Goal: Task Accomplishment & Management: Manage account settings

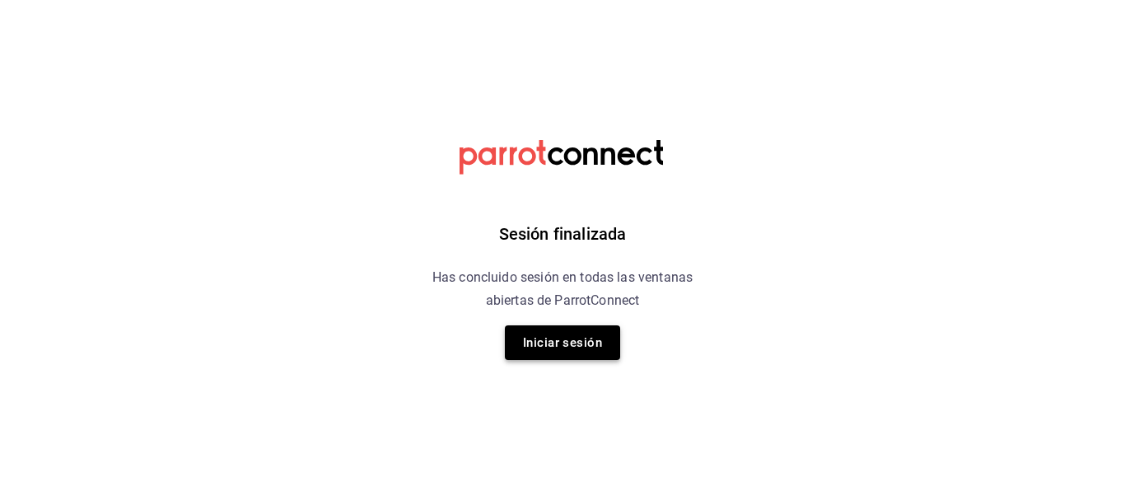
click at [553, 347] on button "Iniciar sesión" at bounding box center [562, 342] width 115 height 35
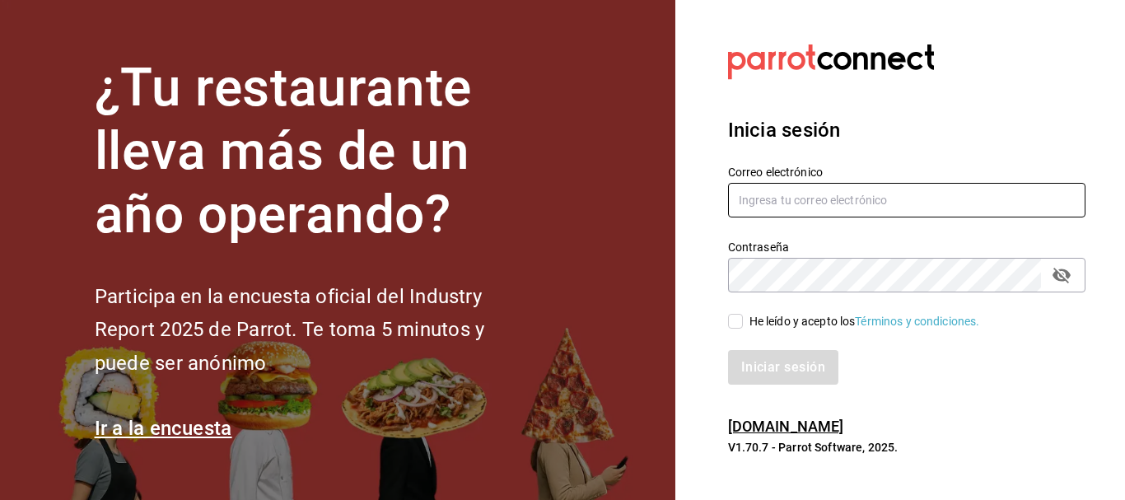
type input "octavioadt@gmail.com"
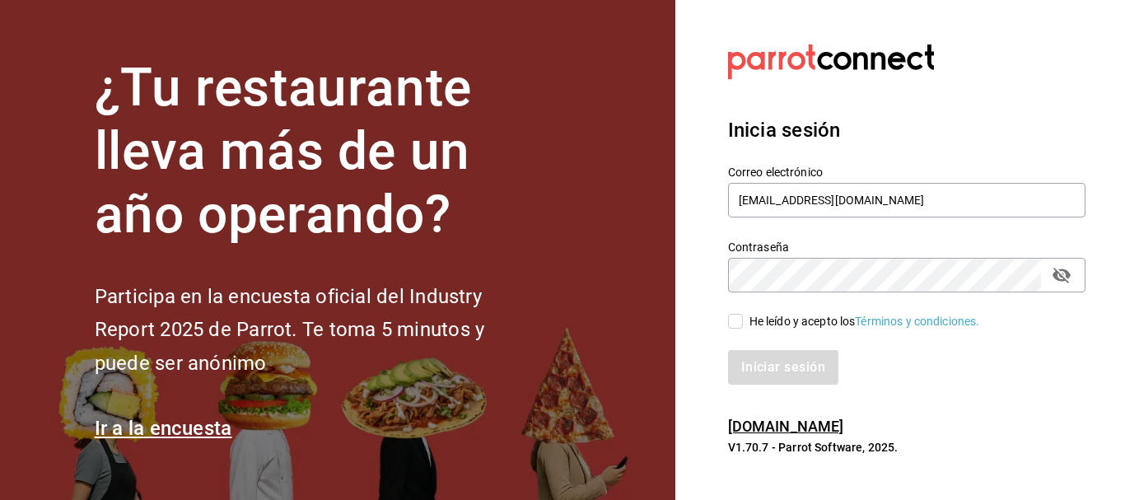
click at [734, 320] on input "He leído y acepto los Términos y condiciones." at bounding box center [735, 321] width 15 height 15
checkbox input "true"
click at [796, 374] on button "Iniciar sesión" at bounding box center [784, 367] width 112 height 35
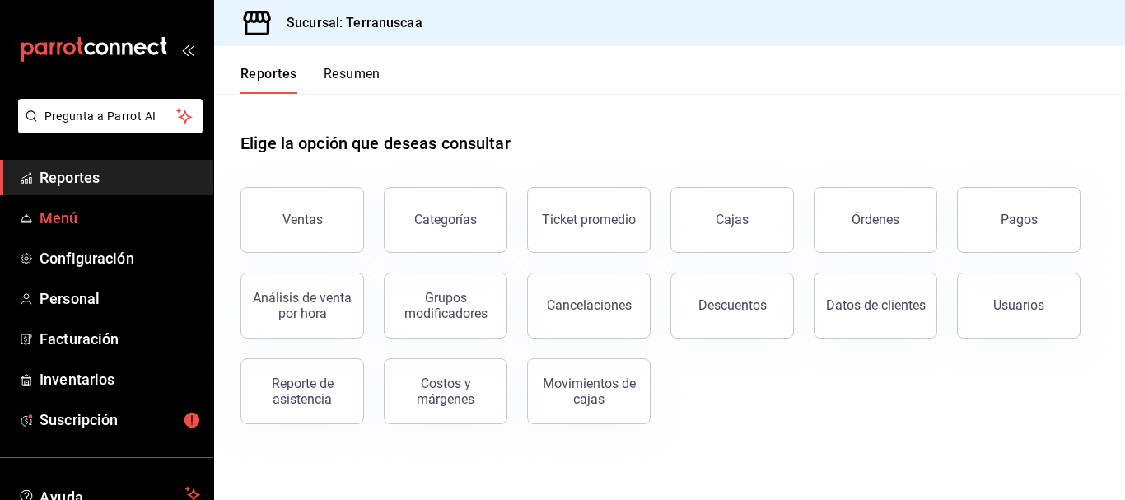
click at [85, 228] on span "Menú" at bounding box center [120, 218] width 161 height 22
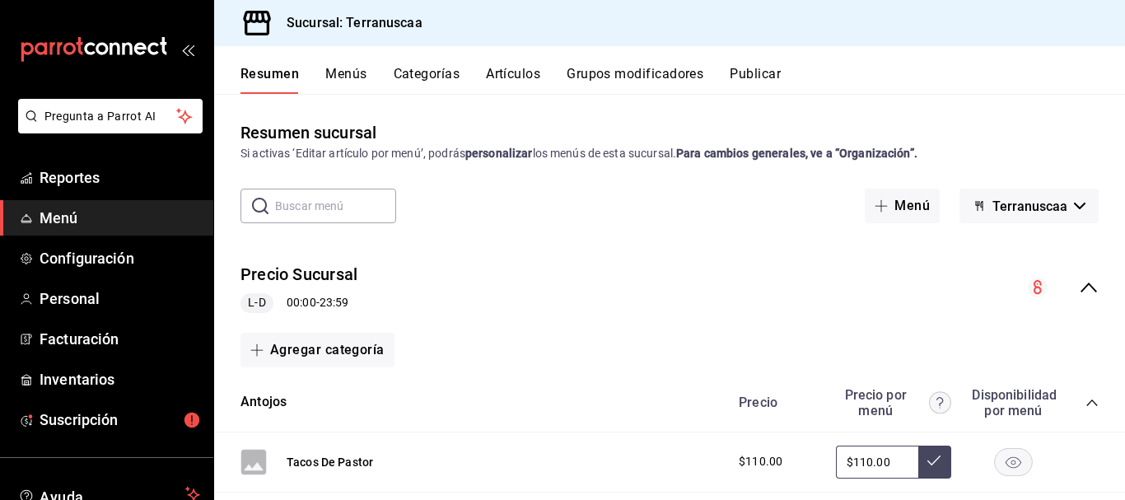
click at [333, 76] on button "Menús" at bounding box center [345, 80] width 41 height 28
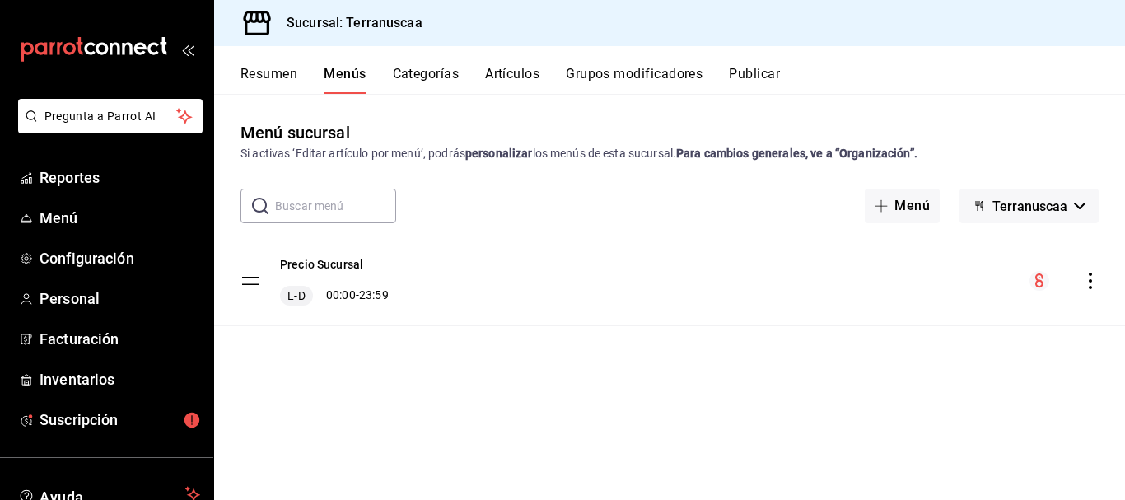
click at [440, 82] on button "Categorías" at bounding box center [426, 80] width 67 height 28
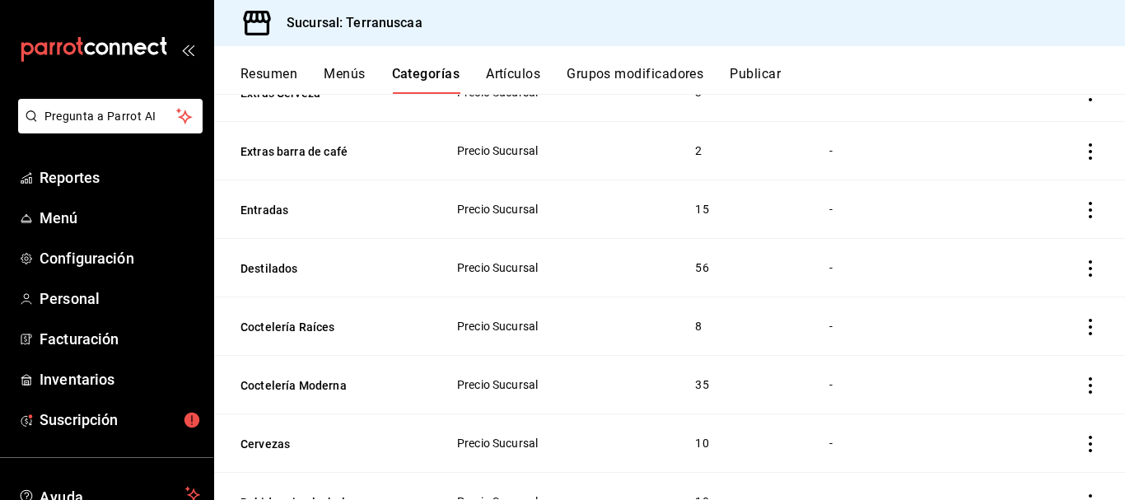
scroll to position [464, 0]
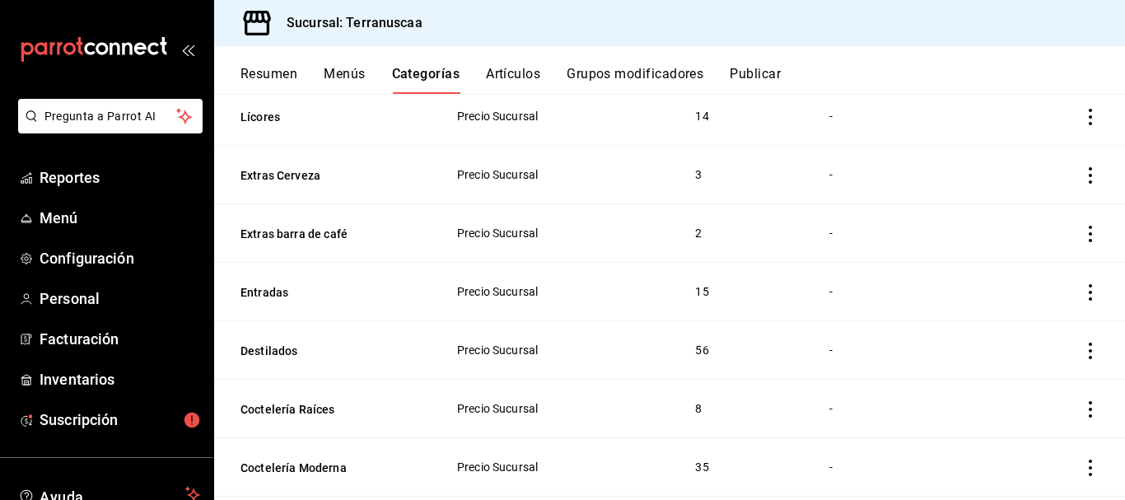
click at [1082, 296] on icon "actions" at bounding box center [1090, 292] width 16 height 16
click at [1030, 324] on span "Editar" at bounding box center [1028, 330] width 43 height 17
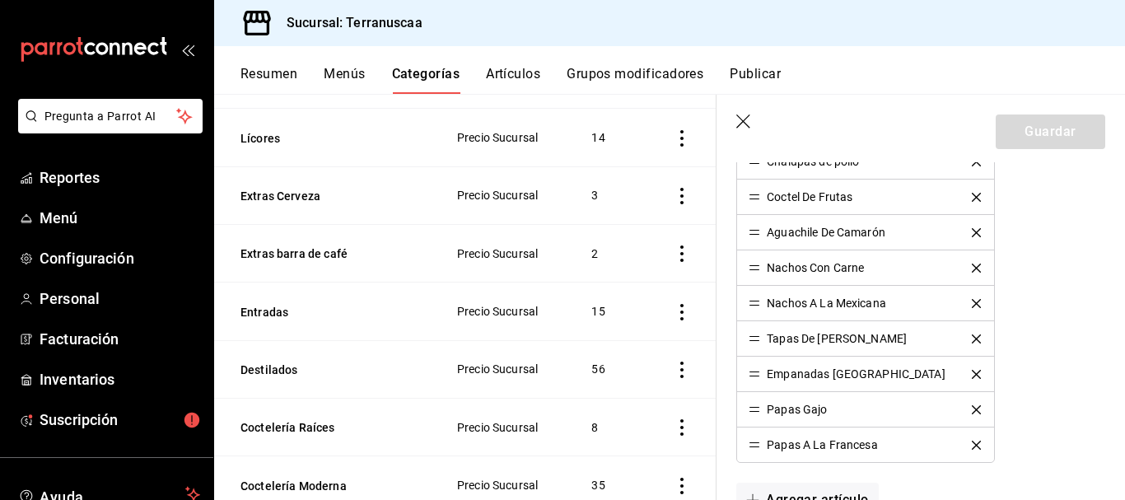
scroll to position [721, 0]
click at [972, 302] on icon "delete" at bounding box center [976, 302] width 9 height 9
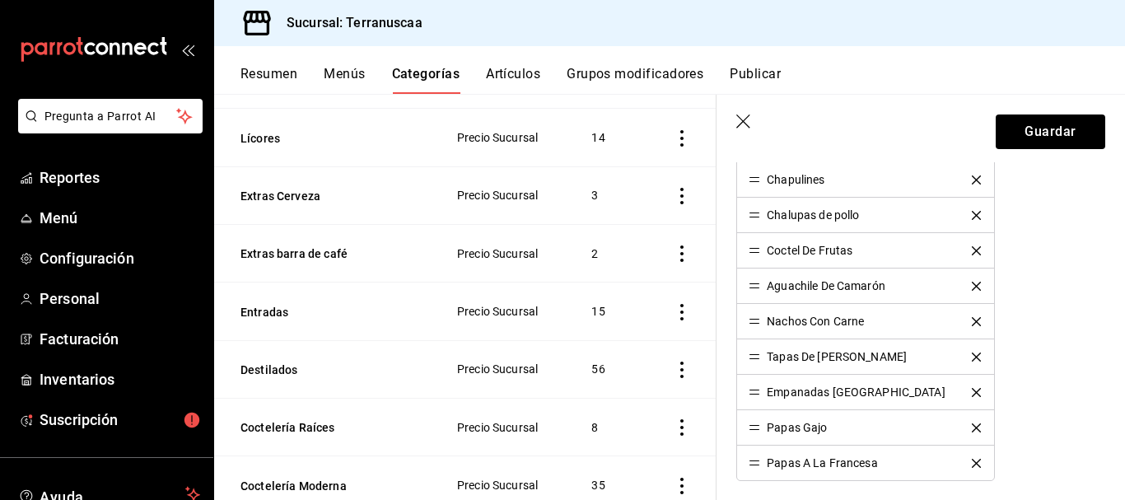
scroll to position [639, 0]
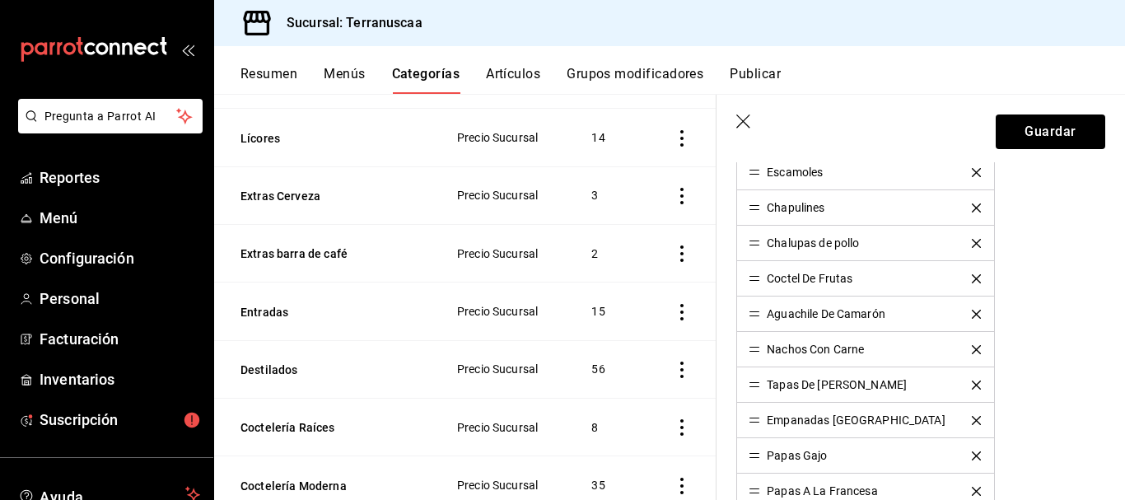
click at [972, 274] on icon "delete" at bounding box center [976, 278] width 9 height 9
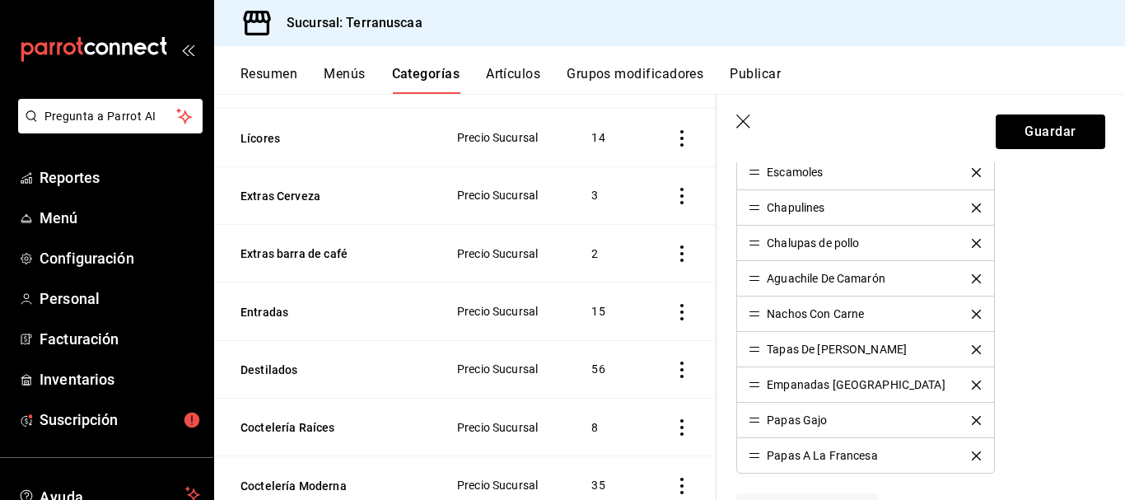
click at [972, 275] on icon "delete" at bounding box center [976, 278] width 9 height 9
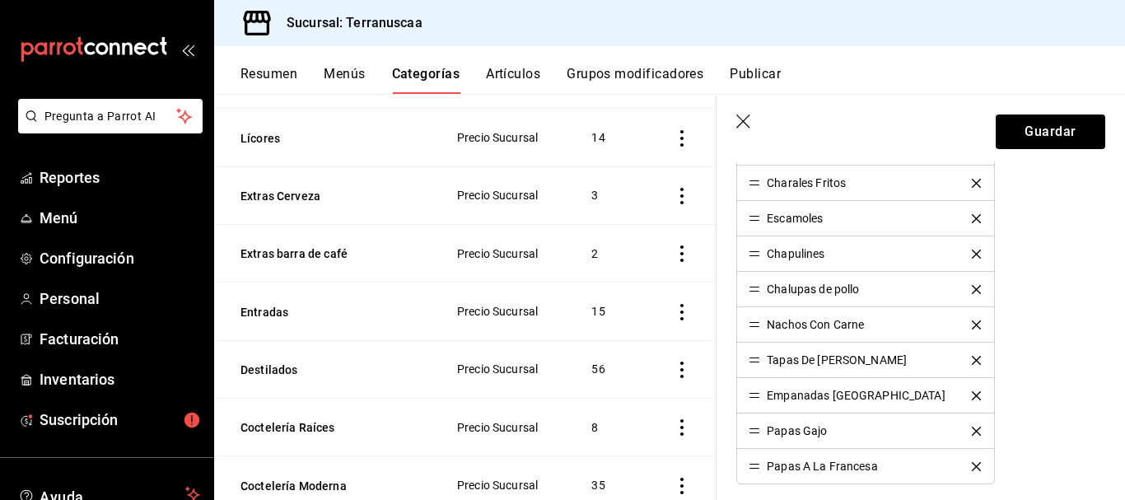
scroll to position [557, 0]
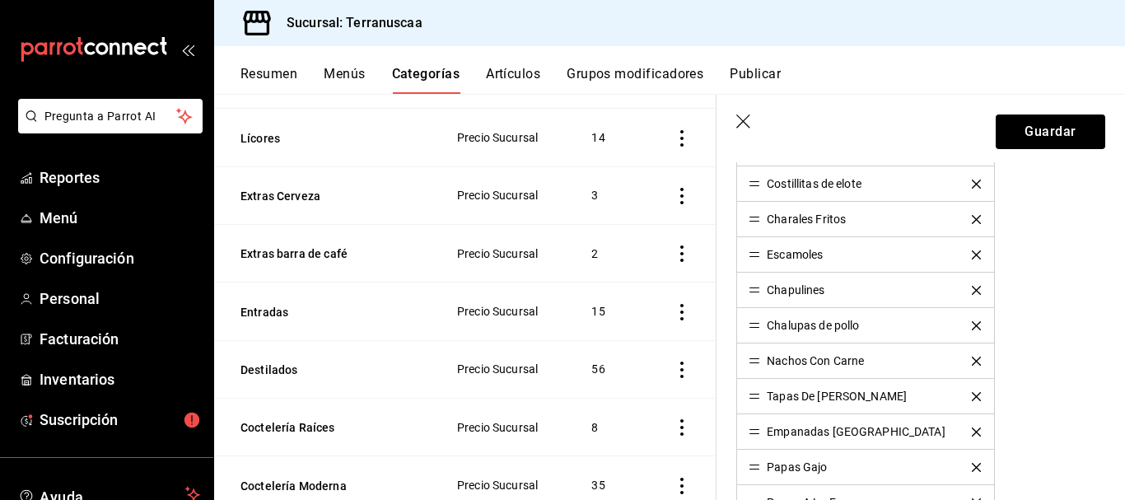
click at [972, 252] on icon "delete" at bounding box center [976, 254] width 9 height 9
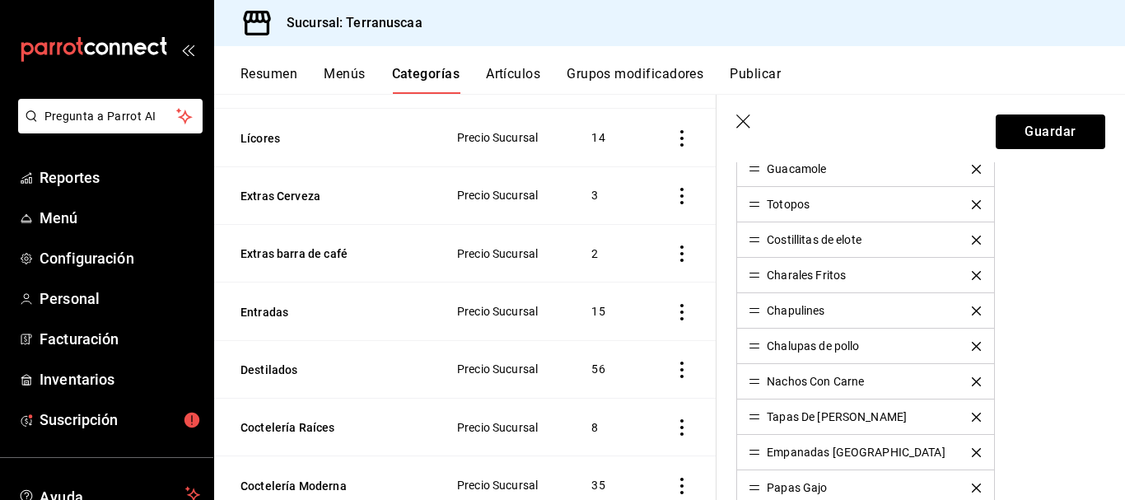
scroll to position [474, 0]
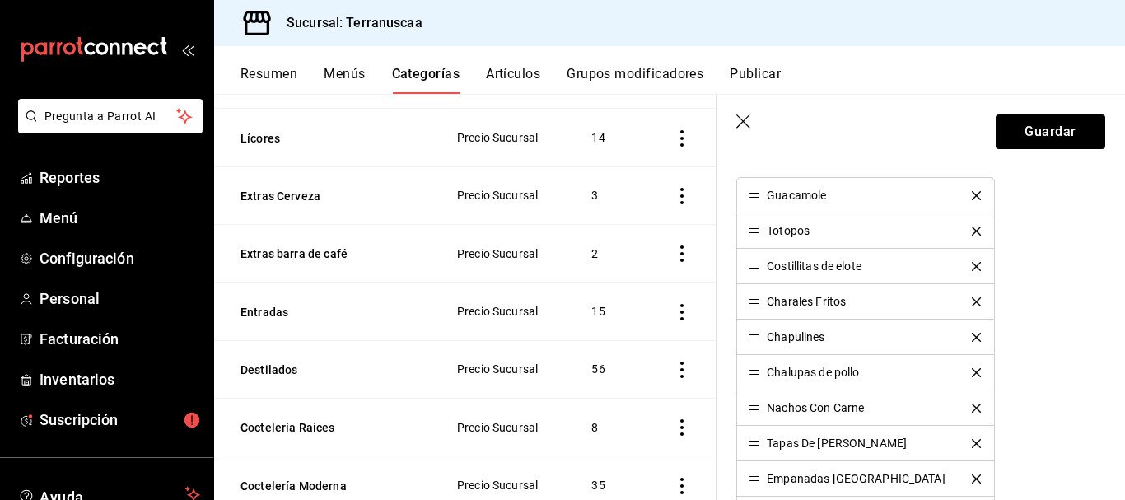
click at [972, 301] on icon "delete" at bounding box center [976, 301] width 9 height 9
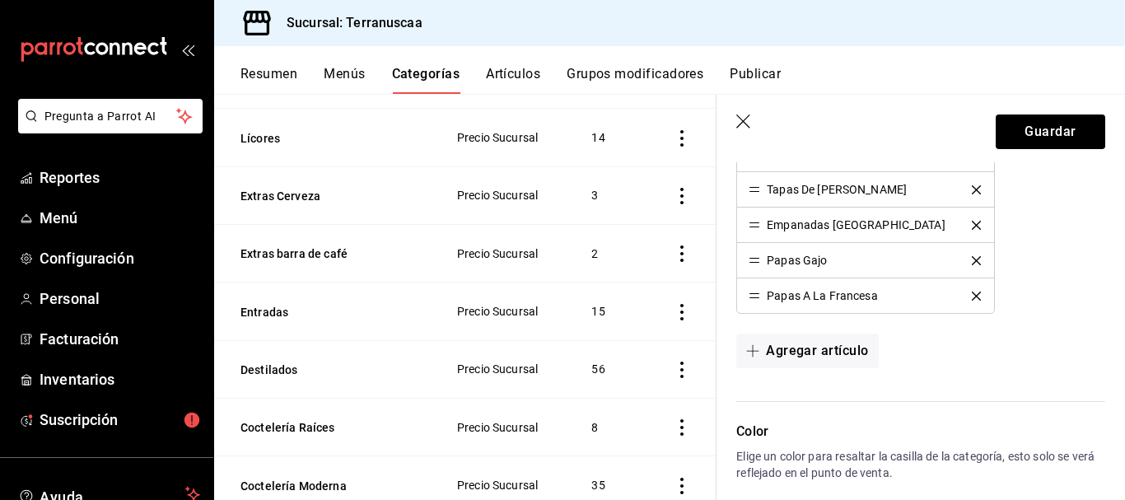
scroll to position [639, 0]
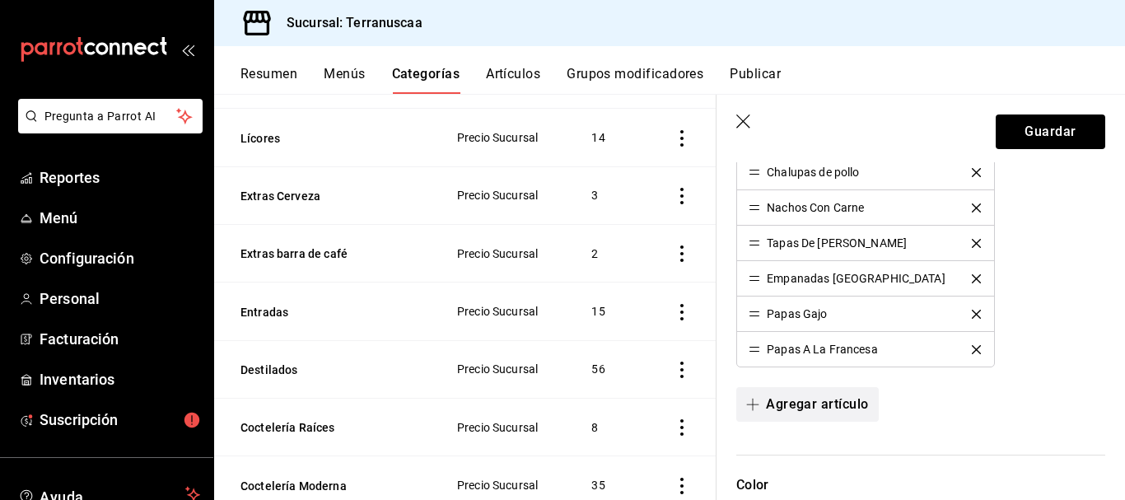
click at [785, 407] on button "Agregar artículo" at bounding box center [807, 404] width 142 height 35
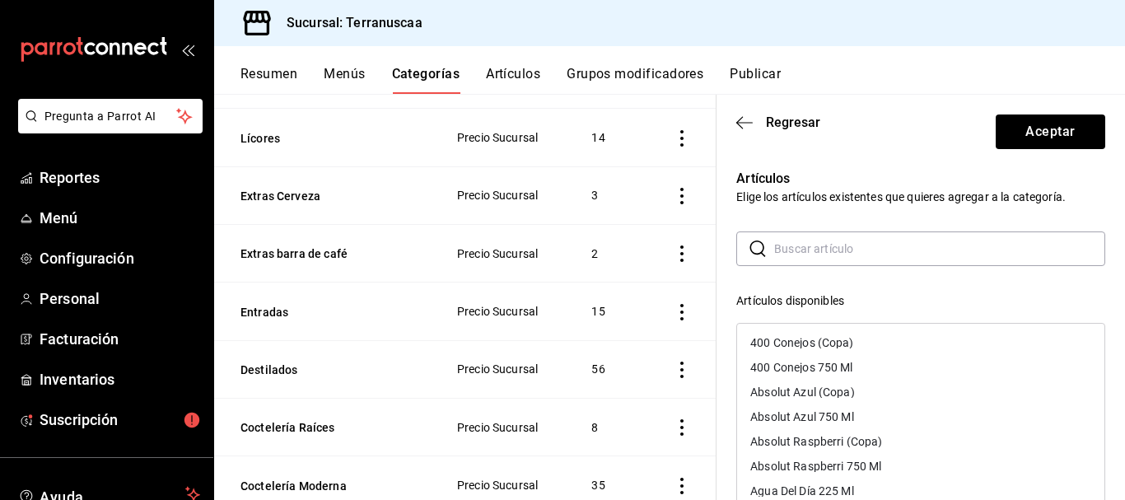
click at [843, 261] on input "text" at bounding box center [939, 248] width 331 height 33
click at [842, 216] on div "Artículos Elige los artículos existentes que quieres agregar a la categoría. ​ …" at bounding box center [910, 484] width 389 height 670
click at [836, 238] on input "text" at bounding box center [939, 248] width 331 height 33
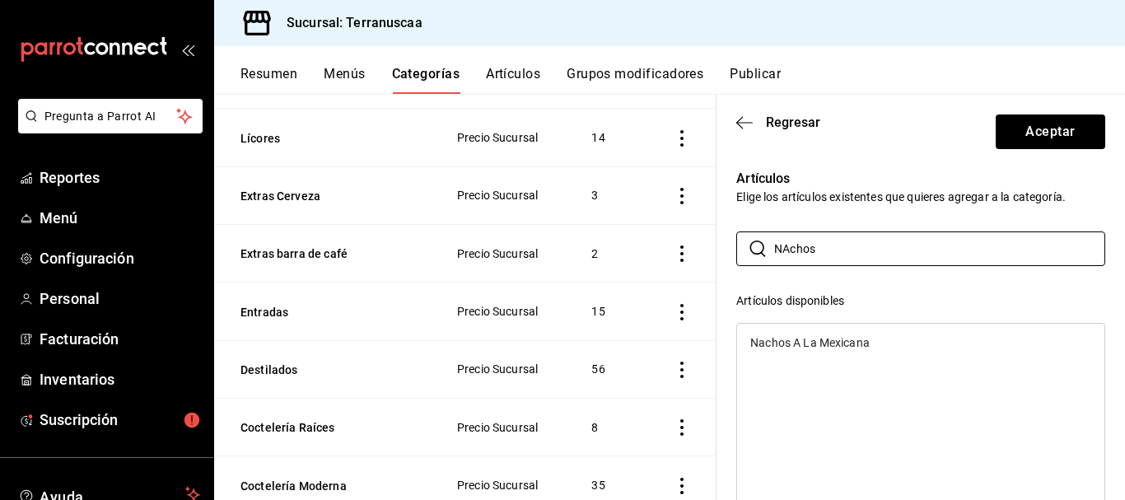
type input "NAchos"
click at [267, 81] on button "Resumen" at bounding box center [268, 80] width 57 height 28
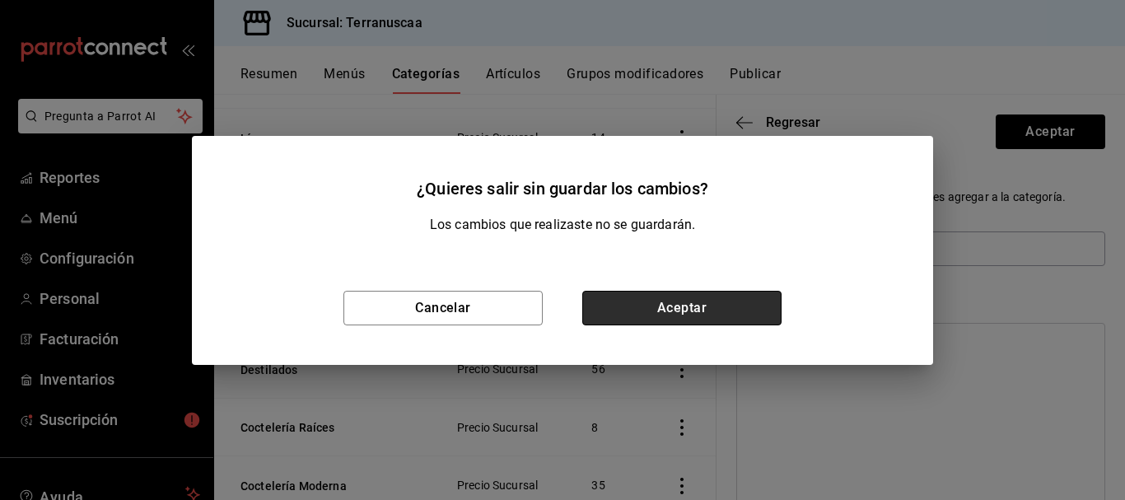
click at [658, 301] on button "Aceptar" at bounding box center [681, 308] width 199 height 35
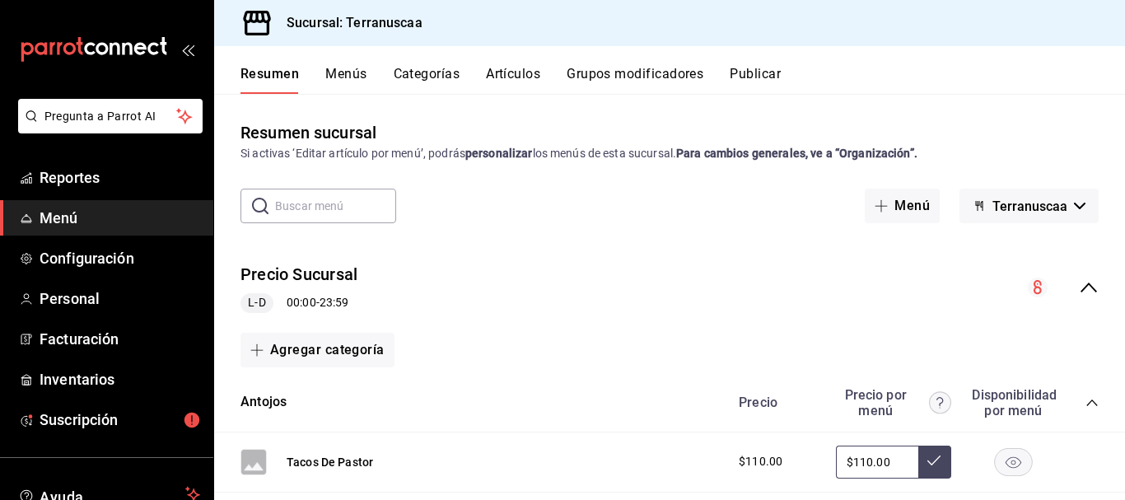
click at [337, 194] on input "text" at bounding box center [335, 205] width 121 height 33
type input "Nachos"
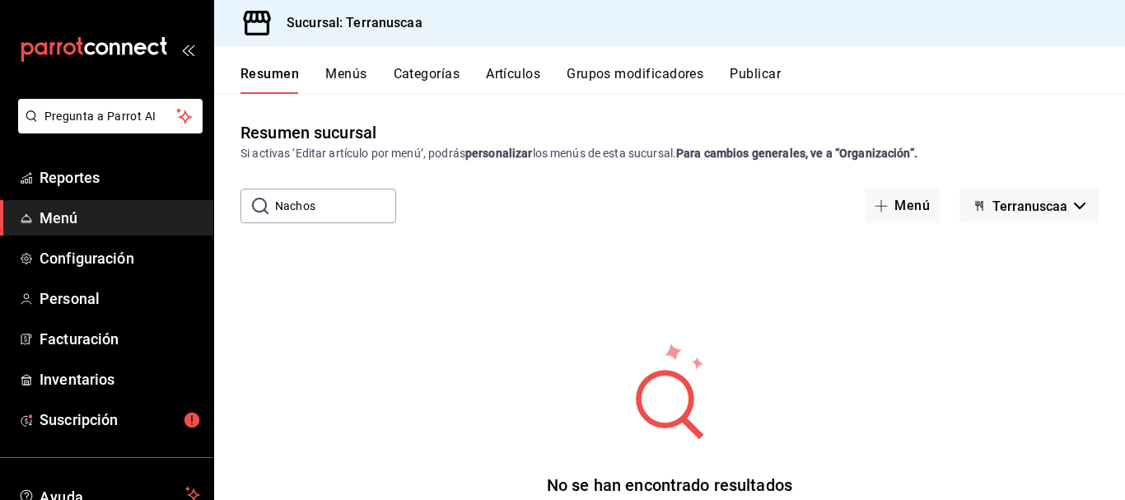
click at [356, 213] on input "Nachos" at bounding box center [335, 205] width 121 height 33
click at [516, 197] on div "​ Nachos ​ Menú Terranuscaa" at bounding box center [669, 206] width 911 height 35
click at [272, 76] on button "Resumen" at bounding box center [269, 80] width 58 height 28
drag, startPoint x: 324, startPoint y: 207, endPoint x: 152, endPoint y: 204, distance: 171.3
click at [161, 205] on div "Pregunta a Parrot AI Reportes Menú Configuración Personal Facturación Inventari…" at bounding box center [562, 250] width 1125 height 500
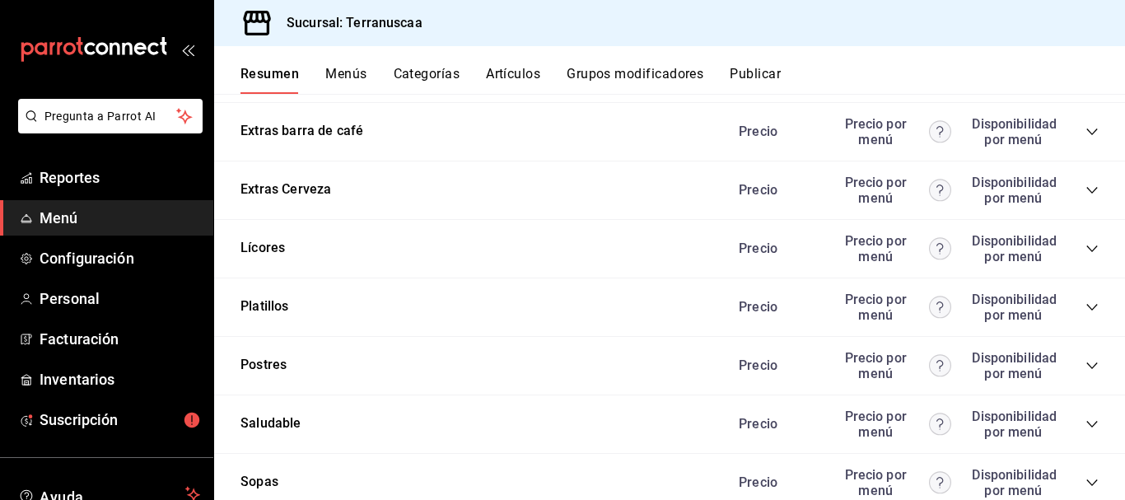
scroll to position [2306, 0]
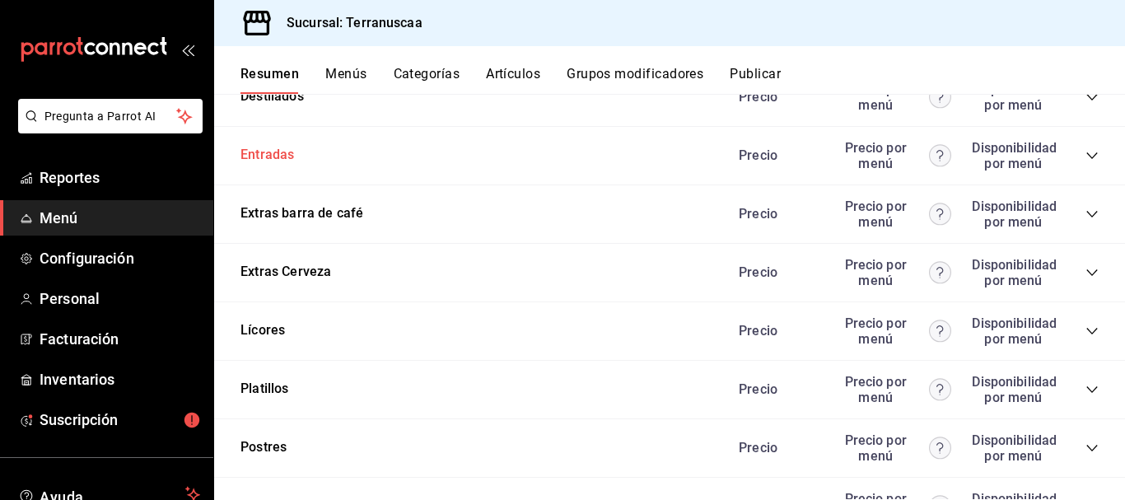
click at [276, 155] on button "Entradas" at bounding box center [267, 155] width 54 height 19
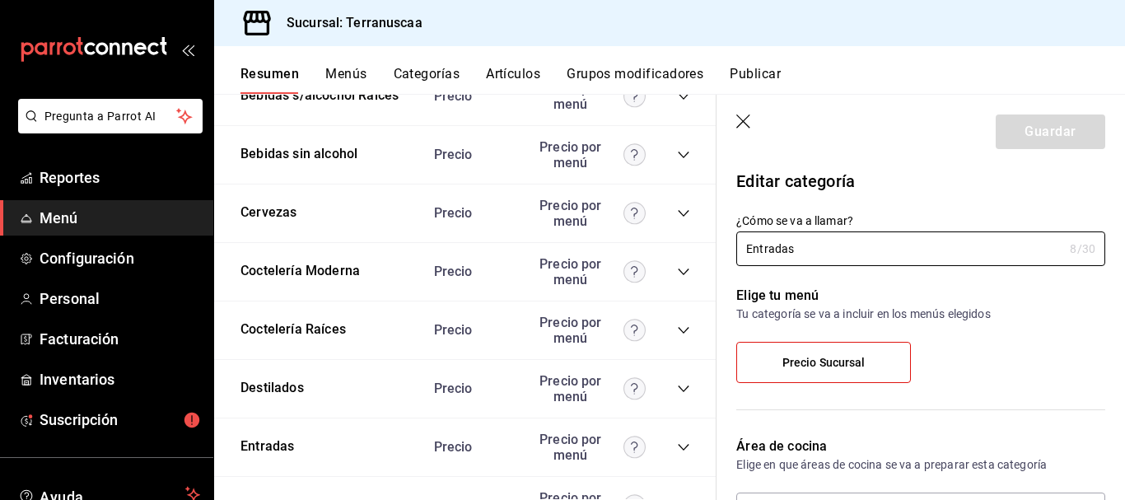
scroll to position [2030, 0]
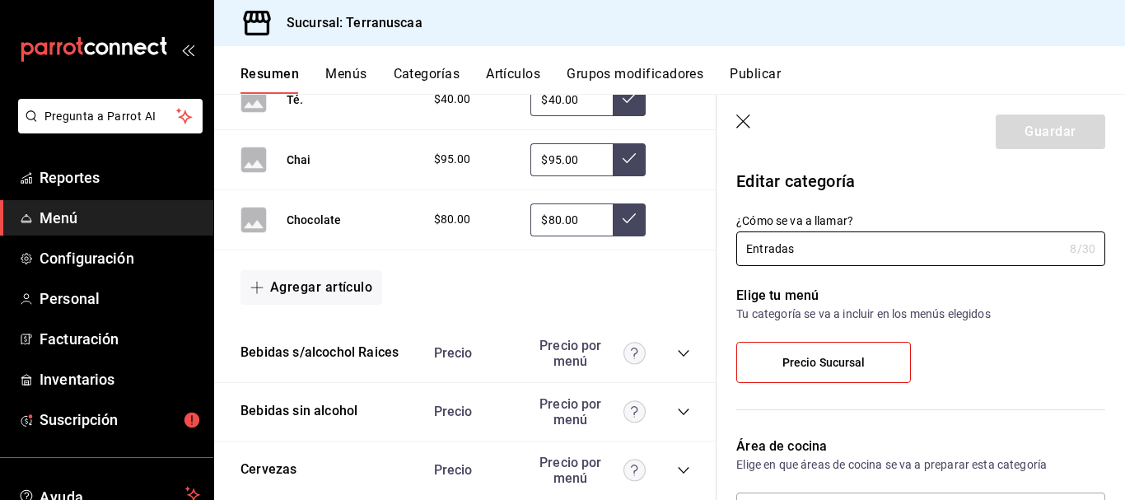
scroll to position [1783, 0]
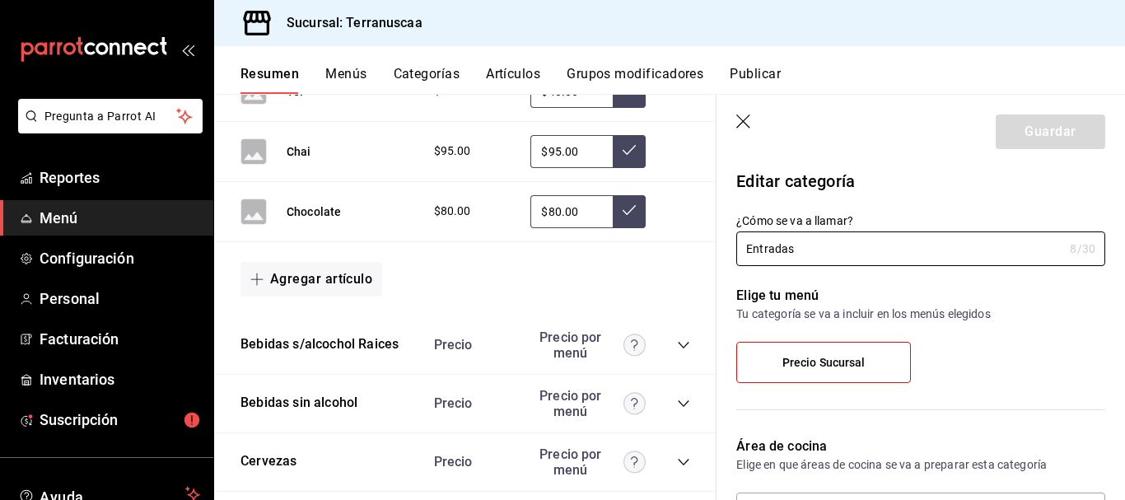
click at [744, 120] on icon "button" at bounding box center [744, 122] width 16 height 16
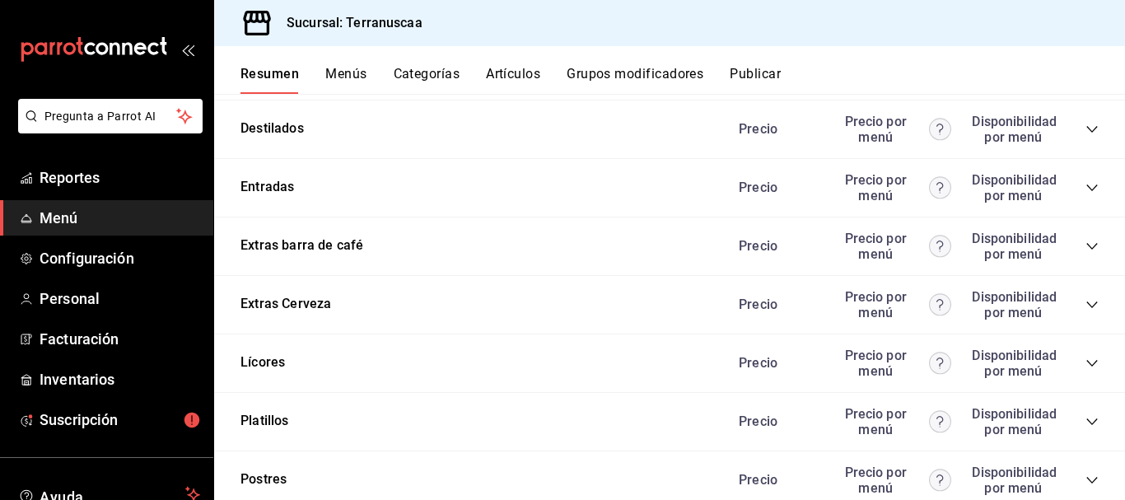
scroll to position [2260, 0]
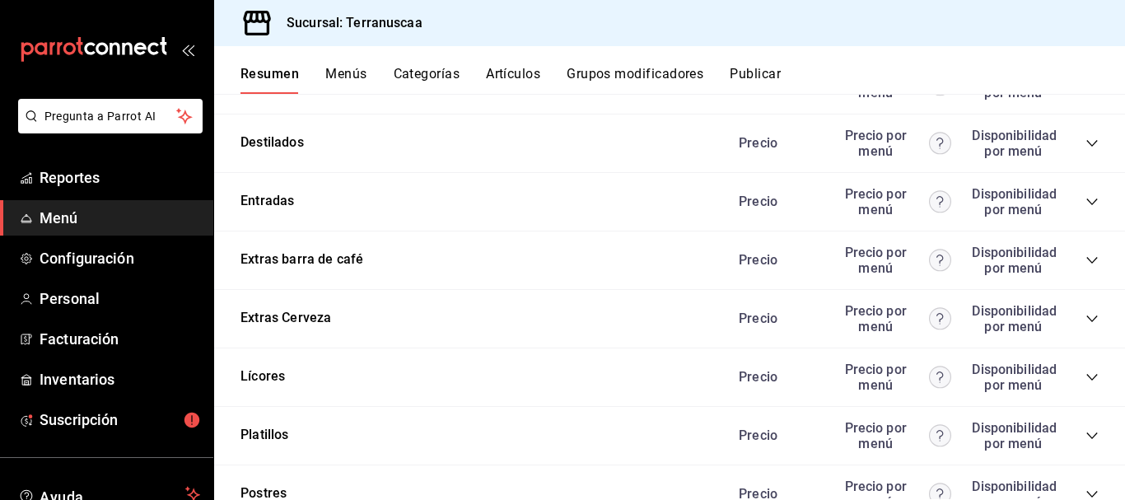
click at [1085, 198] on icon "collapse-category-row" at bounding box center [1091, 201] width 13 height 13
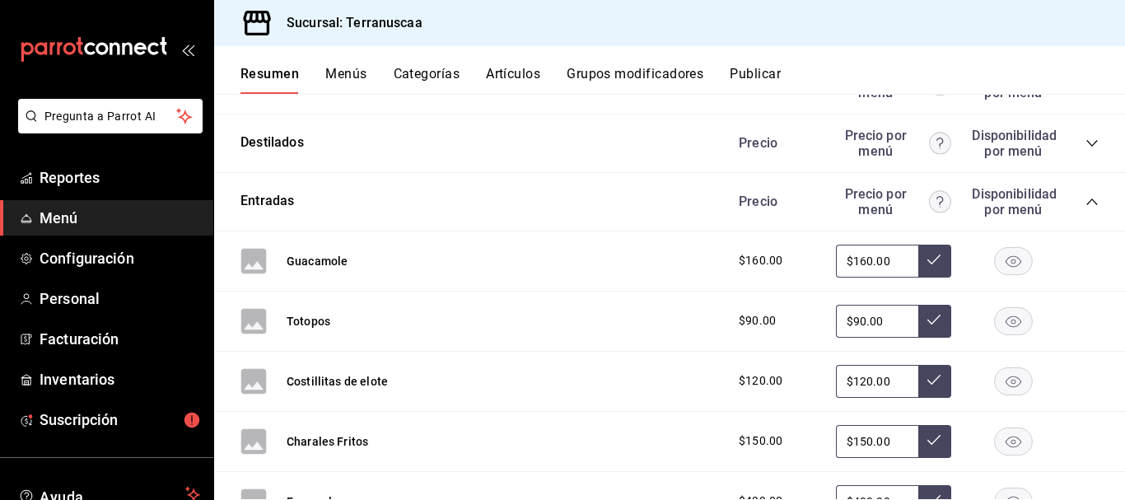
click at [880, 259] on input "$160.00" at bounding box center [877, 261] width 82 height 33
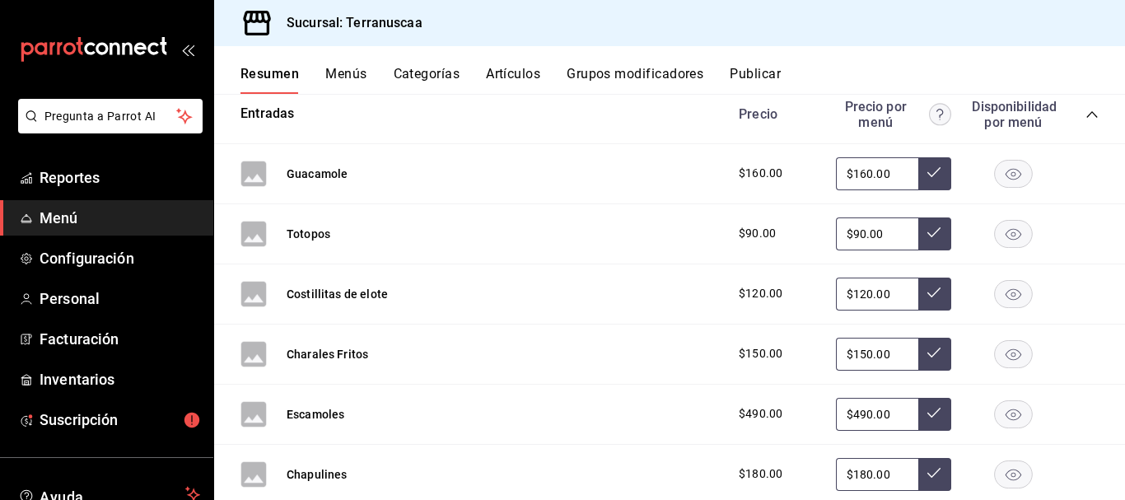
scroll to position [2342, 0]
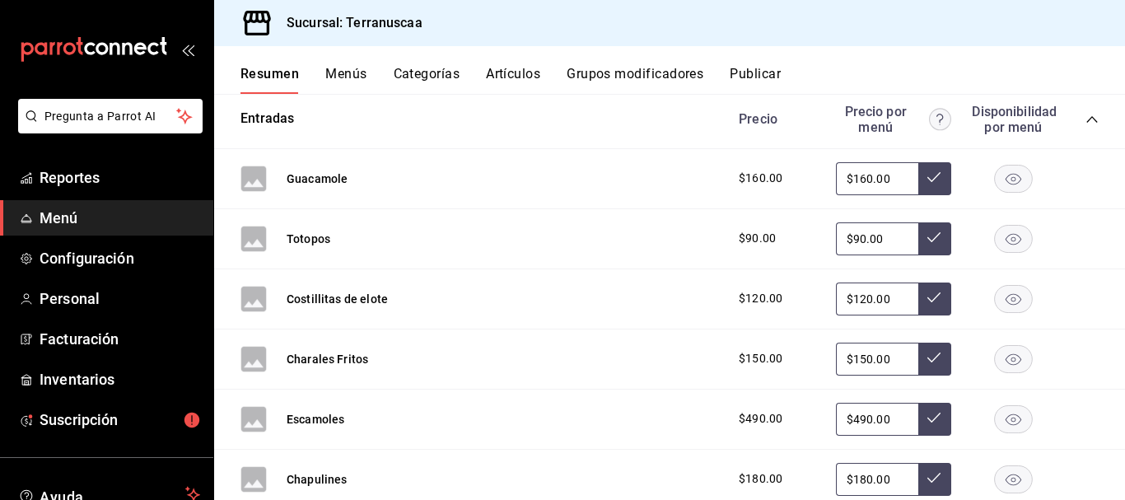
click at [888, 235] on input "$90.00" at bounding box center [877, 238] width 82 height 33
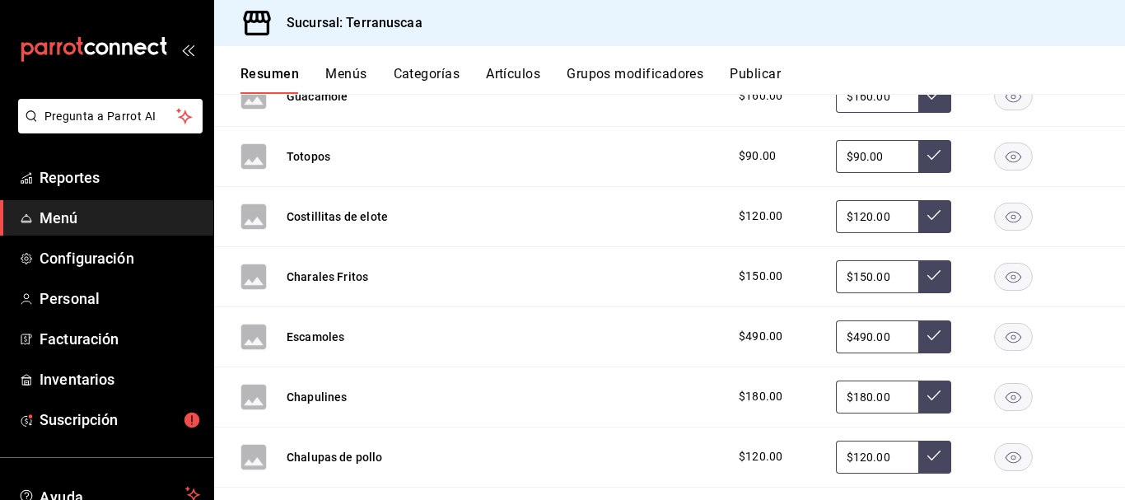
click at [886, 231] on input "$120.00" at bounding box center [877, 216] width 82 height 33
click at [884, 214] on input "$120.00" at bounding box center [877, 216] width 82 height 33
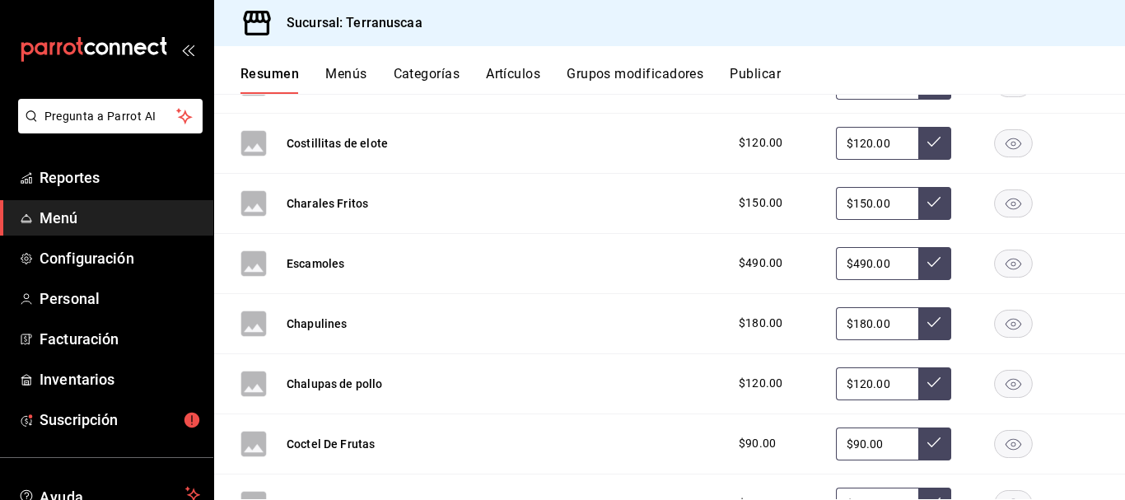
scroll to position [2507, 0]
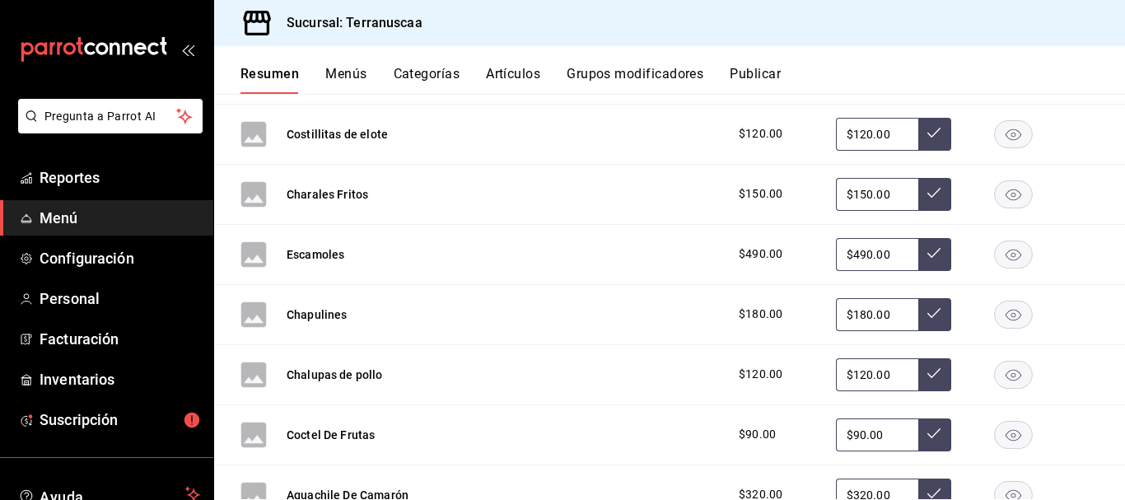
click at [995, 196] on rect "button" at bounding box center [1014, 193] width 38 height 27
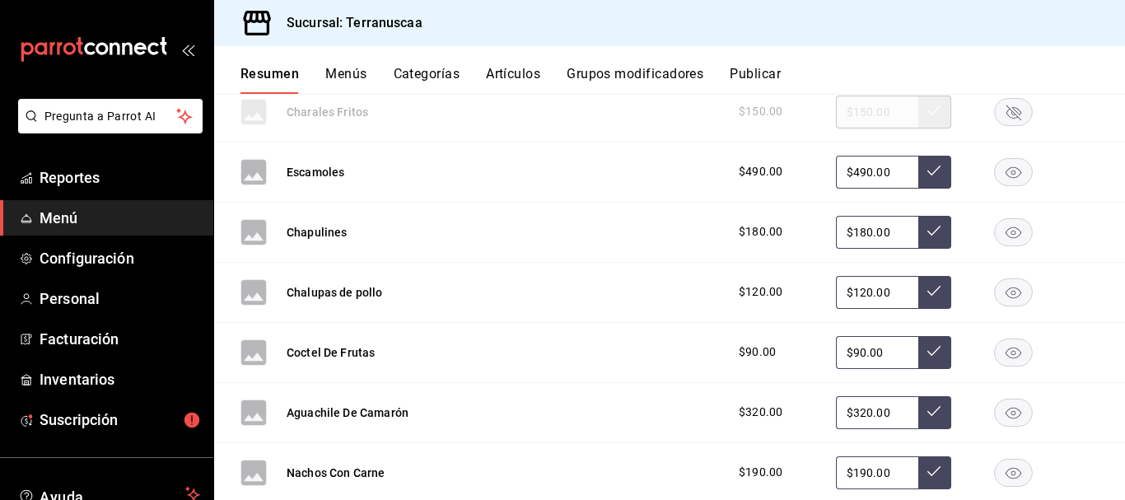
click at [1009, 171] on rect "button" at bounding box center [1014, 171] width 38 height 27
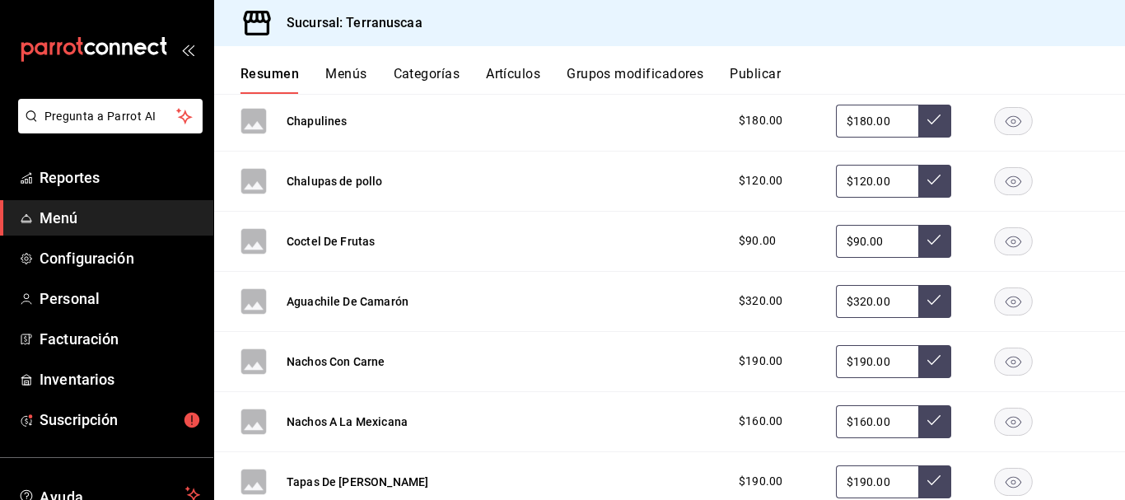
scroll to position [2672, 0]
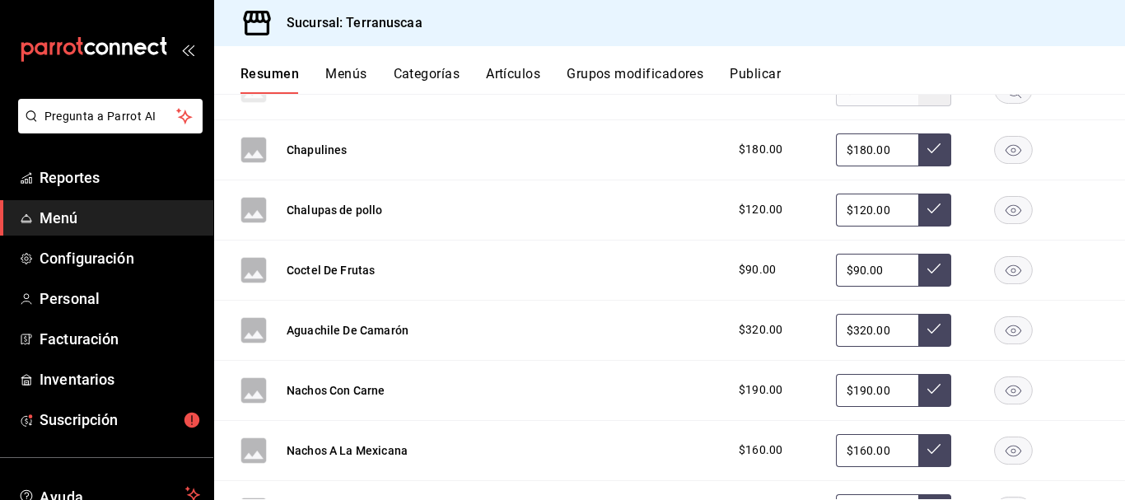
click at [1006, 271] on icon "button" at bounding box center [1014, 270] width 16 height 12
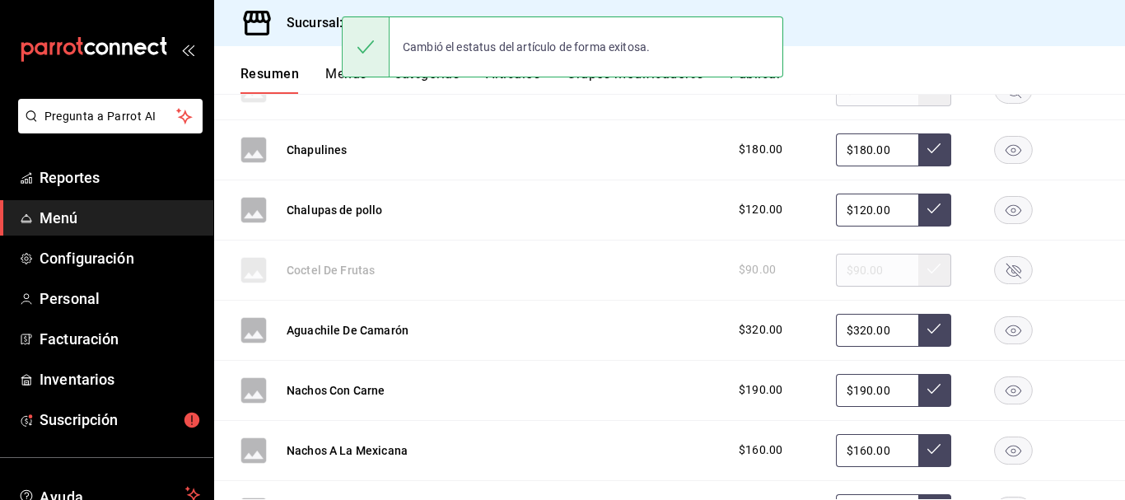
click at [1002, 324] on rect "button" at bounding box center [1014, 329] width 38 height 27
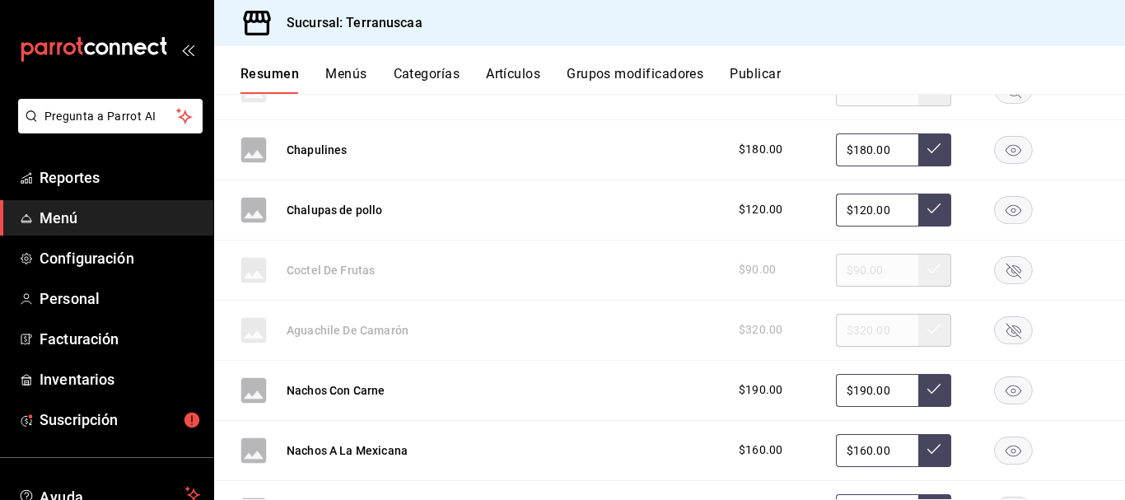
drag, startPoint x: 876, startPoint y: 209, endPoint x: 634, endPoint y: 208, distance: 242.1
click at [634, 208] on div "Chalupas de pollo $120.00 $120.00" at bounding box center [669, 210] width 911 height 60
type input "$110.00"
click at [927, 214] on icon at bounding box center [933, 208] width 13 height 13
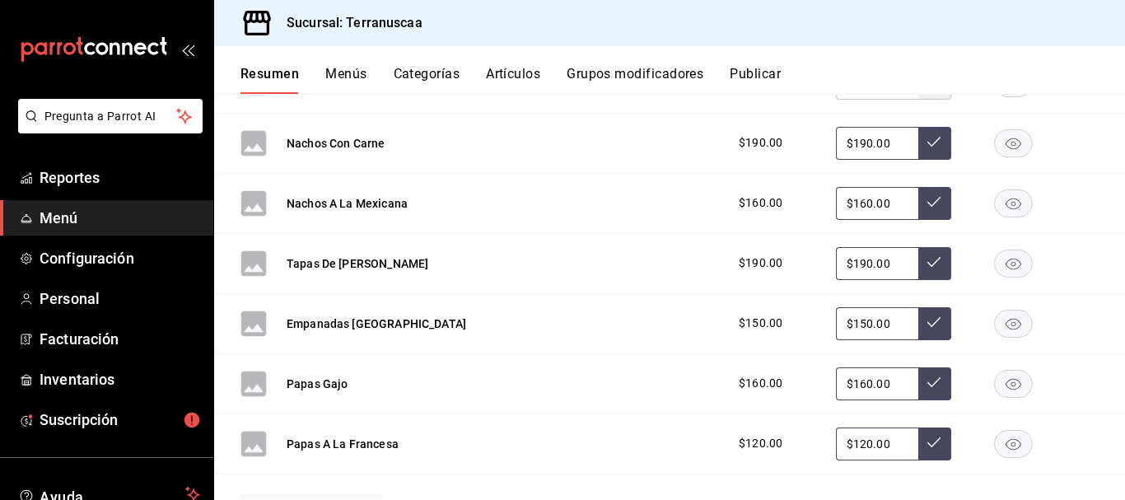
scroll to position [2836, 0]
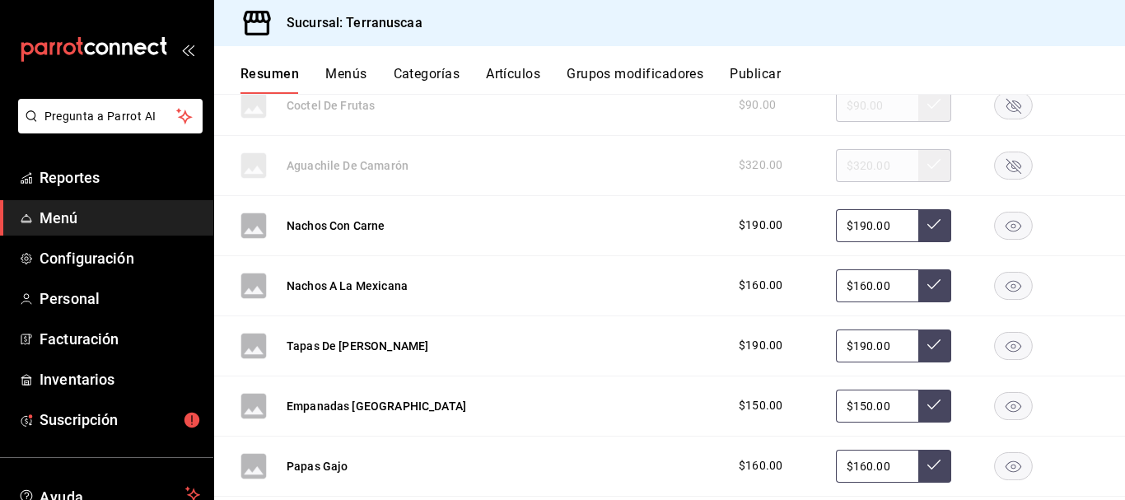
click at [1008, 287] on rect "button" at bounding box center [1014, 285] width 38 height 27
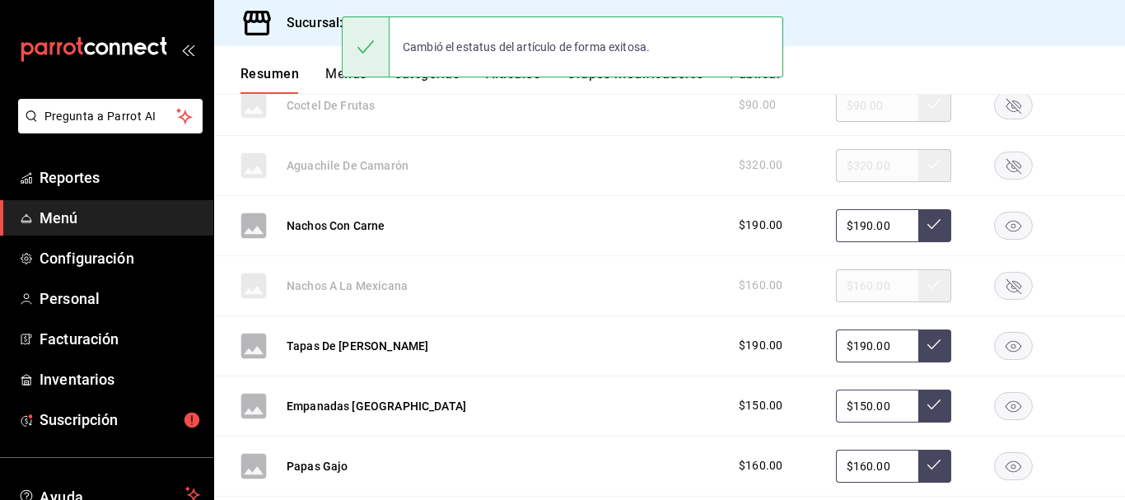
drag, startPoint x: 883, startPoint y: 230, endPoint x: 656, endPoint y: 223, distance: 226.6
click at [656, 223] on div "Nachos Con Carne $190.00 $190.00" at bounding box center [669, 226] width 911 height 60
type input "$150.00"
click at [927, 221] on icon at bounding box center [933, 223] width 13 height 13
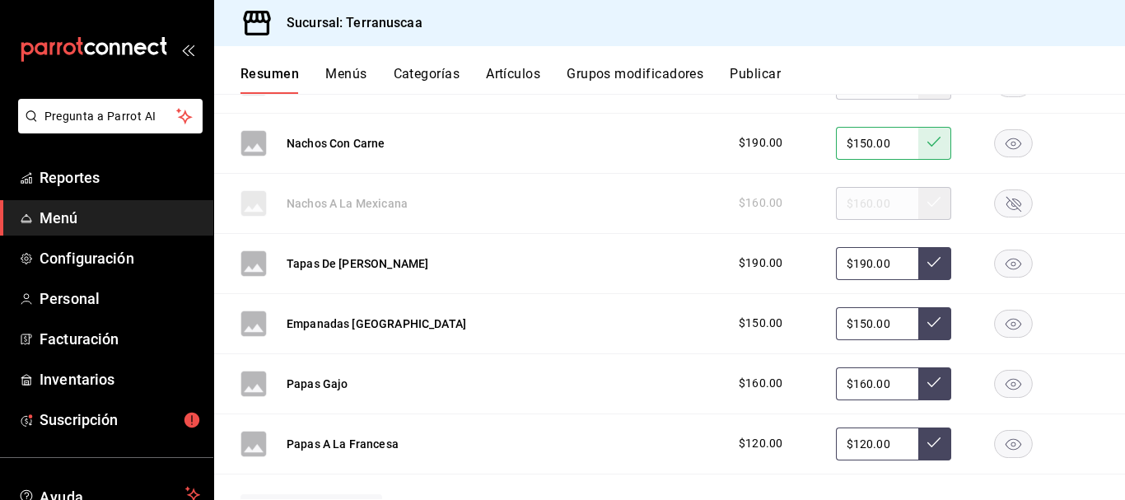
scroll to position [3001, 0]
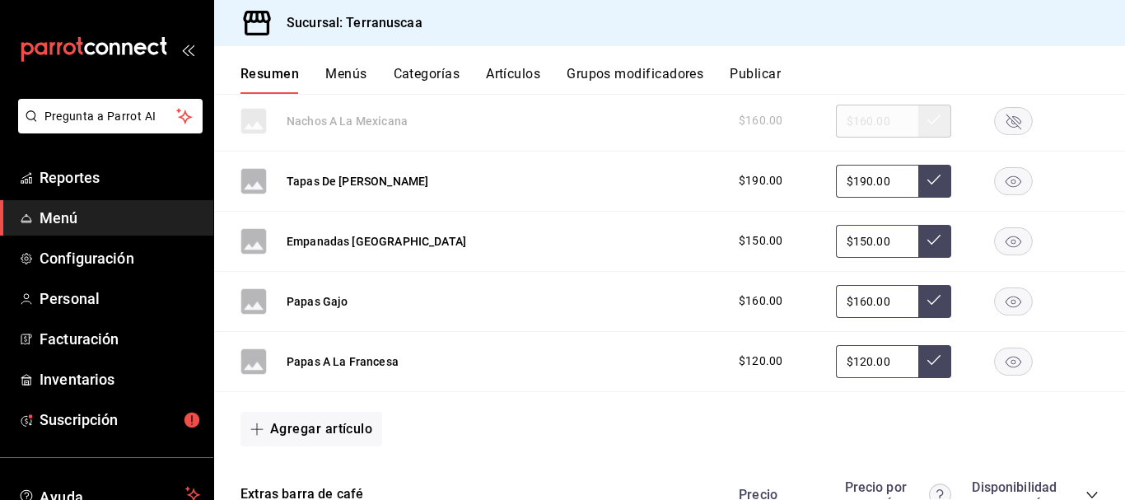
drag, startPoint x: 894, startPoint y: 183, endPoint x: 689, endPoint y: 147, distance: 207.4
click at [783, 155] on div "Tapas De [PERSON_NAME] $190.00 $190.00" at bounding box center [669, 182] width 911 height 60
type input "$180.00"
click at [918, 181] on button at bounding box center [934, 181] width 33 height 33
click at [880, 242] on input "$150.00" at bounding box center [877, 241] width 82 height 33
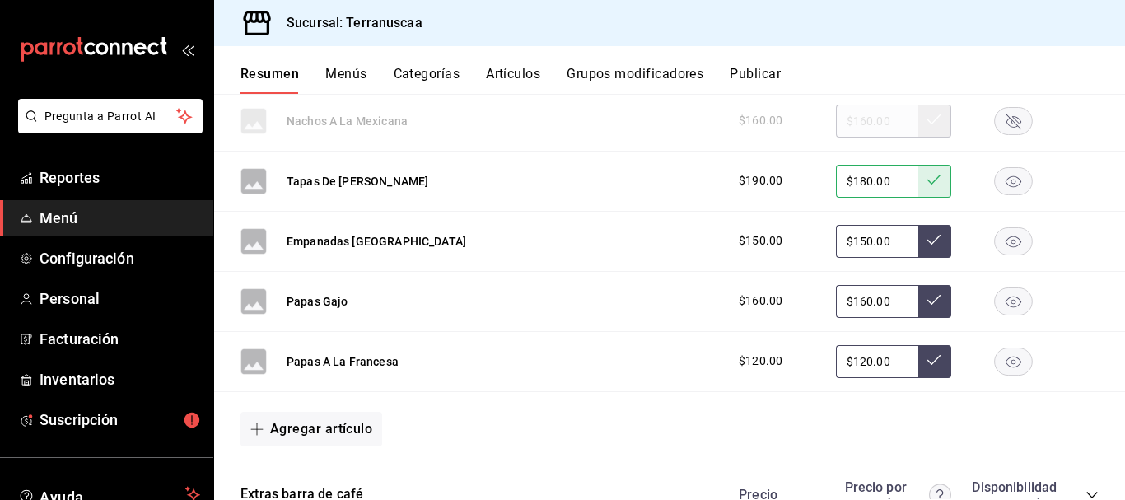
click at [884, 240] on input "$150.00" at bounding box center [877, 241] width 82 height 33
drag, startPoint x: 884, startPoint y: 240, endPoint x: 751, endPoint y: 234, distance: 132.7
click at [751, 234] on div "$150.00 $150.00" at bounding box center [910, 241] width 376 height 33
type input "$140.00"
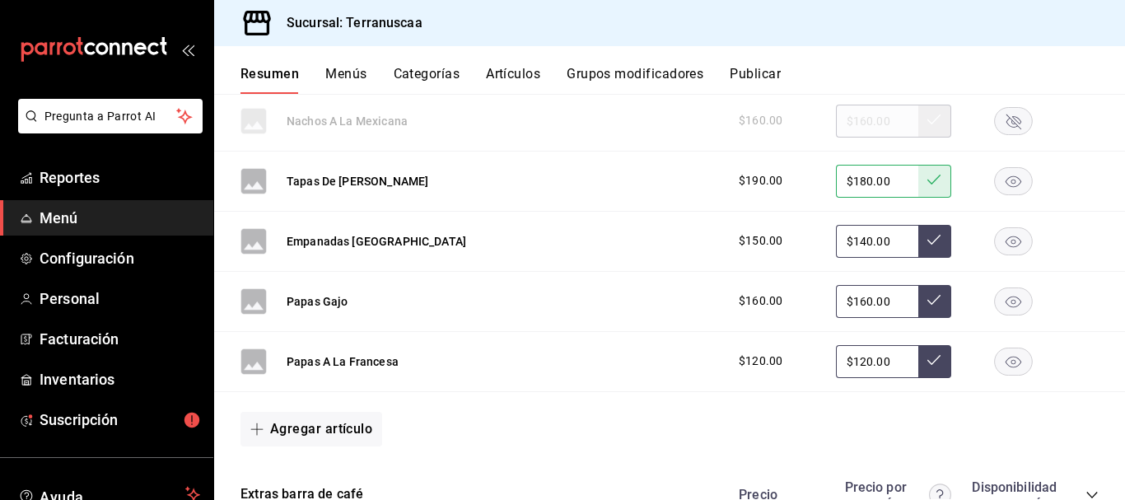
click at [918, 250] on button at bounding box center [934, 241] width 33 height 33
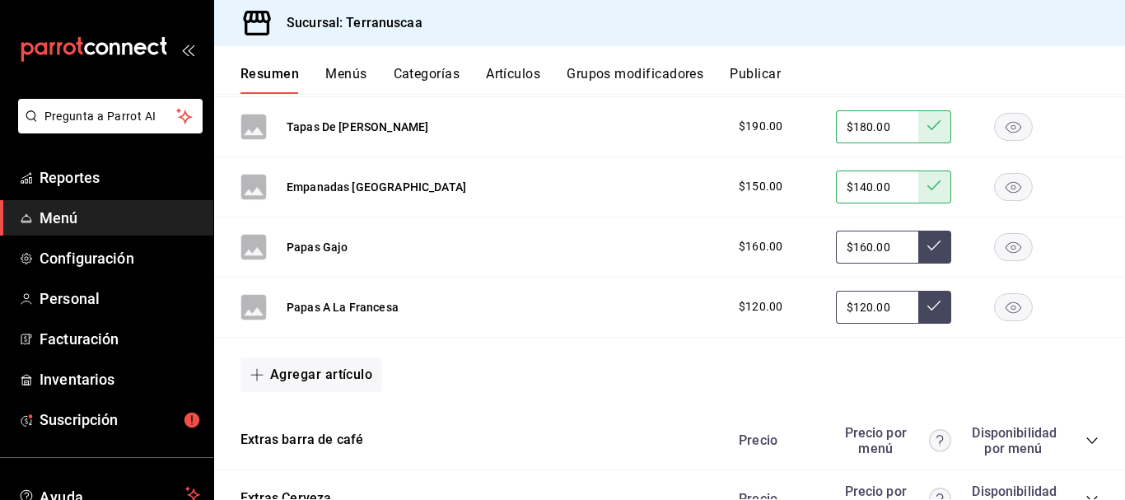
scroll to position [3083, 0]
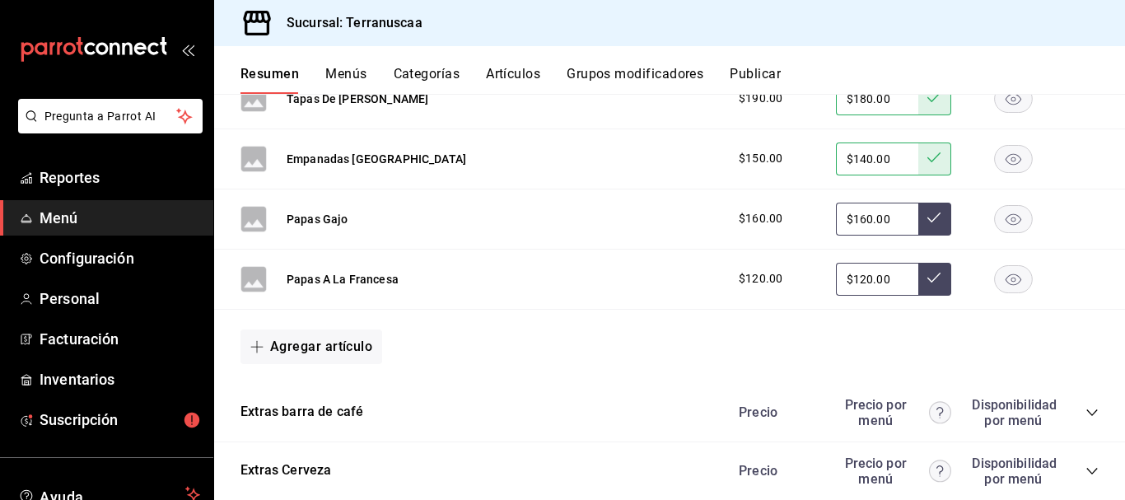
drag, startPoint x: 880, startPoint y: 217, endPoint x: 323, endPoint y: 192, distance: 557.3
click at [324, 192] on div "Papas Gajo $160.00 $160.00" at bounding box center [669, 219] width 911 height 60
type input "$140.00"
click at [931, 217] on button at bounding box center [934, 219] width 33 height 33
drag, startPoint x: 900, startPoint y: 279, endPoint x: 735, endPoint y: 279, distance: 164.7
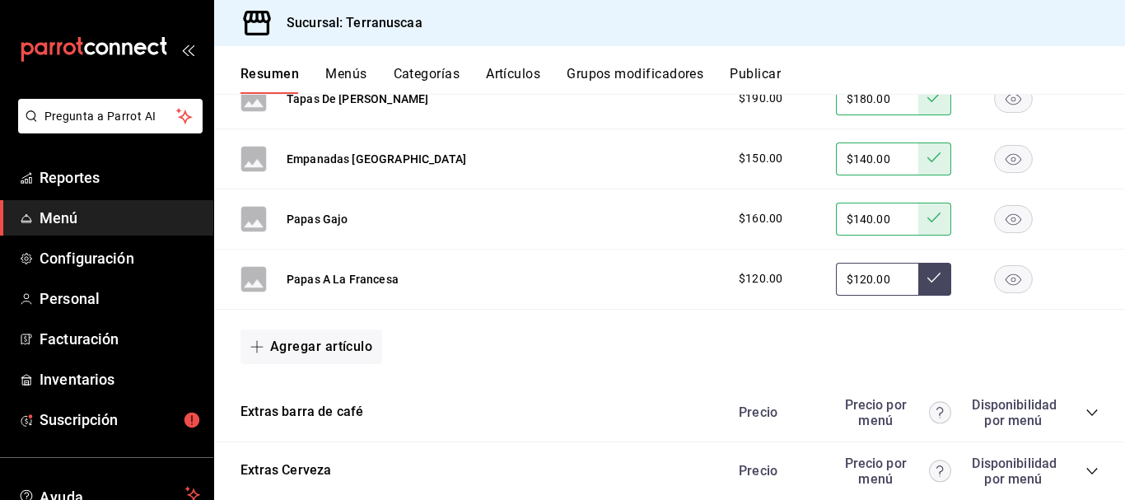
click at [736, 279] on div "$120.00 $120.00" at bounding box center [910, 279] width 376 height 33
type input "$110.00"
click at [938, 283] on button at bounding box center [934, 279] width 33 height 33
click at [594, 323] on div "Agregar artículo" at bounding box center [669, 347] width 911 height 74
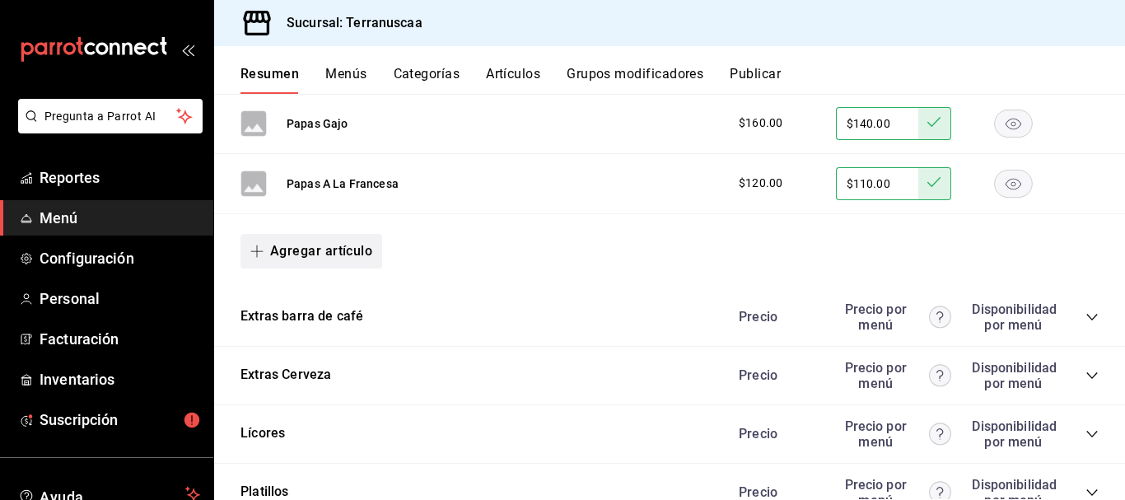
scroll to position [3166, 0]
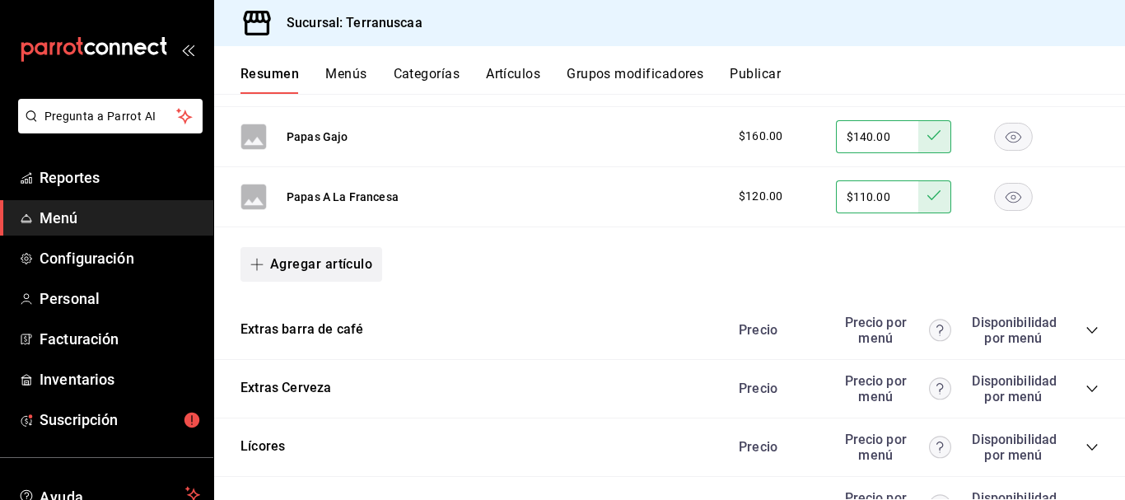
click at [296, 257] on button "Agregar artículo" at bounding box center [311, 264] width 142 height 35
click at [305, 354] on li "Artículo nuevo" at bounding box center [304, 349] width 129 height 40
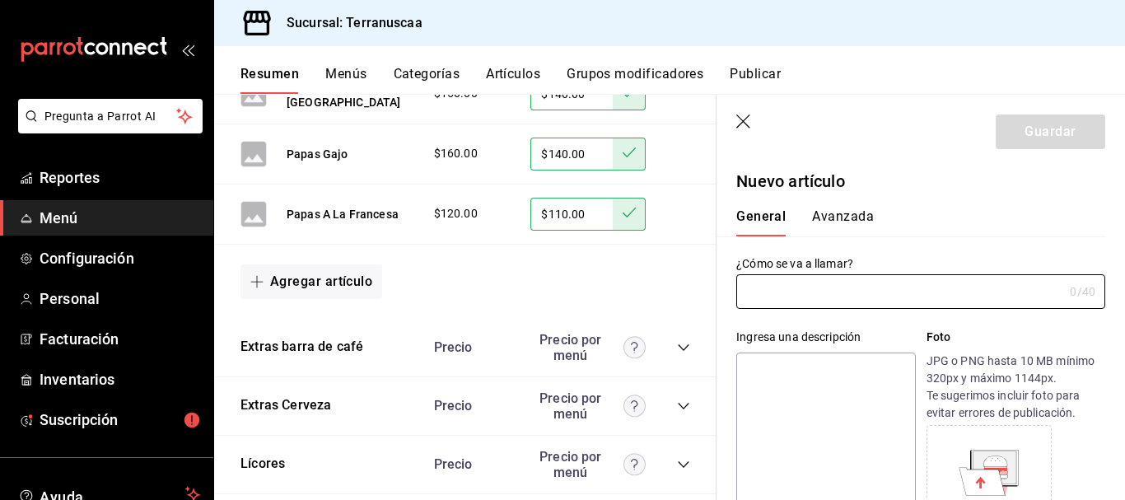
type input "AR-1758412581161"
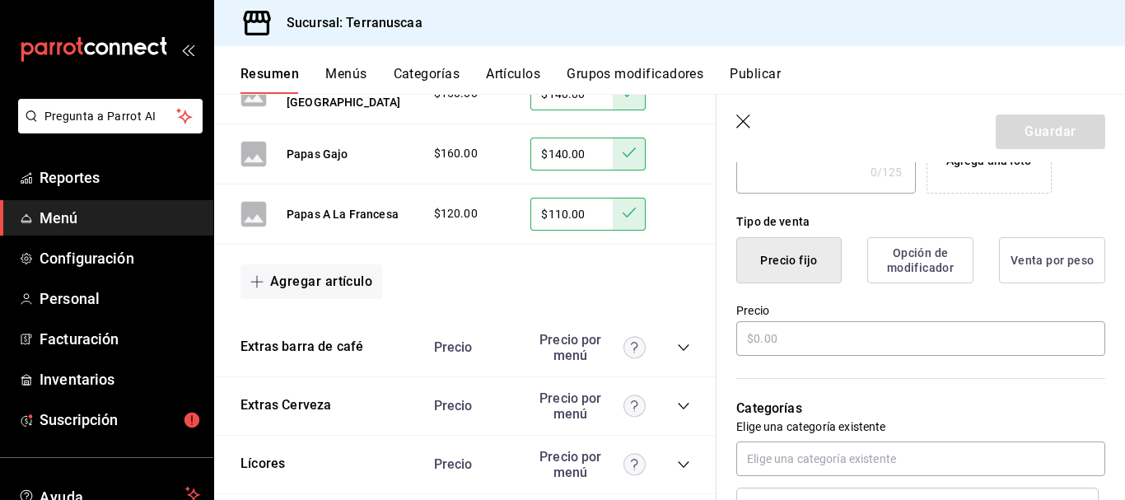
scroll to position [412, 0]
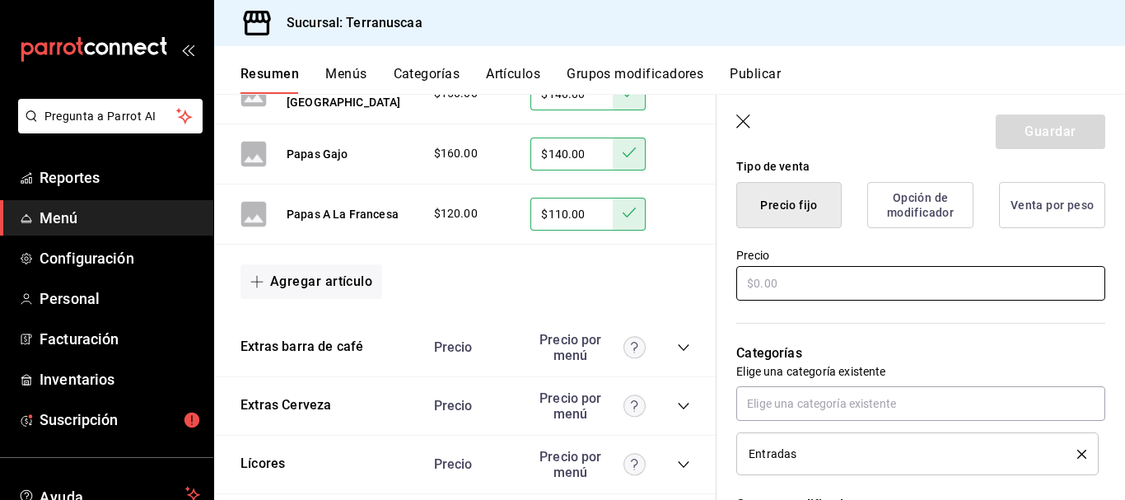
type input "Nachos"
click at [763, 283] on input "text" at bounding box center [920, 283] width 369 height 35
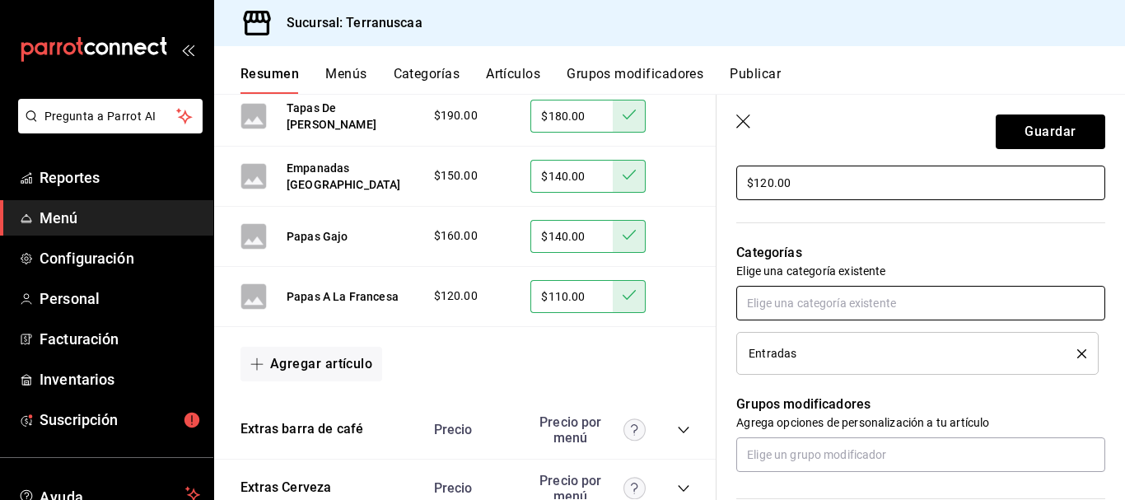
scroll to position [494, 0]
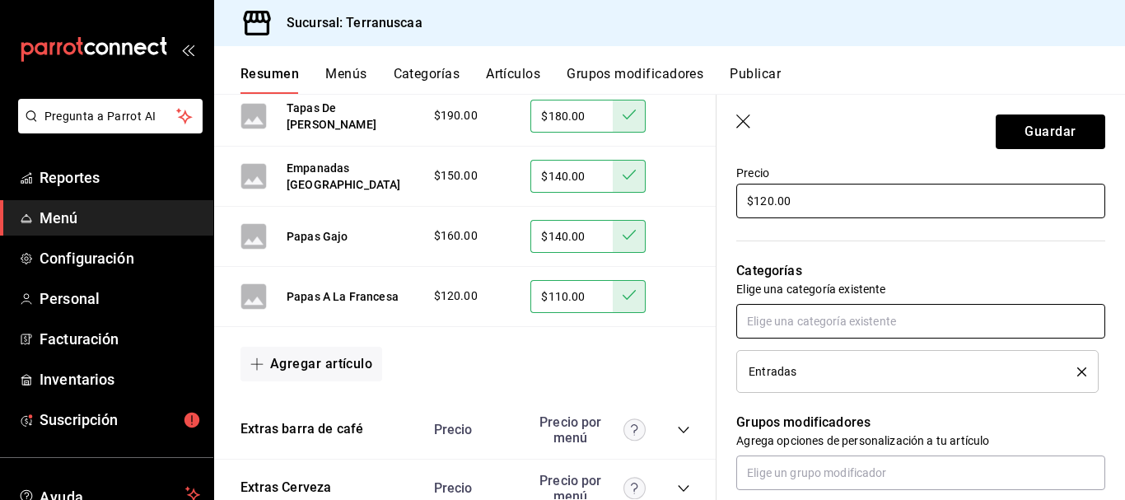
type input "$120.00"
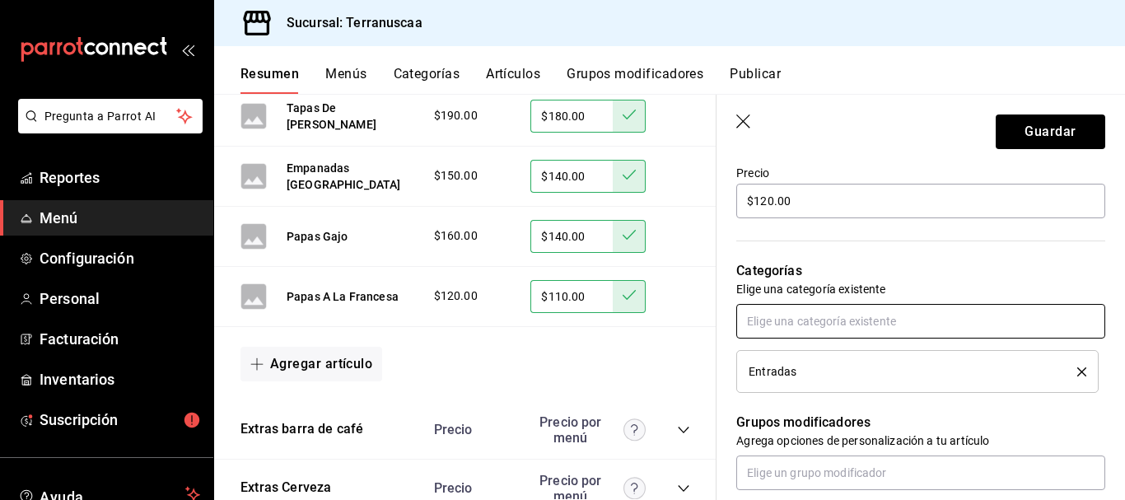
click at [795, 317] on input "text" at bounding box center [920, 321] width 369 height 35
type input "e"
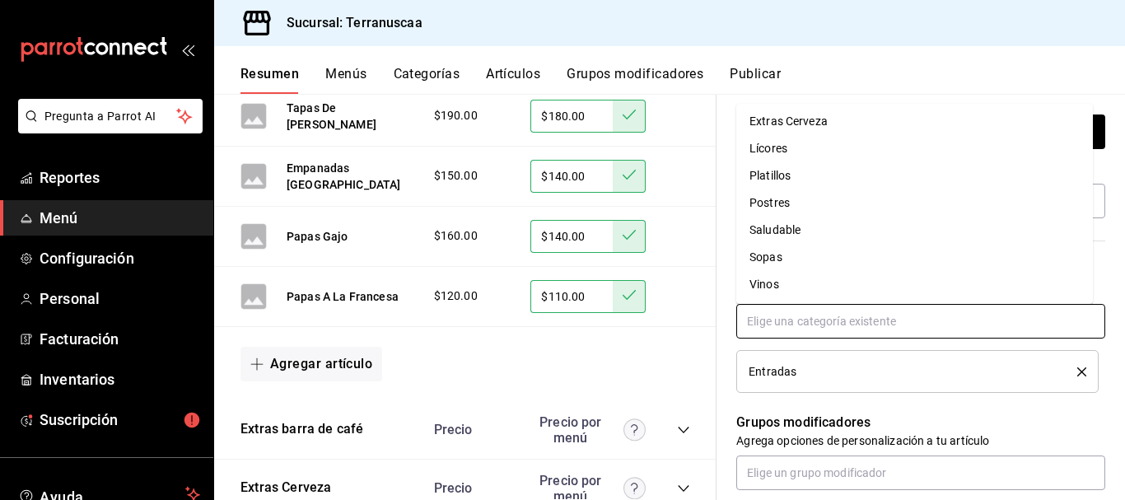
scroll to position [248, 0]
click at [969, 363] on div "Entradas" at bounding box center [918, 371] width 338 height 18
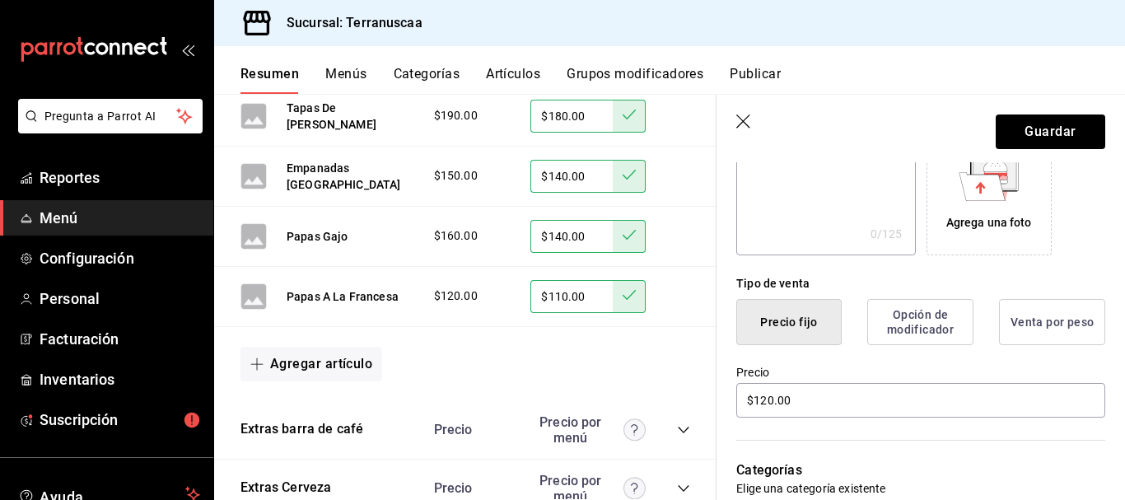
scroll to position [0, 0]
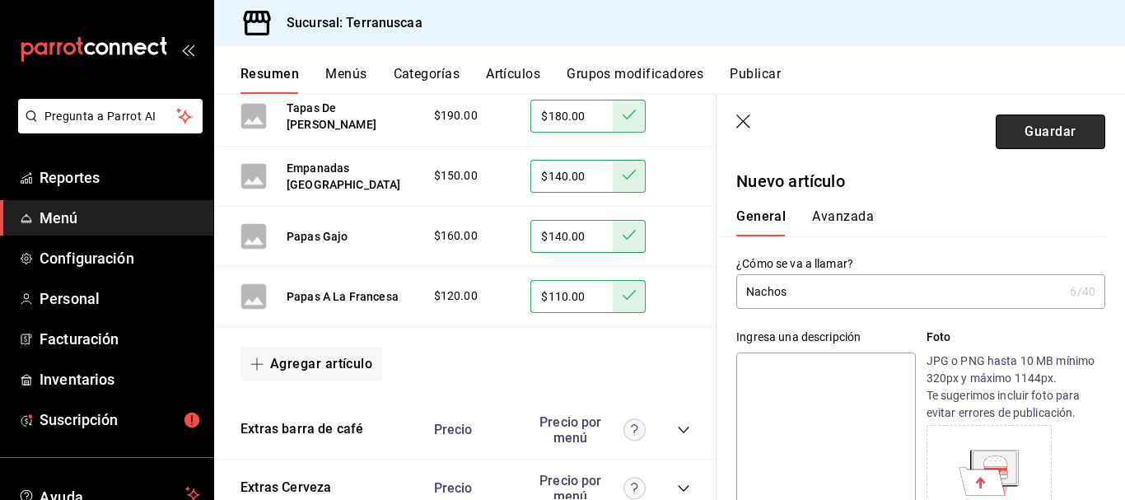
click at [1032, 137] on button "Guardar" at bounding box center [1051, 131] width 110 height 35
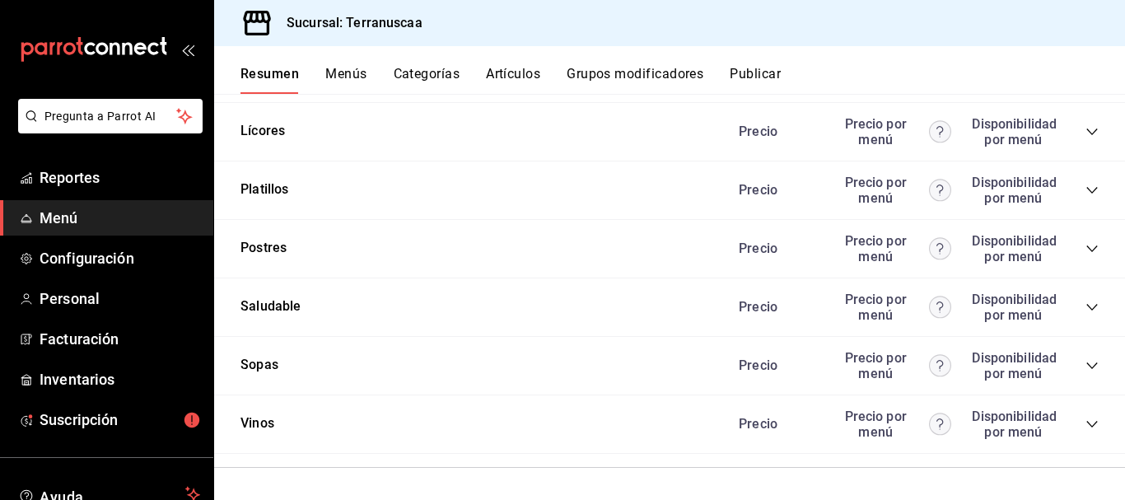
scroll to position [2507, 0]
click at [1086, 361] on icon "collapse-category-row" at bounding box center [1091, 364] width 11 height 7
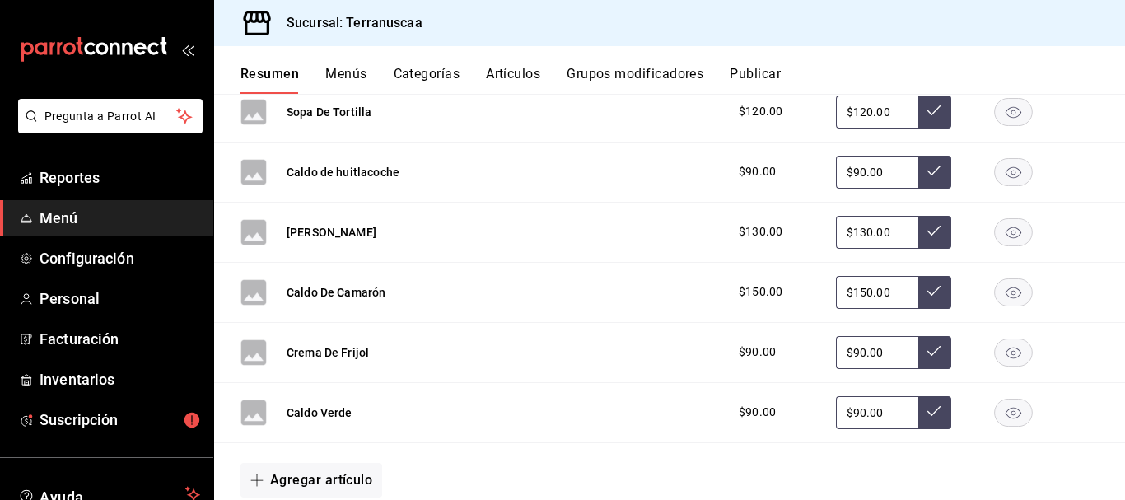
scroll to position [2836, 0]
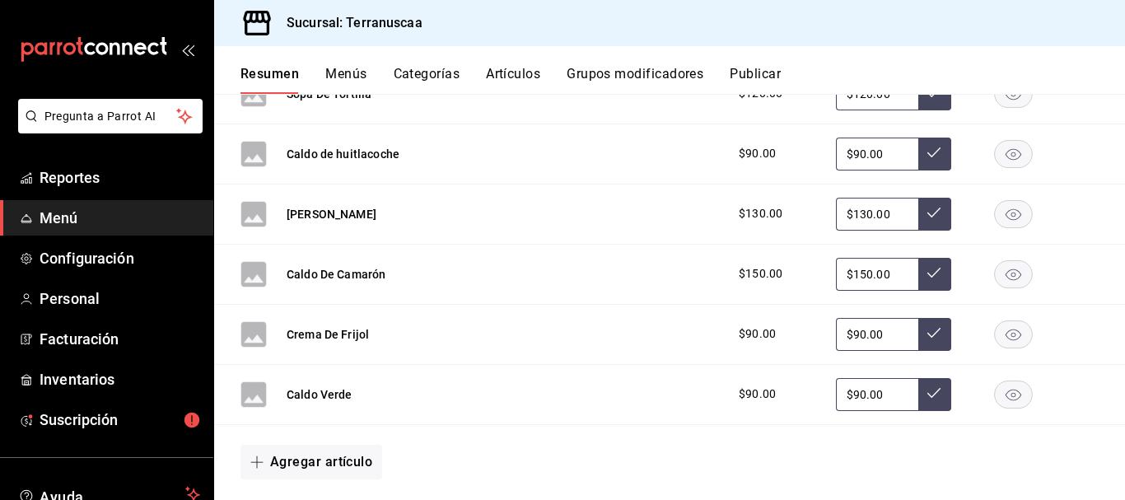
click at [1000, 155] on rect "button" at bounding box center [1014, 153] width 38 height 27
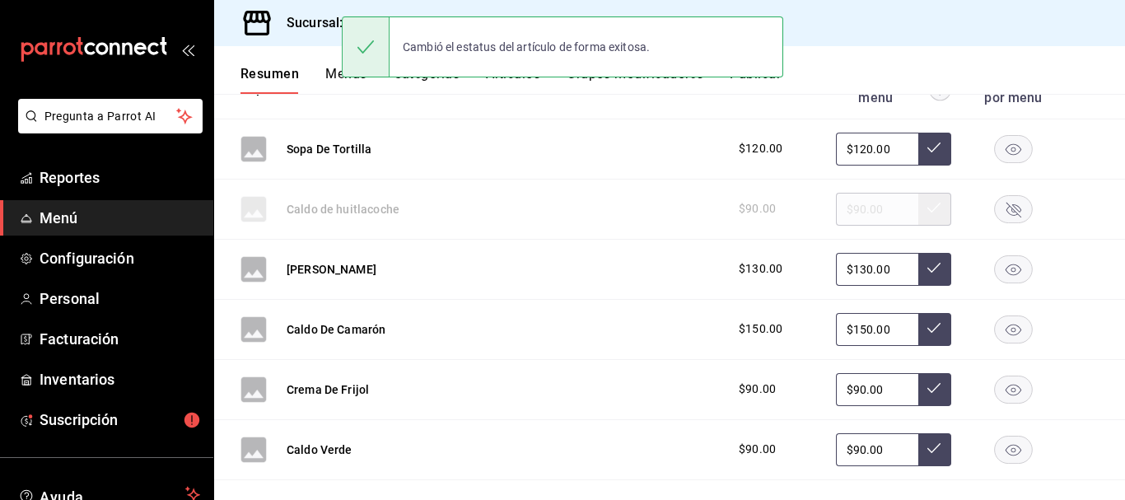
scroll to position [2754, 0]
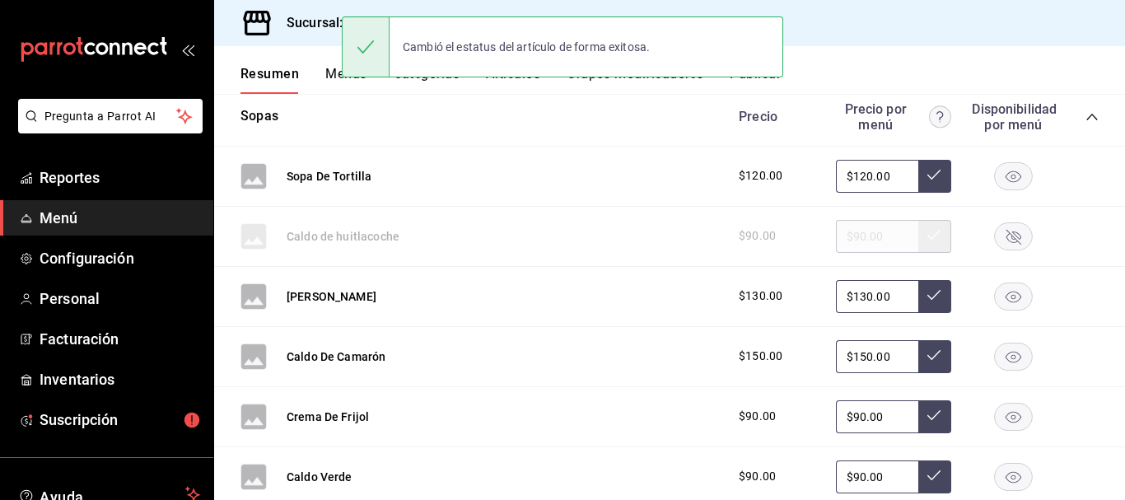
click at [886, 177] on input "$120.00" at bounding box center [877, 176] width 82 height 33
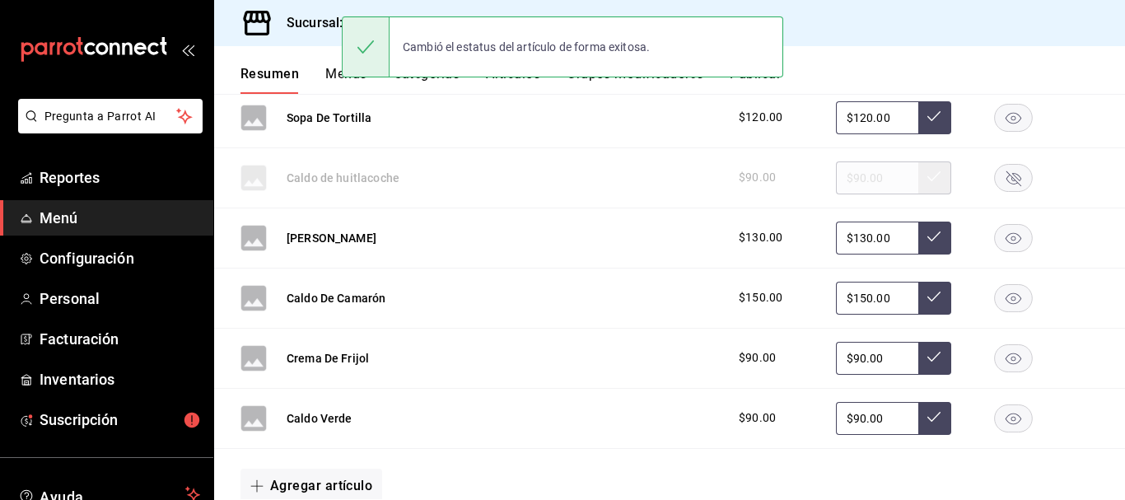
scroll to position [2836, 0]
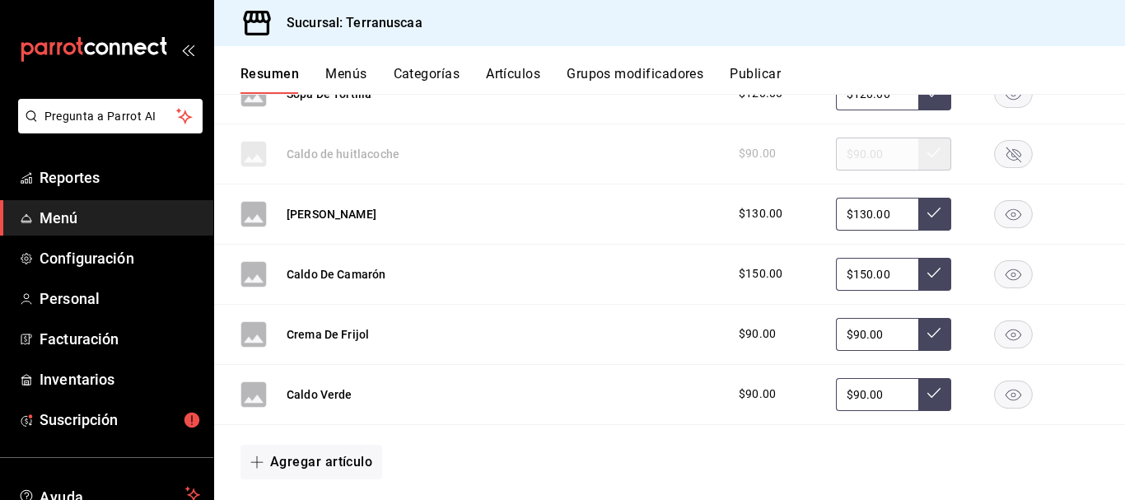
click at [996, 272] on rect "button" at bounding box center [1014, 273] width 38 height 27
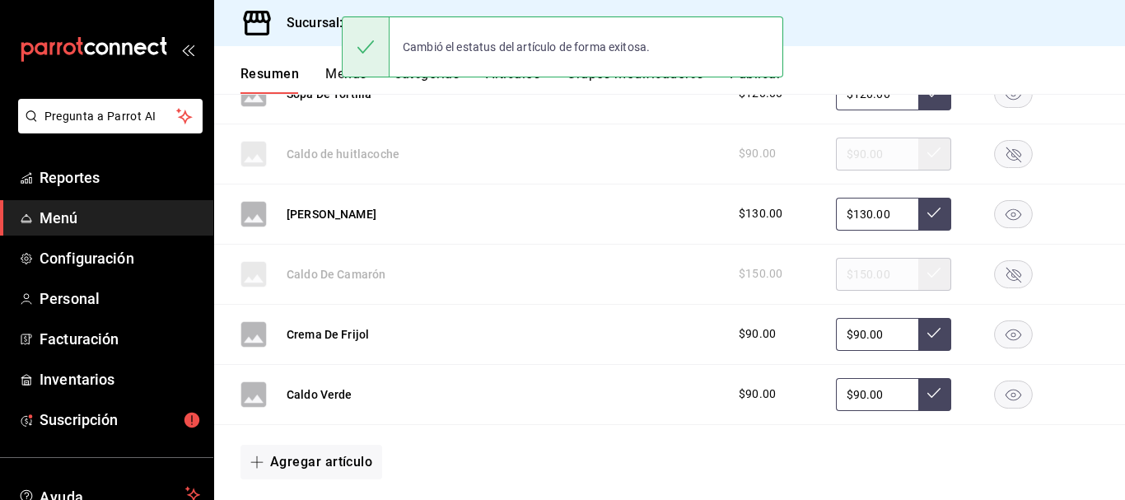
scroll to position [2919, 0]
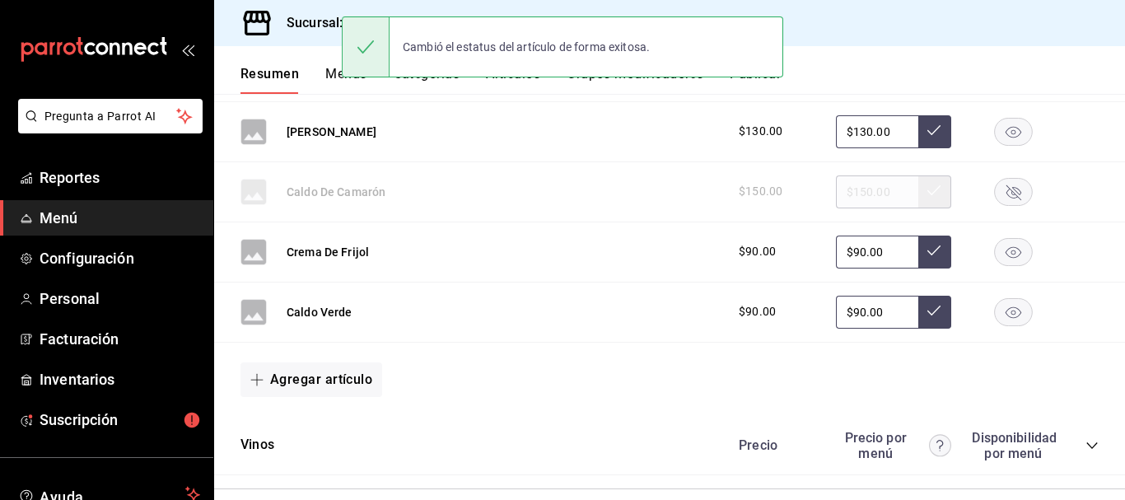
click at [1001, 317] on rect "button" at bounding box center [1014, 311] width 38 height 27
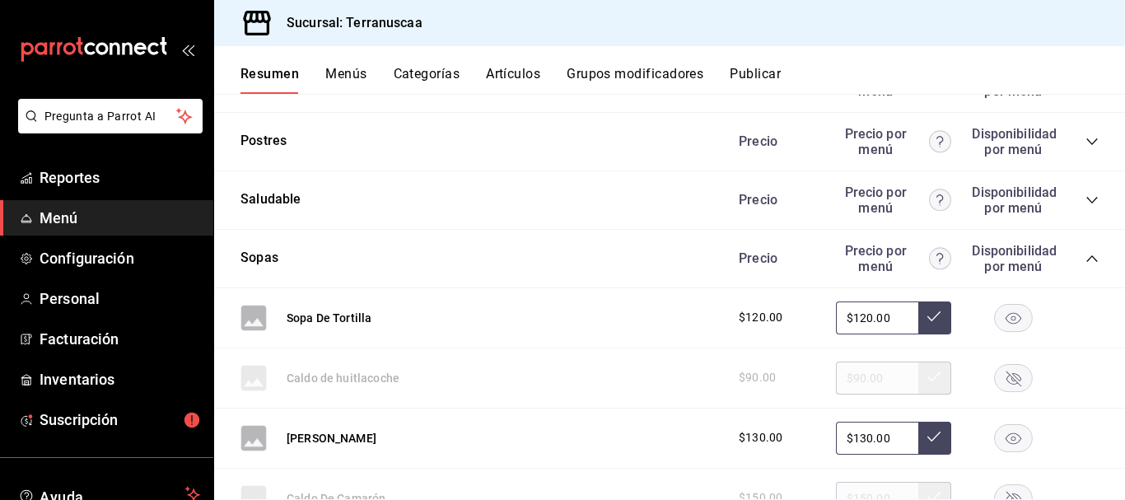
scroll to position [2530, 0]
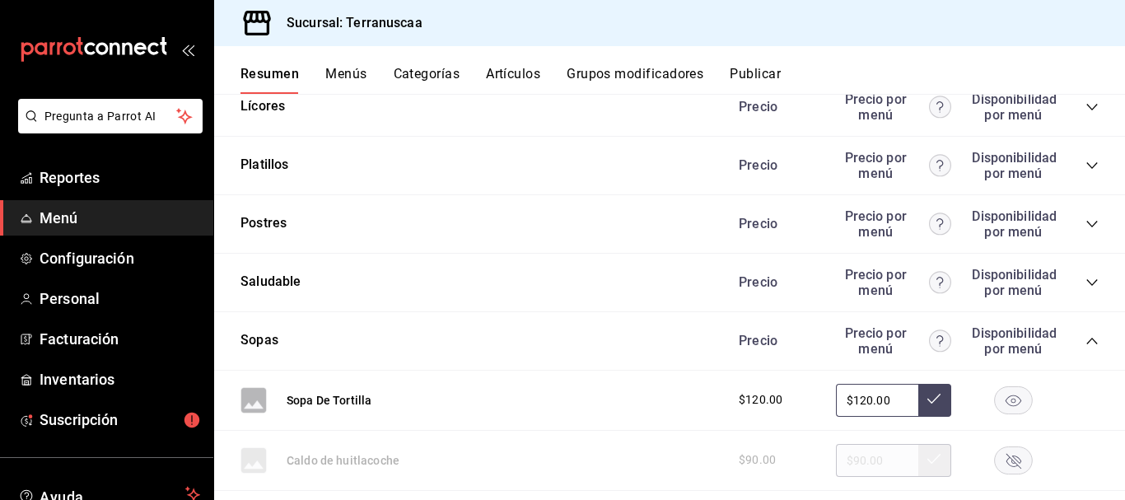
click at [1085, 168] on icon "collapse-category-row" at bounding box center [1091, 165] width 13 height 13
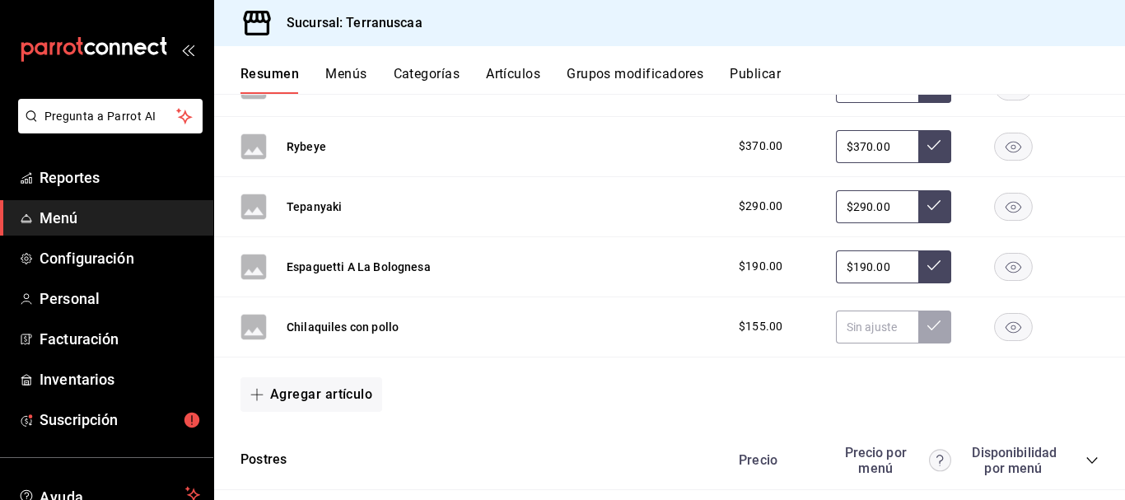
scroll to position [3518, 0]
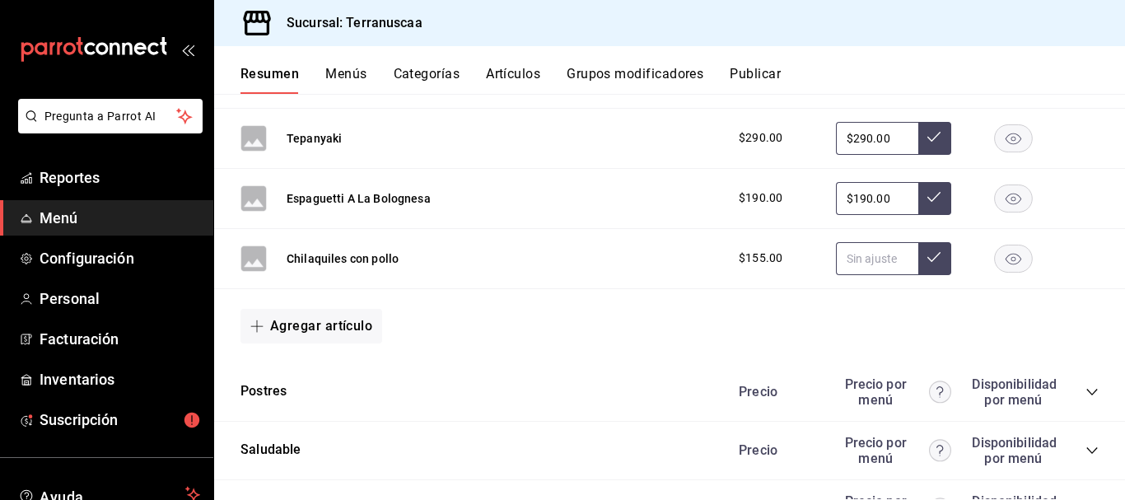
click at [896, 255] on input "text" at bounding box center [877, 258] width 82 height 33
type input "$150.00"
click at [927, 264] on icon at bounding box center [933, 256] width 13 height 13
click at [735, 269] on div "$155.00 $150.00" at bounding box center [910, 258] width 376 height 33
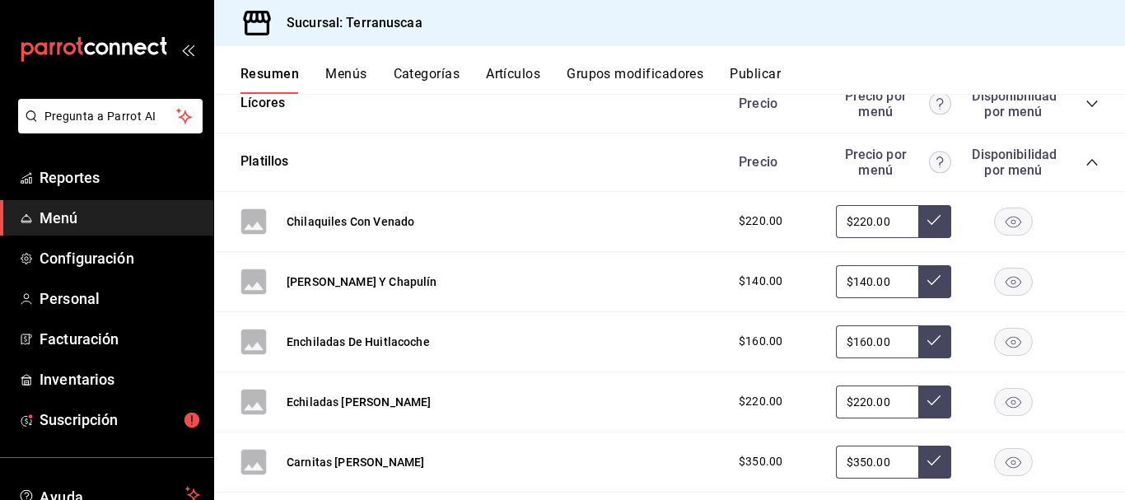
scroll to position [2530, 0]
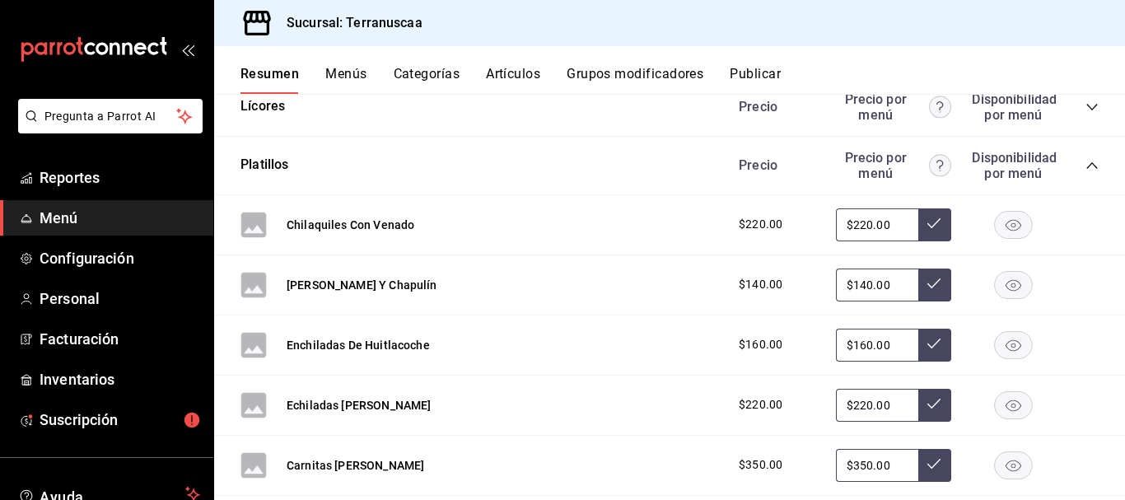
drag, startPoint x: 882, startPoint y: 227, endPoint x: 712, endPoint y: 220, distance: 170.6
click at [722, 220] on div "$220.00 $220.00" at bounding box center [910, 224] width 376 height 33
click at [1071, 231] on div "$220.00 $220.00" at bounding box center [910, 224] width 376 height 33
click at [1009, 280] on rect "button" at bounding box center [1014, 284] width 38 height 27
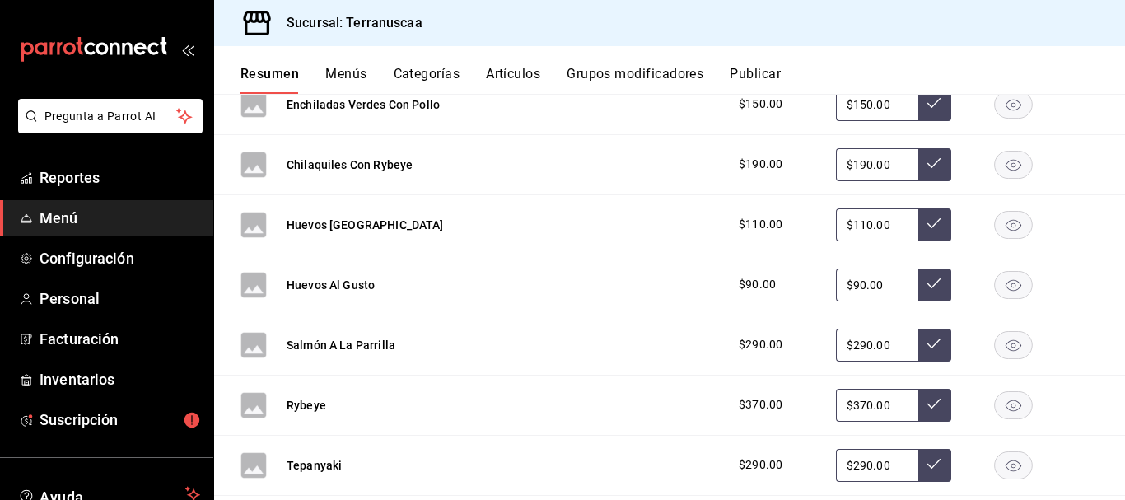
scroll to position [3189, 0]
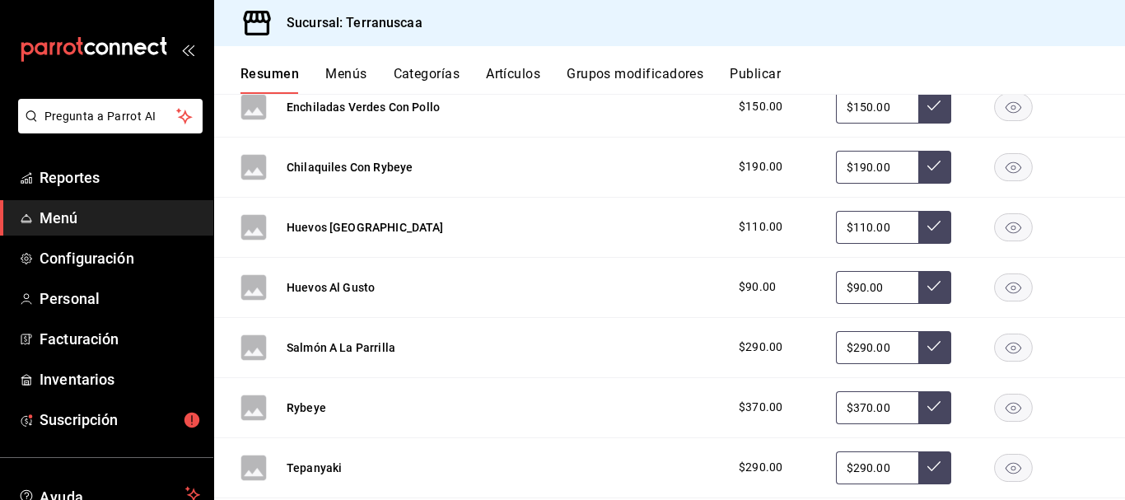
drag, startPoint x: 884, startPoint y: 171, endPoint x: 733, endPoint y: 170, distance: 150.7
click at [733, 170] on div "$190.00 $190.00" at bounding box center [910, 167] width 376 height 33
type input "$180.00"
click at [927, 171] on icon at bounding box center [933, 165] width 13 height 13
click at [1006, 164] on icon "button" at bounding box center [1014, 167] width 16 height 12
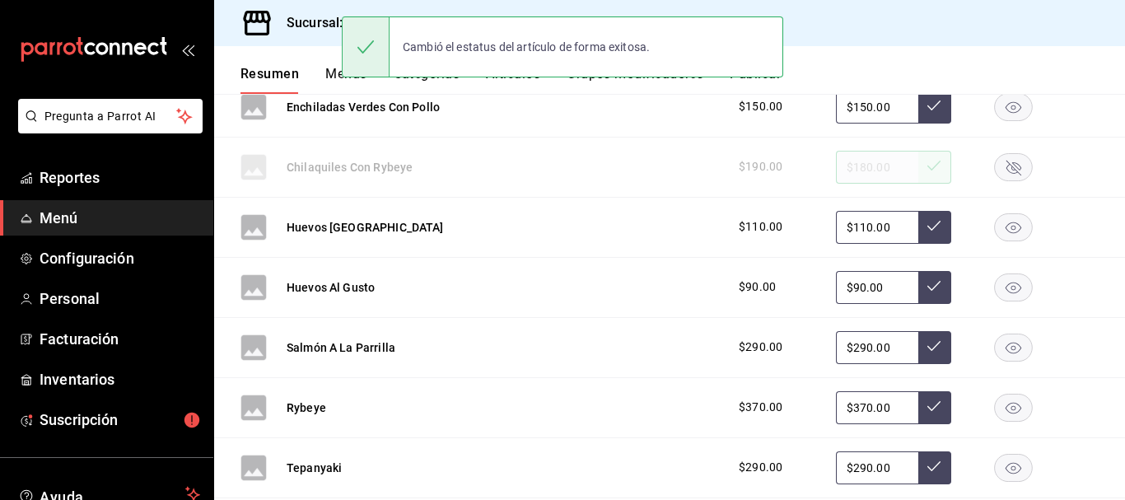
click at [1007, 166] on rect "button" at bounding box center [1014, 166] width 38 height 27
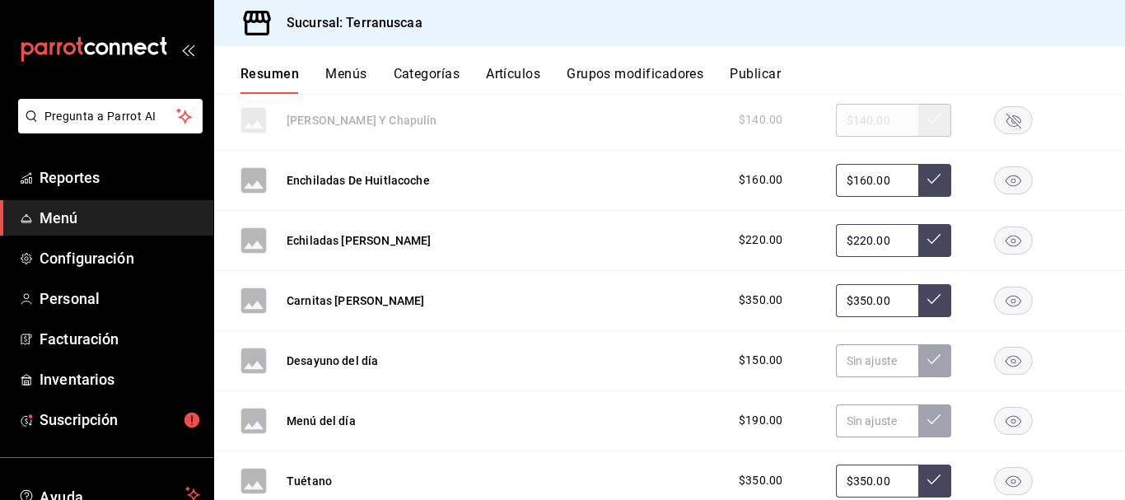
scroll to position [2777, 0]
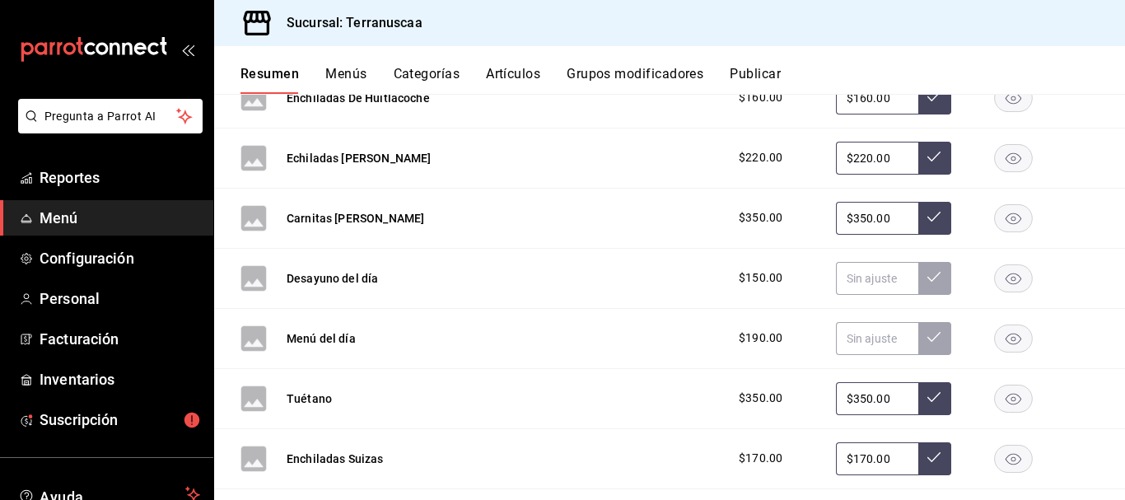
click at [995, 212] on rect "button" at bounding box center [1014, 217] width 38 height 27
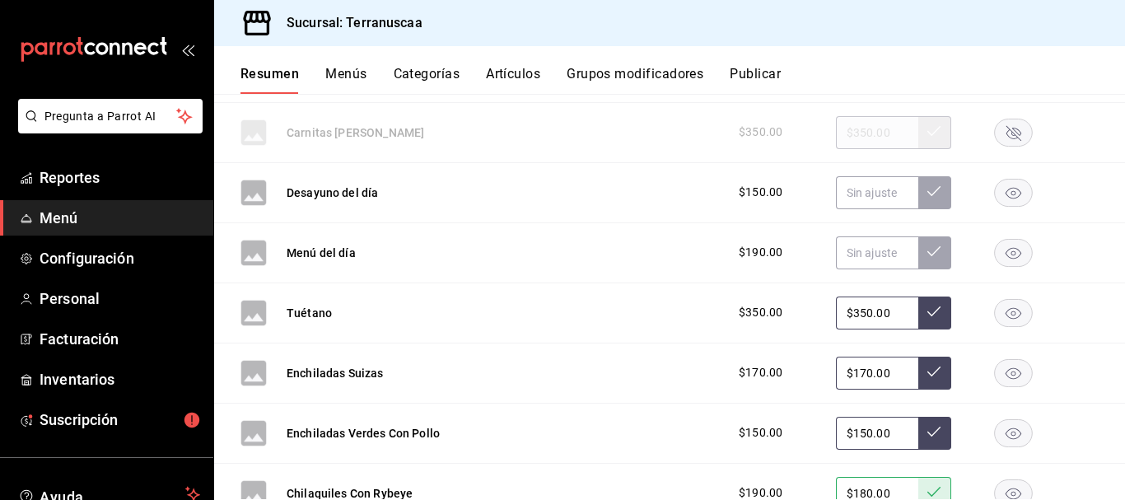
scroll to position [2859, 0]
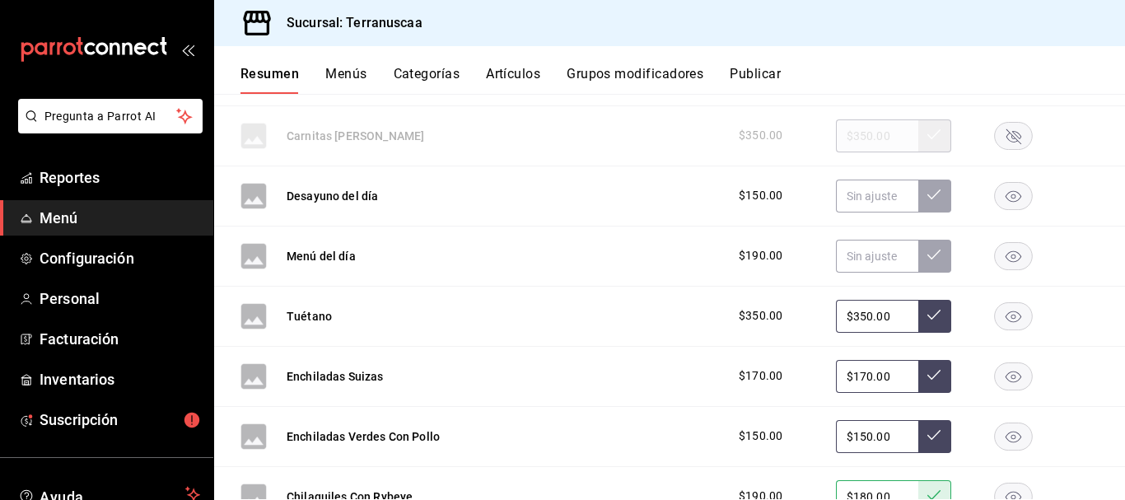
click at [1006, 201] on rect "button" at bounding box center [1014, 195] width 38 height 27
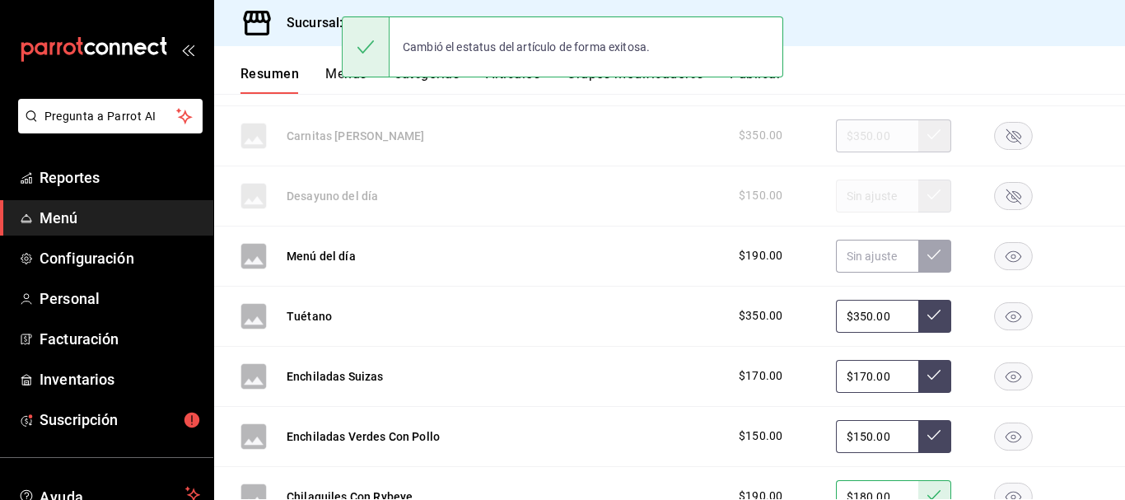
click at [1006, 260] on icon "button" at bounding box center [1014, 256] width 16 height 12
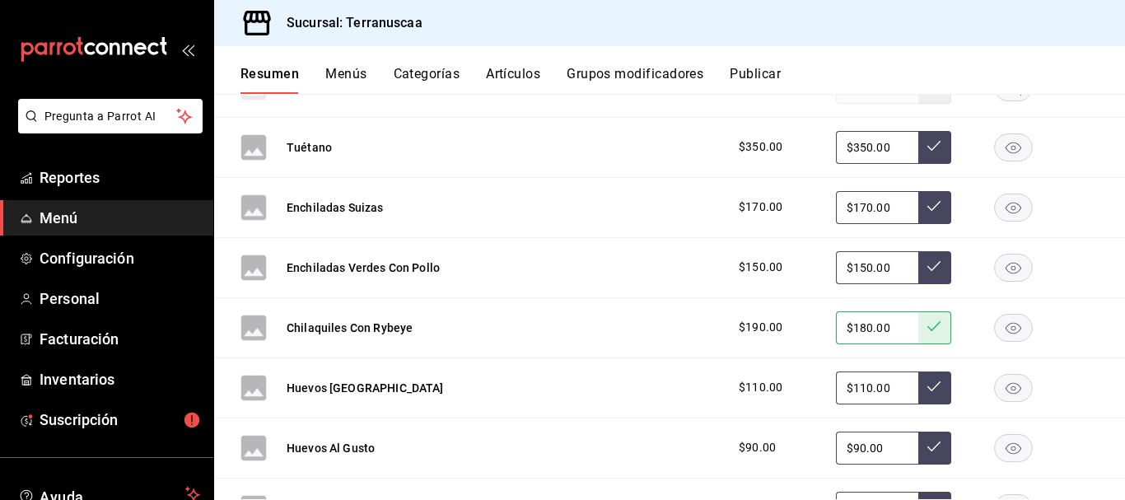
scroll to position [3024, 0]
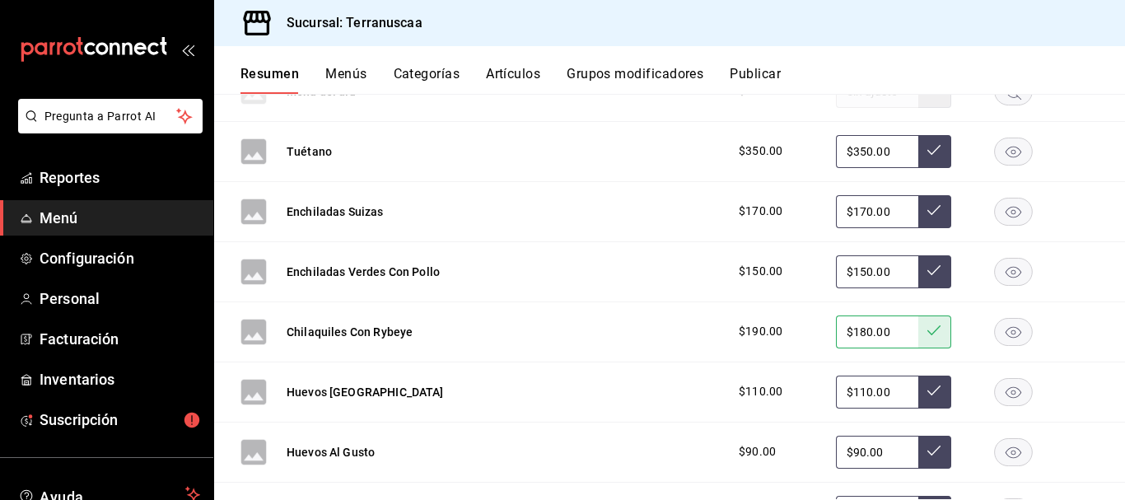
drag, startPoint x: 877, startPoint y: 269, endPoint x: 774, endPoint y: 271, distance: 103.0
click at [776, 271] on div "$150.00 $150.00" at bounding box center [910, 271] width 376 height 33
click at [955, 257] on div "$150.00 $130.00" at bounding box center [910, 271] width 376 height 33
click at [927, 273] on icon at bounding box center [933, 270] width 13 height 13
click at [887, 273] on input "$150.00" at bounding box center [877, 271] width 82 height 33
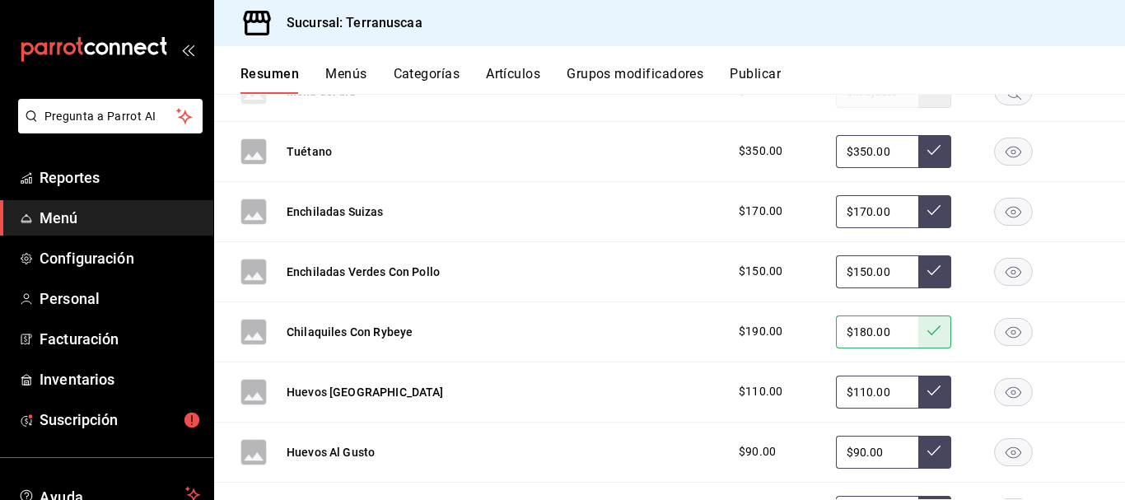
drag, startPoint x: 885, startPoint y: 273, endPoint x: 619, endPoint y: 266, distance: 266.1
click at [619, 266] on div "Enchiladas Verdes Con Pollo $150.00 $150.00" at bounding box center [669, 272] width 911 height 60
type input "$130.00"
click at [928, 264] on icon at bounding box center [933, 270] width 13 height 13
drag, startPoint x: 890, startPoint y: 208, endPoint x: 775, endPoint y: 211, distance: 115.3
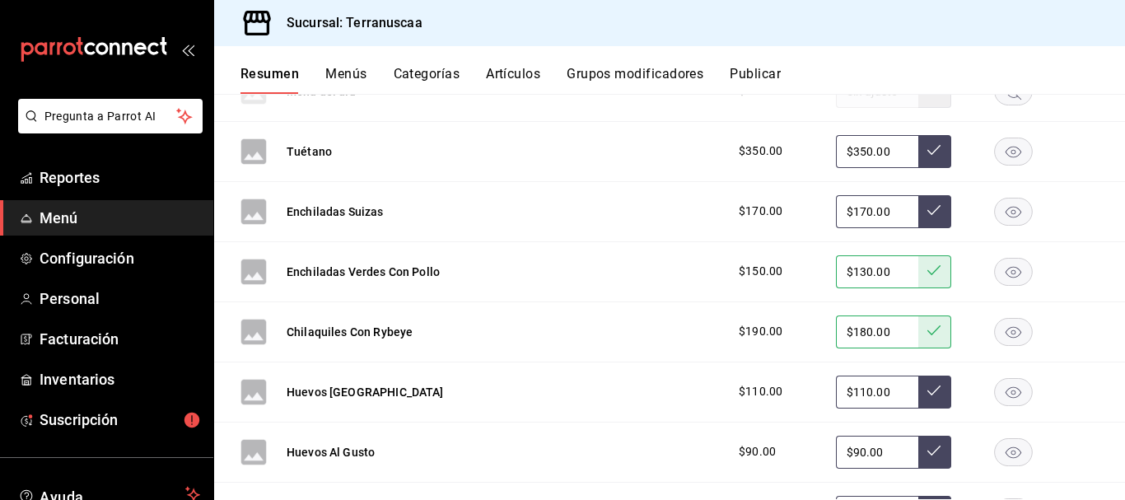
click at [776, 211] on div "$170.00 $170.00" at bounding box center [910, 211] width 376 height 33
type input "$140.00"
click at [931, 212] on button at bounding box center [934, 211] width 33 height 33
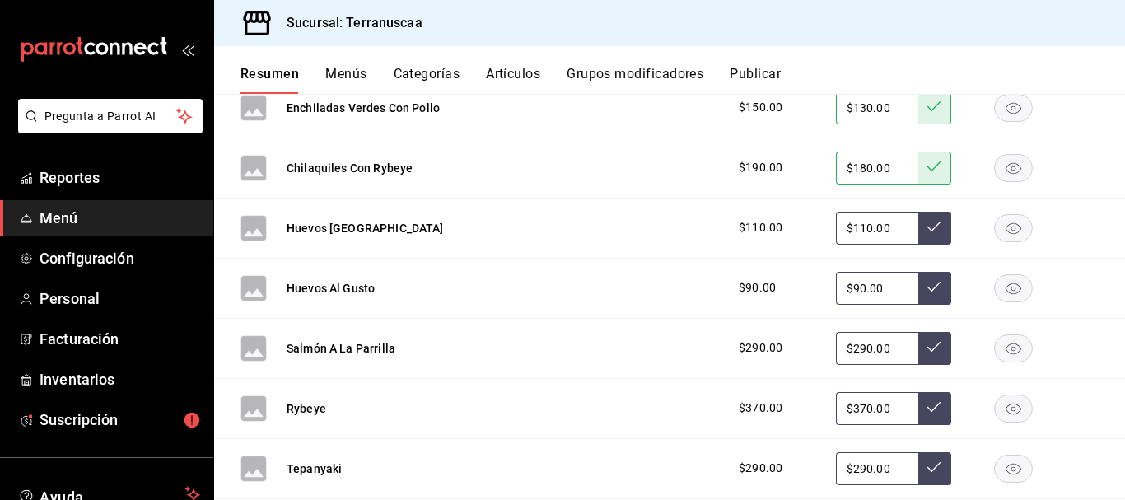
scroll to position [3189, 0]
click at [995, 226] on rect "button" at bounding box center [1014, 226] width 38 height 27
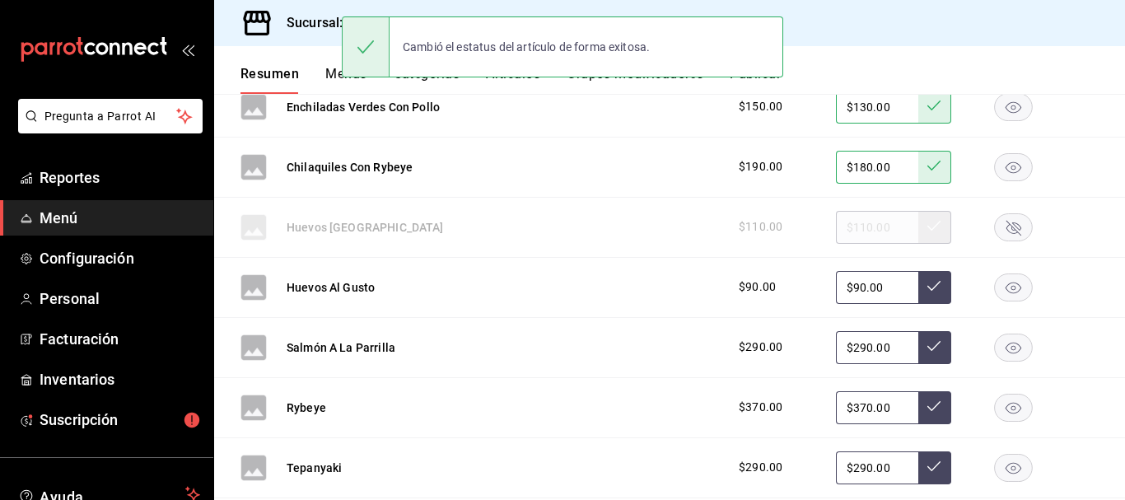
click at [1002, 282] on icon "button" at bounding box center [1013, 287] width 39 height 28
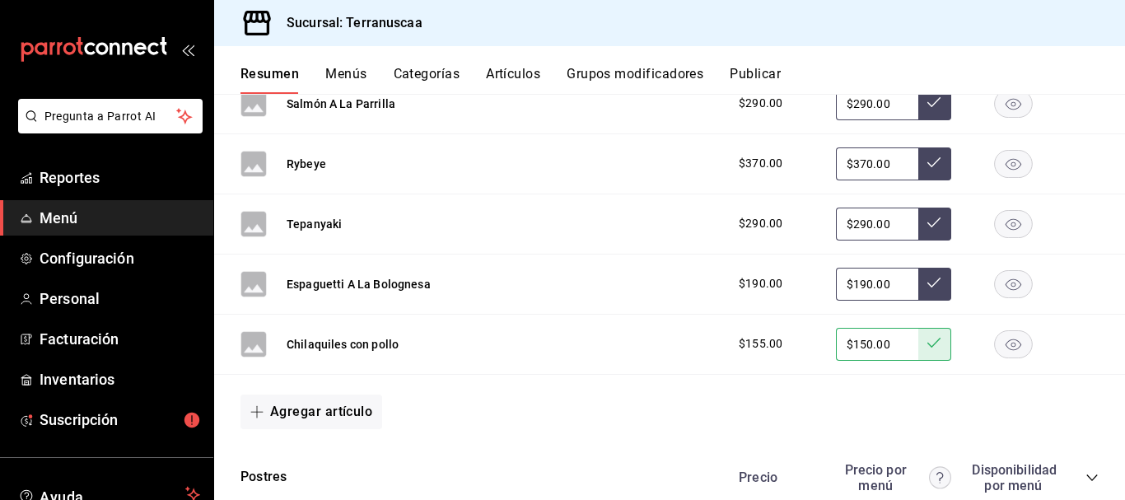
scroll to position [3436, 0]
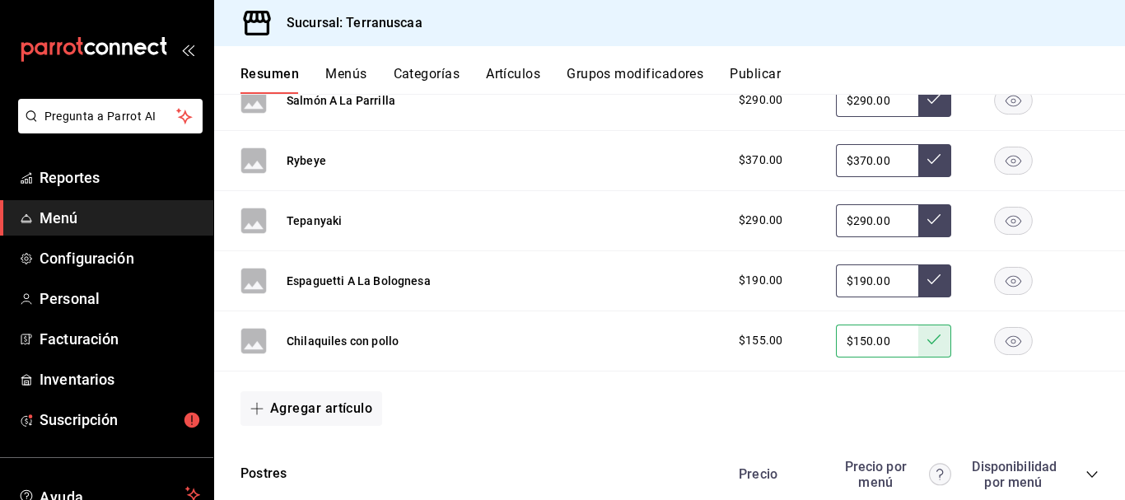
drag, startPoint x: 879, startPoint y: 285, endPoint x: 769, endPoint y: 275, distance: 110.0
click at [769, 275] on div "$190.00 $190.00" at bounding box center [910, 280] width 376 height 33
type input "$170.00"
click at [927, 279] on icon at bounding box center [933, 279] width 13 height 13
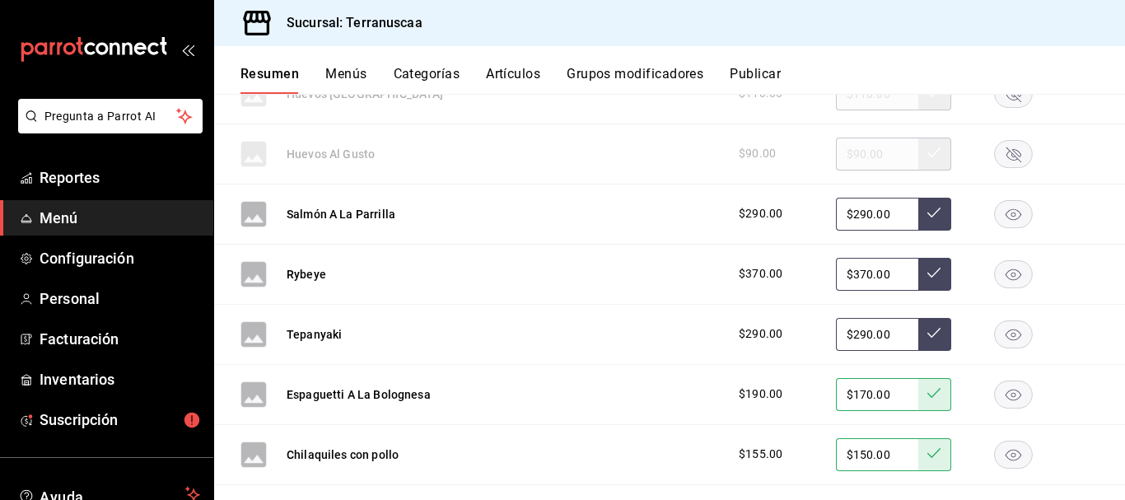
scroll to position [3271, 0]
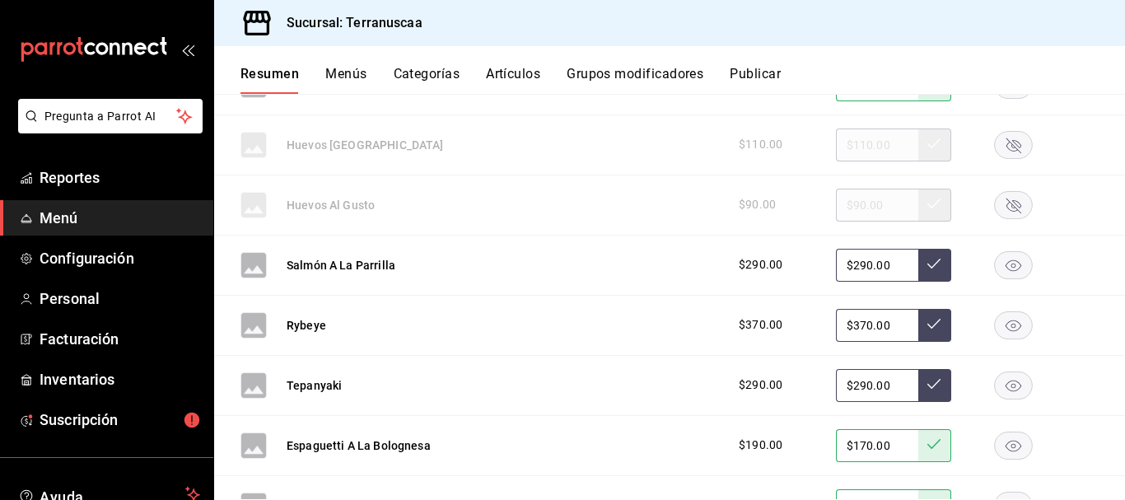
drag, startPoint x: 880, startPoint y: 263, endPoint x: 791, endPoint y: 264, distance: 89.0
click at [791, 264] on div "$290.00 $290.00" at bounding box center [910, 265] width 376 height 33
type input "$270.00"
click at [918, 261] on button at bounding box center [934, 265] width 33 height 33
click at [884, 376] on input "$290.00" at bounding box center [877, 385] width 82 height 33
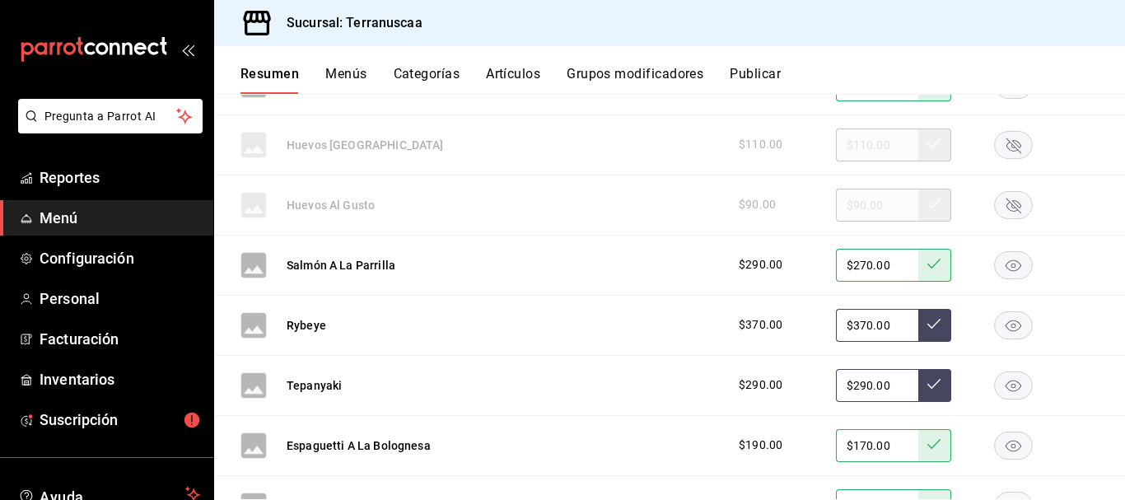
drag, startPoint x: 880, startPoint y: 385, endPoint x: 622, endPoint y: 348, distance: 261.2
click at [622, 348] on div "Chilaquiles Con Venado $220.00 $220.00 Chilaq Hongos Y Chapulín $140.00 $140.00…" at bounding box center [669, 32] width 911 height 1156
type input "$280.00"
click at [927, 386] on icon at bounding box center [933, 383] width 13 height 13
drag, startPoint x: 881, startPoint y: 324, endPoint x: 609, endPoint y: 322, distance: 272.6
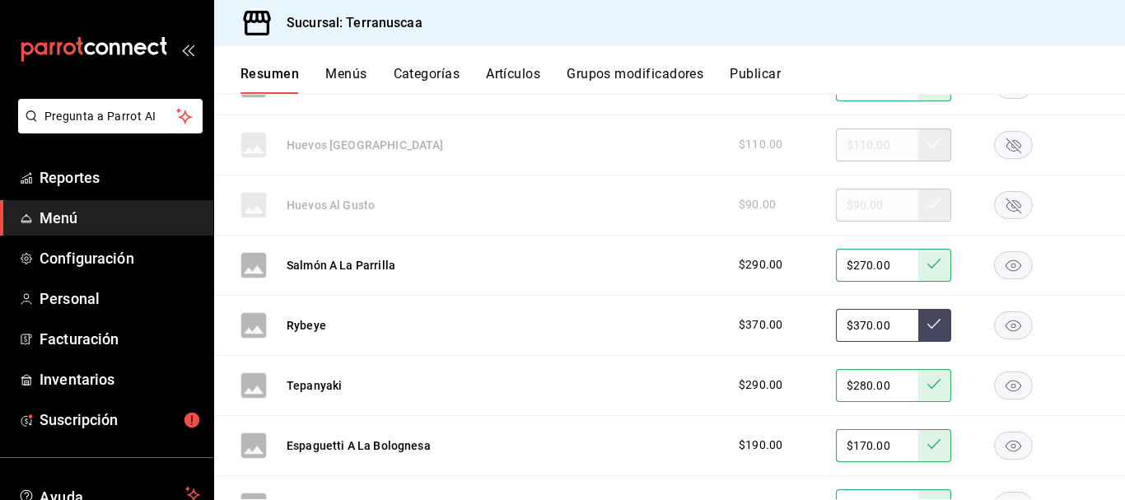
click at [609, 323] on div "Rybeye $370.00 $370.00" at bounding box center [669, 326] width 911 height 60
type input "$350.00"
click at [932, 324] on button at bounding box center [934, 325] width 33 height 33
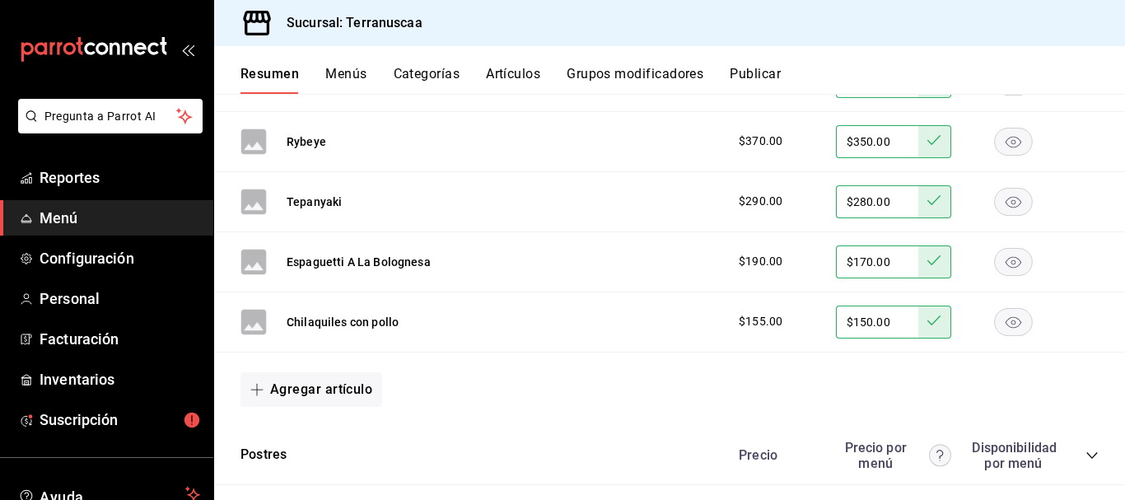
scroll to position [3541, 0]
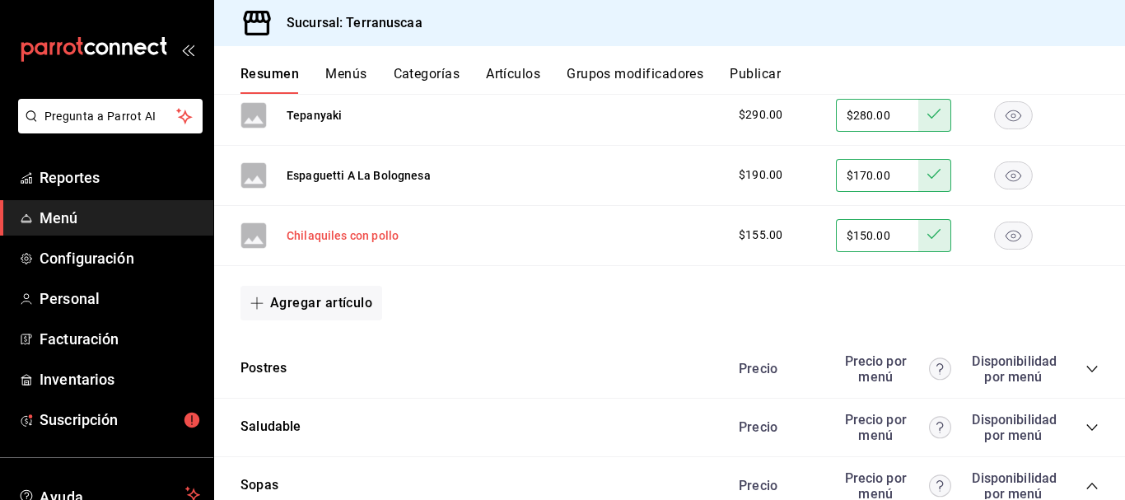
click at [373, 232] on button "Chilaquiles con pollo" at bounding box center [343, 235] width 112 height 16
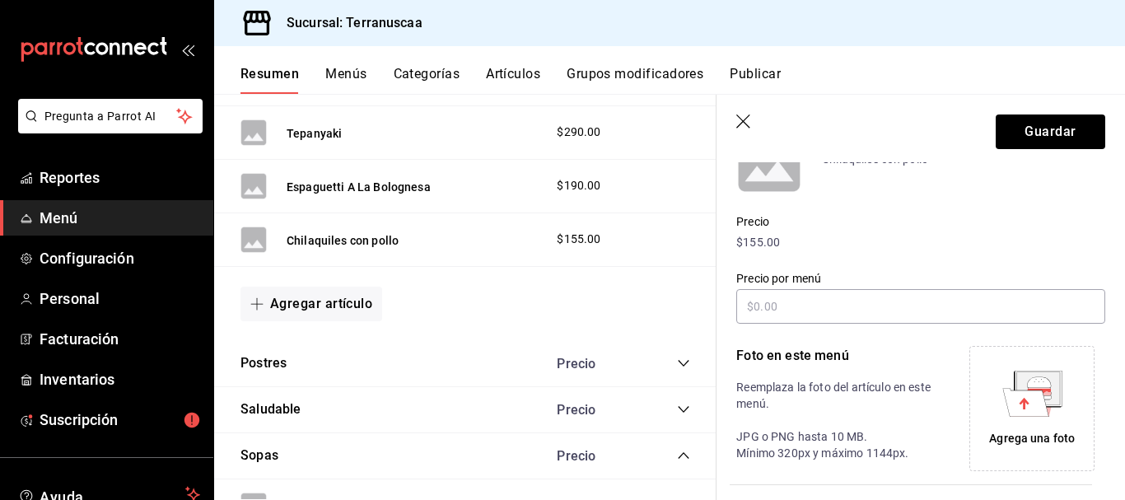
scroll to position [146, 0]
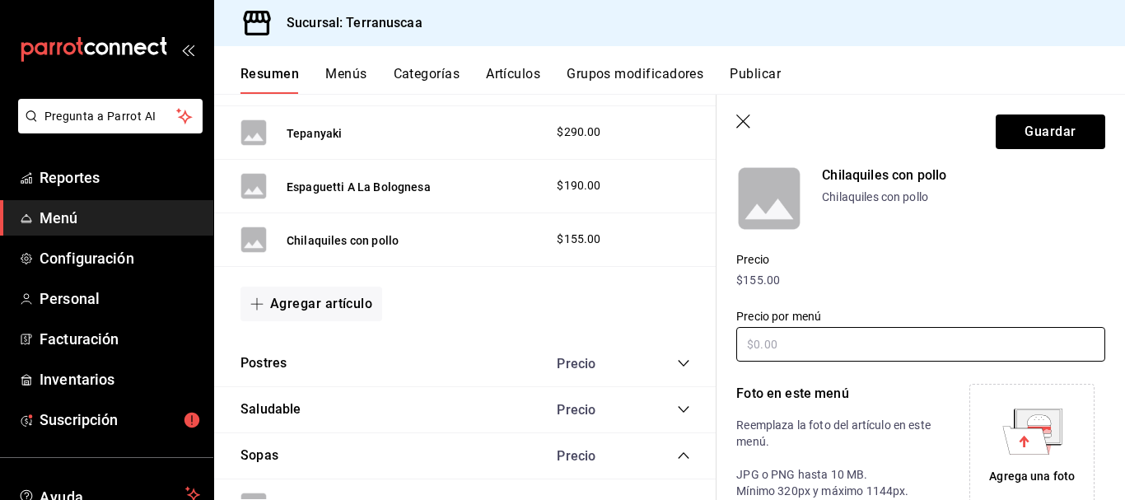
click at [856, 345] on input "text" at bounding box center [920, 344] width 369 height 35
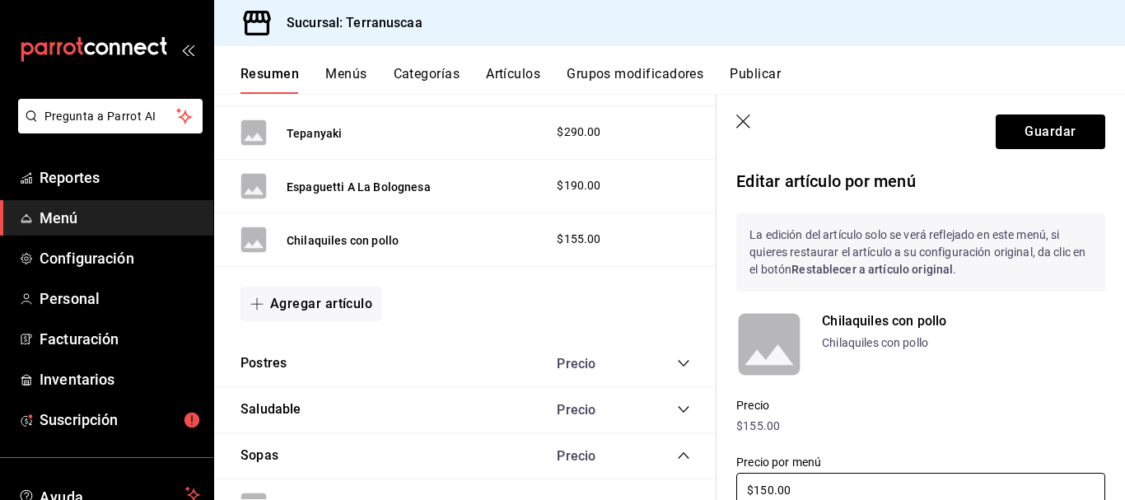
scroll to position [82, 0]
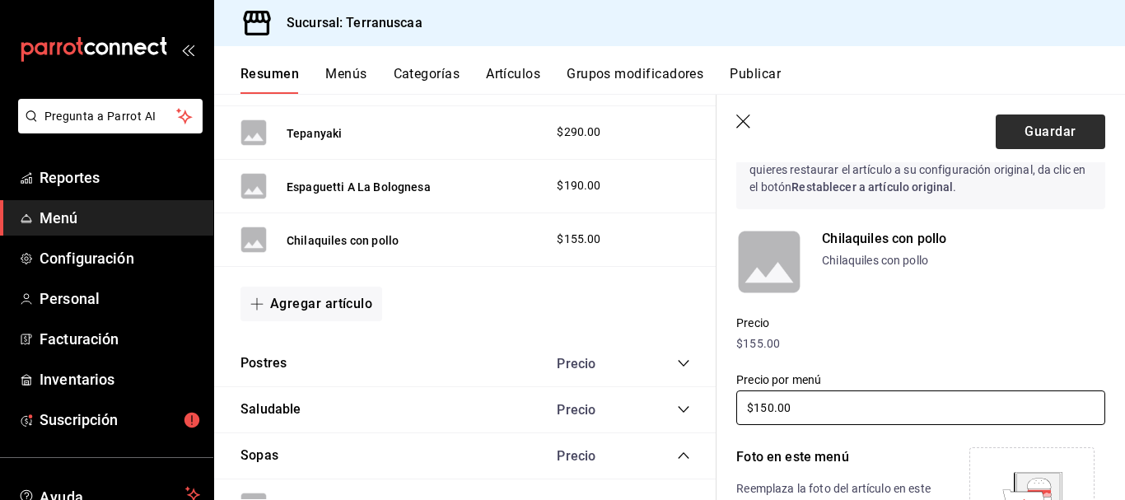
type input "$150.00"
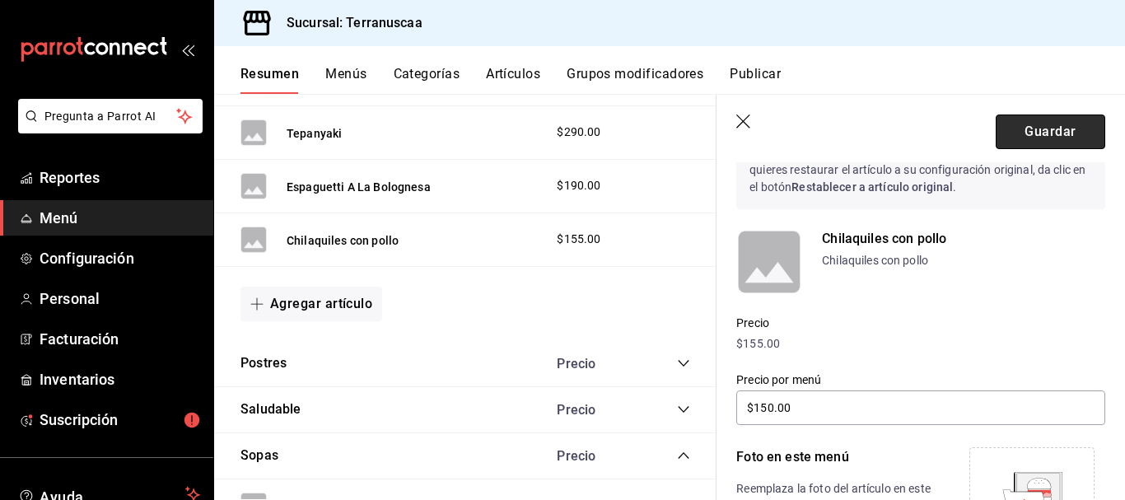
click at [1001, 138] on button "Guardar" at bounding box center [1051, 131] width 110 height 35
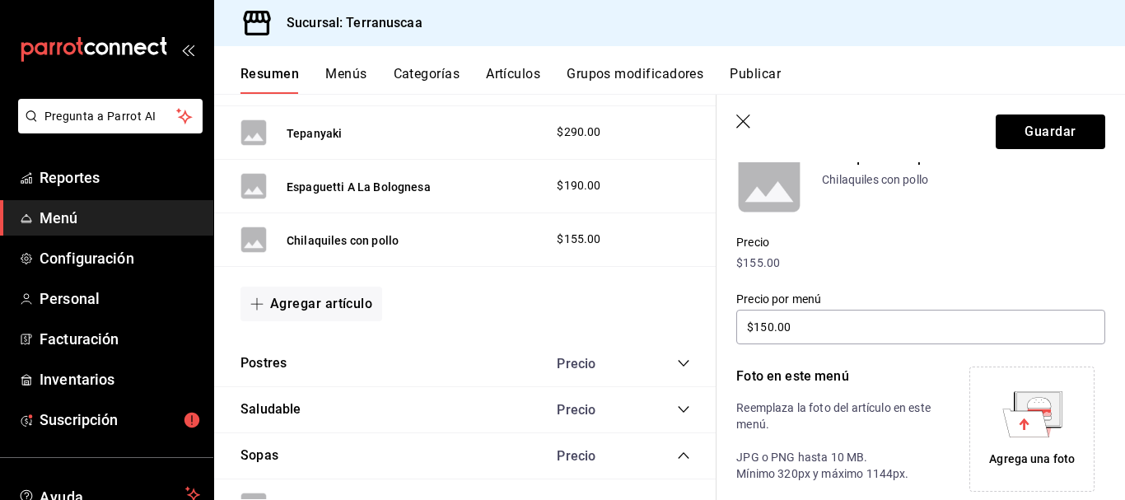
scroll to position [146, 0]
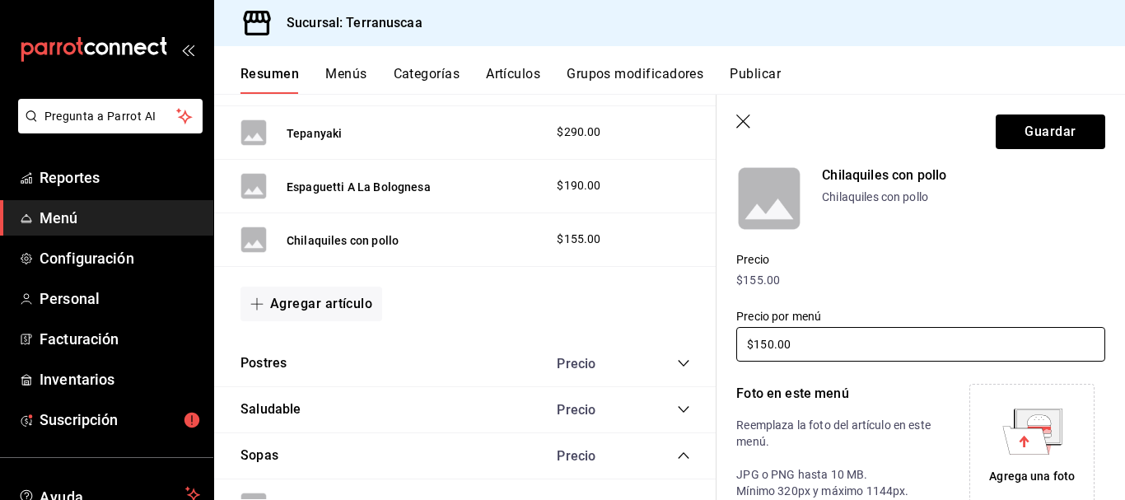
drag, startPoint x: 847, startPoint y: 346, endPoint x: 623, endPoint y: 320, distance: 226.4
click at [657, 320] on main "Resumen sucursal Si activas ‘Editar artículo por menú’, podrás personalizar los…" at bounding box center [669, 297] width 911 height 406
click at [894, 275] on p "$155.00" at bounding box center [920, 280] width 369 height 17
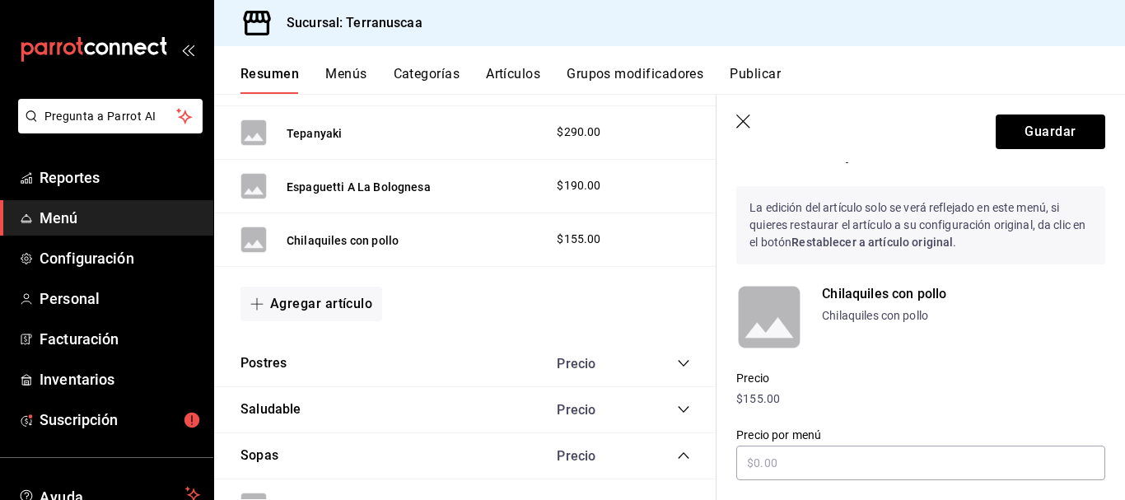
scroll to position [0, 0]
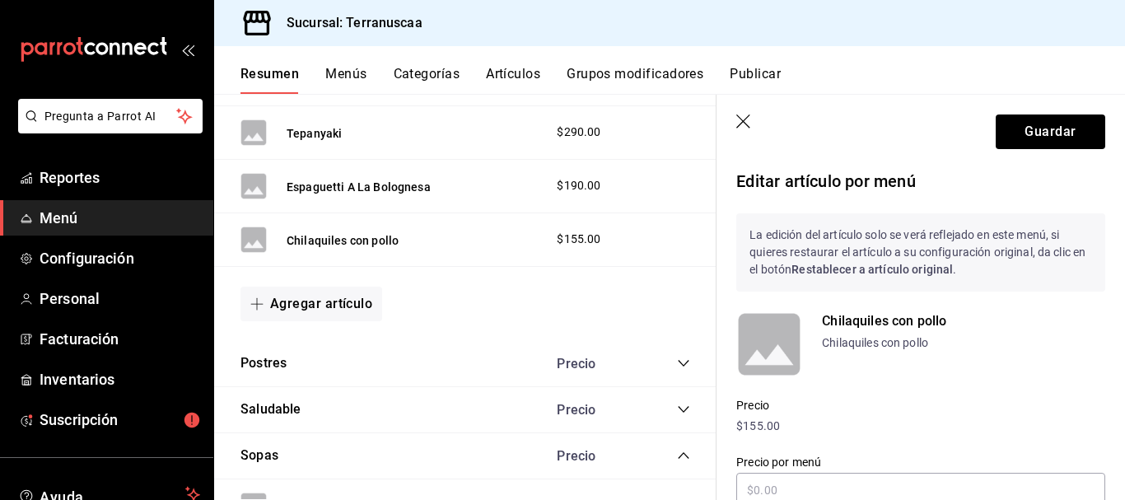
click at [739, 116] on icon "button" at bounding box center [743, 121] width 14 height 14
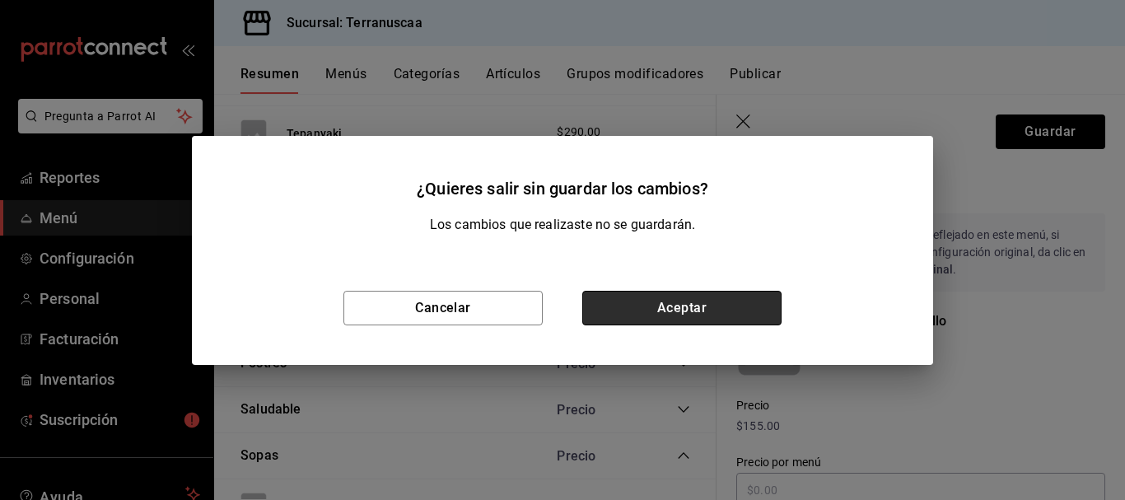
click at [609, 315] on button "Aceptar" at bounding box center [681, 308] width 199 height 35
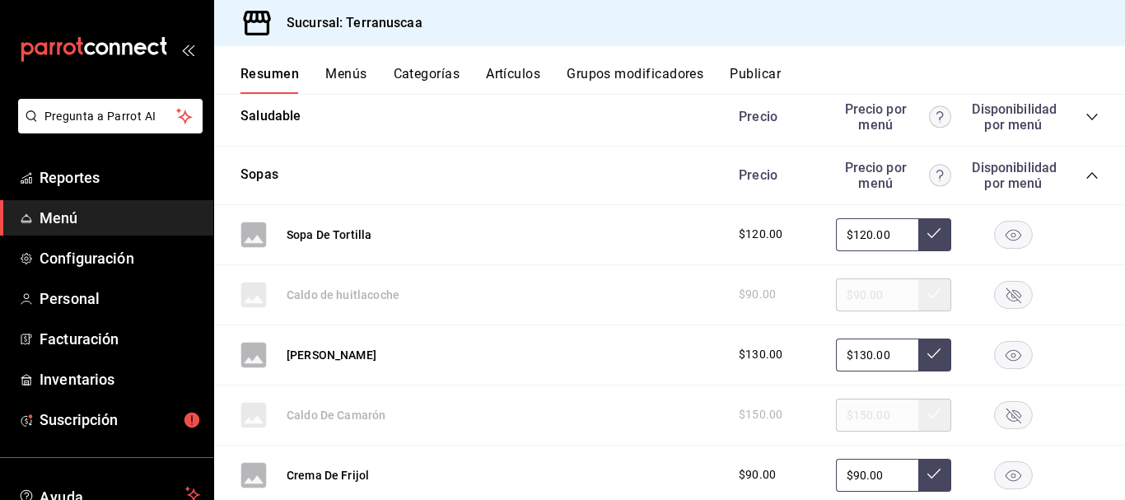
scroll to position [3851, 0]
click at [1085, 179] on icon "collapse-category-row" at bounding box center [1091, 176] width 13 height 13
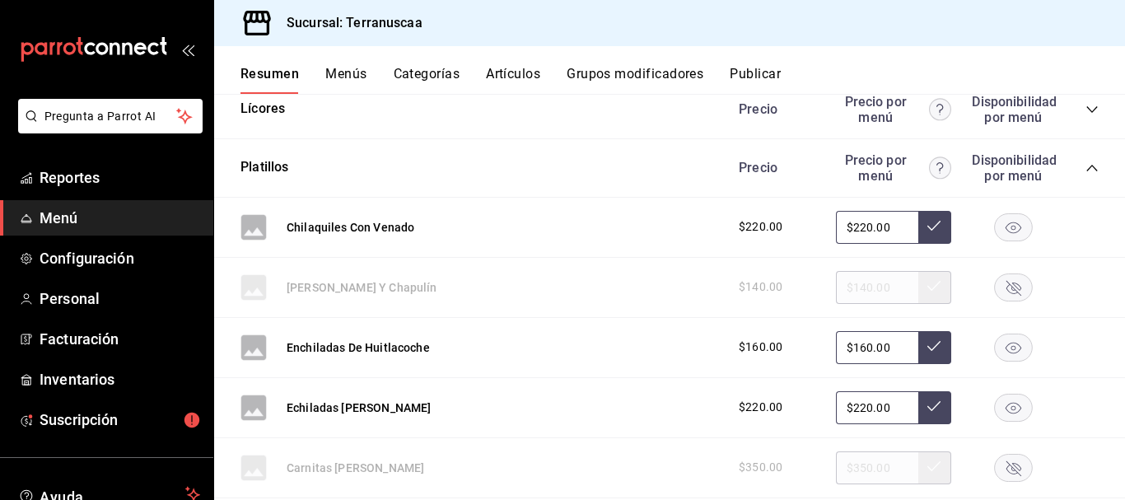
scroll to position [2510, 0]
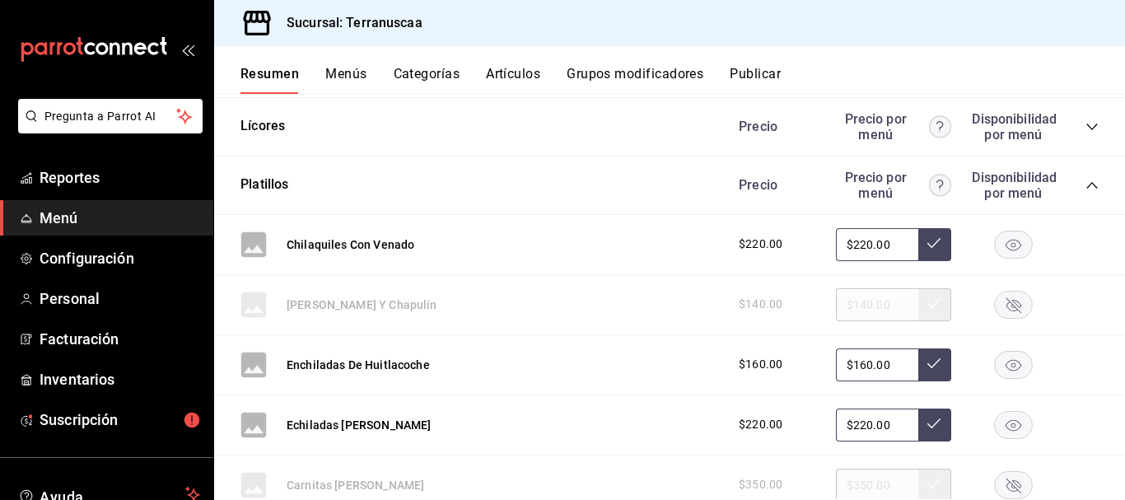
click at [1085, 186] on icon "collapse-category-row" at bounding box center [1091, 185] width 13 height 13
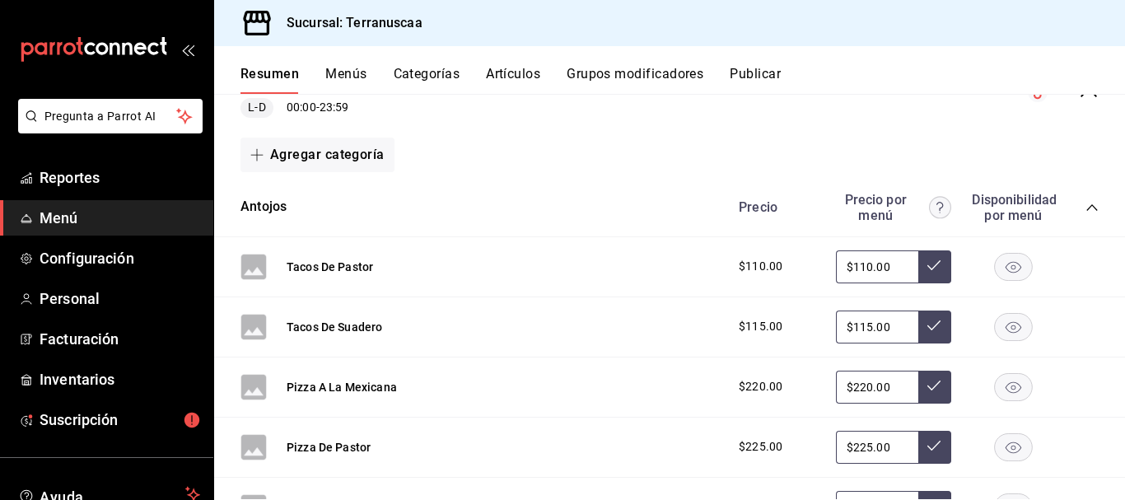
scroll to position [247, 0]
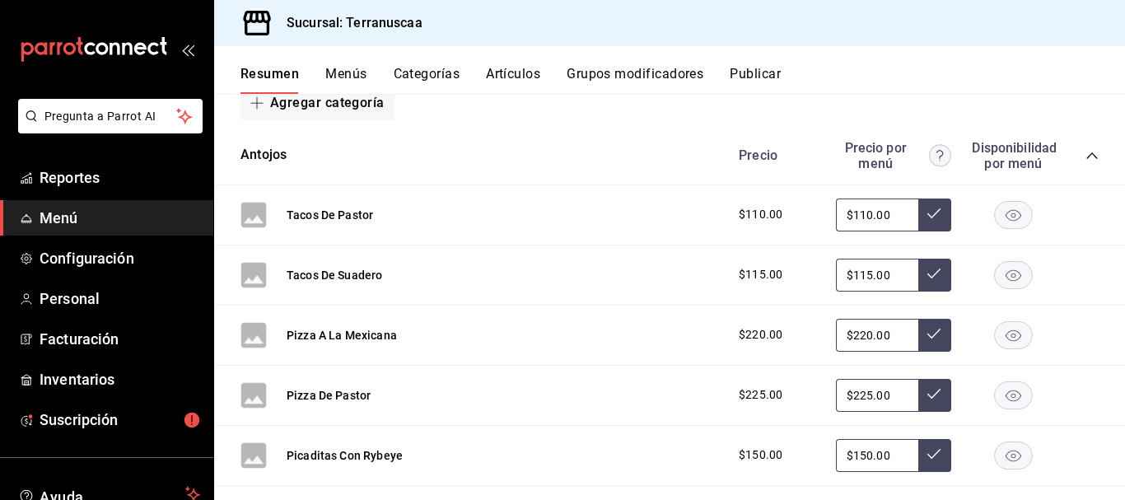
drag, startPoint x: 900, startPoint y: 215, endPoint x: 753, endPoint y: 212, distance: 147.5
click at [755, 210] on div "$110.00 $110.00" at bounding box center [910, 214] width 376 height 33
drag, startPoint x: 881, startPoint y: 210, endPoint x: 598, endPoint y: 208, distance: 283.3
click at [598, 208] on div "Tacos [PERSON_NAME] $110.00 $220.00" at bounding box center [669, 215] width 911 height 60
type input "$110.00"
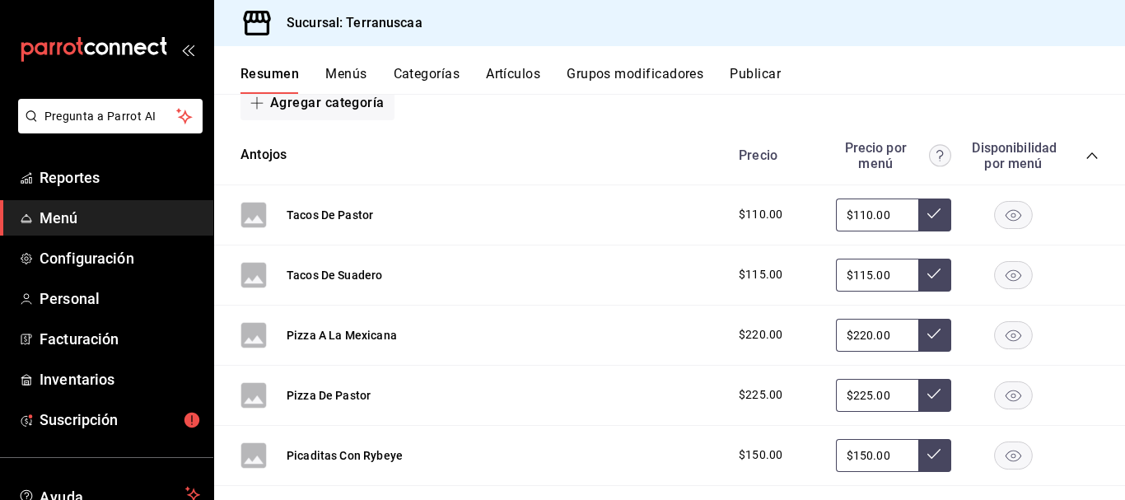
click at [643, 236] on div "Tacos [PERSON_NAME] $110.00 $110.00" at bounding box center [669, 215] width 911 height 60
click at [950, 211] on div "$110.00 $110.00" at bounding box center [910, 214] width 376 height 33
click at [927, 217] on icon at bounding box center [933, 213] width 13 height 13
click at [927, 215] on icon at bounding box center [933, 213] width 13 height 13
click at [614, 234] on div "Tacos [PERSON_NAME] $110.00 $110.00" at bounding box center [669, 215] width 911 height 60
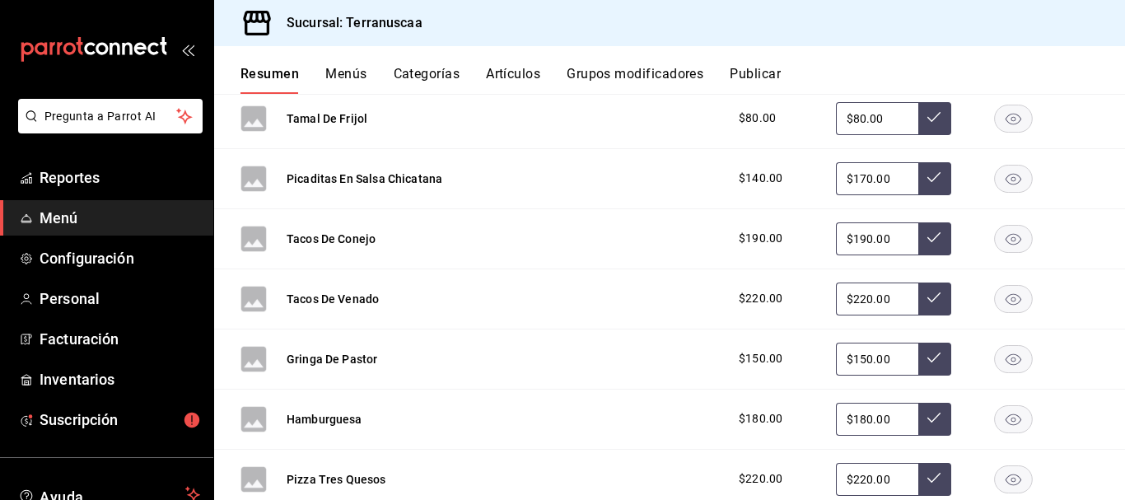
scroll to position [741, 0]
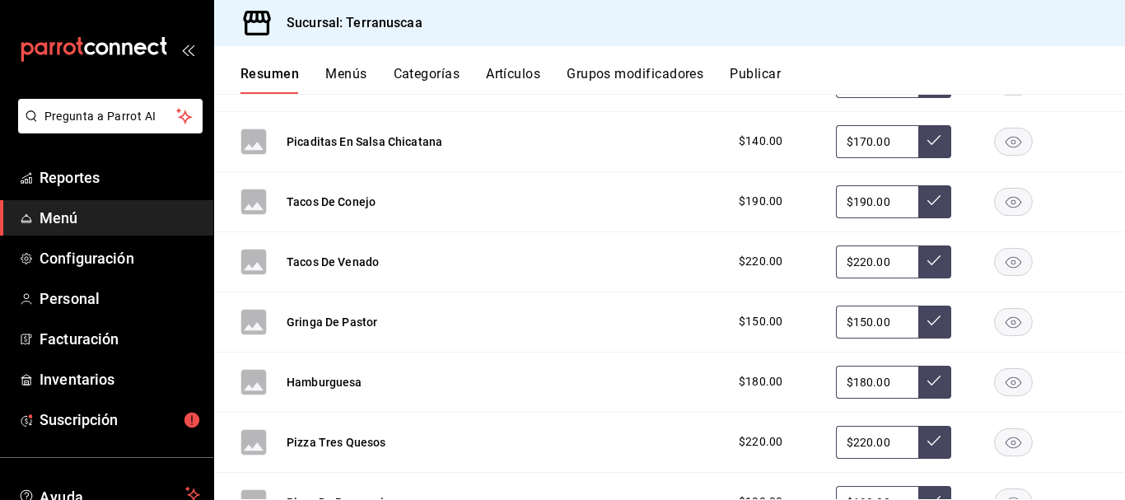
drag, startPoint x: 894, startPoint y: 195, endPoint x: 566, endPoint y: 198, distance: 328.6
click at [566, 198] on div "Tacos [PERSON_NAME] $190.00 $190.00" at bounding box center [669, 202] width 911 height 60
type input "$180.00"
click at [927, 207] on icon at bounding box center [933, 200] width 13 height 13
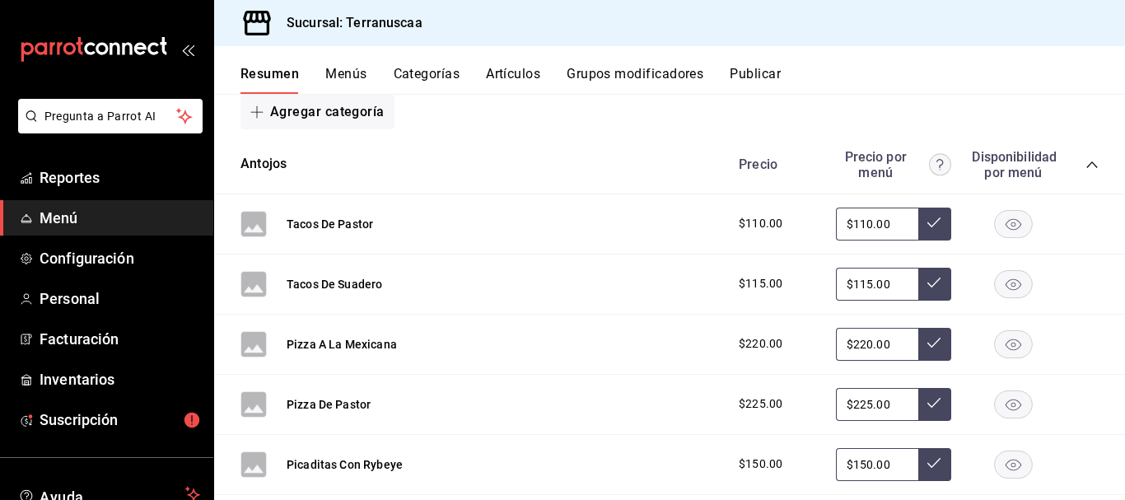
scroll to position [247, 0]
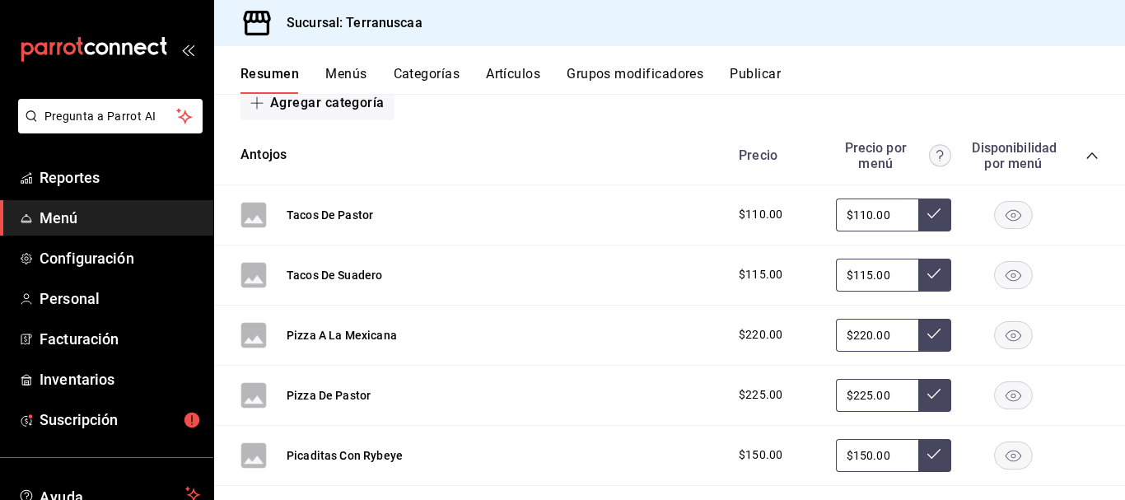
click at [896, 210] on input "$110.00" at bounding box center [877, 214] width 82 height 33
click at [880, 269] on input "$115.00" at bounding box center [877, 275] width 82 height 33
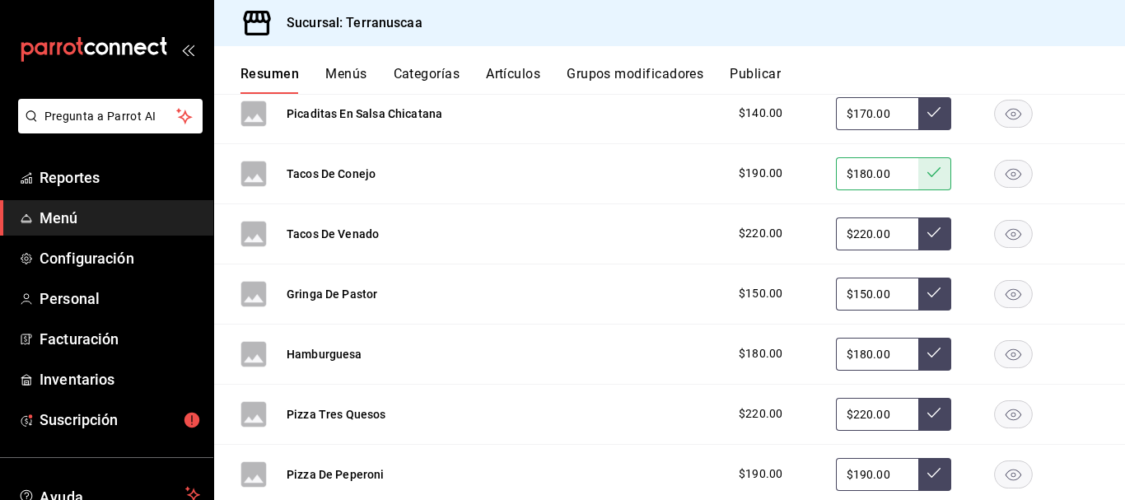
scroll to position [824, 0]
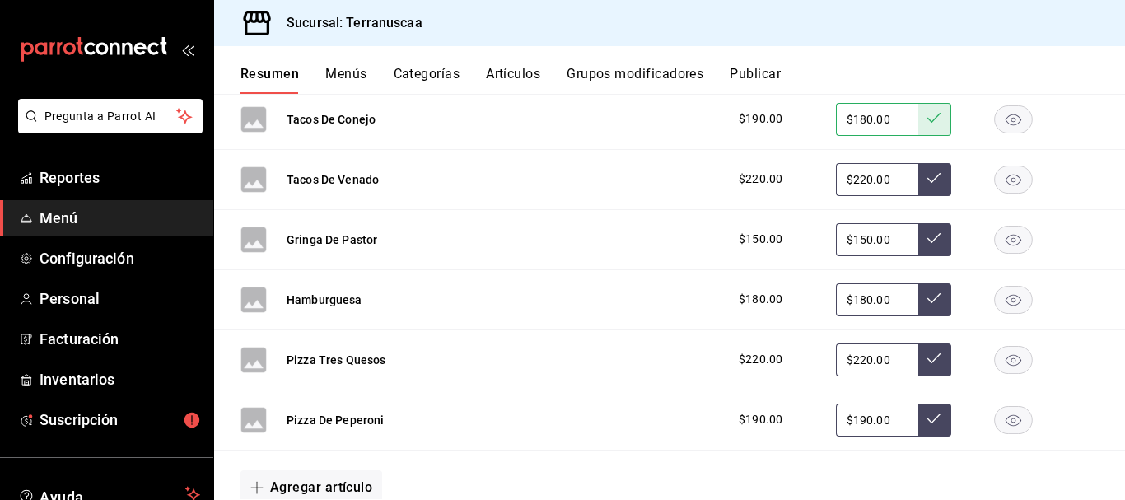
click at [886, 240] on input "$150.00" at bounding box center [877, 239] width 82 height 33
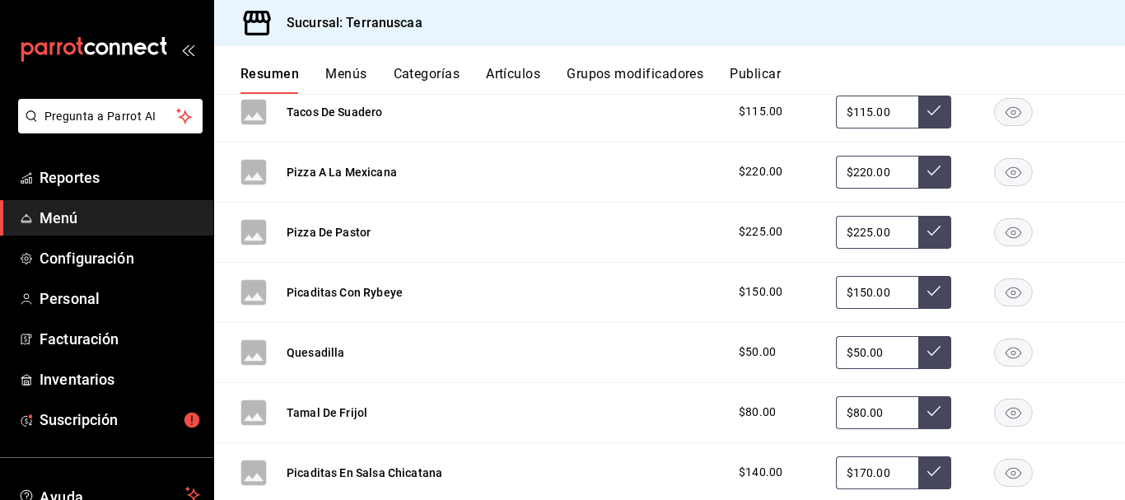
scroll to position [412, 0]
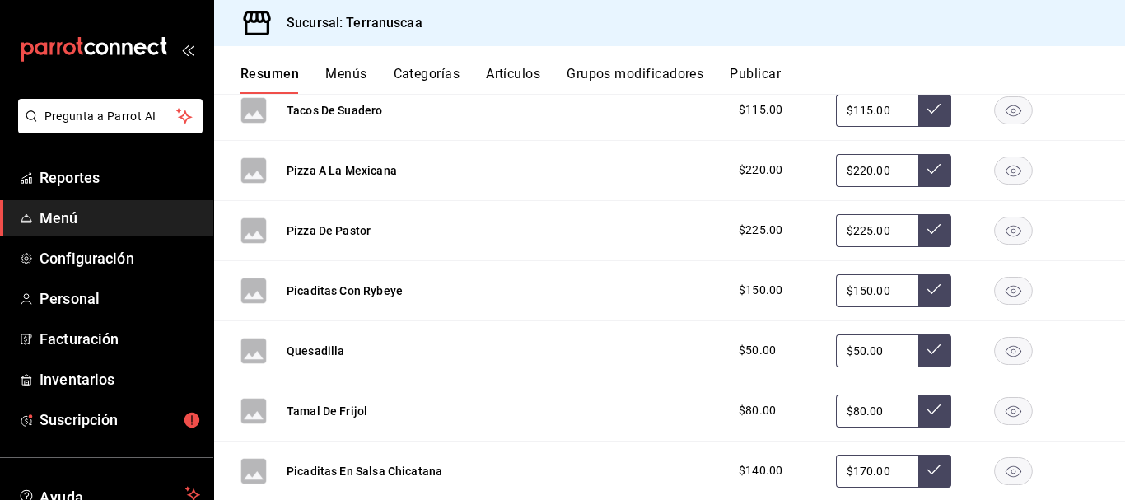
click at [995, 282] on rect "button" at bounding box center [1014, 290] width 38 height 27
click at [1006, 287] on icon "button" at bounding box center [1013, 290] width 15 height 15
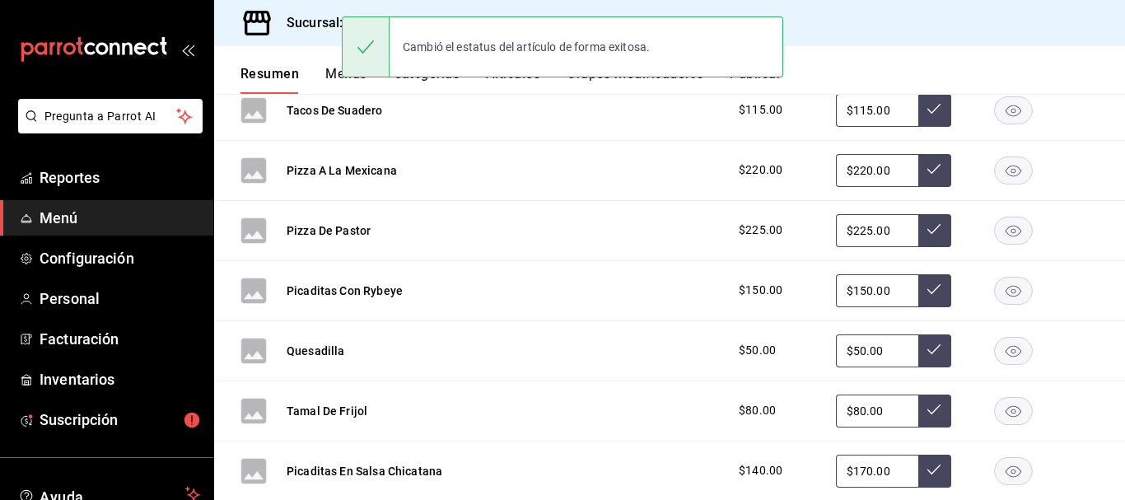
drag, startPoint x: 891, startPoint y: 291, endPoint x: 662, endPoint y: 287, distance: 229.0
click at [662, 287] on div "Picaditas Con Rybeye $150.00 $150.00" at bounding box center [669, 291] width 911 height 60
type input "$140.00"
click at [927, 290] on icon at bounding box center [933, 288] width 13 height 13
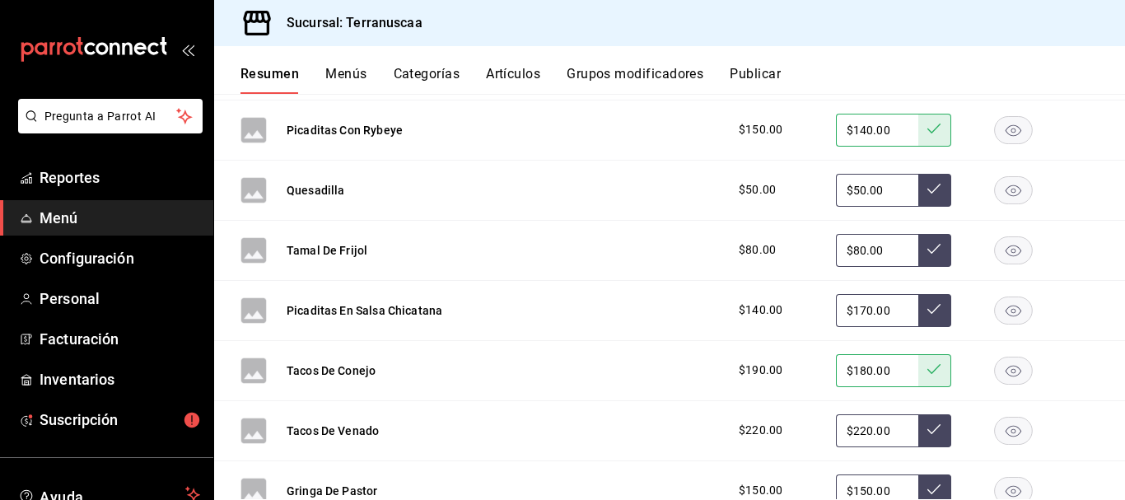
scroll to position [576, 0]
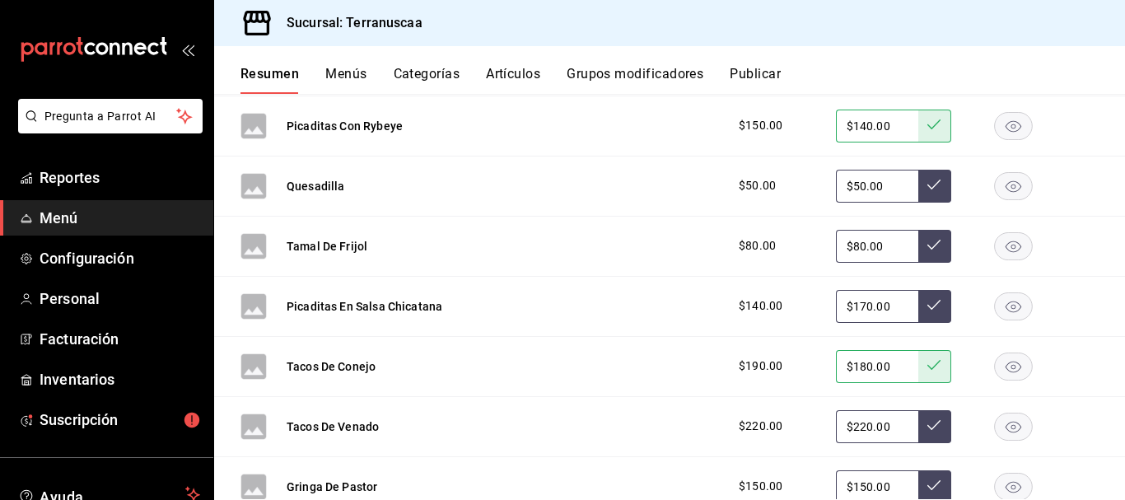
drag, startPoint x: 893, startPoint y: 308, endPoint x: 750, endPoint y: 301, distance: 142.7
click at [758, 299] on div "$140.00 $170.00" at bounding box center [910, 306] width 376 height 33
type input "$140.00"
click at [920, 293] on button at bounding box center [934, 306] width 33 height 33
click at [1010, 244] on rect "button" at bounding box center [1014, 245] width 38 height 27
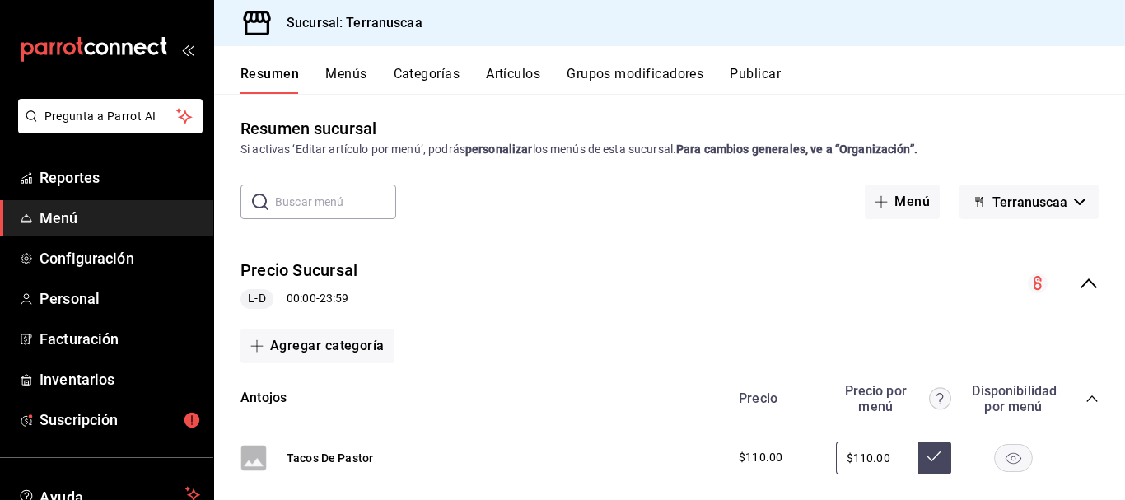
scroll to position [0, 0]
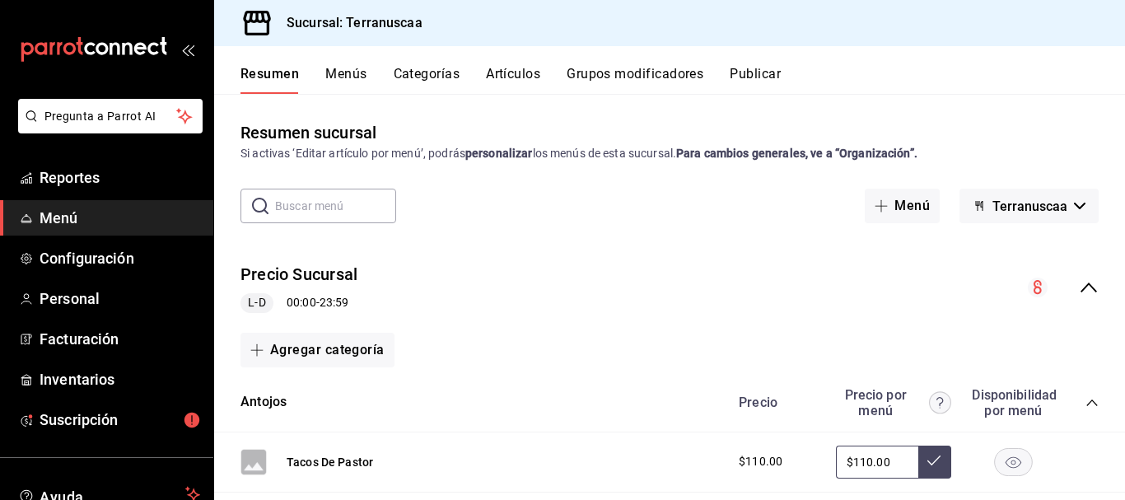
click at [437, 62] on div "Resumen Menús Categorías Artículos Grupos modificadores Publicar" at bounding box center [669, 70] width 911 height 48
click at [439, 72] on button "Categorías" at bounding box center [427, 80] width 67 height 28
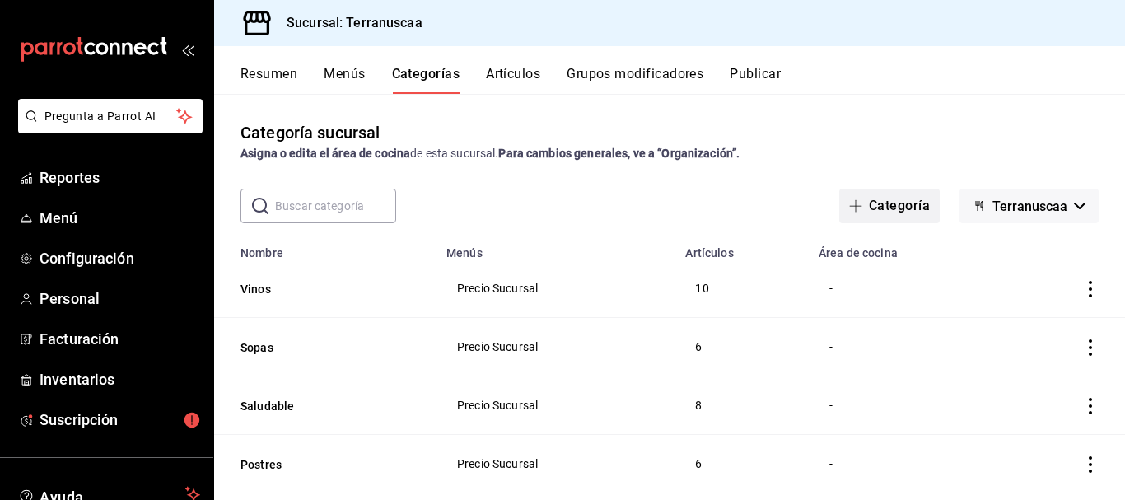
click at [884, 207] on button "Categoría" at bounding box center [889, 206] width 100 height 35
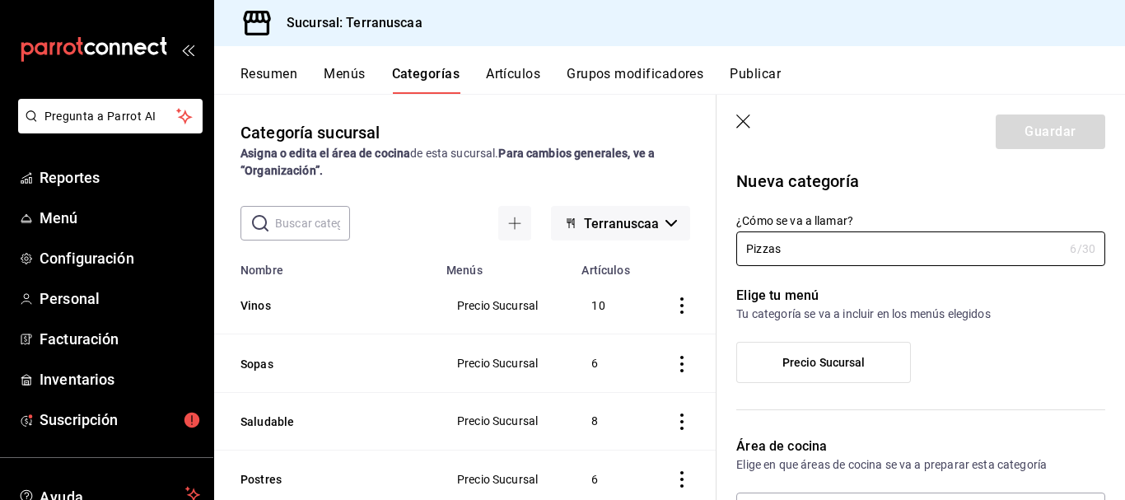
type input "Pizzas"
click at [927, 197] on div "¿Cómo se va a llamar? Pizzas 6 /30 ¿Cómo se va a llamar?" at bounding box center [910, 230] width 389 height 72
click at [982, 361] on div "Precio Sucursal" at bounding box center [920, 369] width 369 height 54
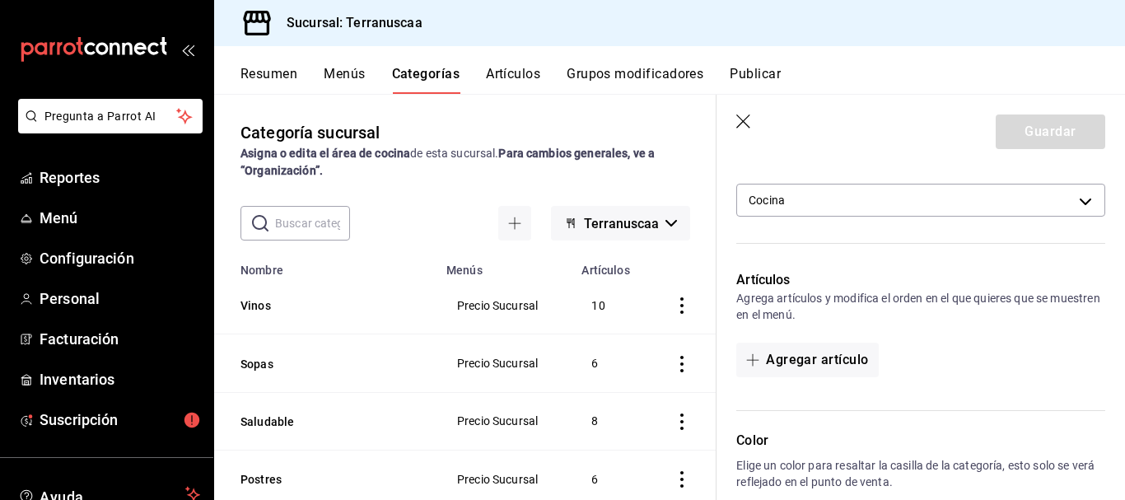
scroll to position [329, 0]
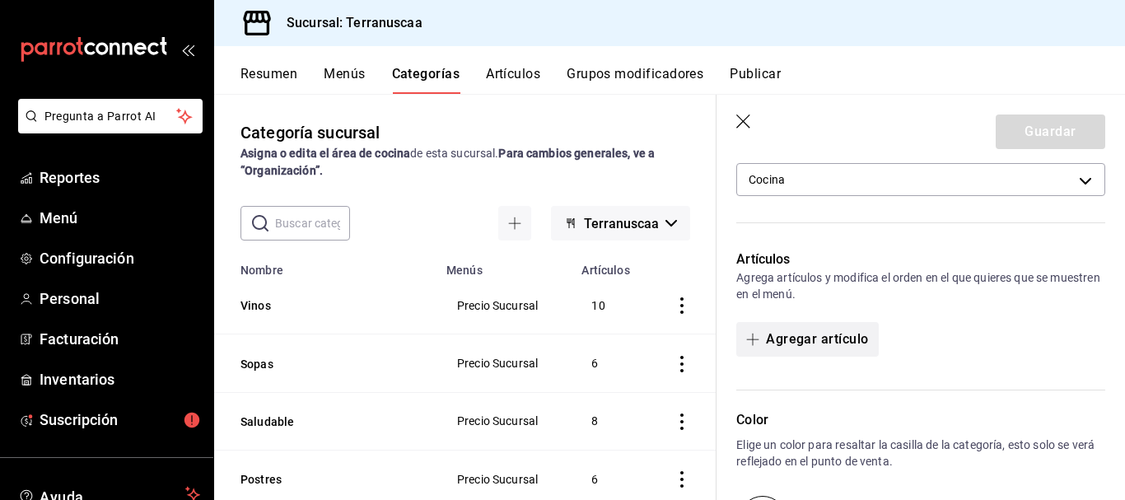
click at [849, 343] on button "Agregar artículo" at bounding box center [807, 339] width 142 height 35
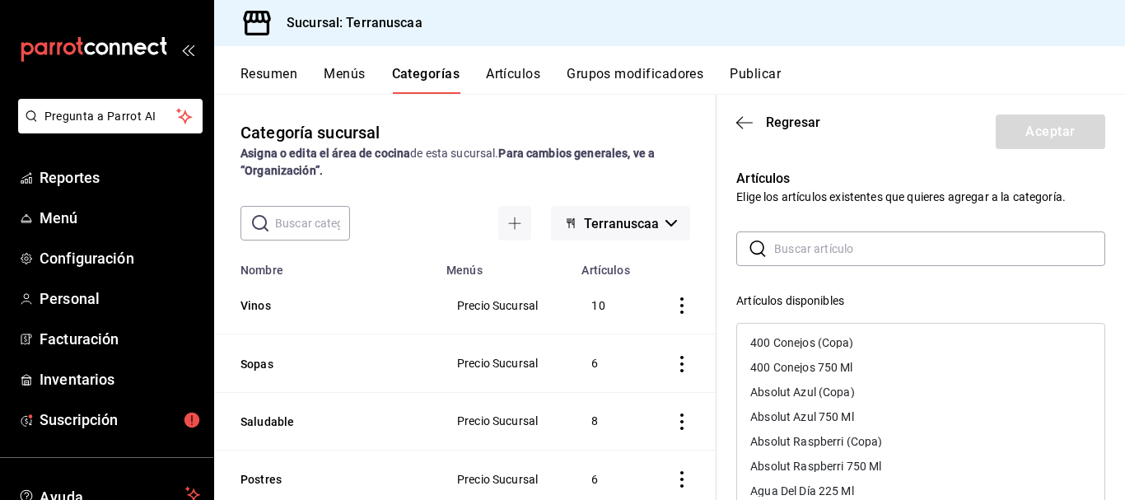
click at [805, 251] on input "text" at bounding box center [939, 248] width 331 height 33
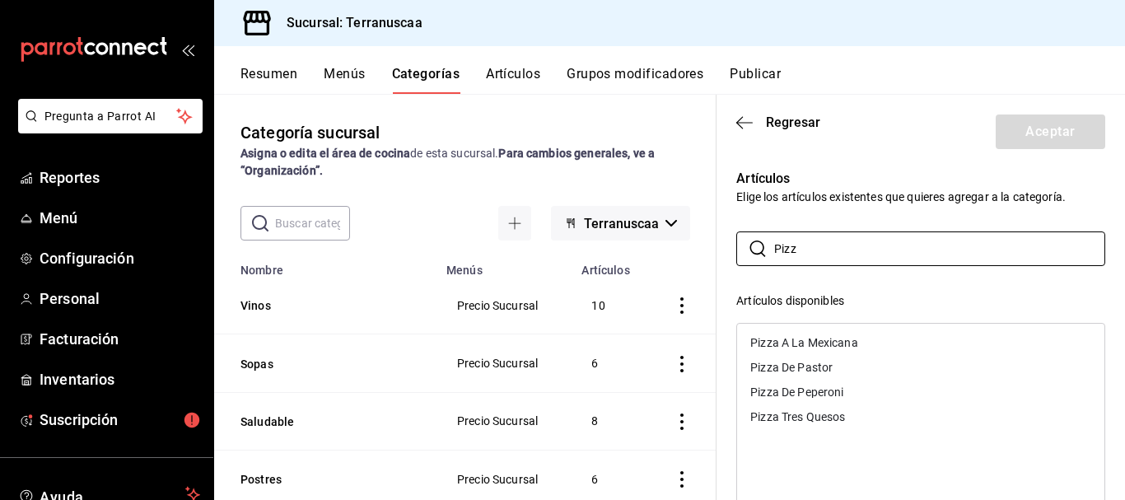
click at [819, 344] on div "Pizza A La Mexicana" at bounding box center [804, 343] width 108 height 12
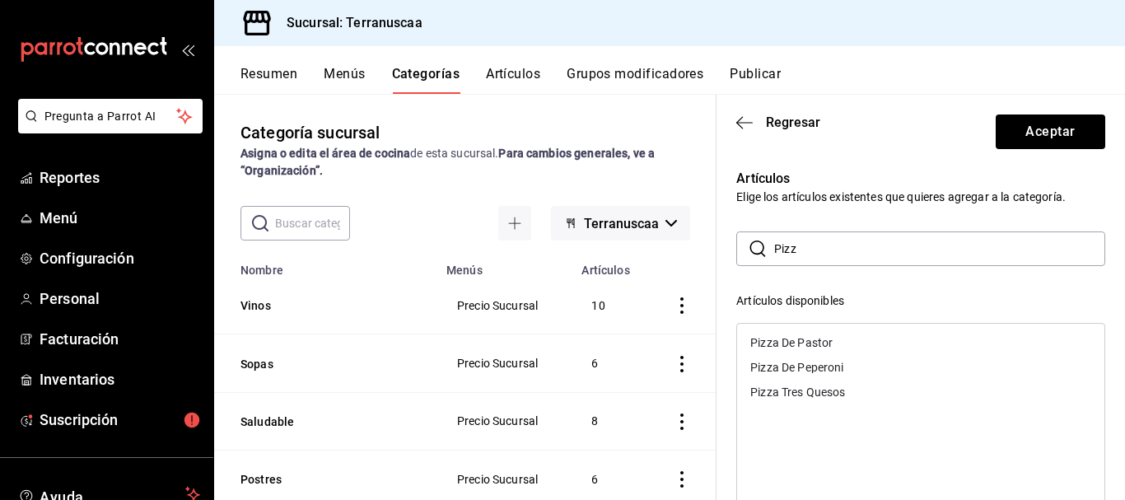
click at [806, 346] on div "Pizza De Pastor" at bounding box center [791, 343] width 82 height 12
click at [807, 347] on div "Pizza De Peperoni" at bounding box center [796, 343] width 93 height 12
click at [806, 347] on div "Pizza Tres Quesos" at bounding box center [797, 343] width 95 height 12
drag, startPoint x: 814, startPoint y: 253, endPoint x: 632, endPoint y: 250, distance: 182.0
click at [635, 250] on main "Categoría sucursal Asigna o edita el área de cocina de esta sucursal. Para camb…" at bounding box center [669, 297] width 911 height 406
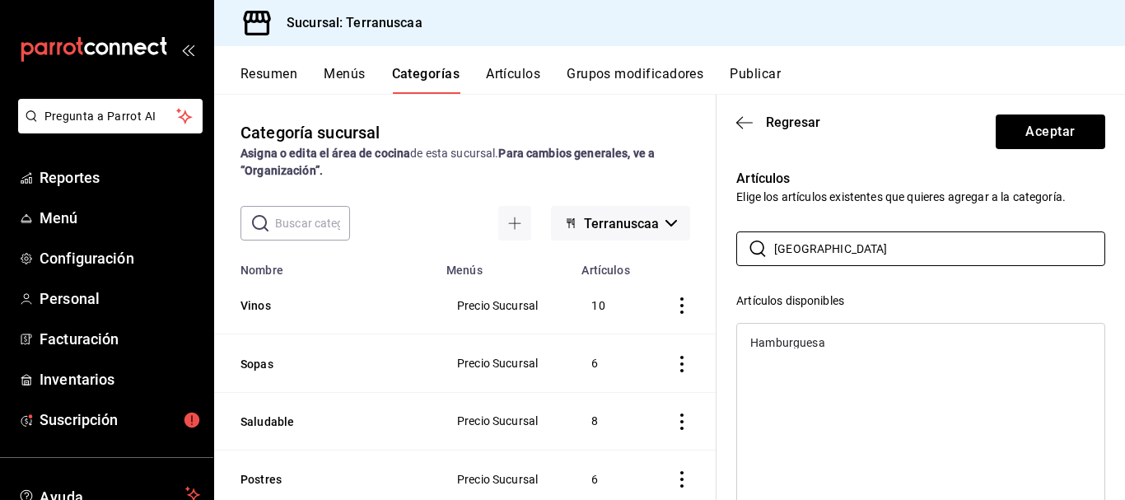
type input "[GEOGRAPHIC_DATA]"
click at [785, 342] on div "Hamburguesa" at bounding box center [787, 343] width 74 height 12
click at [1032, 172] on p "Artículos" at bounding box center [920, 179] width 369 height 20
click at [770, 116] on span "Regresar" at bounding box center [793, 122] width 54 height 16
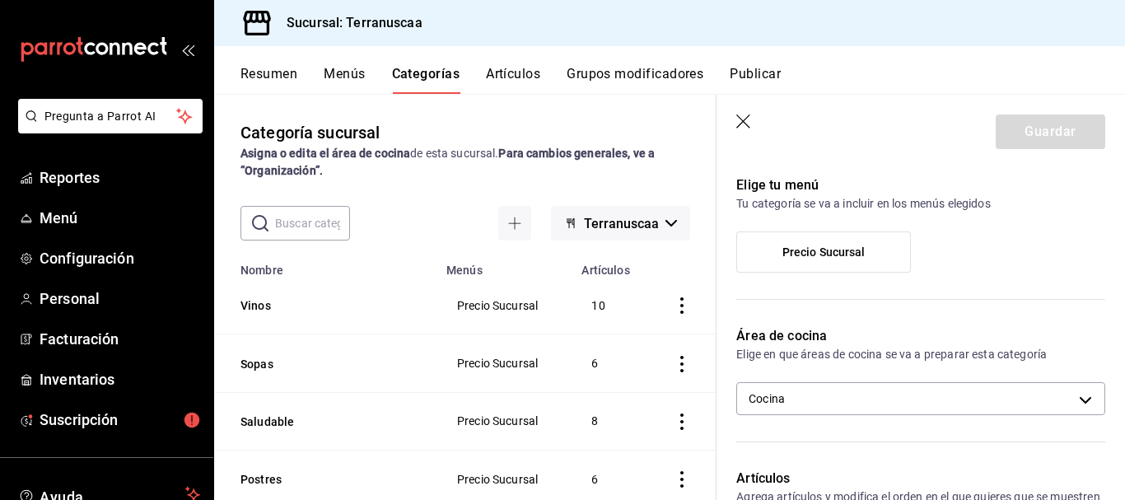
scroll to position [0, 0]
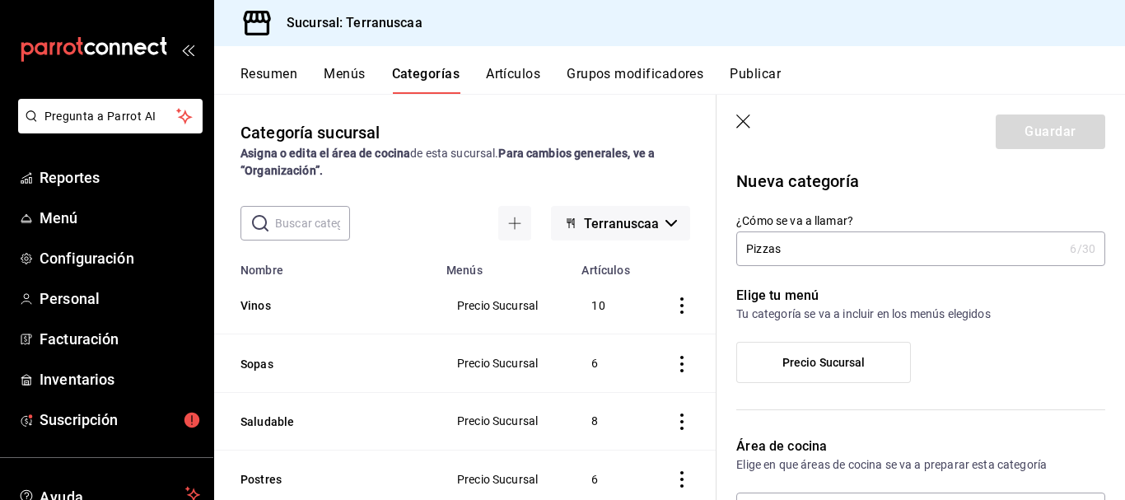
click at [942, 195] on div "¿Cómo se va a llamar? Pizzas 6 /30 ¿Cómo se va a llamar?" at bounding box center [910, 230] width 389 height 72
click at [1021, 128] on div "Guardar" at bounding box center [1051, 131] width 110 height 35
click at [981, 148] on header "Guardar" at bounding box center [920, 129] width 408 height 68
click at [863, 236] on input "Pizzas" at bounding box center [899, 248] width 327 height 33
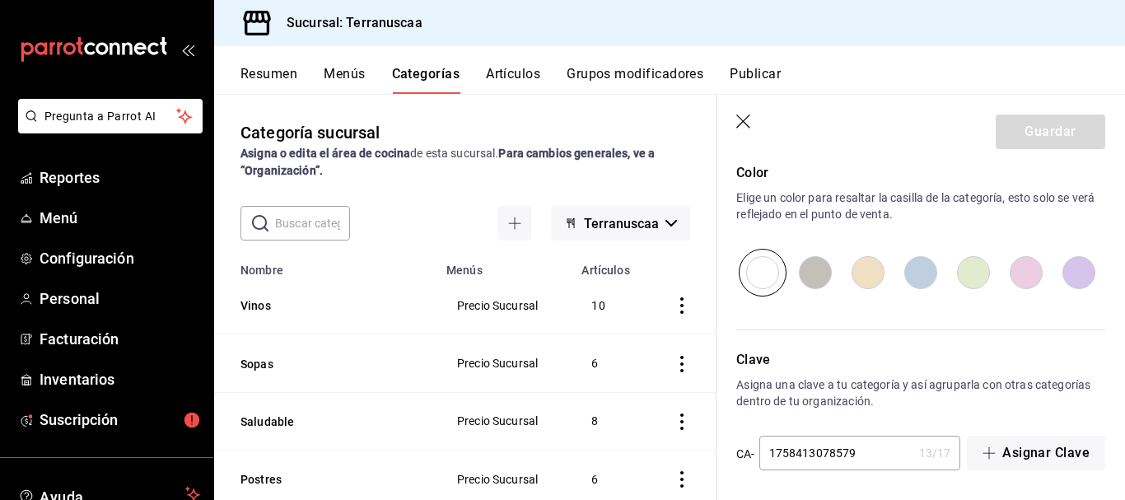
scroll to position [581, 0]
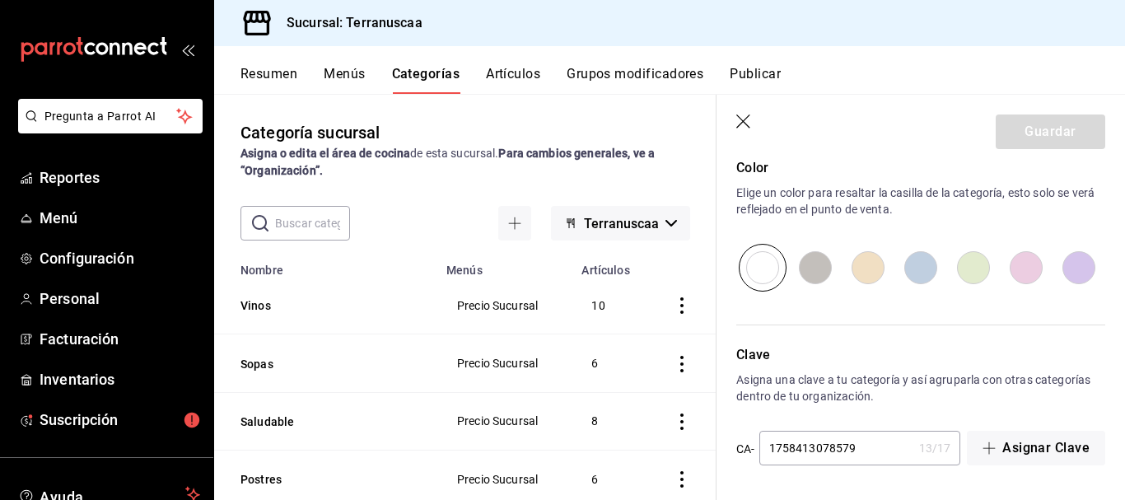
click at [862, 444] on input "1758413078579" at bounding box center [835, 448] width 153 height 33
click at [1016, 441] on button "Asignar Clave" at bounding box center [1036, 448] width 138 height 35
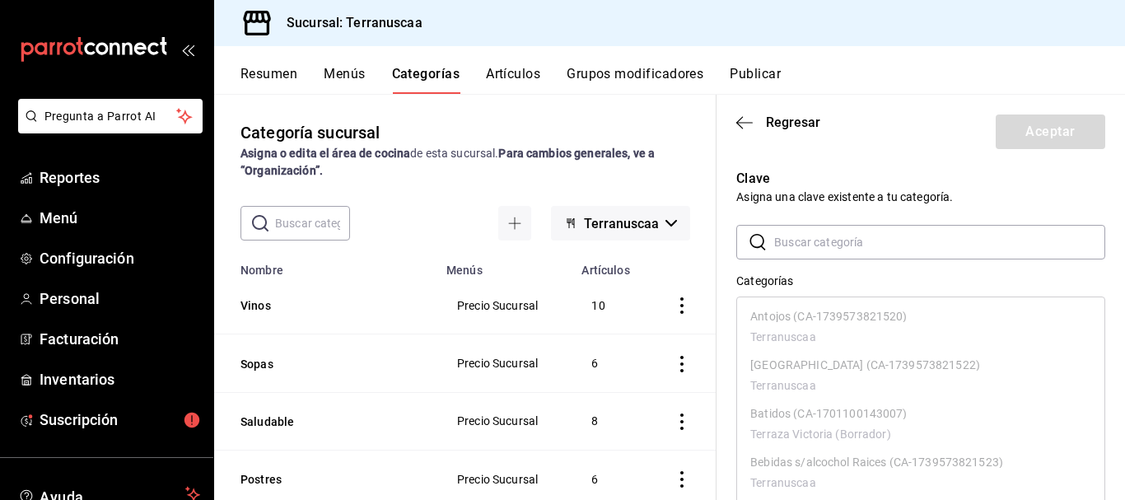
click at [917, 283] on div "Categorías" at bounding box center [920, 281] width 369 height 17
click at [783, 128] on span "Regresar" at bounding box center [793, 122] width 54 height 16
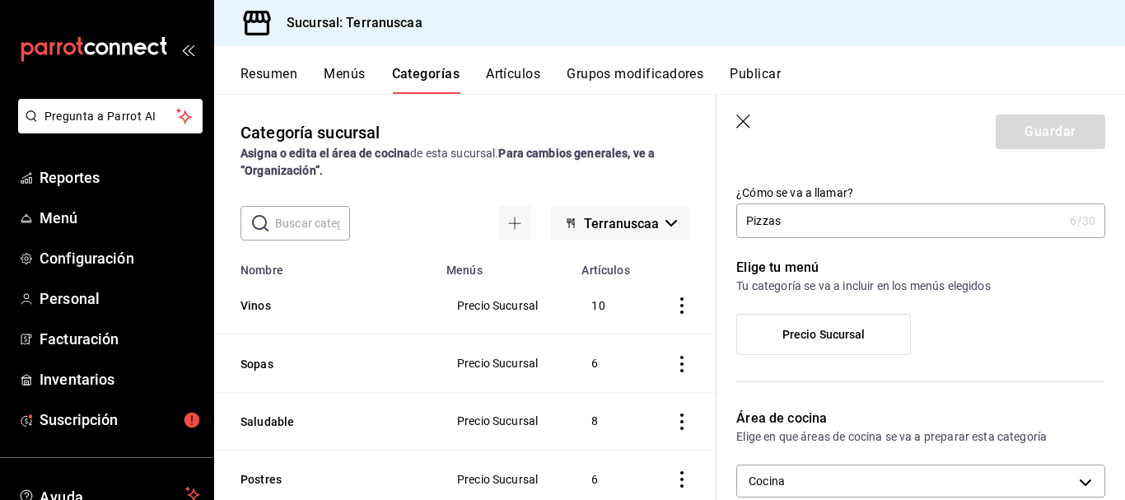
scroll to position [0, 0]
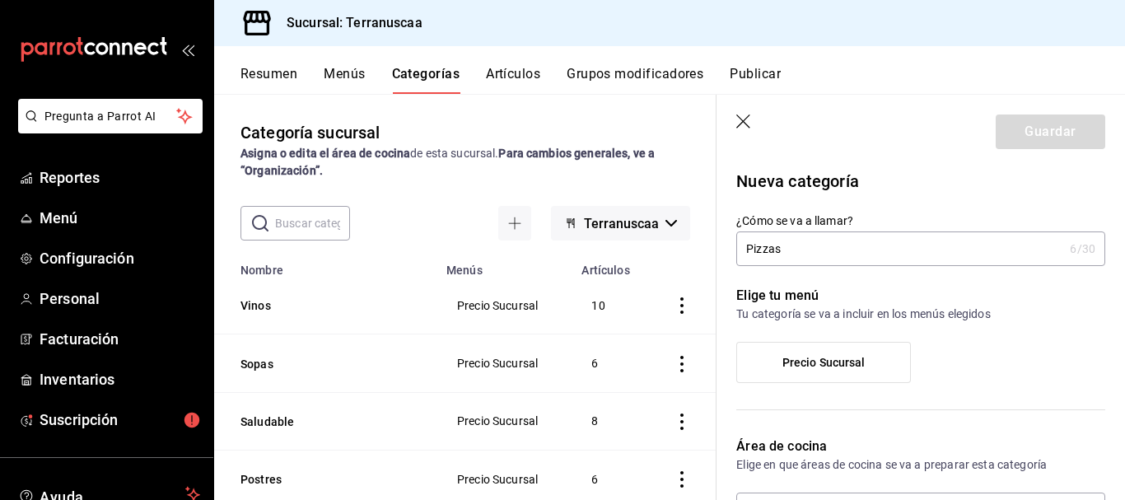
click at [1025, 133] on div "Guardar" at bounding box center [1051, 131] width 110 height 35
click at [833, 283] on div "Elige tu menú Tu categoría se va a incluir en los menús elegidos [PERSON_NAME]" at bounding box center [910, 341] width 389 height 151
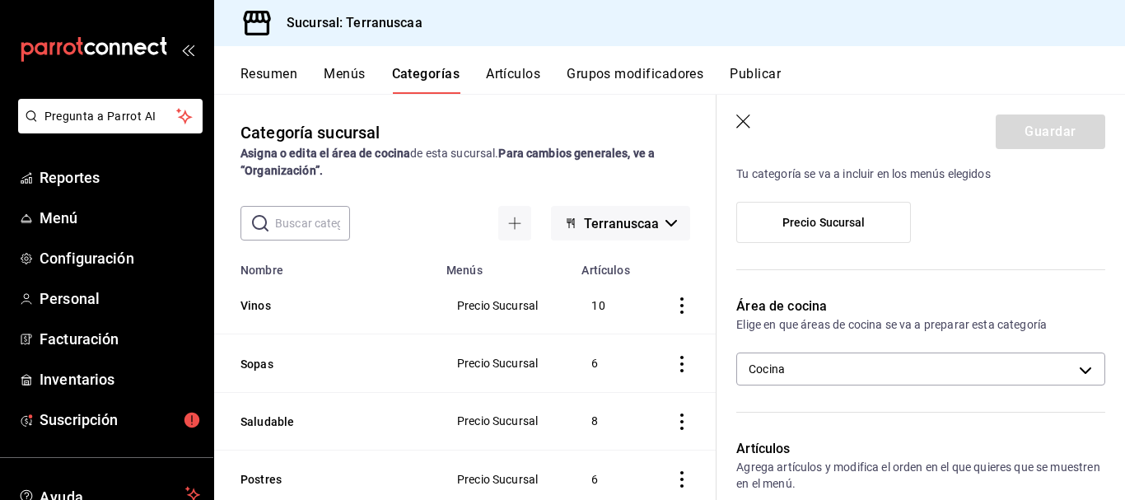
scroll to position [165, 0]
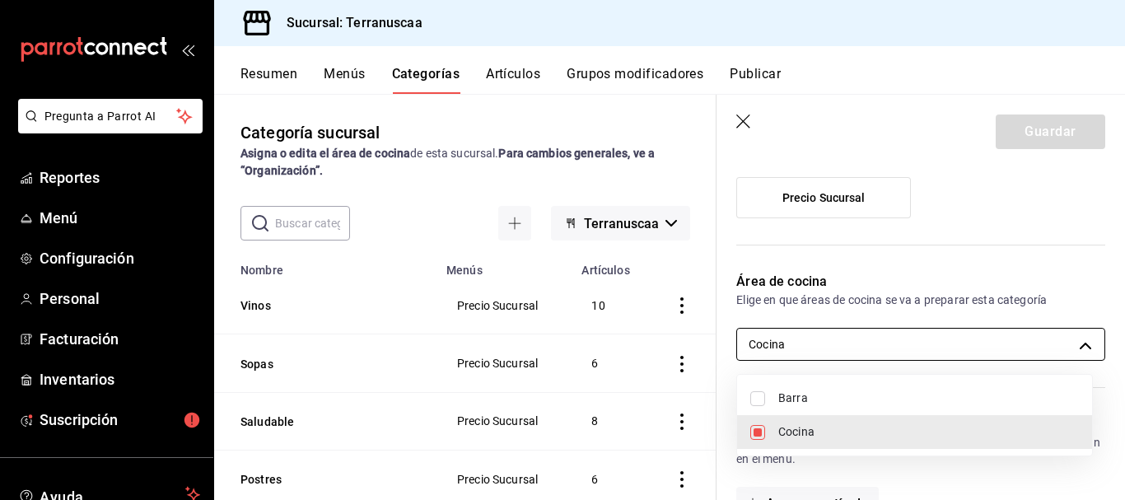
click at [835, 335] on body "Pregunta a Parrot AI Reportes Menú Configuración Personal Facturación Inventari…" at bounding box center [562, 250] width 1125 height 500
click at [785, 434] on span "Cocina" at bounding box center [928, 431] width 301 height 17
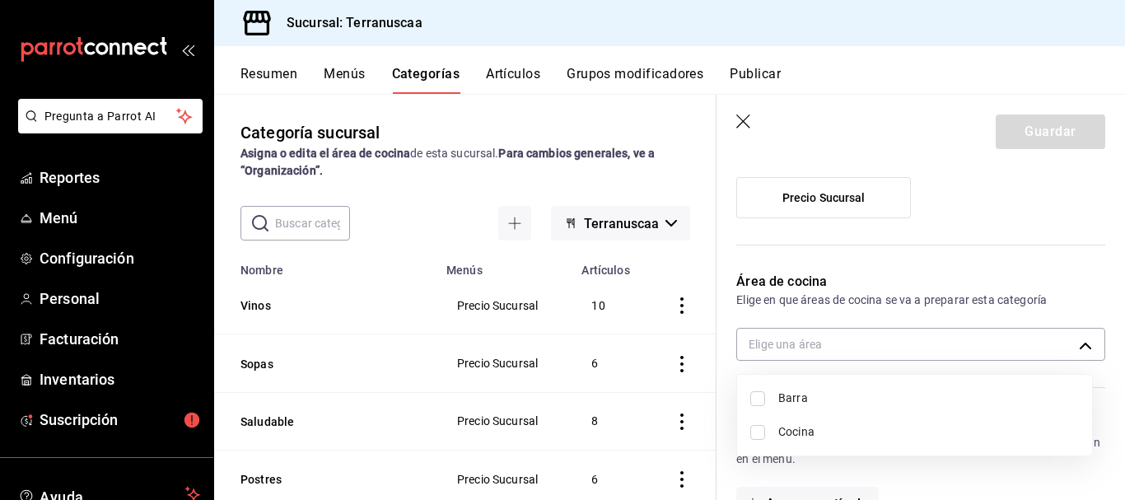
click at [760, 431] on input "checkbox" at bounding box center [757, 432] width 15 height 15
checkbox input "true"
type input "da80b5ed-fc64-4493-86ec-f01edeed8e7d"
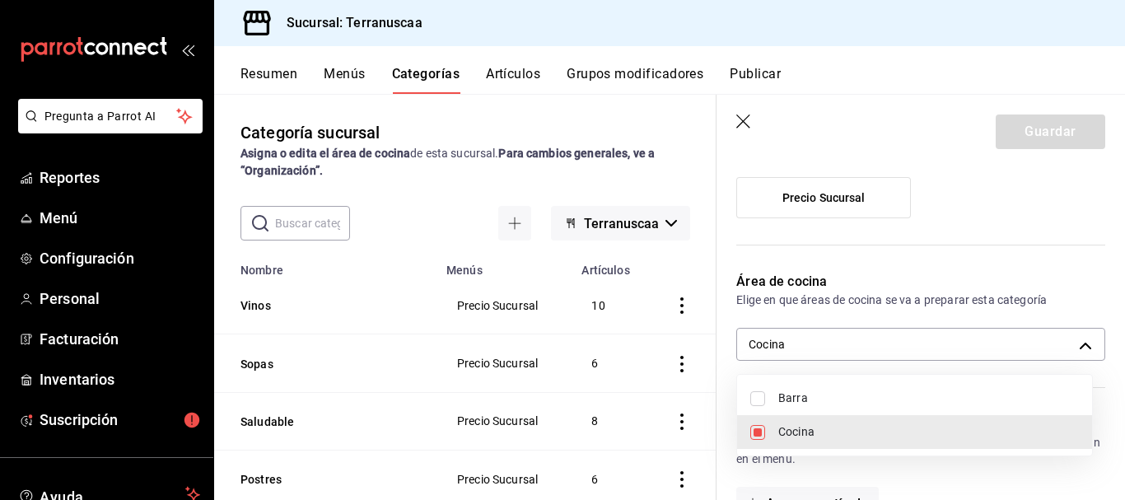
click at [870, 277] on div at bounding box center [562, 250] width 1125 height 500
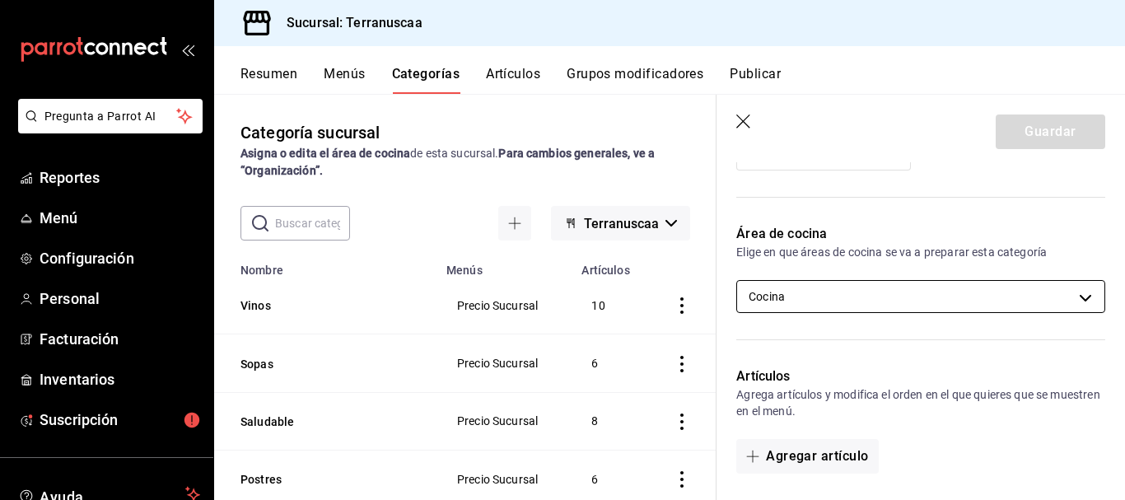
scroll to position [329, 0]
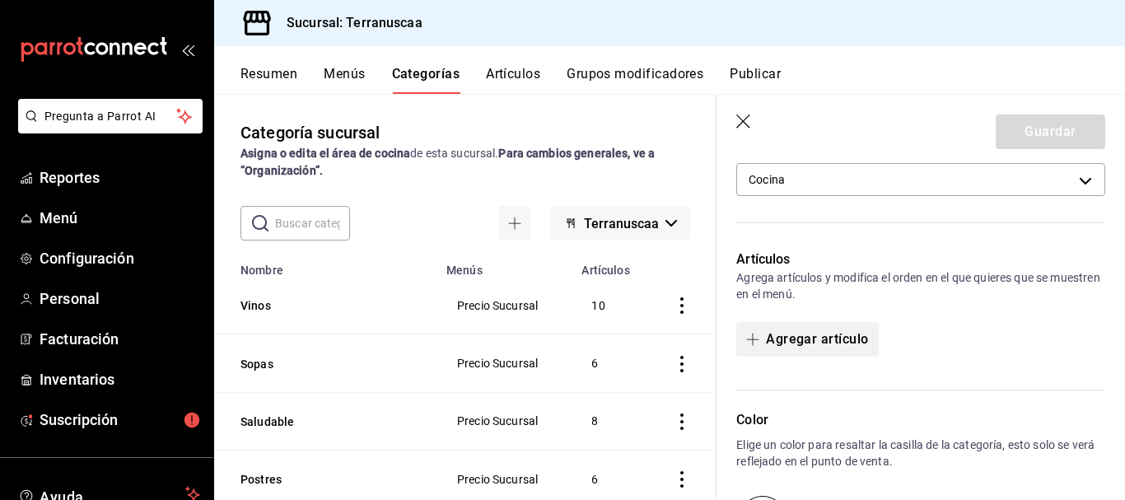
click at [815, 337] on button "Agregar artículo" at bounding box center [807, 339] width 142 height 35
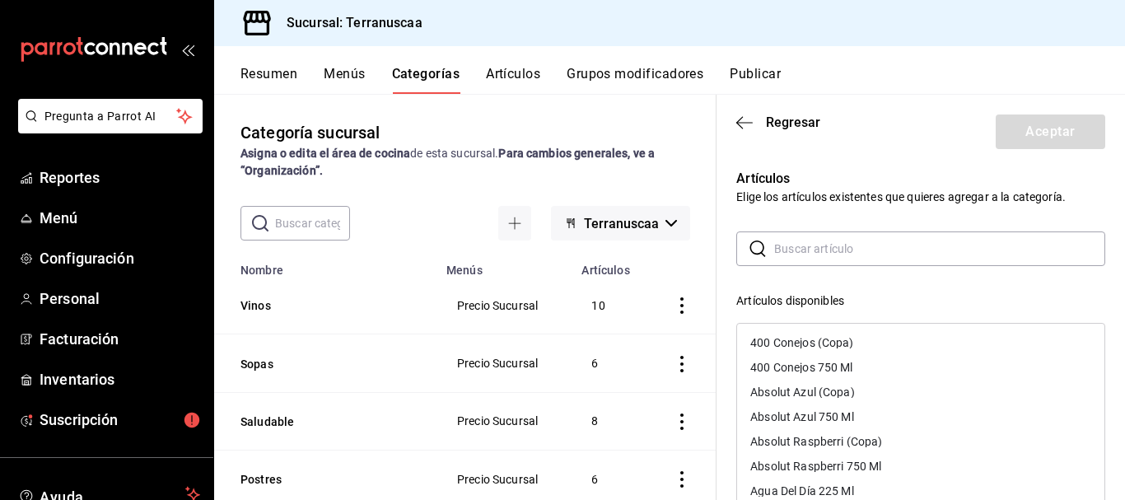
click at [827, 255] on input "text" at bounding box center [939, 248] width 331 height 33
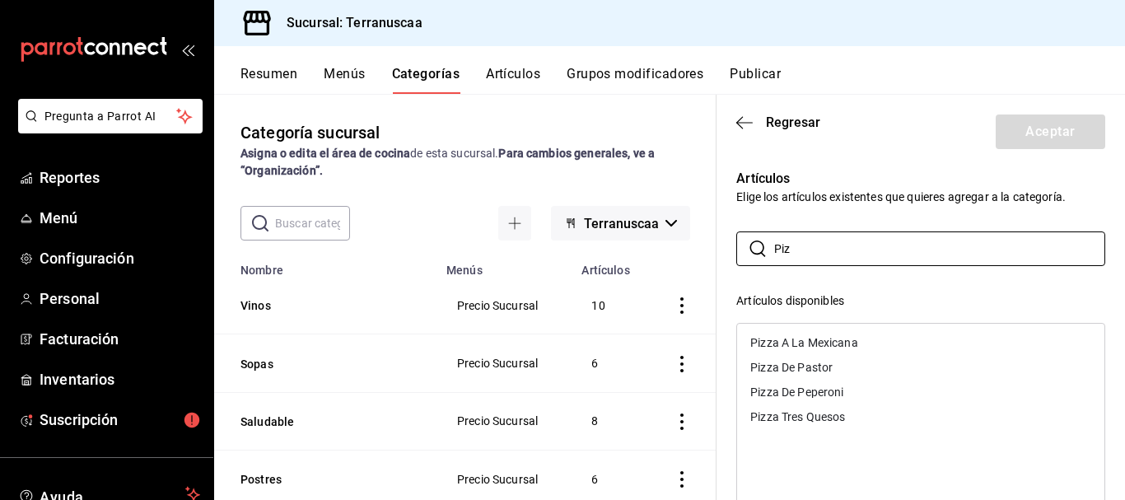
type input "Piz"
click at [812, 342] on div "Pizza A La Mexicana" at bounding box center [804, 343] width 108 height 12
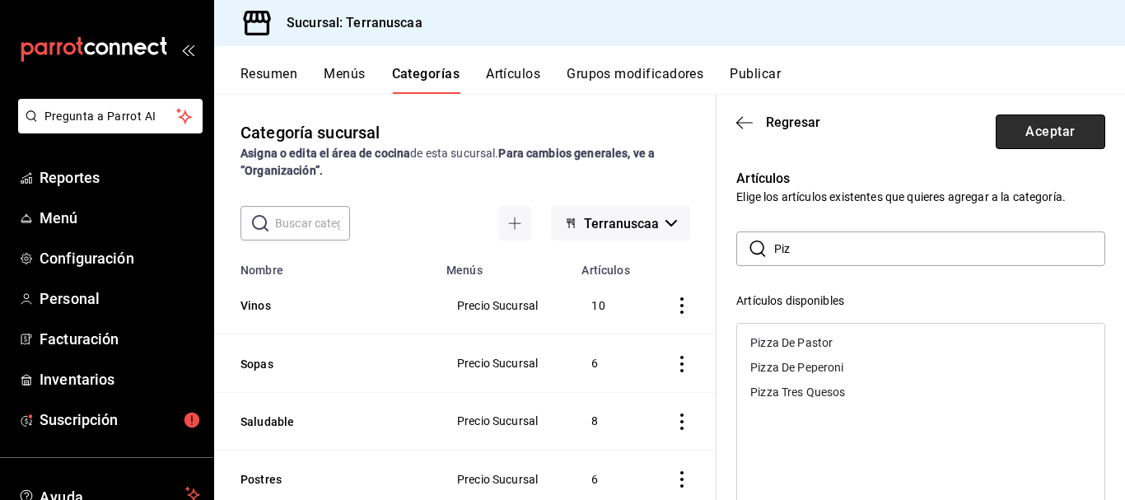
click at [1054, 134] on button "Aceptar" at bounding box center [1051, 131] width 110 height 35
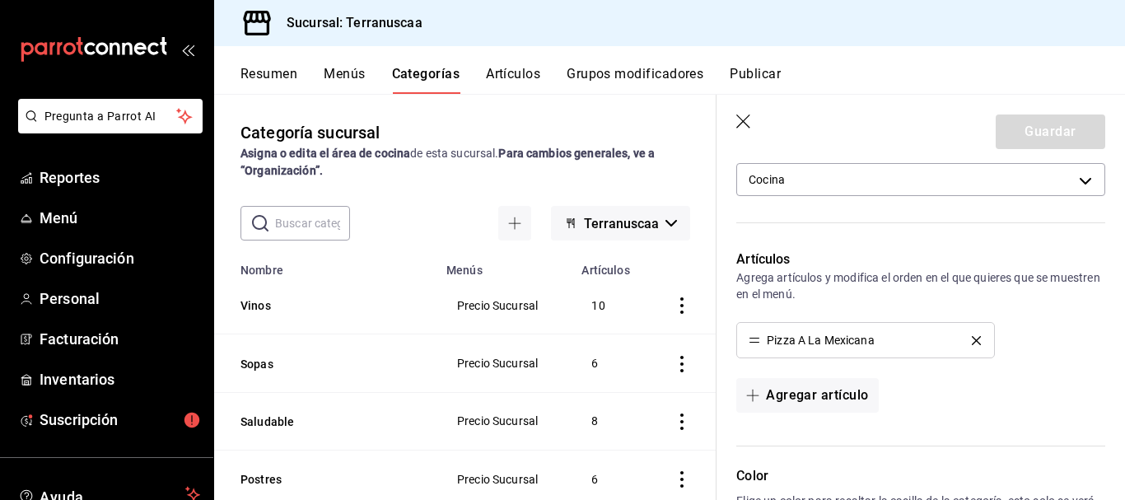
click at [987, 222] on hr at bounding box center [920, 222] width 369 height 1
click at [1019, 114] on div "Guardar" at bounding box center [1051, 131] width 110 height 35
click at [1022, 126] on div "Guardar" at bounding box center [1051, 131] width 110 height 35
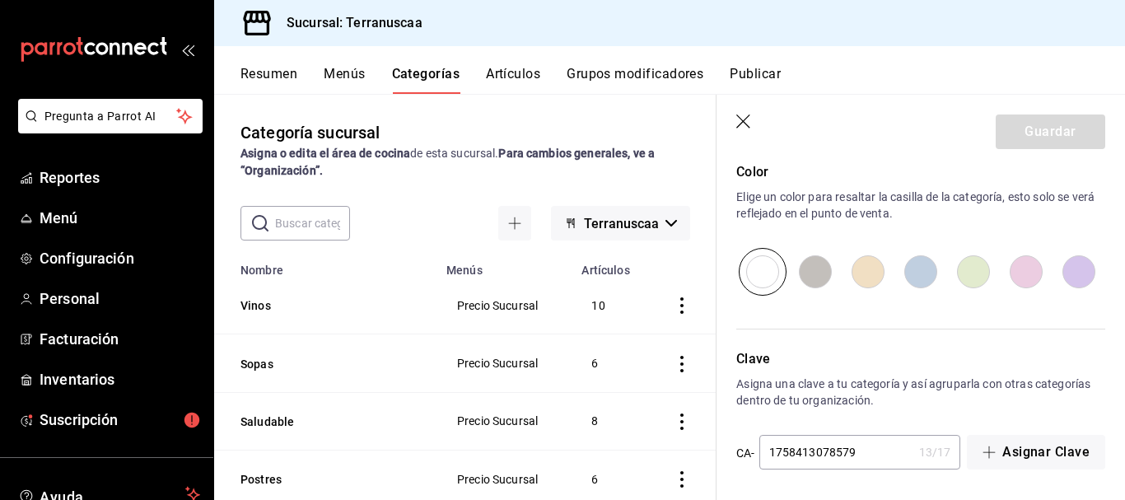
scroll to position [637, 0]
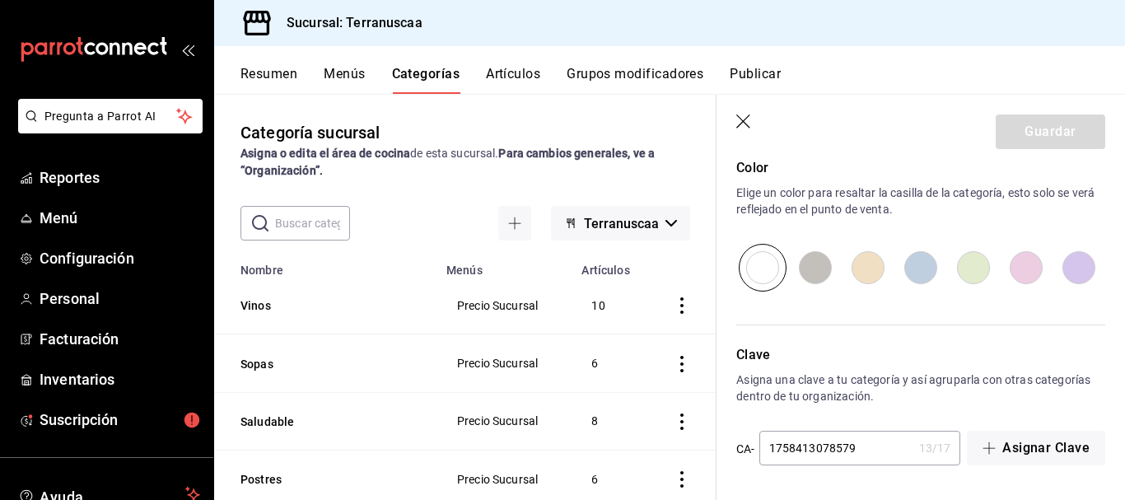
click at [874, 268] on input "radio" at bounding box center [868, 268] width 53 height 48
radio input "true"
click at [1014, 267] on input "radio" at bounding box center [1026, 268] width 53 height 48
radio input "true"
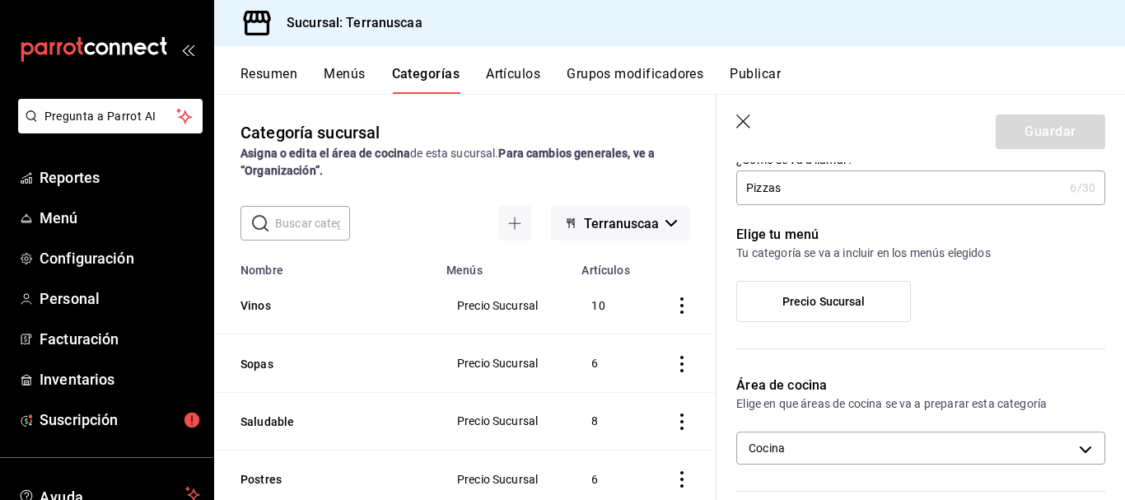
scroll to position [0, 0]
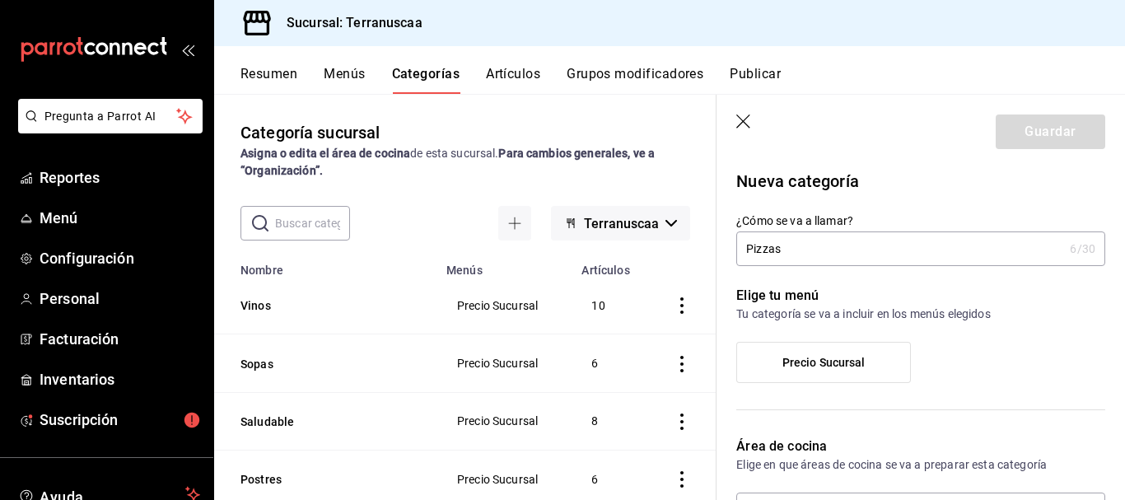
click at [826, 361] on span "Precio Sucursal" at bounding box center [823, 363] width 83 height 14
click at [0, 0] on input "Precio Sucursal" at bounding box center [0, 0] width 0 height 0
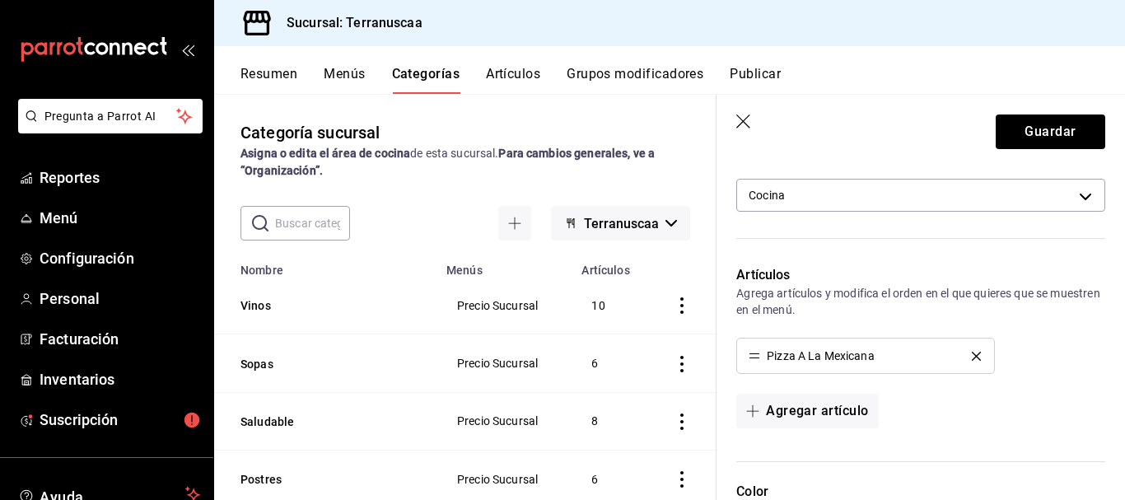
scroll to position [329, 0]
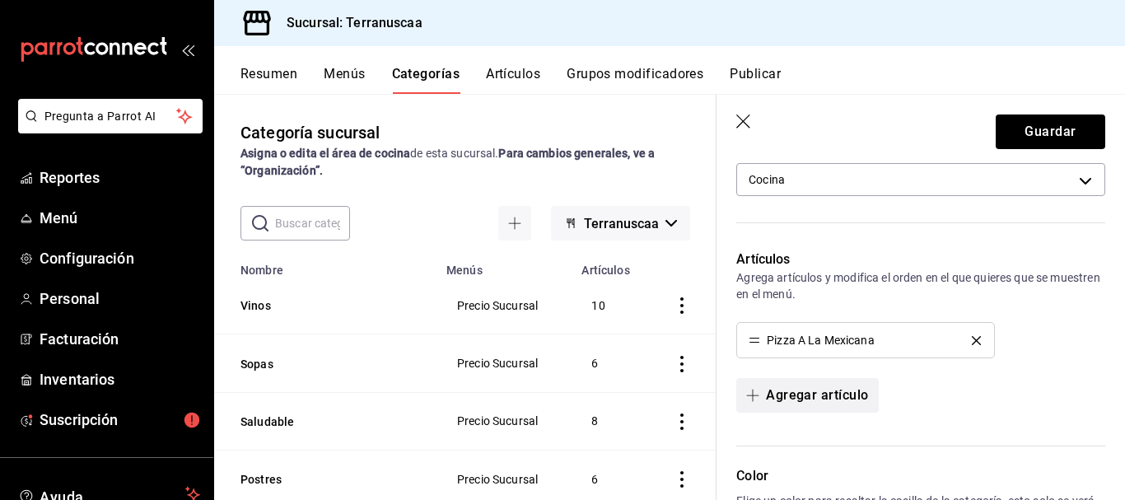
click at [824, 397] on button "Agregar artículo" at bounding box center [807, 395] width 142 height 35
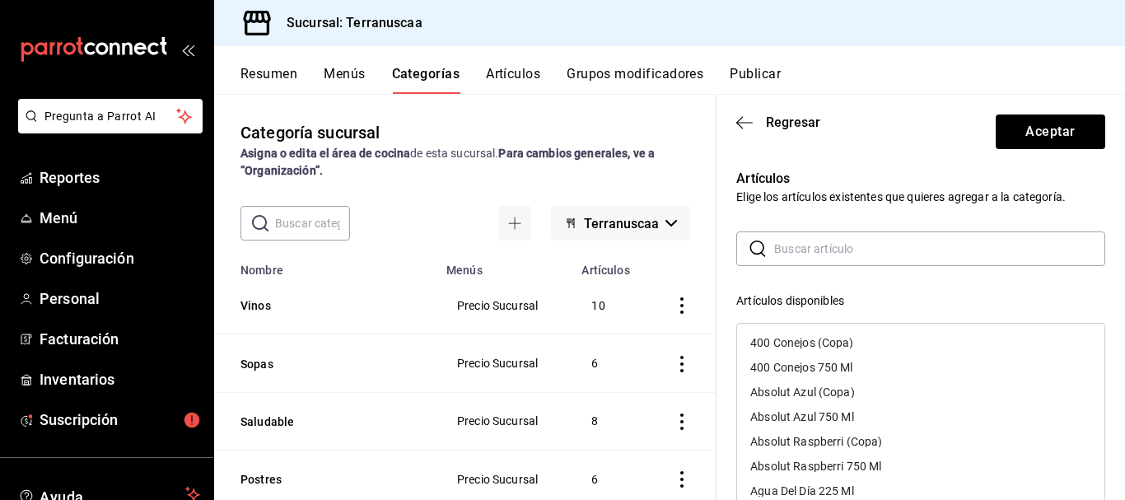
click at [819, 244] on input "text" at bounding box center [939, 248] width 331 height 33
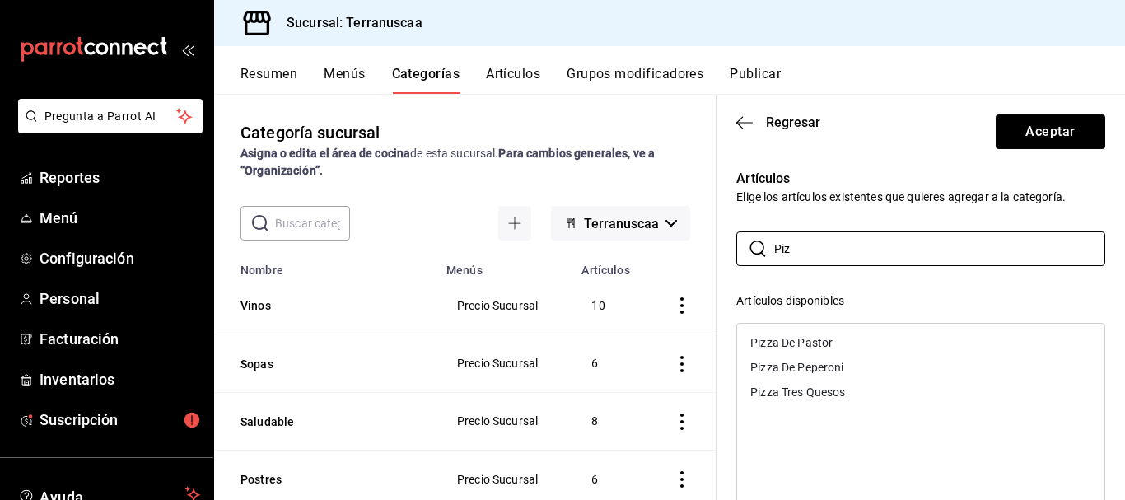
type input "Piz"
click at [815, 348] on div "Pizza De Pastor" at bounding box center [791, 343] width 82 height 12
click at [1041, 124] on button "Aceptar" at bounding box center [1051, 131] width 110 height 35
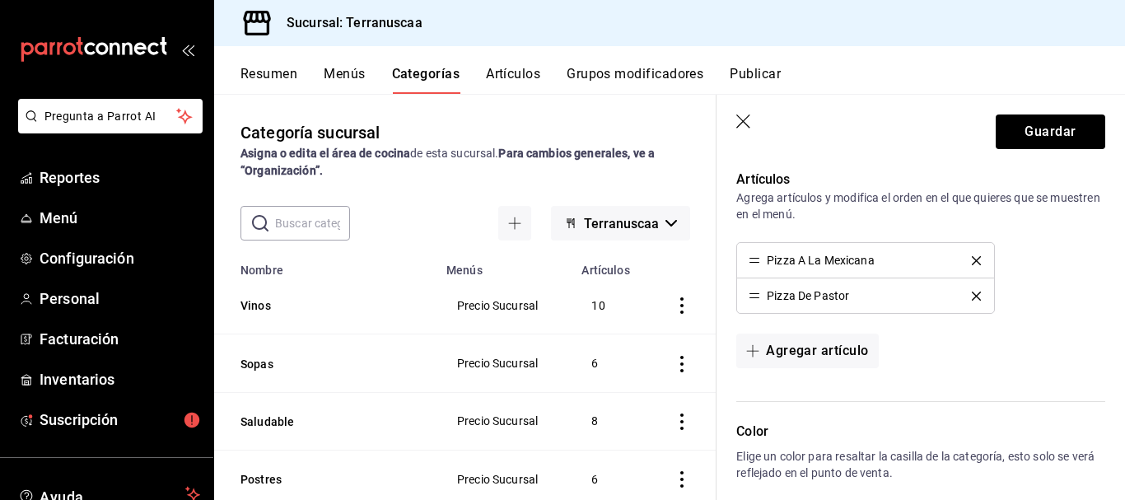
scroll to position [412, 0]
click at [828, 342] on button "Agregar artículo" at bounding box center [807, 348] width 142 height 35
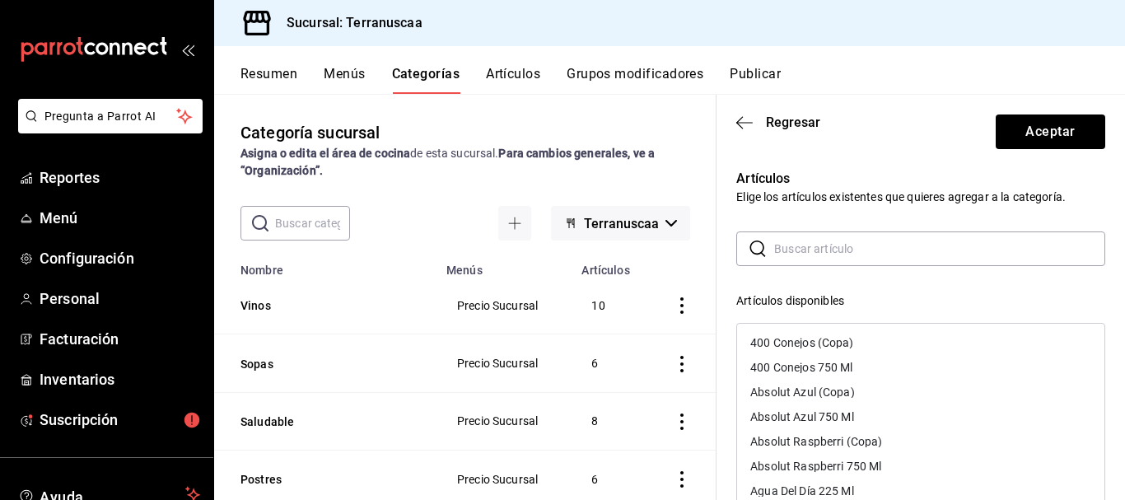
click at [809, 232] on input "text" at bounding box center [939, 248] width 331 height 33
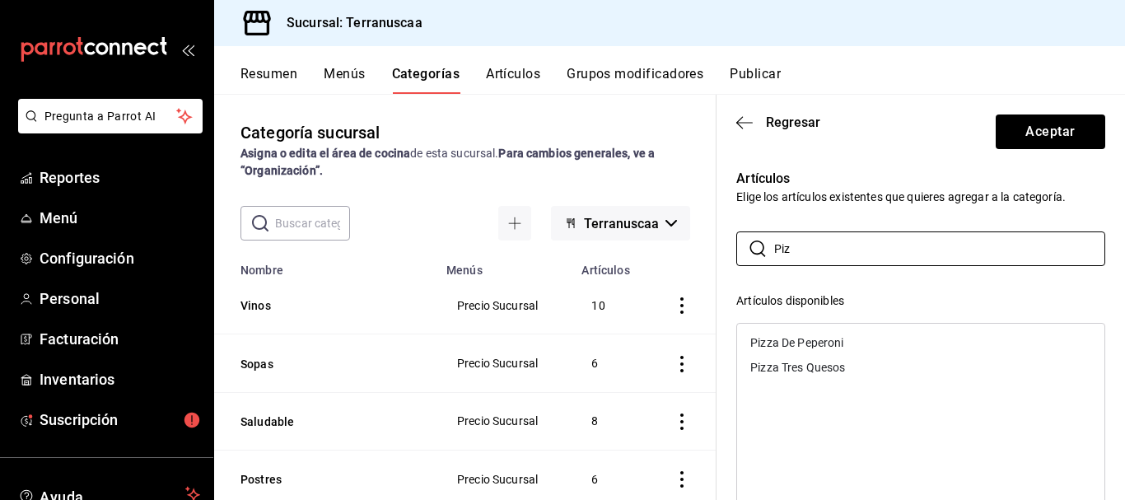
type input "Piz"
click at [813, 344] on div "Pizza De Peperoni" at bounding box center [796, 343] width 93 height 12
click at [1031, 134] on button "Aceptar" at bounding box center [1051, 131] width 110 height 35
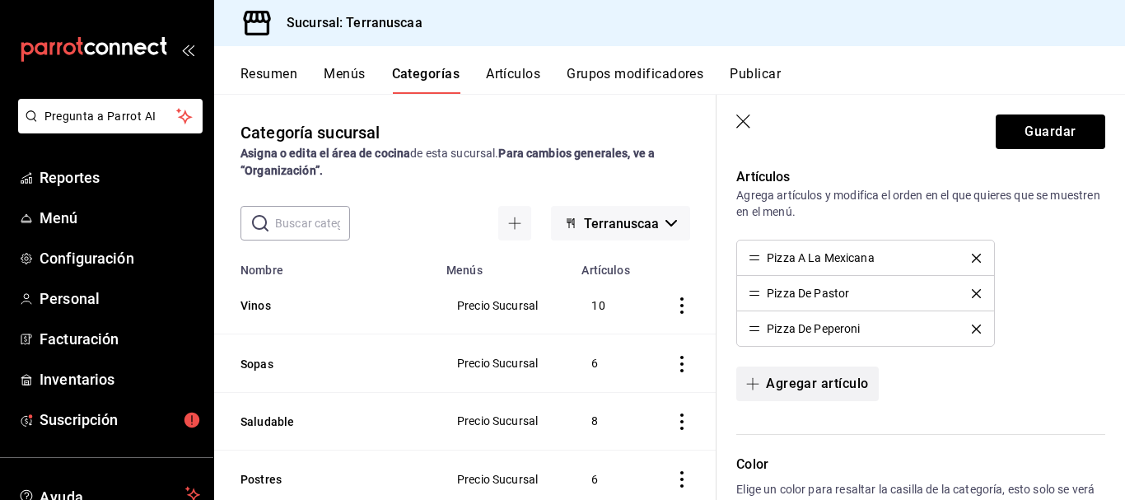
click at [810, 376] on button "Agregar artículo" at bounding box center [807, 383] width 142 height 35
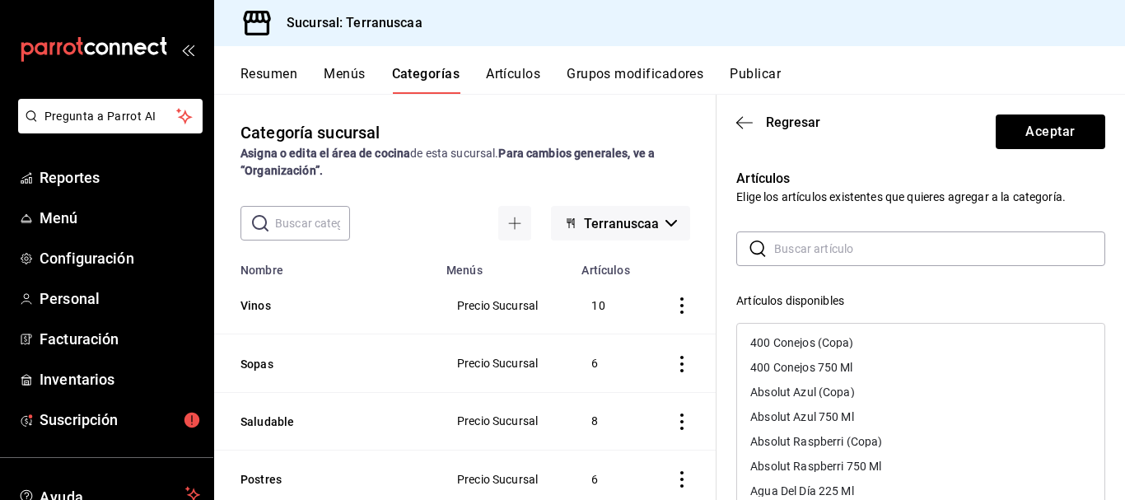
click at [822, 254] on input "text" at bounding box center [939, 248] width 331 height 33
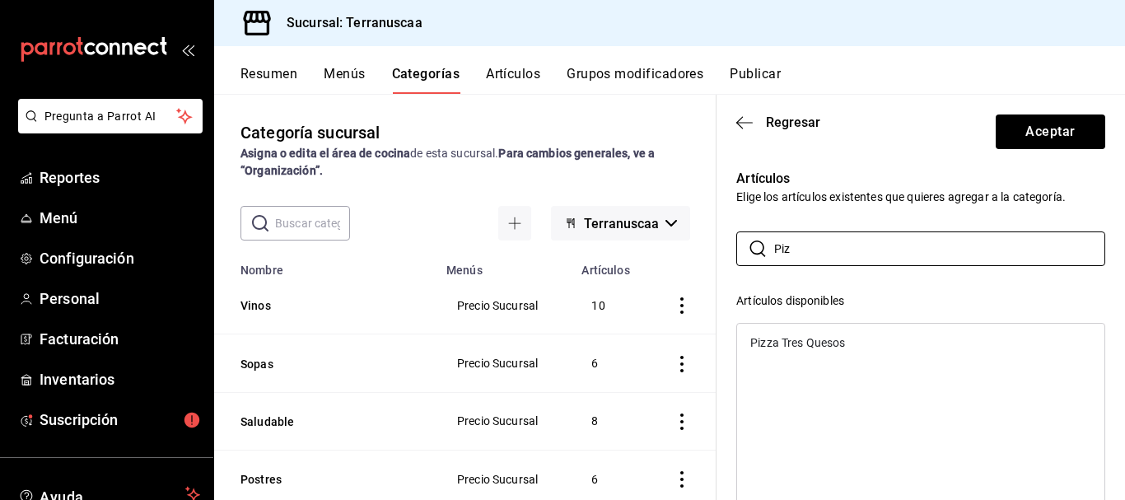
type input "Piz"
click at [826, 343] on div "Pizza Tres Quesos" at bounding box center [797, 343] width 95 height 12
click at [1015, 136] on button "Aceptar" at bounding box center [1051, 131] width 110 height 35
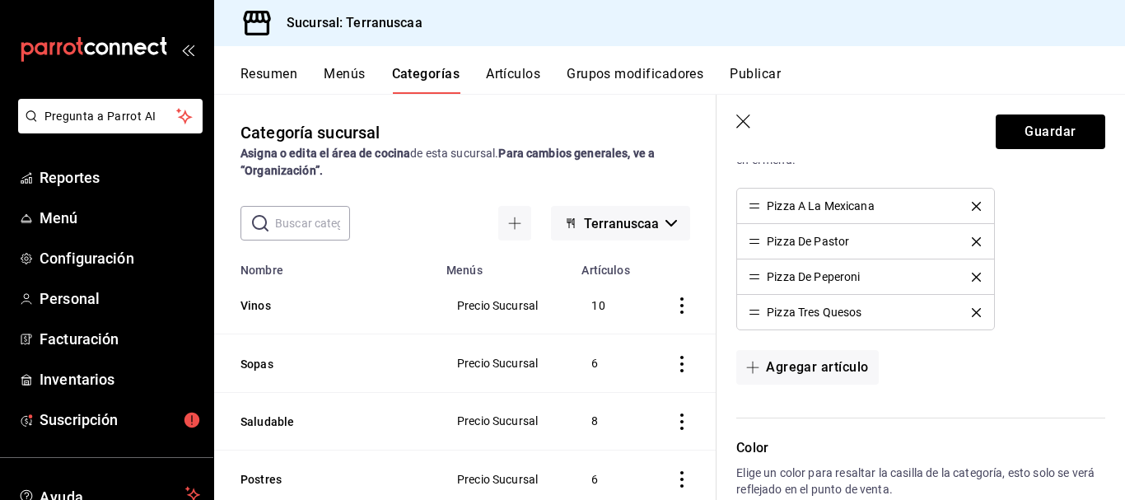
scroll to position [579, 0]
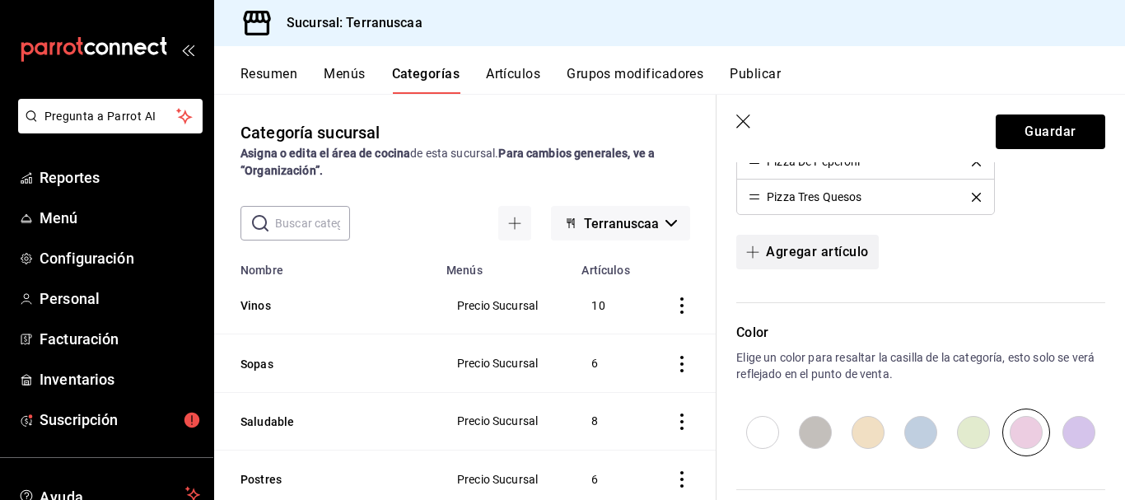
click at [846, 251] on button "Agregar artículo" at bounding box center [807, 252] width 142 height 35
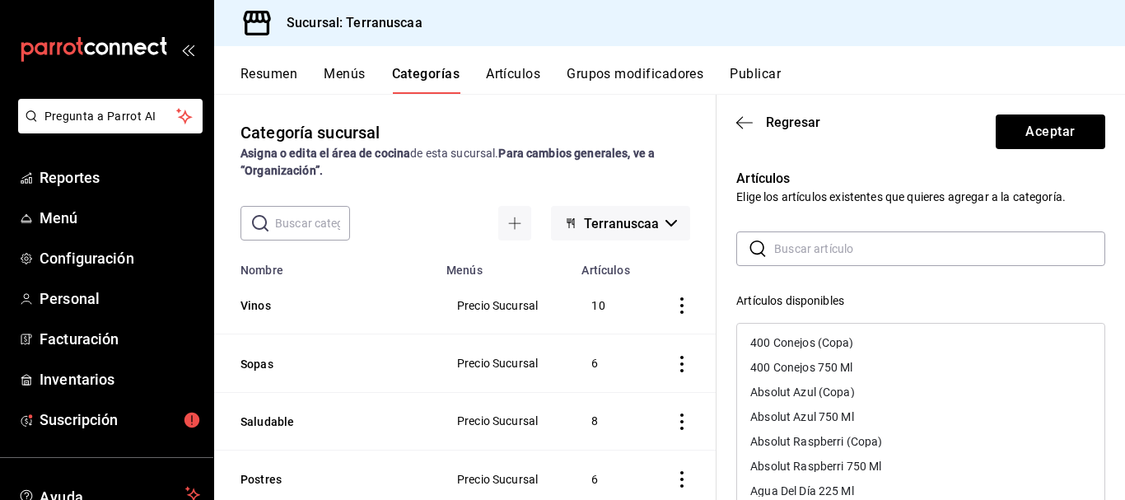
click at [830, 254] on input "text" at bounding box center [939, 248] width 331 height 33
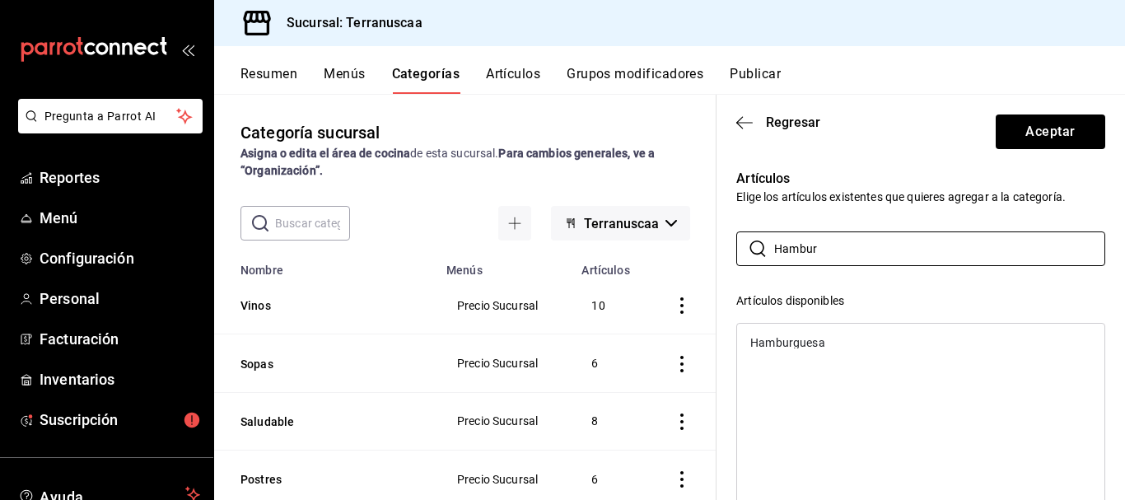
type input "Hambur"
click at [813, 342] on div "Hamburguesa" at bounding box center [787, 343] width 74 height 12
click at [1028, 130] on button "Aceptar" at bounding box center [1051, 131] width 110 height 35
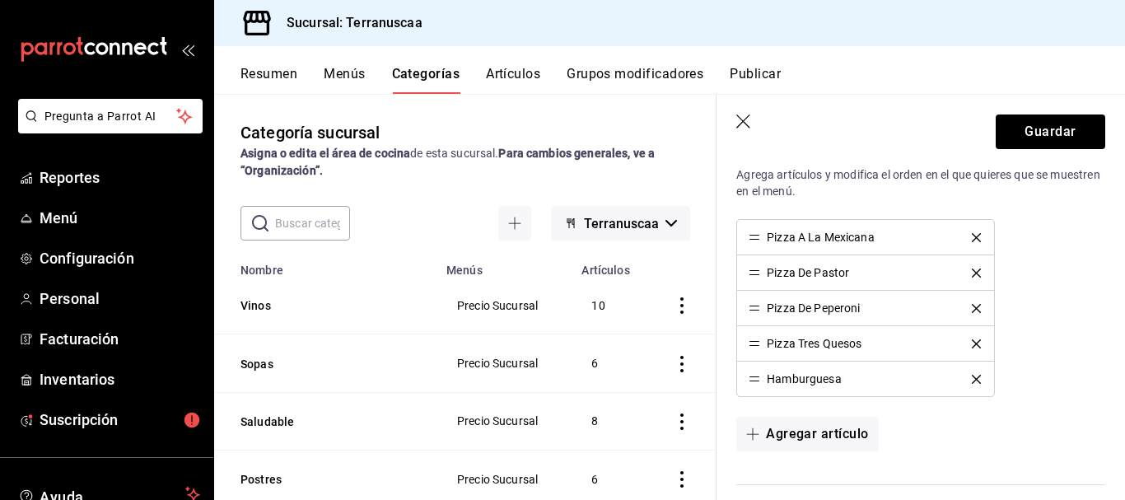
scroll to position [414, 0]
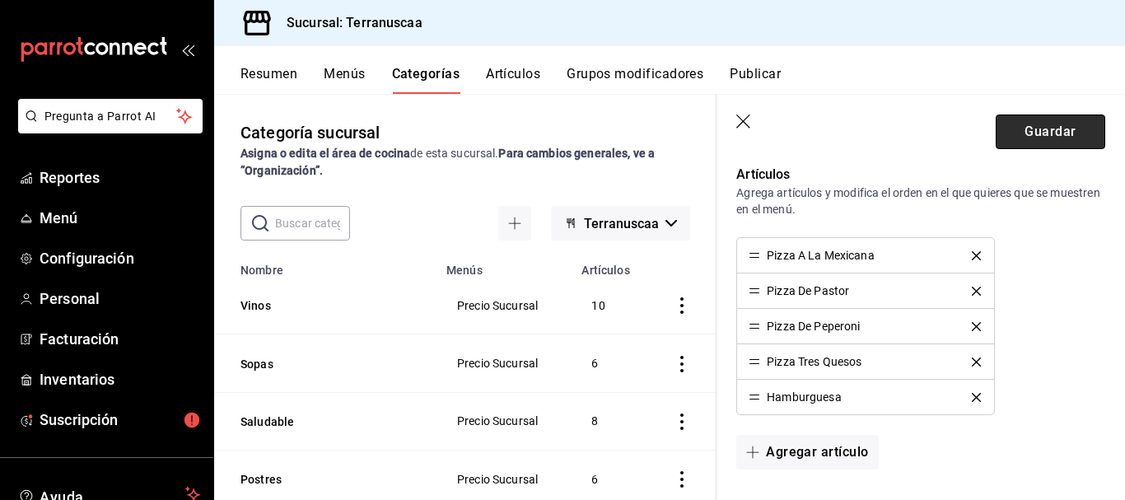
click at [1070, 135] on button "Guardar" at bounding box center [1051, 131] width 110 height 35
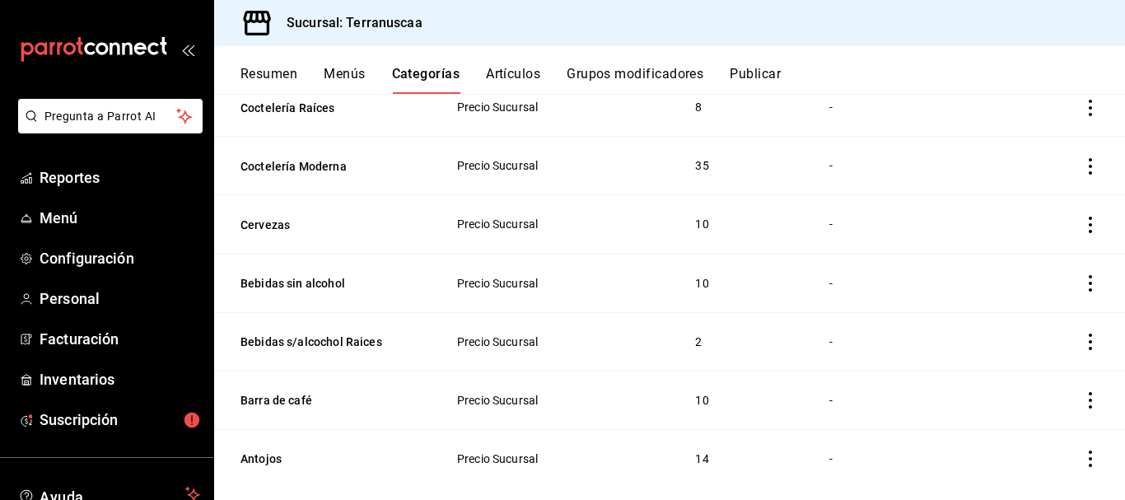
scroll to position [852, 0]
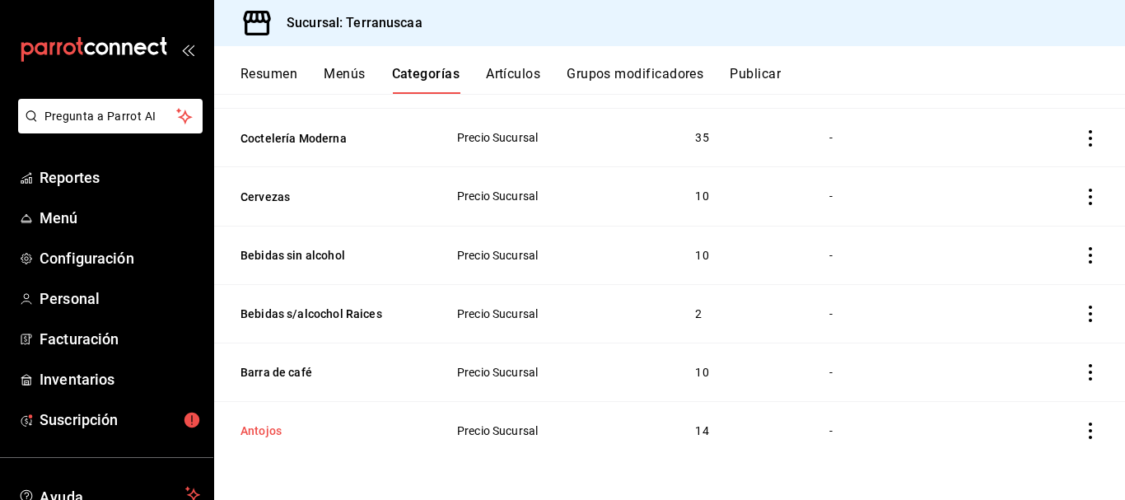
click at [275, 433] on button "Antojos" at bounding box center [322, 430] width 165 height 16
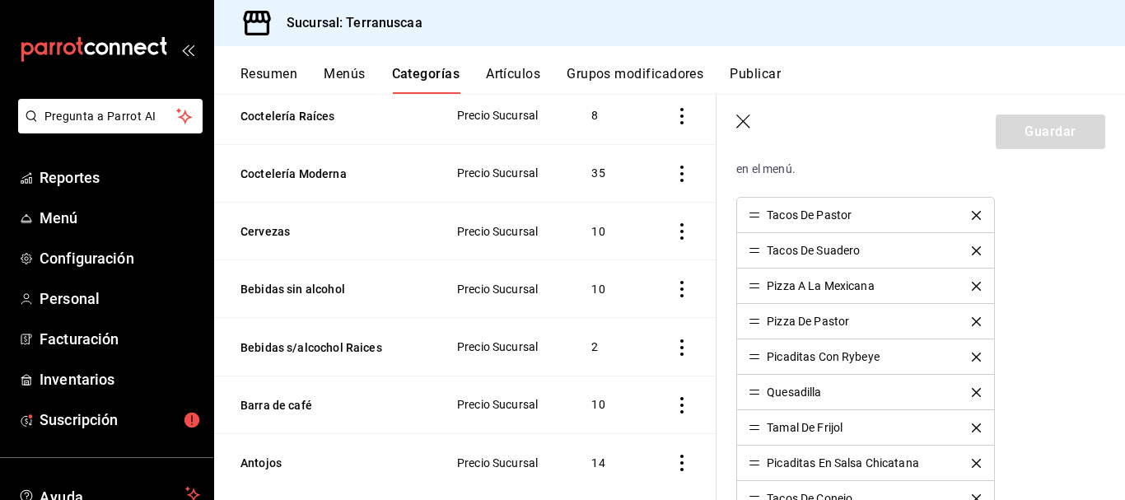
scroll to position [494, 0]
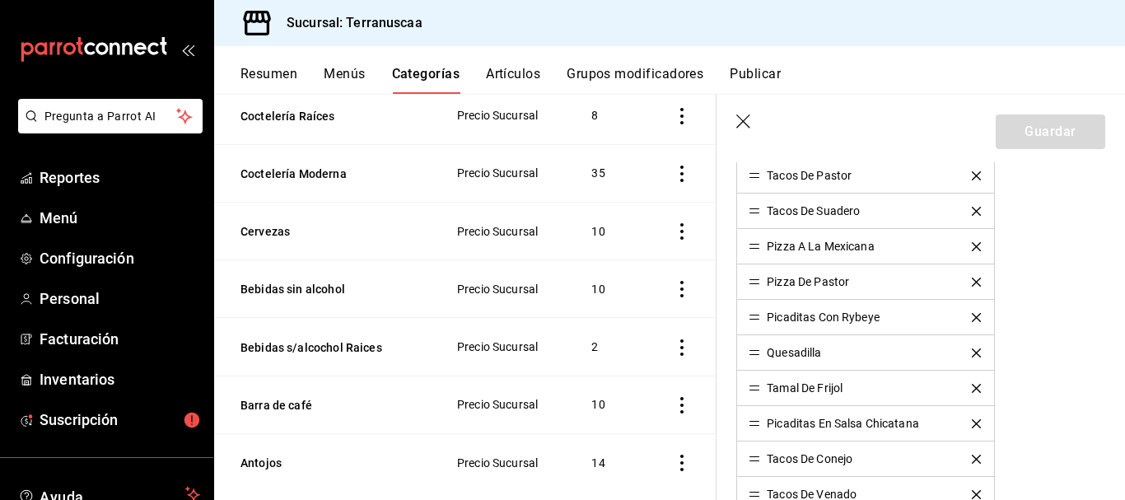
click at [972, 245] on icon "delete" at bounding box center [976, 246] width 9 height 9
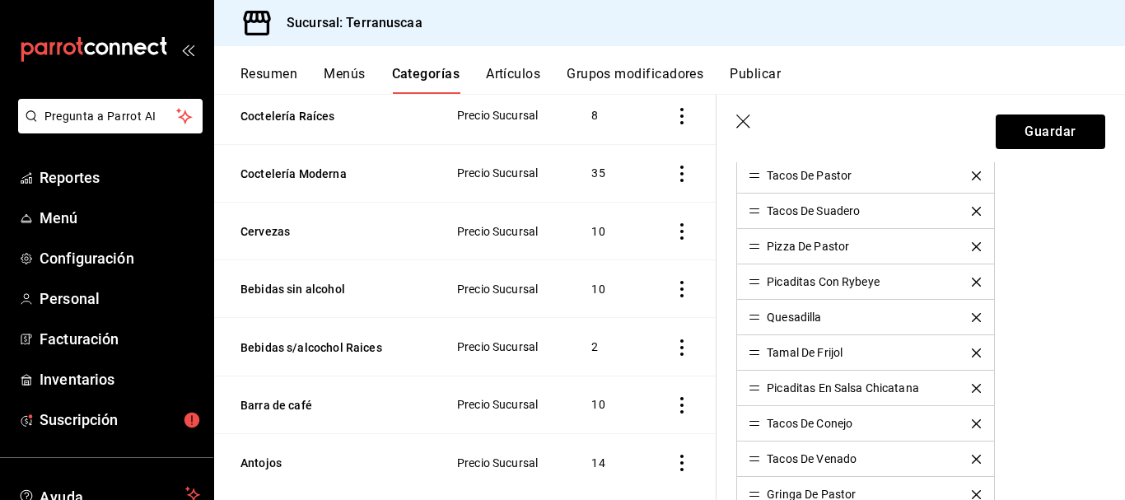
click at [972, 248] on icon "delete" at bounding box center [976, 246] width 9 height 9
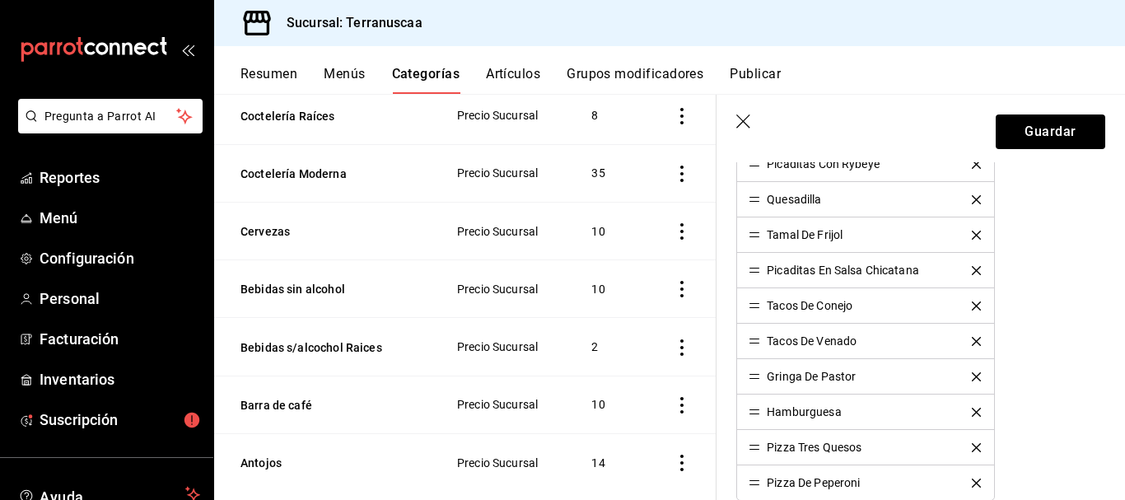
scroll to position [659, 0]
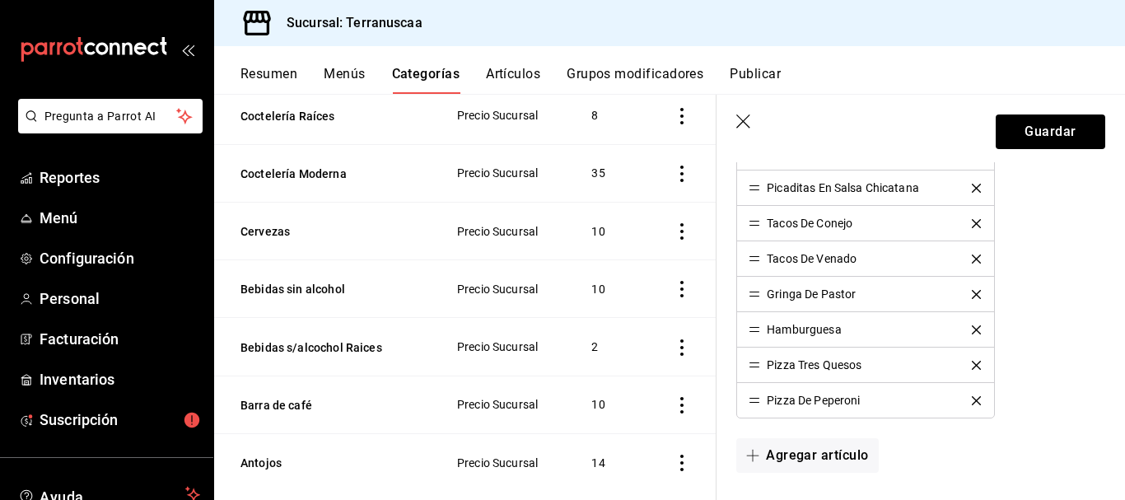
click at [972, 365] on icon "delete" at bounding box center [976, 365] width 9 height 9
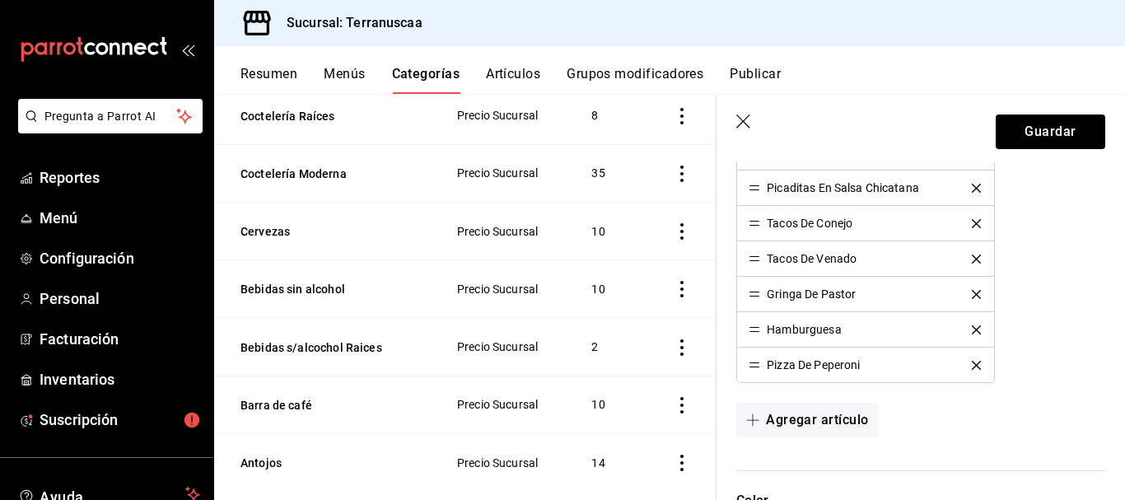
click at [962, 326] on button "delete" at bounding box center [976, 329] width 32 height 9
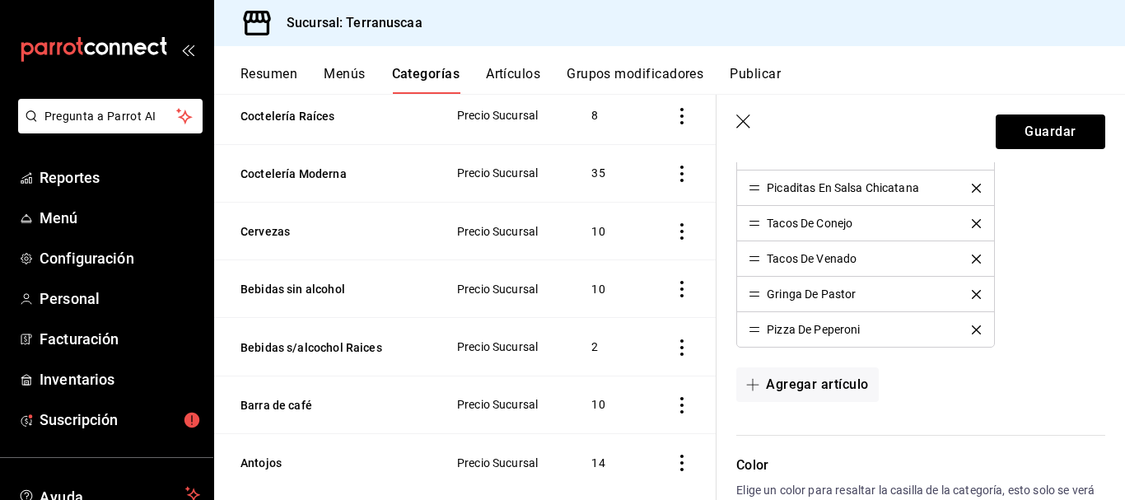
click at [972, 331] on icon "delete" at bounding box center [976, 329] width 9 height 9
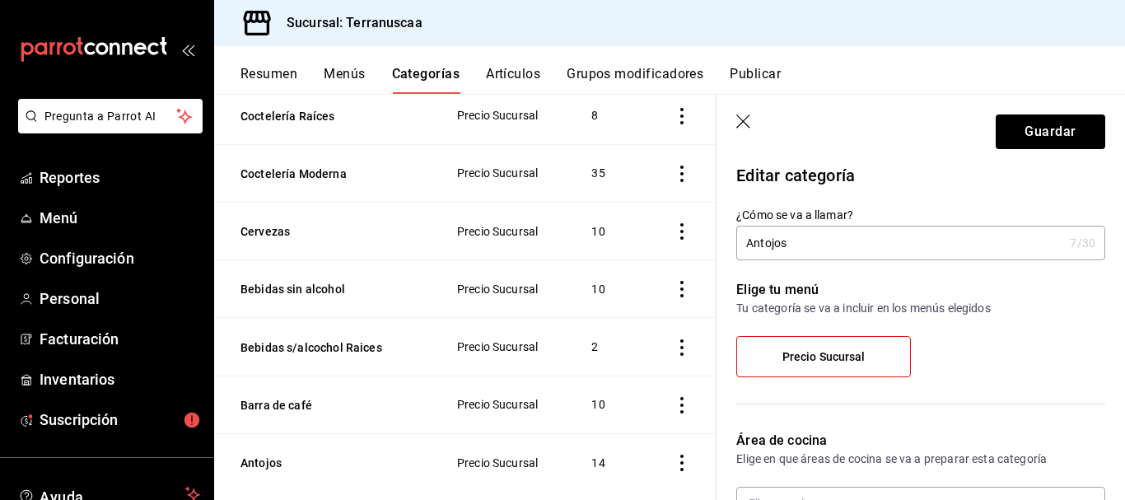
scroll to position [0, 0]
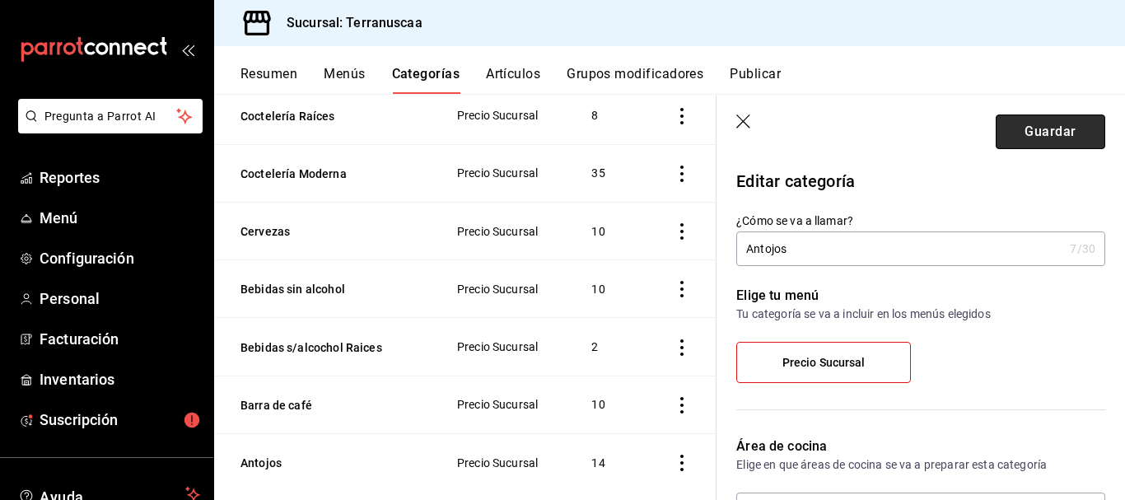
click at [1013, 134] on button "Guardar" at bounding box center [1051, 131] width 110 height 35
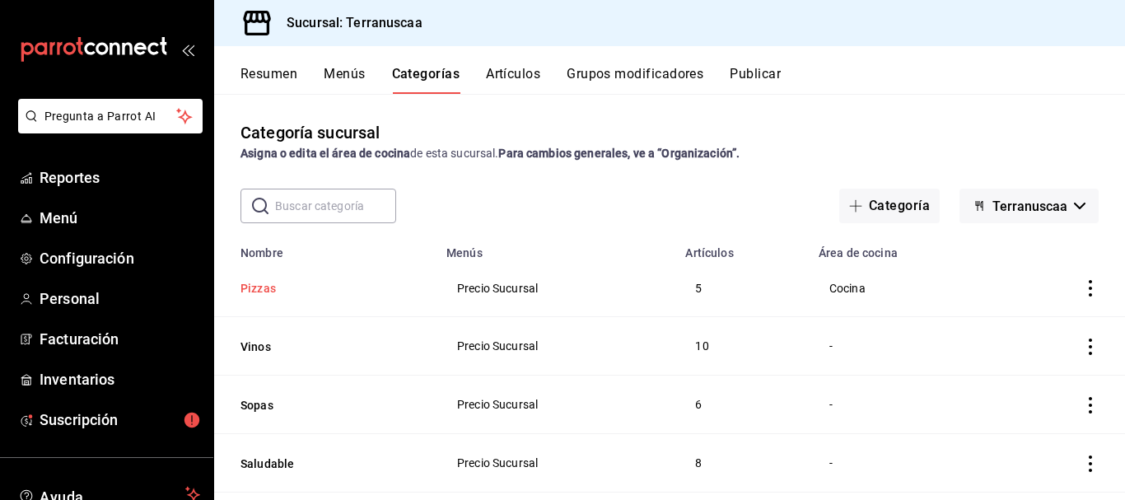
click at [248, 287] on button "Pizzas" at bounding box center [322, 288] width 165 height 16
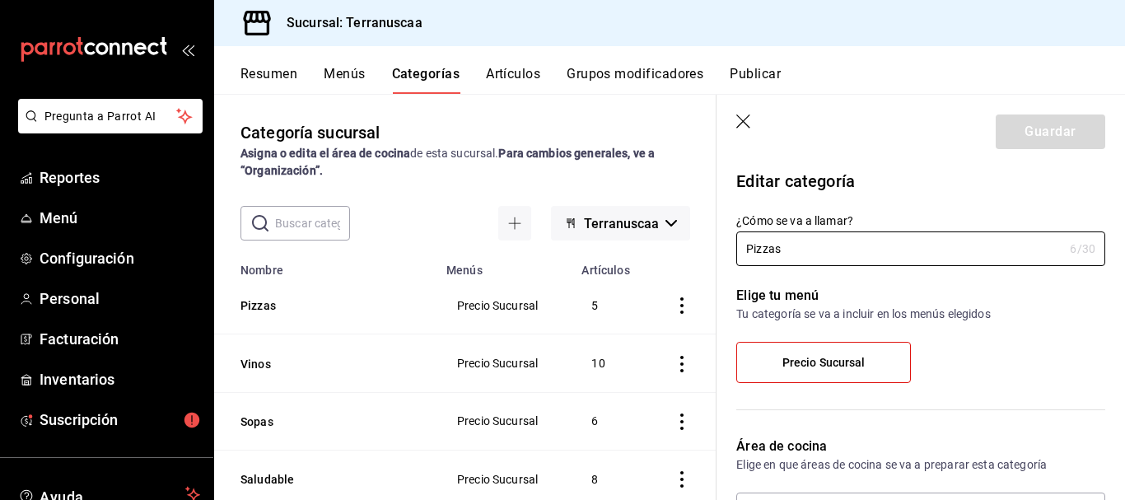
type input "da80b5ed-fc64-4493-86ec-f01edeed8e7d"
radio input "false"
radio input "true"
click at [749, 119] on icon "button" at bounding box center [744, 122] width 16 height 16
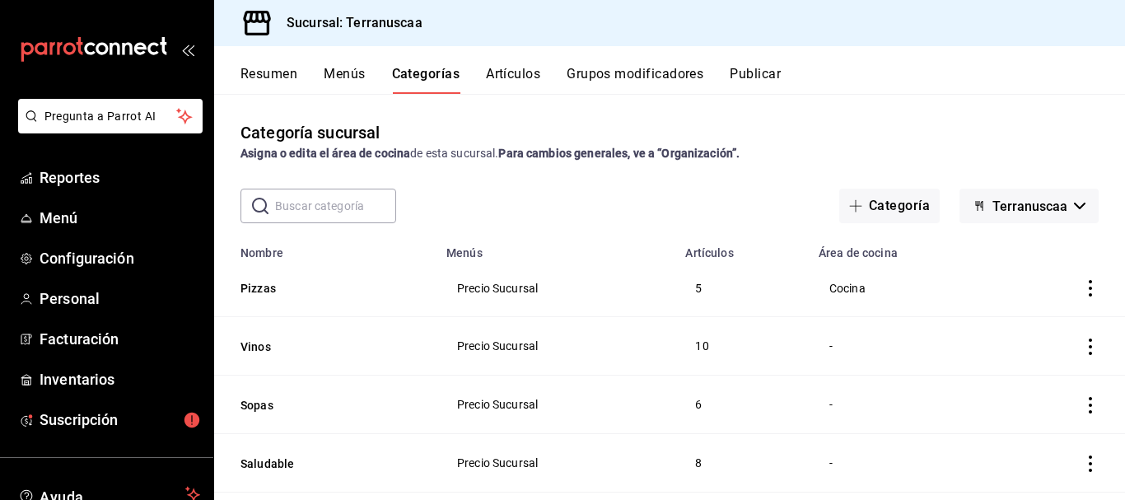
click at [277, 69] on button "Resumen" at bounding box center [268, 80] width 57 height 28
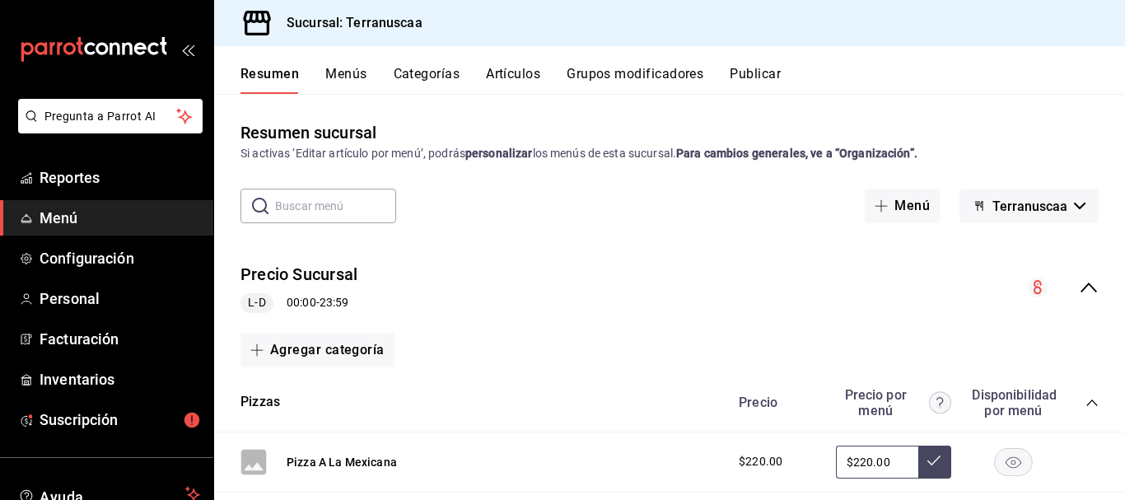
click at [513, 76] on button "Artículos" at bounding box center [513, 80] width 54 height 28
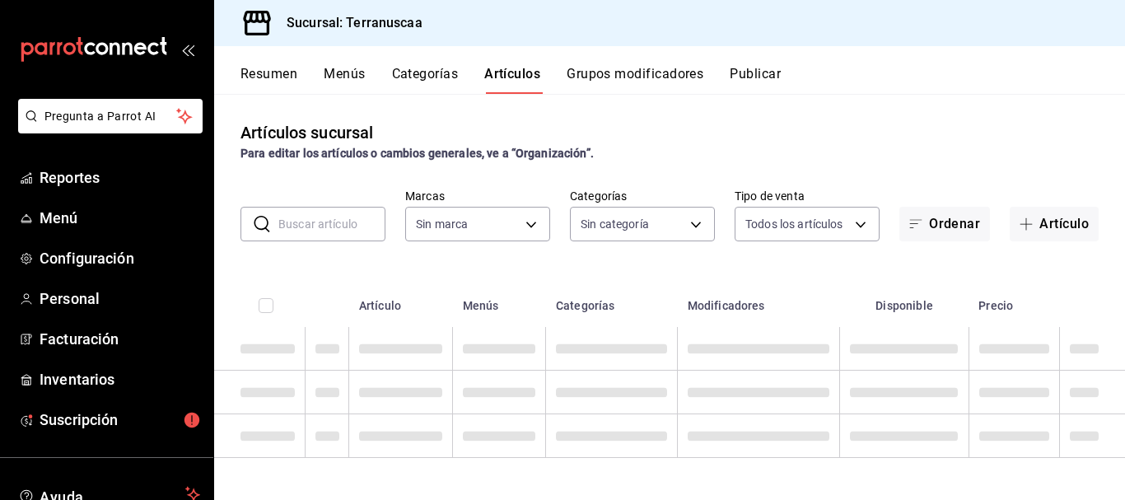
type input "7476e3e2-d244-4597-b12d-b3b71ed1ec9f"
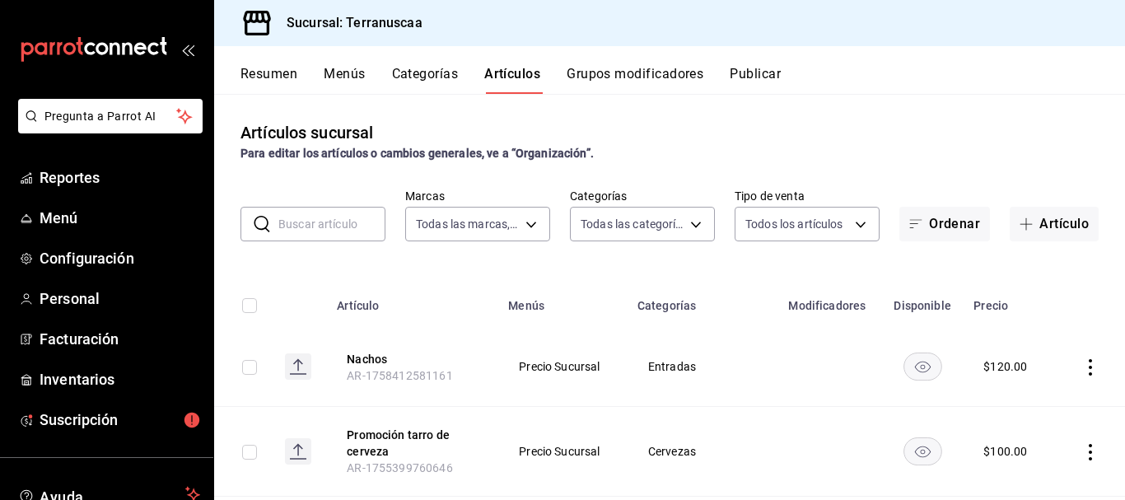
type input "d88445c6-7d5c-4f81-b724-46a463f71153,7dc682ef-6bf6-4a13-ae40-ffe98c4fc492,06438…"
click at [349, 219] on input "text" at bounding box center [331, 224] width 107 height 33
type input "Pizz"
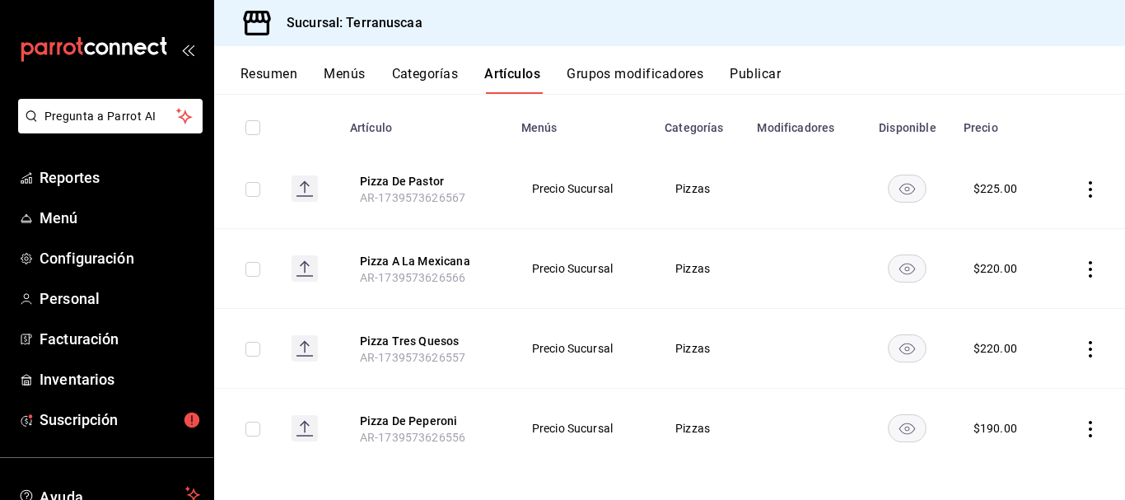
scroll to position [186, 0]
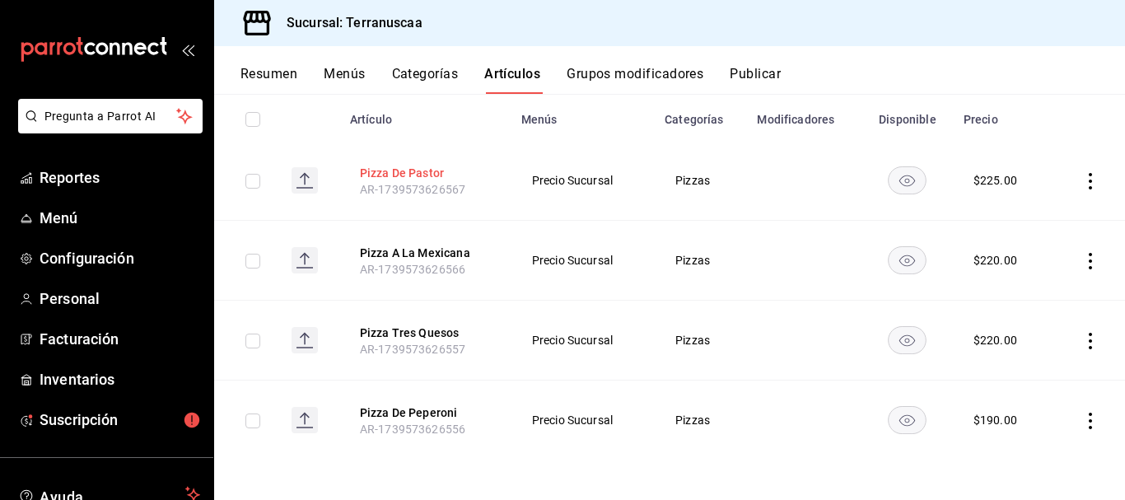
click at [398, 168] on button "Pizza De Pastor" at bounding box center [426, 173] width 132 height 16
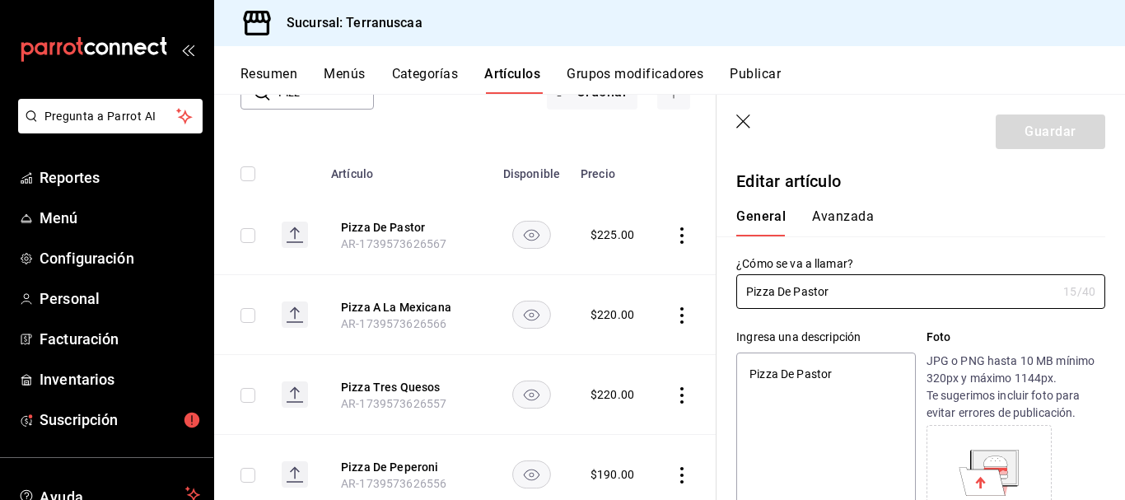
type textarea "x"
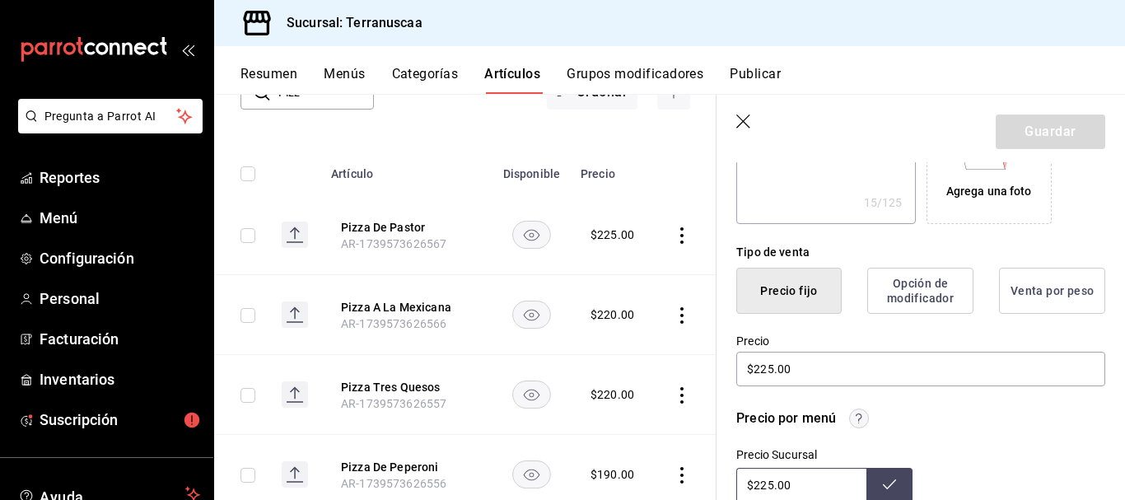
scroll to position [329, 0]
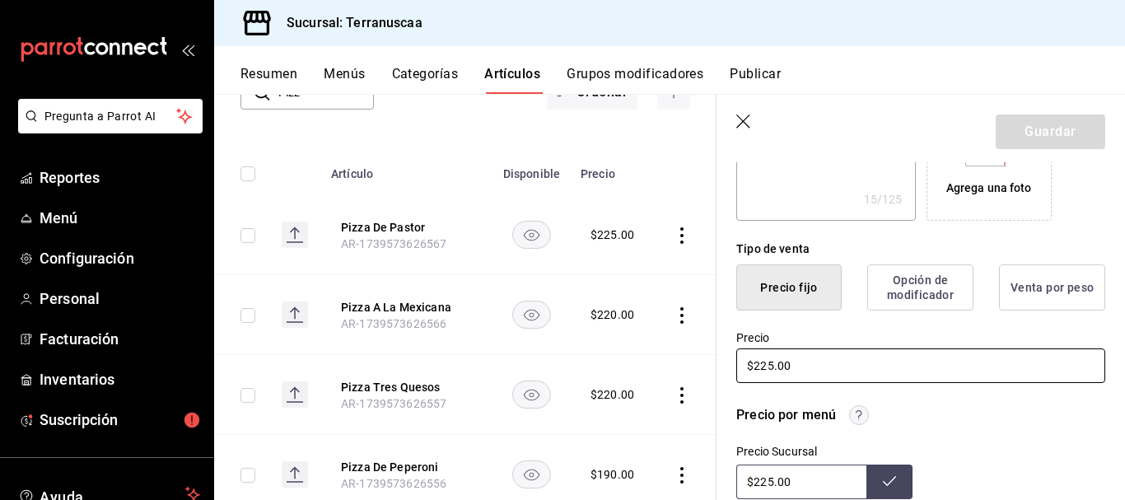
drag, startPoint x: 807, startPoint y: 363, endPoint x: 745, endPoint y: 363, distance: 61.8
click at [745, 363] on input "$225.00" at bounding box center [920, 365] width 369 height 35
type input "$2.00"
type textarea "x"
type input "$250.00"
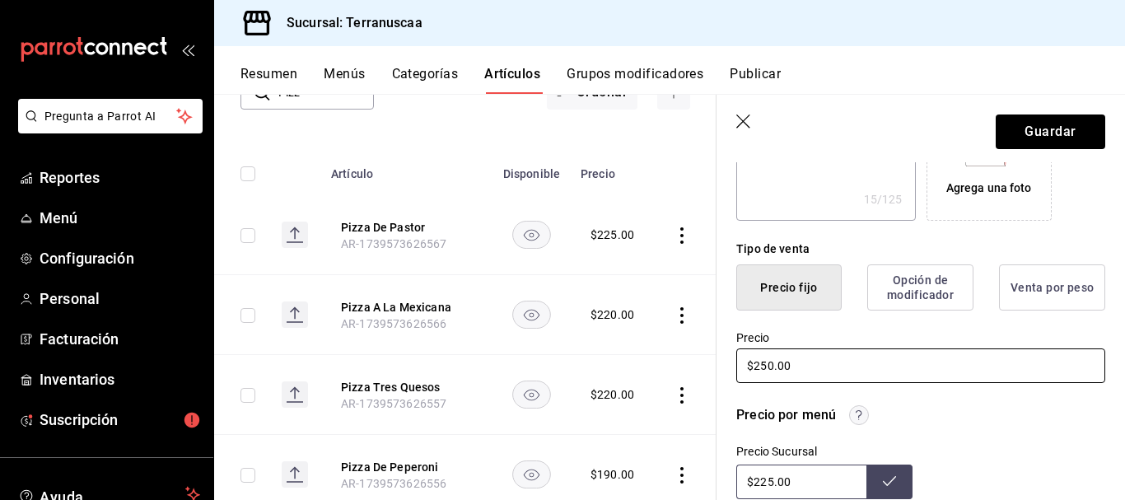
type textarea "x"
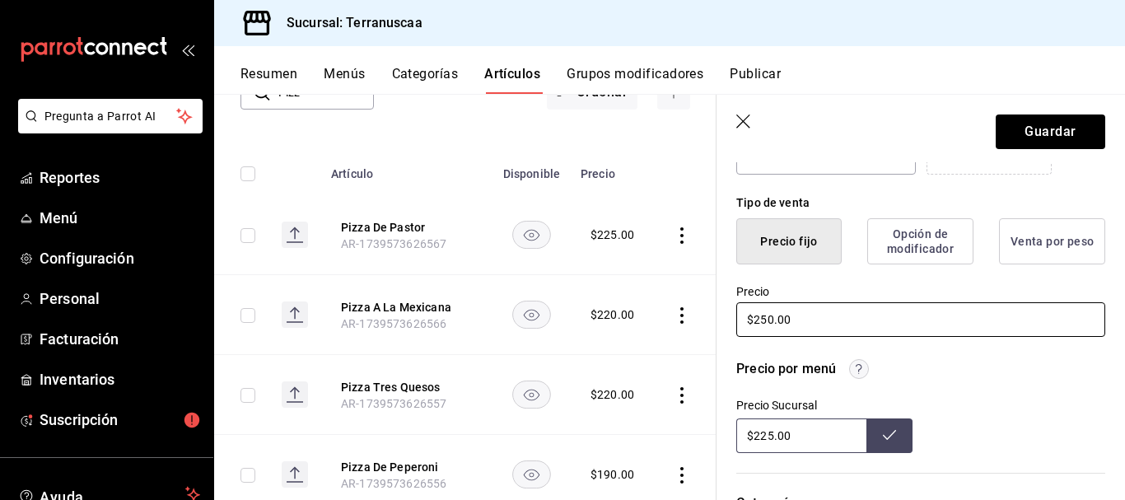
scroll to position [494, 0]
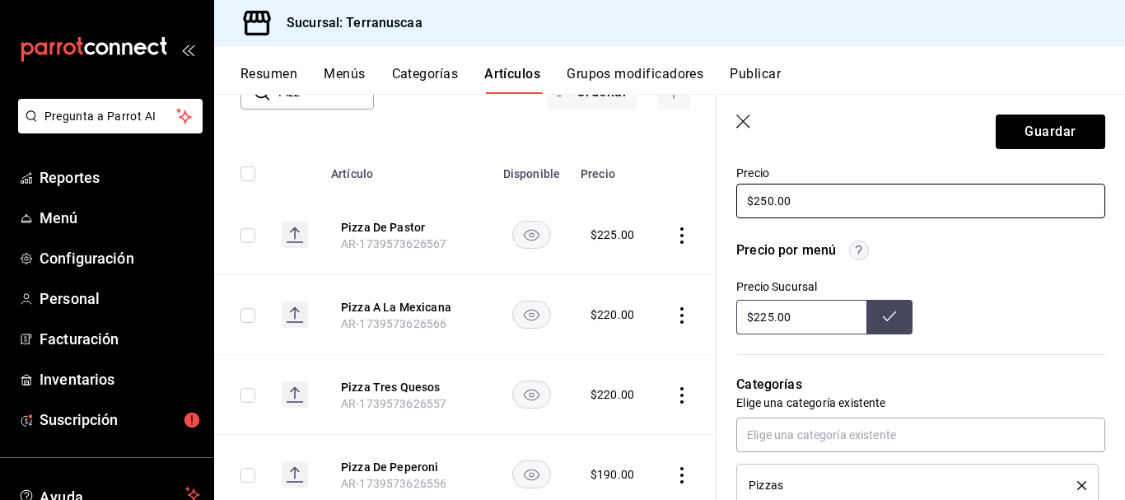
type input "$250.00"
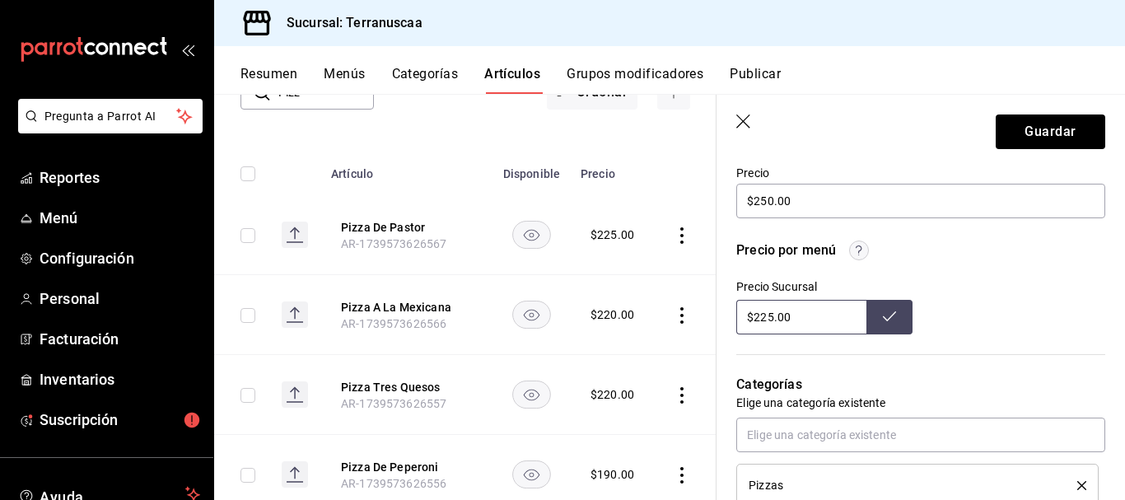
drag, startPoint x: 800, startPoint y: 318, endPoint x: 442, endPoint y: 337, distance: 357.9
click at [447, 336] on main "Artículos sucursal Para editar los artículos o cambios generales, ve a “Organiz…" at bounding box center [669, 297] width 911 height 406
type input "$250.00"
click at [883, 315] on icon at bounding box center [889, 316] width 13 height 13
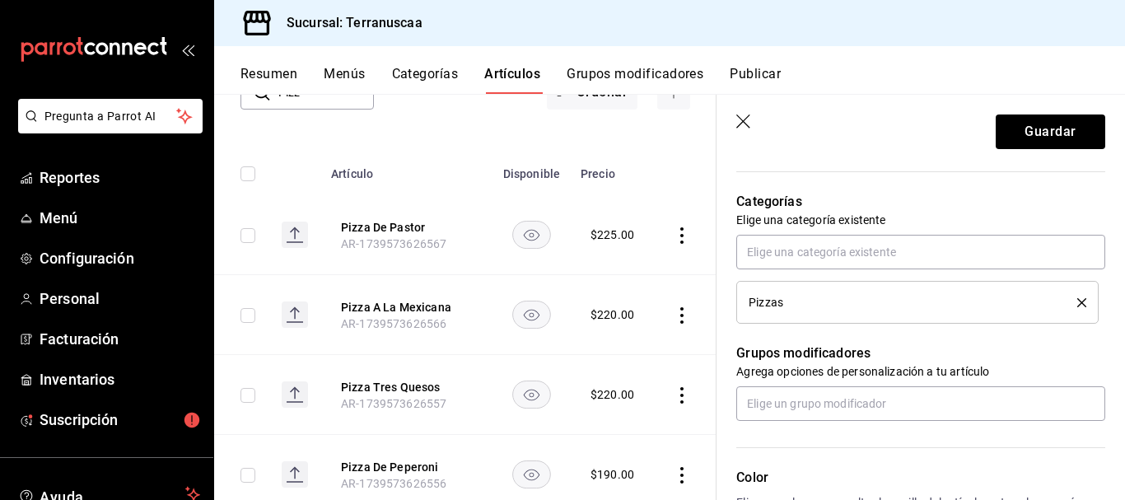
scroll to position [659, 0]
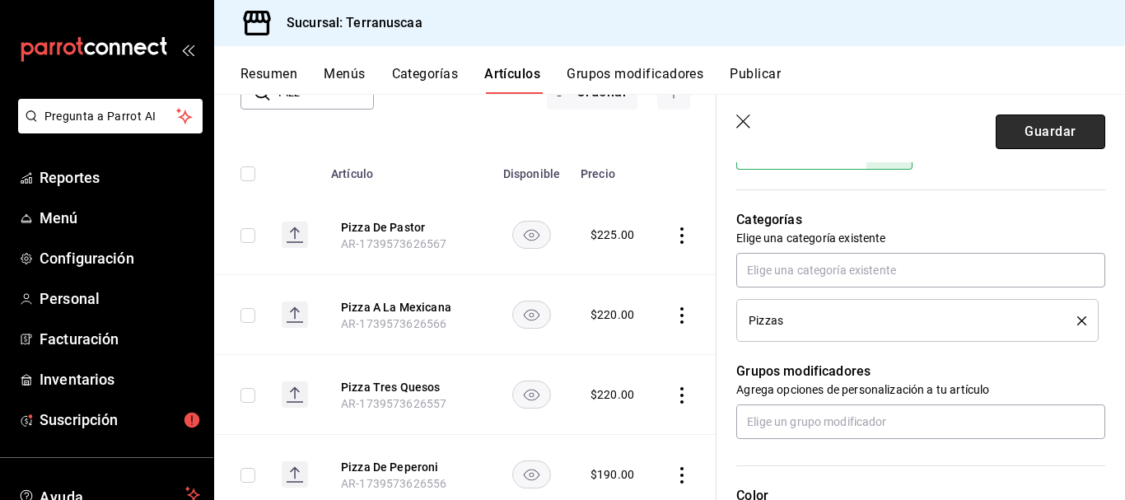
click at [1038, 142] on button "Guardar" at bounding box center [1051, 131] width 110 height 35
type textarea "x"
type input "AR-1758413339818"
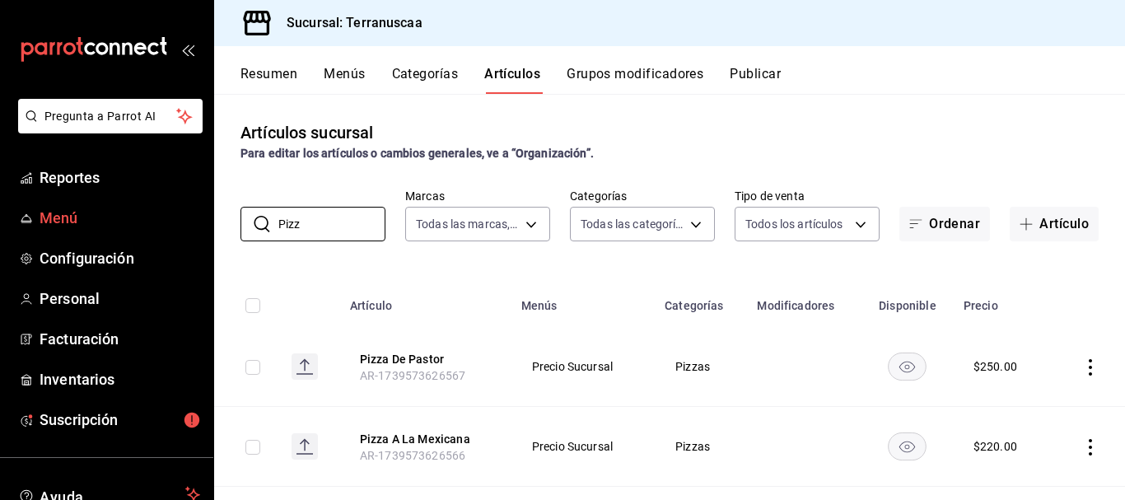
drag, startPoint x: 335, startPoint y: 226, endPoint x: 194, endPoint y: 202, distance: 142.8
click at [198, 202] on div "Pregunta a Parrot AI Reportes Menú Configuración Personal Facturación Inventari…" at bounding box center [562, 250] width 1125 height 500
click at [273, 77] on button "Resumen" at bounding box center [268, 80] width 57 height 28
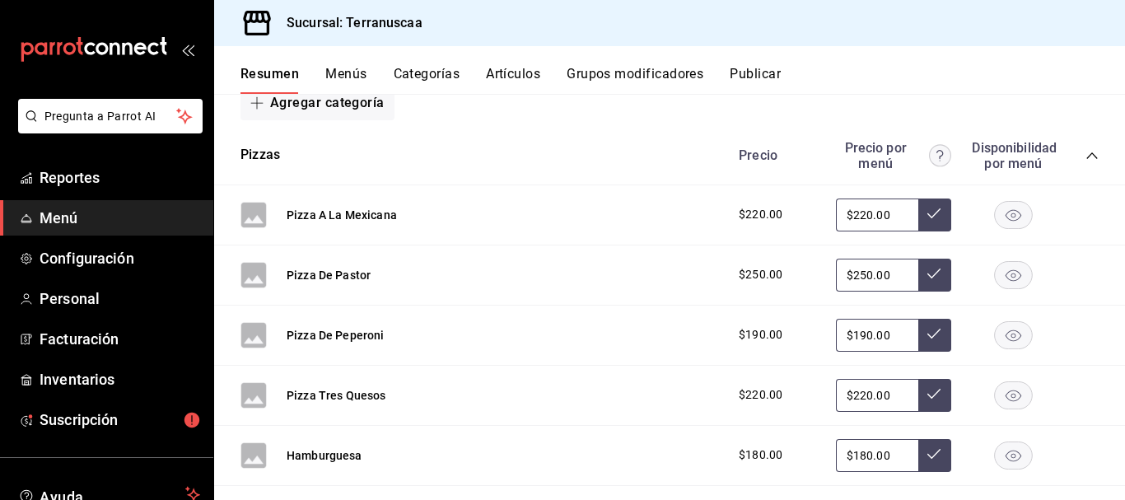
scroll to position [329, 0]
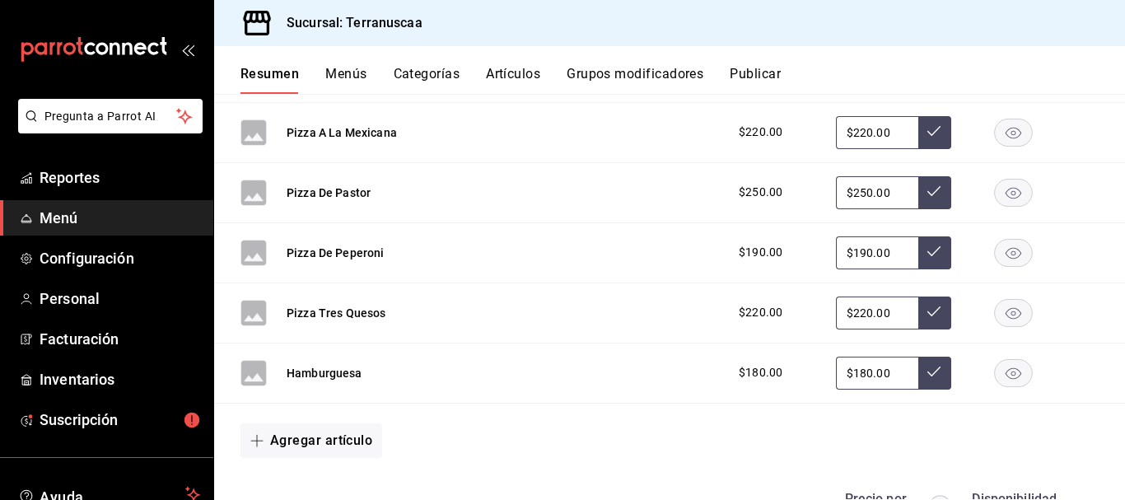
click at [878, 308] on input "$220.00" at bounding box center [877, 312] width 82 height 33
click at [880, 128] on input "$220.00" at bounding box center [877, 132] width 82 height 33
click at [885, 184] on input "$250.00" at bounding box center [877, 192] width 82 height 33
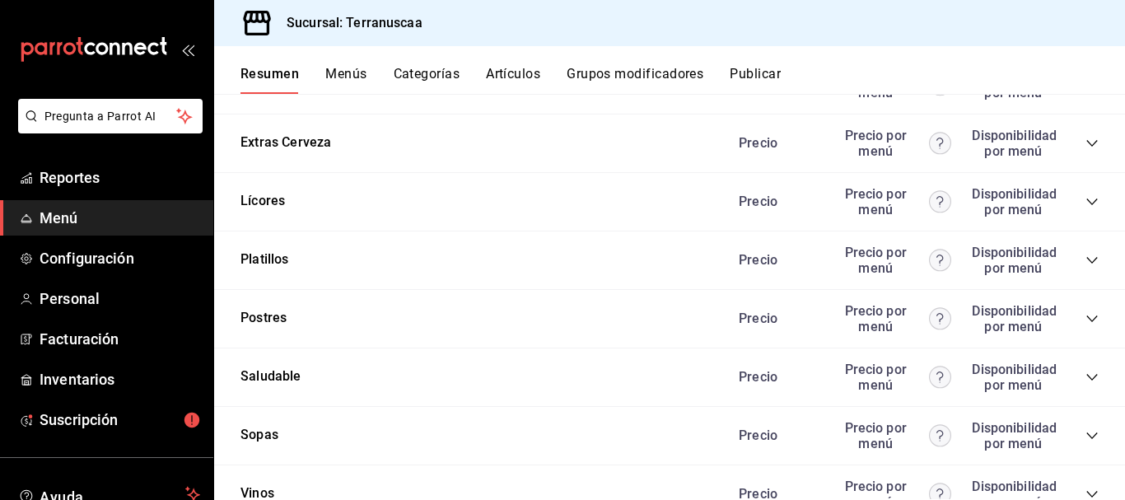
scroll to position [1894, 0]
click at [1072, 377] on div "Precio Precio por menú Disponibilidad por menú" at bounding box center [910, 375] width 376 height 31
click at [1086, 377] on icon "collapse-category-row" at bounding box center [1091, 375] width 11 height 7
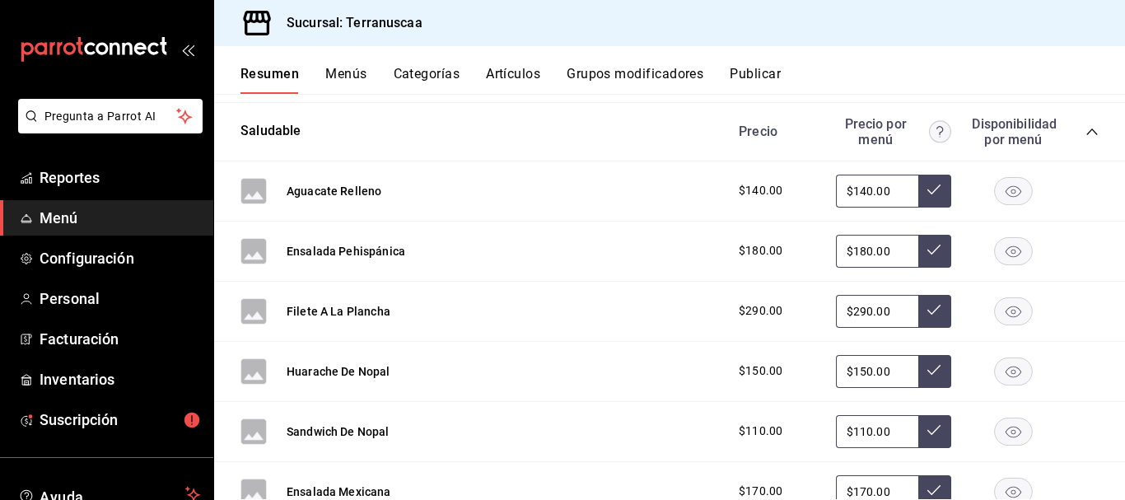
scroll to position [2141, 0]
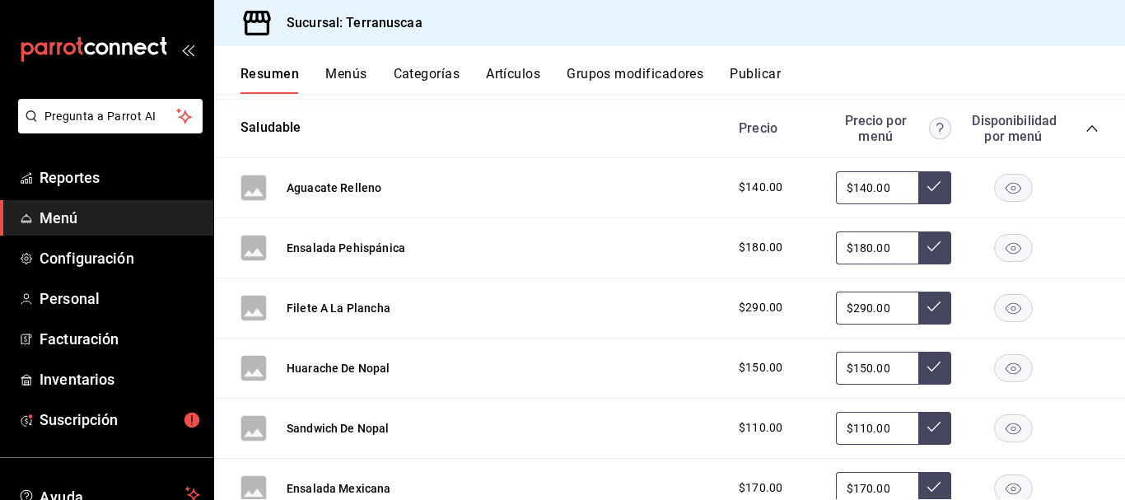
click at [1013, 191] on rect "button" at bounding box center [1014, 187] width 38 height 27
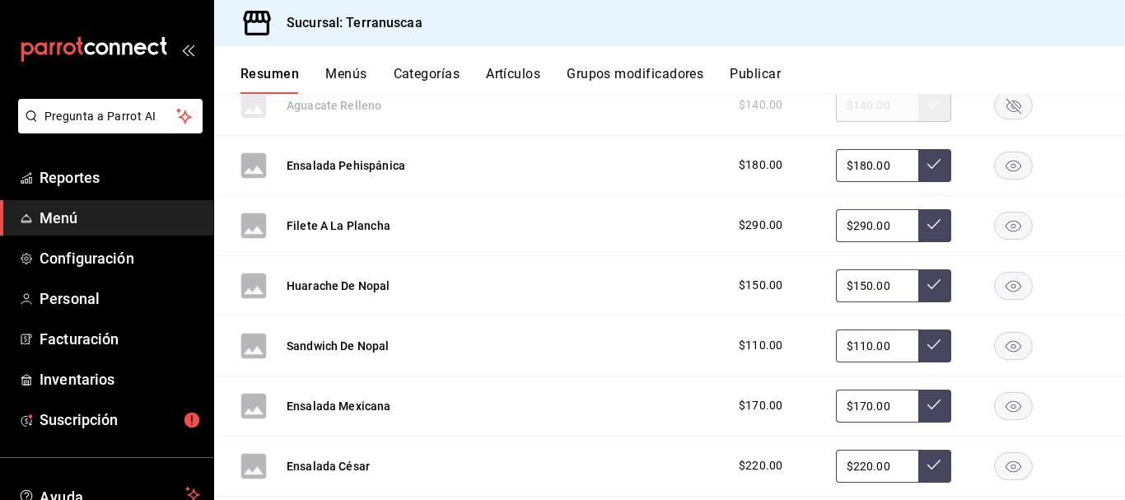
click at [1006, 165] on rect "button" at bounding box center [1014, 165] width 38 height 27
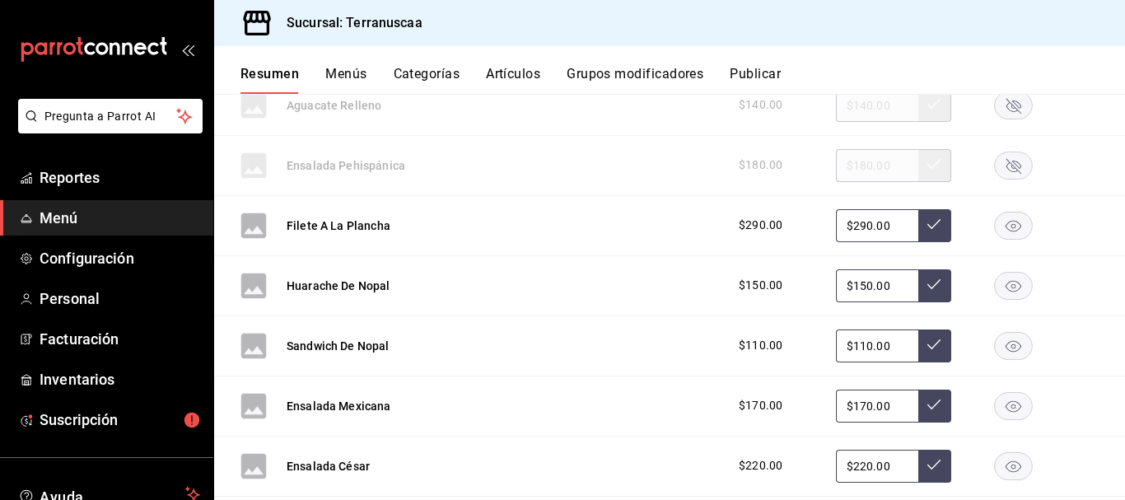
click at [1004, 226] on icon "button" at bounding box center [1013, 226] width 39 height 28
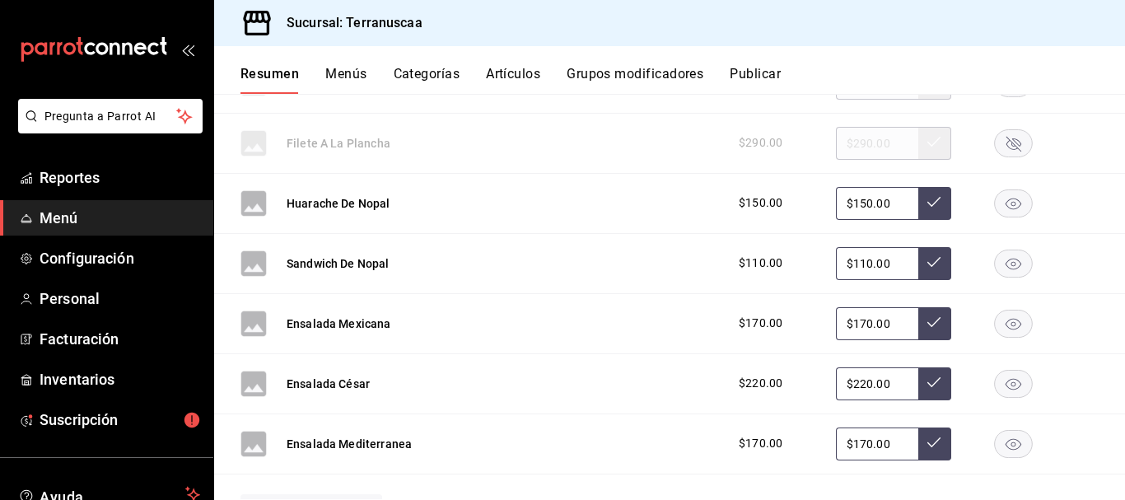
scroll to position [2388, 0]
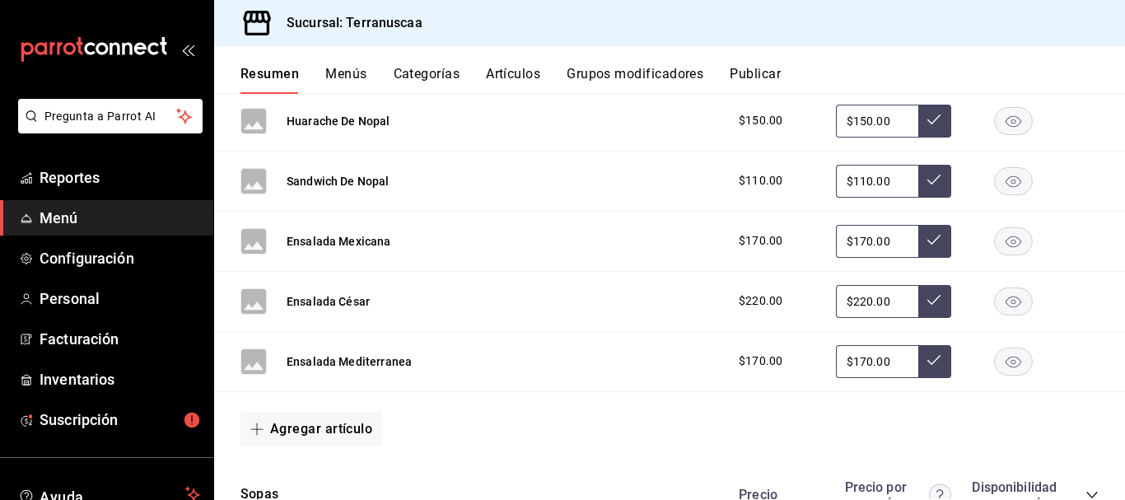
drag, startPoint x: 880, startPoint y: 358, endPoint x: 662, endPoint y: 348, distance: 217.6
click at [662, 348] on div "Ensalada Mediterranea $170.00 $170.00" at bounding box center [669, 362] width 911 height 60
type input "$160.00"
click at [926, 374] on button at bounding box center [934, 361] width 33 height 33
drag, startPoint x: 888, startPoint y: 301, endPoint x: 463, endPoint y: 290, distance: 425.1
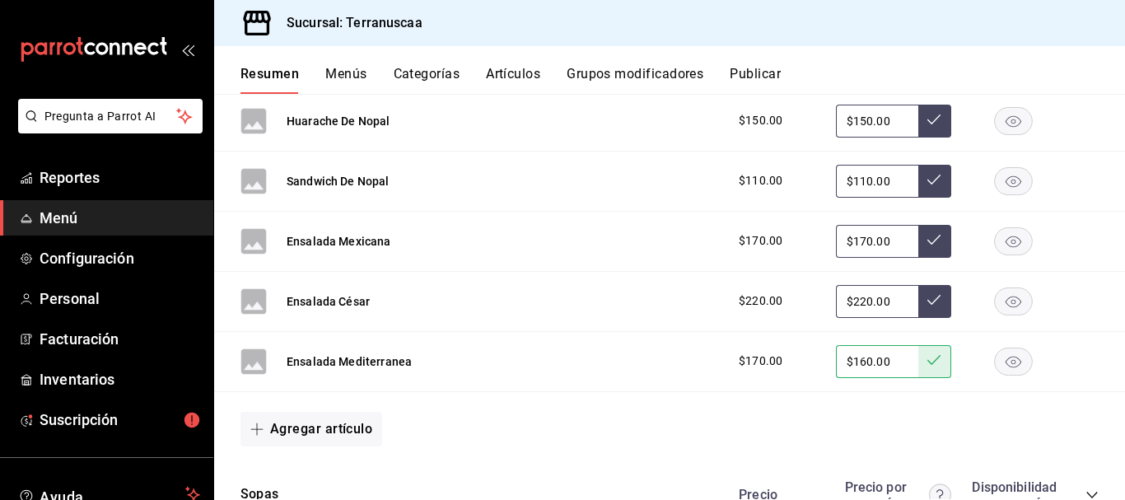
click at [463, 290] on div "Ensalada César $220.00 $220.00" at bounding box center [669, 302] width 911 height 60
click at [940, 301] on div "$220.00 $210.00" at bounding box center [910, 301] width 376 height 33
click at [931, 298] on button at bounding box center [934, 301] width 33 height 33
click at [918, 292] on button at bounding box center [934, 301] width 33 height 33
click at [927, 296] on icon at bounding box center [933, 299] width 13 height 13
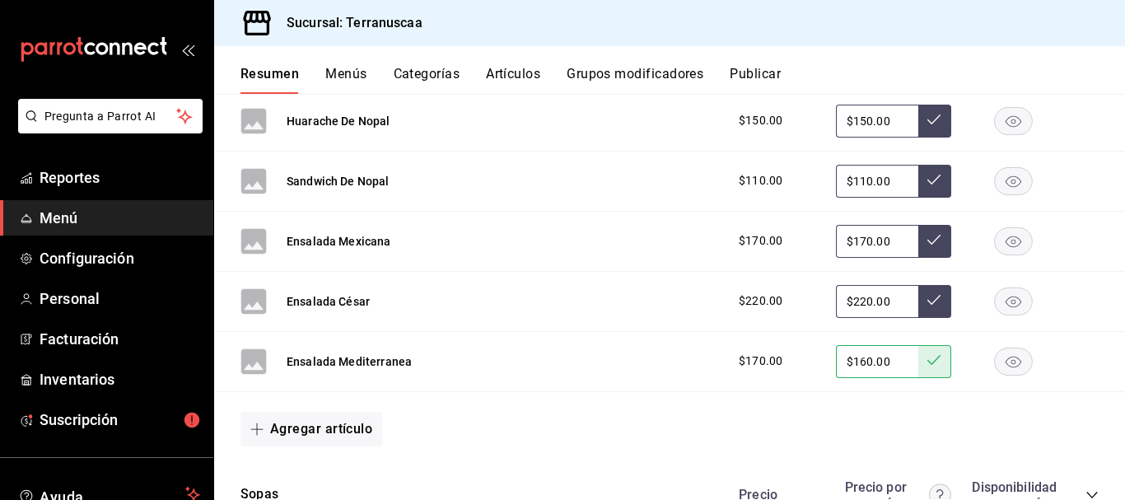
drag, startPoint x: 879, startPoint y: 304, endPoint x: 626, endPoint y: 282, distance: 253.8
click at [626, 282] on div "Ensalada César $220.00 $220.00" at bounding box center [669, 302] width 911 height 60
type input "$210.00"
click at [939, 307] on div "$220.00 $210.00" at bounding box center [910, 301] width 376 height 33
click at [937, 306] on button at bounding box center [934, 301] width 33 height 33
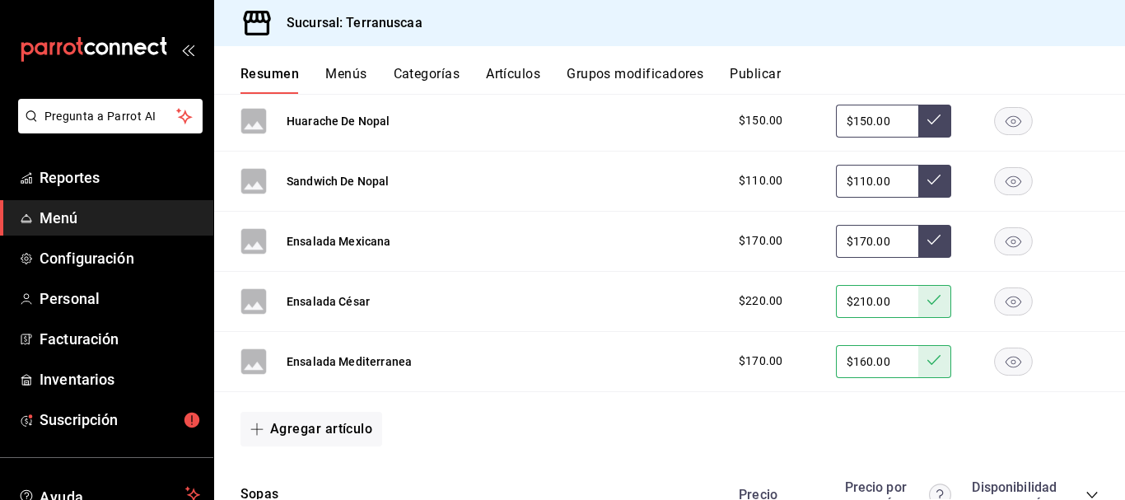
click at [999, 236] on rect "button" at bounding box center [1014, 240] width 38 height 27
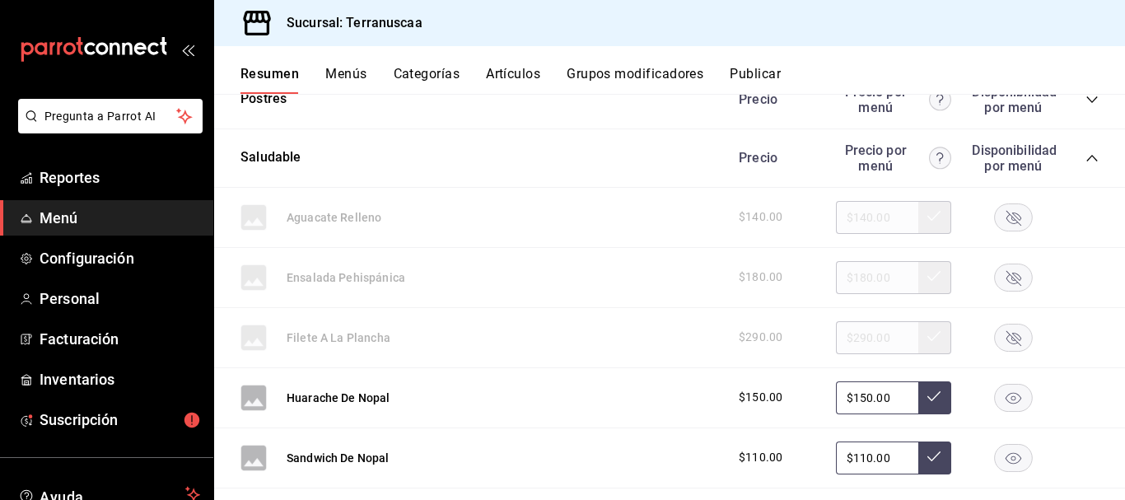
scroll to position [2107, 0]
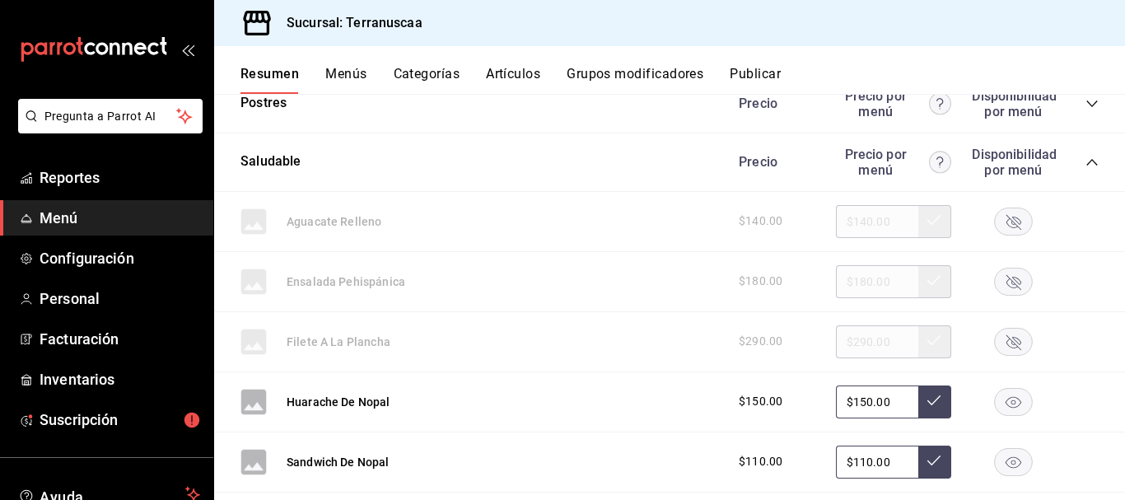
click at [1085, 159] on icon "collapse-category-row" at bounding box center [1091, 162] width 13 height 13
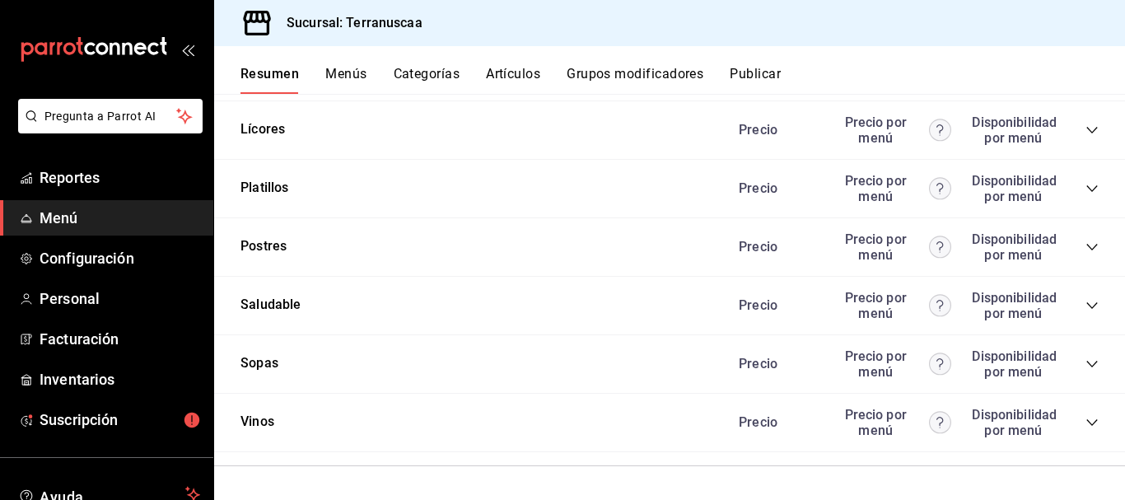
scroll to position [1964, 0]
click at [1085, 242] on icon "collapse-category-row" at bounding box center [1091, 246] width 13 height 13
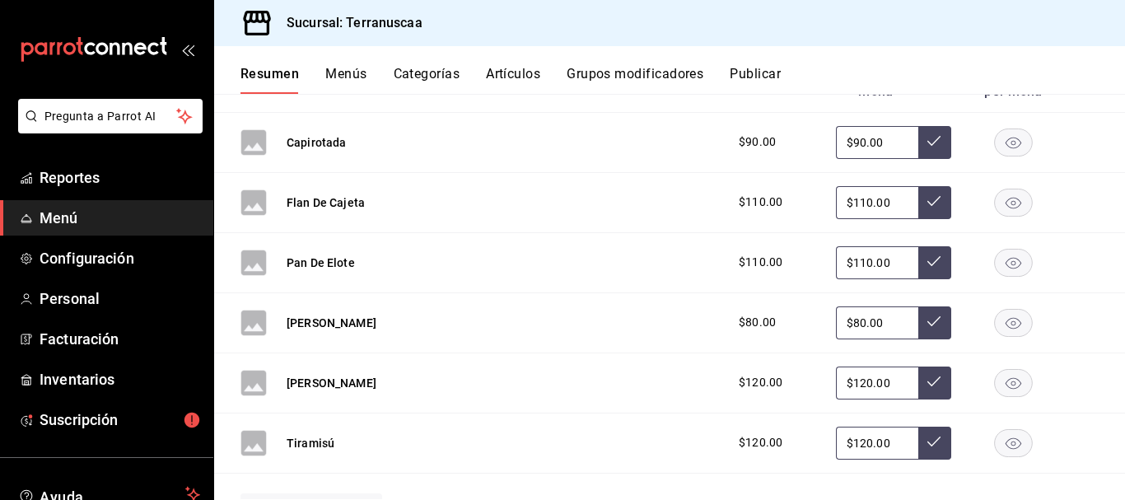
scroll to position [2129, 0]
click at [1001, 142] on rect "button" at bounding box center [1014, 141] width 38 height 27
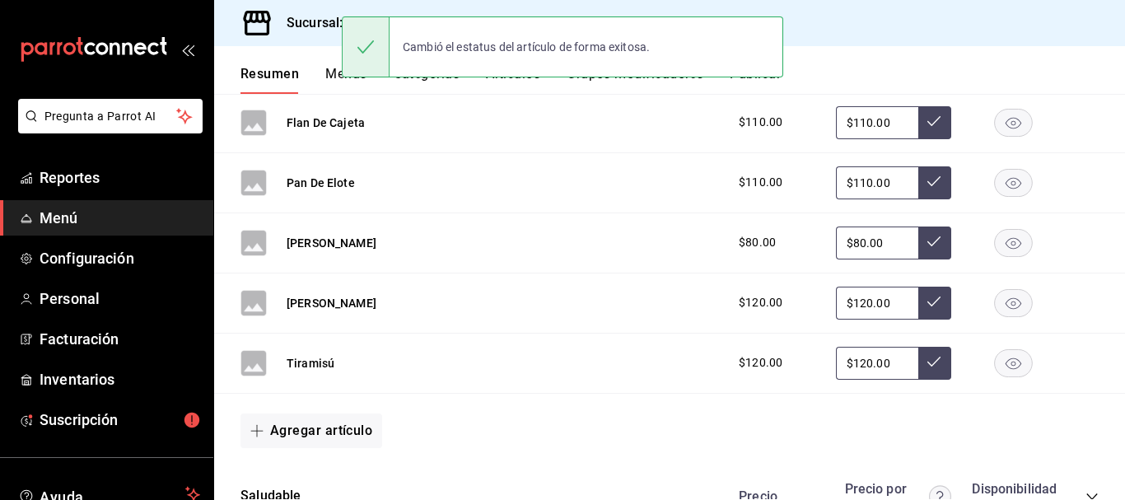
scroll to position [2211, 0]
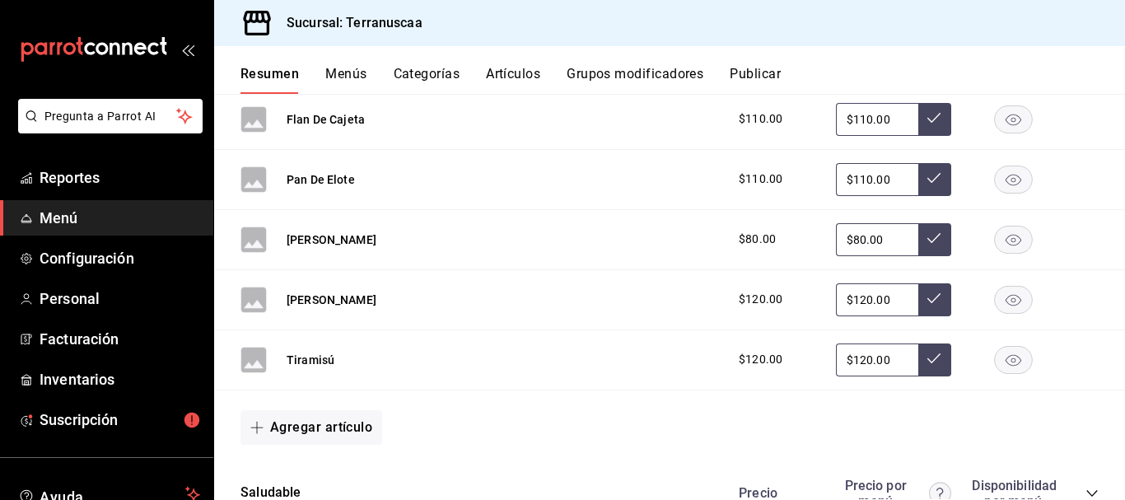
click at [999, 247] on rect "button" at bounding box center [1014, 239] width 38 height 27
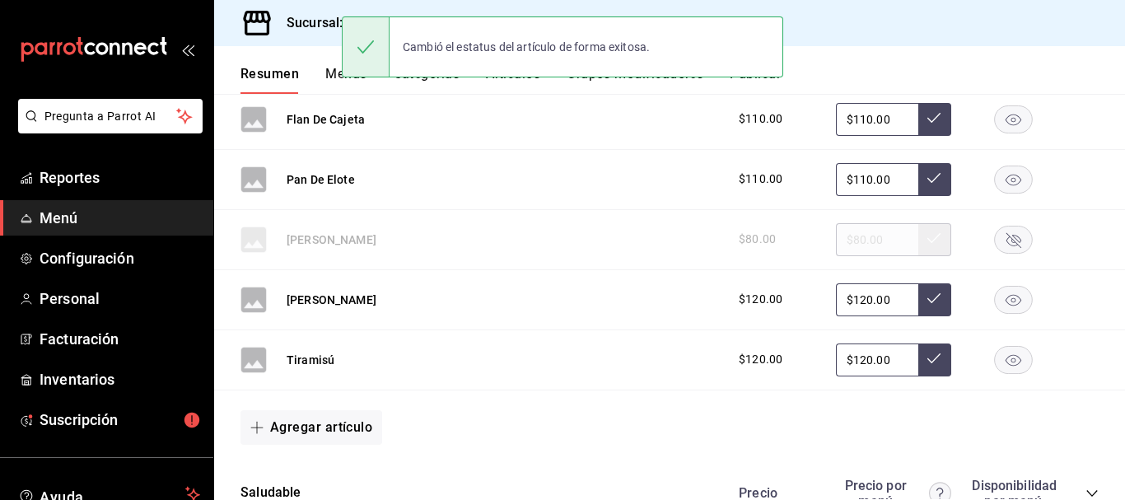
click at [1003, 177] on rect "button" at bounding box center [1014, 179] width 38 height 27
click at [1001, 132] on rect "button" at bounding box center [1014, 118] width 38 height 27
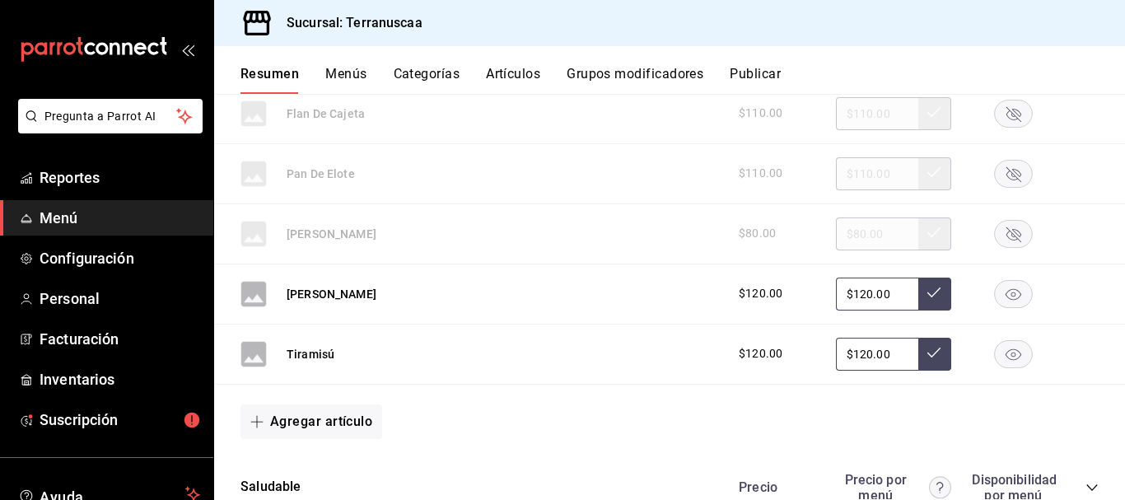
scroll to position [2294, 0]
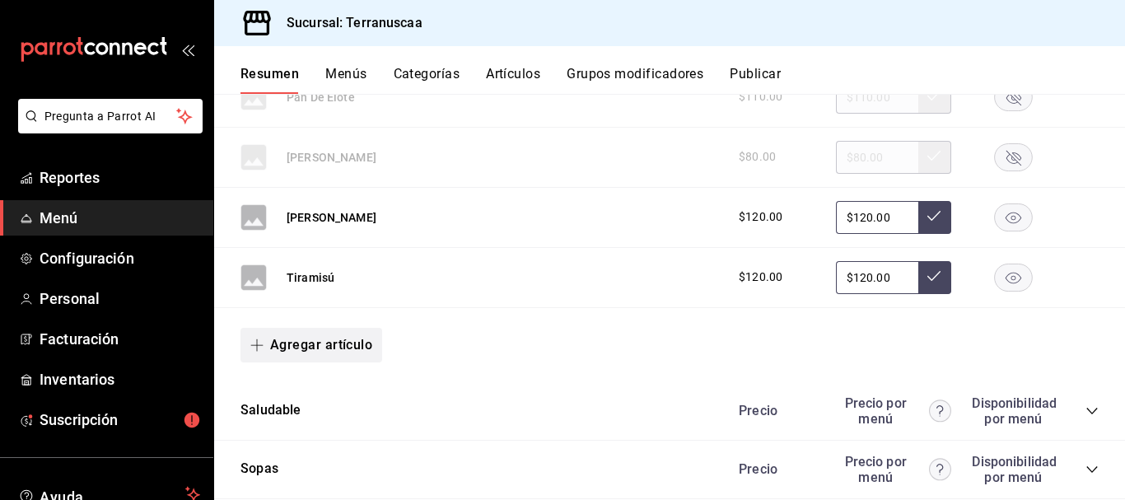
click at [337, 349] on button "Agregar artículo" at bounding box center [311, 345] width 142 height 35
click at [306, 428] on li "Artículo nuevo" at bounding box center [304, 429] width 129 height 40
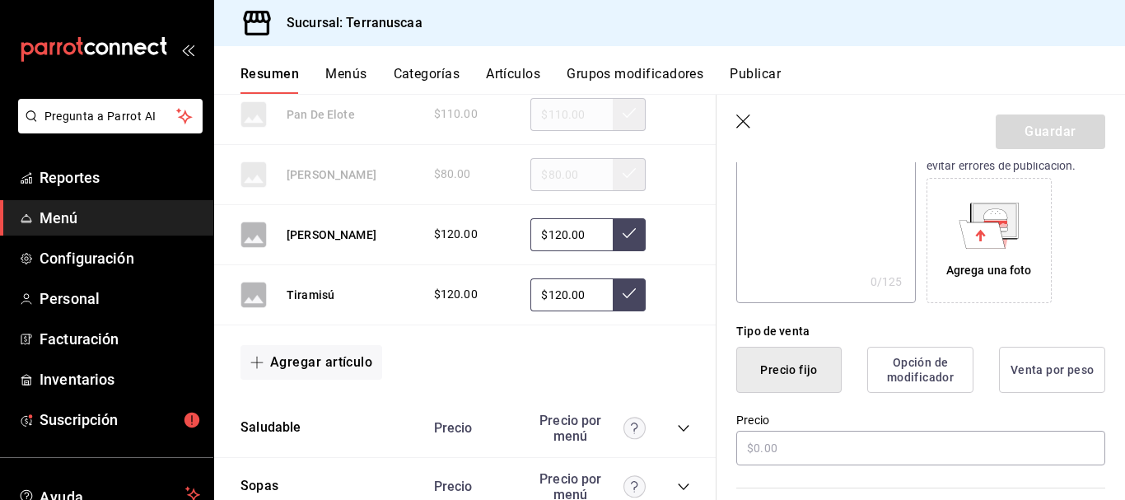
scroll to position [329, 0]
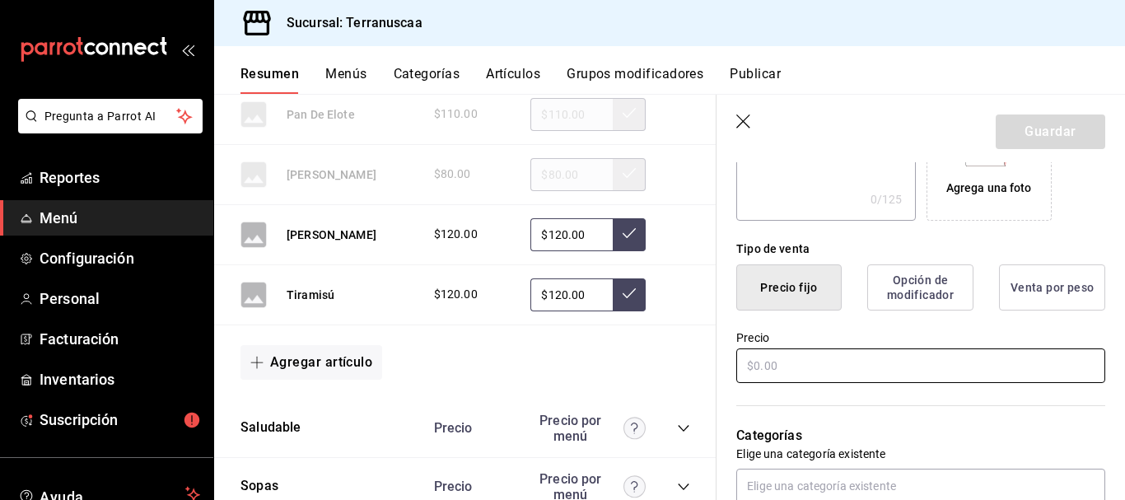
type input "Pastel de chocolate"
click at [790, 357] on input "text" at bounding box center [920, 365] width 369 height 35
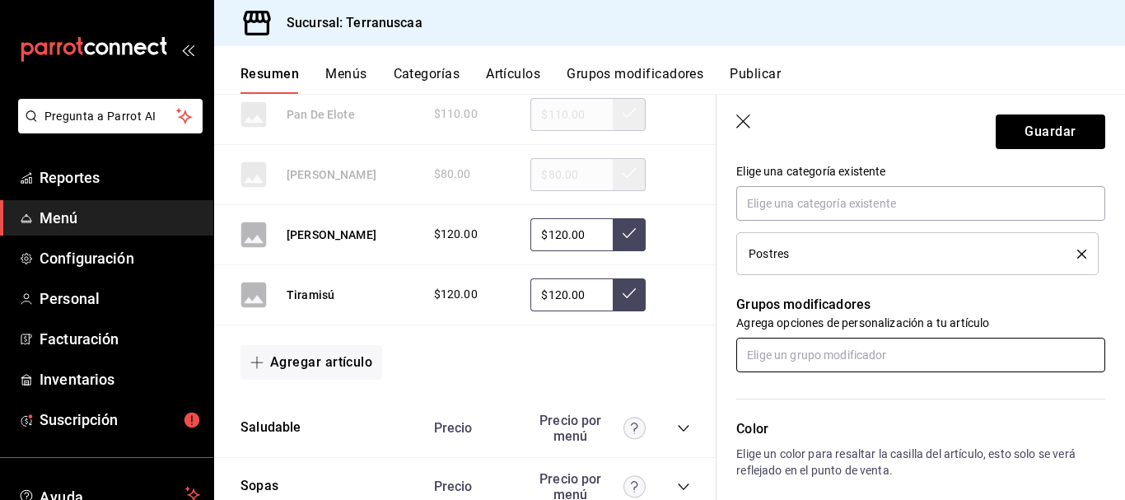
scroll to position [576, 0]
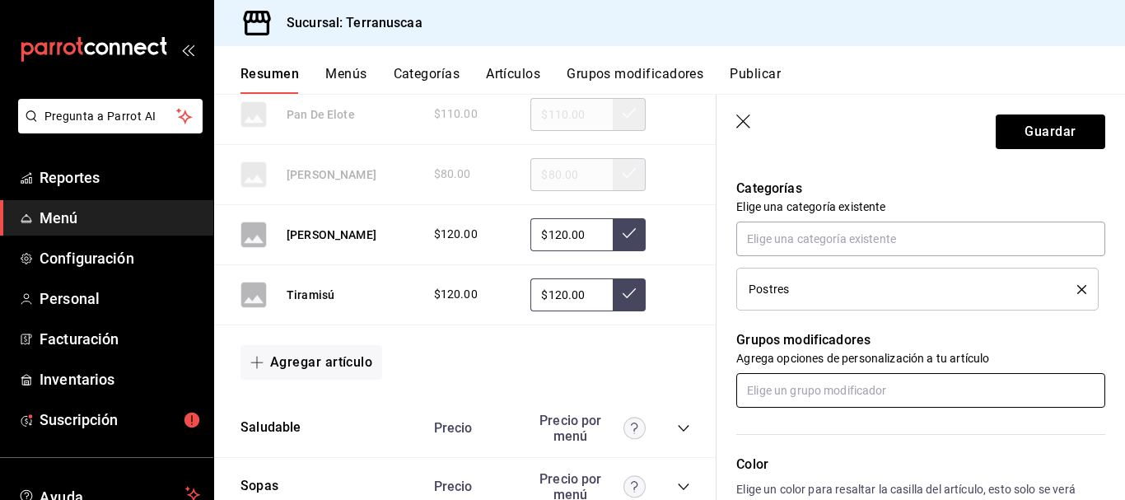
type input "$120.00"
click at [825, 396] on input "text" at bounding box center [920, 390] width 369 height 35
click at [836, 417] on div "Color Elige un color para resaltar la casilla del artículo, esto solo se verá r…" at bounding box center [910, 498] width 389 height 180
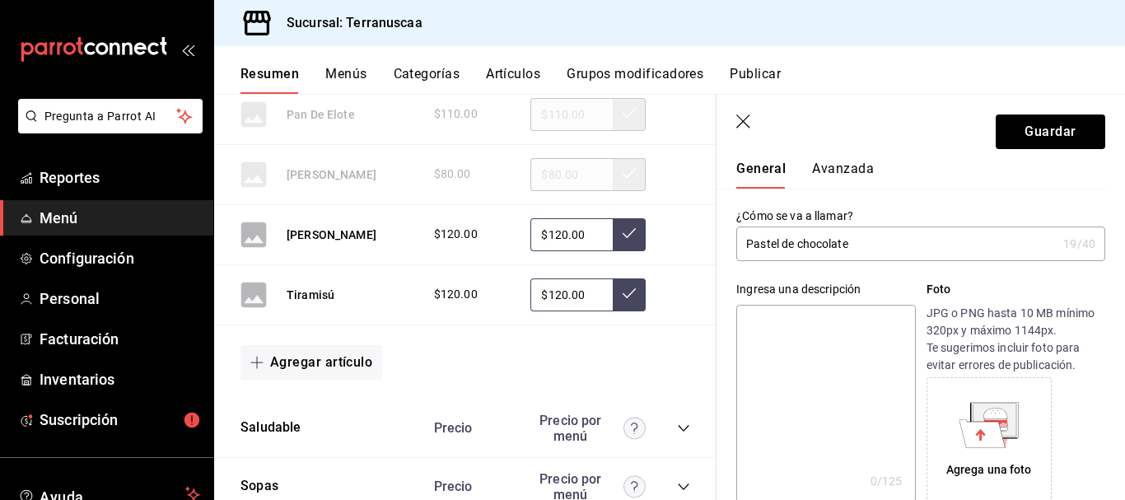
scroll to position [0, 0]
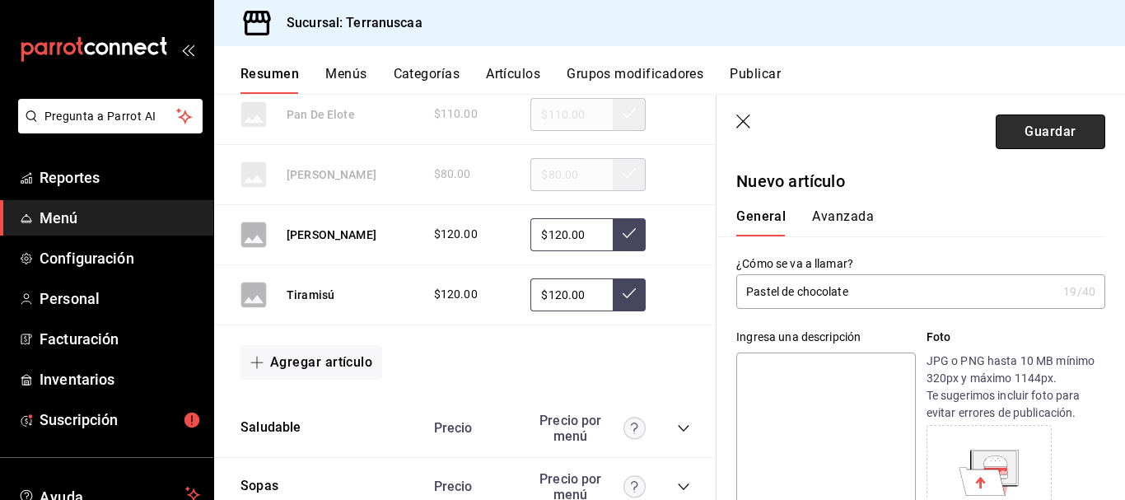
click at [1047, 125] on button "Guardar" at bounding box center [1051, 131] width 110 height 35
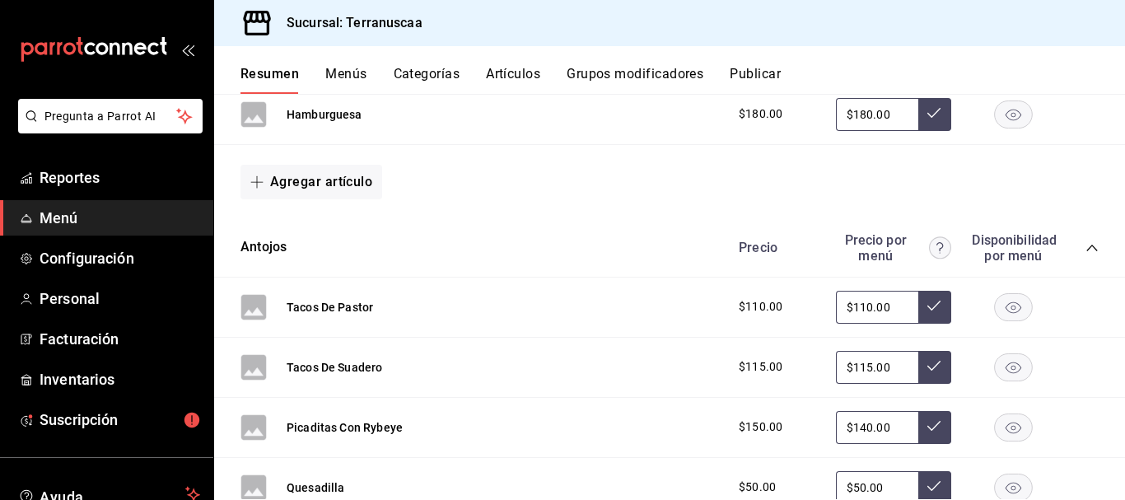
scroll to position [564, 0]
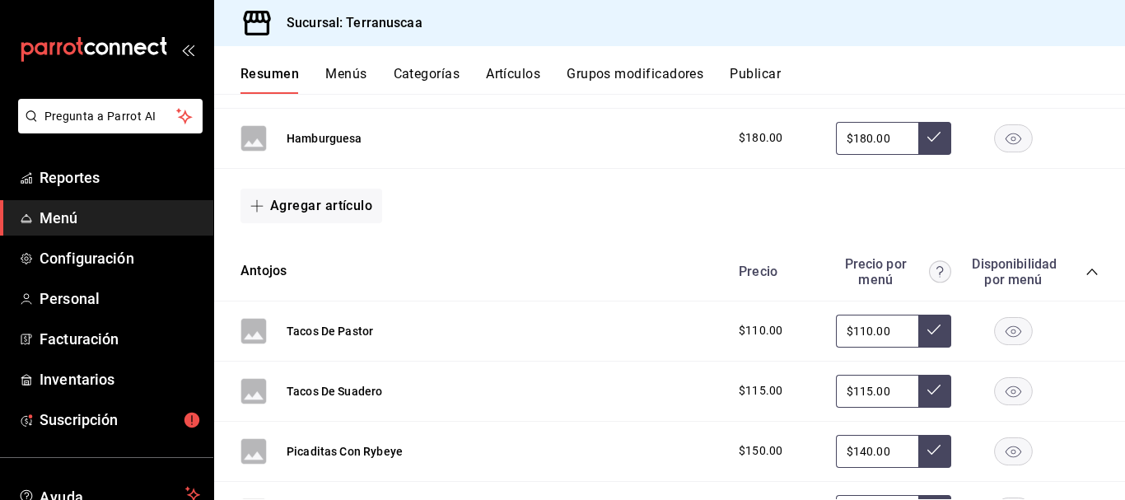
click at [1085, 270] on icon "collapse-category-row" at bounding box center [1091, 271] width 13 height 13
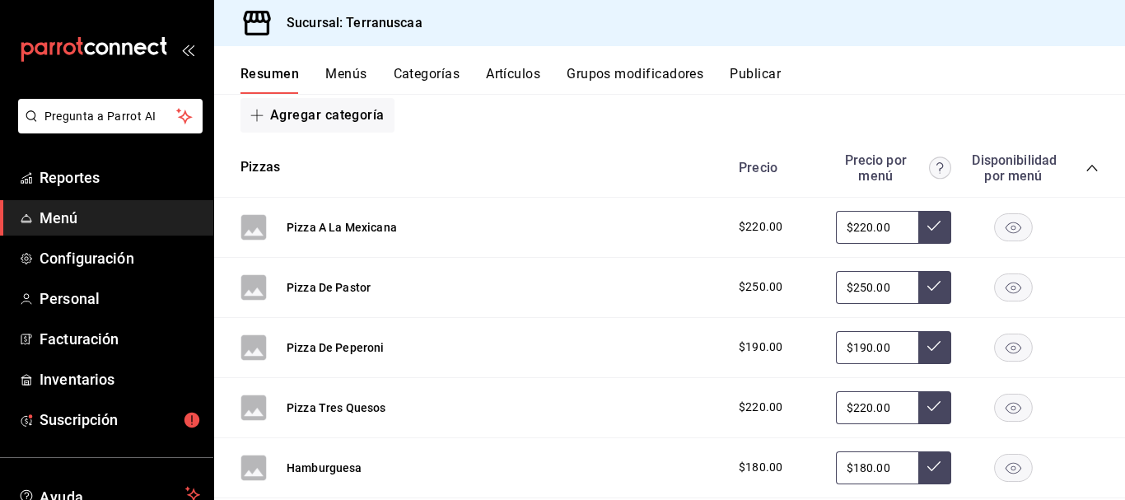
scroll to position [152, 0]
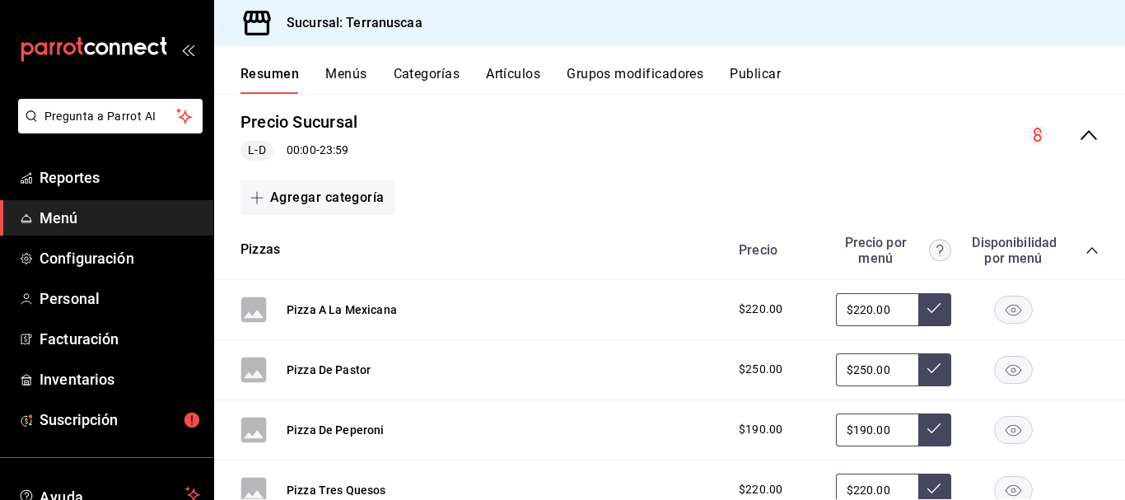
click at [1085, 245] on icon "collapse-category-row" at bounding box center [1091, 250] width 13 height 13
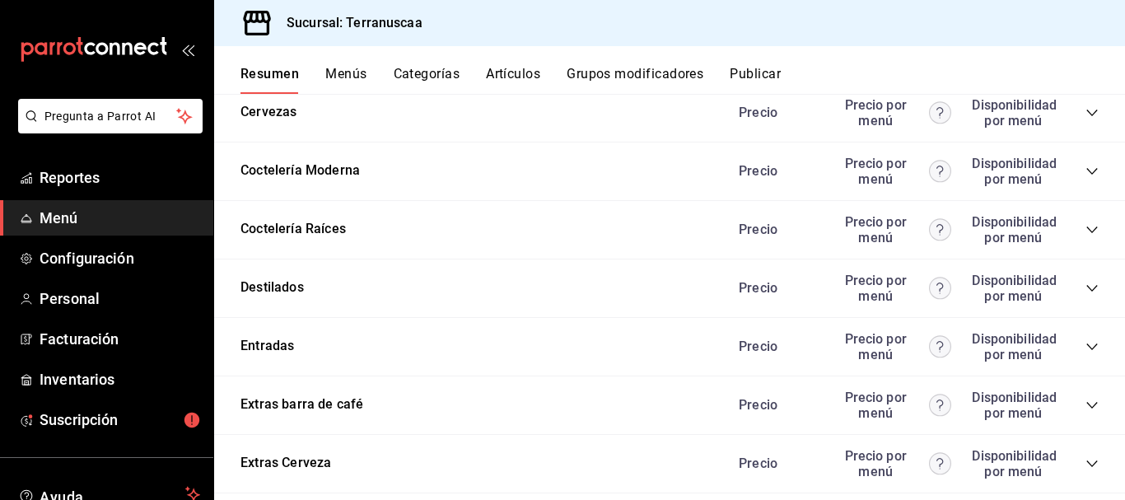
scroll to position [576, 0]
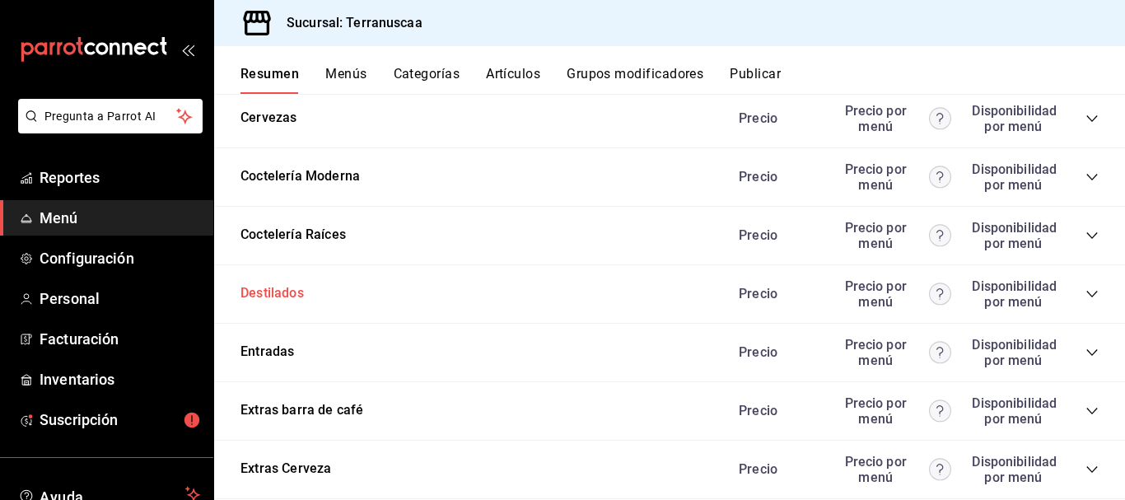
click at [298, 294] on button "Destilados" at bounding box center [271, 293] width 63 height 19
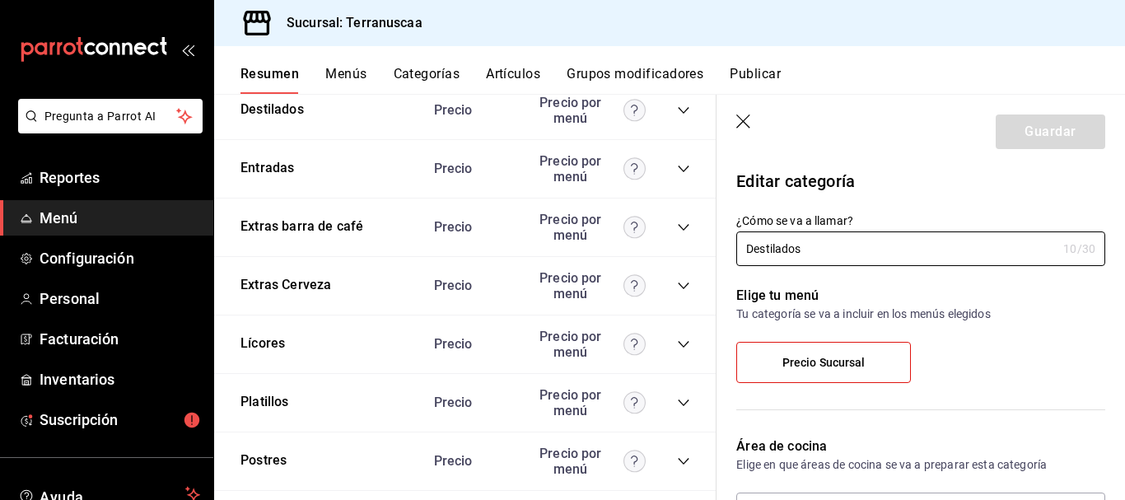
scroll to position [824, 0]
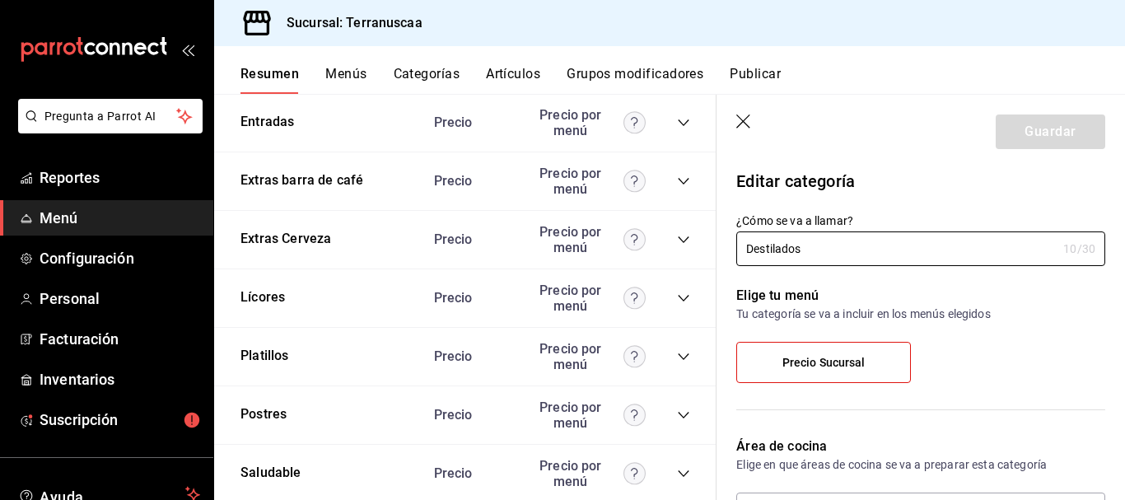
click at [741, 123] on icon "button" at bounding box center [744, 122] width 16 height 16
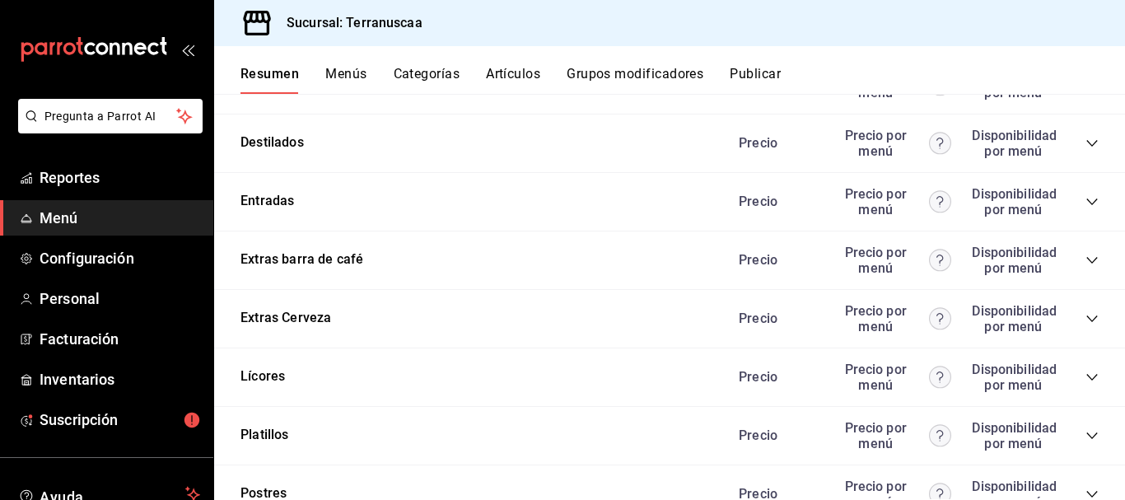
scroll to position [645, 0]
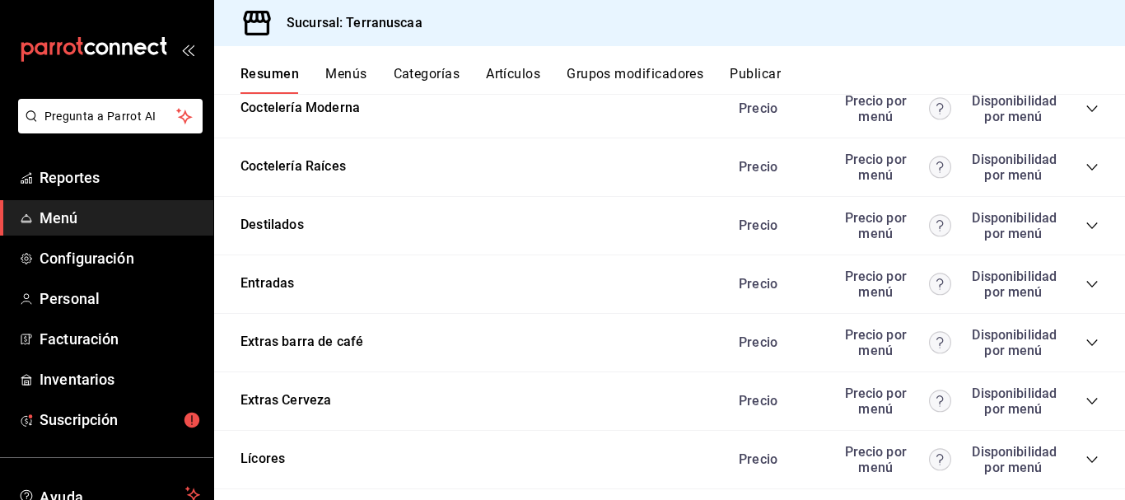
click at [1085, 226] on icon "collapse-category-row" at bounding box center [1091, 225] width 13 height 13
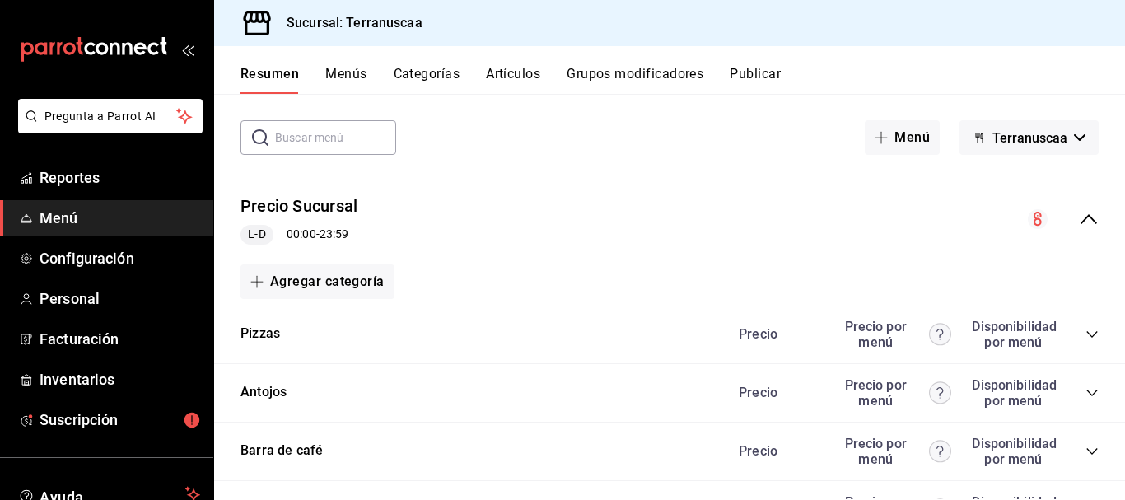
scroll to position [0, 0]
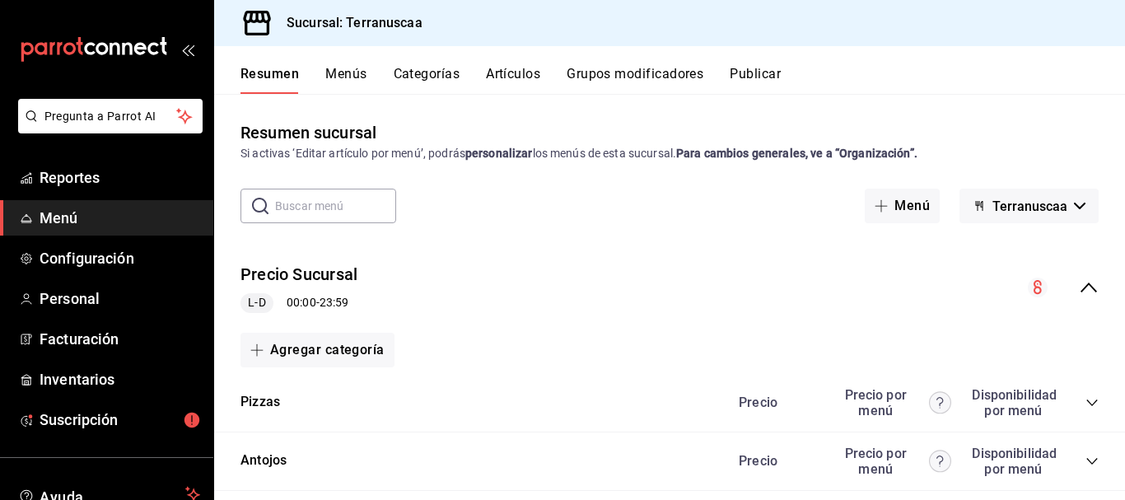
drag, startPoint x: 331, startPoint y: 191, endPoint x: 323, endPoint y: 219, distance: 29.2
click at [331, 191] on input "text" at bounding box center [335, 205] width 121 height 33
click at [323, 219] on input "text" at bounding box center [335, 205] width 121 height 33
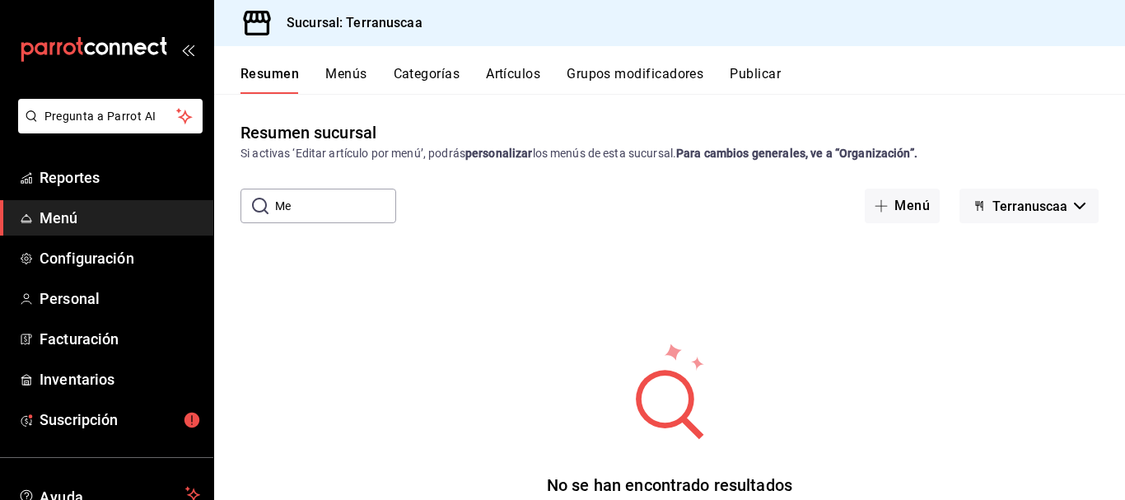
type input "M"
type input "4"
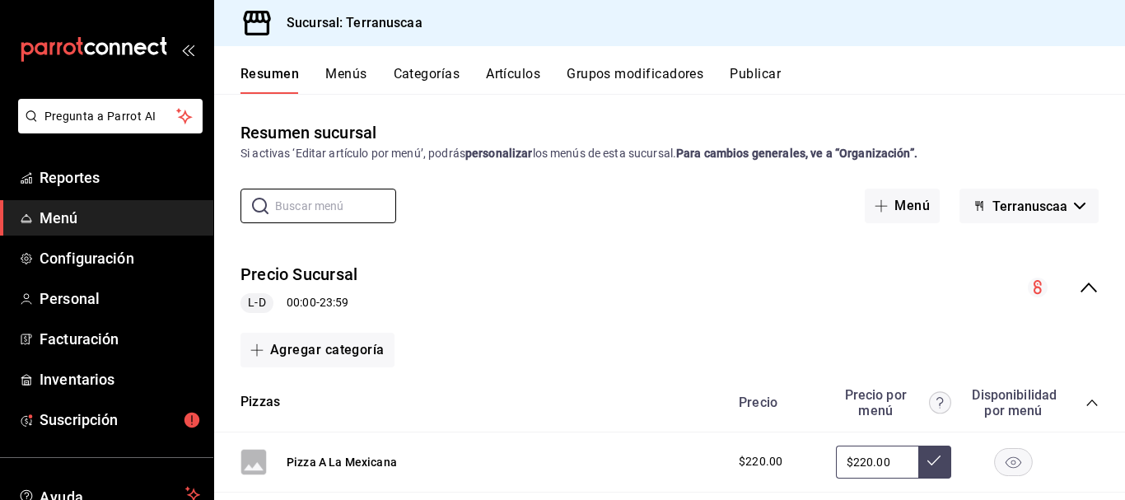
click at [504, 76] on button "Artículos" at bounding box center [513, 80] width 54 height 28
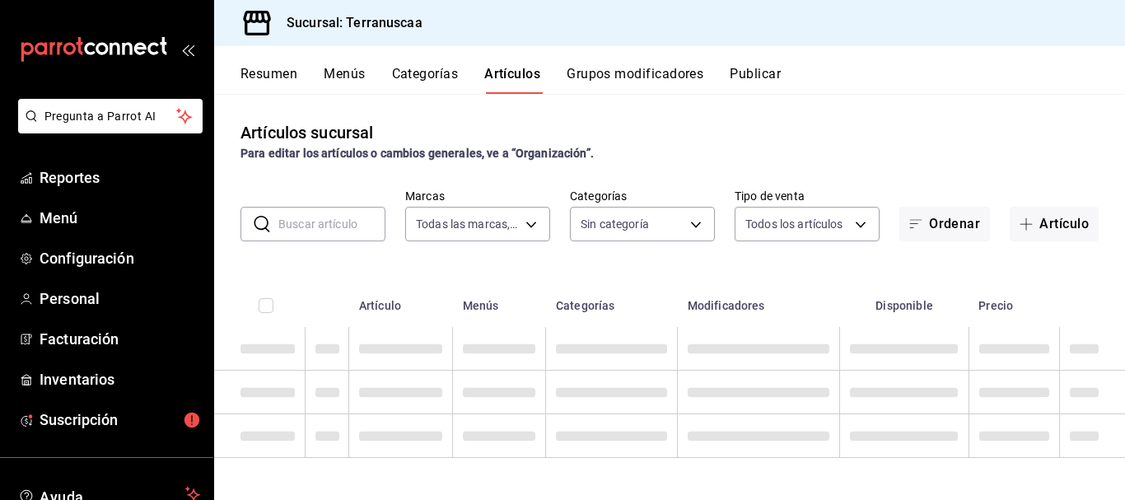
type input "7476e3e2-d244-4597-b12d-b3b71ed1ec9f"
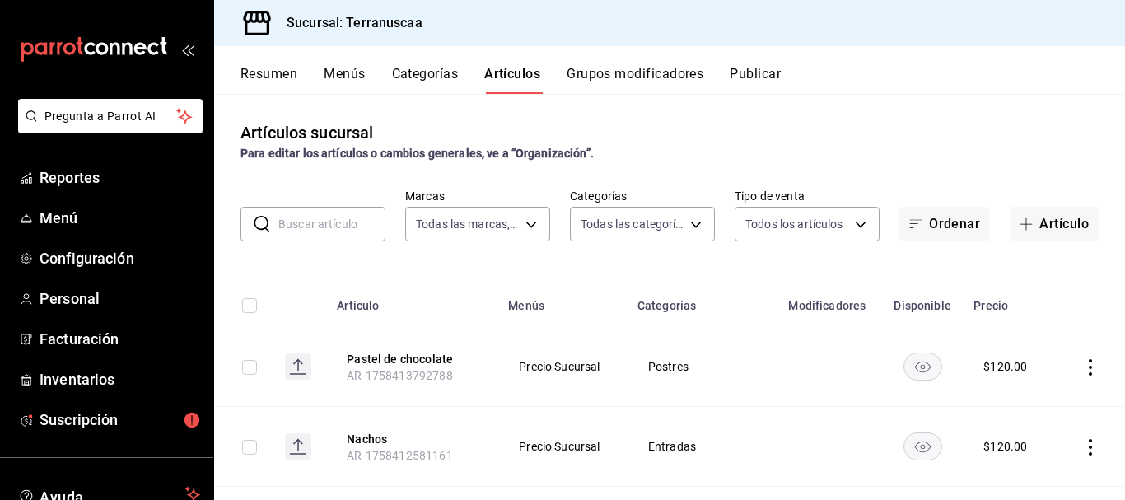
type input "d88445c6-7d5c-4f81-b724-46a463f71153,7dc682ef-6bf6-4a13-ae40-ffe98c4fc492,06438…"
click at [282, 77] on button "Resumen" at bounding box center [268, 80] width 57 height 28
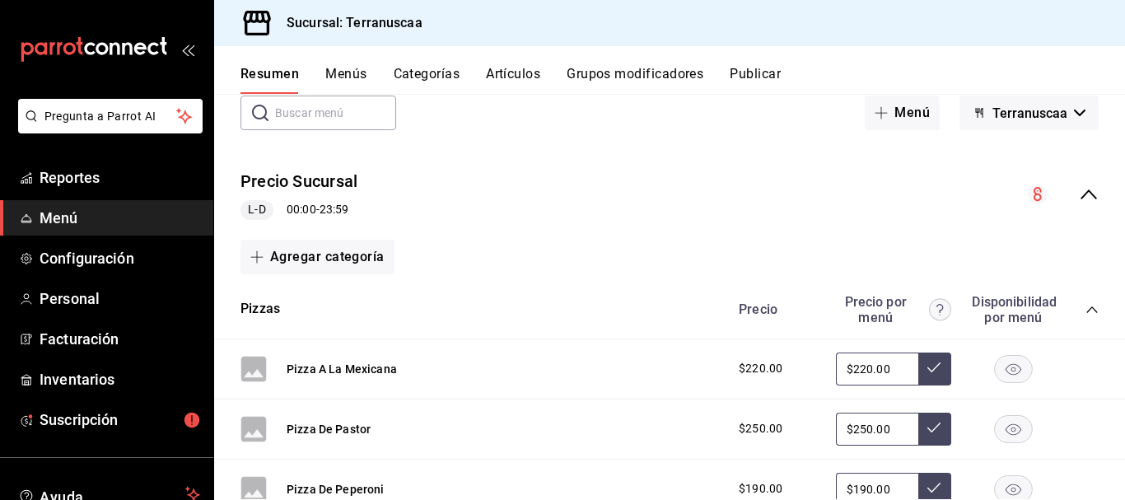
scroll to position [82, 0]
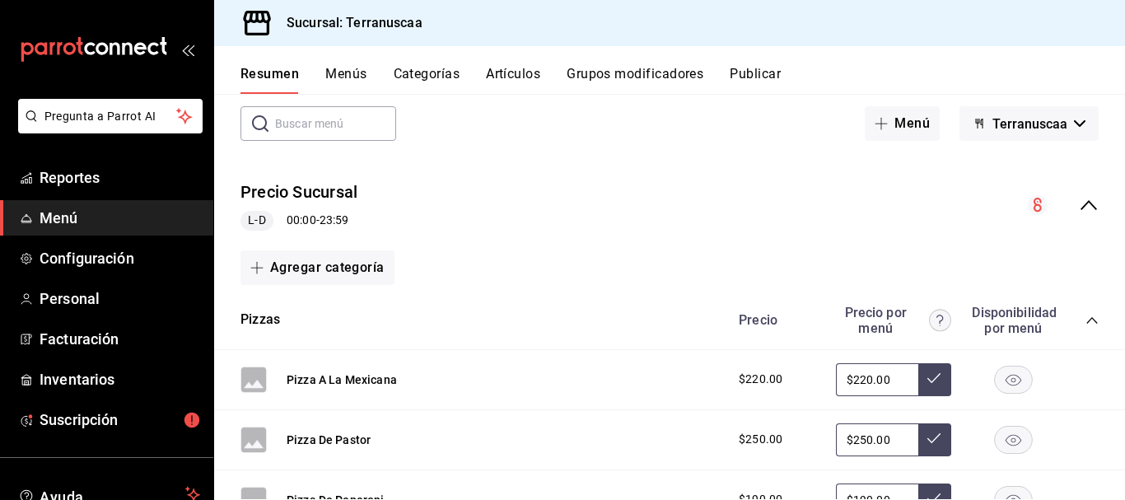
click at [1085, 317] on icon "collapse-category-row" at bounding box center [1091, 320] width 13 height 13
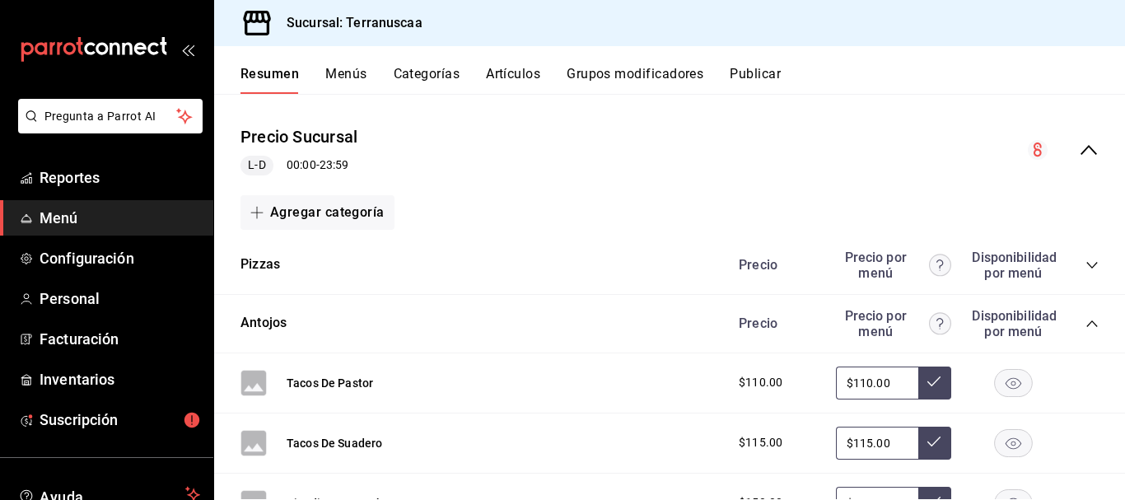
scroll to position [247, 0]
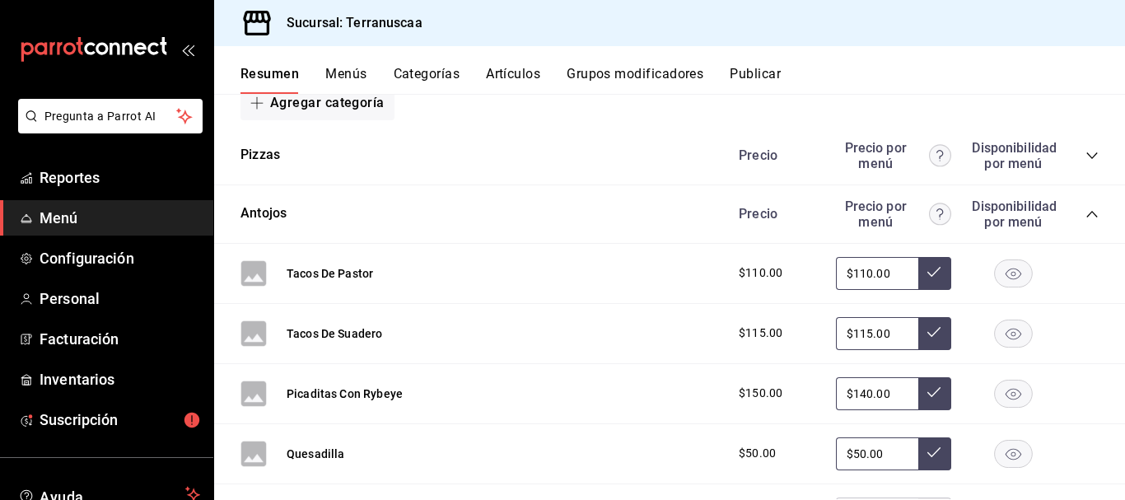
click at [1089, 210] on div "Antojos Precio Precio por menú Disponibilidad por menú" at bounding box center [669, 214] width 911 height 58
click at [1086, 212] on icon "collapse-category-row" at bounding box center [1091, 214] width 11 height 7
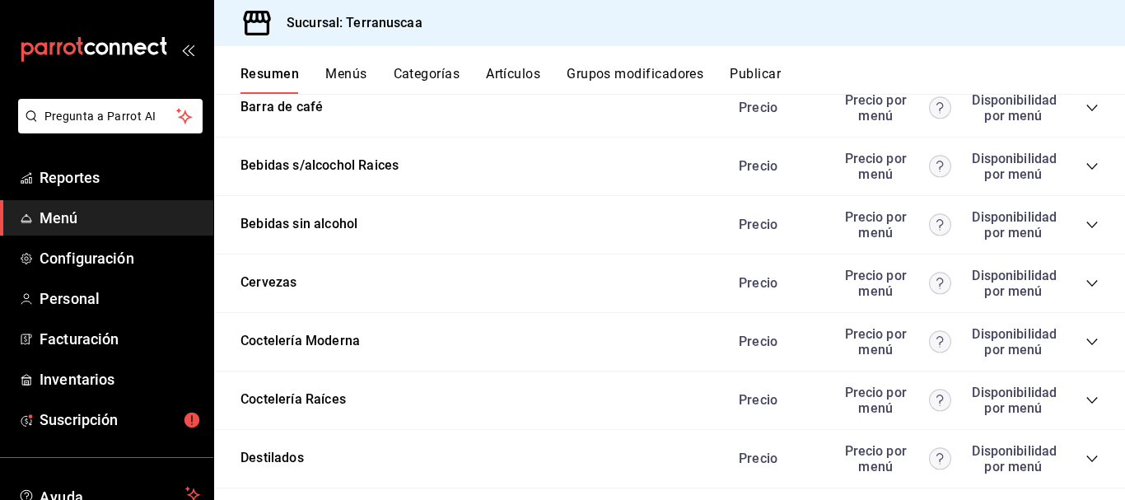
scroll to position [576, 0]
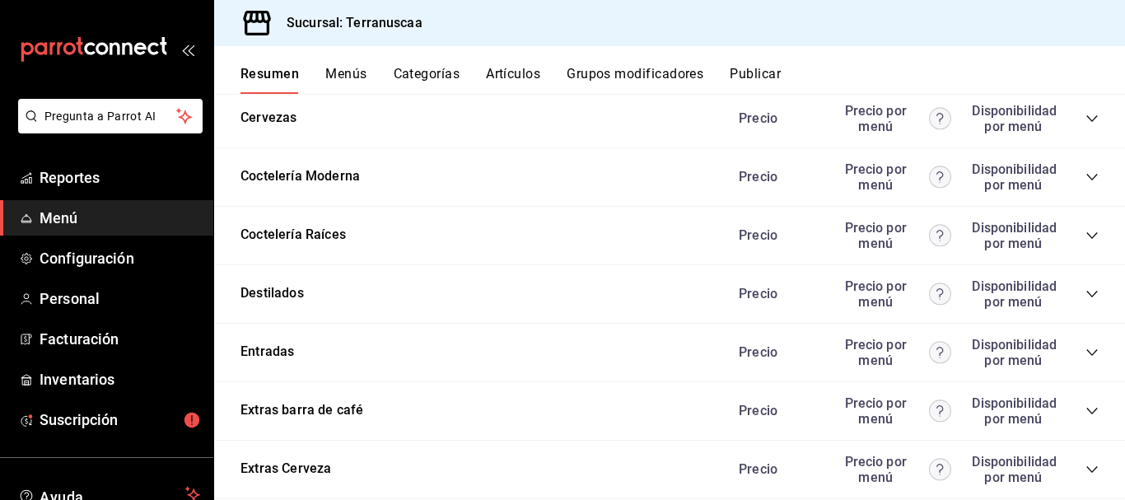
click at [1085, 294] on icon "collapse-category-row" at bounding box center [1091, 293] width 13 height 13
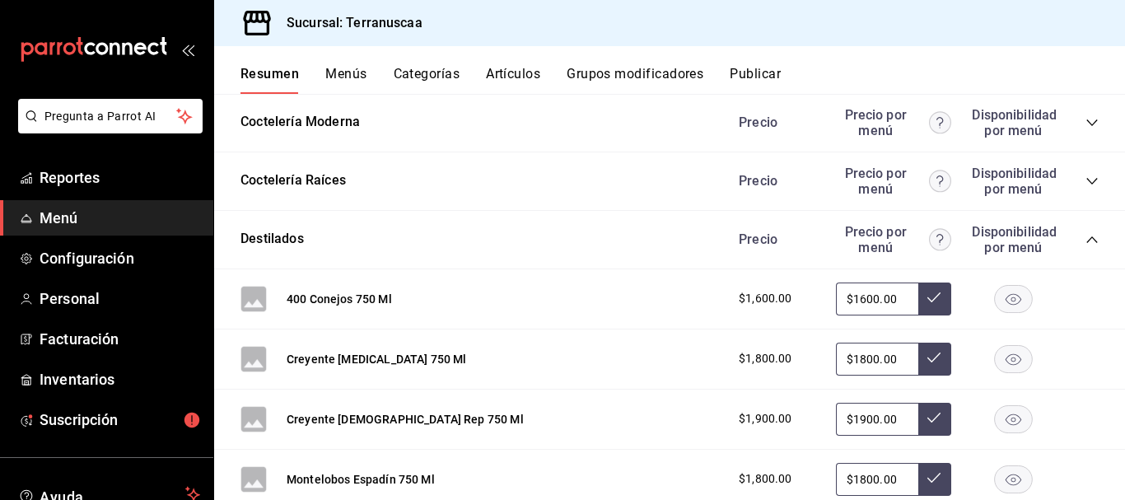
scroll to position [659, 0]
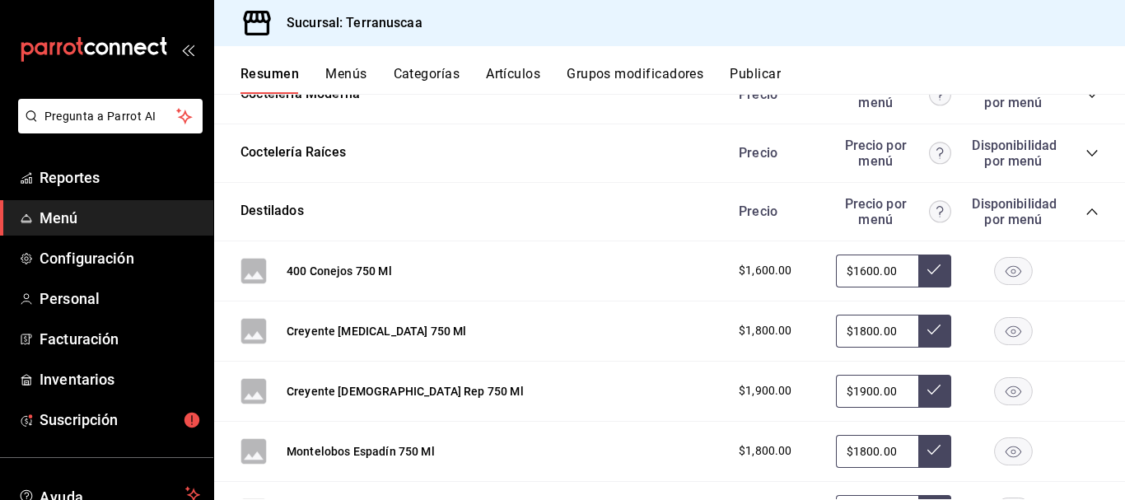
click at [890, 272] on input "$1600.00" at bounding box center [877, 270] width 82 height 33
drag, startPoint x: 889, startPoint y: 272, endPoint x: 806, endPoint y: 264, distance: 83.5
click at [806, 264] on div "$1,600.00 $1600.00" at bounding box center [910, 270] width 376 height 33
type input "$1500.00"
click at [927, 269] on icon at bounding box center [933, 269] width 13 height 13
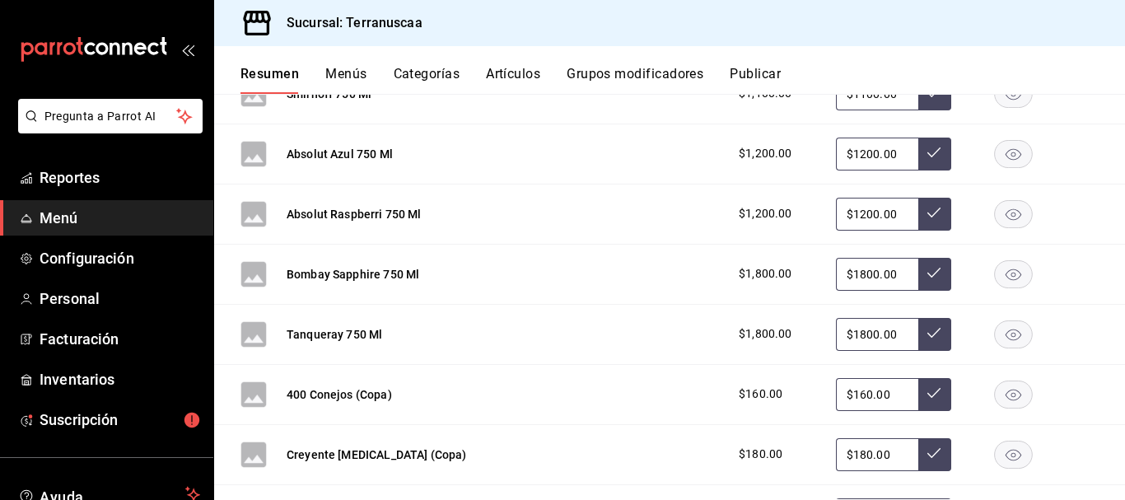
scroll to position [2306, 0]
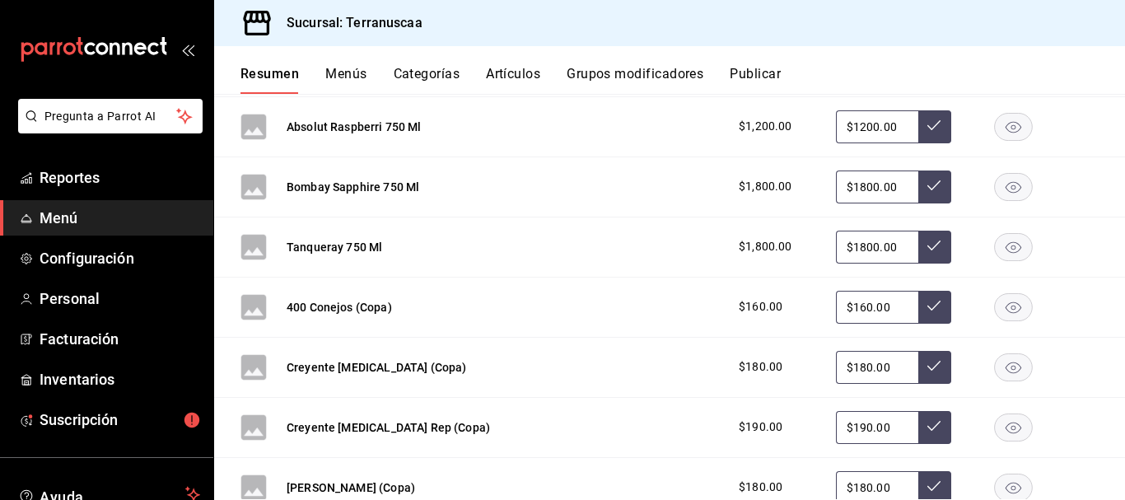
drag, startPoint x: 886, startPoint y: 313, endPoint x: 717, endPoint y: 310, distance: 168.9
click at [722, 310] on div "$160.00 $160.00" at bounding box center [910, 307] width 376 height 33
click at [921, 315] on button at bounding box center [934, 307] width 33 height 33
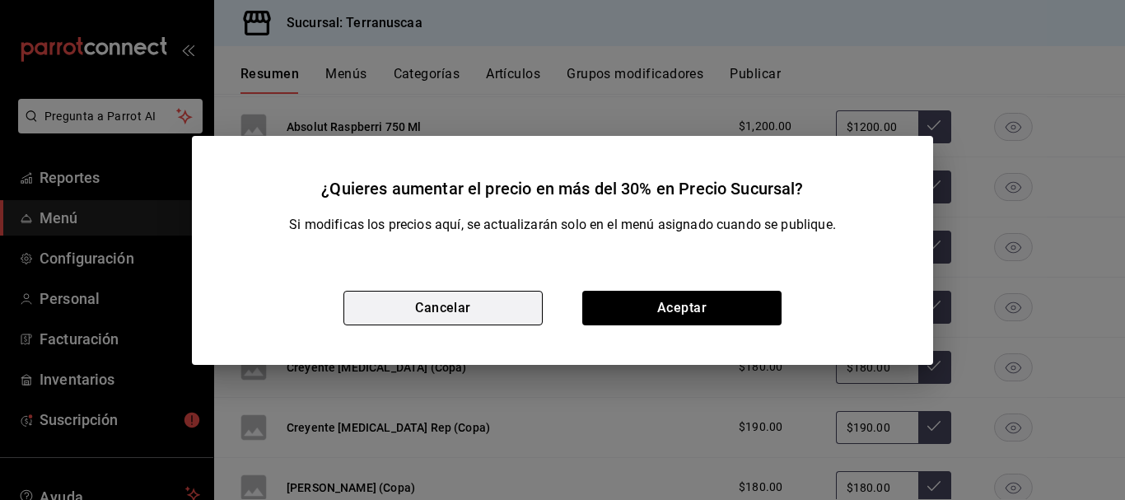
click at [473, 318] on button "Cancelar" at bounding box center [442, 308] width 199 height 35
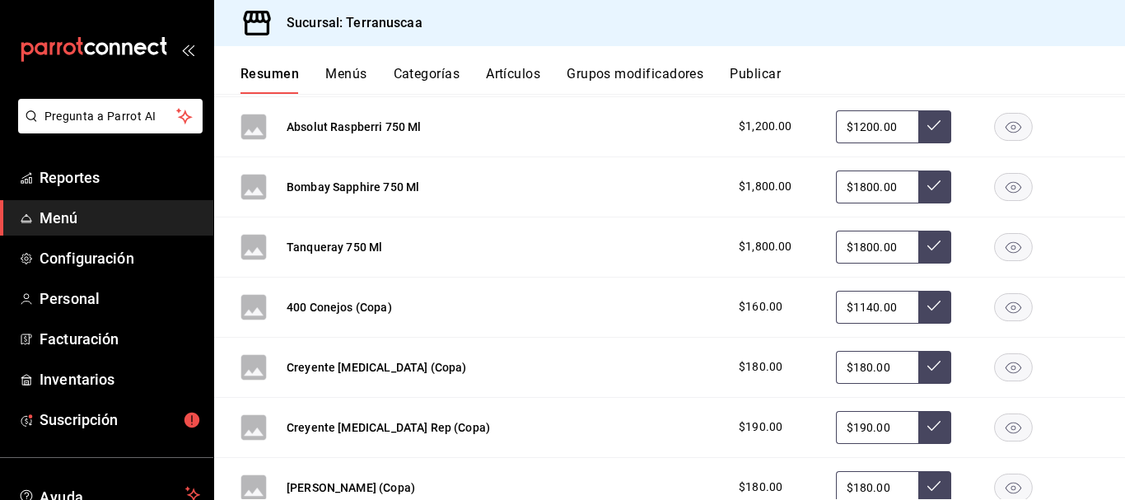
drag, startPoint x: 880, startPoint y: 308, endPoint x: 864, endPoint y: 307, distance: 15.7
click at [861, 308] on input "$1140.00" at bounding box center [877, 307] width 82 height 33
drag, startPoint x: 884, startPoint y: 302, endPoint x: 661, endPoint y: 304, distance: 222.4
click at [661, 304] on div "400 Conejos (Copa) $160.00 $1140.00" at bounding box center [669, 308] width 911 height 60
type input "$140.00"
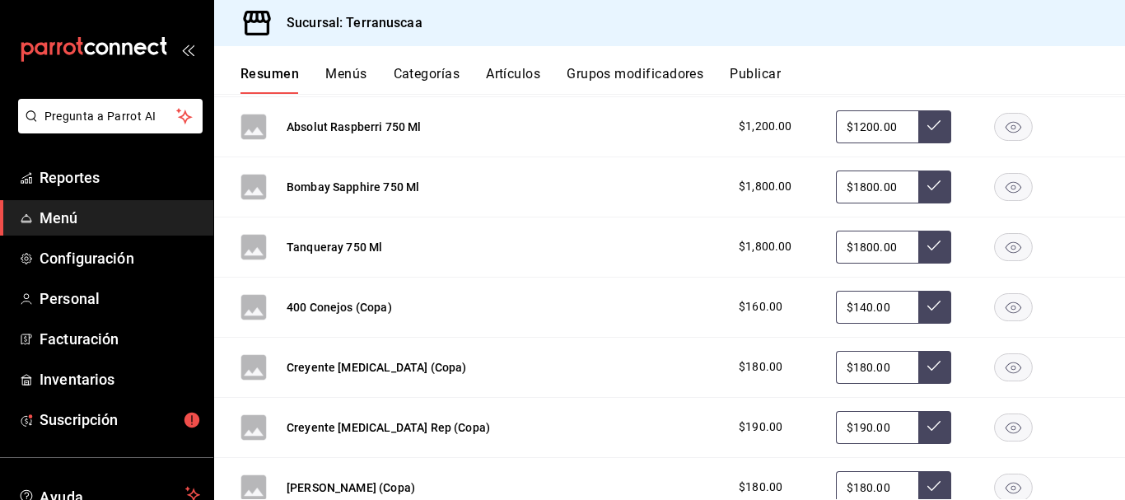
click at [918, 313] on button at bounding box center [934, 307] width 33 height 33
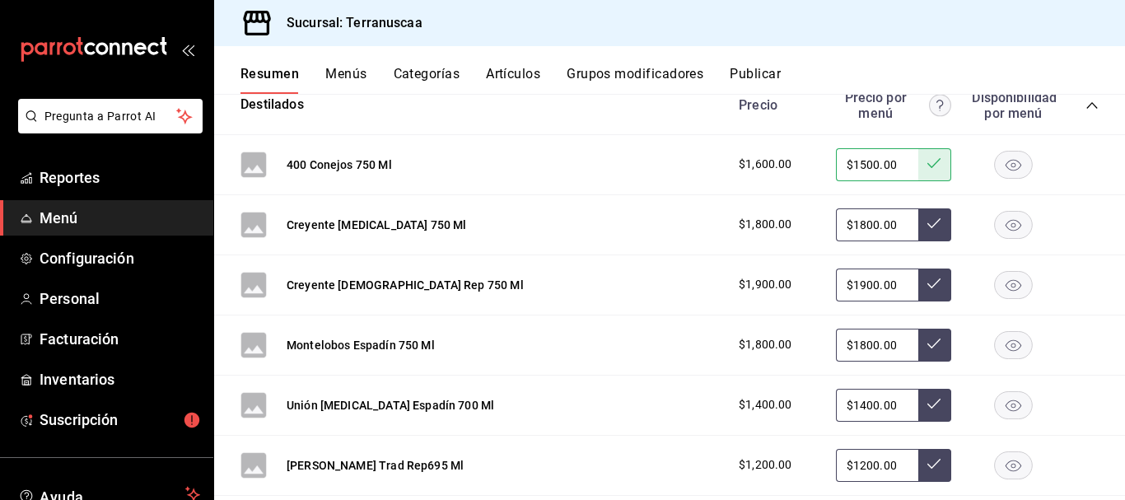
scroll to position [741, 0]
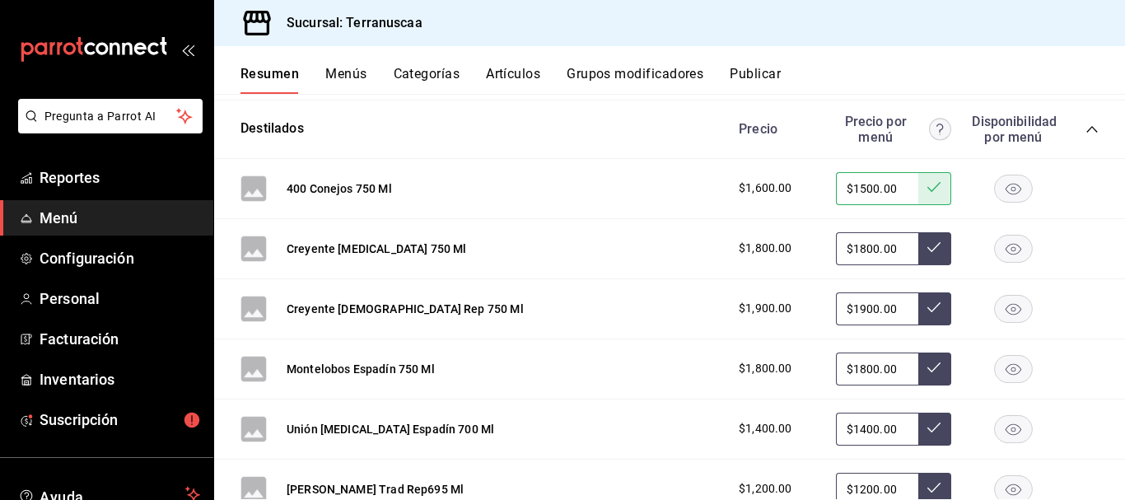
click at [887, 366] on input "$1800.00" at bounding box center [877, 368] width 82 height 33
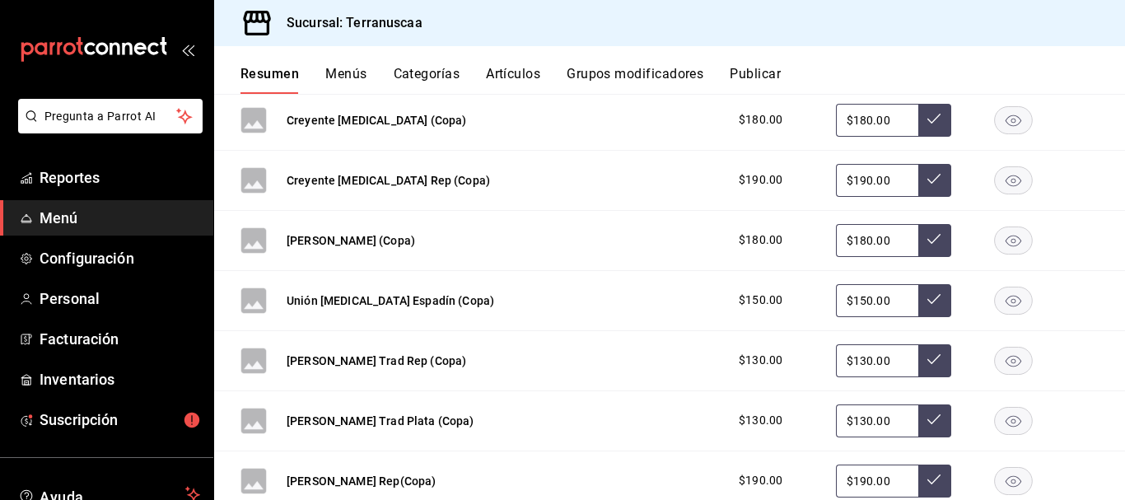
scroll to position [2471, 0]
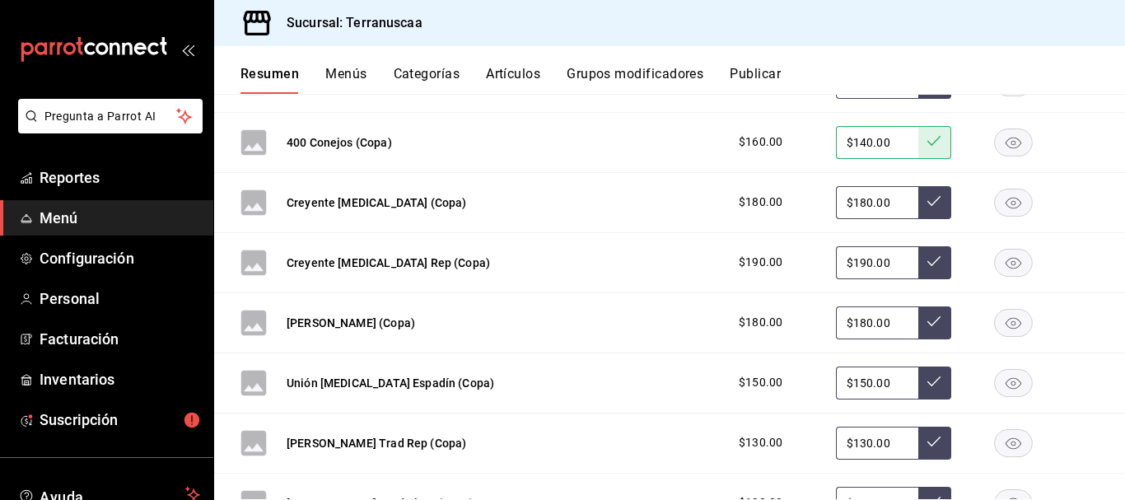
drag, startPoint x: 886, startPoint y: 325, endPoint x: 762, endPoint y: 310, distance: 125.2
click at [762, 310] on div "$180.00 $180.00" at bounding box center [910, 322] width 376 height 33
click at [802, 310] on div "$180.00 $180.00" at bounding box center [910, 322] width 376 height 33
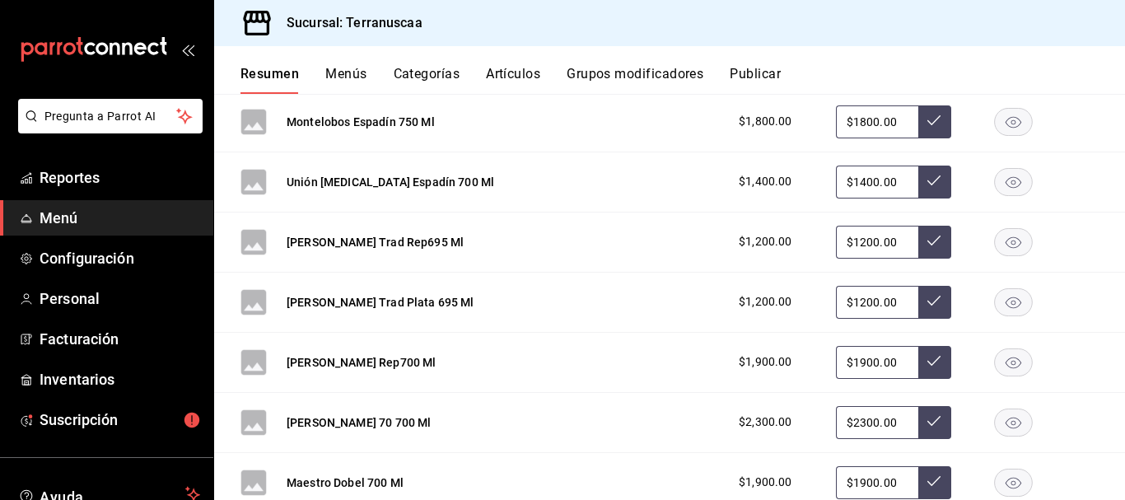
scroll to position [906, 0]
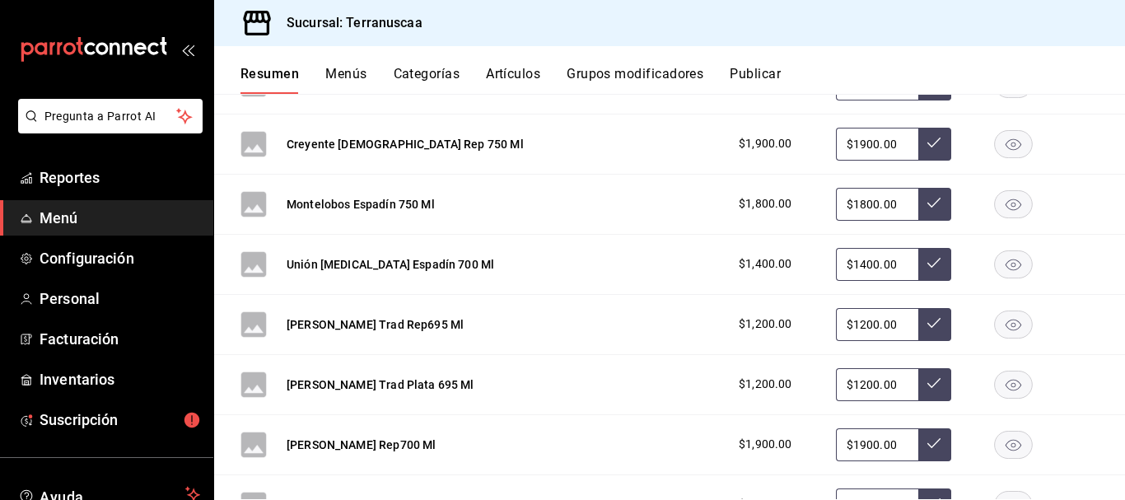
drag, startPoint x: 889, startPoint y: 266, endPoint x: 628, endPoint y: 265, distance: 260.2
click at [628, 265] on div "Unión [MEDICAL_DATA] Espadín 700 Ml $1,400.00 $1400.00" at bounding box center [669, 265] width 911 height 60
type input "$1500.00"
click at [918, 264] on button at bounding box center [934, 264] width 33 height 33
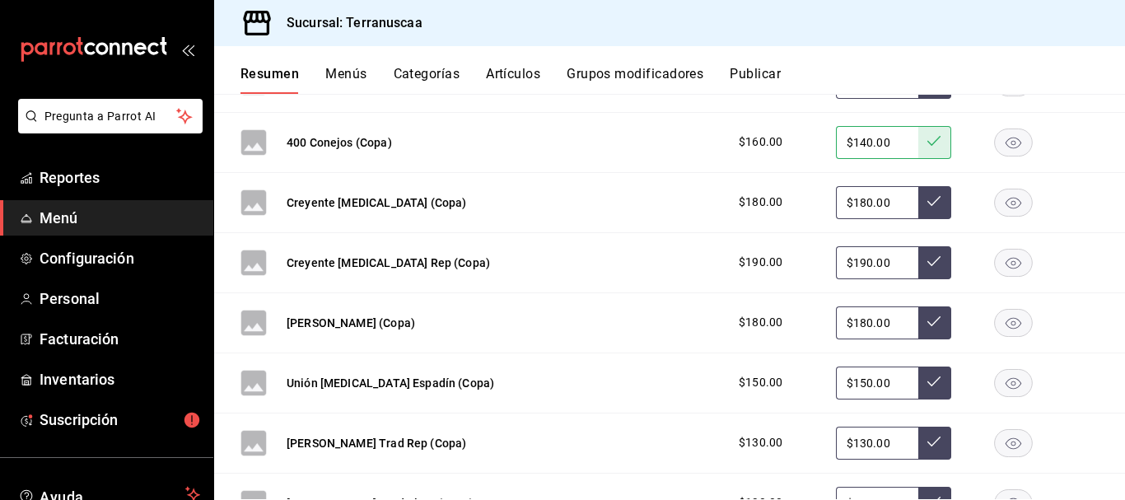
scroll to position [2553, 0]
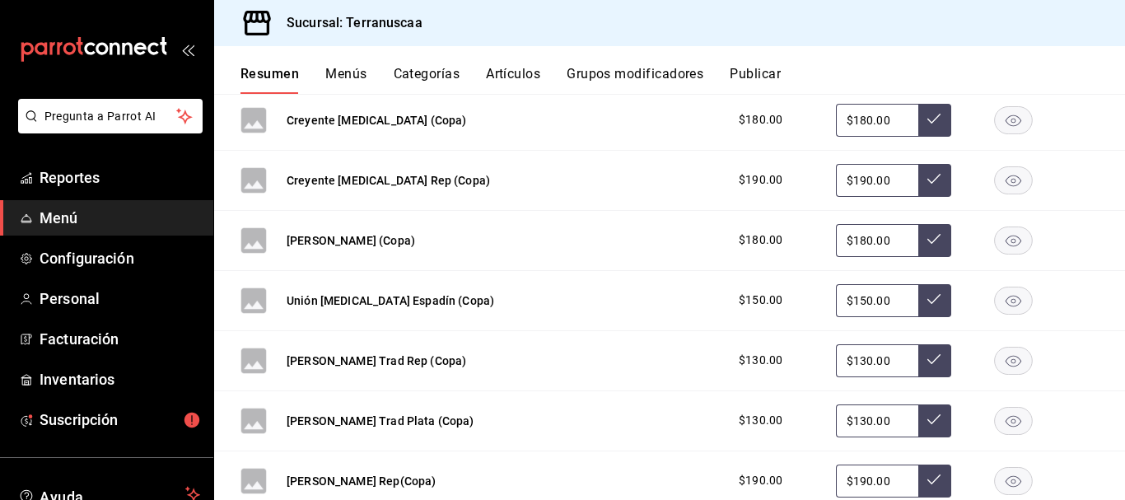
click at [883, 299] on input "$150.00" at bounding box center [877, 300] width 82 height 33
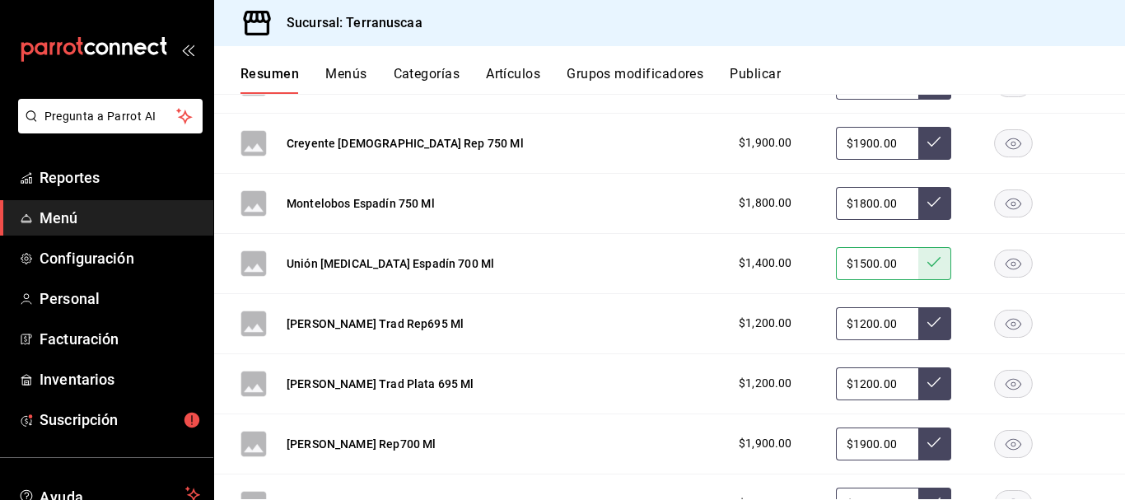
scroll to position [906, 0]
click at [891, 328] on input "$1200.00" at bounding box center [877, 324] width 82 height 33
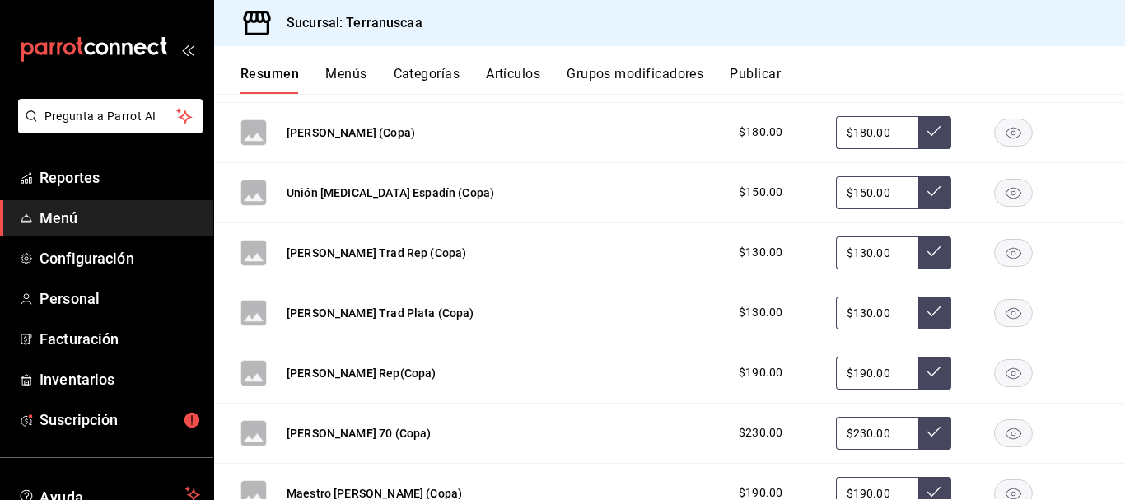
scroll to position [2718, 0]
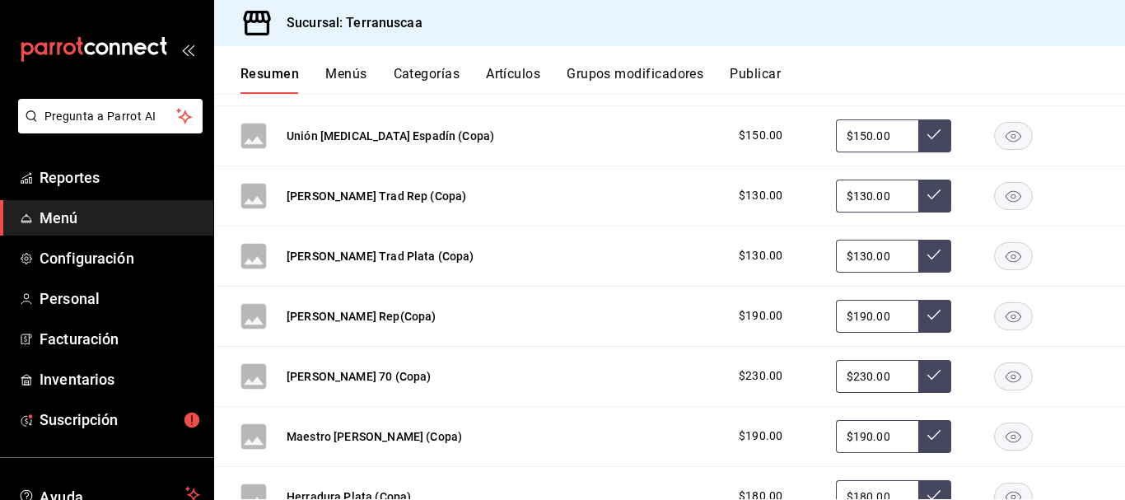
click at [889, 194] on input "$130.00" at bounding box center [877, 196] width 82 height 33
click at [871, 262] on input "$130.00" at bounding box center [877, 256] width 82 height 33
click at [878, 260] on input "$130.00" at bounding box center [877, 256] width 82 height 33
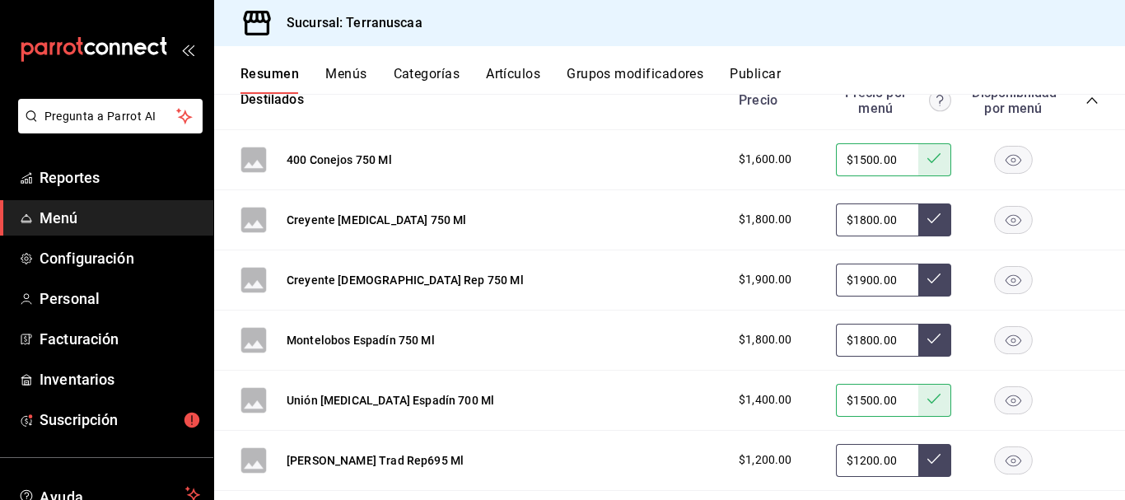
scroll to position [741, 0]
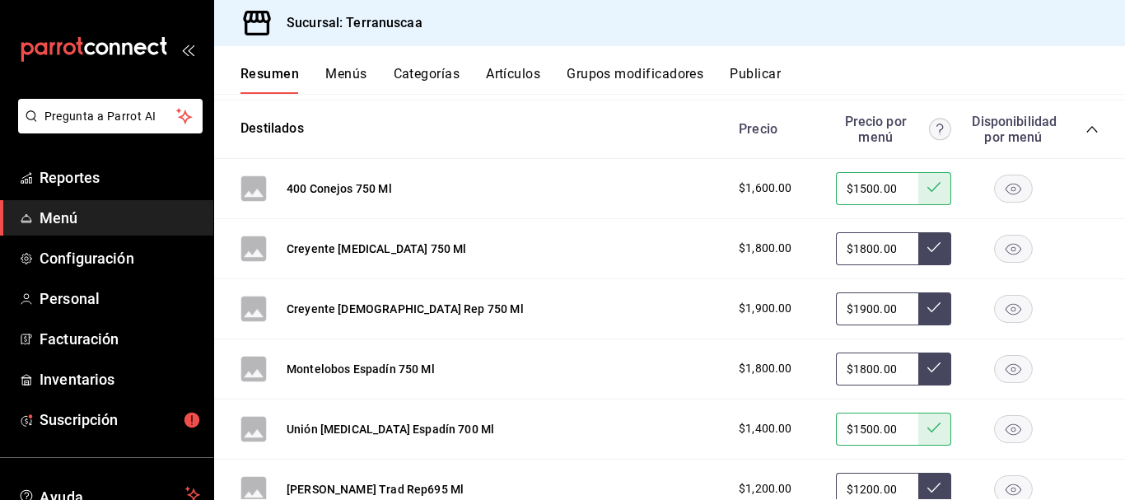
click at [1003, 245] on rect "button" at bounding box center [1014, 248] width 38 height 27
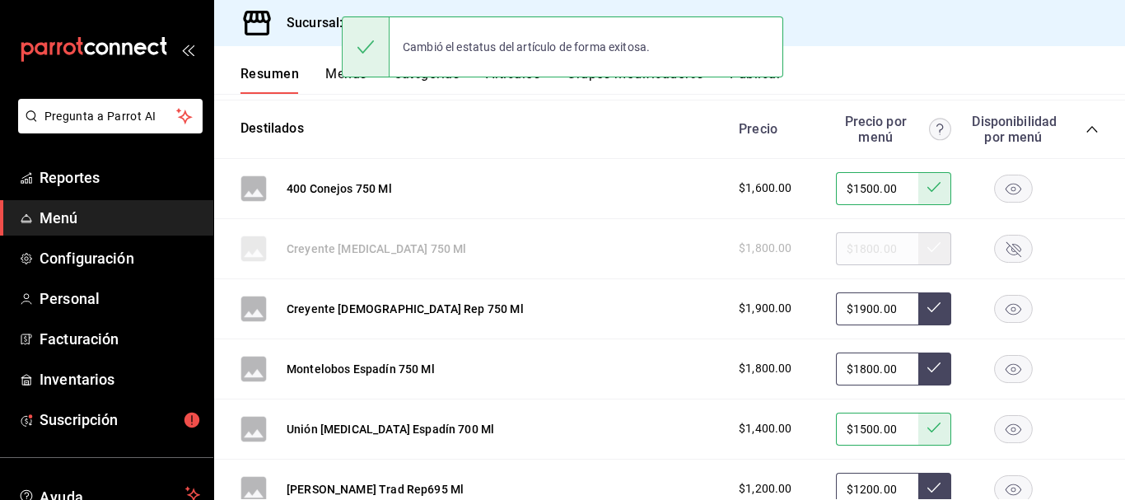
click at [1005, 306] on rect "button" at bounding box center [1014, 308] width 38 height 27
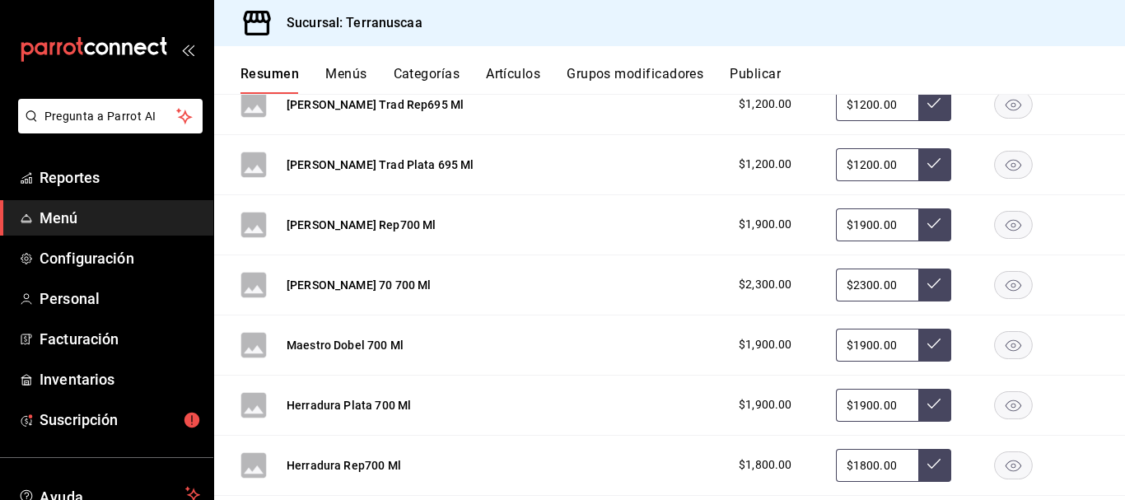
scroll to position [1153, 0]
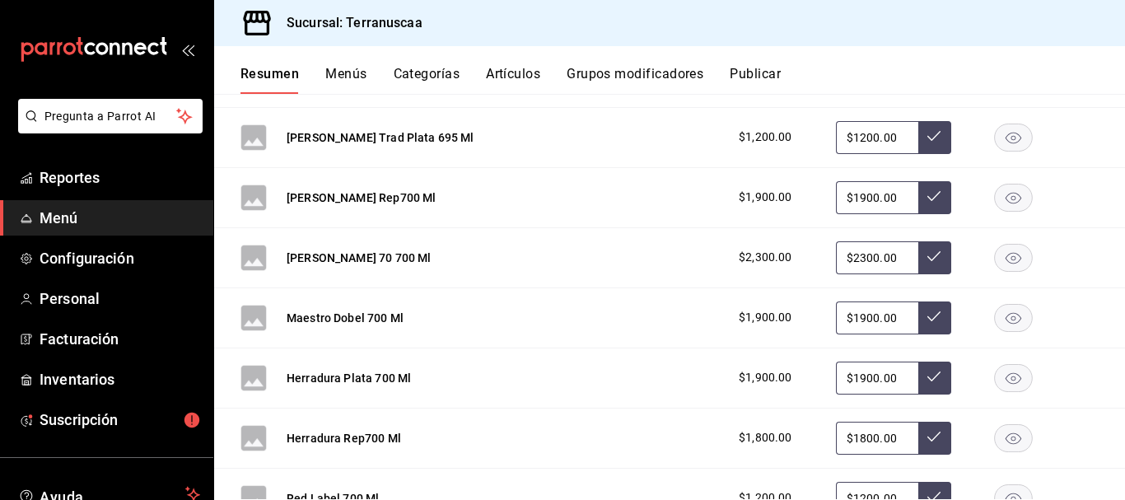
drag, startPoint x: 896, startPoint y: 202, endPoint x: 766, endPoint y: 198, distance: 130.2
click at [766, 198] on div "$1,900.00 $1900.00" at bounding box center [910, 197] width 376 height 33
type input "$1950.00"
click at [927, 197] on icon at bounding box center [933, 195] width 13 height 13
drag, startPoint x: 889, startPoint y: 260, endPoint x: 626, endPoint y: 258, distance: 262.7
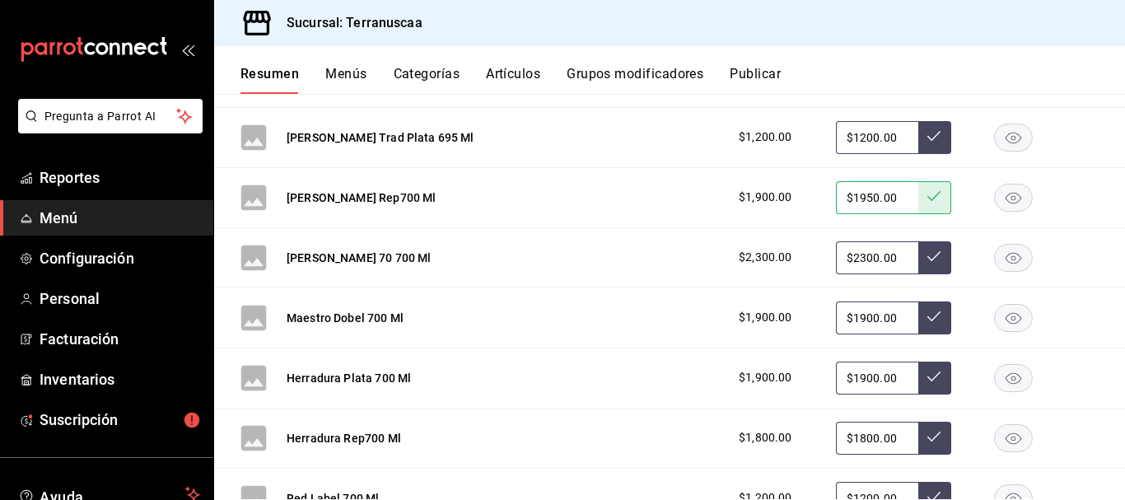
click at [626, 258] on div "[PERSON_NAME] 70 700 Ml $2,300.00 $2300.00" at bounding box center [669, 258] width 911 height 60
type input "$2400.00"
click at [927, 255] on icon at bounding box center [933, 256] width 13 height 13
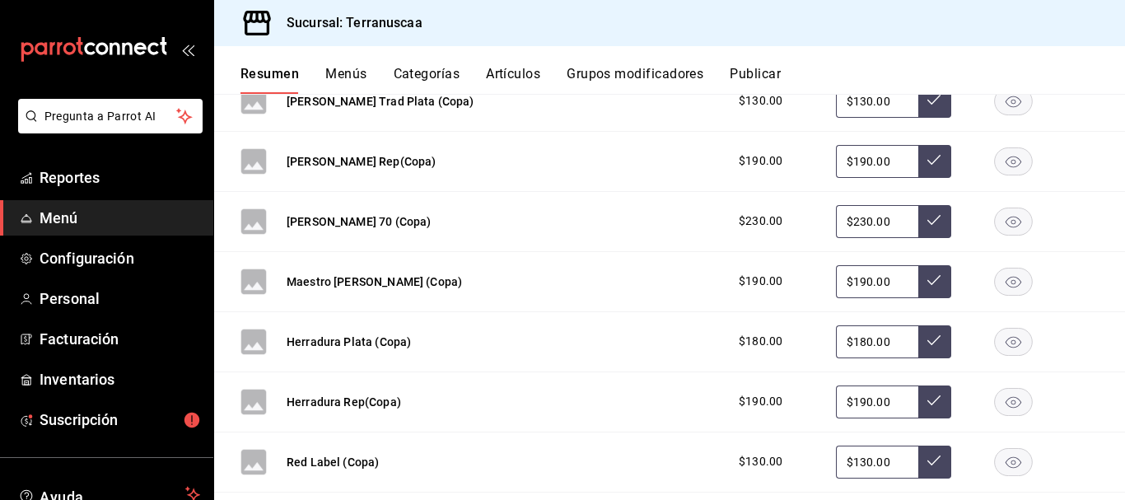
scroll to position [2882, 0]
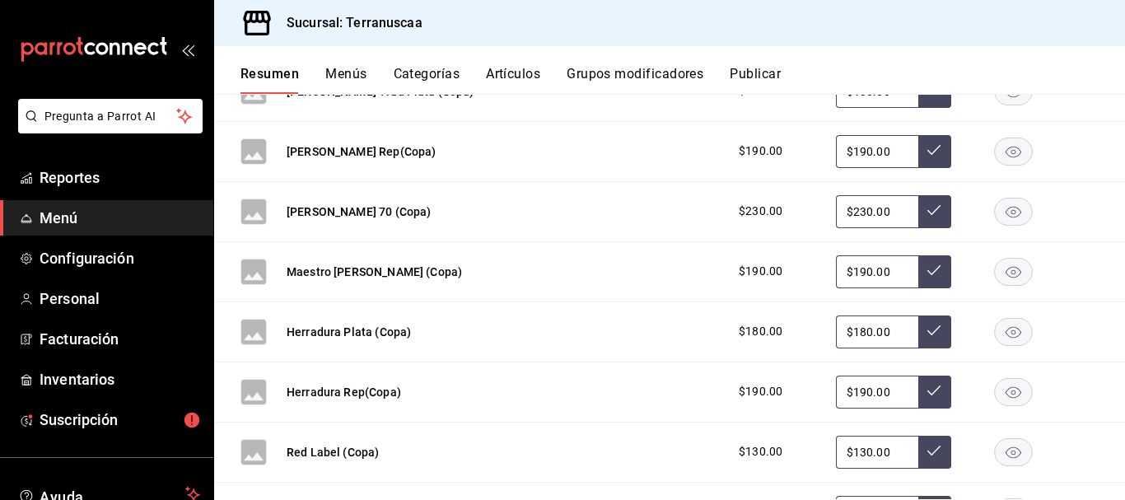
click at [882, 155] on input "$190.00" at bounding box center [877, 151] width 82 height 33
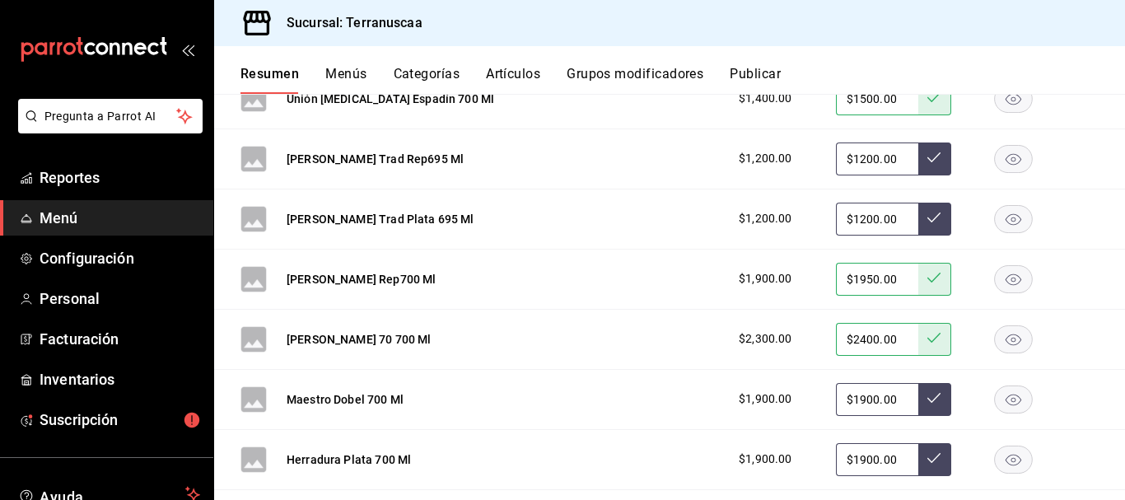
scroll to position [1071, 0]
drag, startPoint x: 884, startPoint y: 400, endPoint x: 684, endPoint y: 401, distance: 200.9
click at [685, 401] on div "Maestro Dobel 700 Ml $1,900.00 $1900.00" at bounding box center [669, 401] width 911 height 60
type input "$2000.00"
click at [927, 402] on icon at bounding box center [933, 398] width 13 height 13
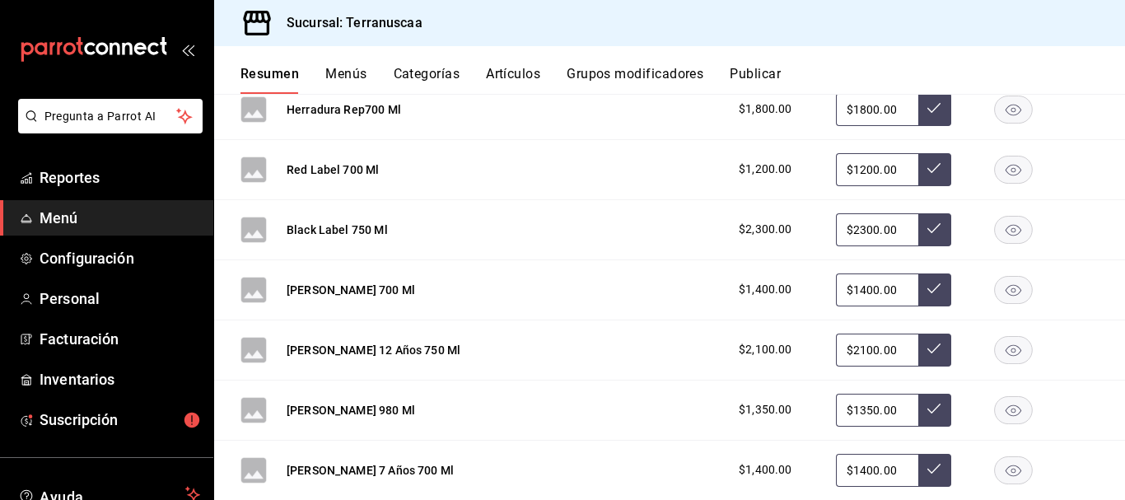
scroll to position [1482, 0]
drag, startPoint x: 887, startPoint y: 232, endPoint x: 626, endPoint y: 225, distance: 261.2
click at [626, 225] on div "Black Label 750 Ml $2,300.00 $2300.00" at bounding box center [669, 229] width 911 height 60
type input "$2400.00"
click at [927, 226] on icon at bounding box center [933, 227] width 13 height 13
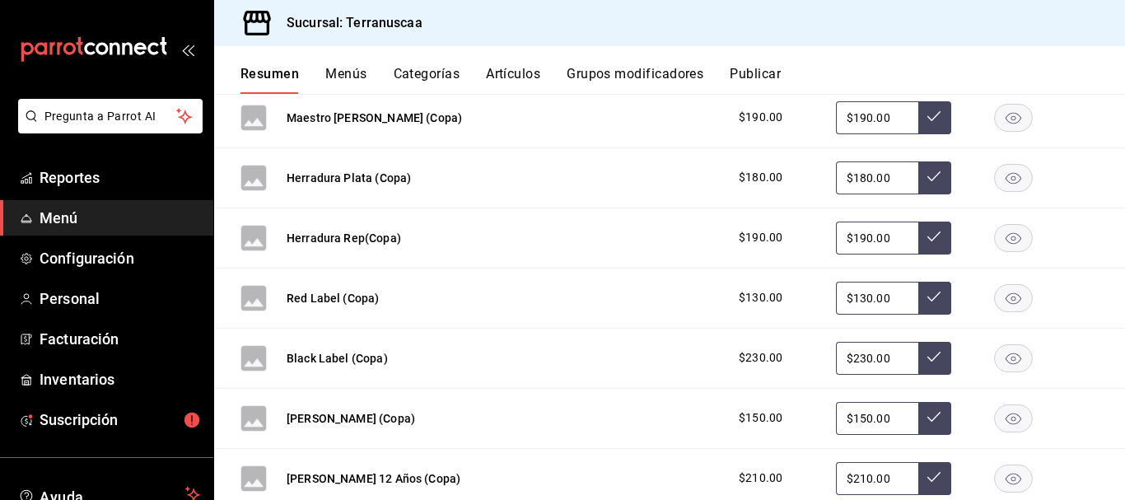
scroll to position [3129, 0]
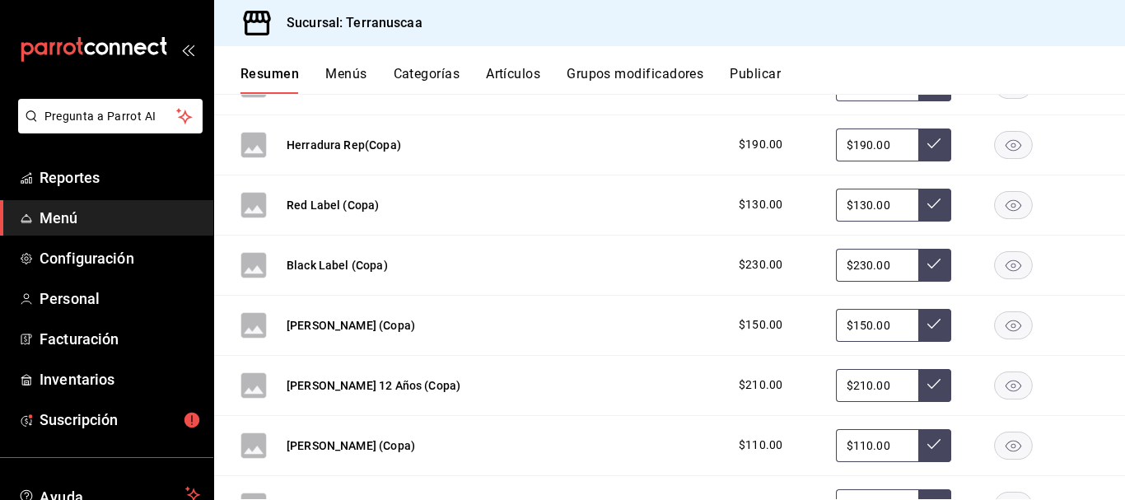
drag, startPoint x: 884, startPoint y: 210, endPoint x: 781, endPoint y: 203, distance: 104.0
click at [781, 203] on div "$130.00 $130.00" at bounding box center [910, 205] width 376 height 33
type input "$120.00"
click at [928, 195] on button at bounding box center [934, 205] width 33 height 33
drag, startPoint x: 888, startPoint y: 263, endPoint x: 715, endPoint y: 275, distance: 173.4
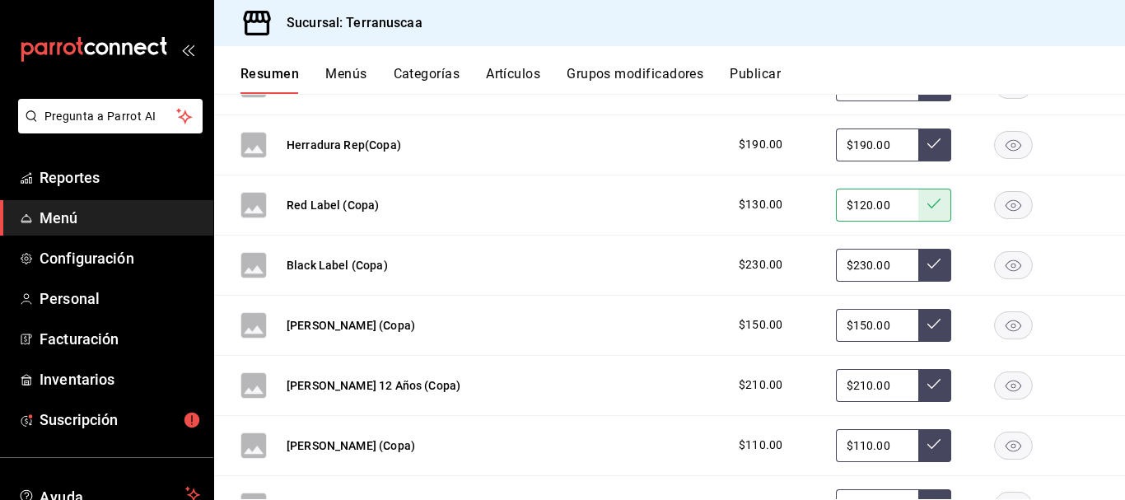
click at [722, 275] on div "$230.00 $230.00" at bounding box center [910, 265] width 376 height 33
type input "$220.00"
click at [928, 273] on button at bounding box center [934, 265] width 33 height 33
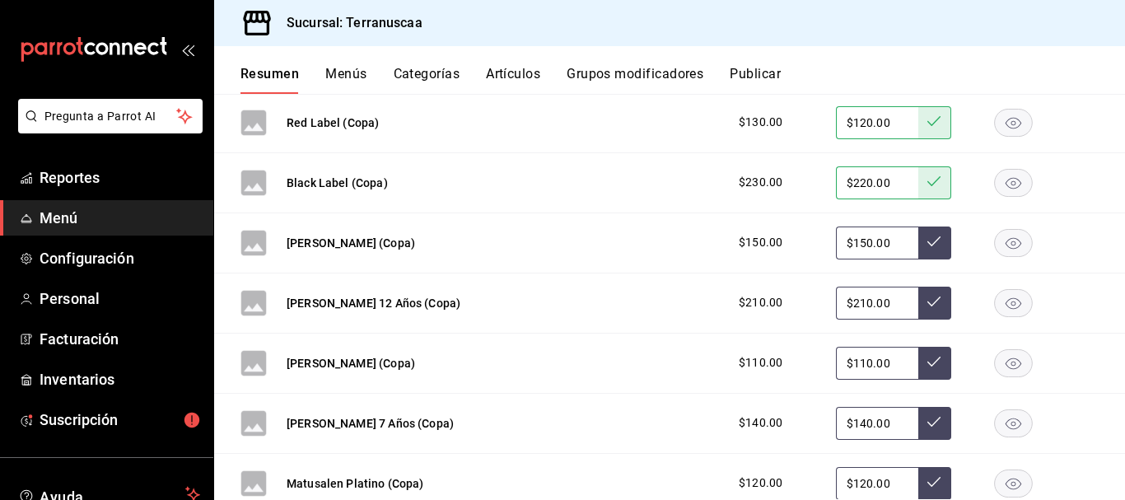
drag, startPoint x: 894, startPoint y: 245, endPoint x: 832, endPoint y: 242, distance: 61.9
click at [836, 242] on input "$150.00" at bounding box center [877, 242] width 82 height 33
click at [614, 228] on div "[PERSON_NAME] (Copa) $150.00 $150.00" at bounding box center [669, 243] width 911 height 60
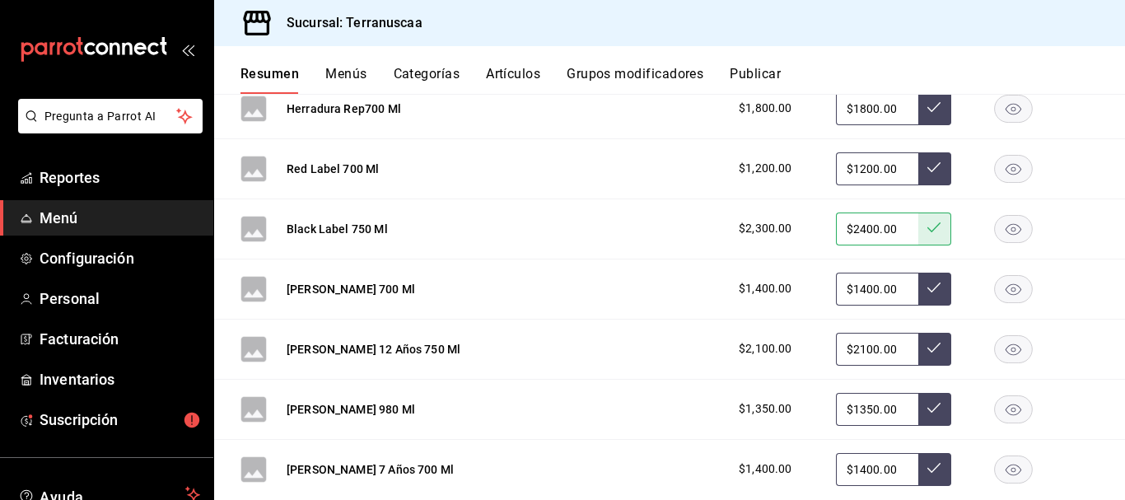
scroll to position [1400, 0]
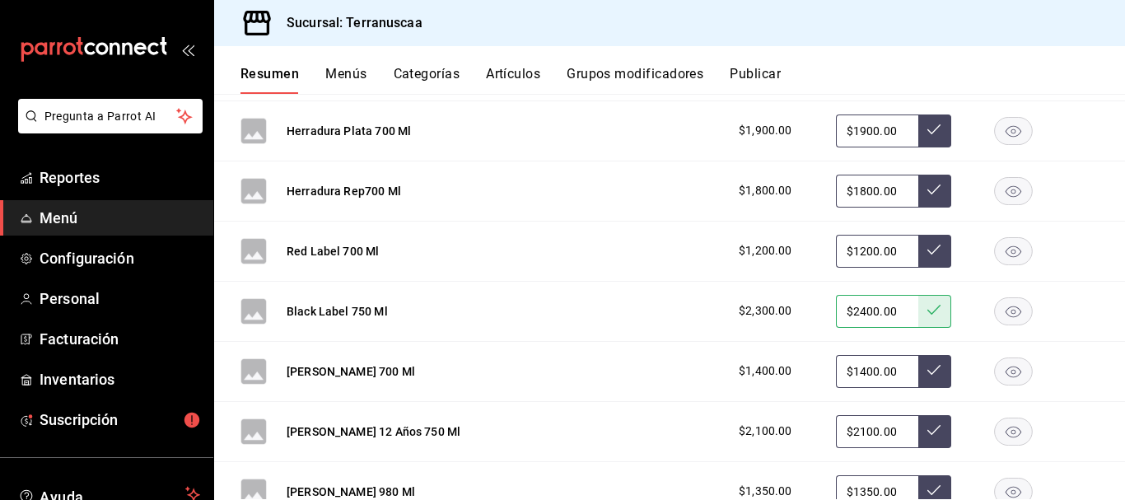
drag, startPoint x: 849, startPoint y: 369, endPoint x: 576, endPoint y: 357, distance: 273.7
click at [576, 357] on div "[PERSON_NAME] 700 Ml $1,400.00 $1400.00" at bounding box center [669, 372] width 911 height 60
type input "$1500.00"
click at [931, 365] on button at bounding box center [934, 371] width 33 height 33
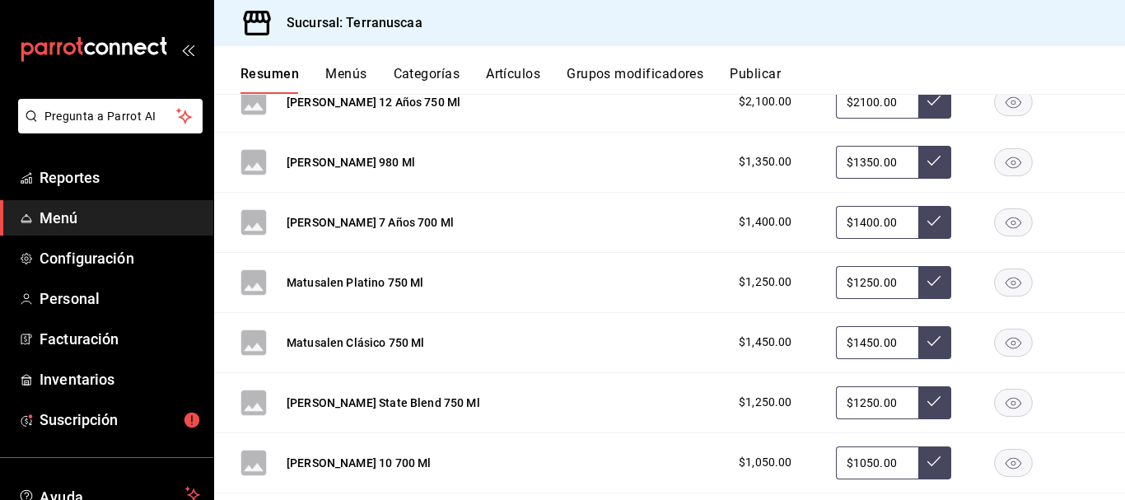
scroll to position [1647, 0]
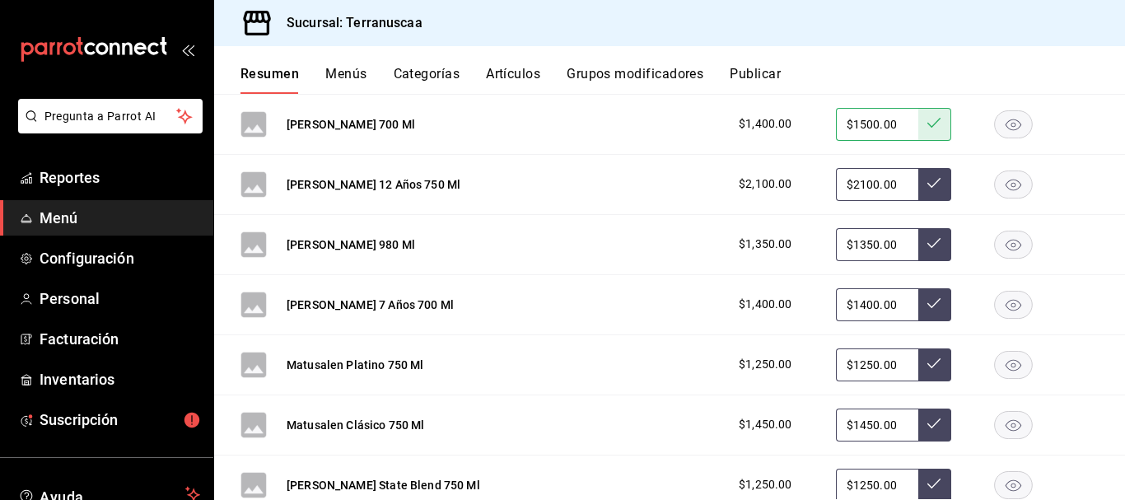
drag, startPoint x: 884, startPoint y: 244, endPoint x: 761, endPoint y: 247, distance: 122.8
click at [762, 246] on div "$1,350.00 $1350.00" at bounding box center [910, 244] width 376 height 33
type input "$1000.00"
click at [935, 243] on button at bounding box center [934, 244] width 33 height 33
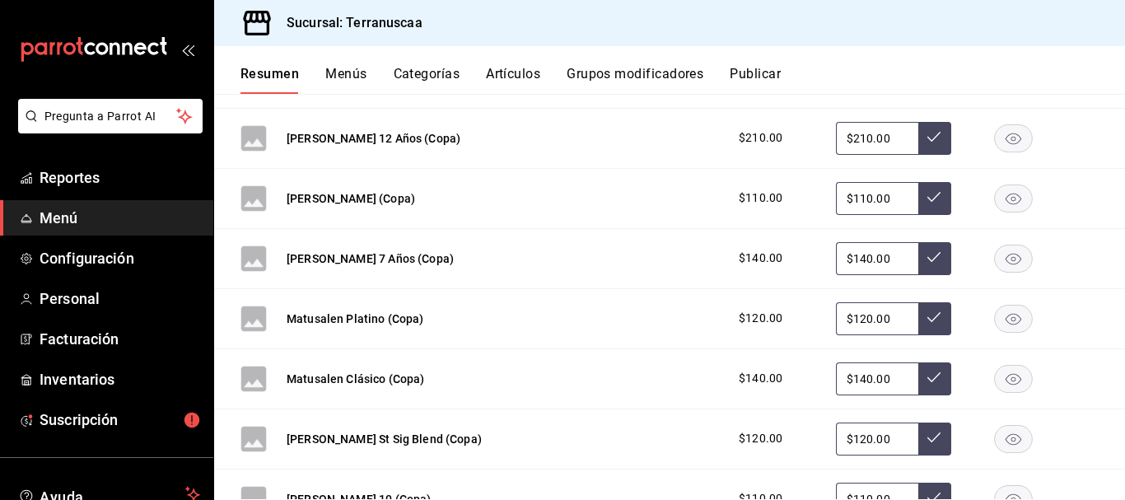
scroll to position [3459, 0]
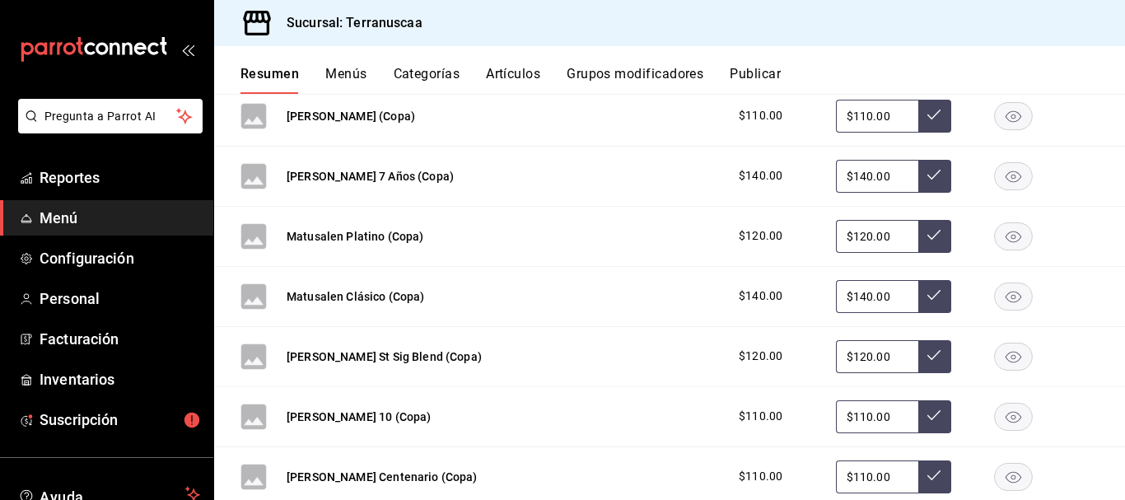
click at [868, 116] on input "$110.00" at bounding box center [877, 116] width 82 height 33
drag, startPoint x: 880, startPoint y: 112, endPoint x: 659, endPoint y: 112, distance: 220.7
click at [662, 111] on div "[PERSON_NAME] (Copa) $110.00 $110.00" at bounding box center [669, 116] width 911 height 60
type input "$80.00"
click at [926, 105] on button at bounding box center [934, 116] width 33 height 33
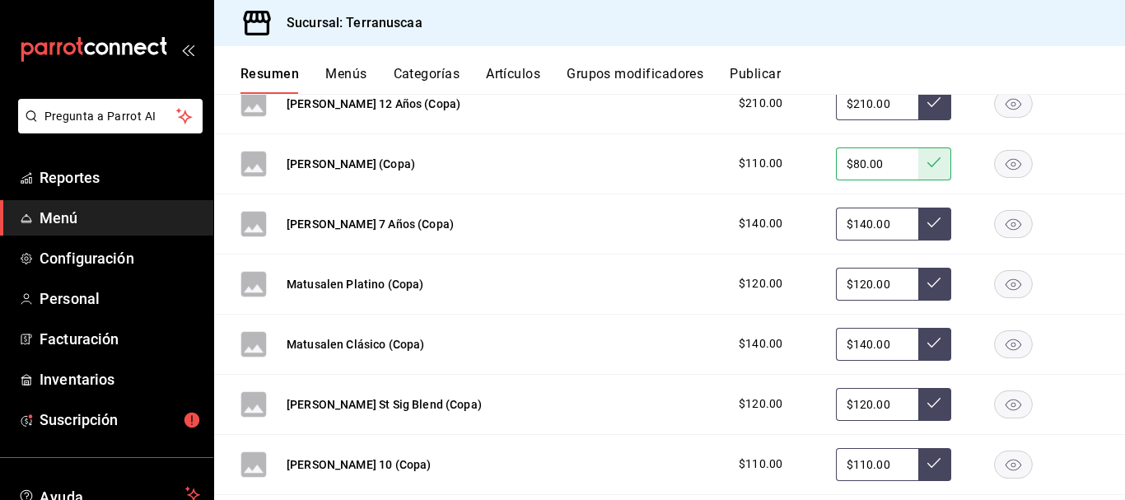
scroll to position [3377, 0]
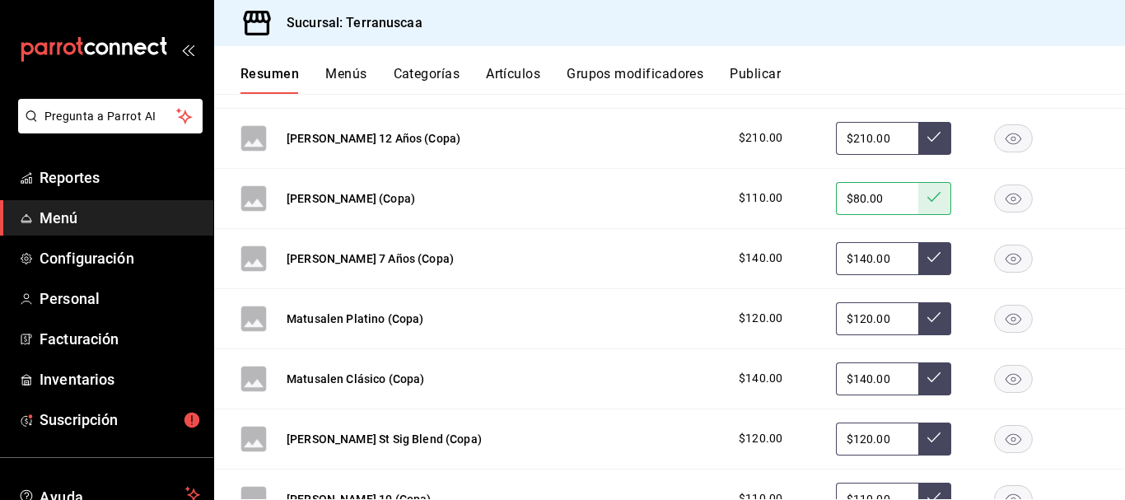
drag, startPoint x: 891, startPoint y: 256, endPoint x: 642, endPoint y: 238, distance: 250.2
click at [642, 238] on div "[PERSON_NAME] 7 Años (Copa) $140.00 $140.00" at bounding box center [669, 259] width 911 height 60
type input "$130.00"
click at [918, 244] on button at bounding box center [934, 258] width 33 height 33
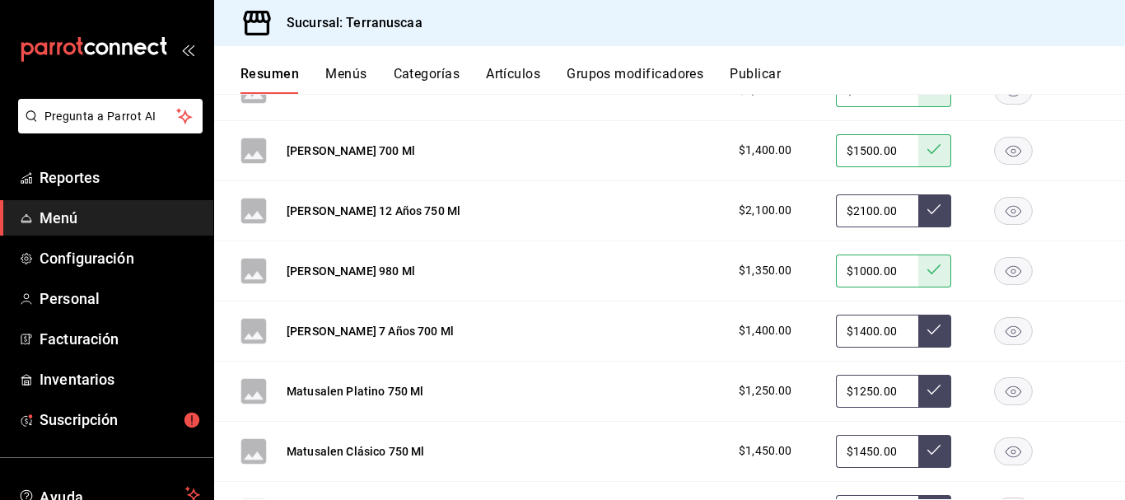
scroll to position [1647, 0]
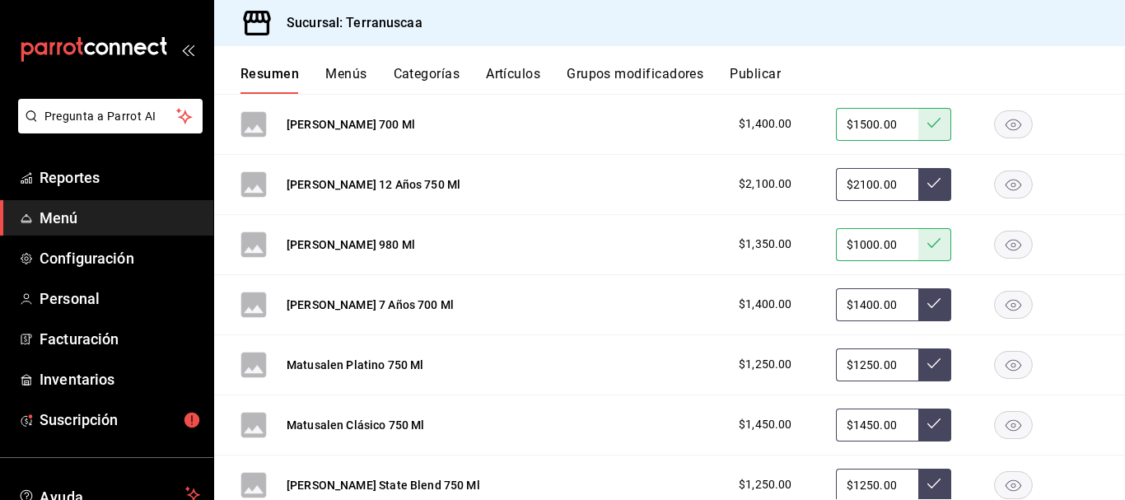
click at [896, 299] on input "$1400.00" at bounding box center [877, 304] width 82 height 33
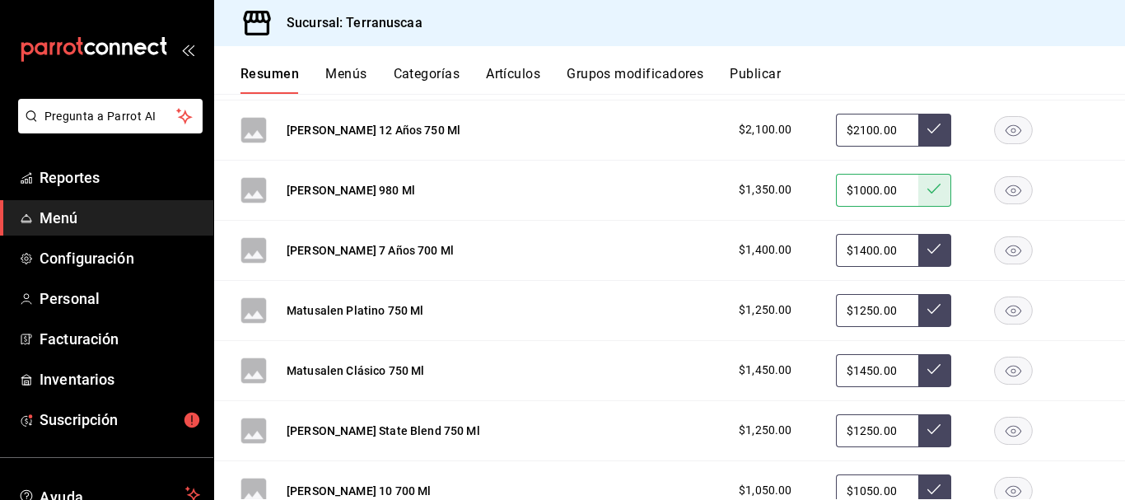
scroll to position [1729, 0]
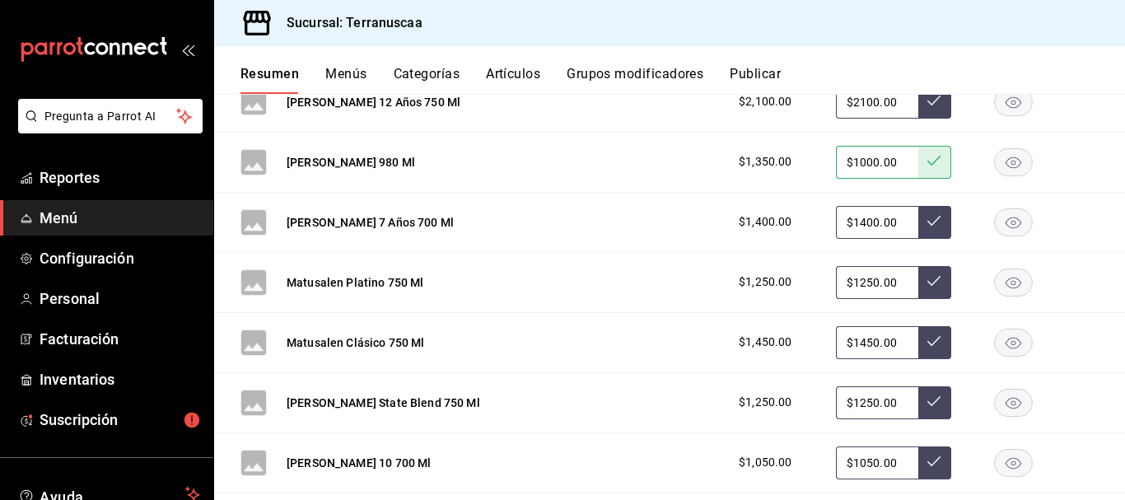
drag, startPoint x: 890, startPoint y: 279, endPoint x: 702, endPoint y: 276, distance: 187.8
click at [707, 276] on div "Matusalen Platino 750 Ml $1,250.00 $1250.00" at bounding box center [669, 283] width 911 height 60
type input "$1000.00"
click at [934, 282] on button at bounding box center [934, 282] width 33 height 33
drag, startPoint x: 901, startPoint y: 343, endPoint x: 546, endPoint y: 335, distance: 355.0
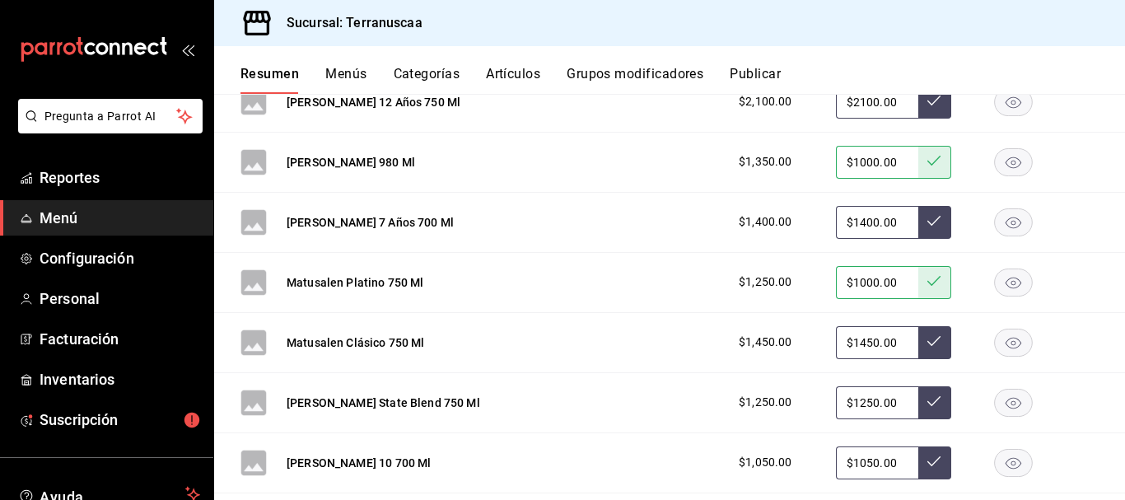
click at [546, 335] on div "Matusalen Clásico 750 Ml $1,450.00 $1450.00" at bounding box center [669, 343] width 911 height 60
type input "$1200.00"
click at [931, 344] on button at bounding box center [934, 342] width 33 height 33
drag, startPoint x: 894, startPoint y: 404, endPoint x: 702, endPoint y: 408, distance: 191.1
click at [702, 408] on div "[PERSON_NAME] State Blend 750 Ml $1,250.00 $1250.00" at bounding box center [669, 403] width 911 height 60
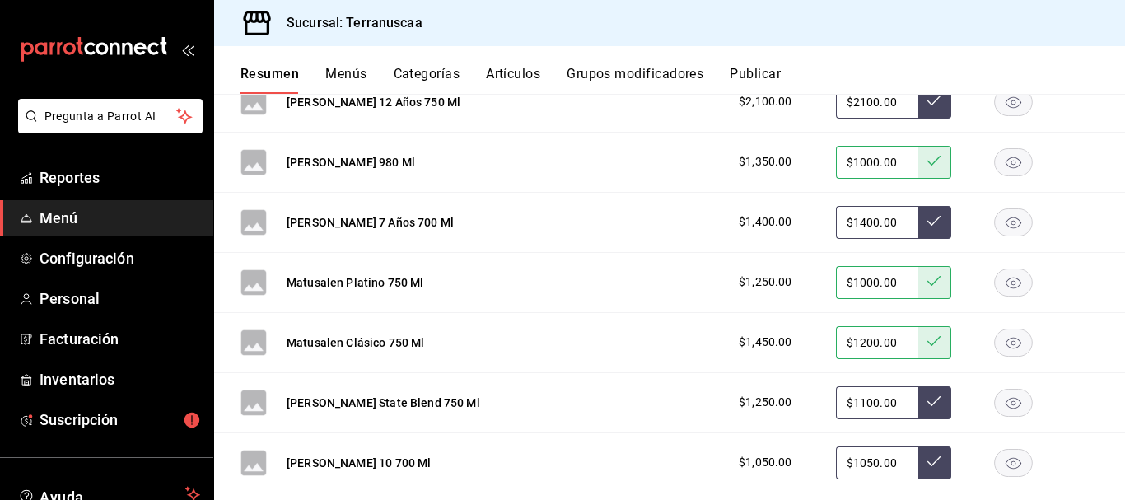
type input "$1100.00"
click at [932, 394] on button at bounding box center [934, 402] width 33 height 33
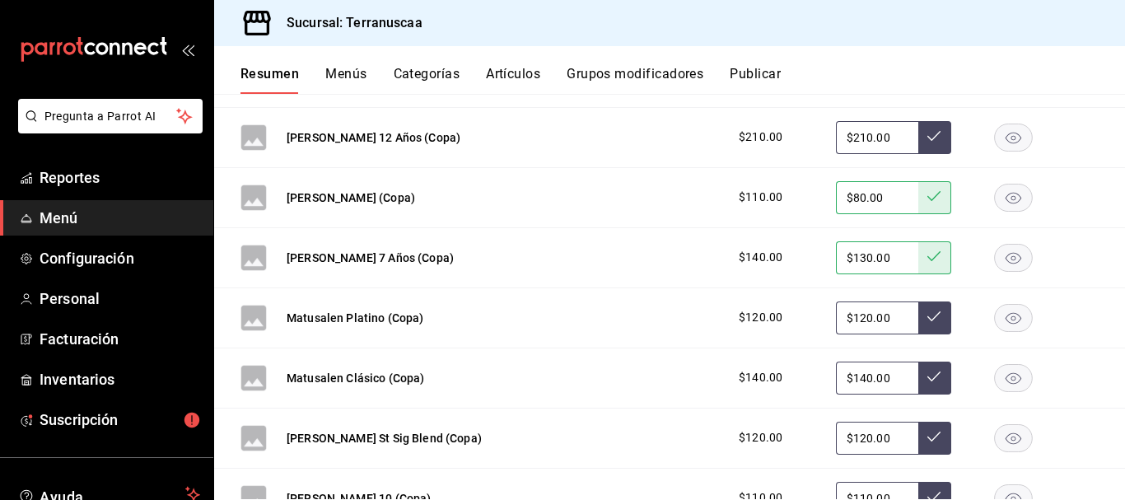
scroll to position [3377, 0]
drag, startPoint x: 889, startPoint y: 320, endPoint x: 671, endPoint y: 296, distance: 219.5
click at [674, 296] on div "Matusalen Platino (Copa) $120.00 $120.00" at bounding box center [669, 319] width 911 height 60
type input "$95.00"
click at [930, 323] on button at bounding box center [934, 318] width 33 height 33
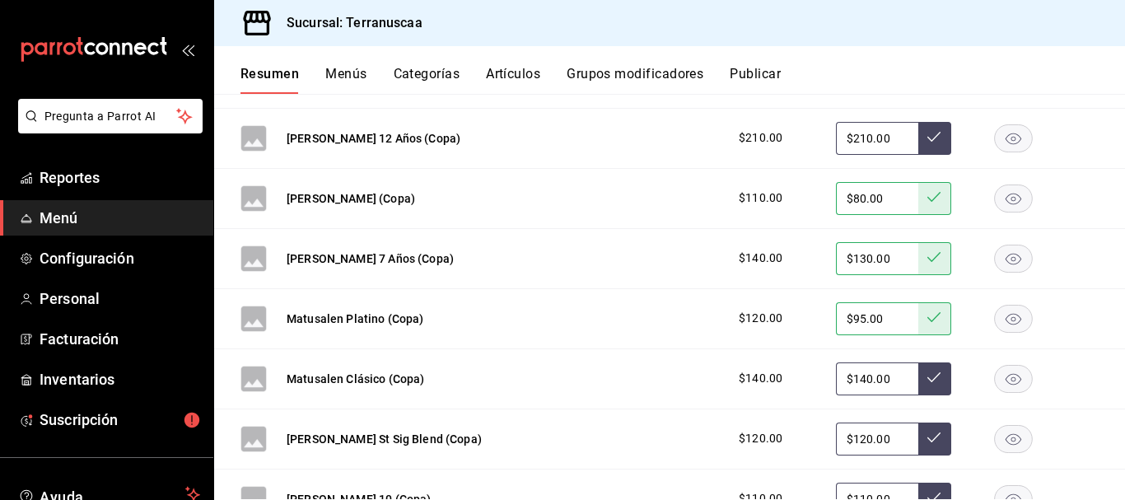
drag, startPoint x: 901, startPoint y: 378, endPoint x: 736, endPoint y: 377, distance: 164.7
click at [736, 377] on div "$140.00 $140.00" at bounding box center [910, 378] width 376 height 33
type input "$105.00"
click at [923, 369] on button at bounding box center [934, 378] width 33 height 33
click at [844, 427] on input "$120.00" at bounding box center [877, 438] width 82 height 33
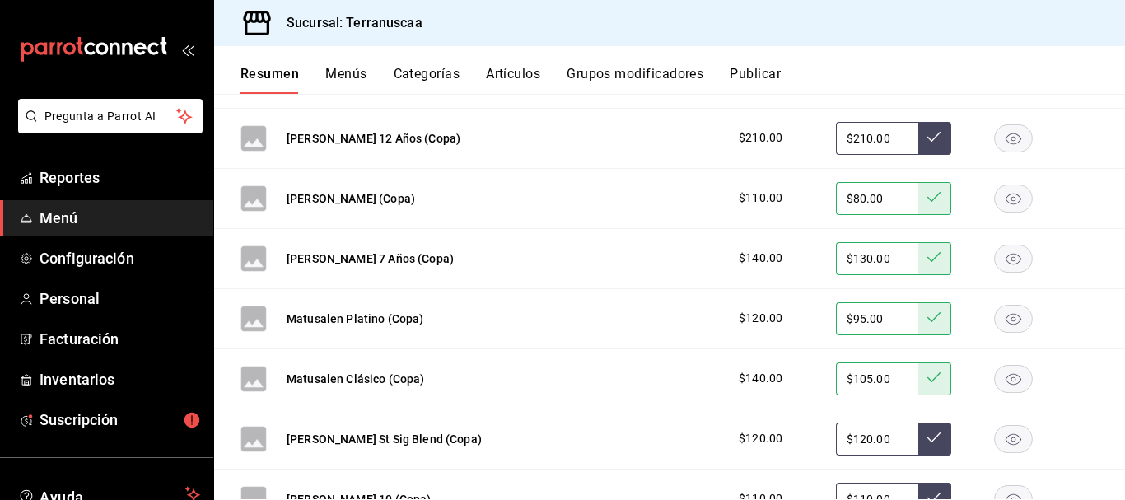
click at [873, 433] on input "$120.00" at bounding box center [877, 438] width 82 height 33
click at [873, 432] on input "$120.00" at bounding box center [877, 438] width 82 height 33
type input "$100.00"
click at [935, 427] on button at bounding box center [934, 438] width 33 height 33
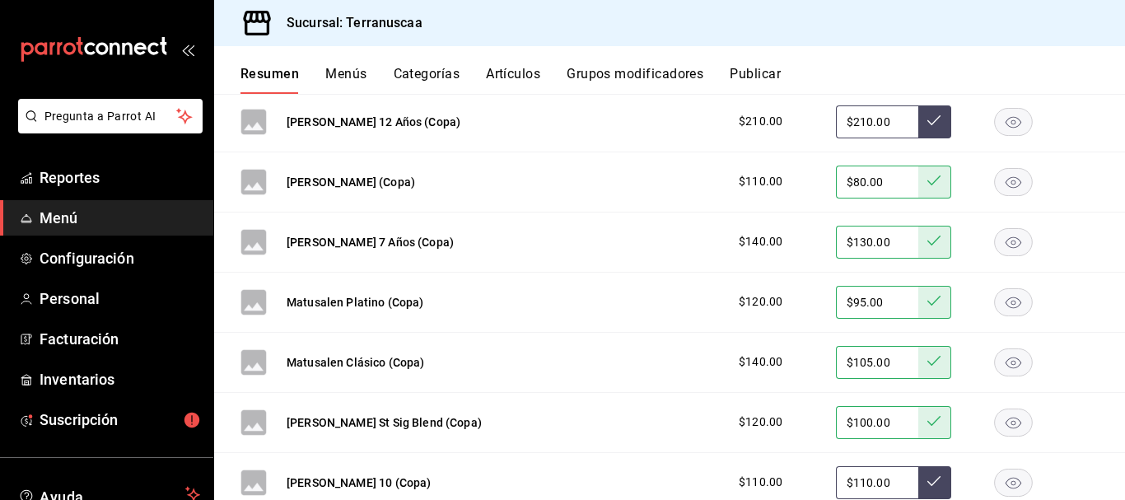
scroll to position [3541, 0]
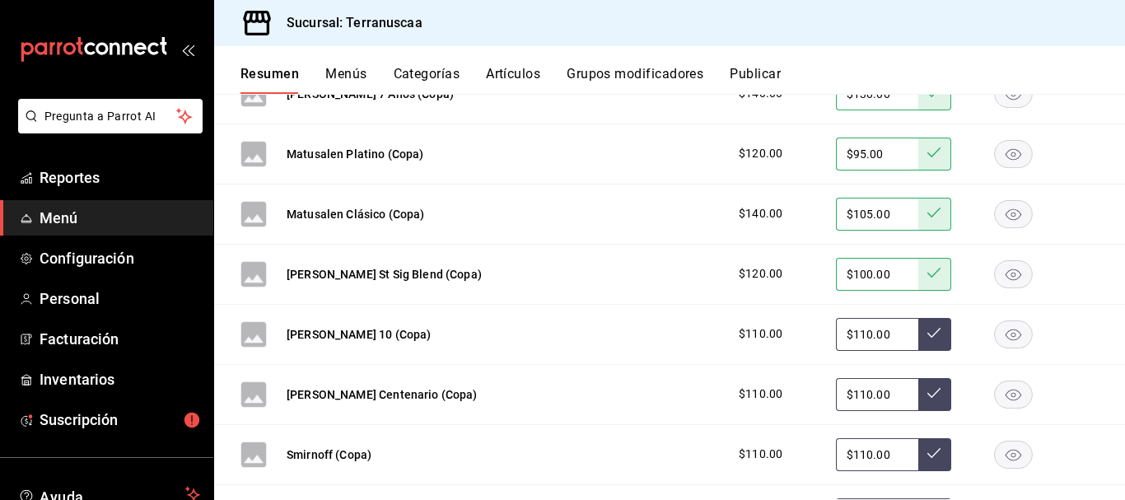
click at [892, 335] on input "$110.00" at bounding box center [877, 334] width 82 height 33
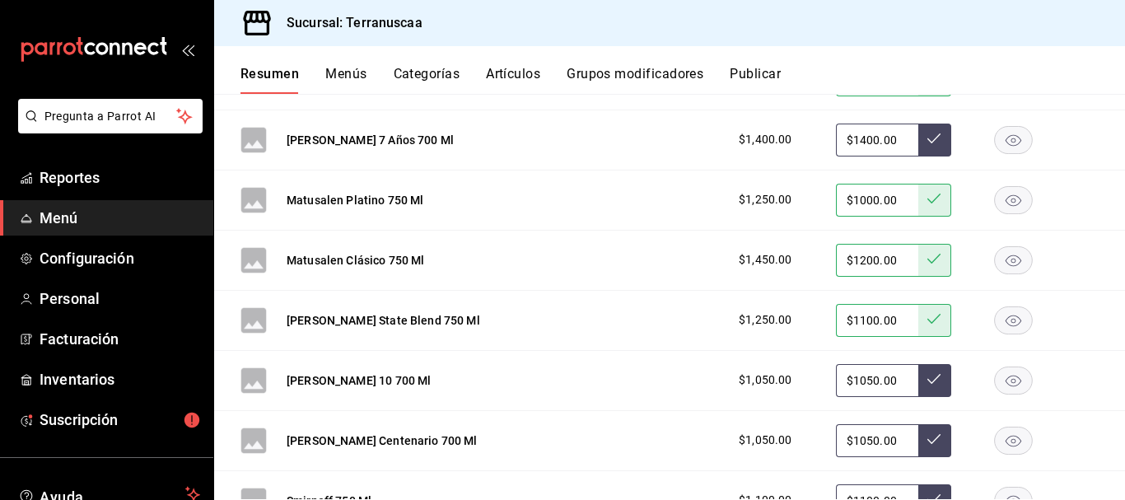
scroll to position [1894, 0]
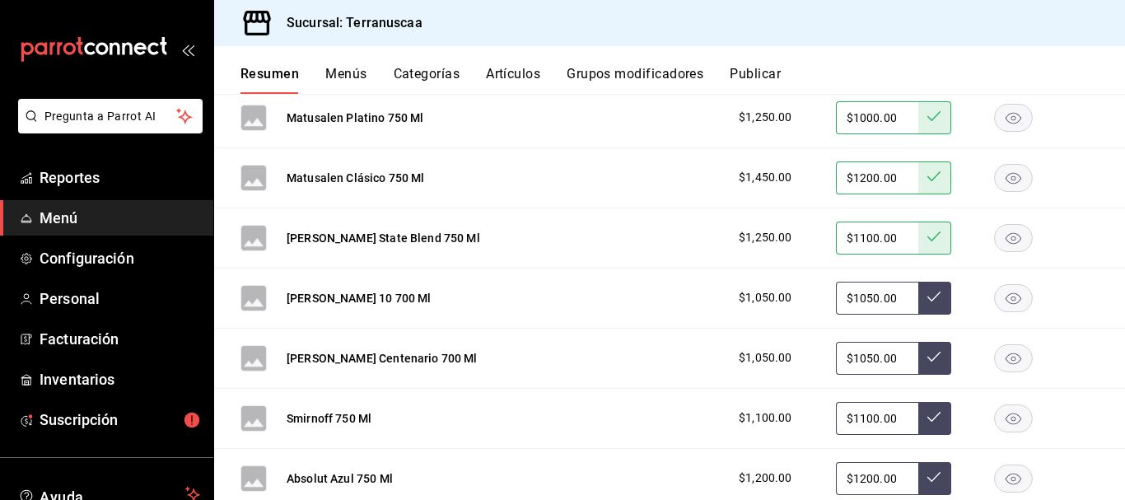
drag, startPoint x: 893, startPoint y: 302, endPoint x: 537, endPoint y: 283, distance: 356.3
click at [537, 284] on div "[PERSON_NAME] 10 700 Ml $1,050.00 $1050.00" at bounding box center [669, 298] width 911 height 60
type input "$1100.00"
click at [927, 301] on icon at bounding box center [933, 296] width 13 height 13
drag, startPoint x: 888, startPoint y: 357, endPoint x: 567, endPoint y: 352, distance: 320.4
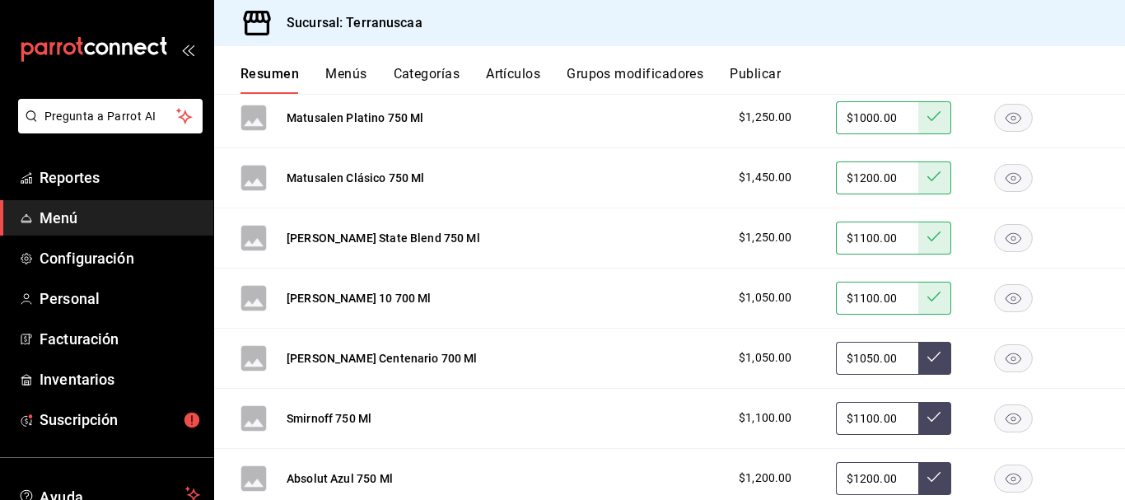
click at [567, 352] on div "[PERSON_NAME] Centenario 700 Ml $1,050.00 $1050.00" at bounding box center [669, 359] width 911 height 60
click at [903, 358] on input "$1100.00" at bounding box center [877, 358] width 82 height 33
type input "$1100.00"
click at [918, 359] on button at bounding box center [934, 358] width 33 height 33
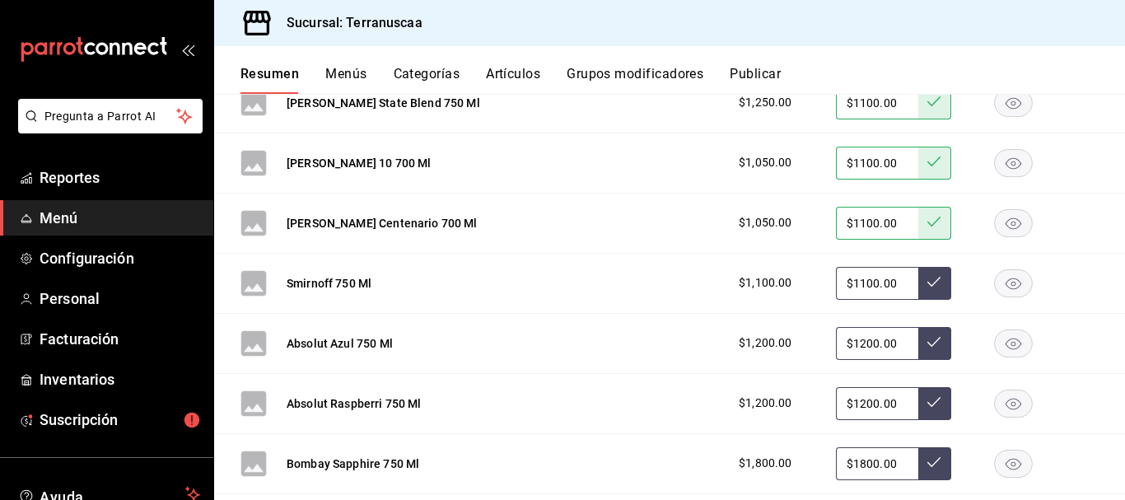
scroll to position [2059, 0]
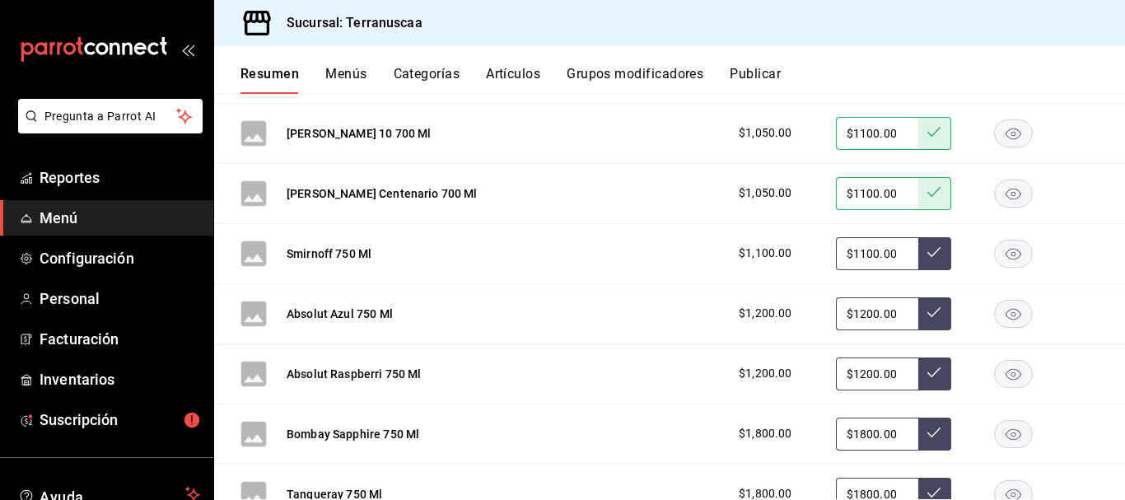
drag, startPoint x: 896, startPoint y: 258, endPoint x: 494, endPoint y: 253, distance: 401.9
click at [494, 253] on div "Smirnoff 750 Ml $1,100.00 $1100.00" at bounding box center [669, 254] width 911 height 60
type input "$800.00"
click at [918, 247] on button at bounding box center [934, 253] width 33 height 33
drag, startPoint x: 889, startPoint y: 312, endPoint x: 465, endPoint y: 311, distance: 424.1
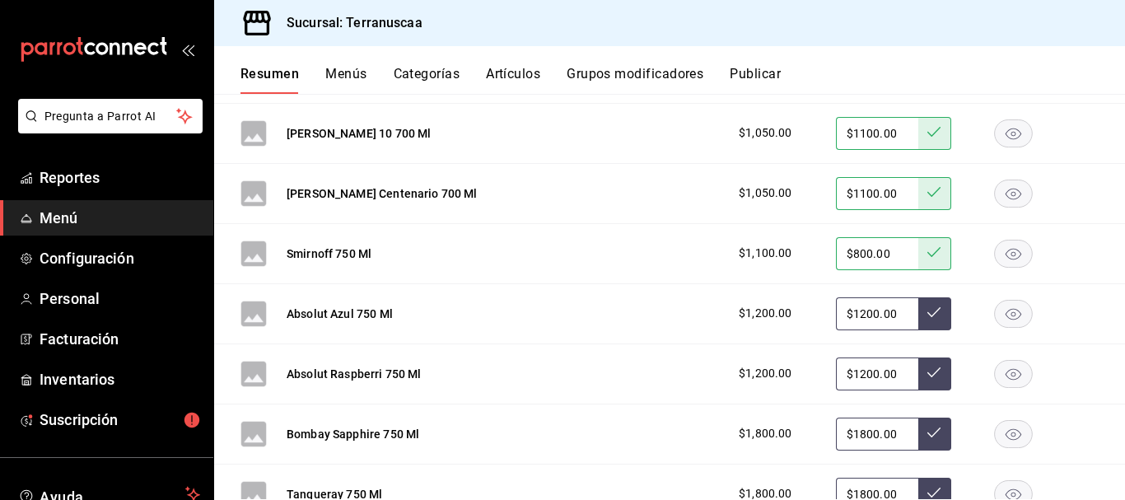
click at [467, 311] on div "Absolut Azul 750 Ml $1,200.00 $1200.00" at bounding box center [669, 314] width 911 height 60
type input "$1000.00"
click at [927, 313] on icon at bounding box center [933, 312] width 13 height 13
drag, startPoint x: 886, startPoint y: 372, endPoint x: 555, endPoint y: 374, distance: 331.1
click at [559, 371] on div "Absolut Raspberri 750 Ml $1,200.00 $1200.00" at bounding box center [669, 374] width 911 height 60
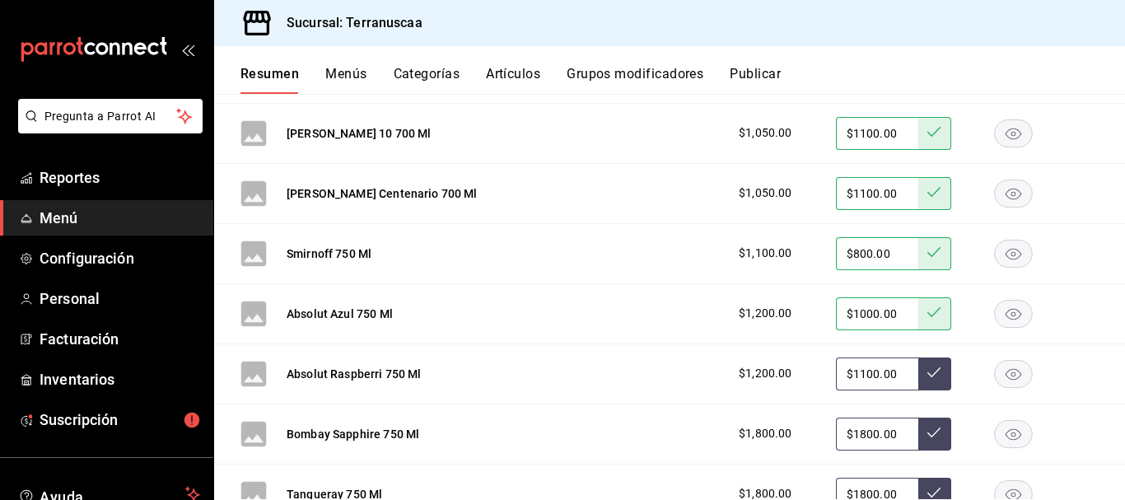
type input "$1100.00"
click at [936, 376] on button at bounding box center [934, 373] width 33 height 33
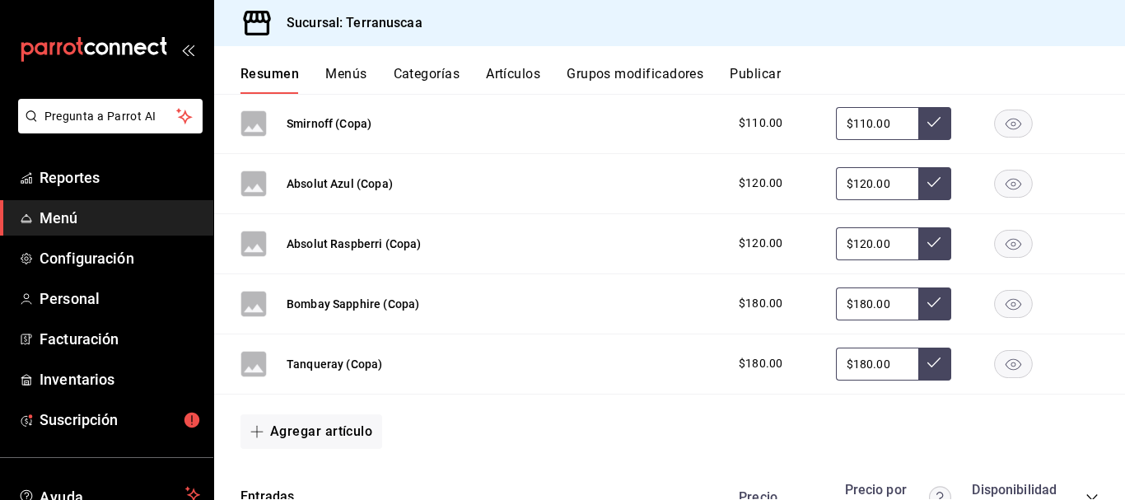
scroll to position [3871, 0]
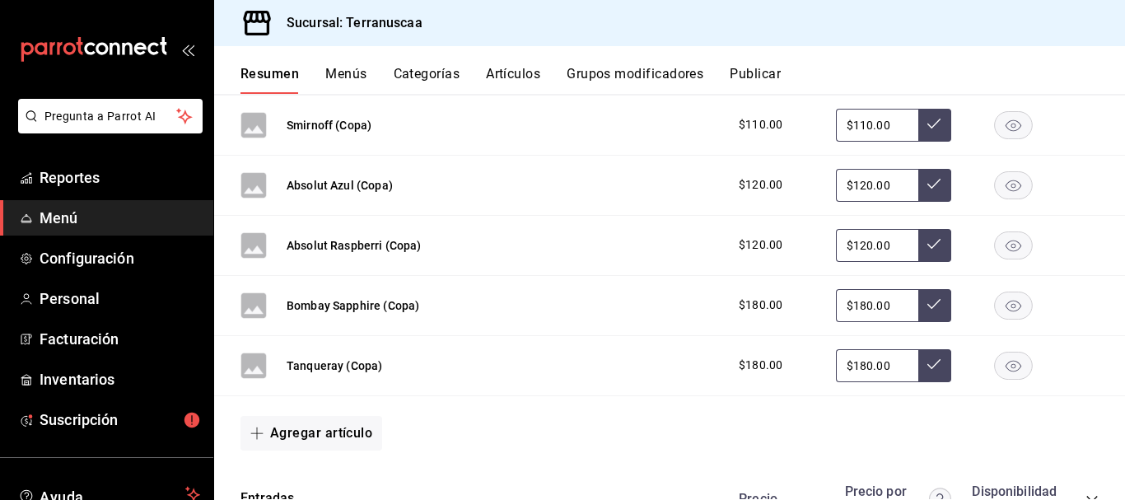
drag, startPoint x: 889, startPoint y: 124, endPoint x: 644, endPoint y: 110, distance: 245.0
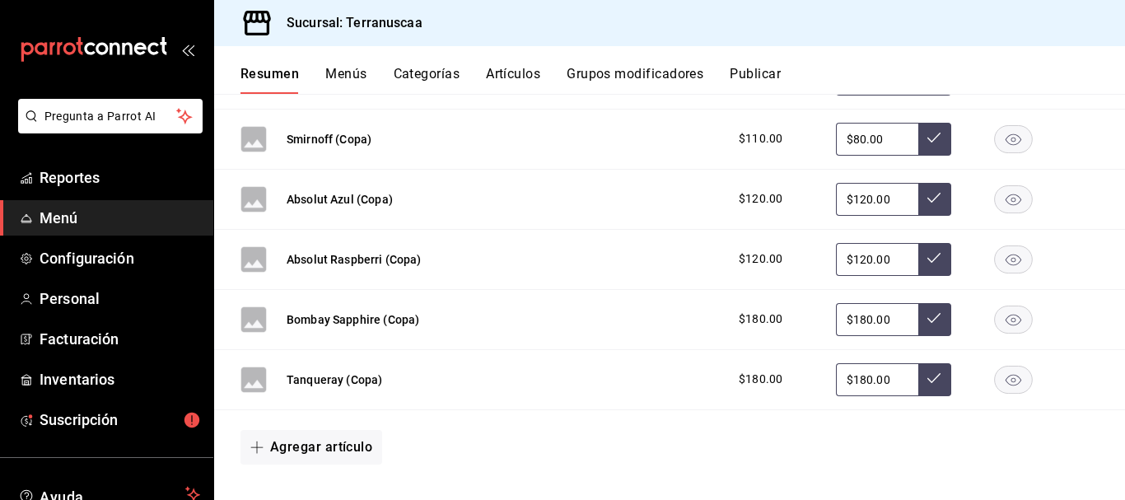
click at [941, 131] on div "$110.00 $80.00" at bounding box center [910, 139] width 376 height 33
click at [929, 133] on button at bounding box center [934, 139] width 33 height 33
click at [881, 139] on input "$110.00" at bounding box center [877, 139] width 82 height 33
drag, startPoint x: 884, startPoint y: 140, endPoint x: 791, endPoint y: 133, distance: 93.4
click at [883, 140] on input "$110.00" at bounding box center [877, 139] width 82 height 33
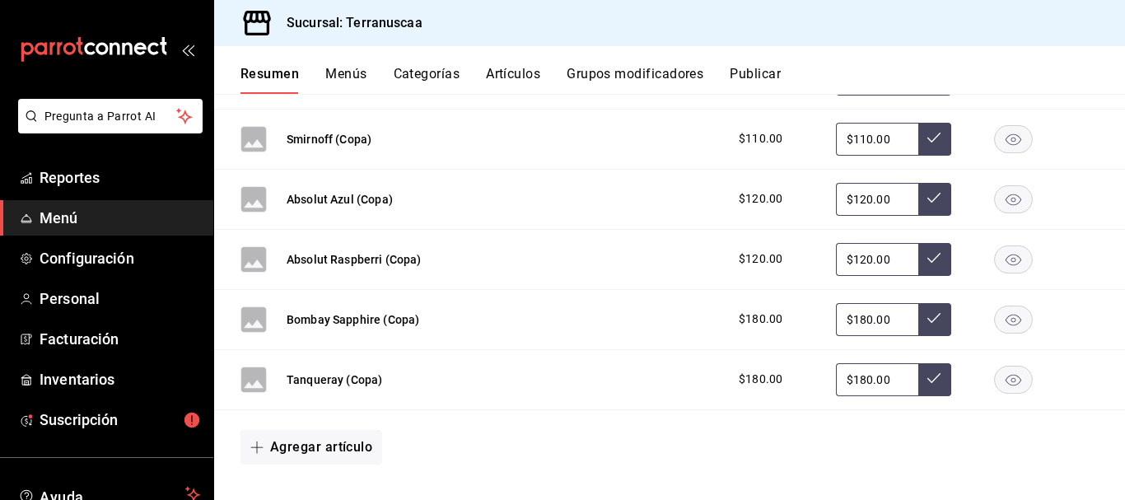
drag, startPoint x: 791, startPoint y: 133, endPoint x: 732, endPoint y: 145, distance: 59.8
click at [758, 142] on div "$110.00" at bounding box center [774, 138] width 105 height 17
click at [881, 134] on input "$110.00" at bounding box center [877, 139] width 82 height 33
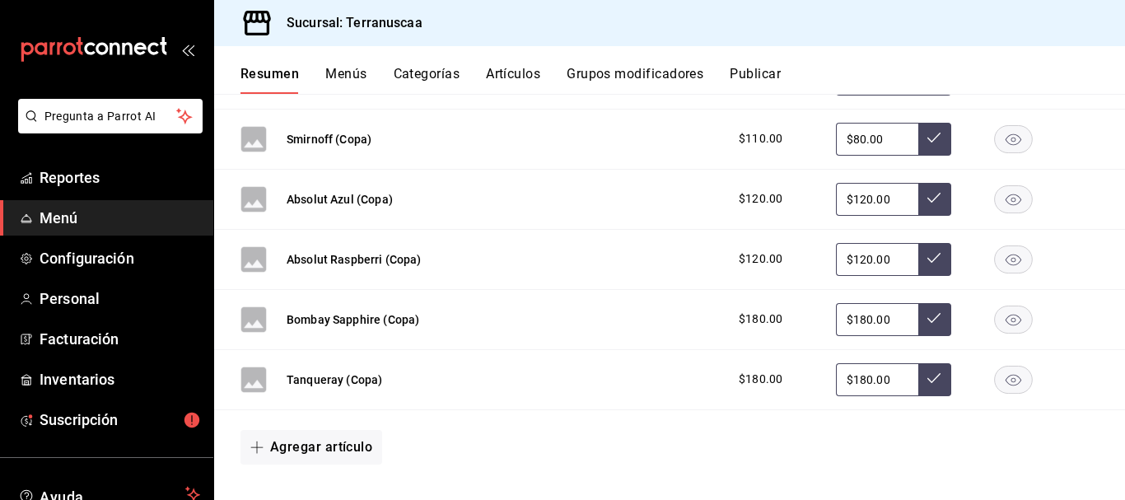
type input "$80.00"
click at [927, 140] on icon at bounding box center [933, 137] width 13 height 13
drag, startPoint x: 887, startPoint y: 202, endPoint x: 729, endPoint y: 206, distance: 158.2
click at [703, 206] on div "Absolut Azul (Copa) $120.00 $120.00" at bounding box center [669, 200] width 911 height 60
type input "$105.00"
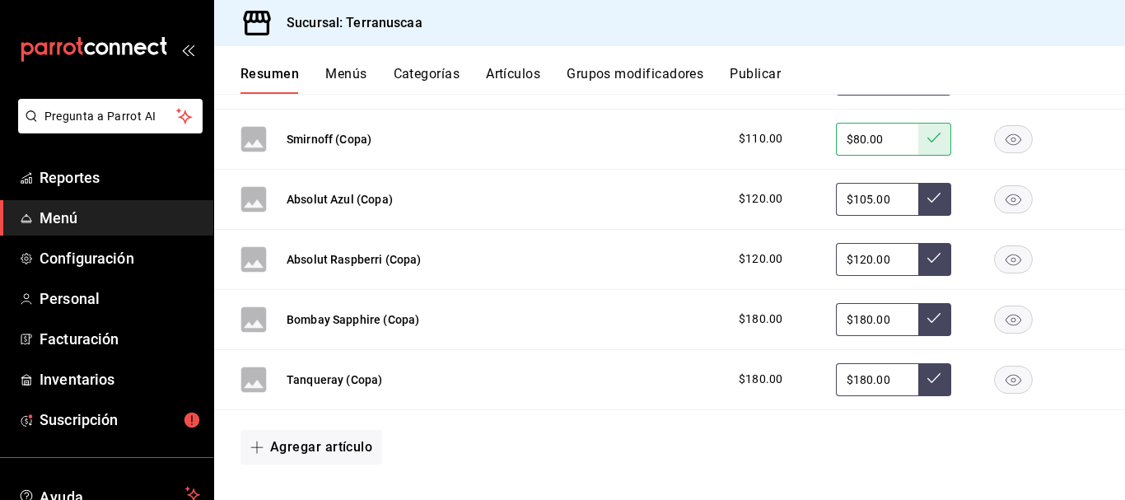
click at [927, 196] on icon at bounding box center [933, 197] width 13 height 13
drag, startPoint x: 890, startPoint y: 255, endPoint x: 648, endPoint y: 259, distance: 242.1
click at [649, 258] on div "Absolut Raspberri (Copa) $120.00 $120.00" at bounding box center [669, 260] width 911 height 60
type input "$105.00"
click at [927, 262] on icon at bounding box center [933, 257] width 13 height 13
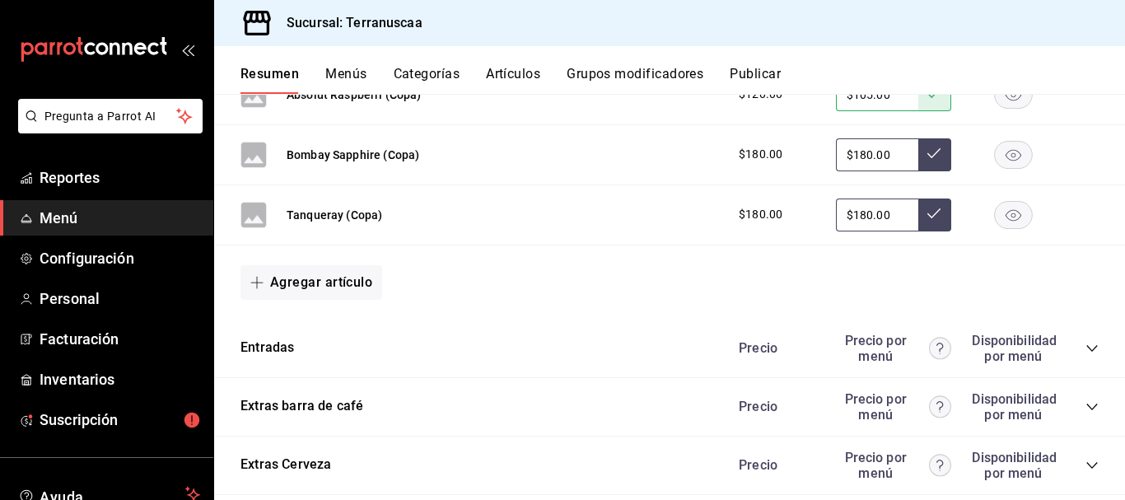
scroll to position [3939, 0]
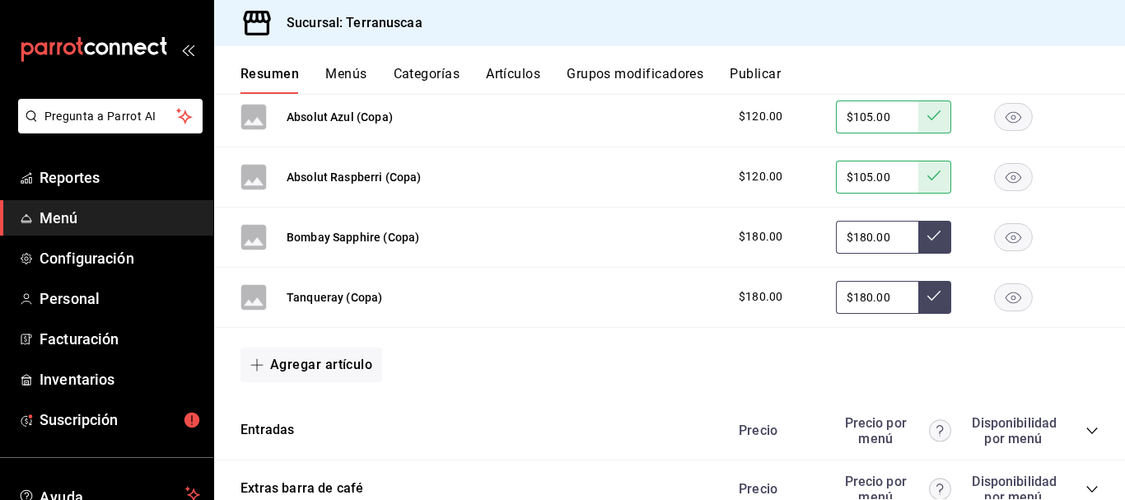
drag, startPoint x: 895, startPoint y: 233, endPoint x: 584, endPoint y: 278, distance: 314.5
type input "$160.00"
click at [930, 237] on button at bounding box center [934, 237] width 33 height 33
drag, startPoint x: 884, startPoint y: 293, endPoint x: 501, endPoint y: 310, distance: 384.1
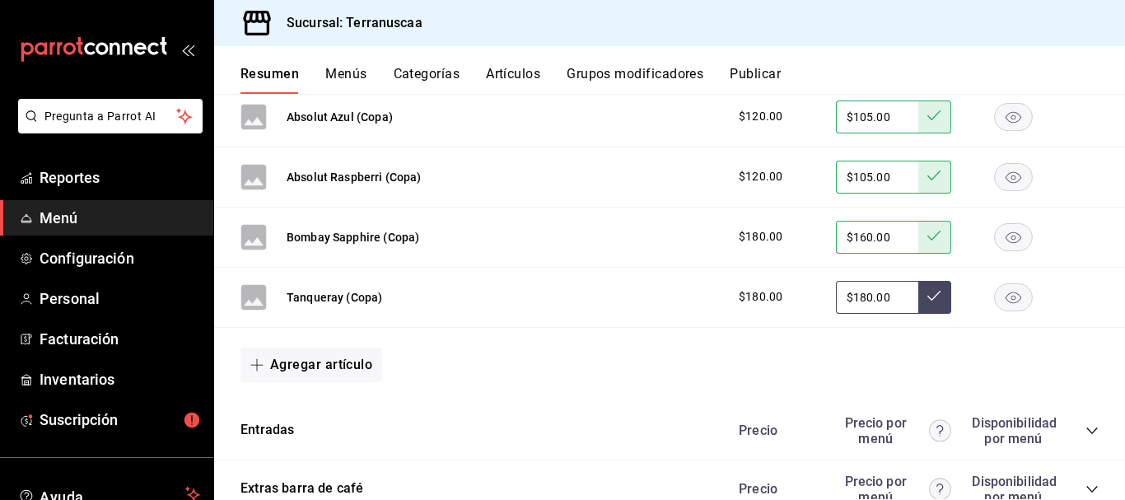
click at [506, 308] on div "Tanqueray (Copa) $180.00 $180.00" at bounding box center [669, 298] width 911 height 60
type input "$160.00"
click at [927, 300] on icon at bounding box center [933, 295] width 13 height 13
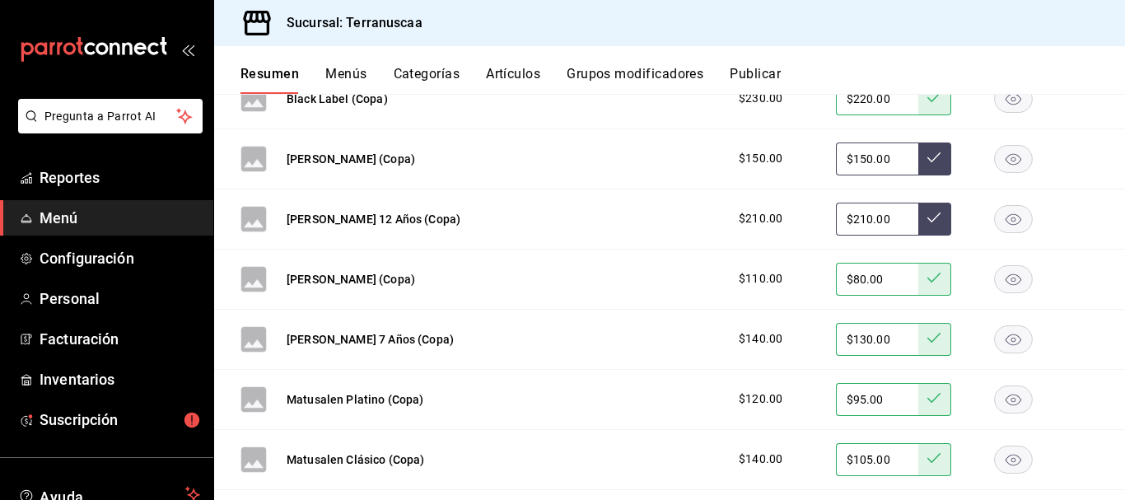
scroll to position [3280, 0]
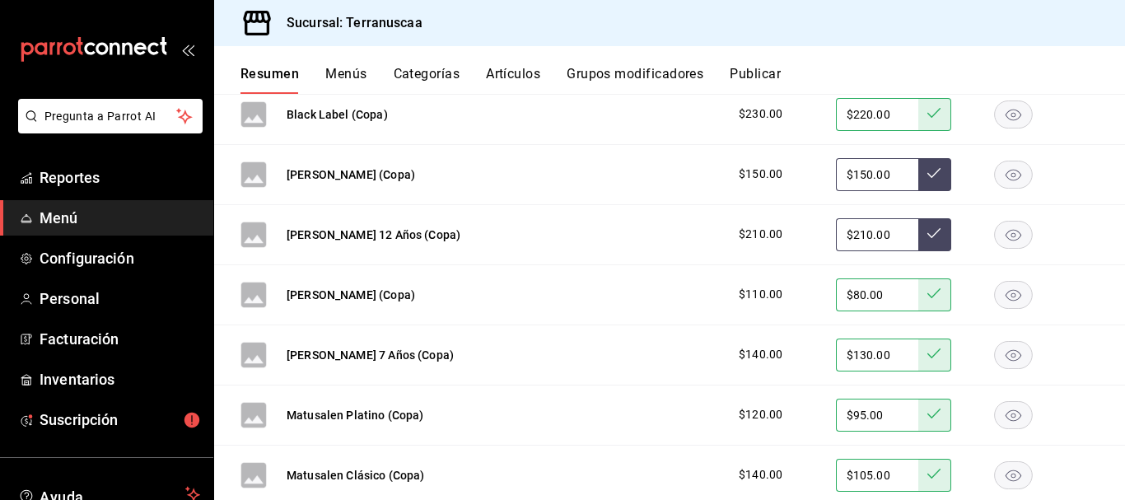
click at [1010, 238] on rect "button" at bounding box center [1014, 234] width 38 height 27
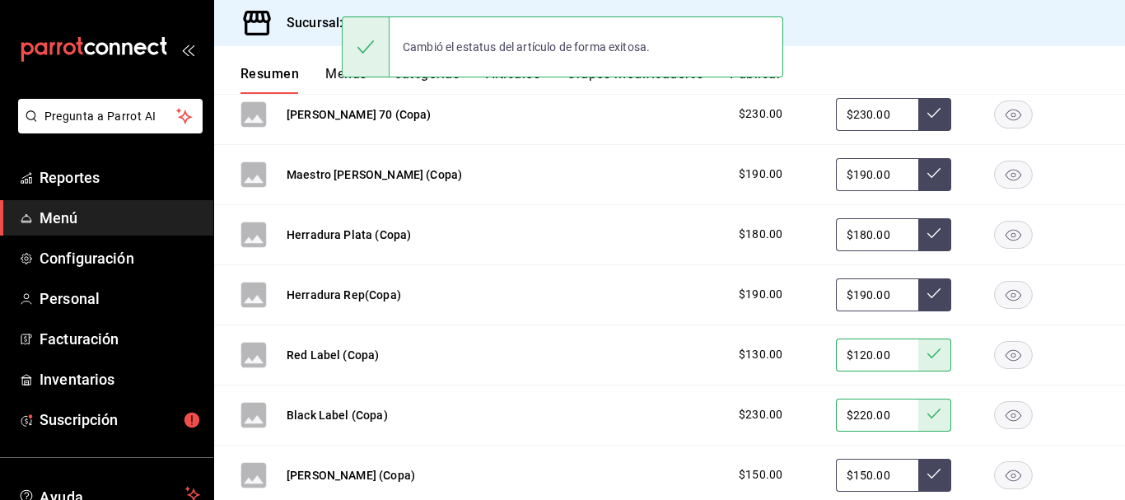
scroll to position [2951, 0]
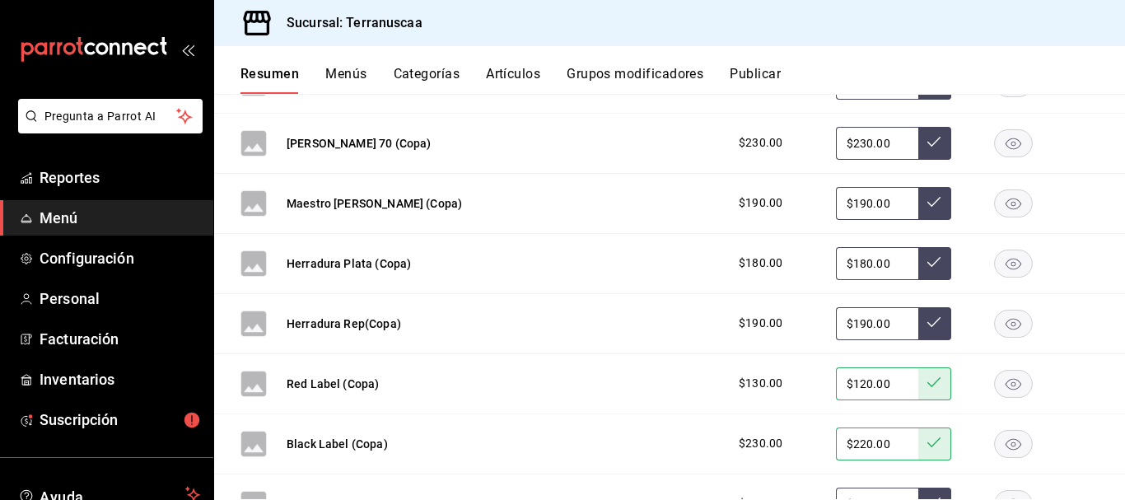
click at [997, 314] on rect "button" at bounding box center [1014, 323] width 38 height 27
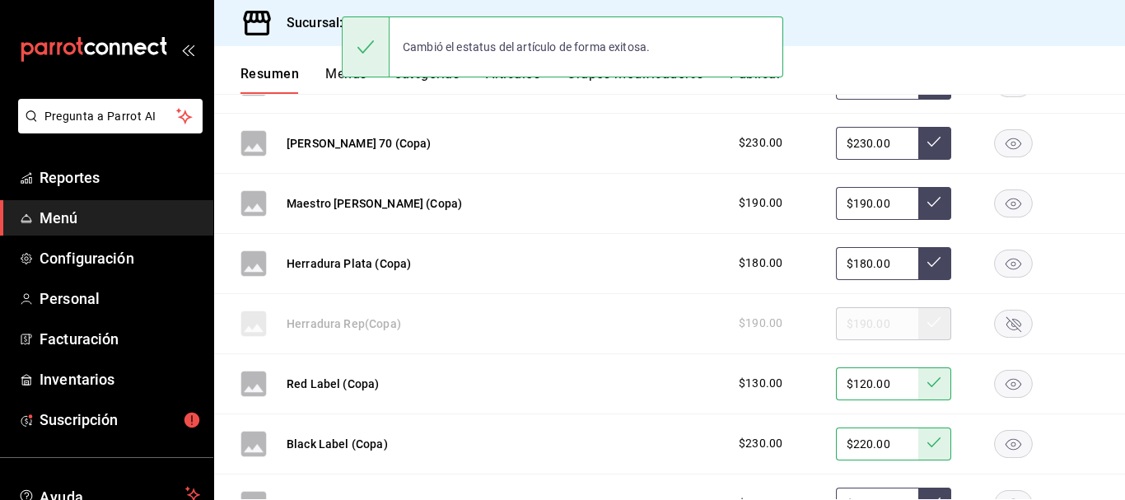
click at [996, 265] on rect "button" at bounding box center [1014, 263] width 38 height 27
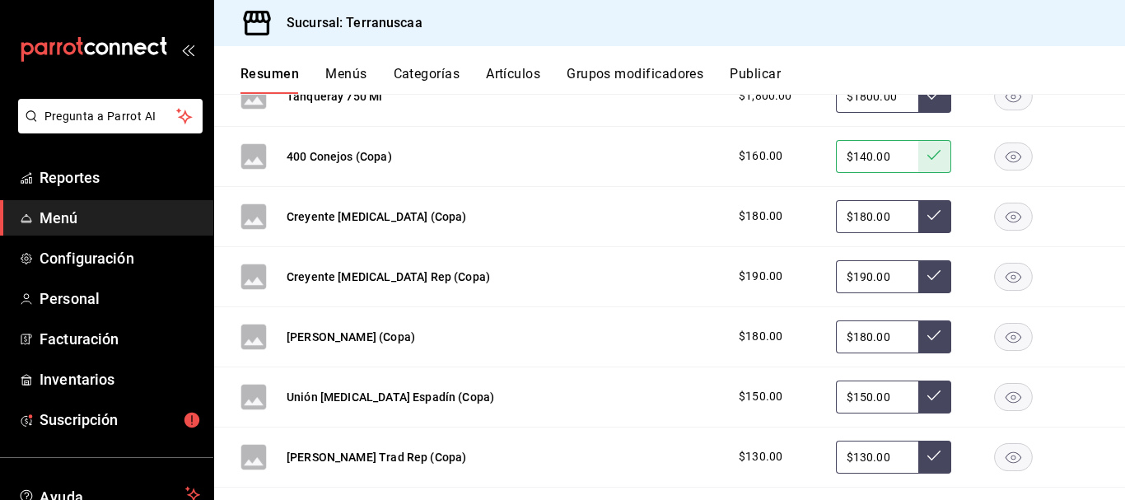
scroll to position [2374, 0]
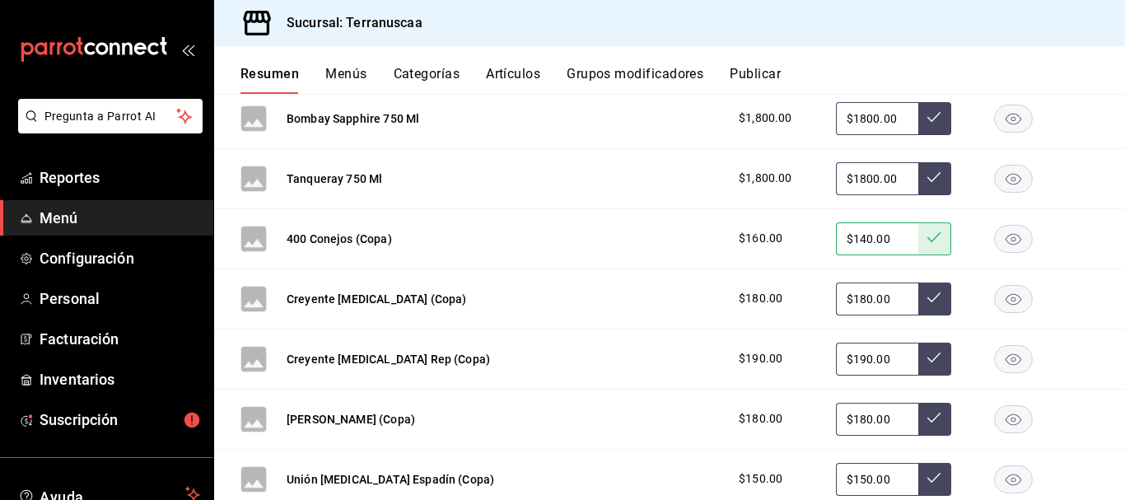
click at [995, 305] on rect "button" at bounding box center [1014, 298] width 38 height 27
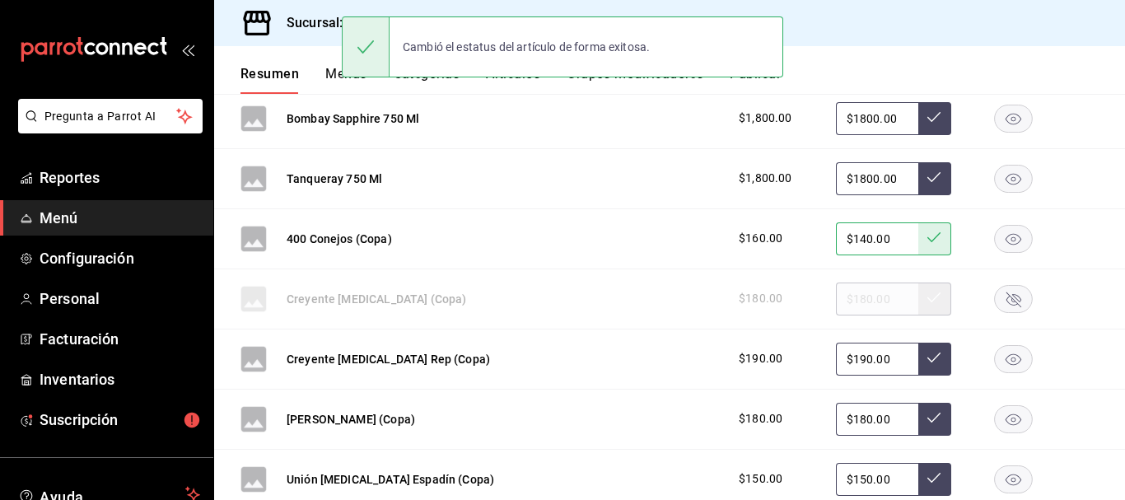
click at [1003, 357] on rect "button" at bounding box center [1014, 358] width 38 height 27
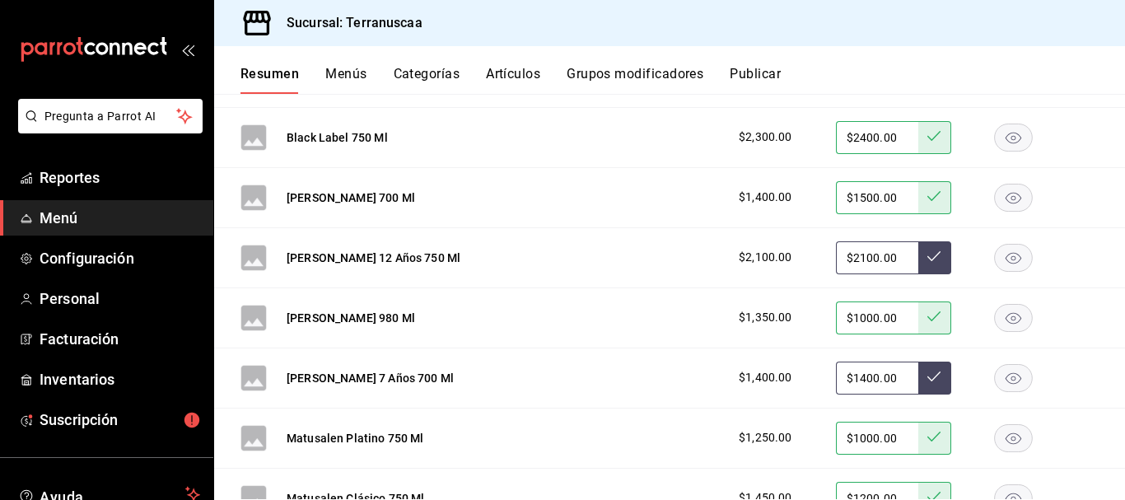
scroll to position [1551, 0]
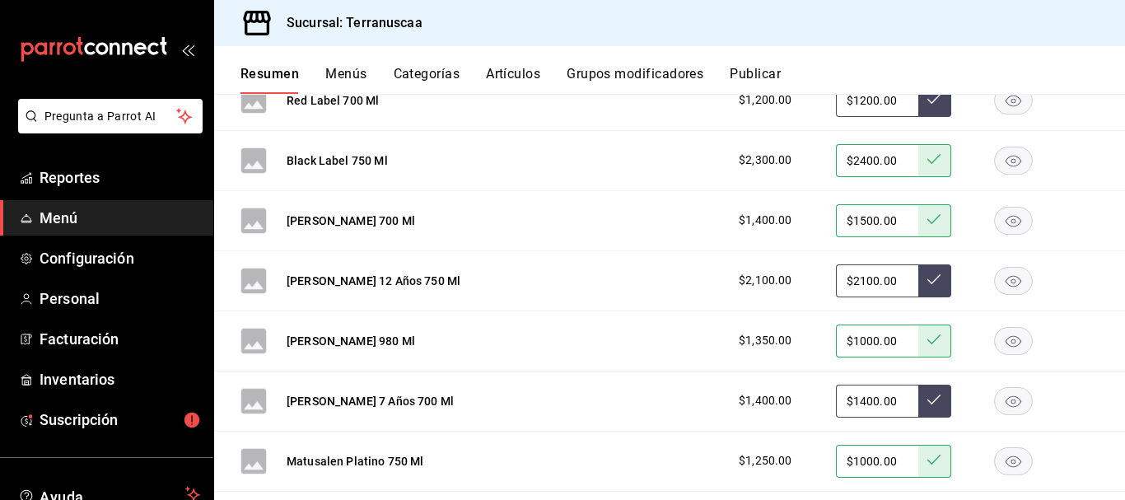
click at [995, 284] on rect "button" at bounding box center [1014, 280] width 38 height 27
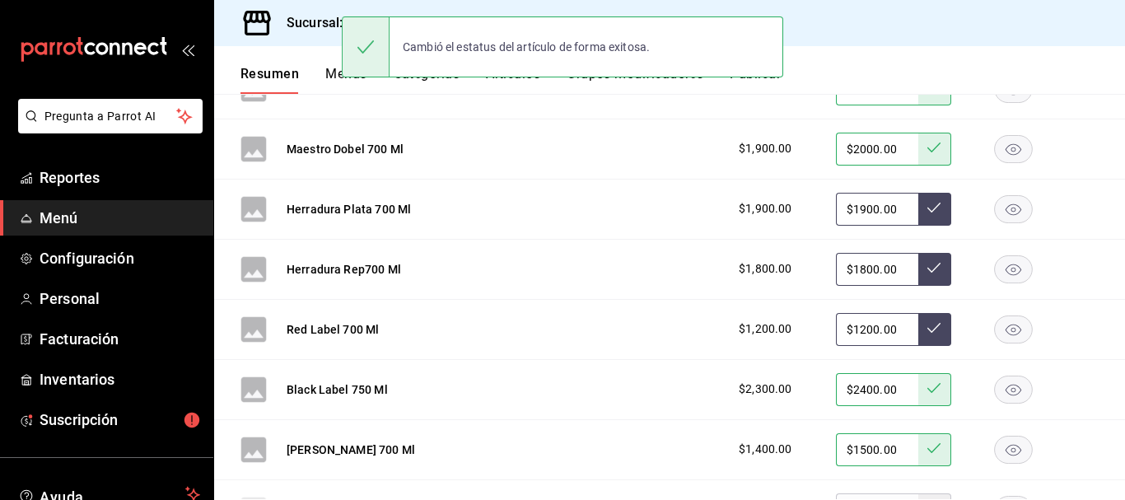
scroll to position [1304, 0]
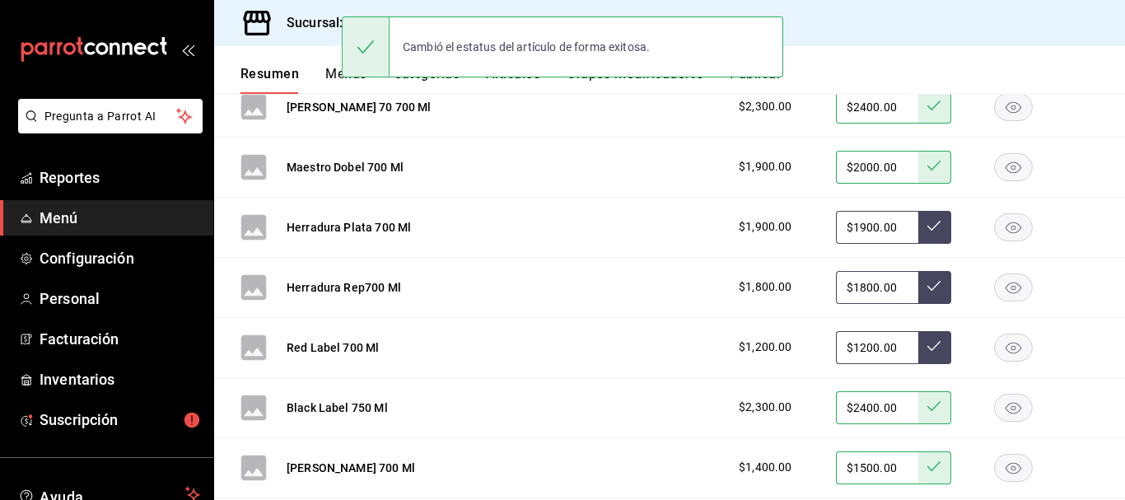
click at [997, 286] on rect "button" at bounding box center [1014, 286] width 38 height 27
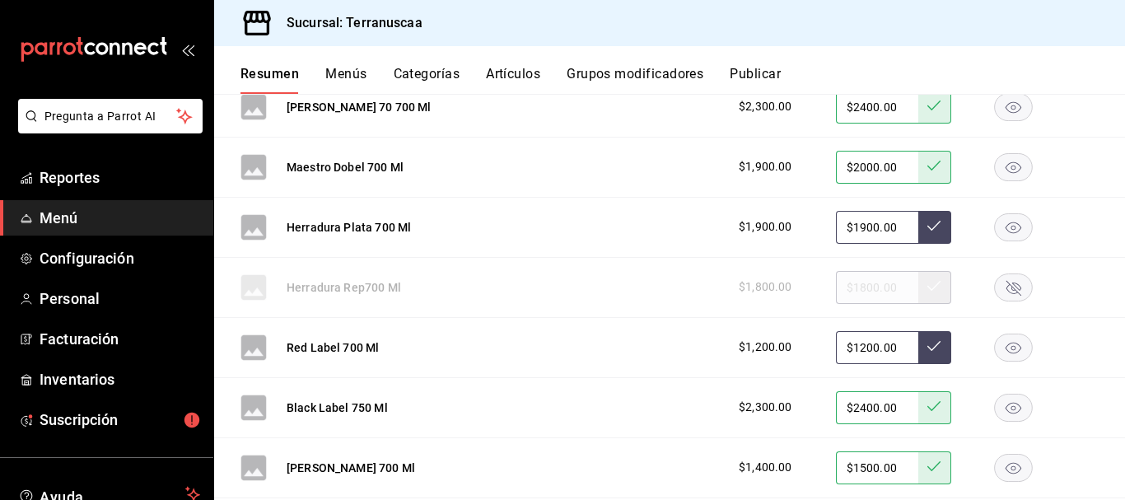
click at [1004, 231] on rect "button" at bounding box center [1014, 226] width 38 height 27
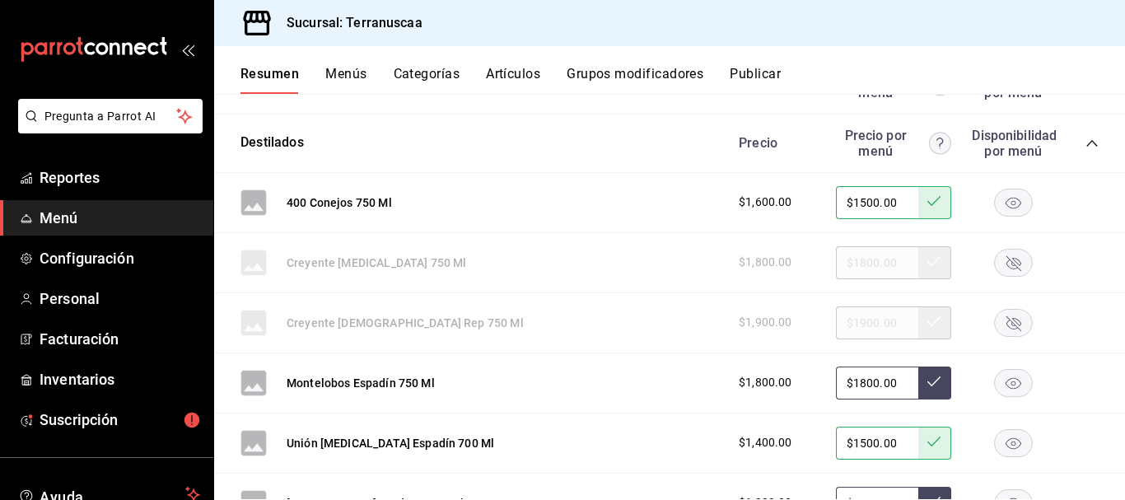
scroll to position [645, 0]
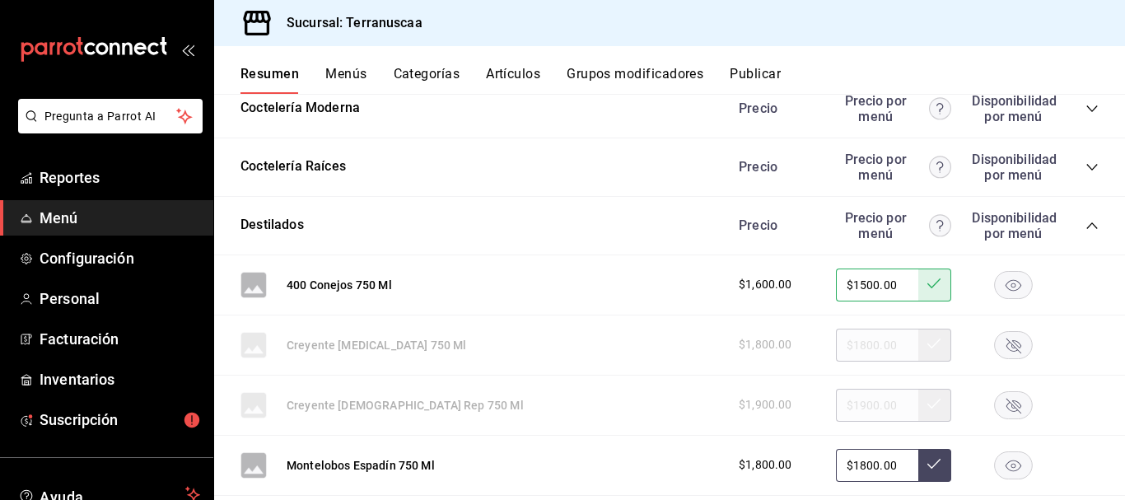
click at [1085, 225] on icon "collapse-category-row" at bounding box center [1091, 225] width 13 height 13
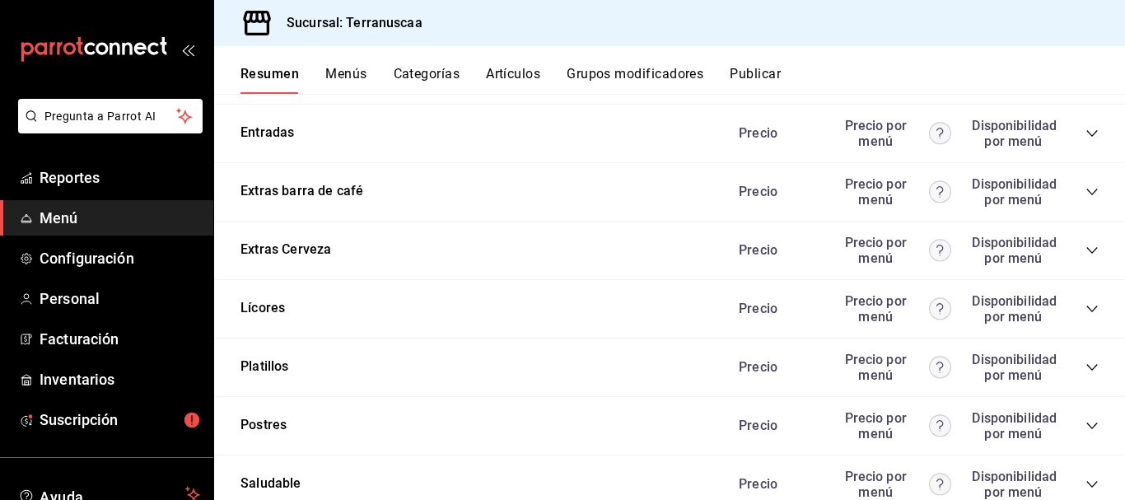
scroll to position [810, 0]
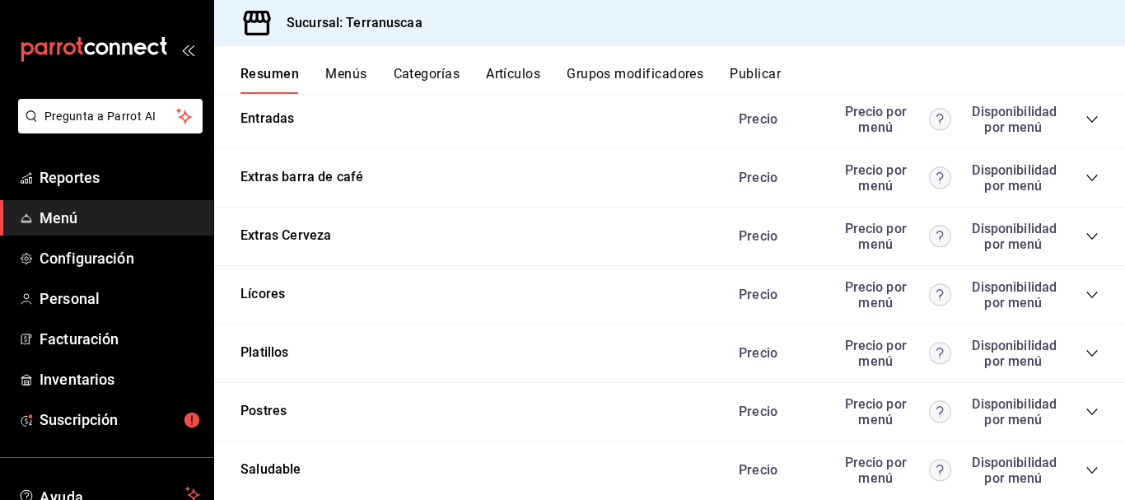
click at [1085, 289] on icon "collapse-category-row" at bounding box center [1091, 294] width 13 height 13
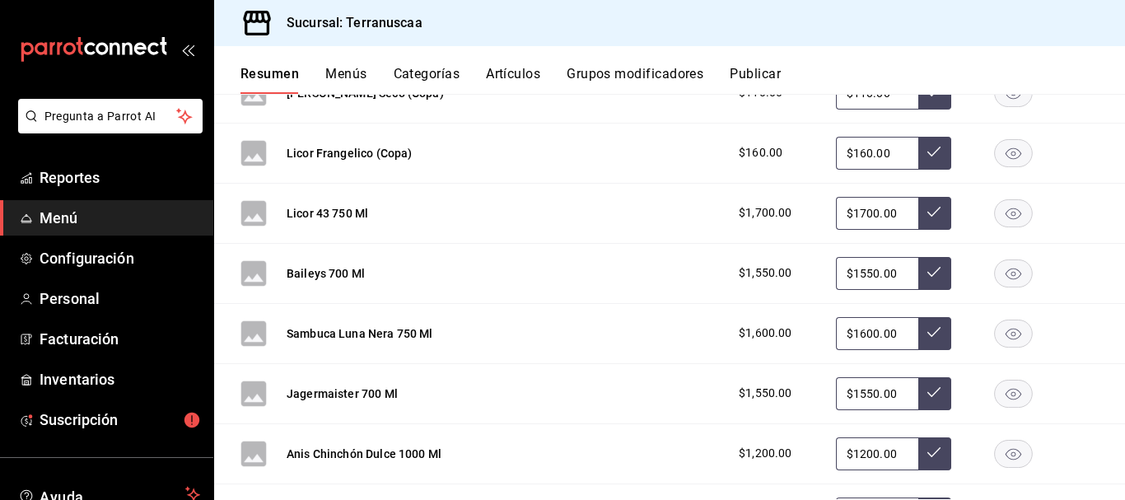
scroll to position [1386, 0]
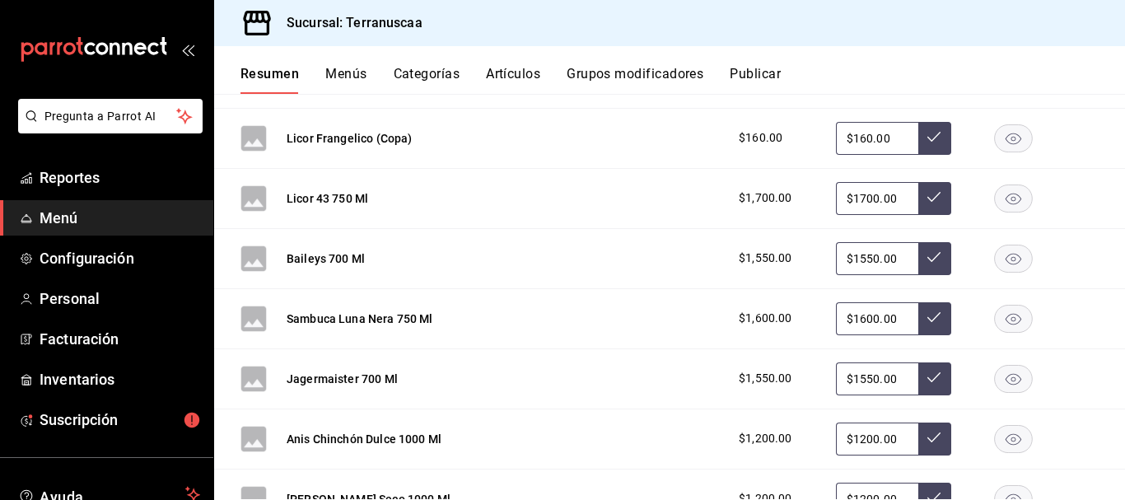
drag, startPoint x: 889, startPoint y: 199, endPoint x: 606, endPoint y: 185, distance: 283.6
click at [607, 185] on div "Licor 43 750 Ml $1,700.00 $1700.00" at bounding box center [669, 199] width 911 height 60
type input "$1650.00"
click at [919, 188] on button at bounding box center [934, 198] width 33 height 33
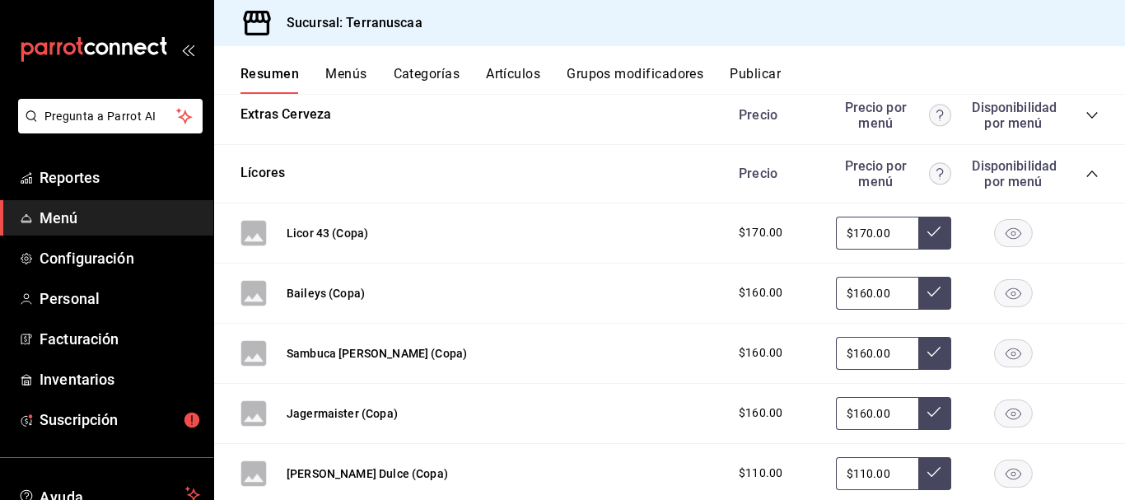
scroll to position [892, 0]
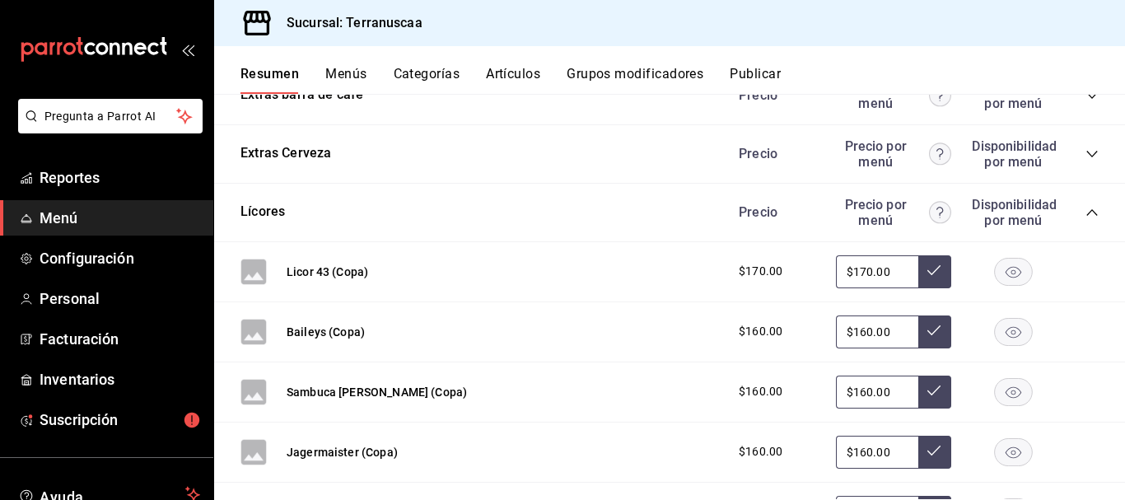
drag, startPoint x: 881, startPoint y: 265, endPoint x: 634, endPoint y: 265, distance: 247.1
click at [637, 265] on div "Licor 43 (Copa) $170.00 $170.00" at bounding box center [669, 272] width 911 height 60
type input "$140.00"
click at [918, 269] on button at bounding box center [934, 271] width 33 height 33
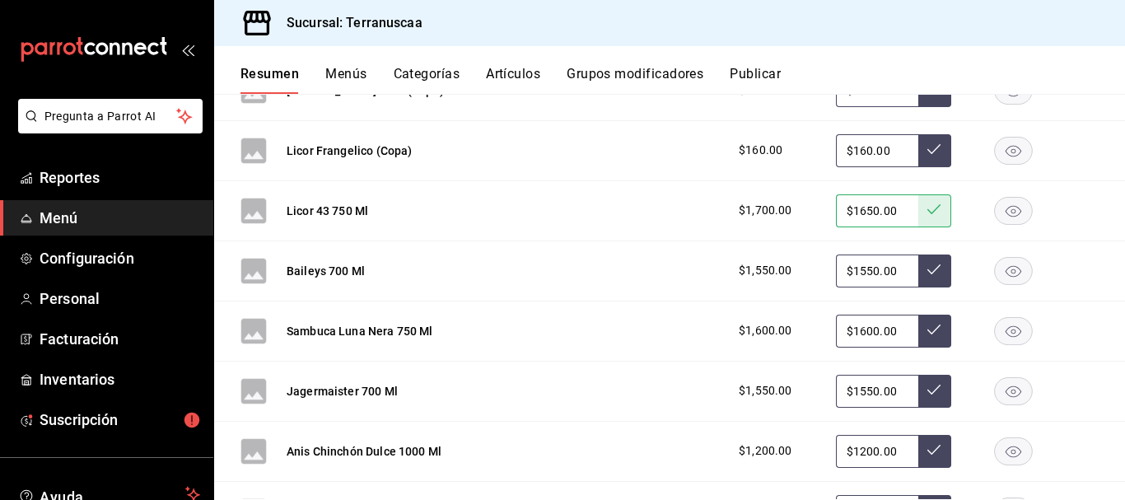
scroll to position [1386, 0]
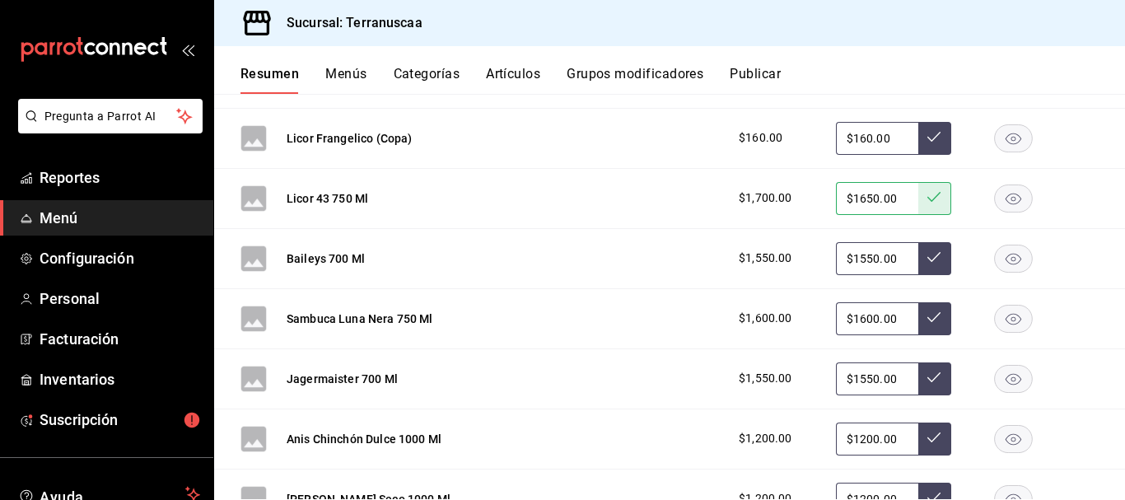
drag, startPoint x: 885, startPoint y: 254, endPoint x: 483, endPoint y: 255, distance: 401.9
click at [493, 254] on div "Baileys 700 Ml $1,550.00 $1550.00" at bounding box center [669, 259] width 911 height 60
type input "$1400.00"
click at [932, 264] on button at bounding box center [934, 258] width 33 height 33
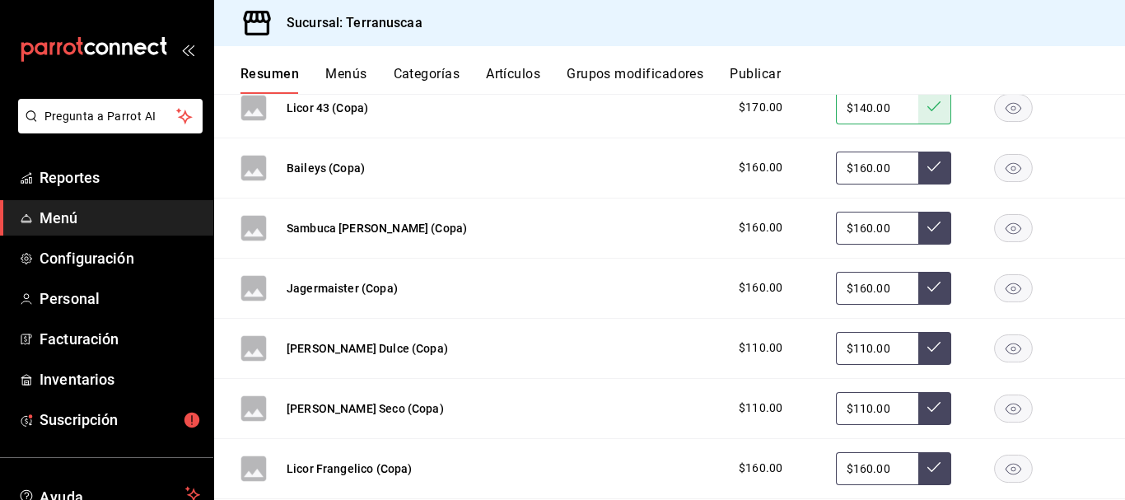
scroll to position [892, 0]
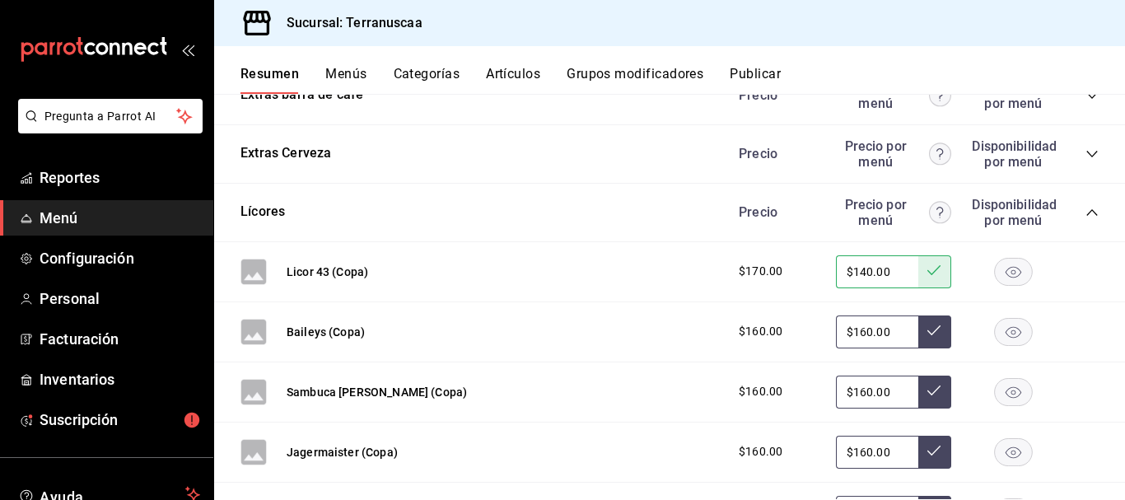
drag, startPoint x: 890, startPoint y: 323, endPoint x: 730, endPoint y: 329, distance: 160.7
click at [738, 326] on div "$160.00 $160.00" at bounding box center [910, 331] width 376 height 33
type input "$2.00"
type input "$120.00"
click at [926, 345] on button at bounding box center [934, 331] width 33 height 33
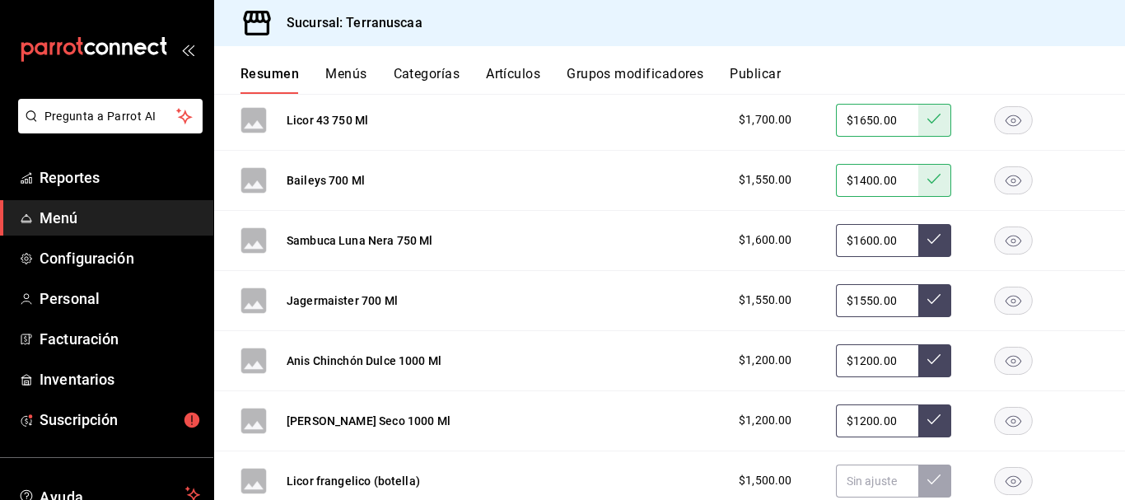
scroll to position [1468, 0]
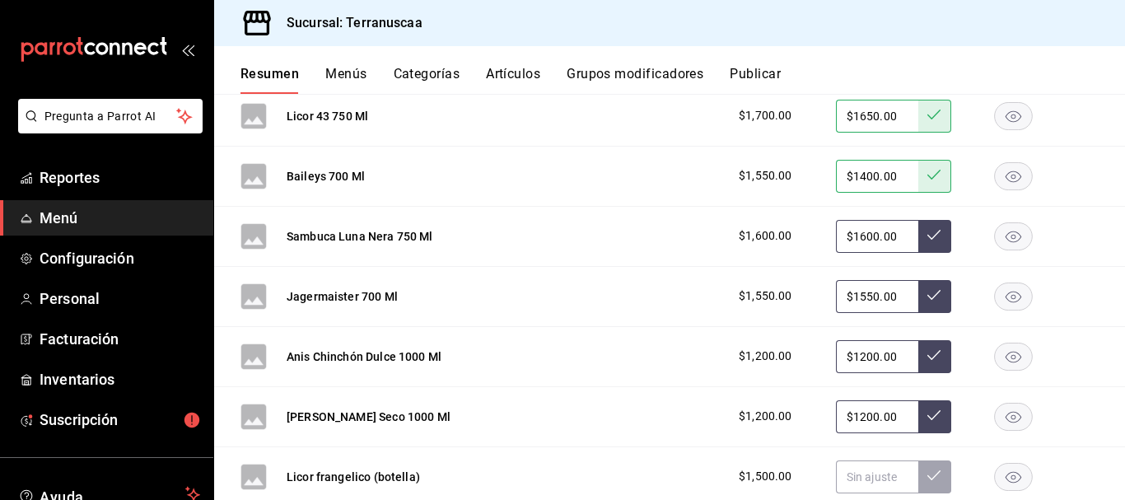
drag, startPoint x: 893, startPoint y: 240, endPoint x: 549, endPoint y: 234, distance: 343.5
click at [549, 234] on div "Sambuca Luna Nera 750 Ml $1,600.00 $1600.00" at bounding box center [669, 237] width 911 height 60
type input "$1400.00"
click at [937, 240] on button at bounding box center [934, 236] width 33 height 33
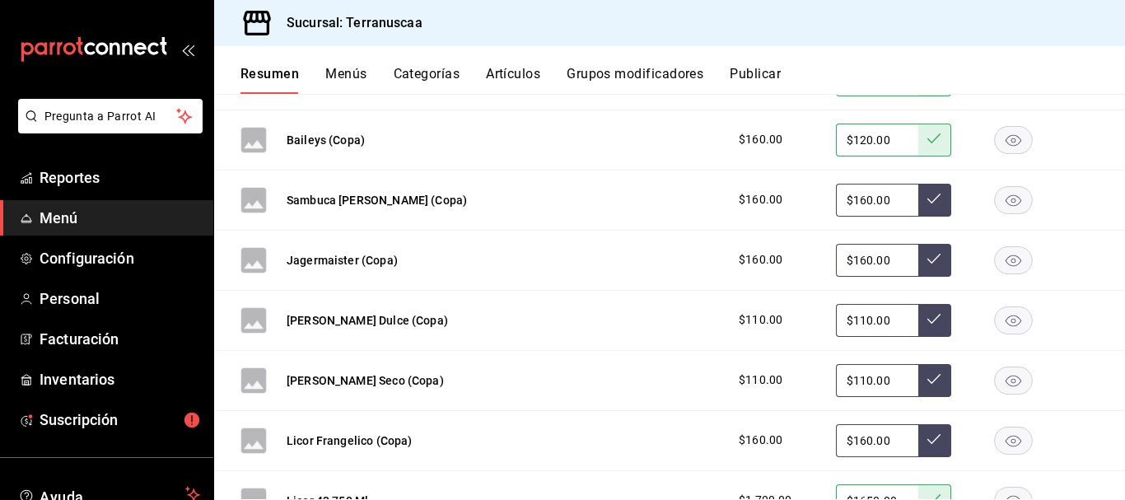
scroll to position [974, 0]
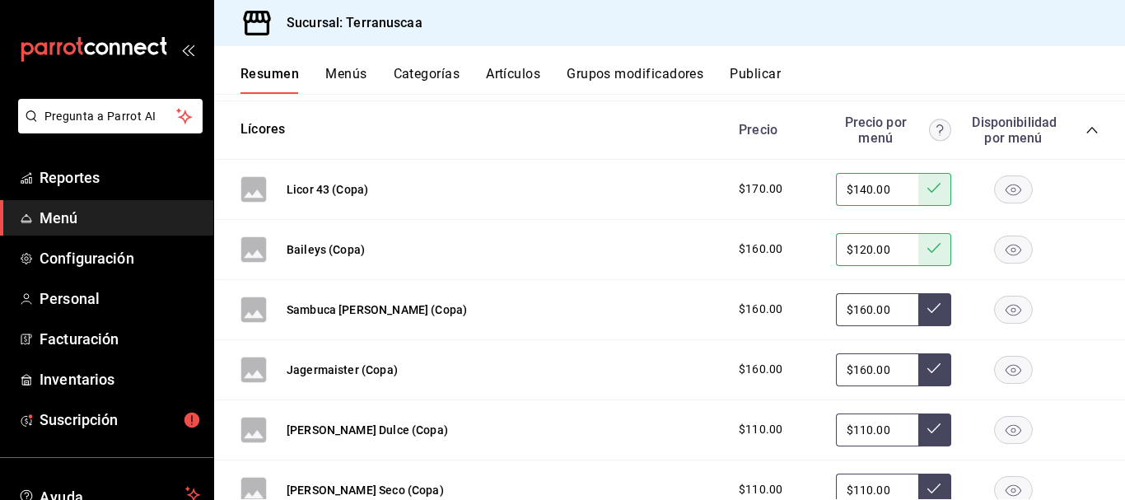
drag, startPoint x: 884, startPoint y: 310, endPoint x: 547, endPoint y: 302, distance: 336.9
click at [562, 302] on div "Sambuca [PERSON_NAME] (Copa) $160.00 $160.00" at bounding box center [669, 310] width 911 height 60
type input "$130.00"
click at [918, 317] on button at bounding box center [934, 309] width 33 height 33
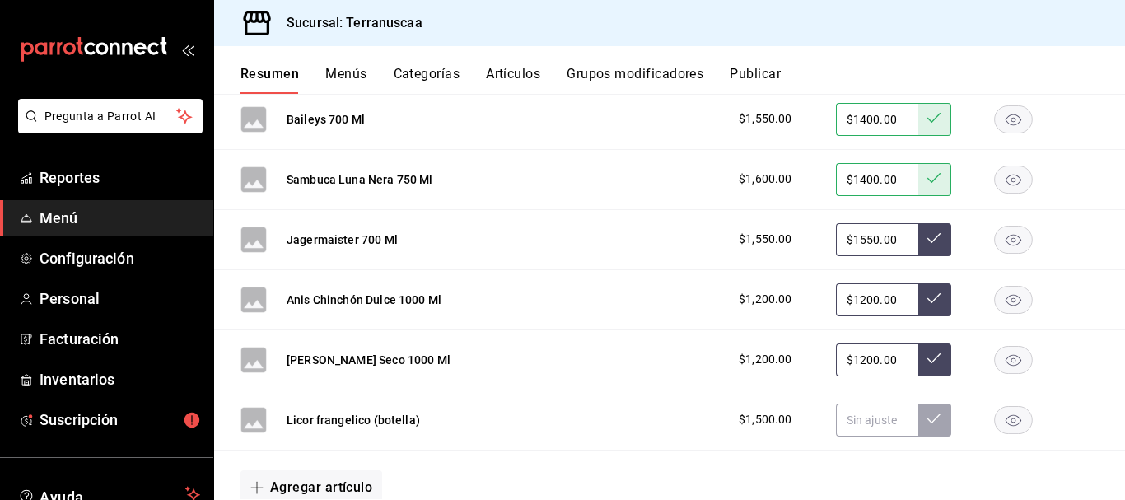
scroll to position [1551, 0]
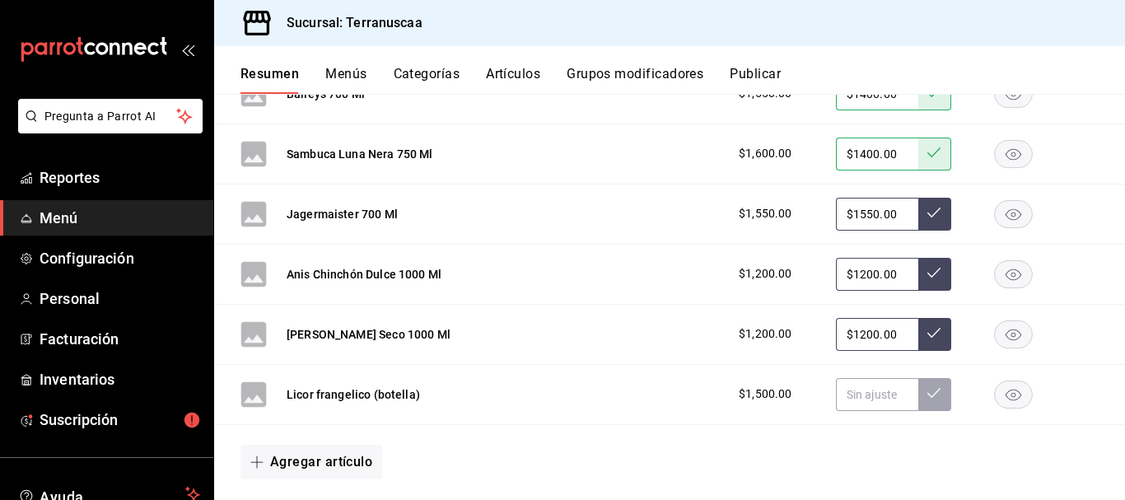
drag, startPoint x: 889, startPoint y: 274, endPoint x: 726, endPoint y: 280, distance: 162.3
click at [728, 280] on div "$1,200.00 $1200.00" at bounding box center [910, 274] width 376 height 33
type input "$1100.00"
click at [918, 268] on button at bounding box center [934, 274] width 33 height 33
drag, startPoint x: 884, startPoint y: 343, endPoint x: 453, endPoint y: 310, distance: 432.7
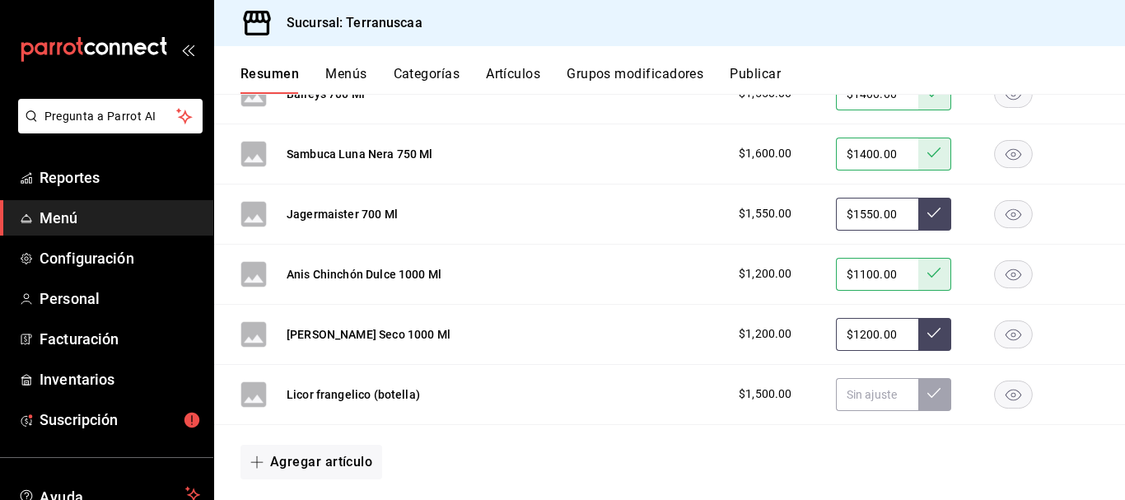
click at [458, 310] on div "Anis Chinchón Seco 1000 Ml $1,200.00 $1200.00" at bounding box center [669, 335] width 911 height 60
type input "$1100.00"
click at [938, 330] on button at bounding box center [934, 334] width 33 height 33
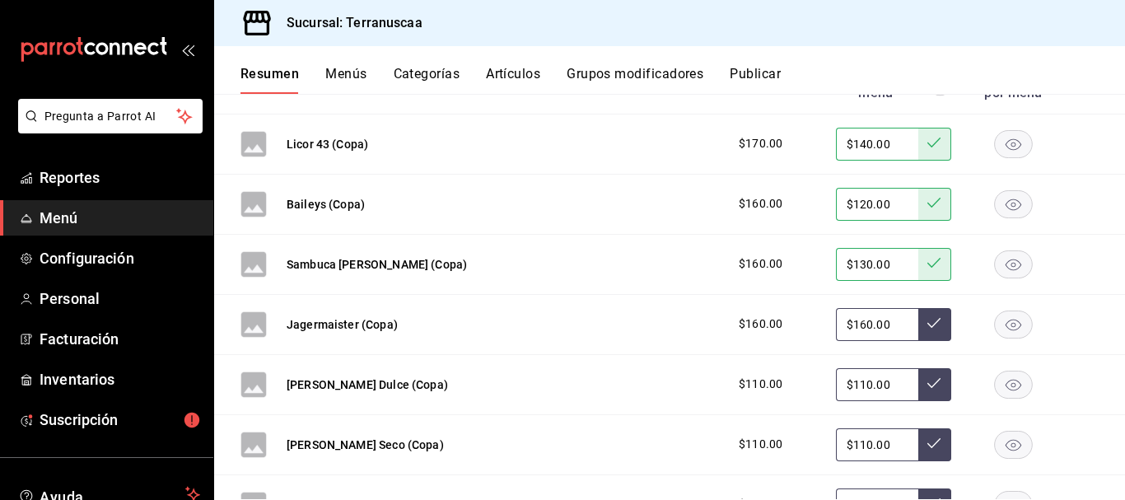
scroll to position [1057, 0]
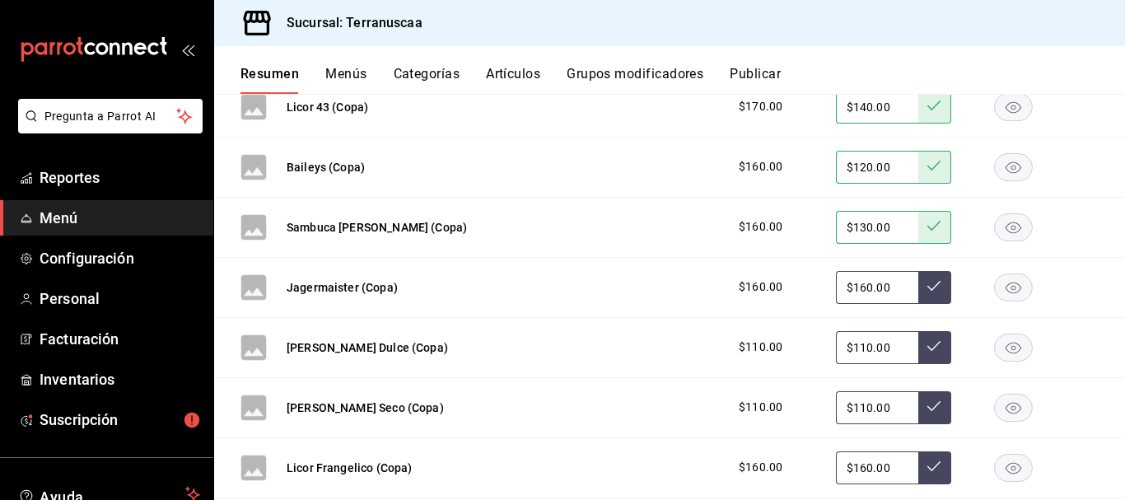
drag, startPoint x: 877, startPoint y: 347, endPoint x: 584, endPoint y: 329, distance: 293.7
click at [589, 329] on div "[PERSON_NAME] Dulce (Copa) $110.00 $110.00" at bounding box center [669, 348] width 911 height 60
type input "$80.00"
click at [918, 339] on button at bounding box center [934, 347] width 33 height 33
drag, startPoint x: 874, startPoint y: 407, endPoint x: 504, endPoint y: 410, distance: 369.8
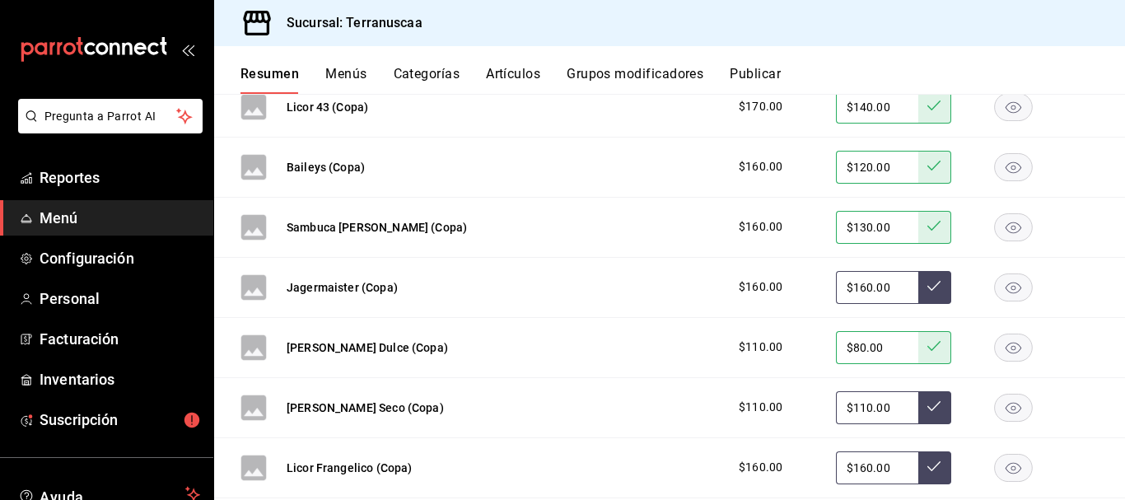
click at [504, 410] on div "[PERSON_NAME] Seco (Copa) $110.00 $110.00" at bounding box center [669, 408] width 911 height 60
type input "$80.00"
click at [927, 400] on icon at bounding box center [933, 405] width 13 height 13
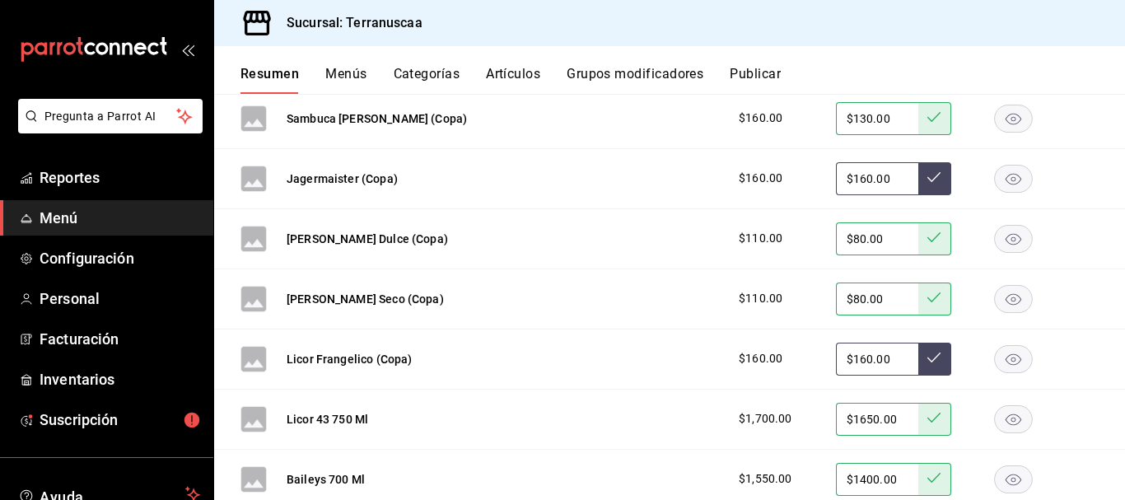
scroll to position [1221, 0]
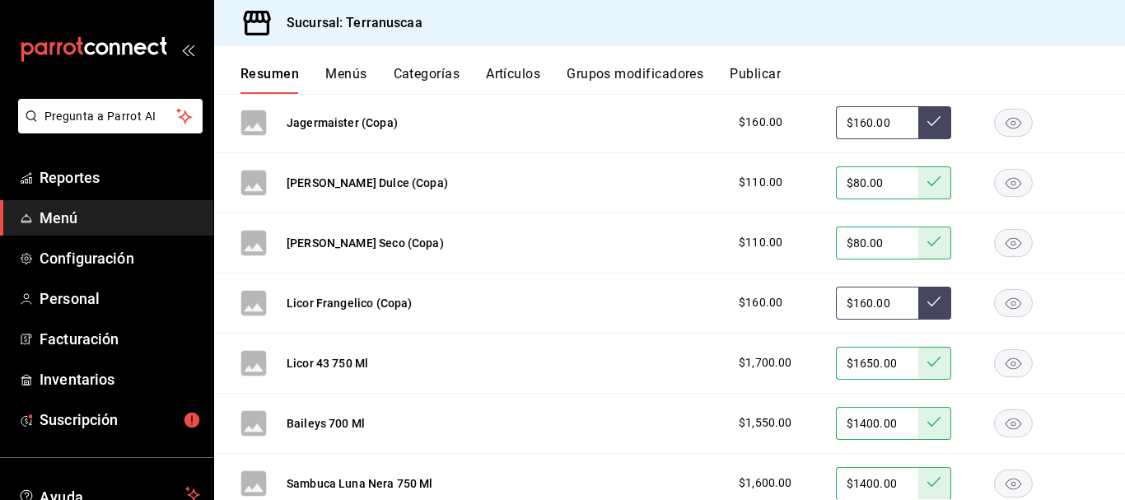
drag, startPoint x: 886, startPoint y: 308, endPoint x: 675, endPoint y: 306, distance: 210.8
click at [675, 299] on div "Licor Frangelico (Copa) $160.00 $160.00" at bounding box center [669, 303] width 911 height 60
type input "$130.00"
click at [927, 301] on icon at bounding box center [933, 301] width 13 height 13
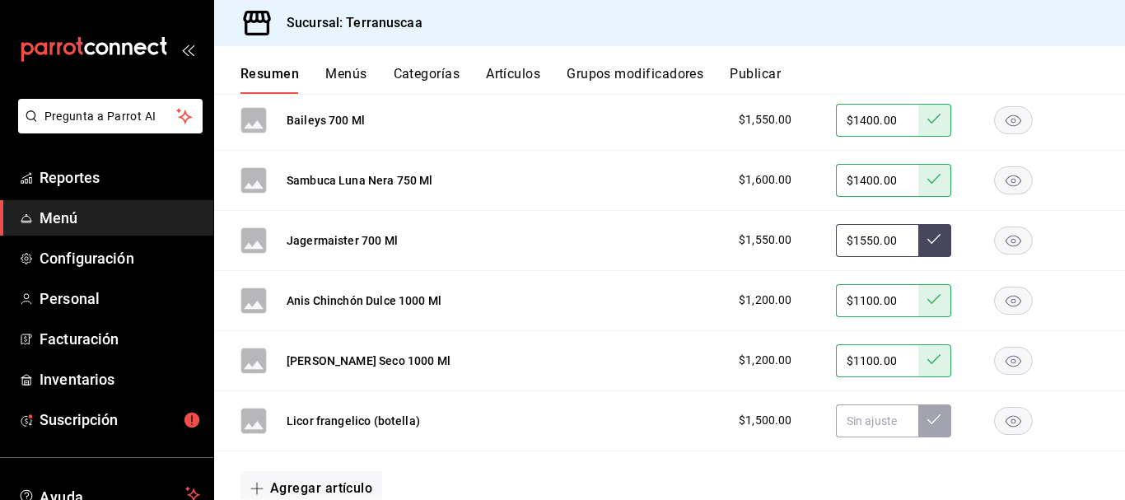
scroll to position [1551, 0]
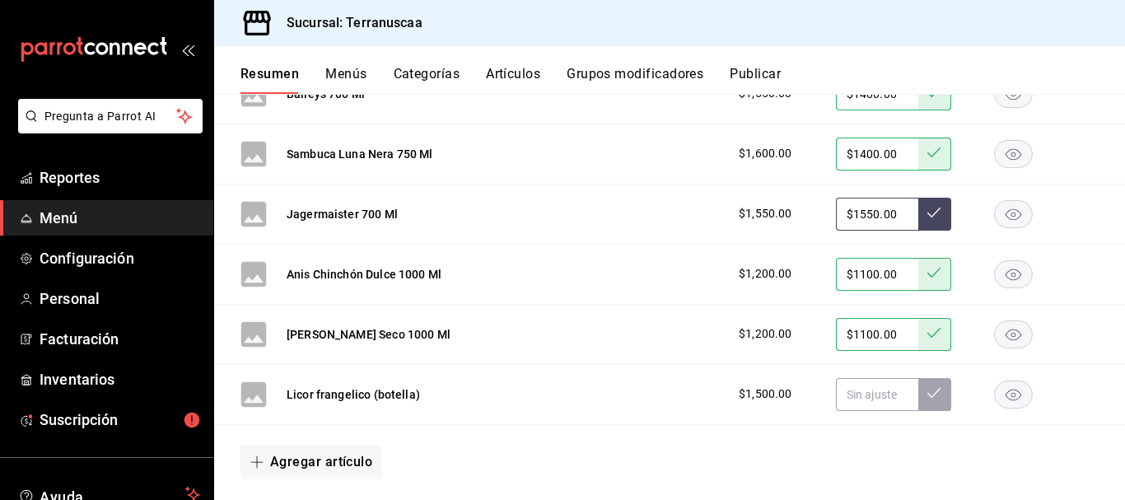
click at [996, 394] on rect "button" at bounding box center [1014, 393] width 38 height 27
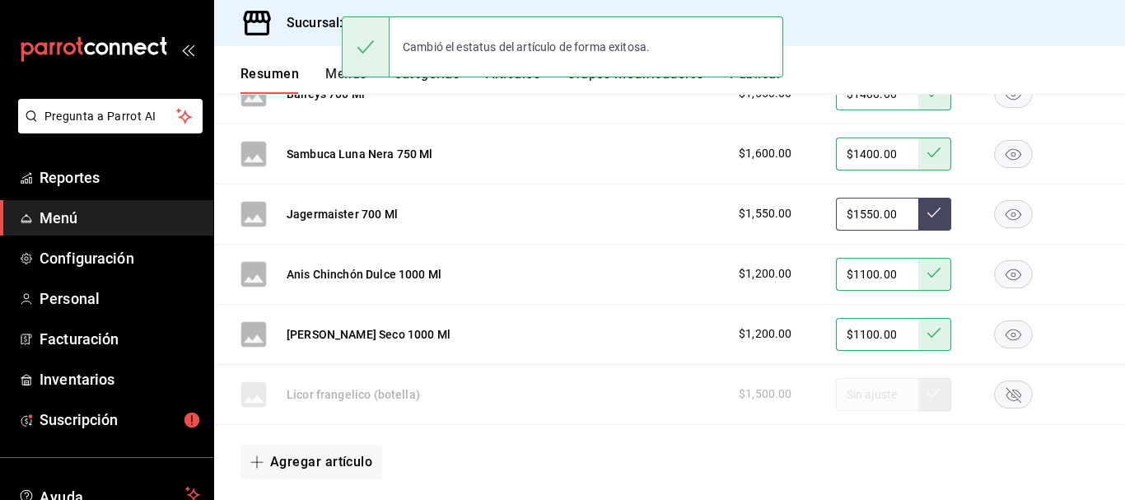
click at [995, 399] on rect "button" at bounding box center [1014, 393] width 38 height 27
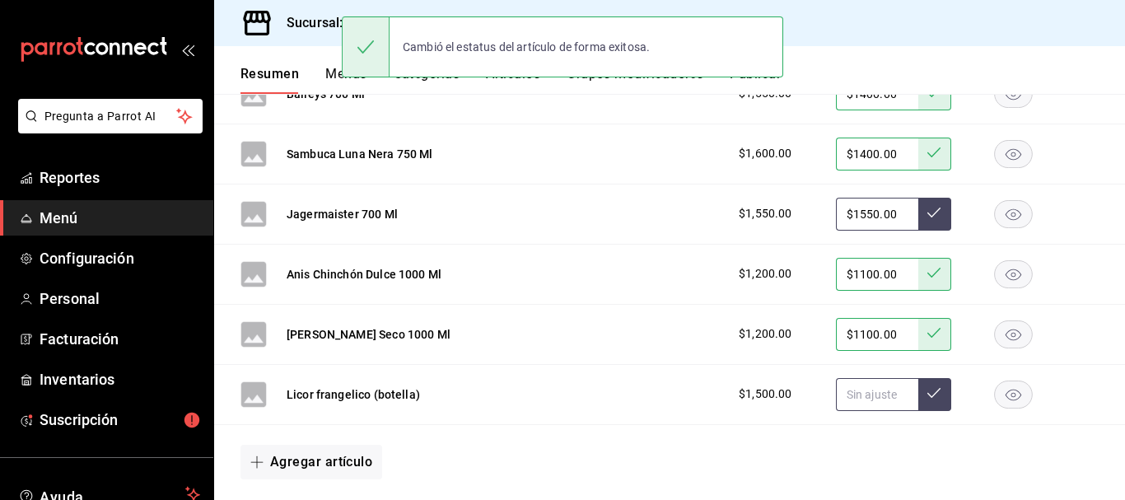
click at [894, 394] on input "text" at bounding box center [877, 394] width 82 height 33
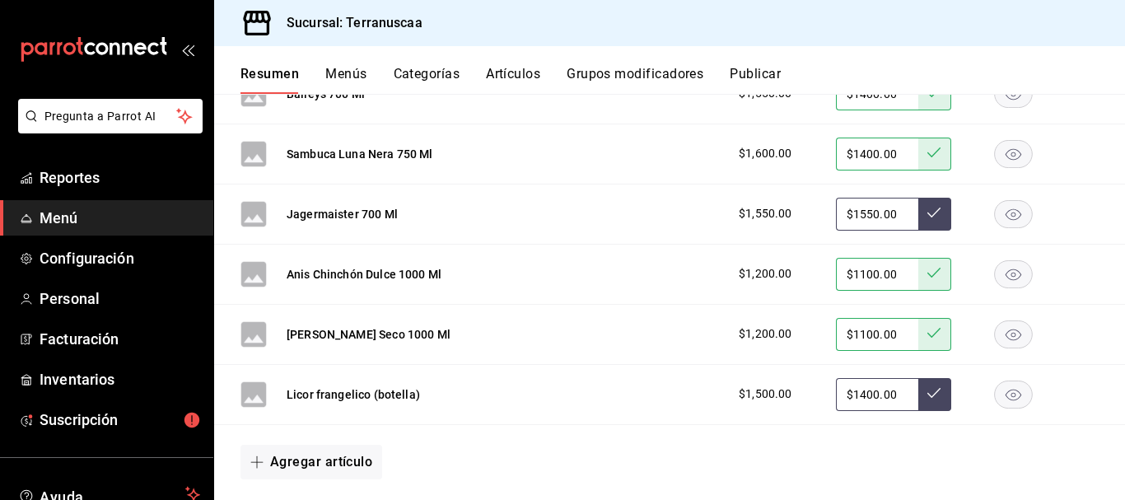
type input "$1400.00"
click at [927, 398] on icon at bounding box center [933, 392] width 13 height 13
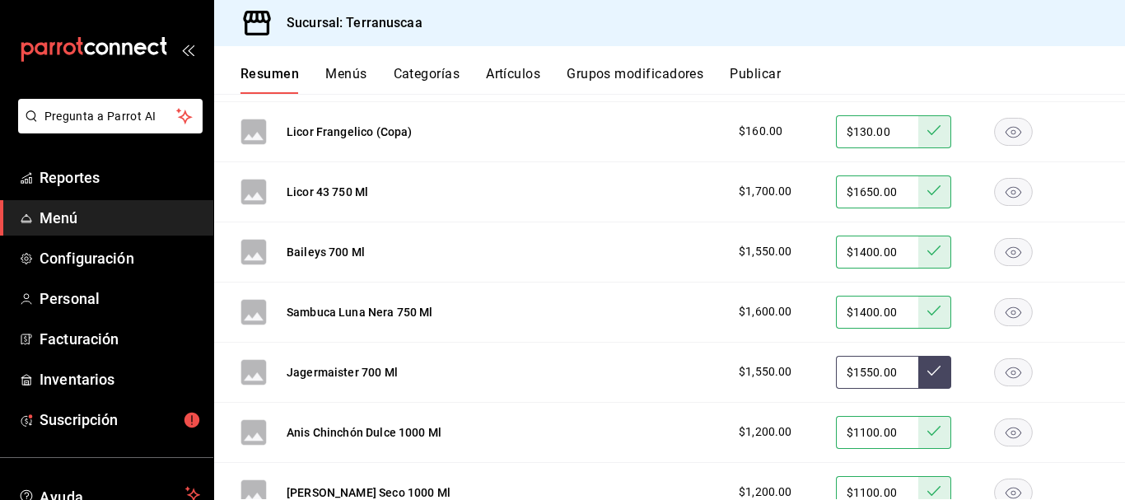
scroll to position [1386, 0]
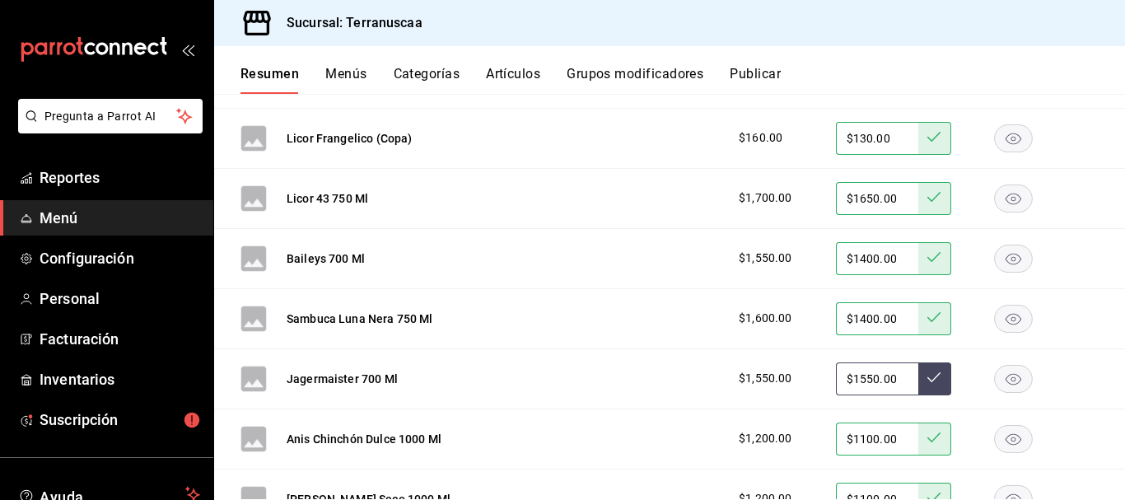
click at [1015, 384] on rect "button" at bounding box center [1014, 378] width 38 height 27
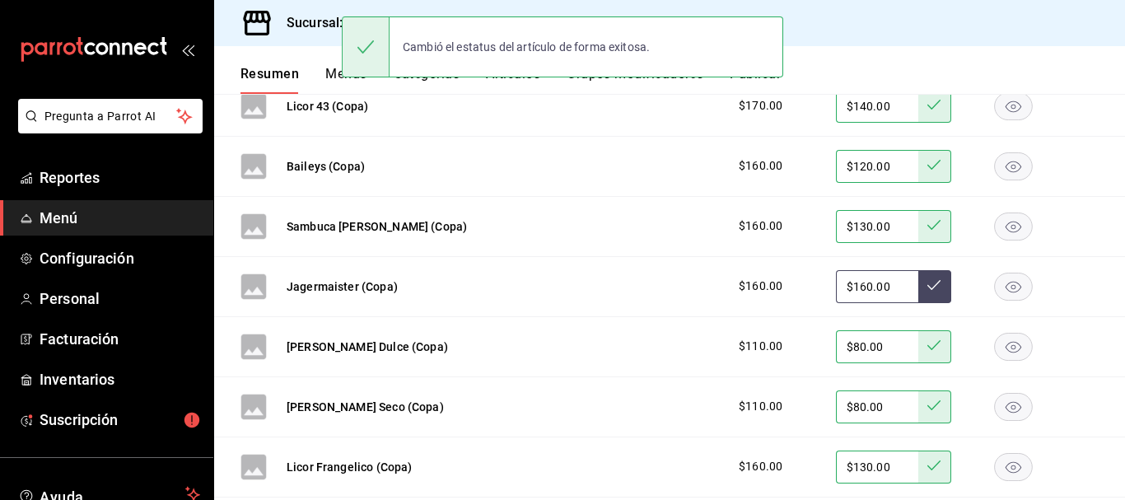
scroll to position [1057, 0]
click at [1013, 288] on rect "button" at bounding box center [1014, 286] width 38 height 27
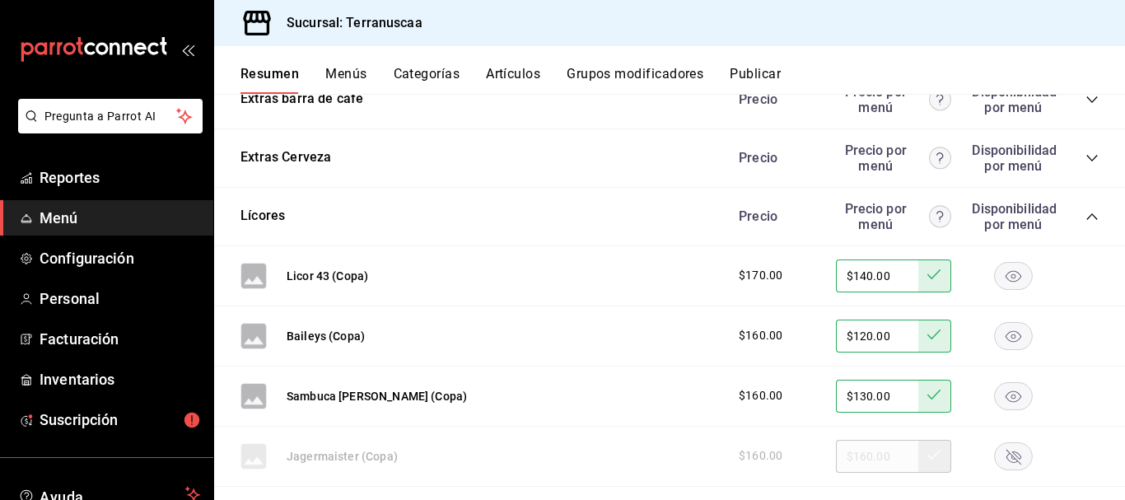
scroll to position [810, 0]
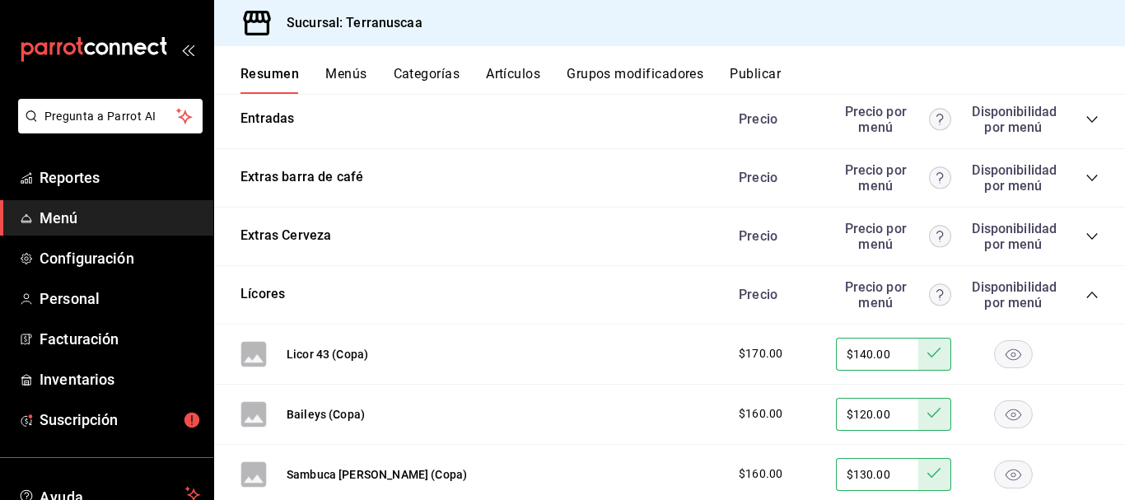
click at [1085, 294] on icon "collapse-category-row" at bounding box center [1091, 294] width 13 height 13
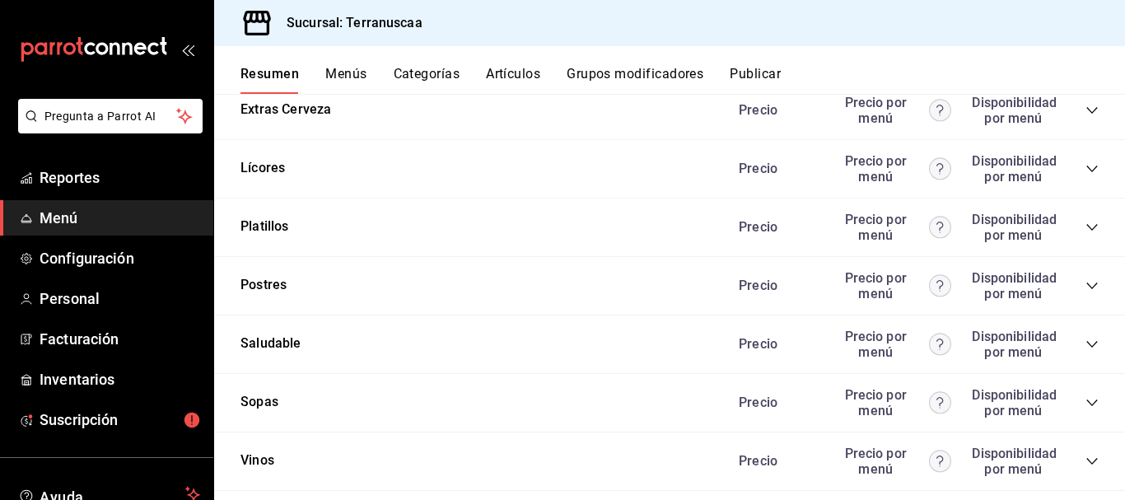
scroll to position [974, 0]
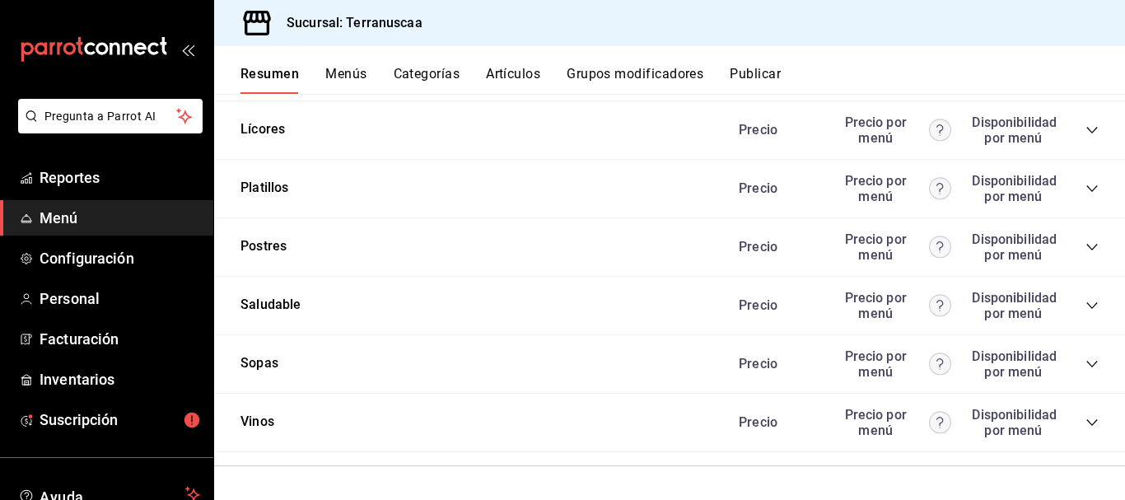
click at [1086, 421] on icon "collapse-category-row" at bounding box center [1091, 422] width 11 height 7
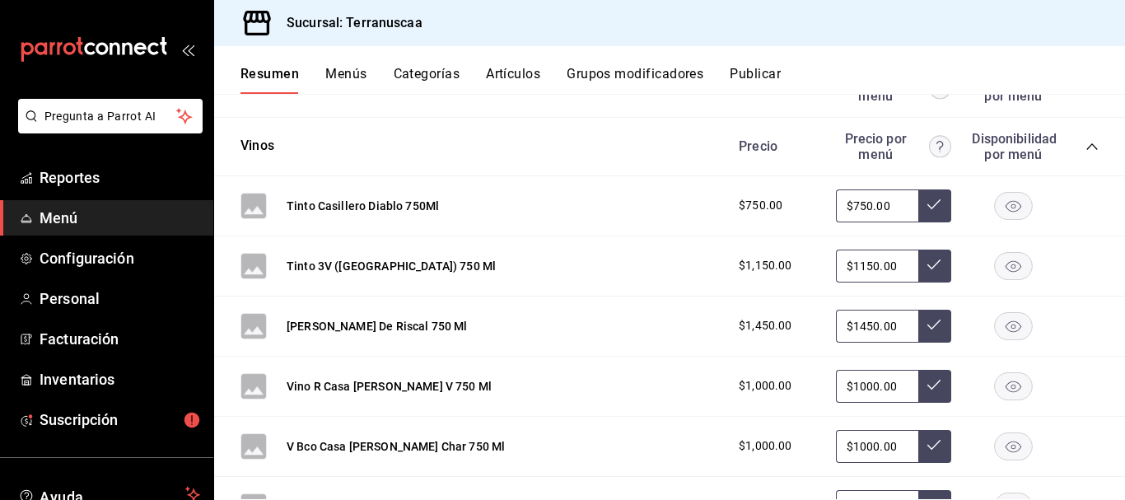
scroll to position [1221, 0]
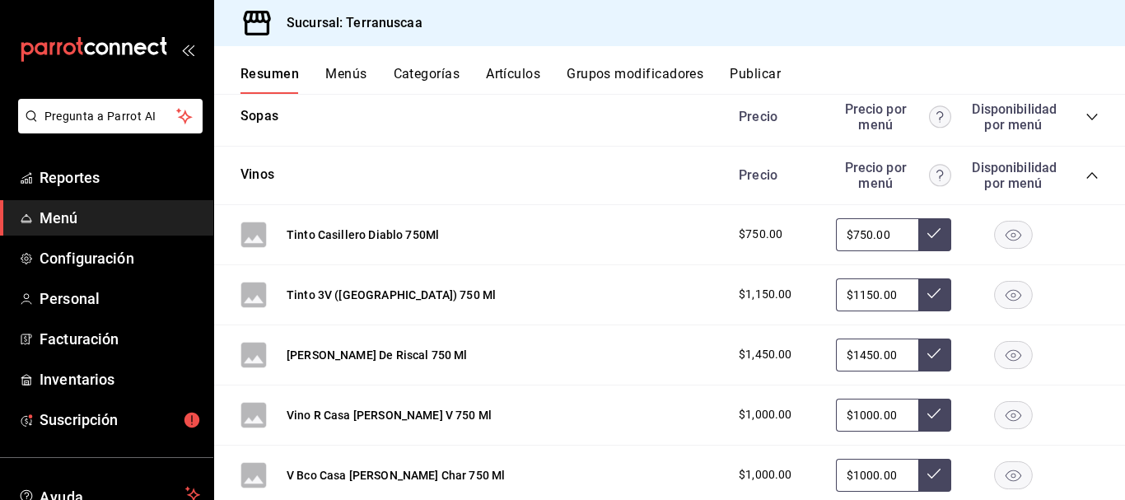
drag, startPoint x: 884, startPoint y: 238, endPoint x: 650, endPoint y: 227, distance: 235.0
click at [650, 227] on div "Tinto Casillero Diablo 750Ml $750.00 $750.00" at bounding box center [669, 235] width 911 height 60
click at [941, 257] on div "Tinto Casillero Diablo 750Ml $750.00 $750.00" at bounding box center [669, 235] width 911 height 60
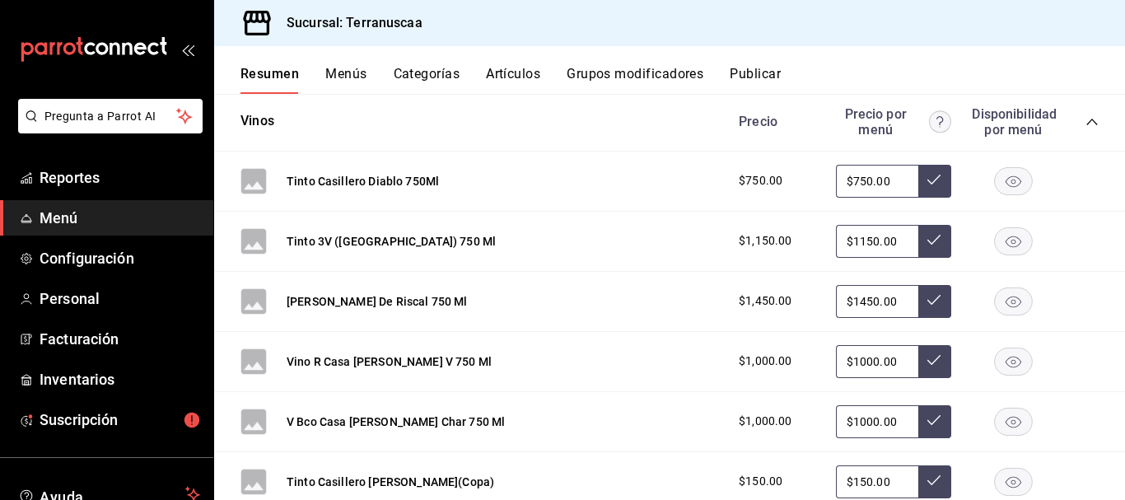
scroll to position [1304, 0]
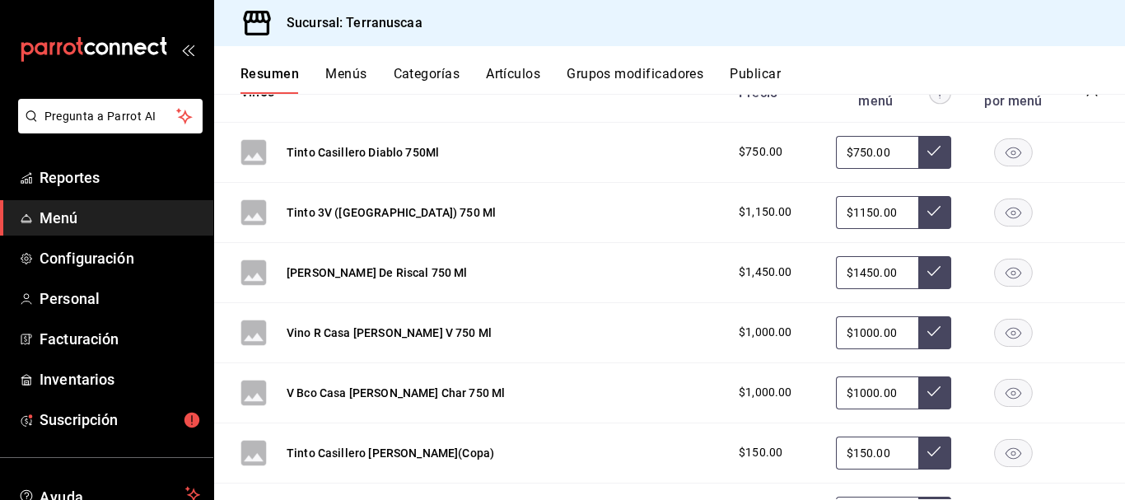
click at [995, 278] on rect "button" at bounding box center [1014, 272] width 38 height 27
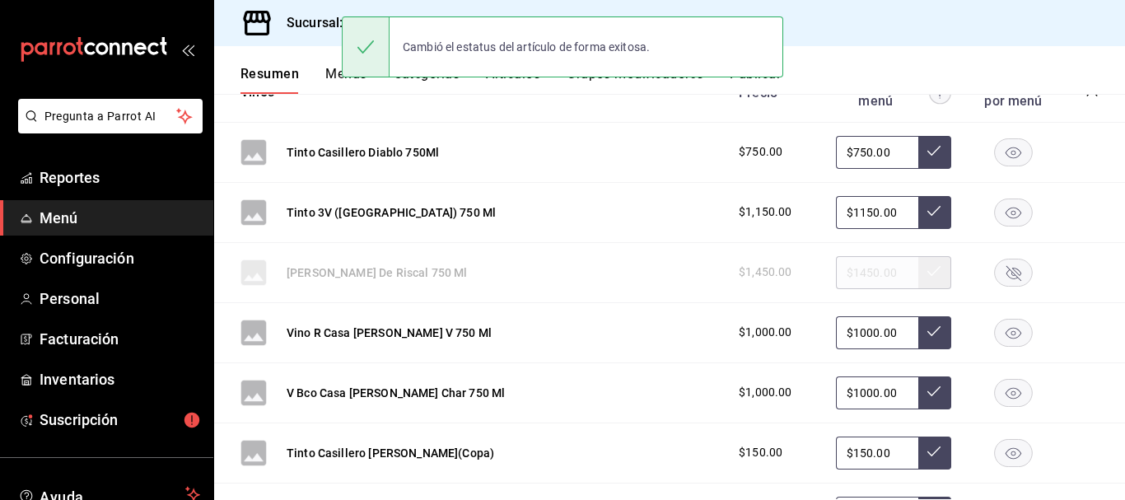
click at [998, 280] on rect "button" at bounding box center [1014, 272] width 38 height 27
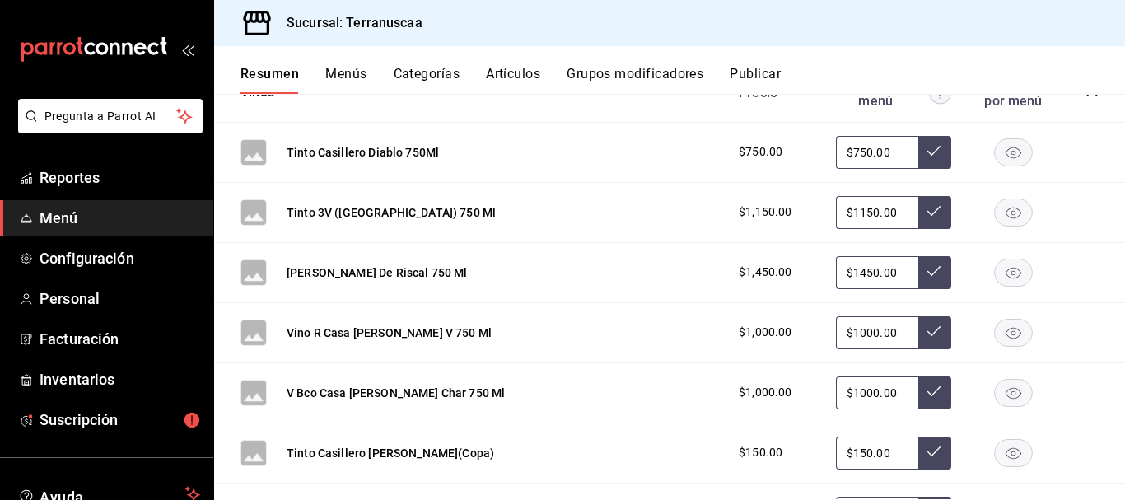
click at [1006, 268] on icon "button" at bounding box center [1014, 273] width 16 height 12
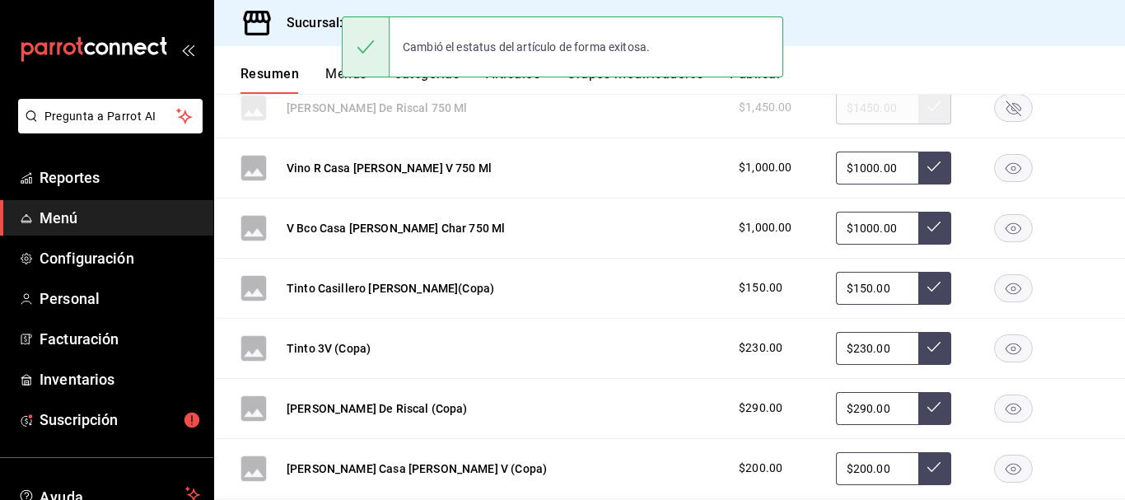
scroll to position [1386, 0]
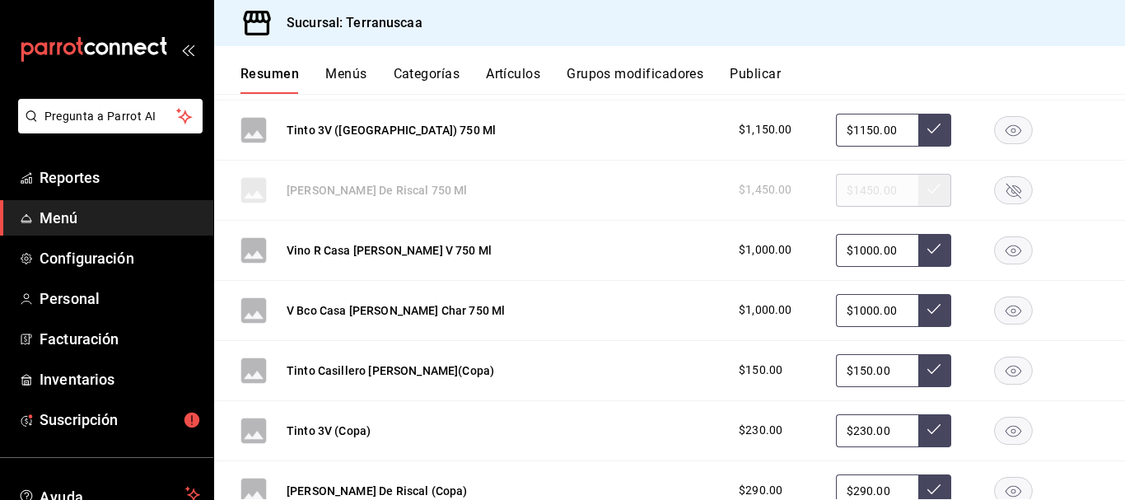
click at [895, 249] on input "$1000.00" at bounding box center [877, 250] width 82 height 33
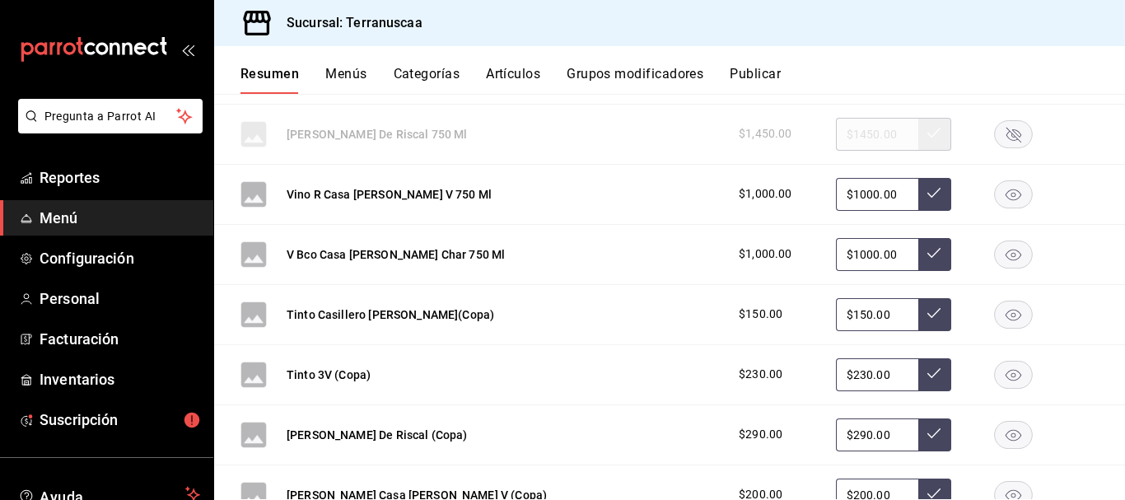
scroll to position [1468, 0]
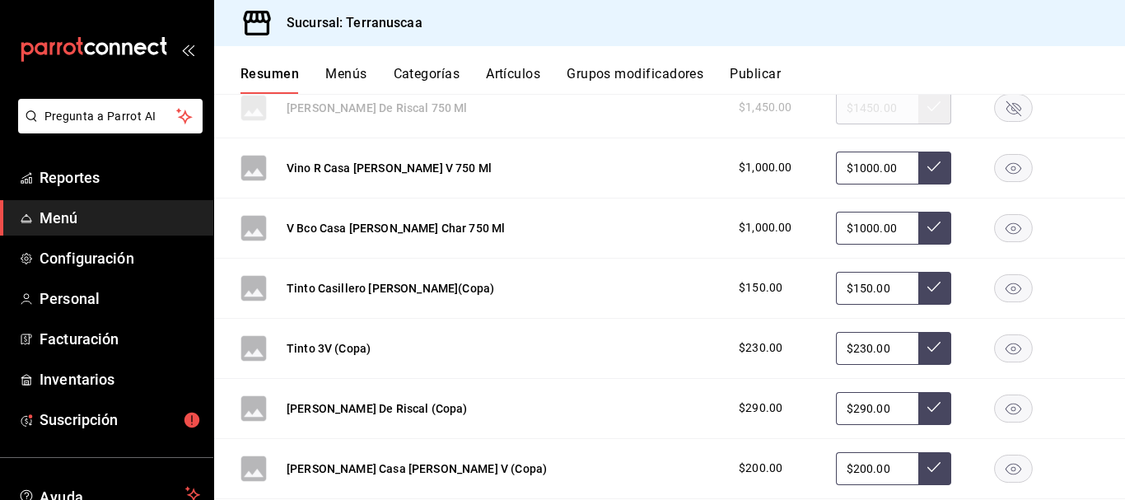
click at [889, 226] on input "$1000.00" at bounding box center [877, 228] width 82 height 33
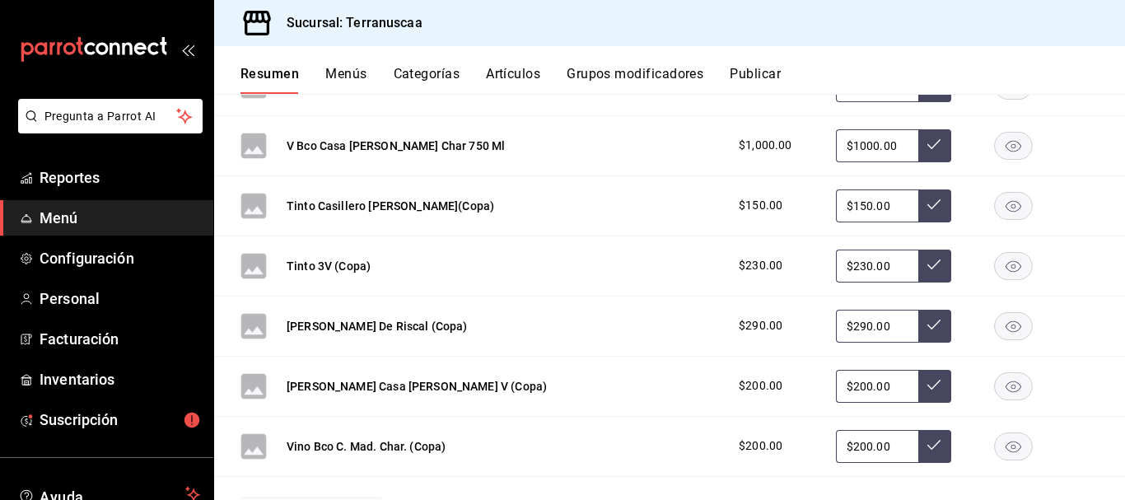
scroll to position [1633, 0]
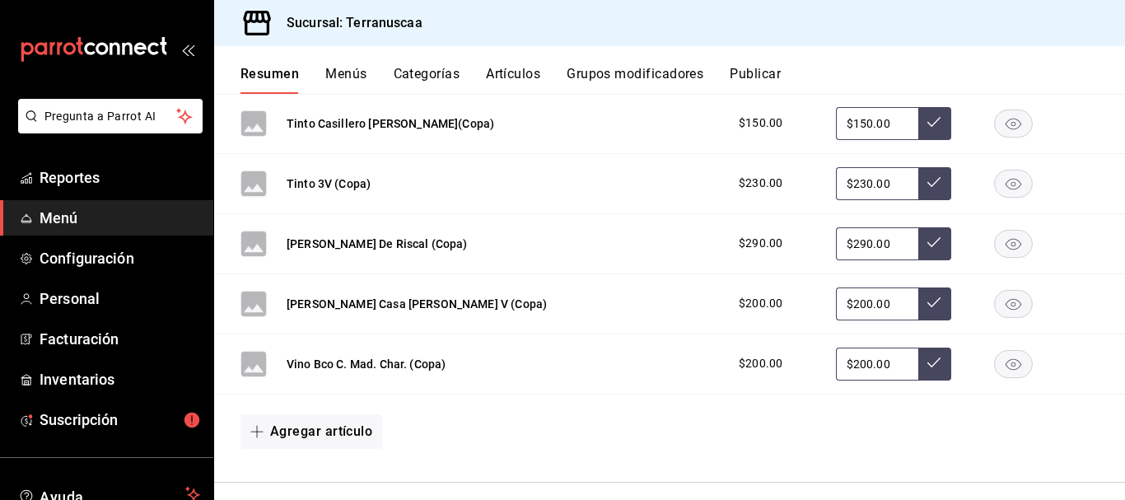
drag, startPoint x: 880, startPoint y: 126, endPoint x: 781, endPoint y: 125, distance: 99.7
click at [781, 125] on div "$150.00 $150.00" at bounding box center [910, 123] width 376 height 33
type input "$130.00"
click at [927, 124] on icon at bounding box center [933, 121] width 13 height 13
click at [895, 176] on input "$230.00" at bounding box center [877, 183] width 82 height 33
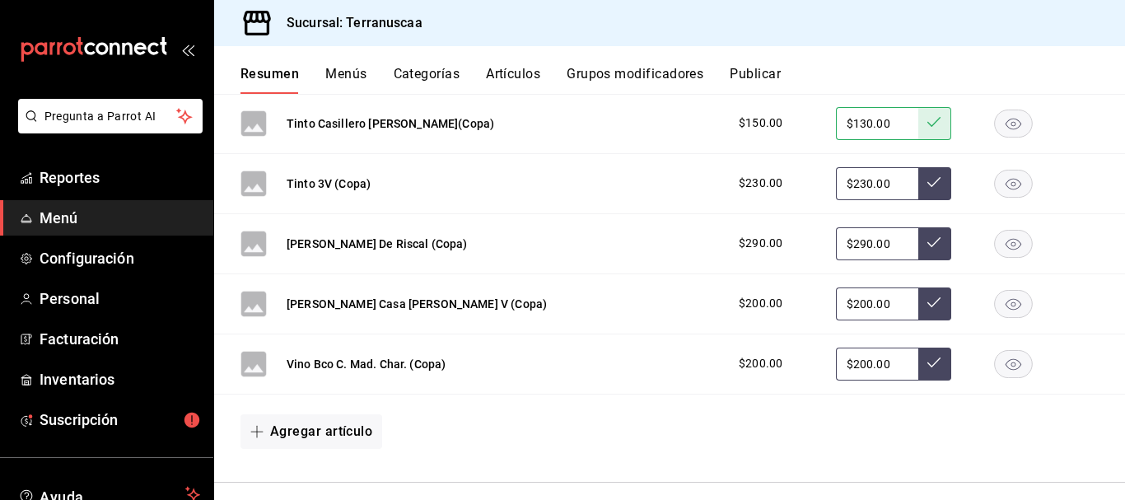
click at [1004, 246] on rect "button" at bounding box center [1014, 243] width 38 height 27
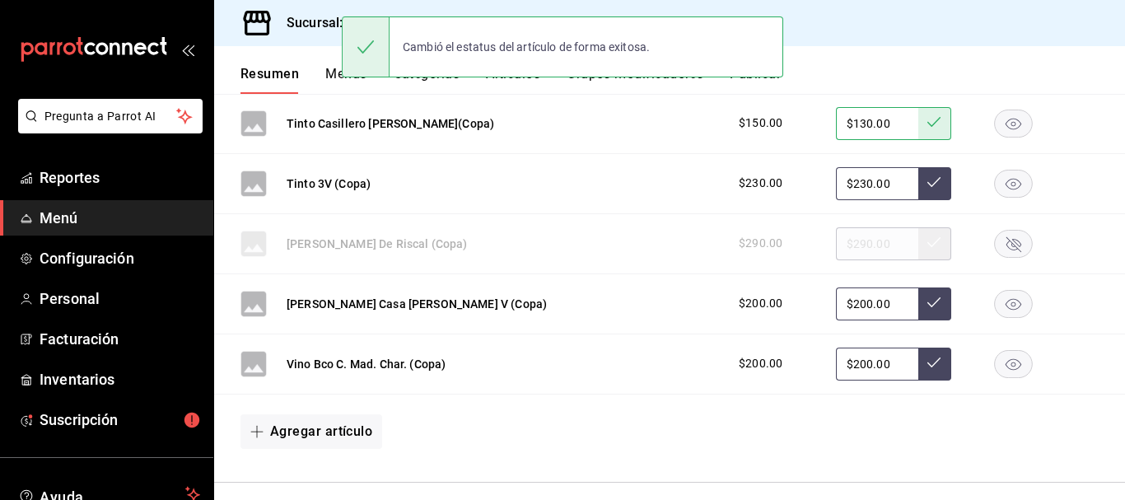
drag, startPoint x: 884, startPoint y: 310, endPoint x: 751, endPoint y: 305, distance: 132.7
click at [751, 305] on div "$200.00 $200.00" at bounding box center [910, 303] width 376 height 33
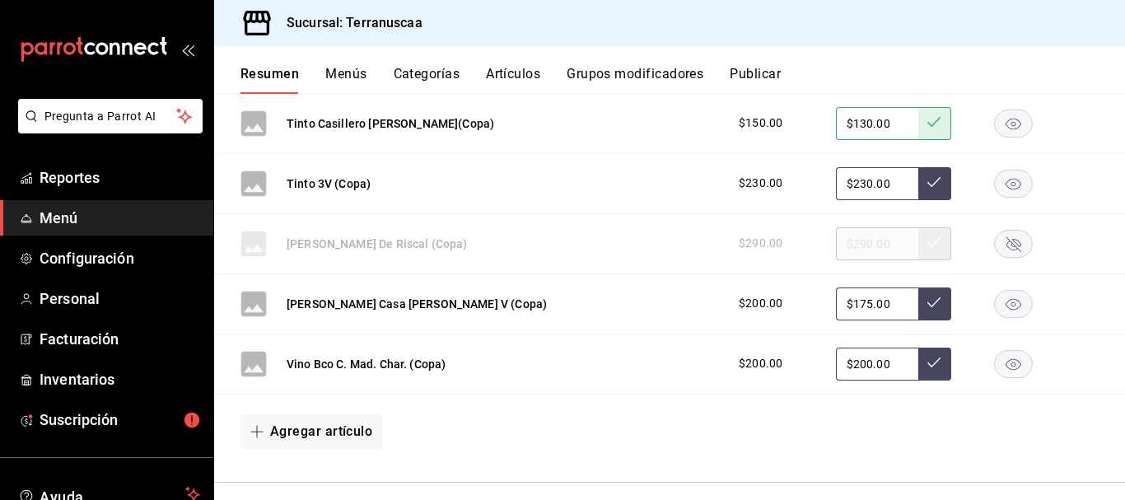
type input "$175.00"
click at [927, 298] on icon at bounding box center [933, 302] width 13 height 13
click at [889, 360] on input "$200.00" at bounding box center [877, 364] width 82 height 33
drag, startPoint x: 884, startPoint y: 366, endPoint x: 637, endPoint y: 360, distance: 247.1
click at [633, 362] on div "Vino Bco C. Mad. Char. (Copa) $200.00 $200.00" at bounding box center [669, 364] width 911 height 60
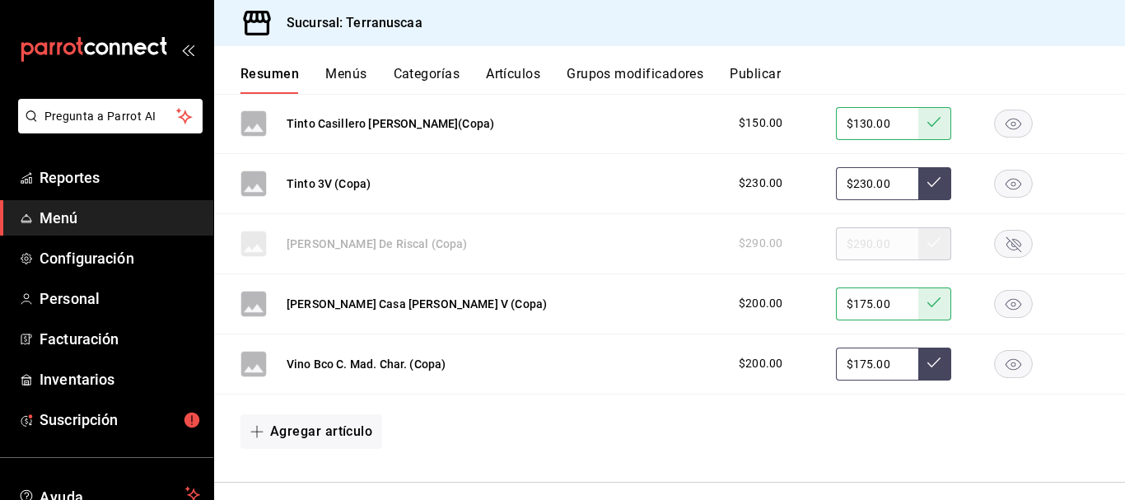
type input "$175.00"
click at [932, 364] on button at bounding box center [934, 364] width 33 height 33
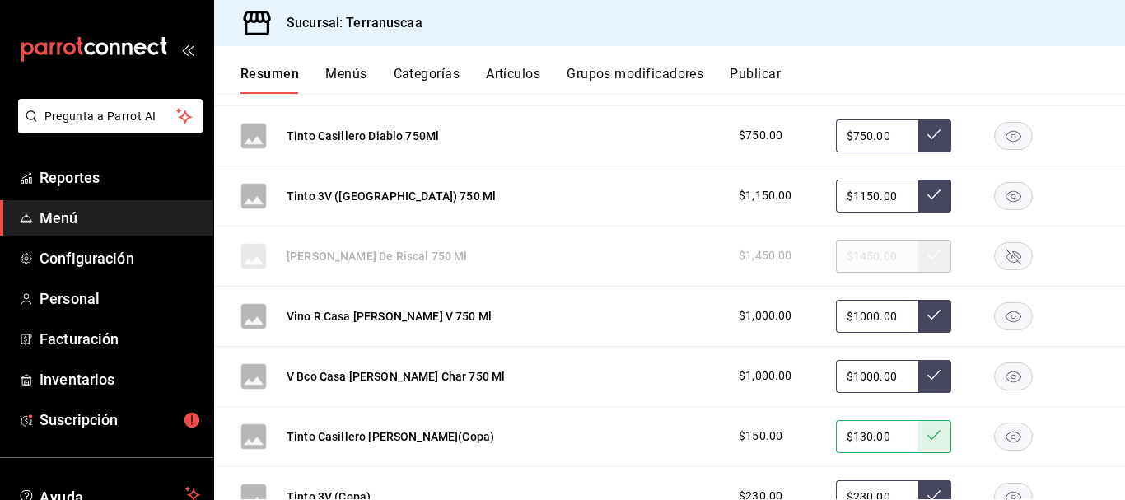
scroll to position [1073, 0]
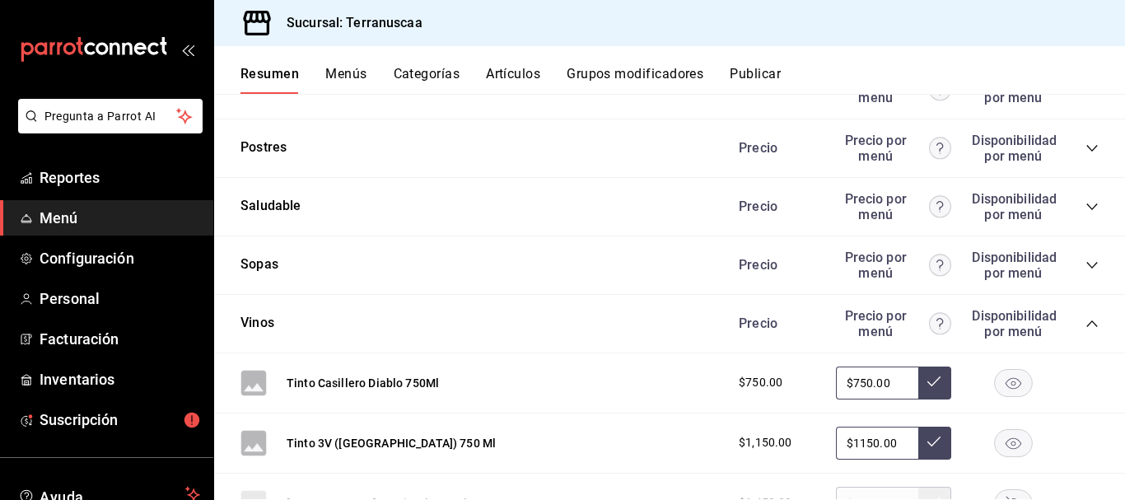
click at [1085, 321] on icon "collapse-category-row" at bounding box center [1091, 323] width 13 height 13
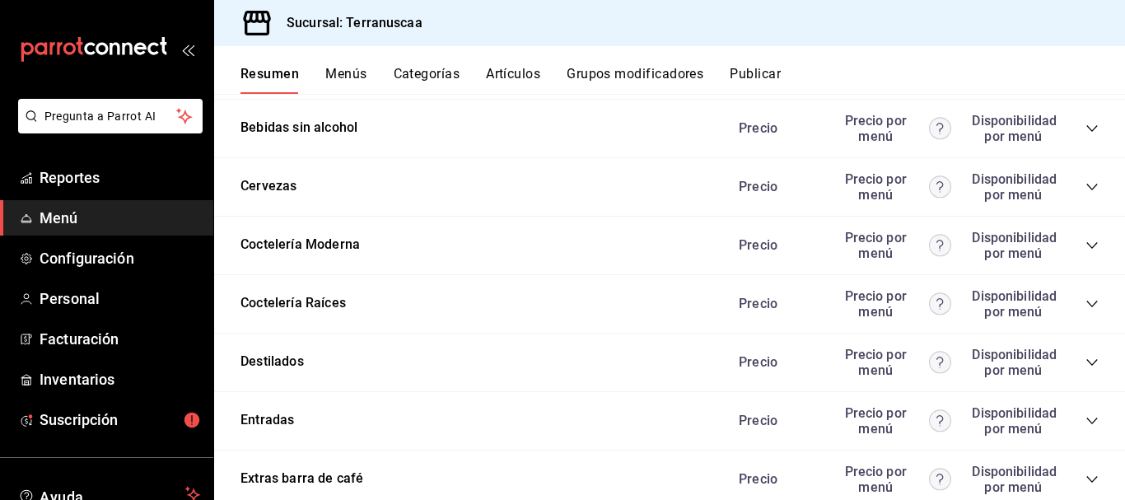
scroll to position [480, 0]
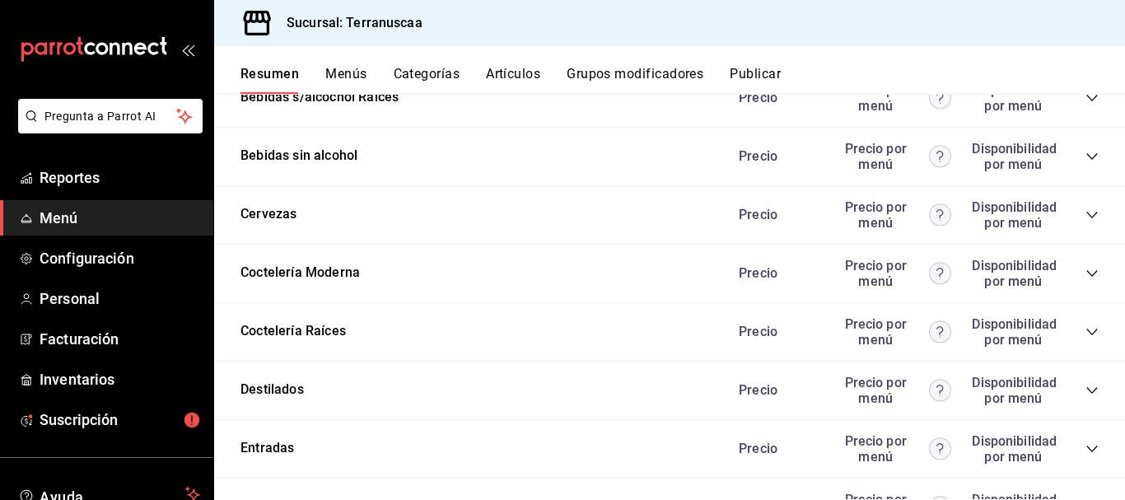
click at [1086, 274] on icon "collapse-category-row" at bounding box center [1091, 273] width 11 height 7
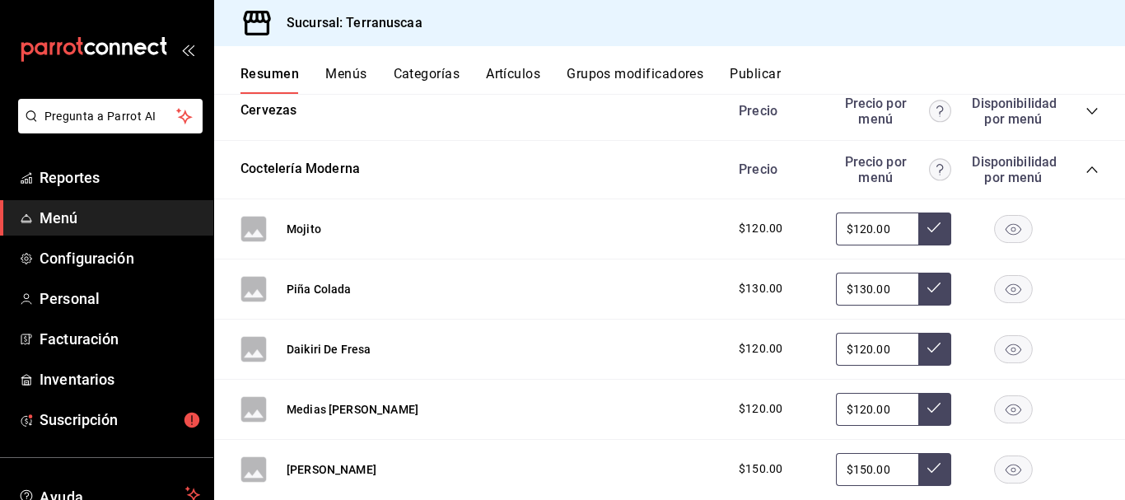
scroll to position [645, 0]
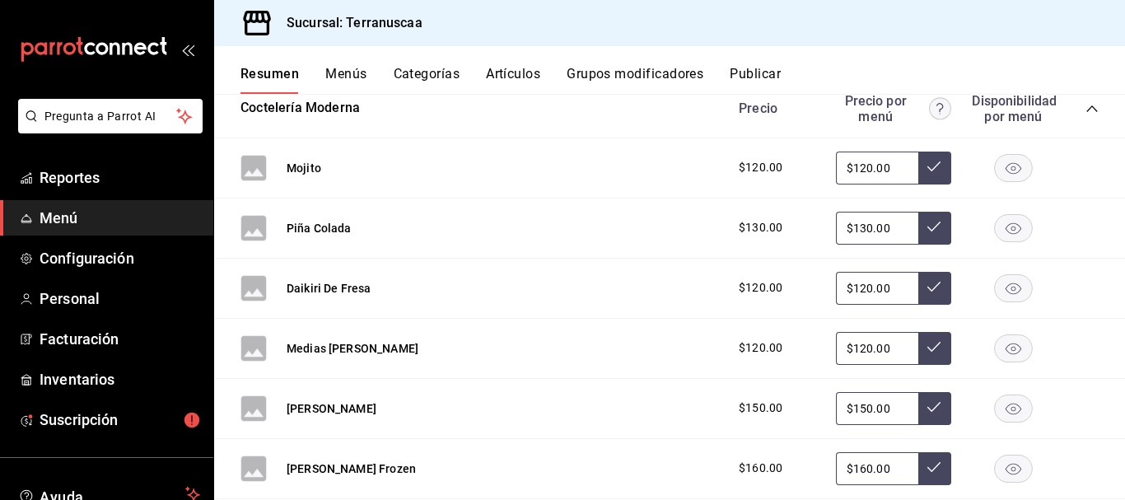
drag, startPoint x: 880, startPoint y: 170, endPoint x: 629, endPoint y: 159, distance: 251.4
click at [632, 160] on div "Mojito $120.00 $120.00" at bounding box center [669, 168] width 911 height 60
type input "$95.00"
click at [918, 156] on button at bounding box center [934, 168] width 33 height 33
drag, startPoint x: 883, startPoint y: 224, endPoint x: 682, endPoint y: 210, distance: 201.4
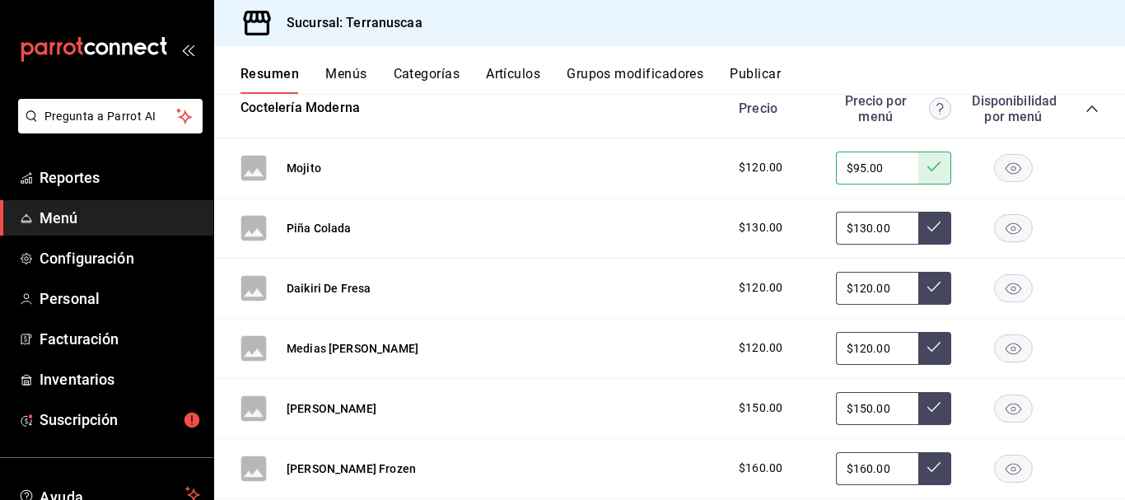
click at [682, 210] on div "Piña Colada $130.00 $130.00" at bounding box center [669, 228] width 911 height 60
type input "$95.00"
click at [927, 222] on icon at bounding box center [933, 226] width 13 height 13
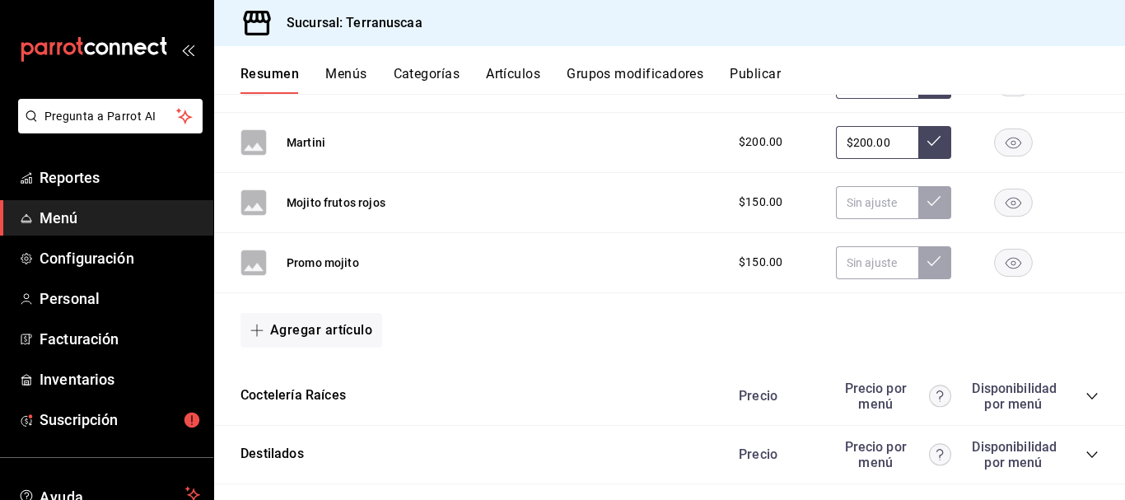
scroll to position [2621, 0]
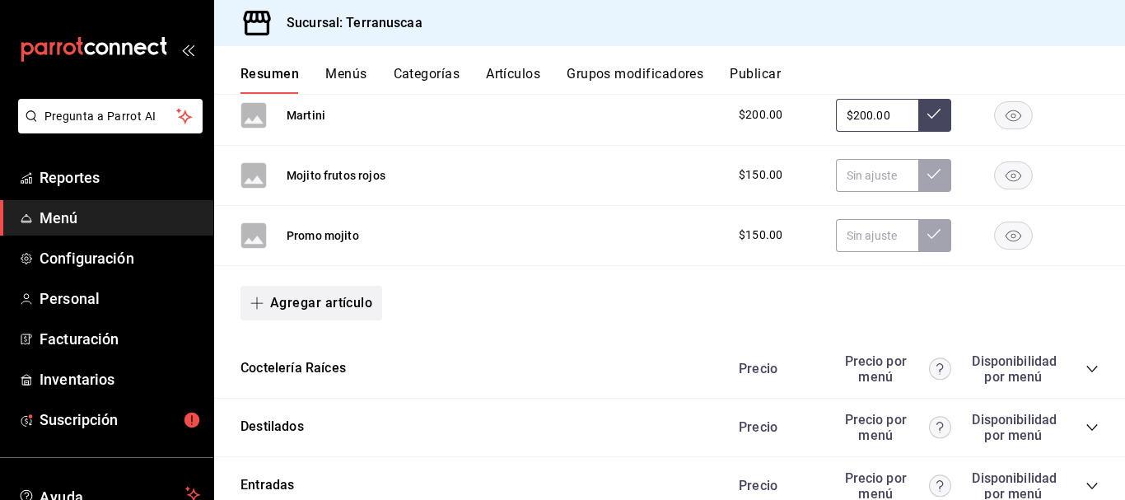
click at [336, 300] on button "Agregar artículo" at bounding box center [311, 303] width 142 height 35
click at [287, 388] on li "Artículo nuevo" at bounding box center [304, 387] width 129 height 40
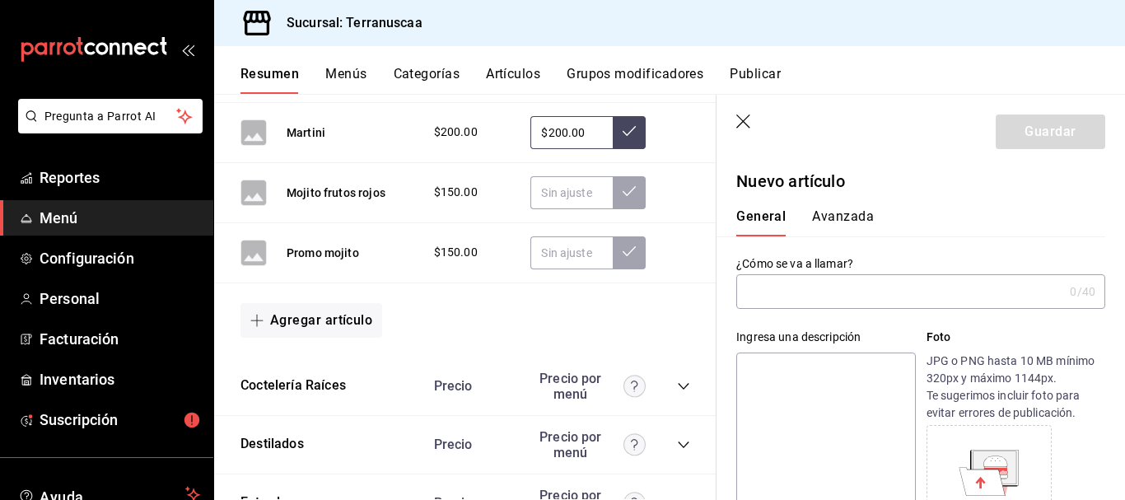
type input "AR-1758414799938"
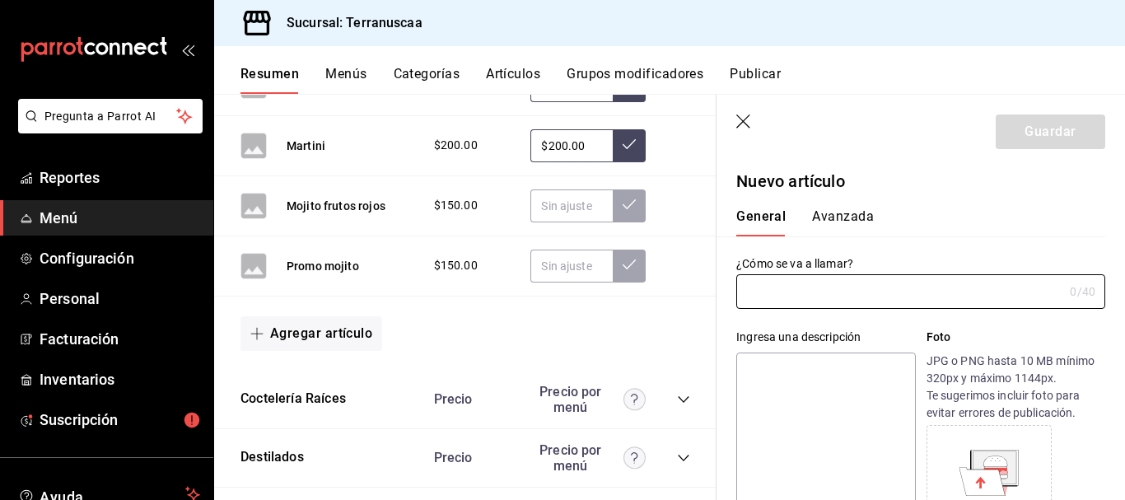
scroll to position [2593, 0]
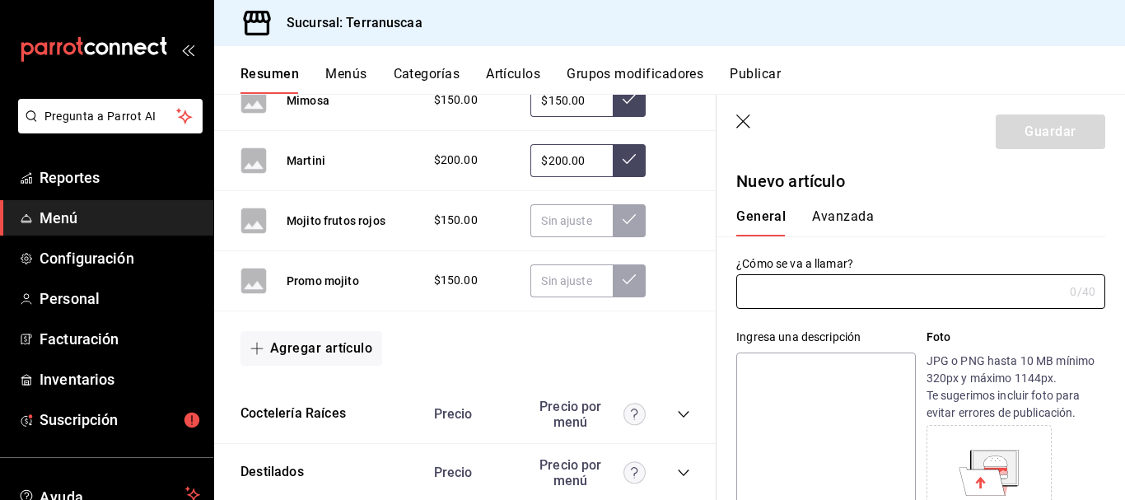
click at [747, 121] on icon "button" at bounding box center [744, 122] width 16 height 16
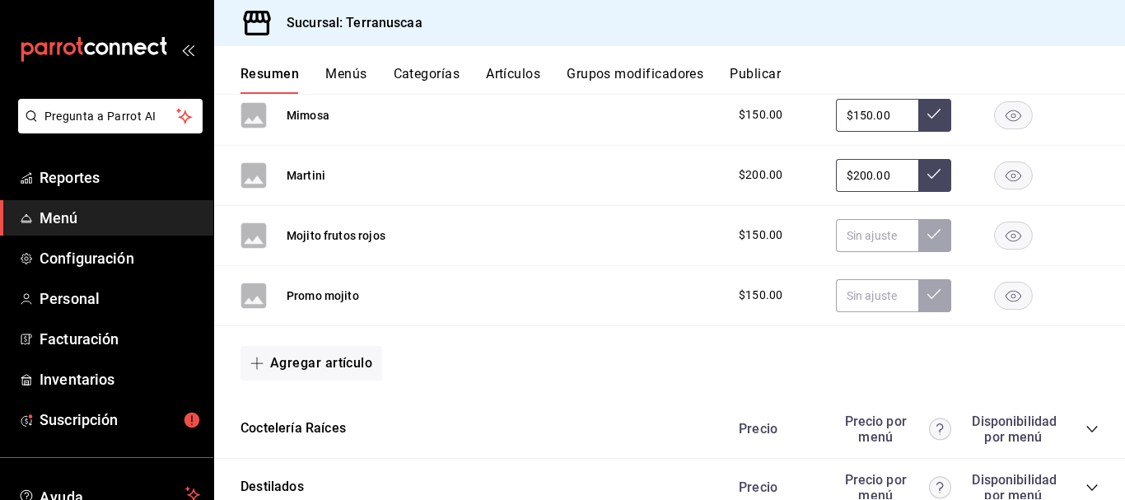
scroll to position [2525, 0]
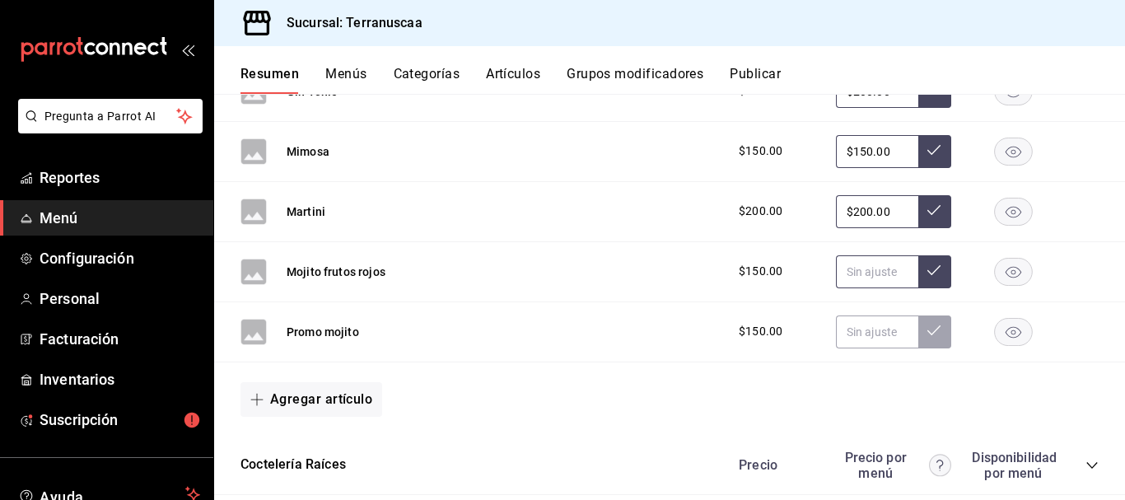
click at [882, 268] on input "text" at bounding box center [877, 271] width 82 height 33
type input "$110.00"
click at [927, 268] on icon at bounding box center [933, 270] width 13 height 13
click at [1034, 332] on div at bounding box center [1013, 332] width 82 height 28
click at [1004, 331] on rect "button" at bounding box center [1014, 331] width 38 height 27
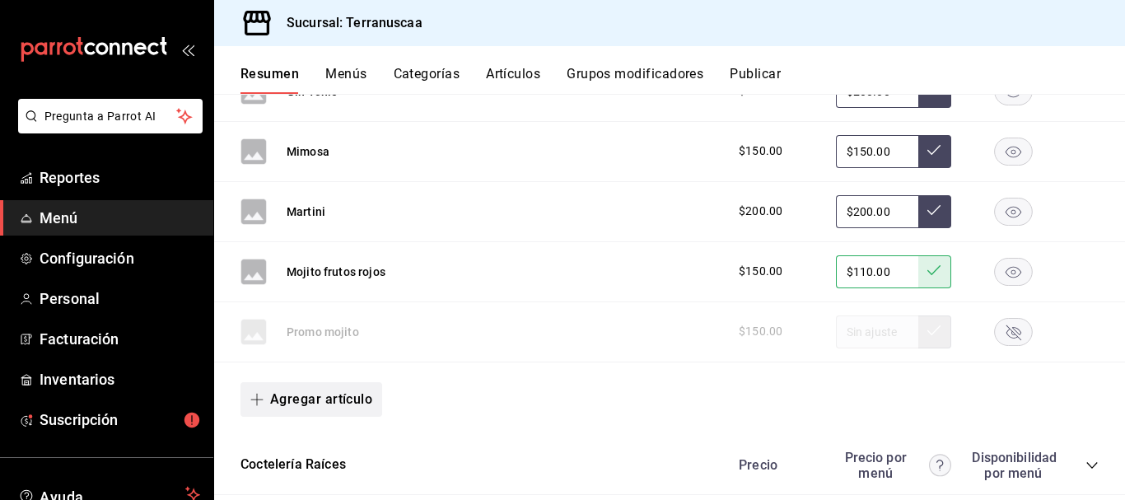
click at [350, 404] on button "Agregar artículo" at bounding box center [311, 399] width 142 height 35
click at [284, 464] on li "Artículo nuevo" at bounding box center [304, 460] width 129 height 40
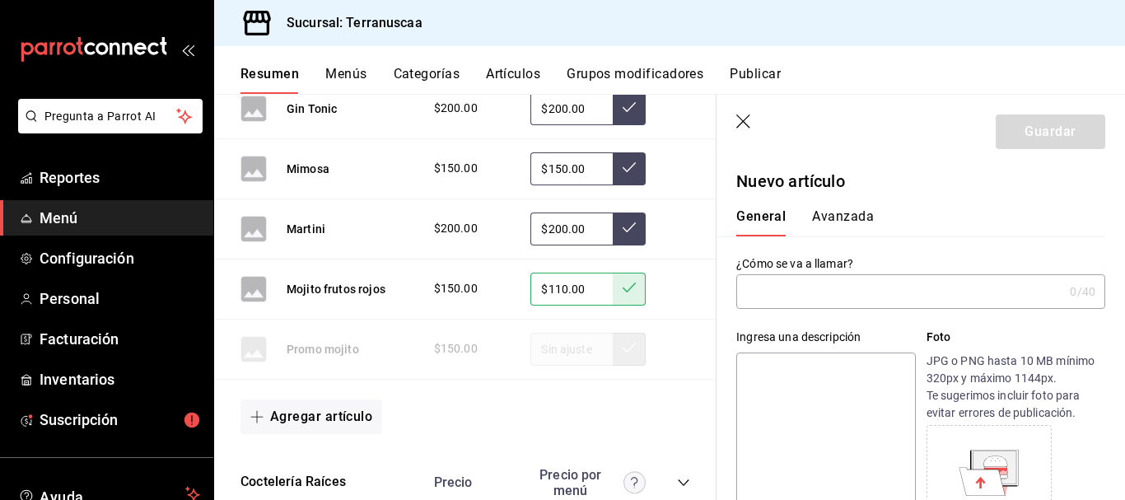
type input "AR-1758414828974"
click at [796, 301] on input "text" at bounding box center [899, 291] width 327 height 33
click at [777, 292] on input "[PERSON_NAME] clasico 1L" at bounding box center [896, 291] width 320 height 33
click at [941, 294] on input "Mojito clasico 1L" at bounding box center [896, 291] width 320 height 33
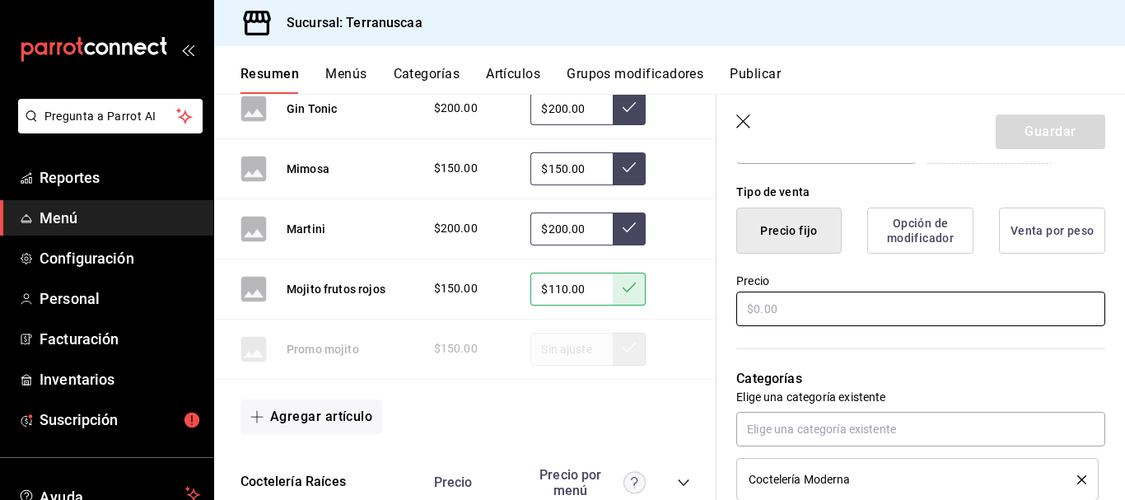
scroll to position [412, 0]
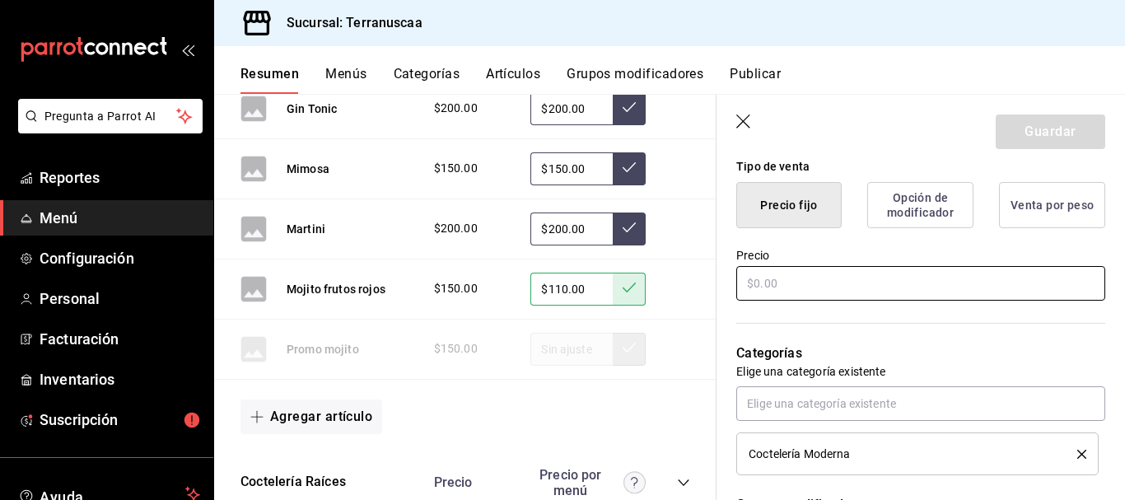
type input "Mojito clasico 1L"
click at [824, 285] on input "text" at bounding box center [920, 283] width 369 height 35
type input "$250.00"
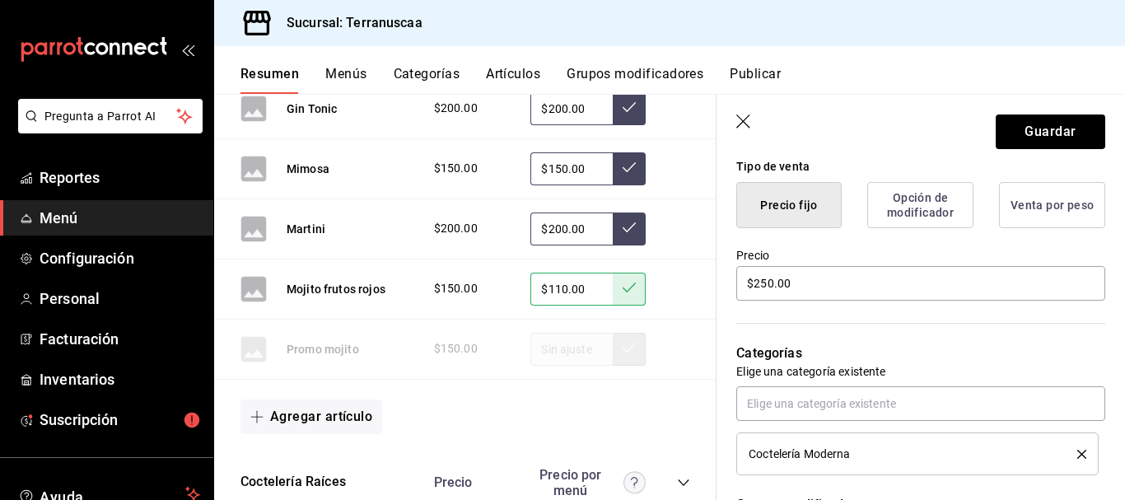
click at [854, 312] on div "Categorías Elige una categoría existente Coctelería Moderna" at bounding box center [910, 389] width 389 height 172
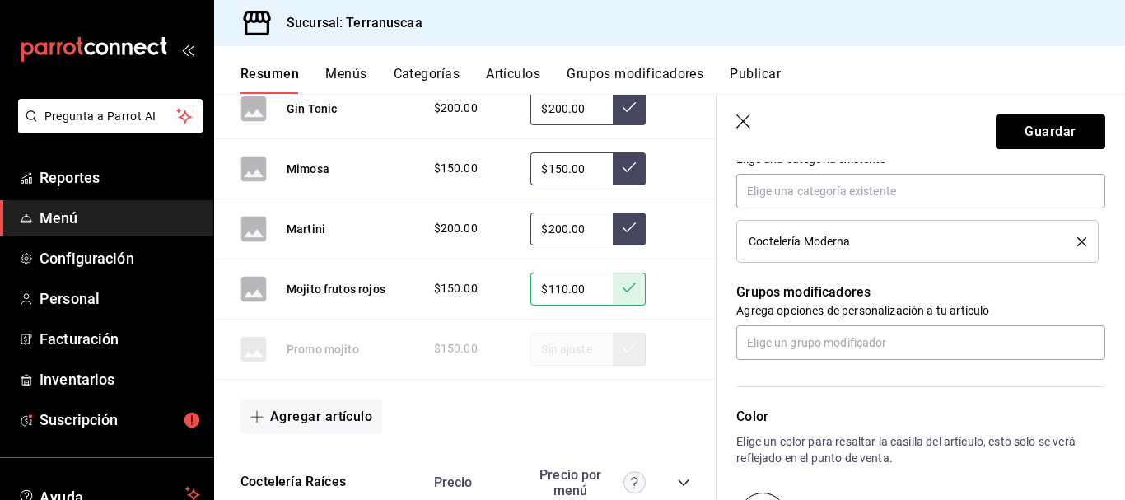
scroll to position [871, 0]
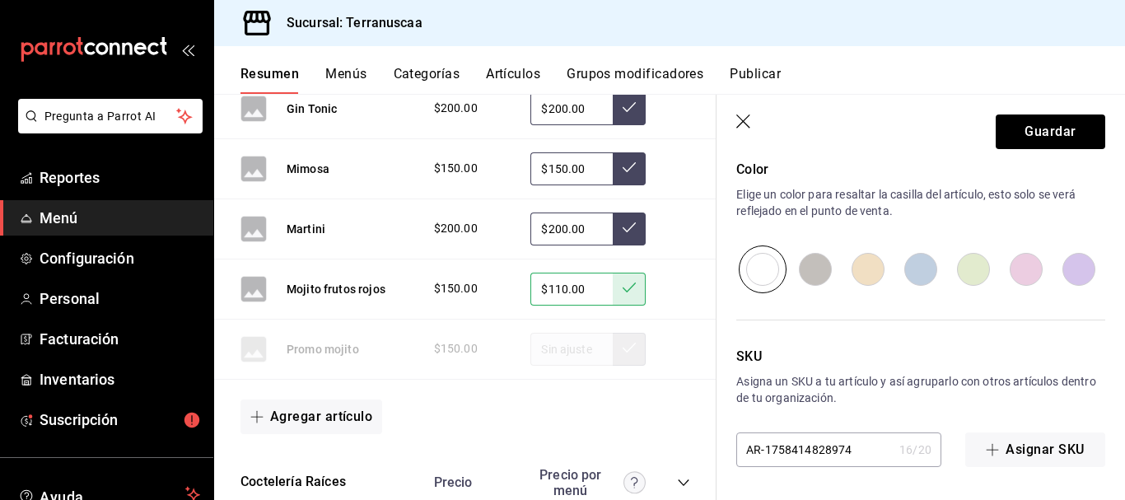
click at [978, 263] on input "radio" at bounding box center [973, 269] width 53 height 48
radio input "true"
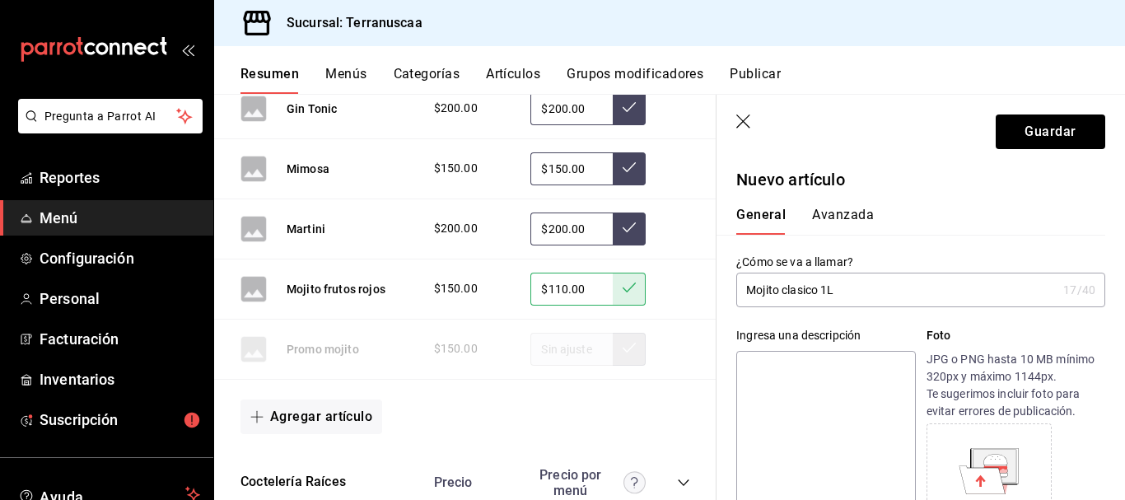
scroll to position [0, 0]
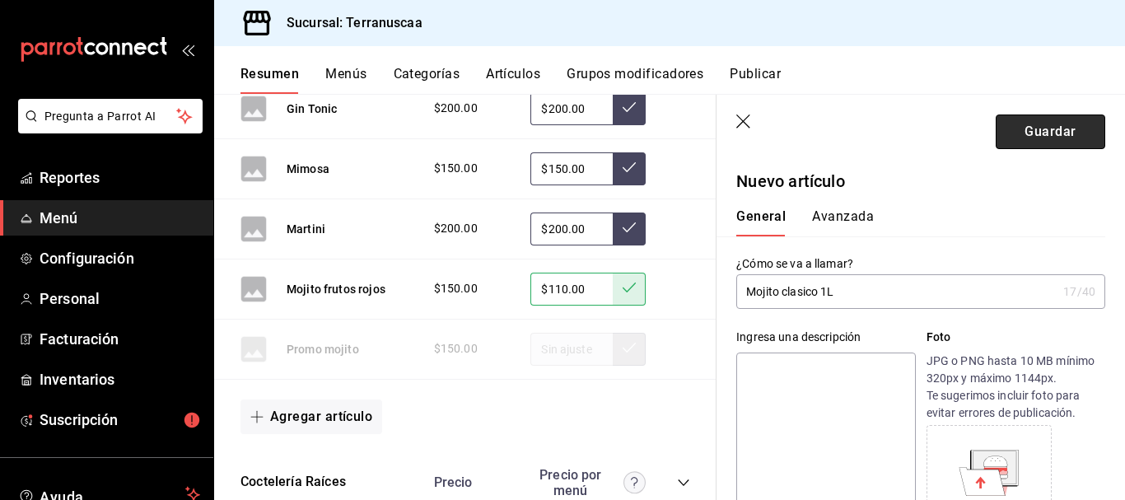
click at [1010, 142] on button "Guardar" at bounding box center [1051, 131] width 110 height 35
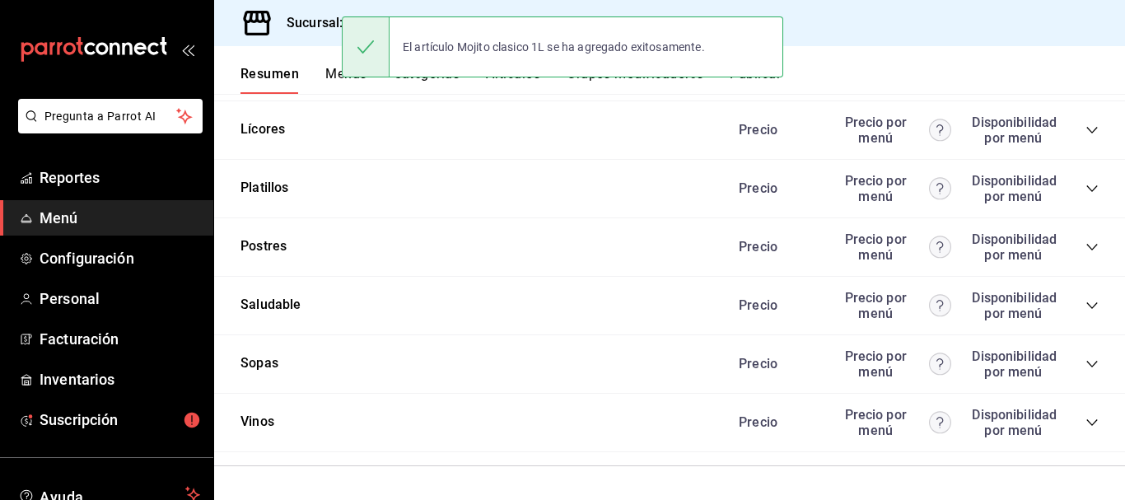
scroll to position [358, 0]
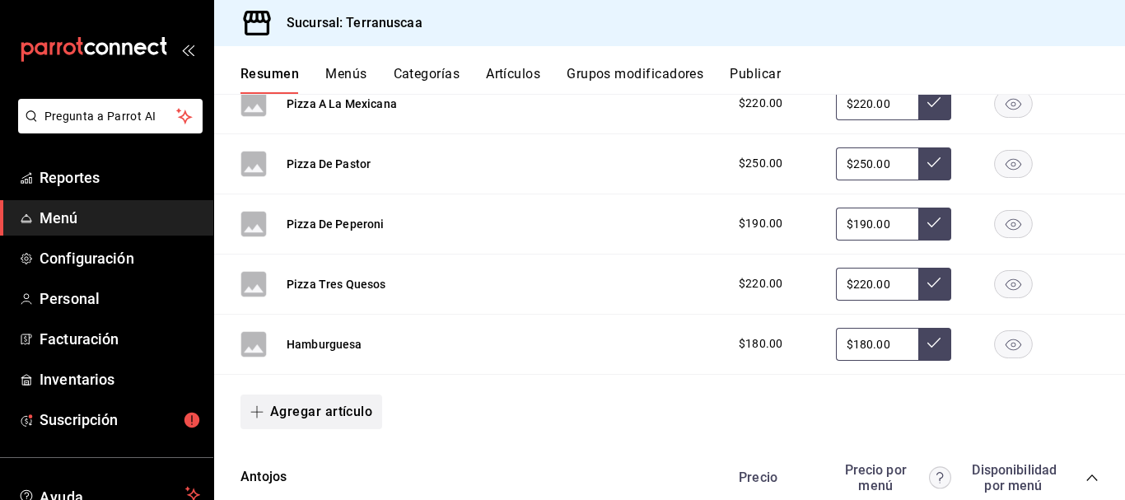
click at [307, 416] on button "Agregar artículo" at bounding box center [311, 411] width 142 height 35
click at [300, 464] on li "Artículo nuevo" at bounding box center [304, 460] width 129 height 40
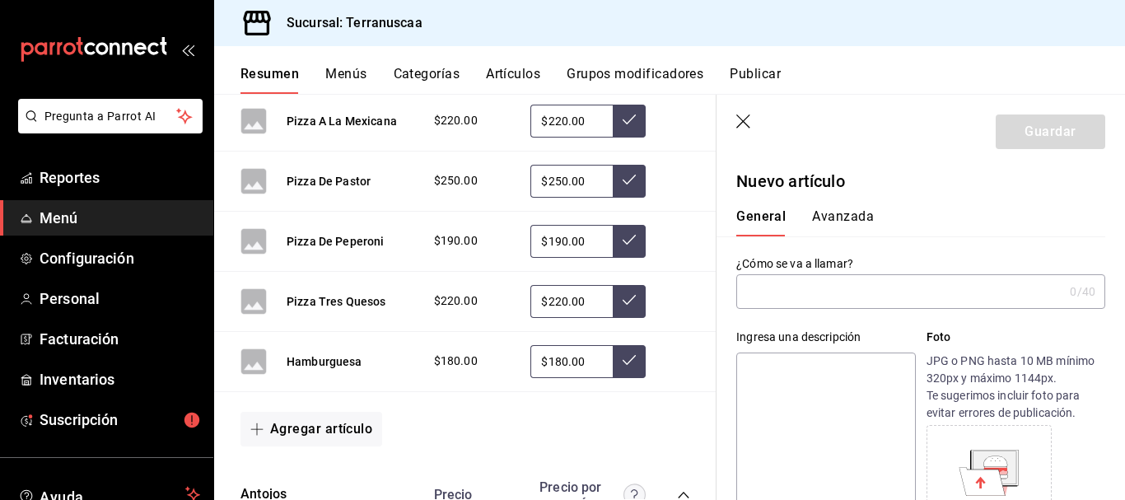
click at [828, 296] on input "text" at bounding box center [899, 291] width 327 height 33
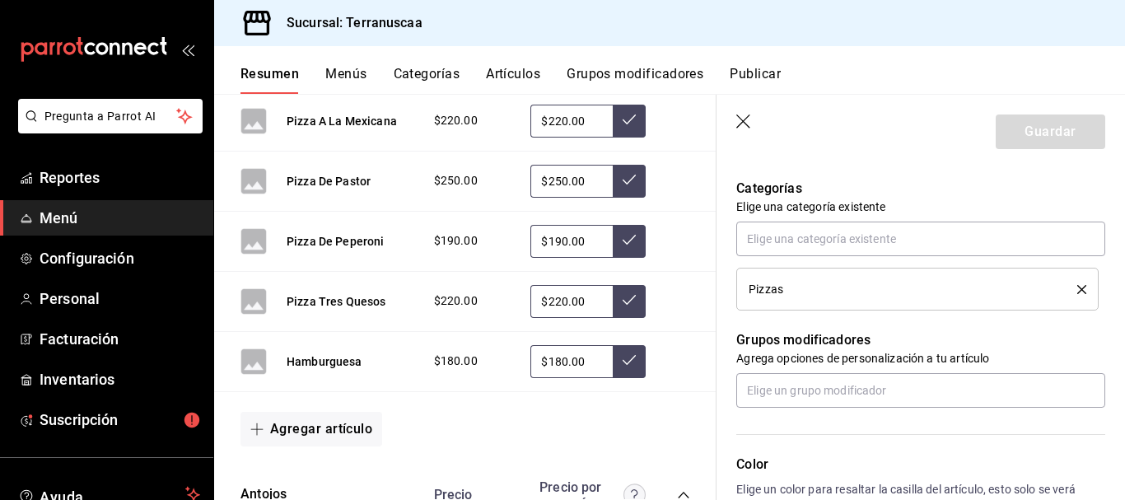
scroll to position [494, 0]
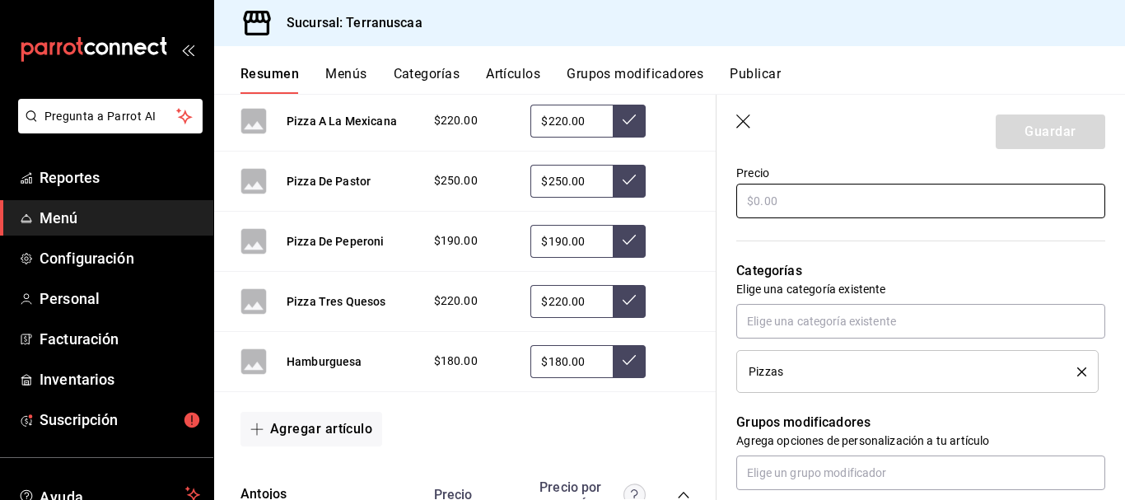
type input "Mojito frutos rojos 1L"
click at [808, 198] on input "text" at bounding box center [920, 201] width 369 height 35
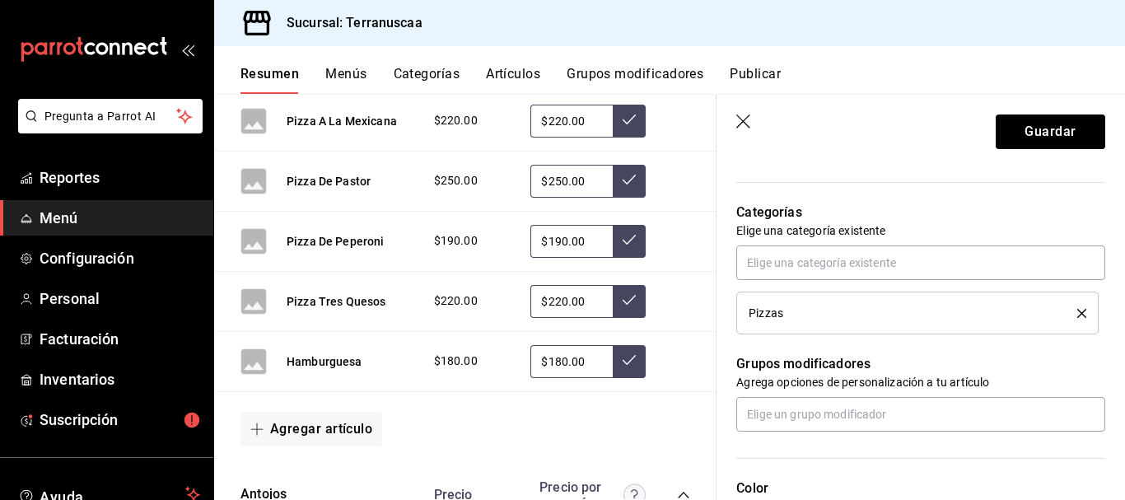
scroll to position [576, 0]
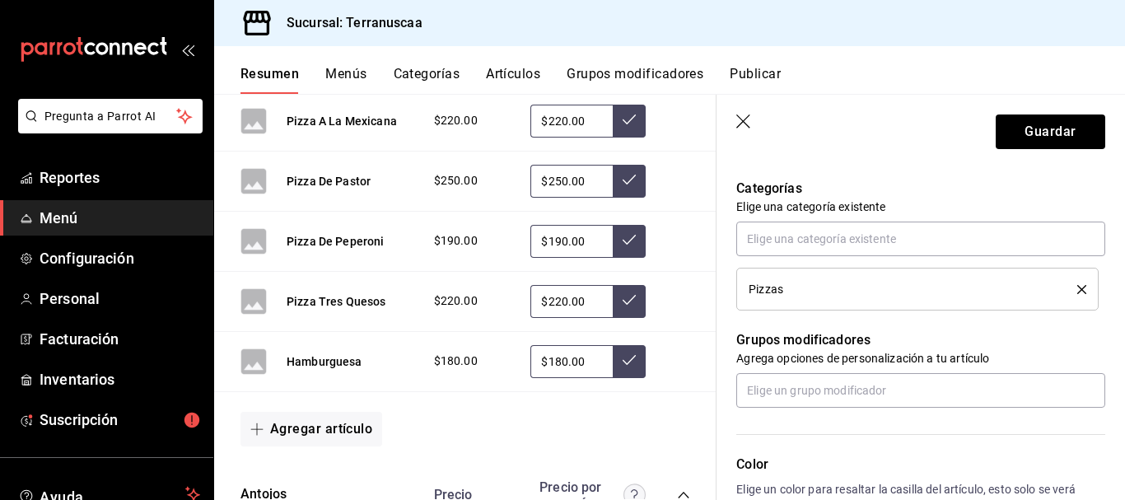
type input "$285.00"
click at [894, 292] on div "Pizzas" at bounding box center [901, 289] width 304 height 12
click at [1077, 290] on icon "delete" at bounding box center [1081, 289] width 9 height 9
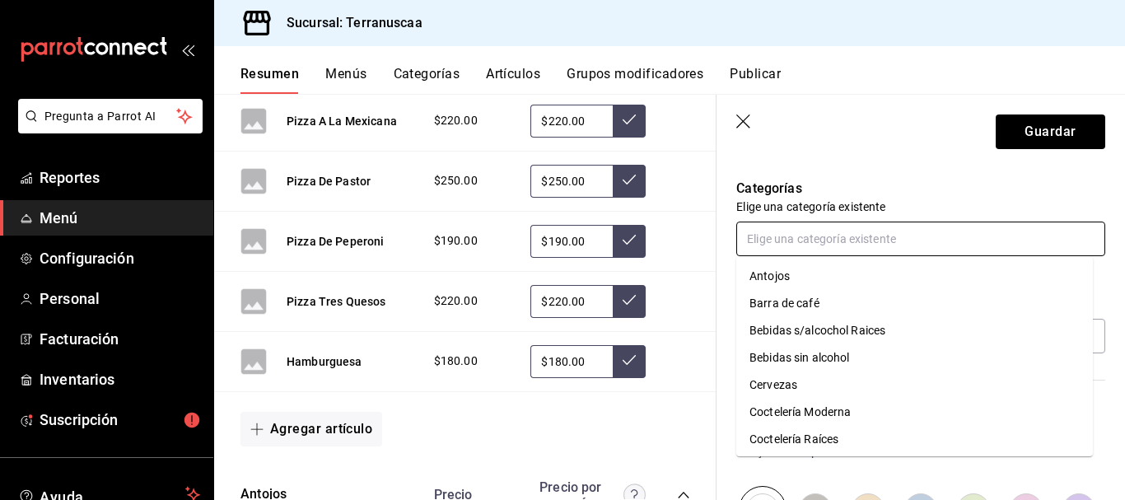
click at [840, 240] on input "text" at bounding box center [920, 239] width 369 height 35
click at [833, 409] on li "Coctelería Moderna" at bounding box center [914, 412] width 357 height 27
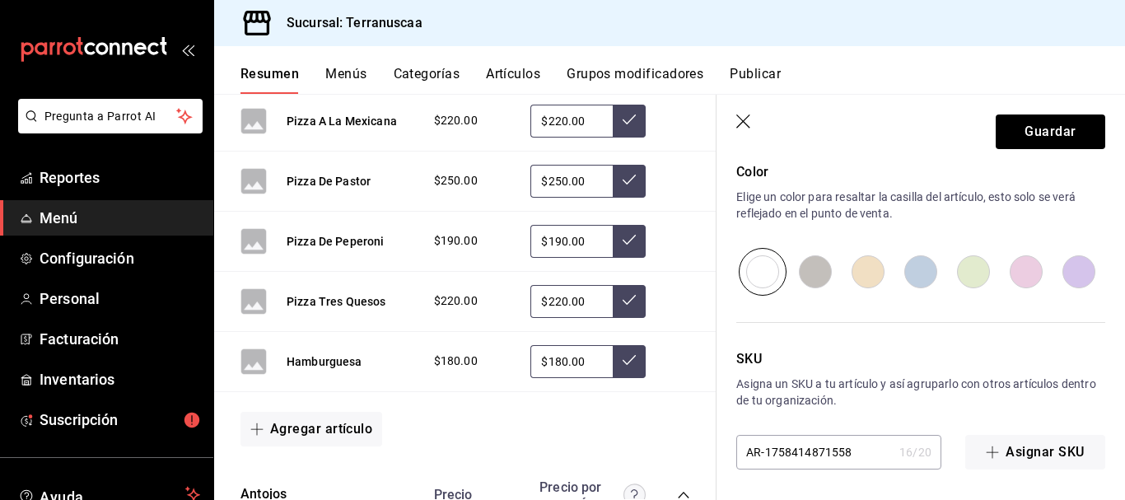
scroll to position [871, 0]
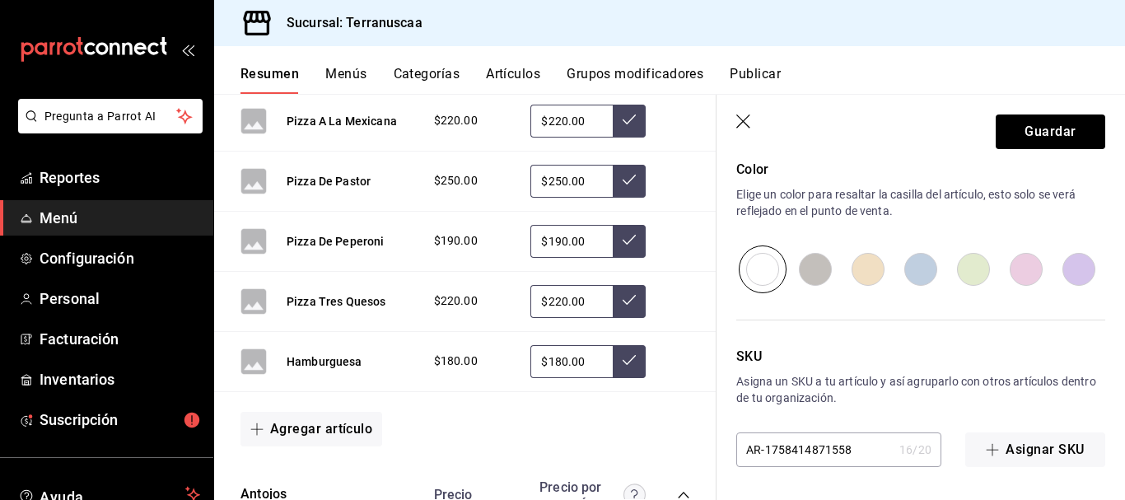
click at [1020, 266] on input "radio" at bounding box center [1026, 269] width 53 height 48
radio input "true"
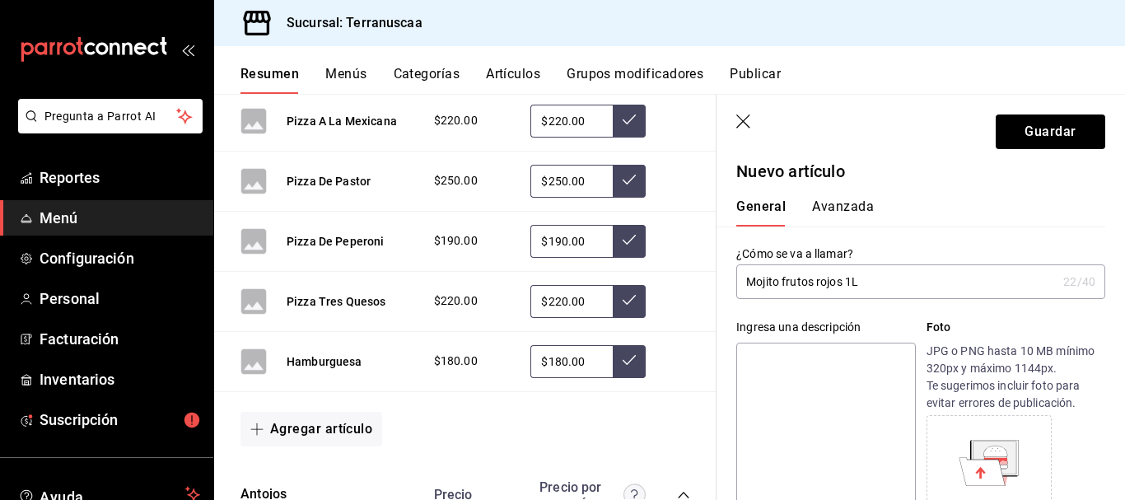
scroll to position [0, 0]
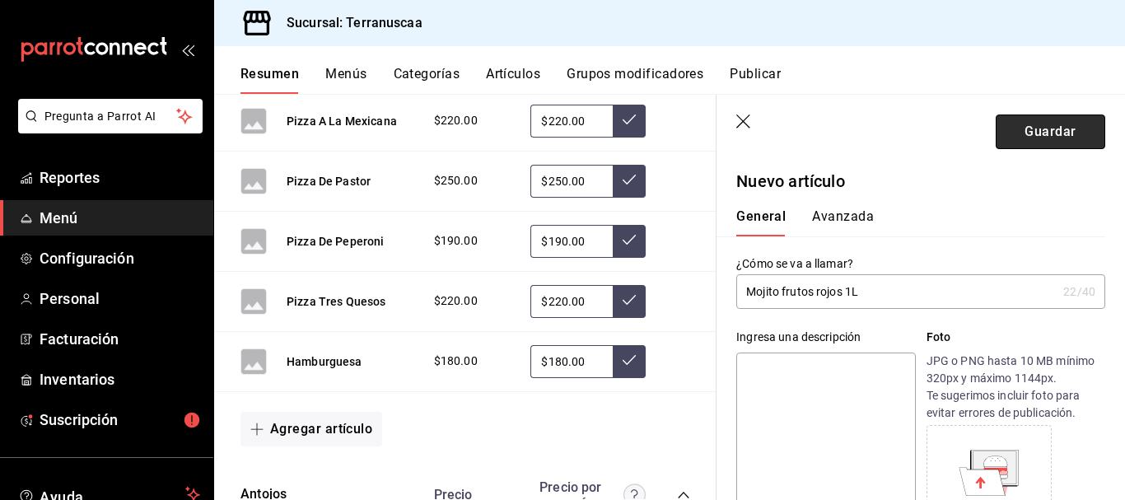
click at [1017, 137] on button "Guardar" at bounding box center [1051, 131] width 110 height 35
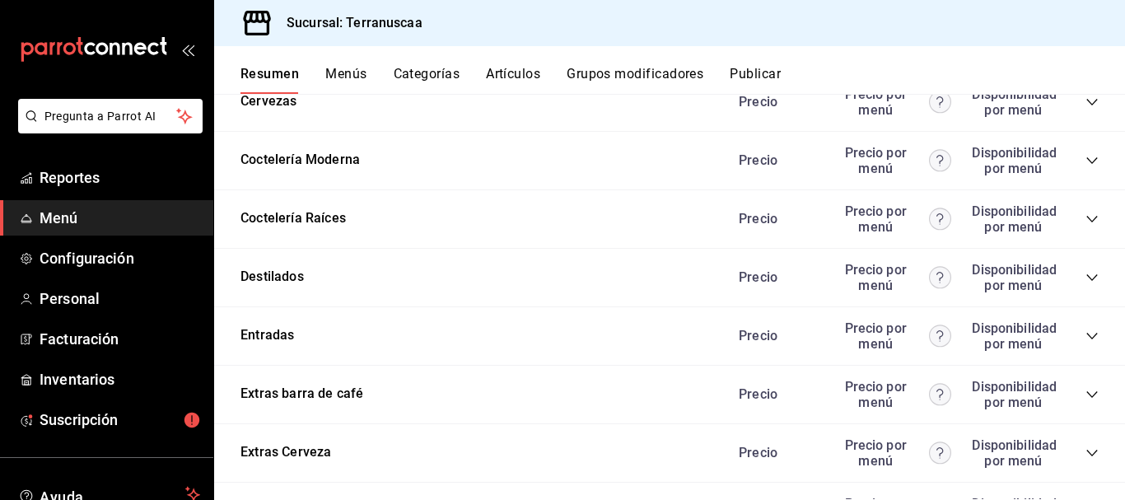
scroll to position [1590, 0]
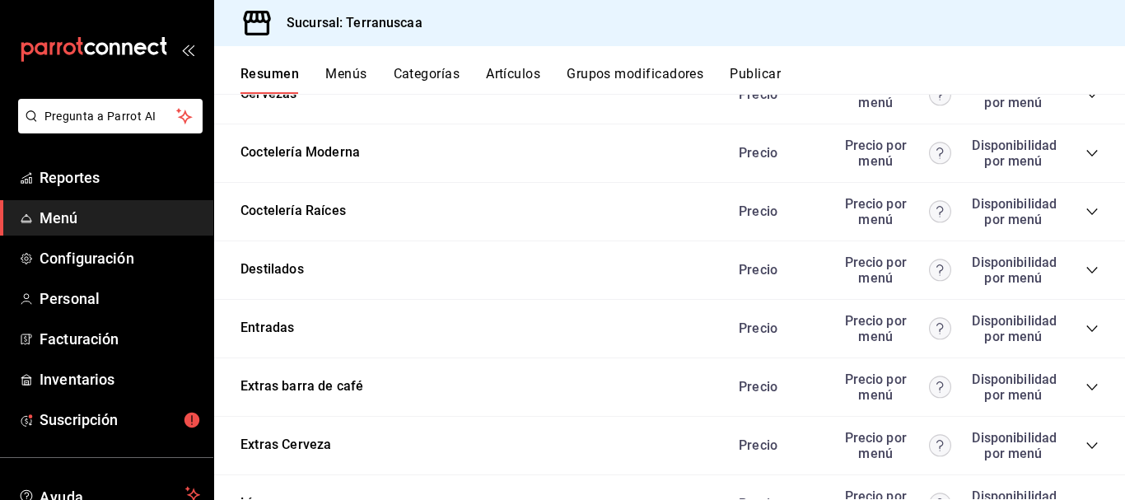
click at [1086, 152] on icon "collapse-category-row" at bounding box center [1091, 153] width 11 height 7
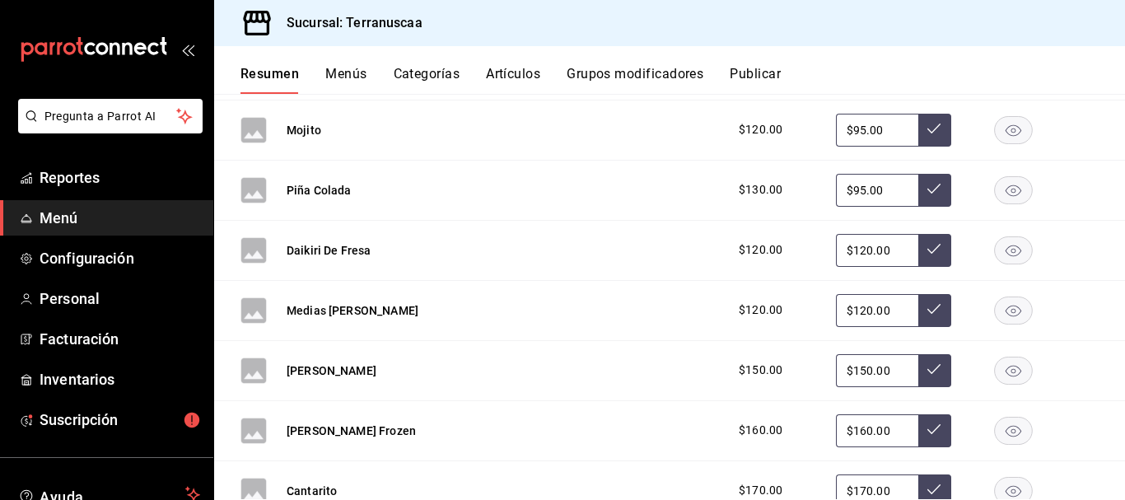
scroll to position [1755, 0]
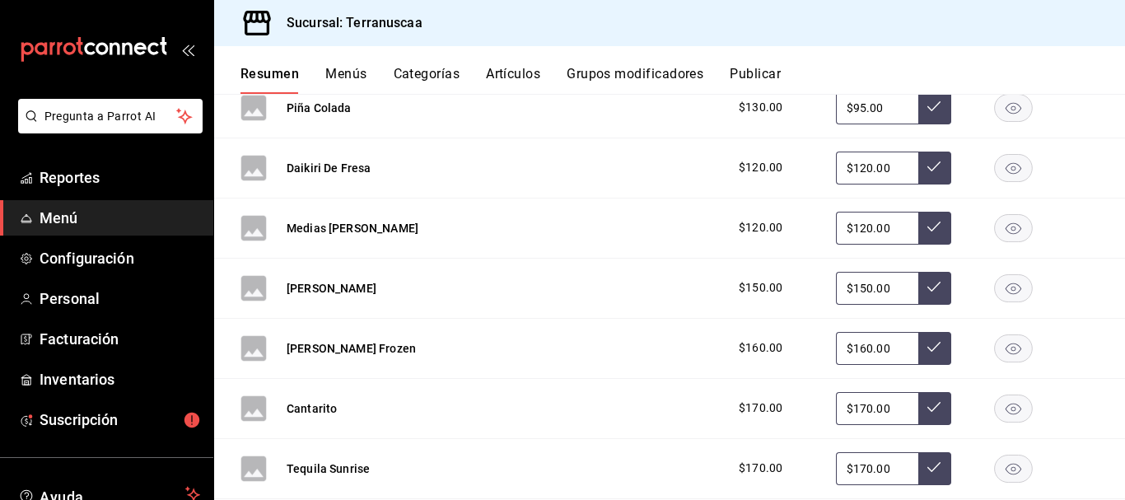
click at [889, 278] on input "$150.00" at bounding box center [877, 288] width 82 height 33
drag, startPoint x: 886, startPoint y: 279, endPoint x: 732, endPoint y: 313, distance: 157.7
click at [732, 313] on div "[PERSON_NAME] $150.00 $150.00" at bounding box center [669, 289] width 911 height 60
type input "$130.00"
click at [927, 282] on icon at bounding box center [933, 286] width 13 height 13
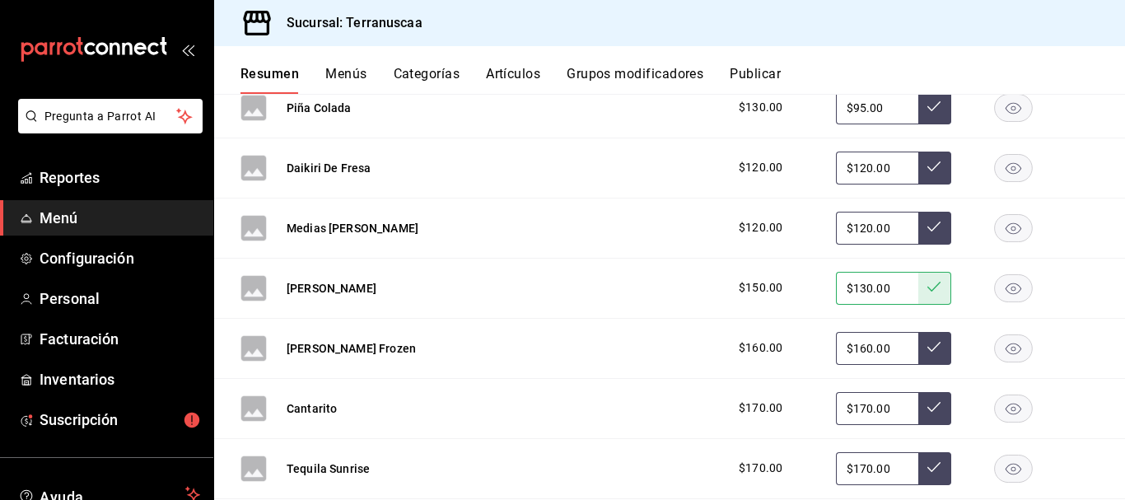
drag, startPoint x: 887, startPoint y: 349, endPoint x: 632, endPoint y: 343, distance: 254.6
click at [632, 343] on div "[PERSON_NAME] Frozen $160.00 $160.00" at bounding box center [669, 349] width 911 height 60
type input "$150.00"
click at [927, 351] on icon at bounding box center [933, 346] width 13 height 13
click at [1013, 230] on rect "button" at bounding box center [1014, 227] width 38 height 27
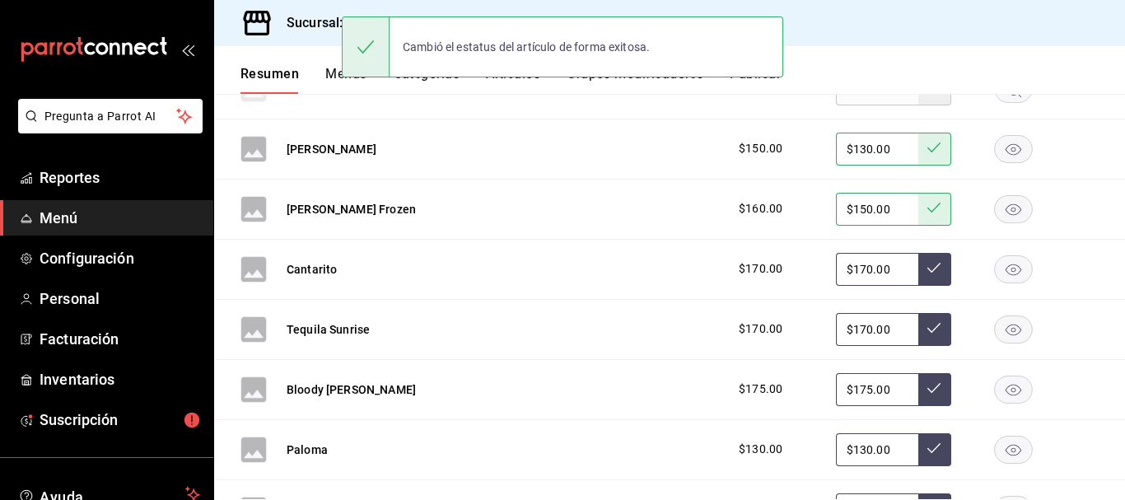
scroll to position [1920, 0]
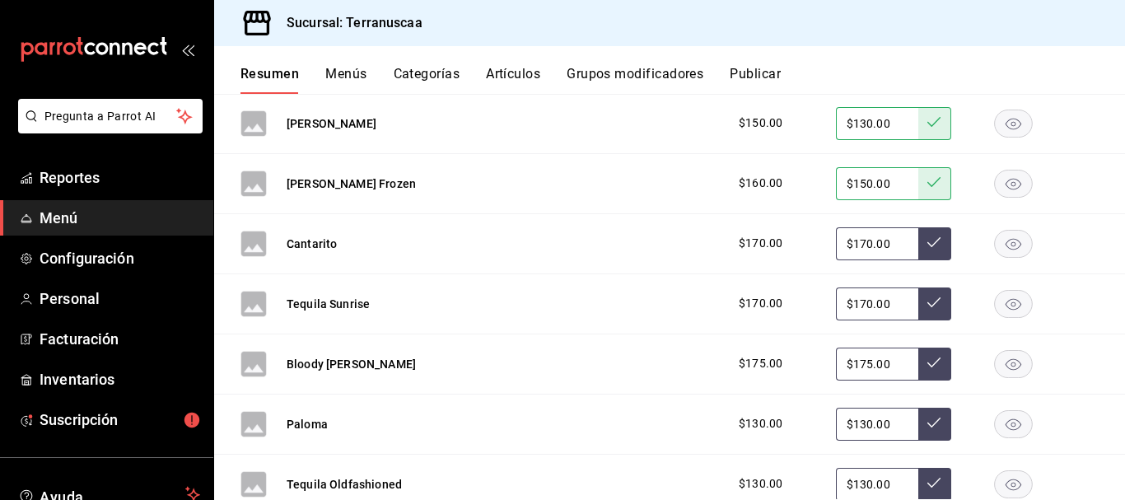
drag, startPoint x: 892, startPoint y: 245, endPoint x: 731, endPoint y: 229, distance: 161.4
click at [731, 229] on div "$170.00 $170.00" at bounding box center [910, 243] width 376 height 33
type input "$140.00"
click at [928, 243] on icon at bounding box center [933, 242] width 13 height 13
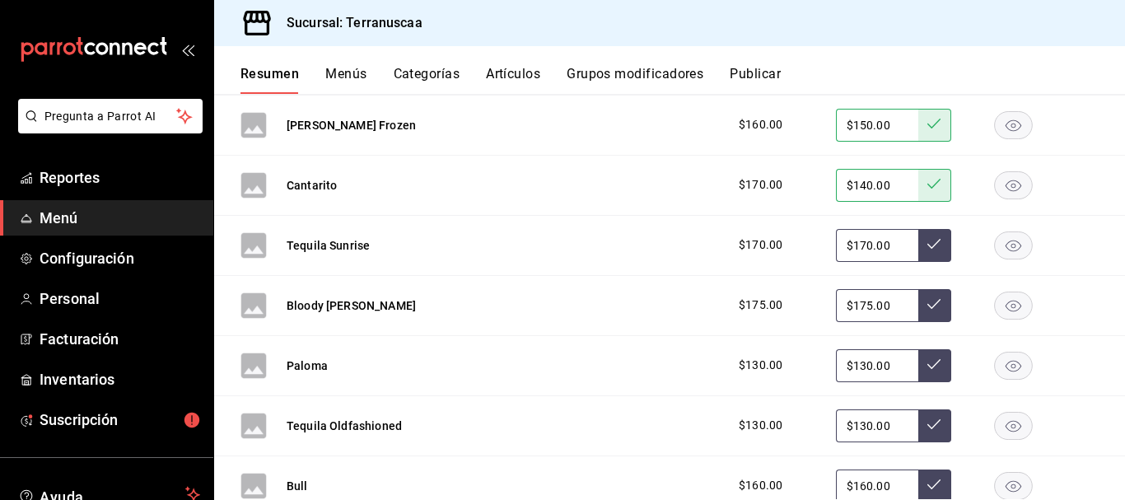
scroll to position [2002, 0]
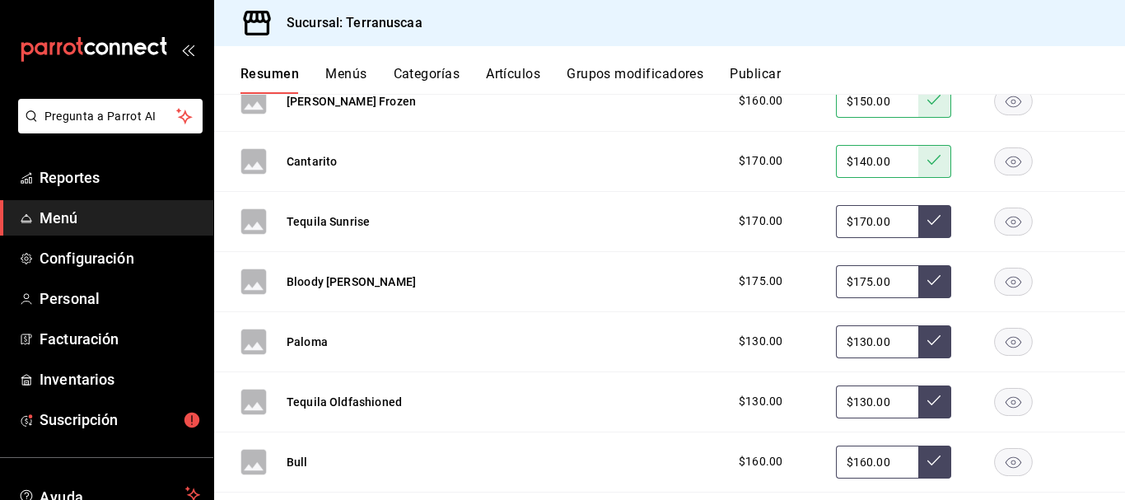
drag, startPoint x: 887, startPoint y: 226, endPoint x: 782, endPoint y: 214, distance: 105.2
click at [785, 215] on div "$170.00 $170.00" at bounding box center [910, 221] width 376 height 33
type input "$160.00"
click at [927, 214] on icon at bounding box center [933, 219] width 13 height 13
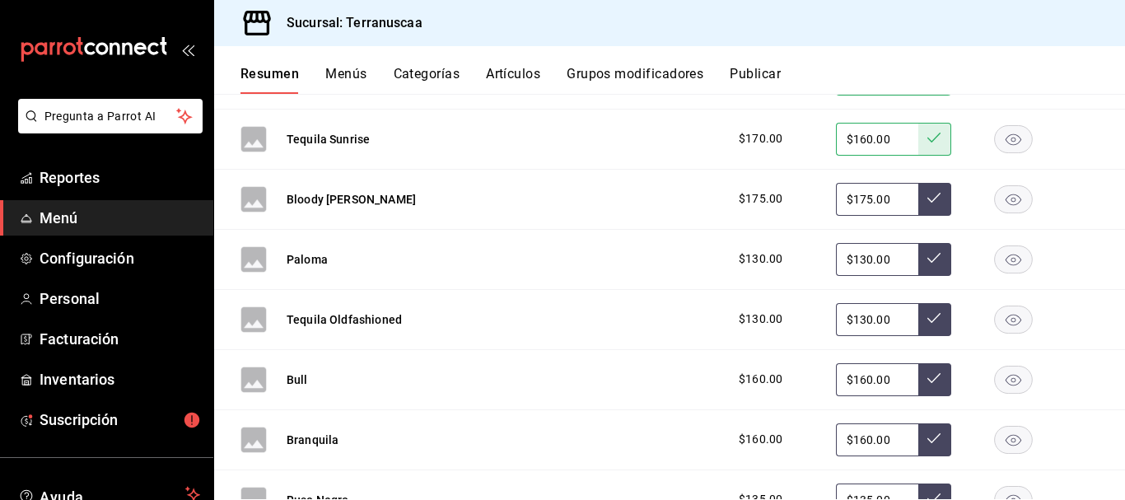
drag, startPoint x: 881, startPoint y: 199, endPoint x: 729, endPoint y: 198, distance: 152.4
click at [730, 198] on div "$175.00 $175.00" at bounding box center [910, 199] width 376 height 33
type input "$100.00"
click at [928, 189] on button at bounding box center [934, 199] width 33 height 33
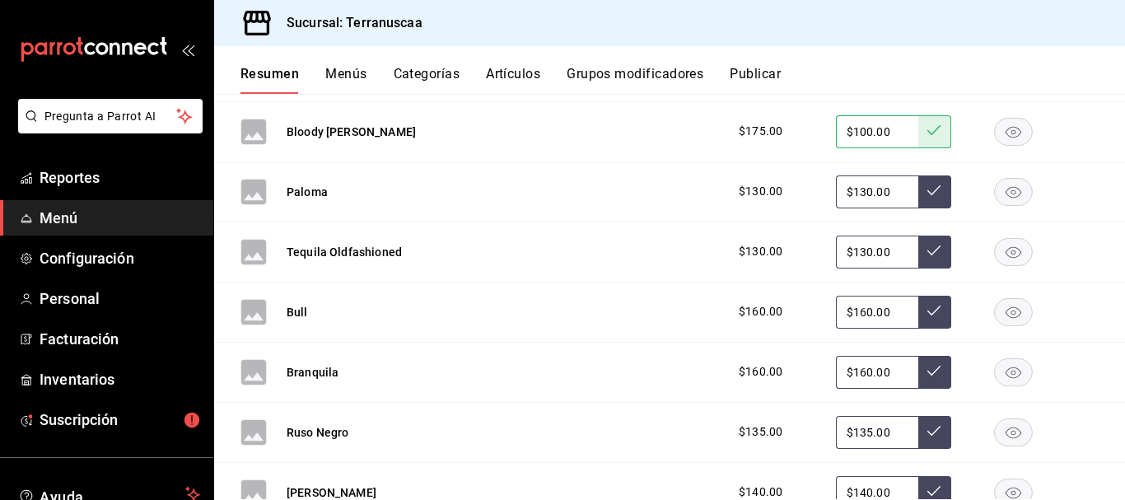
scroll to position [2167, 0]
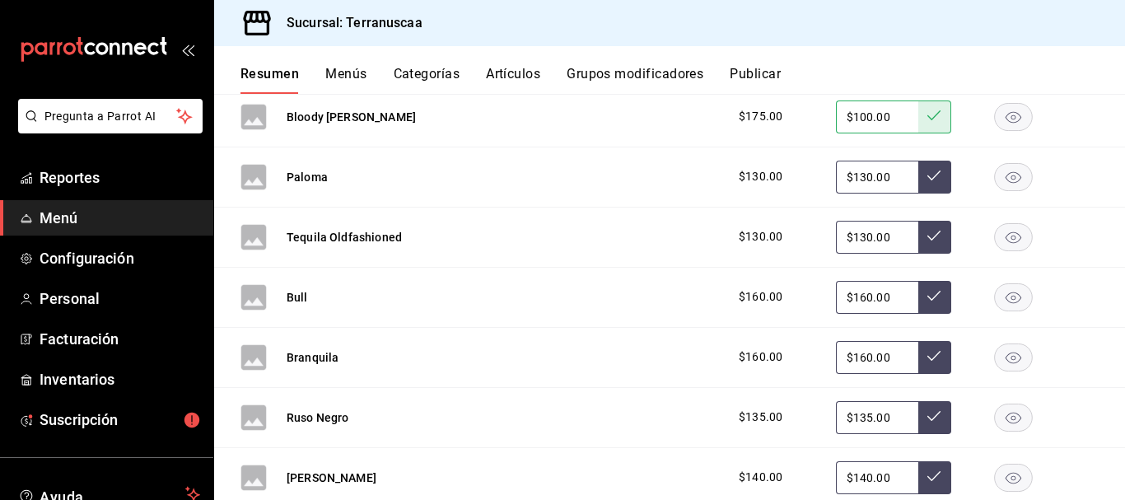
drag, startPoint x: 883, startPoint y: 180, endPoint x: 749, endPoint y: 175, distance: 133.5
click at [749, 175] on div "$130.00 $130.00" at bounding box center [910, 177] width 376 height 33
click at [705, 201] on div "Paloma $130.00 $130.00" at bounding box center [669, 177] width 911 height 60
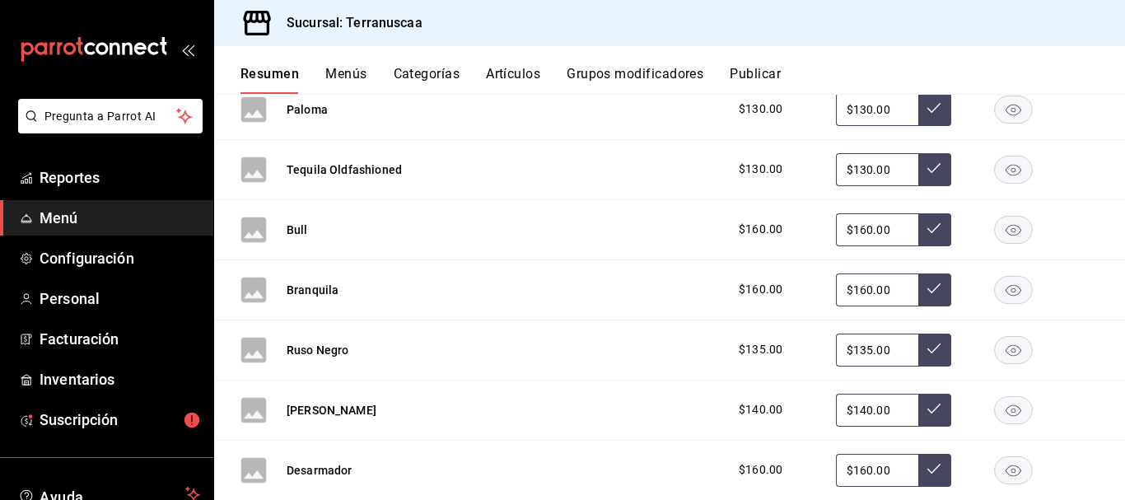
scroll to position [2249, 0]
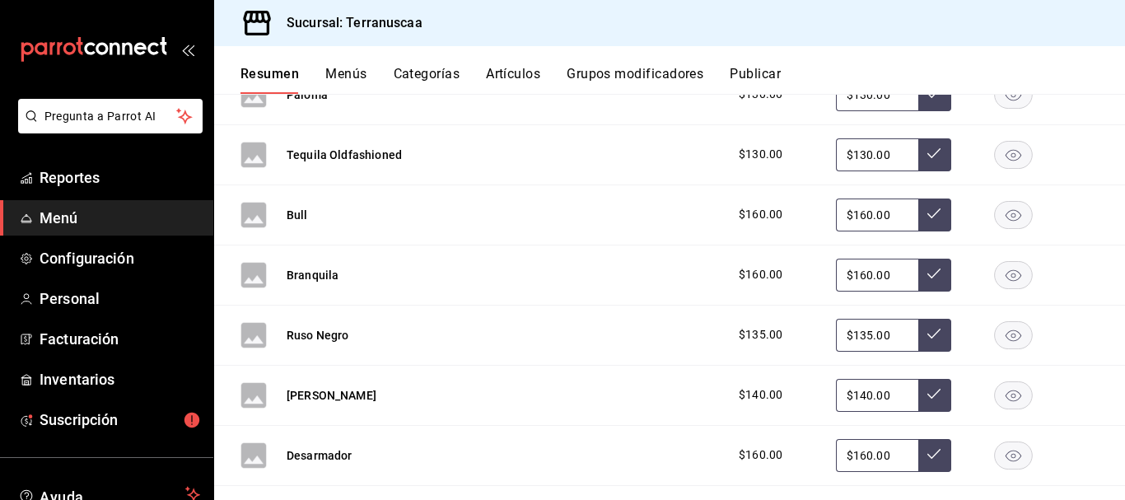
drag, startPoint x: 882, startPoint y: 156, endPoint x: 736, endPoint y: 152, distance: 145.8
click at [741, 152] on div "$130.00 $130.00" at bounding box center [910, 154] width 376 height 33
type input "$140.00"
click at [932, 142] on button at bounding box center [934, 154] width 33 height 33
drag, startPoint x: 886, startPoint y: 223, endPoint x: 754, endPoint y: 203, distance: 134.1
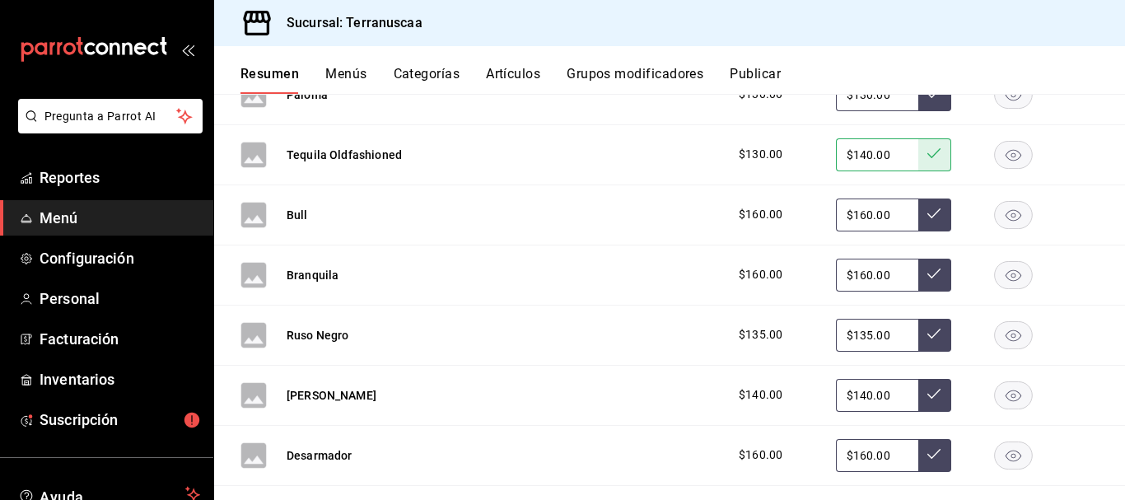
click at [754, 203] on div "$160.00 $160.00" at bounding box center [910, 214] width 376 height 33
type input "$190.00"
click at [927, 212] on icon at bounding box center [933, 213] width 13 height 13
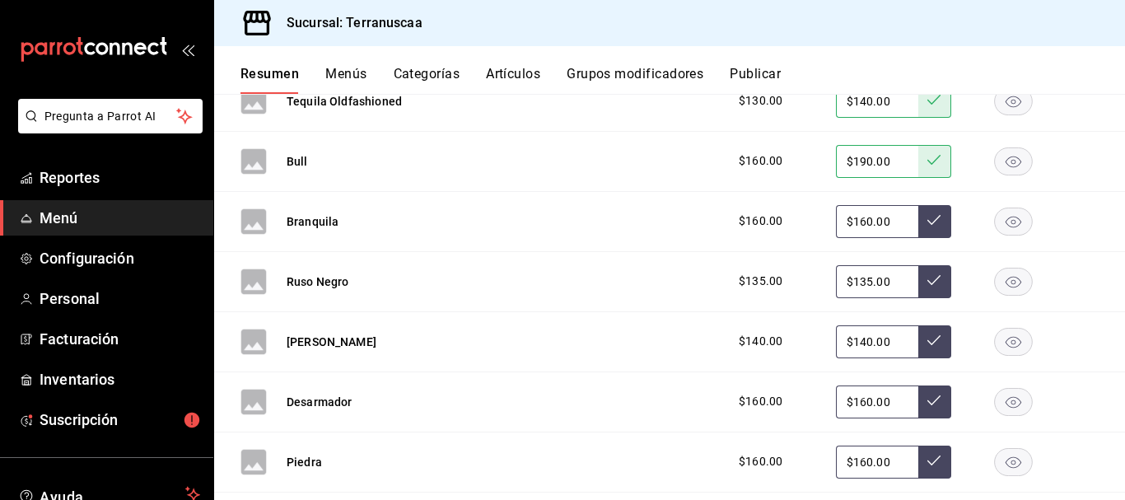
scroll to position [2331, 0]
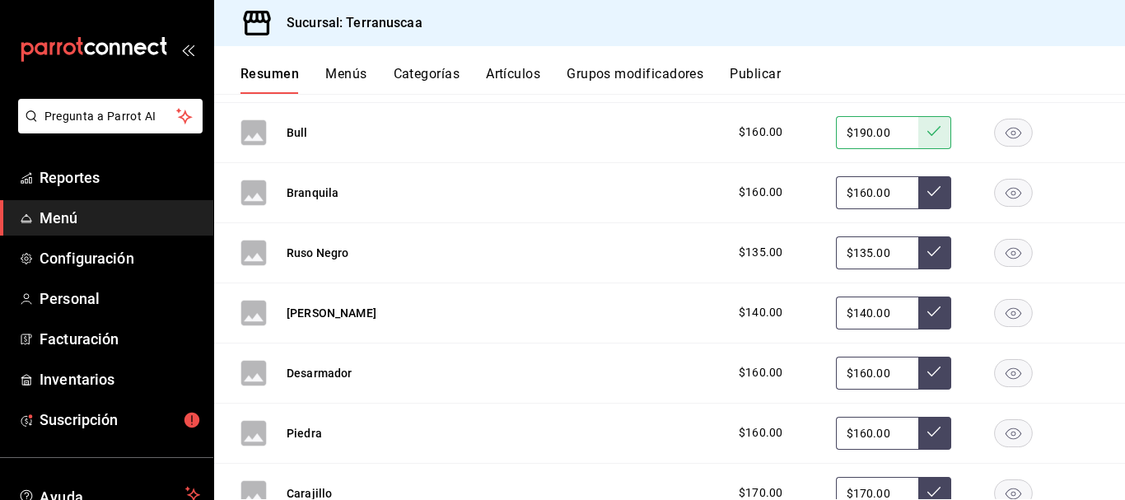
click at [1008, 189] on rect "button" at bounding box center [1014, 192] width 38 height 27
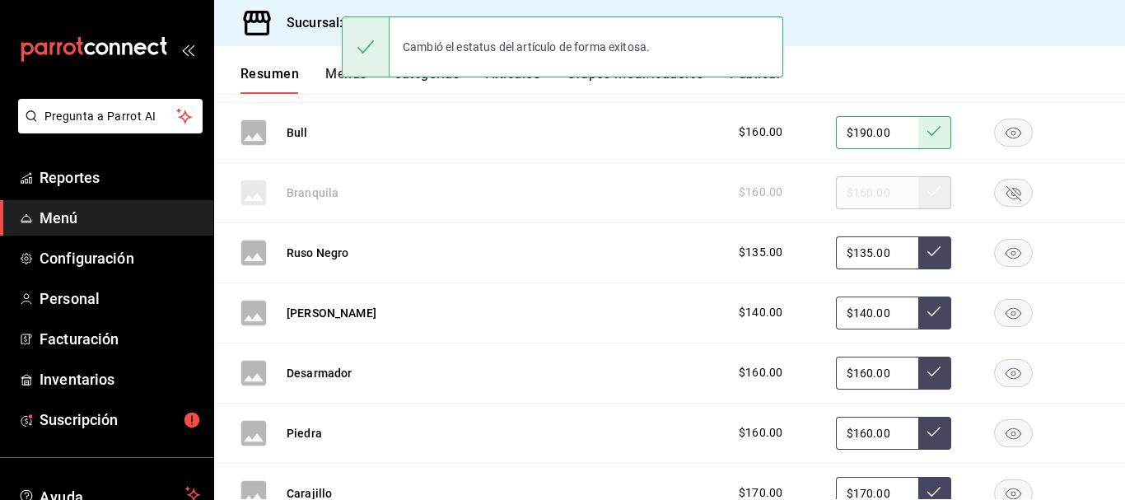
click at [995, 257] on rect "button" at bounding box center [1014, 252] width 38 height 27
click at [995, 322] on rect "button" at bounding box center [1014, 312] width 38 height 27
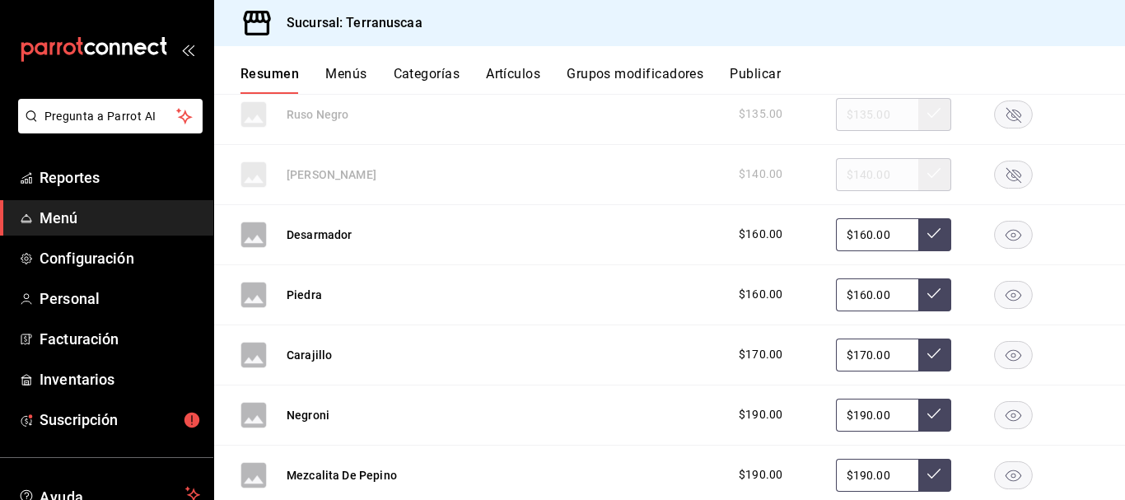
scroll to position [2496, 0]
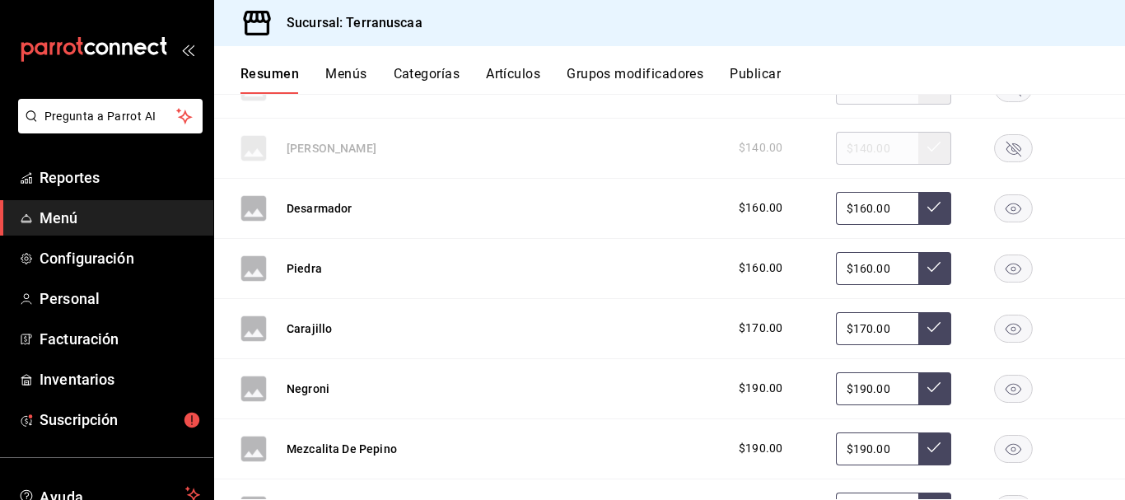
click at [1006, 202] on rect "button" at bounding box center [1014, 207] width 38 height 27
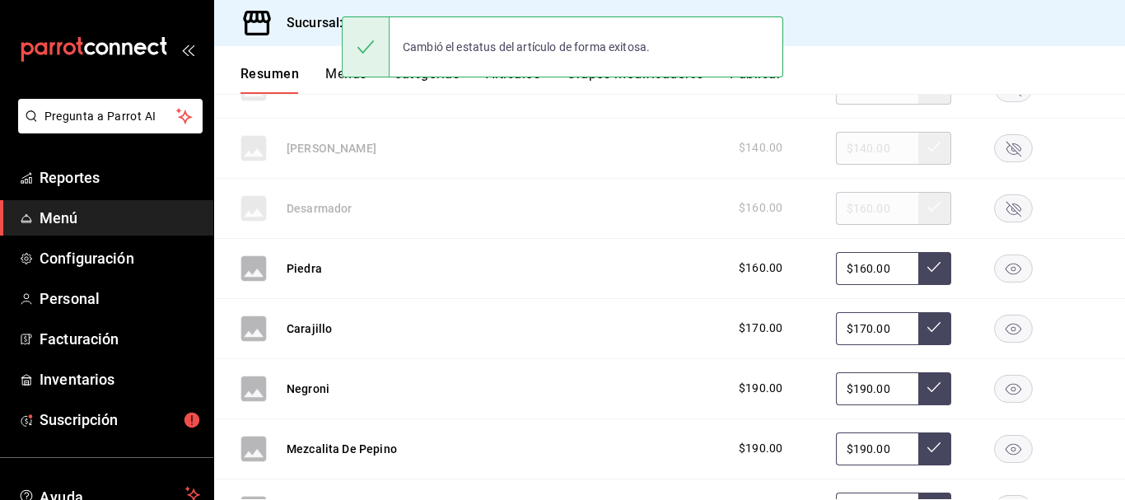
drag, startPoint x: 893, startPoint y: 268, endPoint x: 623, endPoint y: 269, distance: 270.1
click at [625, 269] on div "Piedra $160.00 $160.00" at bounding box center [669, 269] width 911 height 60
type input "$150.00"
click at [918, 275] on button at bounding box center [934, 268] width 33 height 33
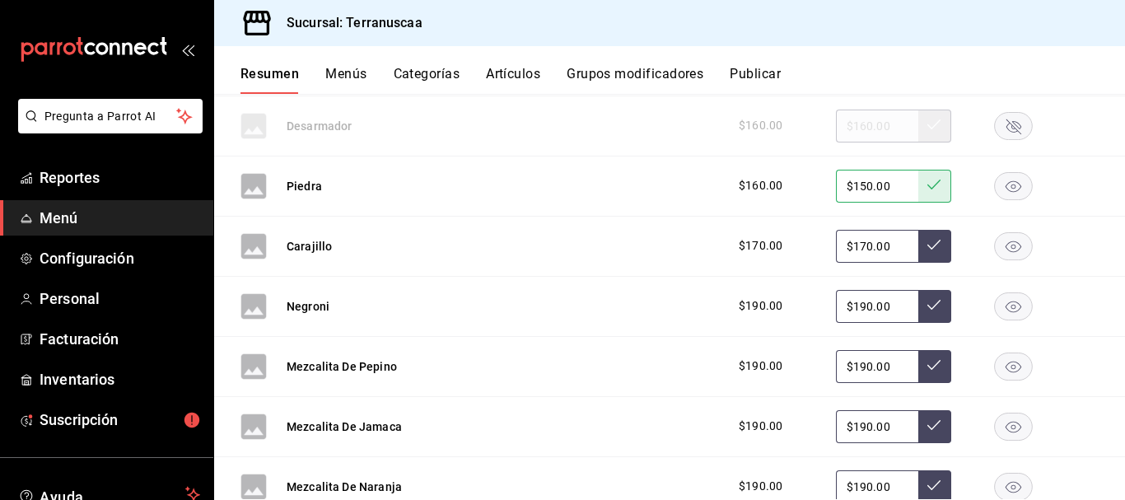
drag, startPoint x: 888, startPoint y: 244, endPoint x: 511, endPoint y: 242, distance: 377.2
click at [511, 242] on div "Carajillo $170.00 $170.00" at bounding box center [669, 247] width 911 height 60
type input "$150.00"
click at [918, 250] on button at bounding box center [934, 246] width 33 height 33
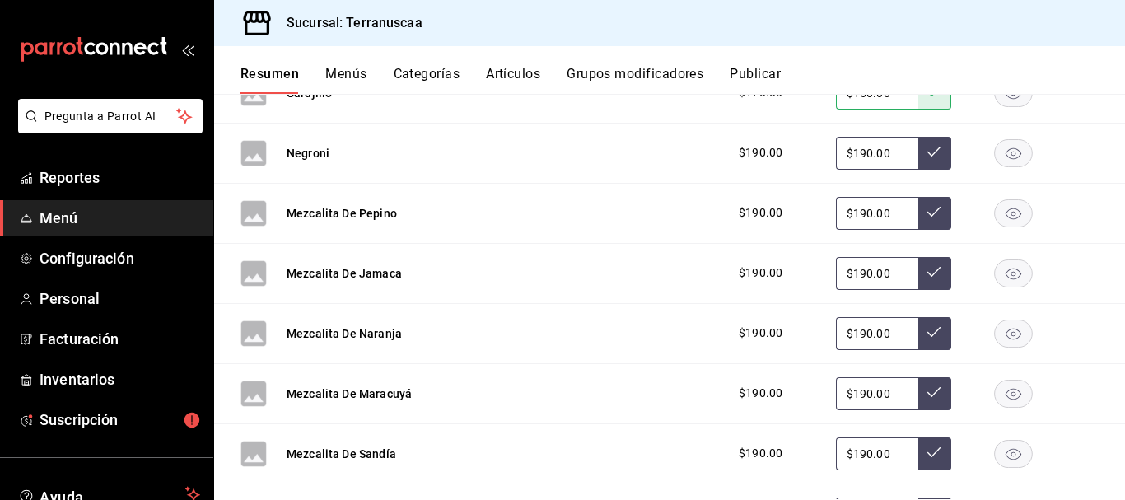
scroll to position [2743, 0]
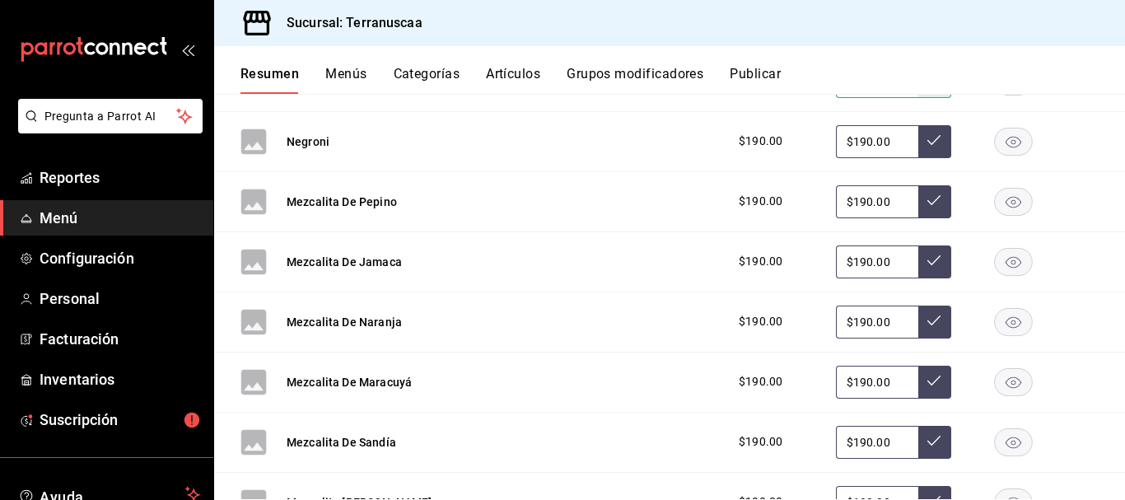
drag, startPoint x: 894, startPoint y: 147, endPoint x: 734, endPoint y: 151, distance: 160.6
click at [735, 151] on div "$190.00 $190.00" at bounding box center [910, 141] width 376 height 33
type input "$140.00"
click at [936, 144] on button at bounding box center [934, 141] width 33 height 33
drag, startPoint x: 900, startPoint y: 189, endPoint x: 779, endPoint y: 237, distance: 130.4
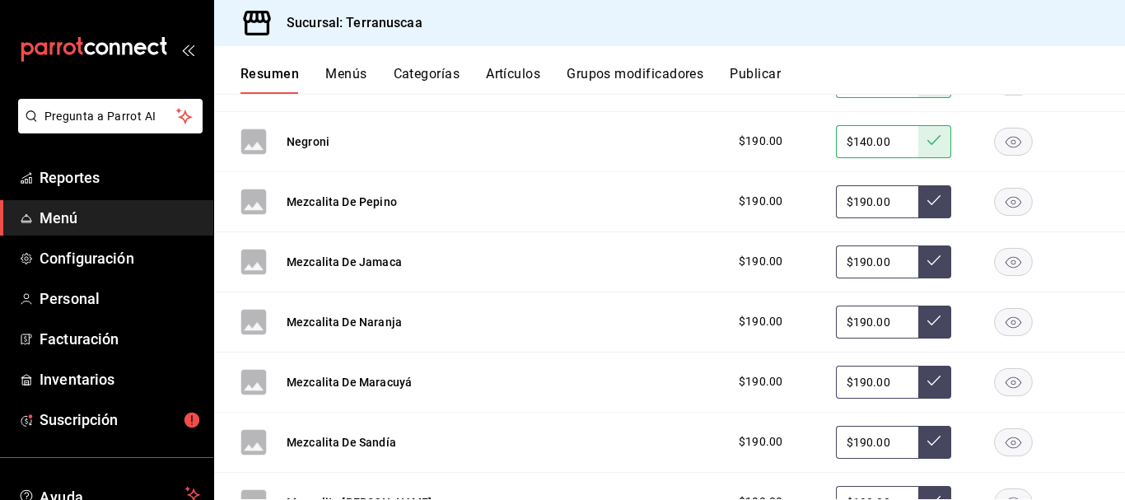
click at [900, 188] on input "$190.00" at bounding box center [877, 201] width 82 height 33
drag, startPoint x: 877, startPoint y: 202, endPoint x: 631, endPoint y: 199, distance: 246.3
click at [631, 199] on div "Mezcalita [PERSON_NAME] $190.00 $190.00" at bounding box center [669, 202] width 911 height 60
type input "$170.00"
click at [929, 199] on button at bounding box center [934, 201] width 33 height 33
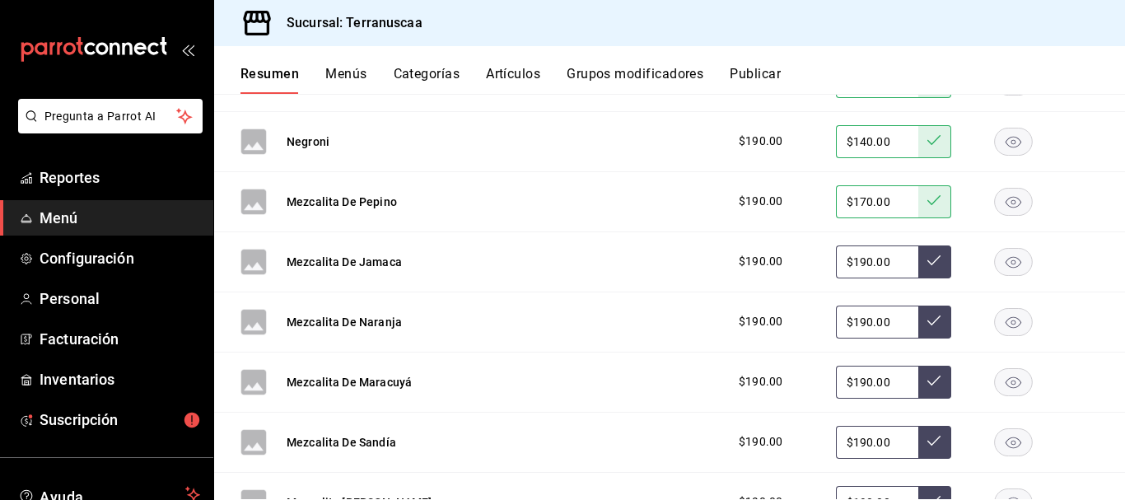
drag, startPoint x: 884, startPoint y: 258, endPoint x: 640, endPoint y: 266, distance: 243.9
click at [640, 266] on div "Mezcalita [PERSON_NAME] $190.00 $190.00" at bounding box center [669, 262] width 911 height 60
type input "$170.00"
click at [927, 264] on icon at bounding box center [933, 260] width 13 height 13
drag, startPoint x: 887, startPoint y: 324, endPoint x: 700, endPoint y: 325, distance: 187.0
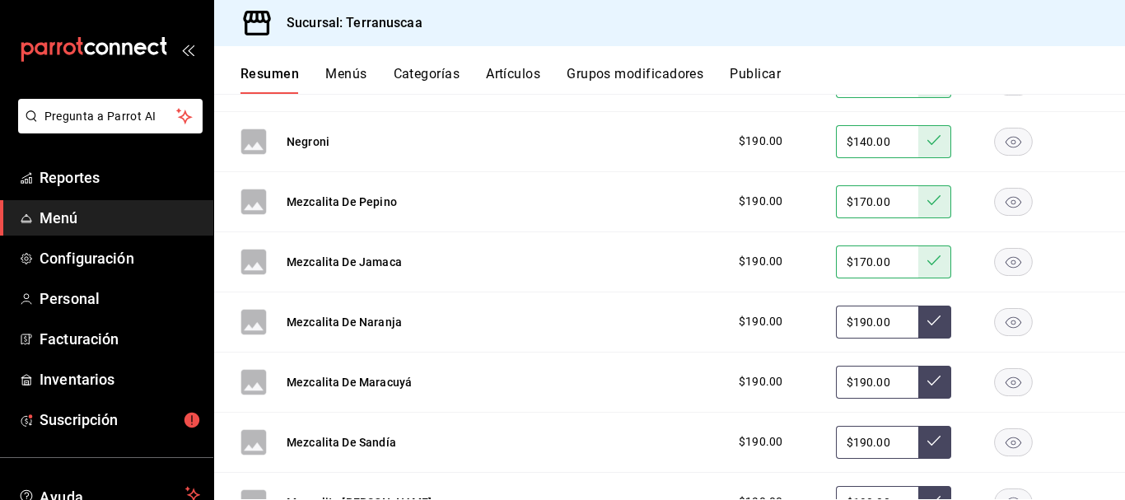
click at [701, 325] on div "Mezcalita De Naranja $190.00 $190.00" at bounding box center [669, 322] width 911 height 60
type input "$170.00"
click at [936, 325] on button at bounding box center [934, 322] width 33 height 33
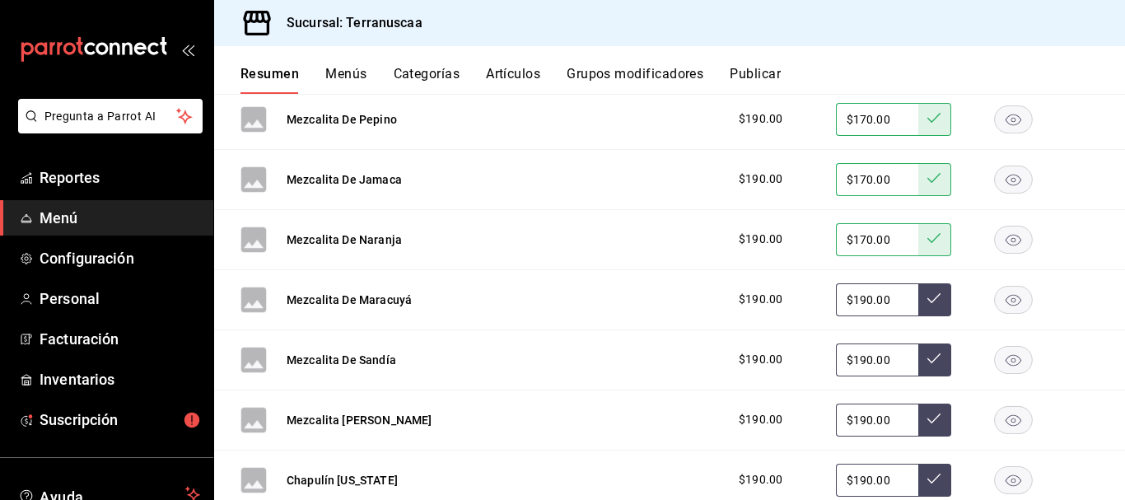
drag, startPoint x: 901, startPoint y: 296, endPoint x: 675, endPoint y: 289, distance: 225.8
click at [675, 289] on div "Mezcalita De Maracuyá $190.00 $190.00" at bounding box center [669, 300] width 911 height 60
type input "$170.00"
click at [918, 302] on button at bounding box center [934, 299] width 33 height 33
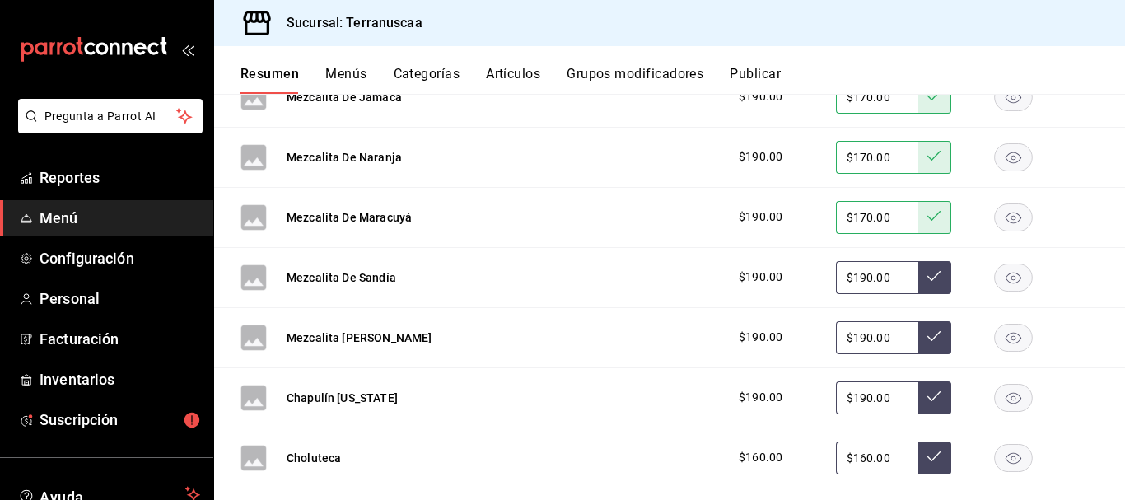
drag, startPoint x: 893, startPoint y: 270, endPoint x: 679, endPoint y: 268, distance: 213.3
click at [684, 268] on div "Mezcalita De Sandía $190.00 $190.00" at bounding box center [669, 278] width 911 height 60
click at [938, 261] on div "$170.00" at bounding box center [893, 277] width 115 height 33
click at [918, 290] on button at bounding box center [934, 277] width 33 height 33
click at [927, 279] on icon at bounding box center [933, 275] width 13 height 13
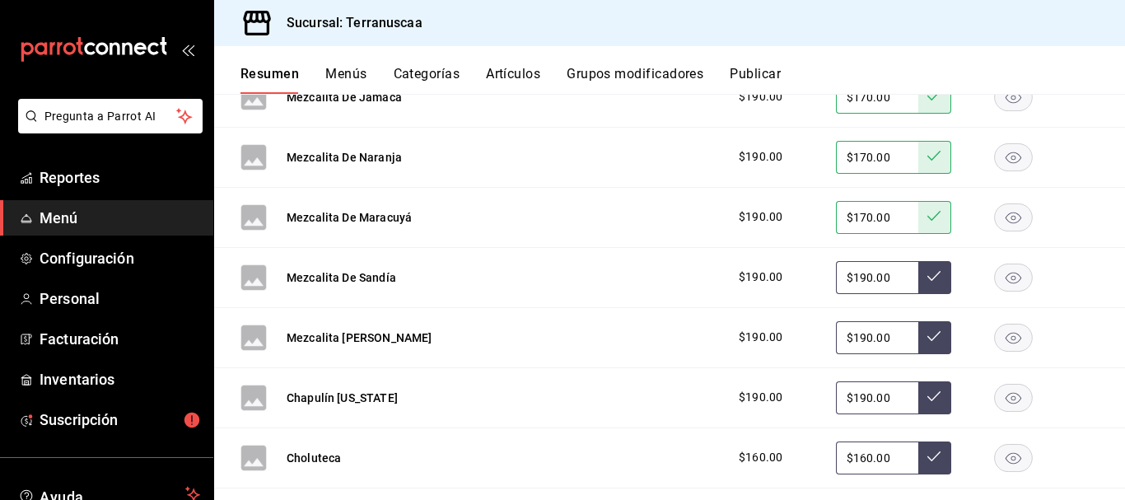
drag, startPoint x: 746, startPoint y: 274, endPoint x: 575, endPoint y: 263, distance: 171.7
click at [576, 263] on div "Mezcalita De Sandía $190.00 $190.00" at bounding box center [669, 278] width 911 height 60
type input "$170.00"
click at [933, 272] on button at bounding box center [934, 277] width 33 height 33
drag, startPoint x: 889, startPoint y: 334, endPoint x: 658, endPoint y: 317, distance: 231.2
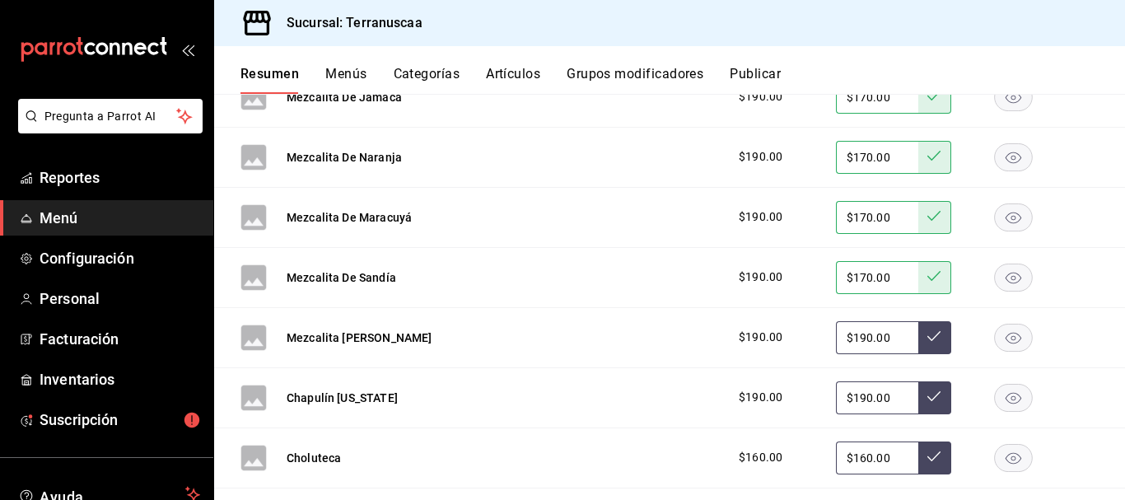
click at [665, 319] on div "Mezcalita [PERSON_NAME] $190.00 $190.00" at bounding box center [669, 338] width 911 height 60
type input "$170.00"
click at [929, 340] on button at bounding box center [934, 337] width 33 height 33
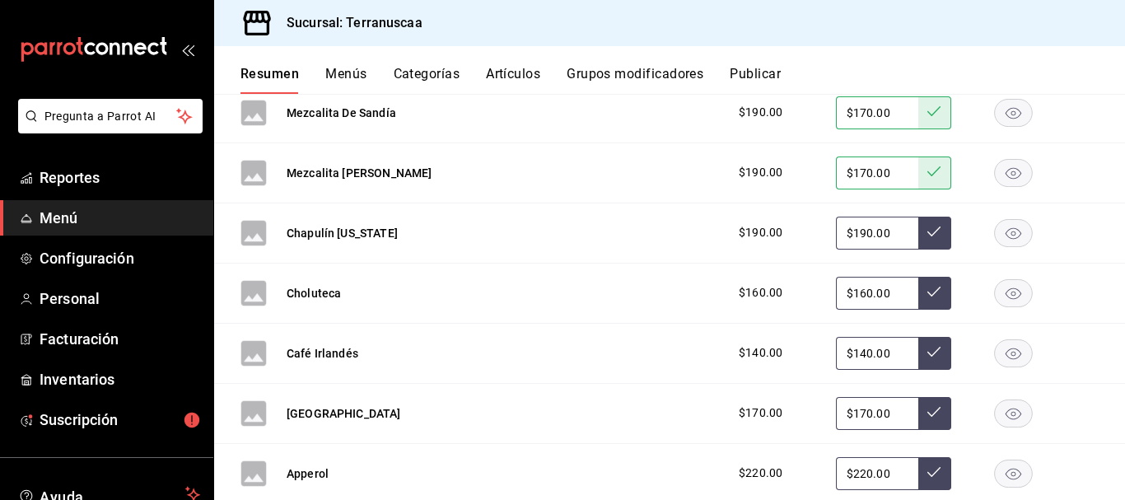
drag, startPoint x: 884, startPoint y: 227, endPoint x: 726, endPoint y: 212, distance: 158.9
click at [726, 212] on div "Chapulín [US_STATE] $190.00 $190.00" at bounding box center [669, 233] width 911 height 60
type input "$180.00"
click at [934, 231] on button at bounding box center [934, 233] width 33 height 33
click at [1006, 293] on rect "button" at bounding box center [1014, 292] width 38 height 27
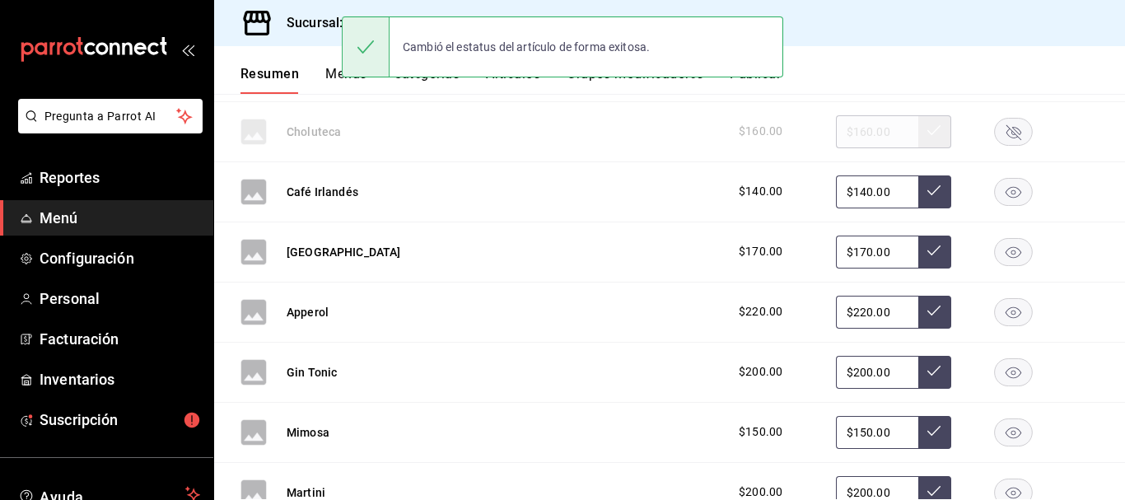
scroll to position [3237, 0]
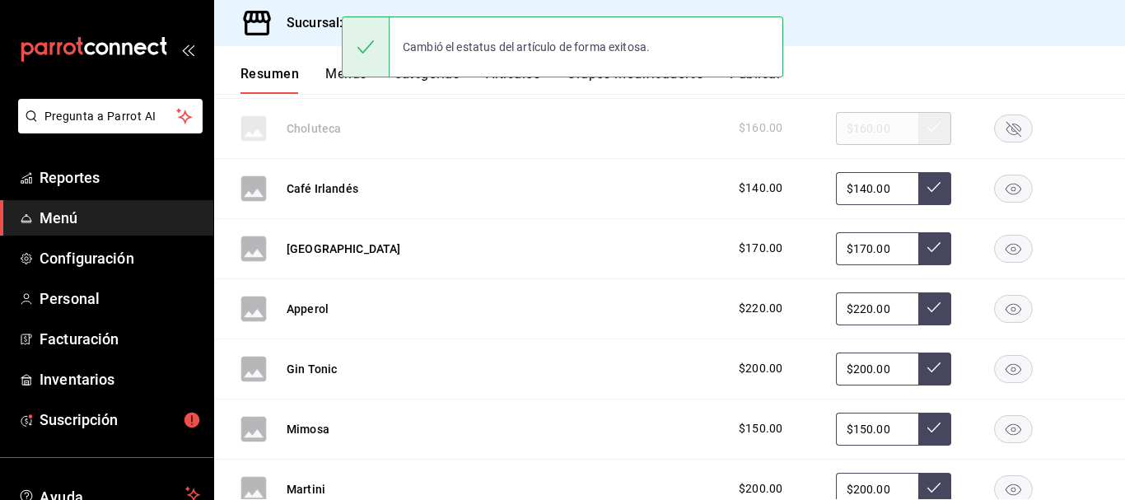
drag, startPoint x: 885, startPoint y: 189, endPoint x: 479, endPoint y: 166, distance: 406.7
click at [479, 166] on div "Café Irlandés $140.00 $140.00" at bounding box center [669, 189] width 911 height 60
type input "$120.00"
click at [927, 184] on icon at bounding box center [933, 187] width 13 height 10
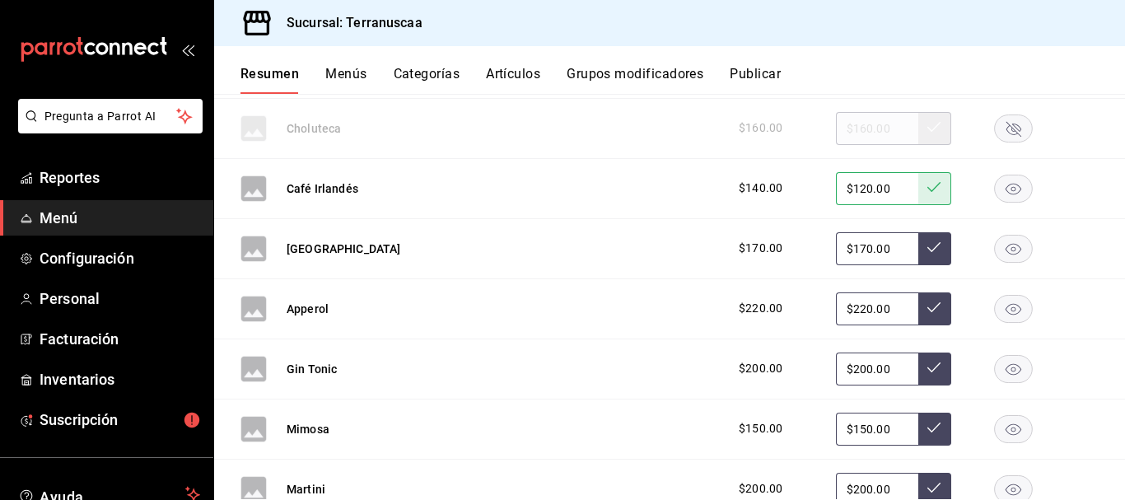
scroll to position [3320, 0]
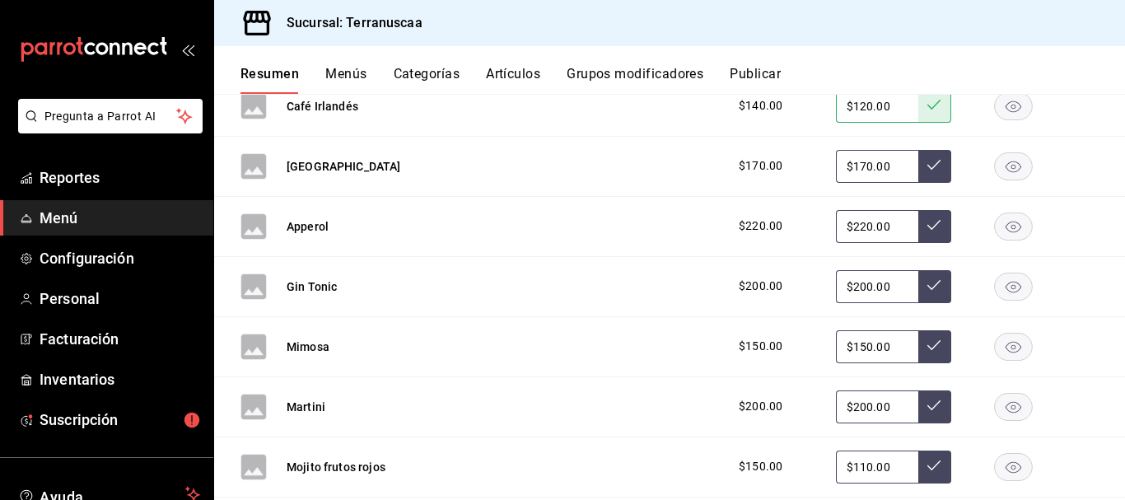
drag, startPoint x: 880, startPoint y: 222, endPoint x: 511, endPoint y: 219, distance: 369.8
click at [511, 219] on div "Apperol $220.00 $220.00" at bounding box center [669, 227] width 911 height 60
type input "$190.00"
click at [927, 224] on icon at bounding box center [933, 224] width 13 height 13
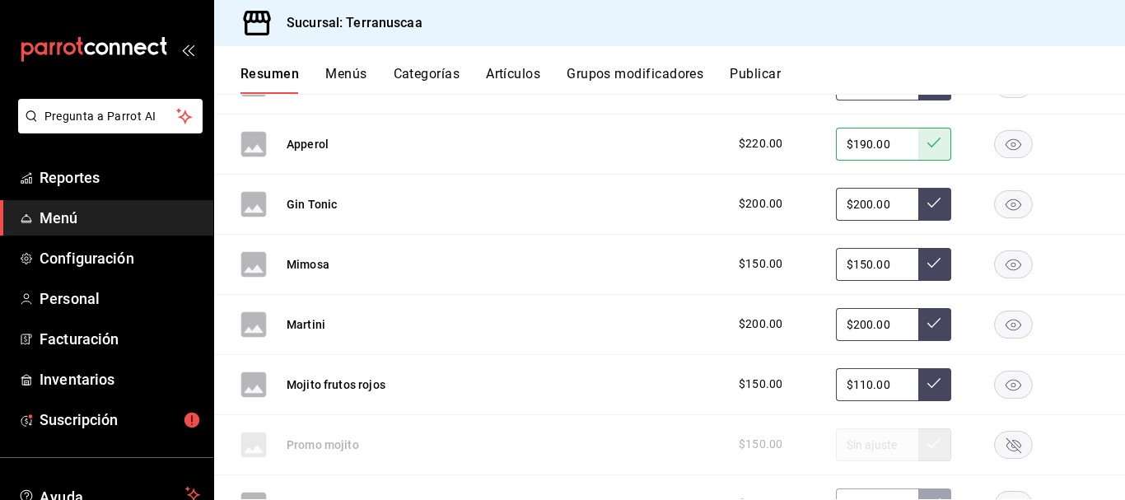
drag, startPoint x: 885, startPoint y: 208, endPoint x: 685, endPoint y: 198, distance: 200.4
click at [687, 198] on div "Gin Tonic $200.00 $200.00" at bounding box center [669, 205] width 911 height 60
type input "$190.00"
click at [918, 192] on button at bounding box center [934, 204] width 33 height 33
drag, startPoint x: 886, startPoint y: 258, endPoint x: 618, endPoint y: 268, distance: 268.7
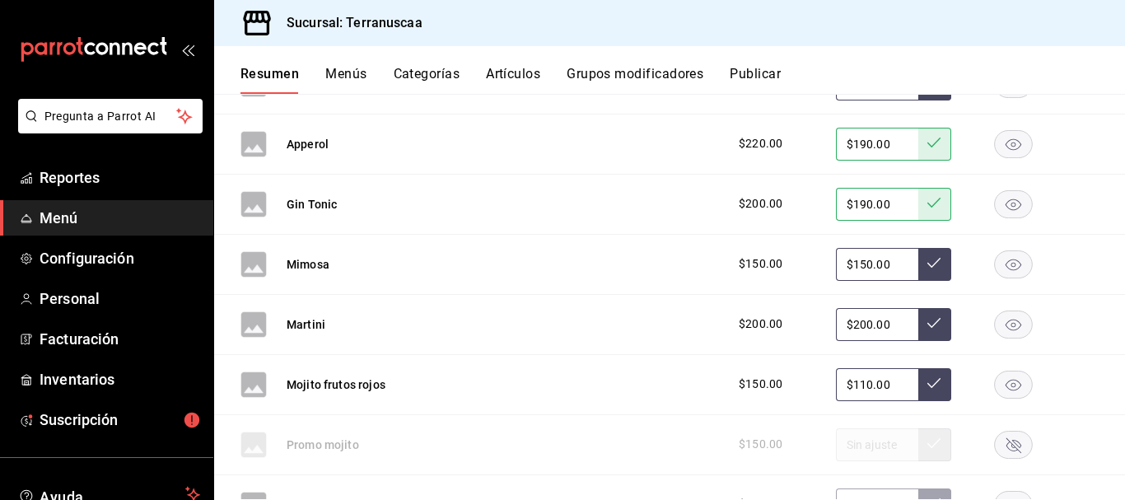
click at [620, 268] on div "Mimosa $150.00 $150.00" at bounding box center [669, 265] width 911 height 60
type input "$105.00"
click at [924, 275] on button at bounding box center [934, 264] width 33 height 33
drag, startPoint x: 884, startPoint y: 322, endPoint x: 571, endPoint y: 310, distance: 313.2
click at [571, 310] on div "Martini $200.00 $200.00" at bounding box center [669, 325] width 911 height 60
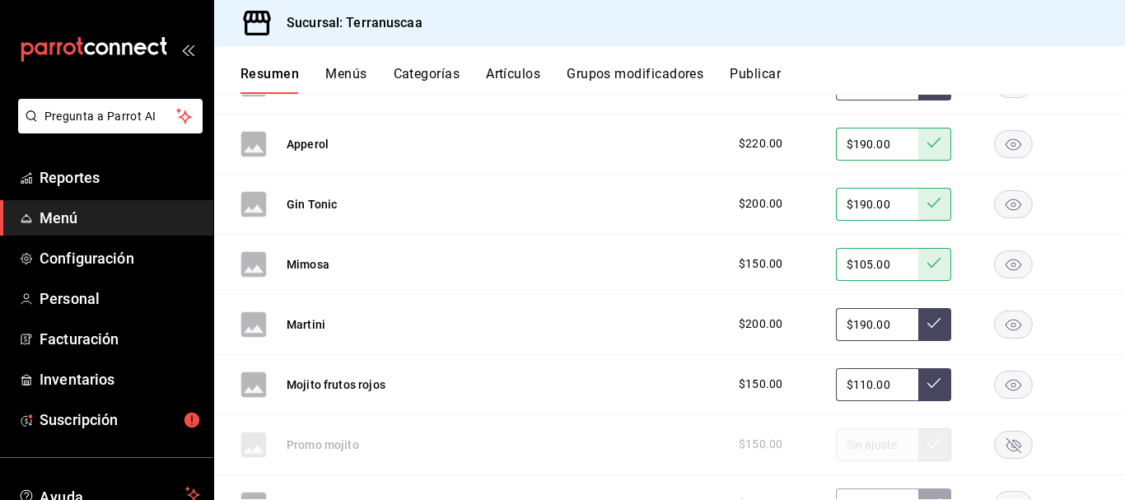
type input "$190.00"
click at [927, 324] on icon at bounding box center [933, 322] width 13 height 13
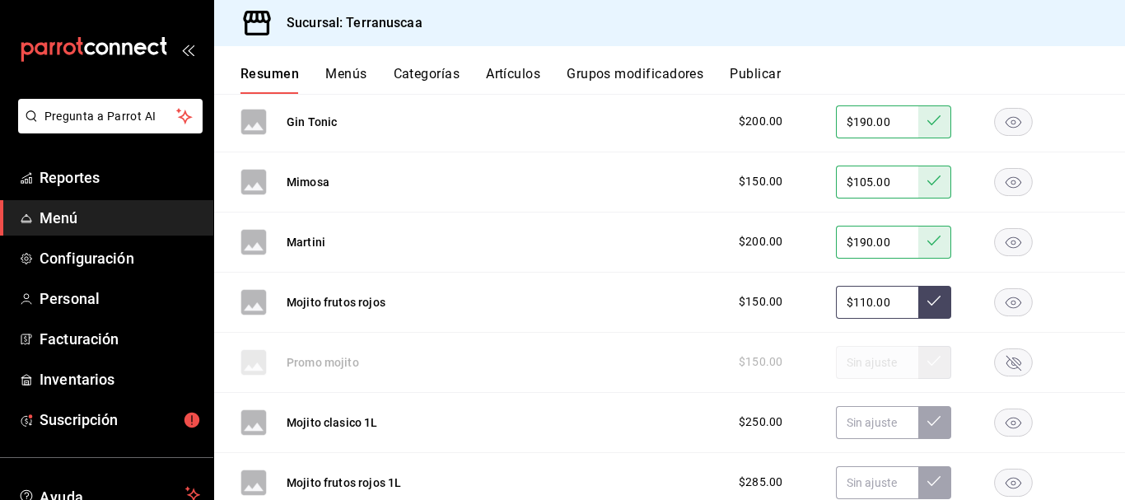
click at [931, 302] on button at bounding box center [934, 302] width 33 height 33
drag, startPoint x: 881, startPoint y: 304, endPoint x: 716, endPoint y: 296, distance: 165.7
click at [724, 296] on div "$150.00 $110.00" at bounding box center [910, 302] width 376 height 33
type input "$110.00"
click at [933, 310] on button at bounding box center [934, 302] width 33 height 33
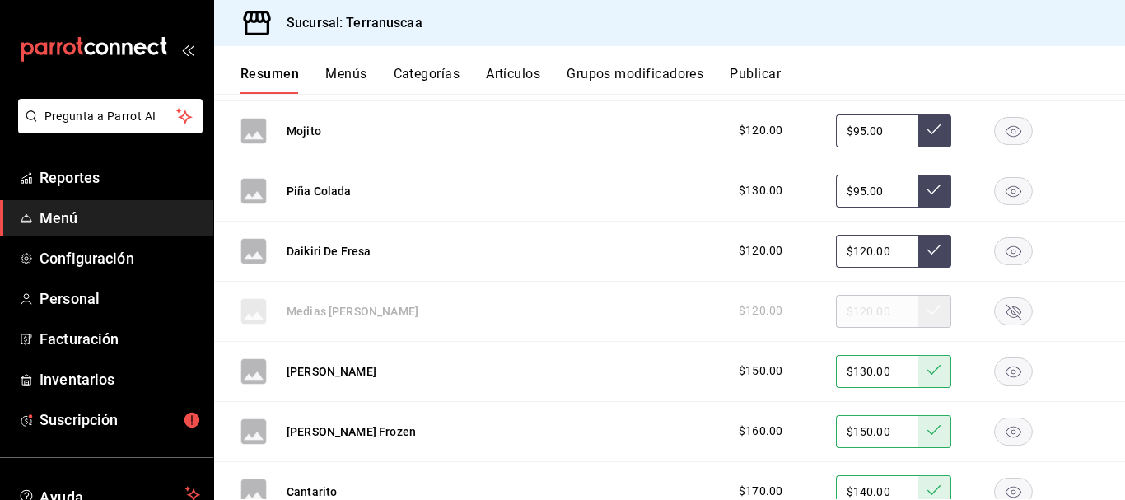
scroll to position [1508, 0]
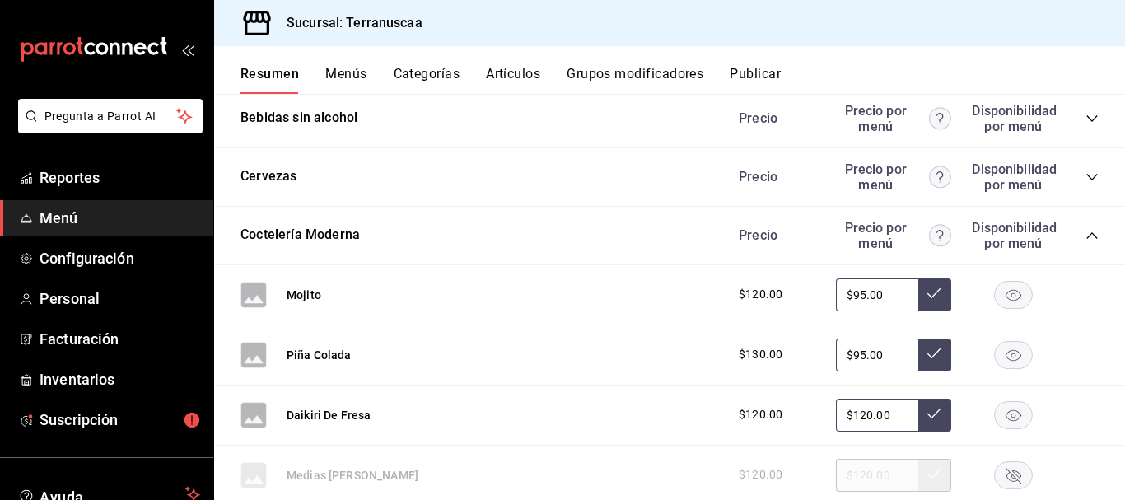
click at [1085, 233] on icon "collapse-category-row" at bounding box center [1091, 235] width 13 height 13
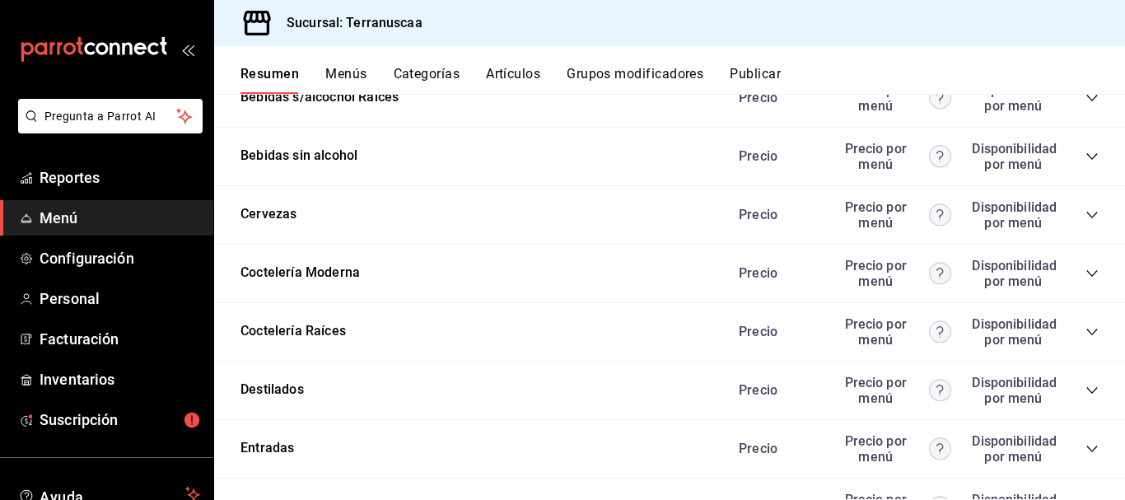
scroll to position [1388, 0]
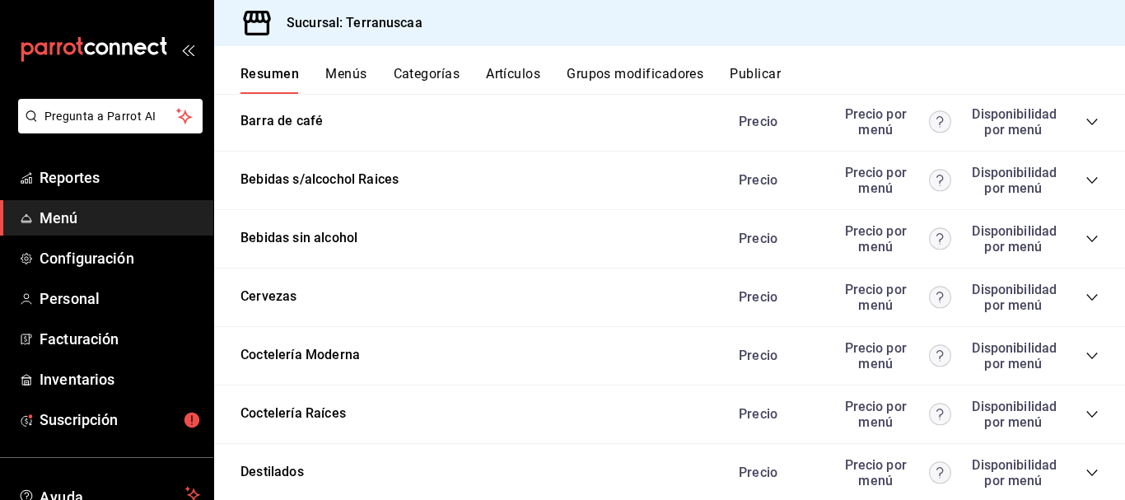
click at [1086, 298] on icon "collapse-category-row" at bounding box center [1091, 297] width 11 height 7
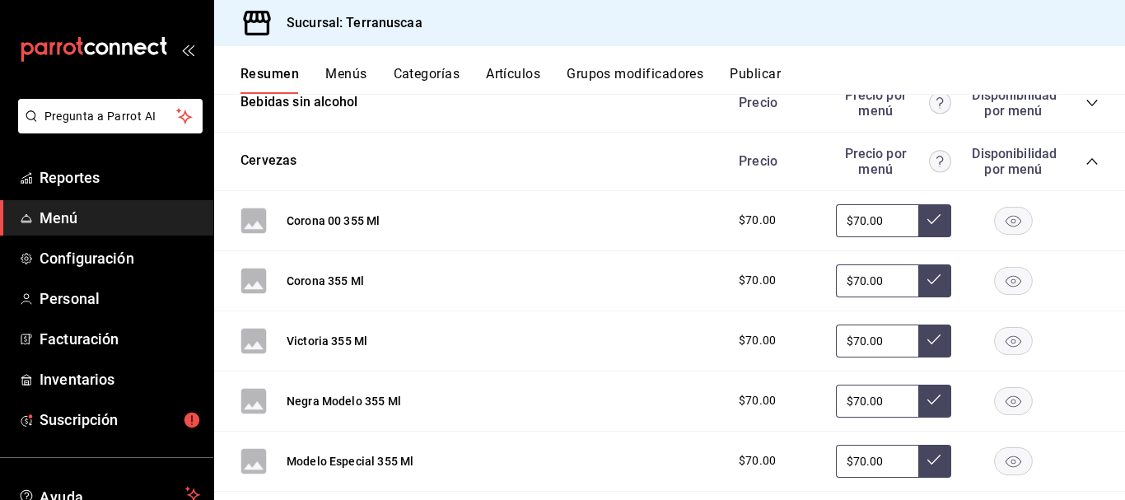
scroll to position [1552, 0]
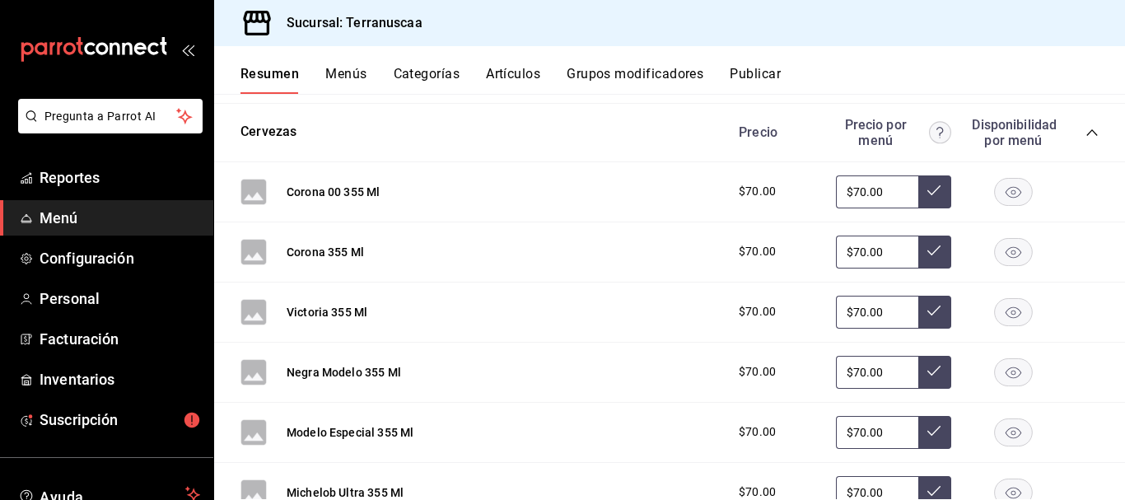
drag, startPoint x: 875, startPoint y: 198, endPoint x: 719, endPoint y: 197, distance: 156.5
click at [726, 197] on div "$70.00 $70.00" at bounding box center [910, 191] width 376 height 33
type input "$60.00"
click at [928, 189] on icon at bounding box center [933, 190] width 13 height 13
drag, startPoint x: 887, startPoint y: 242, endPoint x: 670, endPoint y: 248, distance: 216.7
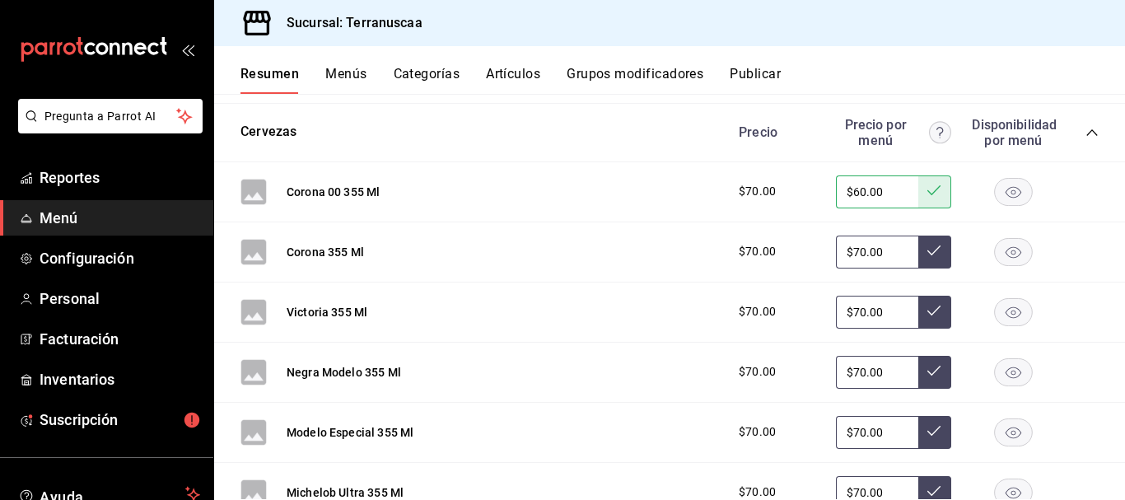
click at [672, 247] on div "Corona 355 Ml $70.00 $70.00" at bounding box center [669, 252] width 911 height 60
type input "$60.00"
click at [930, 250] on button at bounding box center [934, 252] width 33 height 33
drag, startPoint x: 881, startPoint y: 312, endPoint x: 727, endPoint y: 307, distance: 154.1
click at [728, 307] on div "$70.00 $70.00" at bounding box center [910, 312] width 376 height 33
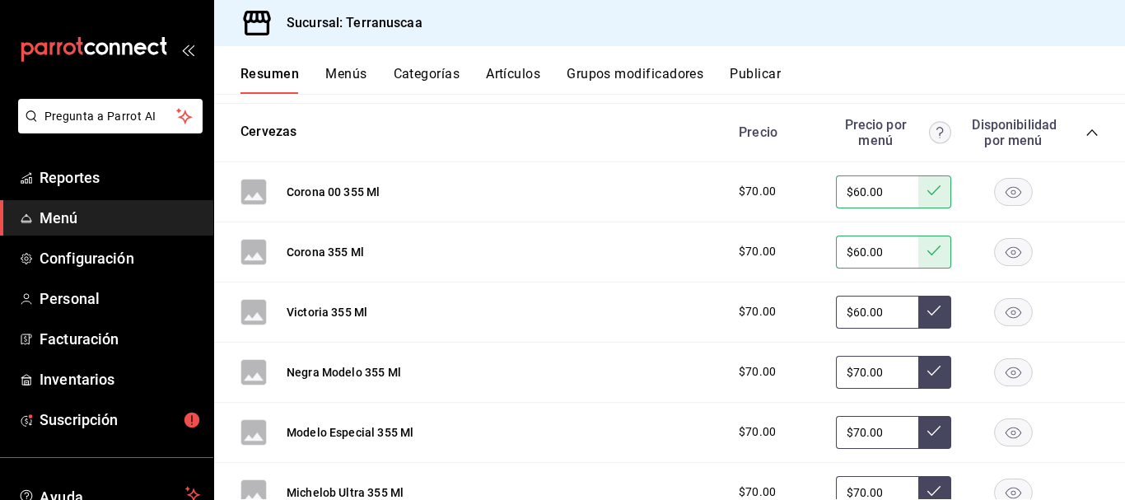
type input "$60.00"
click at [936, 306] on button at bounding box center [934, 312] width 33 height 33
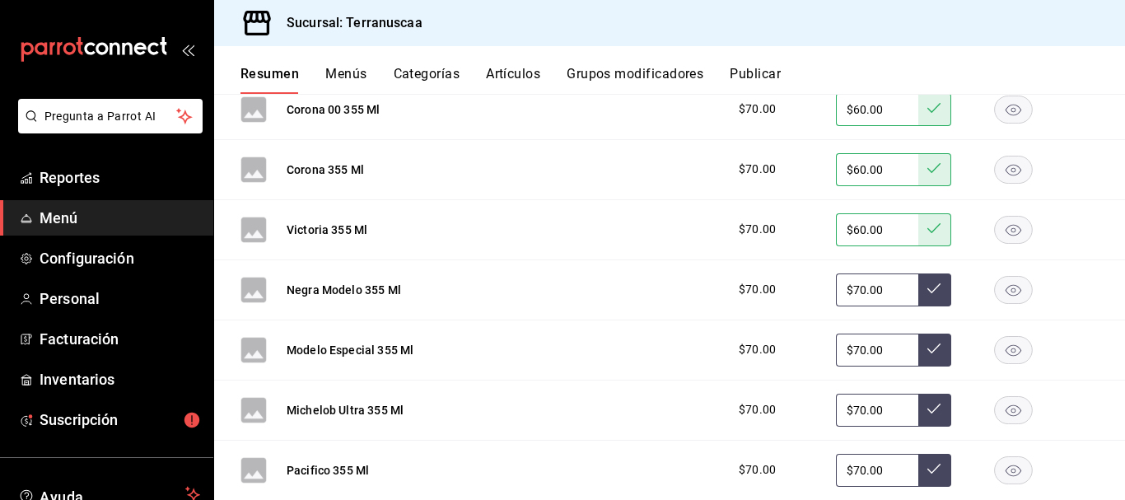
drag, startPoint x: 881, startPoint y: 289, endPoint x: 534, endPoint y: 267, distance: 348.2
click at [534, 267] on div "Negra Modelo 355 Ml $70.00 $70.00" at bounding box center [669, 290] width 911 height 60
type input "$60.00"
click at [927, 287] on icon at bounding box center [933, 288] width 13 height 13
drag, startPoint x: 883, startPoint y: 353, endPoint x: 565, endPoint y: 332, distance: 318.6
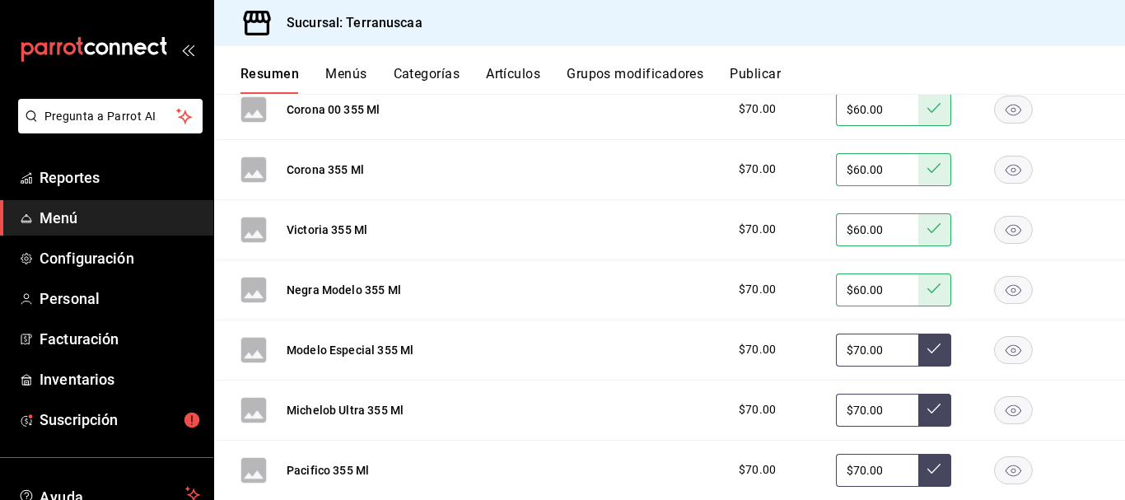
click at [565, 332] on div "Modelo Especial 355 Ml $70.00 $70.00" at bounding box center [669, 350] width 911 height 60
type input "$60.00"
click at [932, 350] on button at bounding box center [934, 350] width 33 height 33
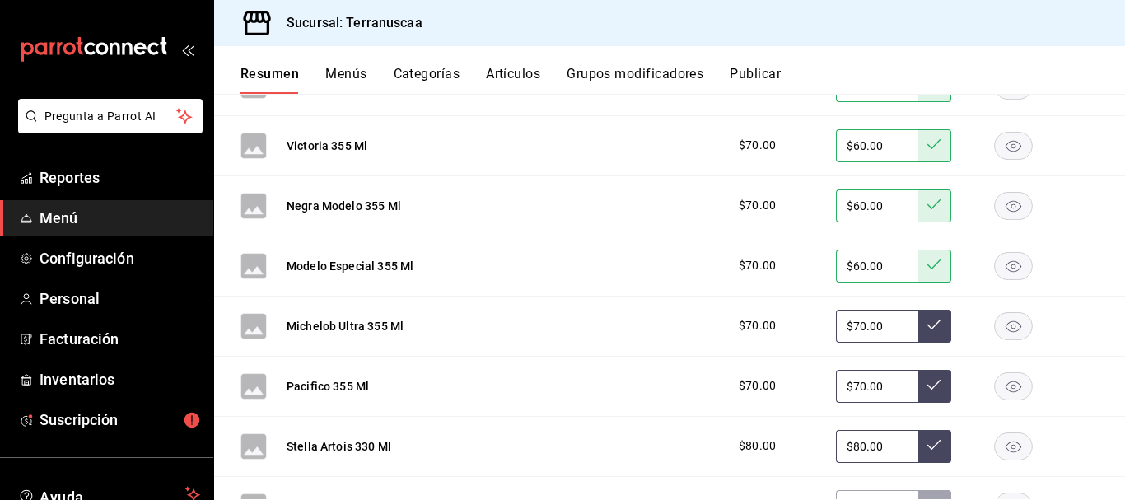
scroll to position [1799, 0]
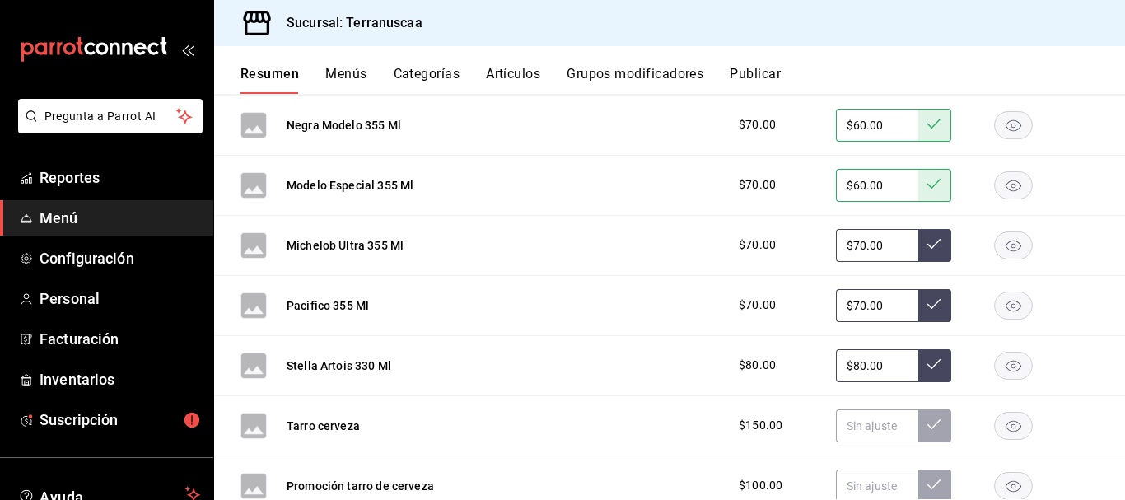
drag, startPoint x: 884, startPoint y: 245, endPoint x: 626, endPoint y: 255, distance: 258.0
click at [628, 254] on div "Michelob Ultra 355 Ml $70.00 $70.00" at bounding box center [669, 246] width 911 height 60
type input "$60.00"
click at [934, 245] on button at bounding box center [934, 245] width 33 height 33
click at [636, 312] on div "Pacifico 355 Ml $70.00 $70.00" at bounding box center [669, 306] width 911 height 60
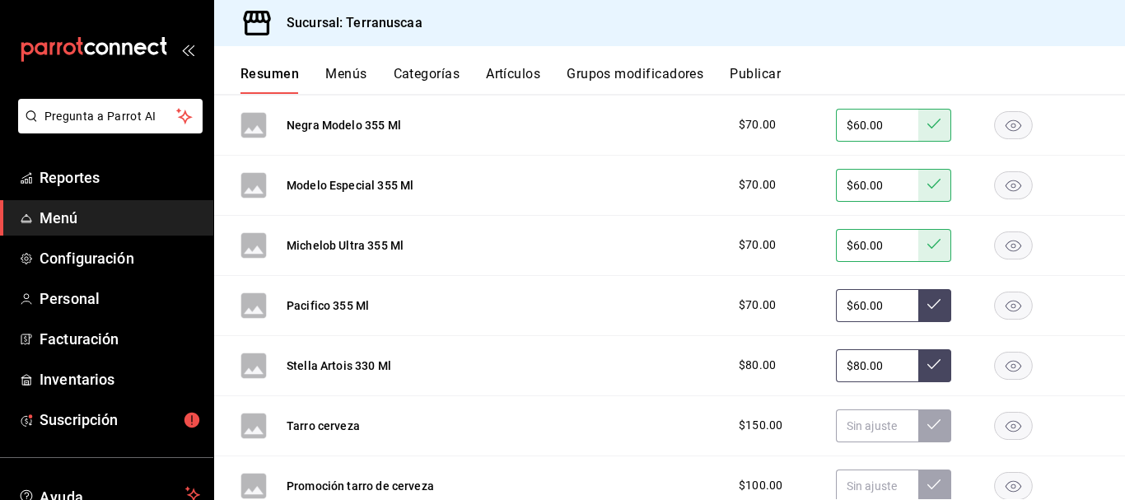
type input "$60.00"
click at [927, 297] on icon at bounding box center [933, 303] width 13 height 13
drag, startPoint x: 764, startPoint y: 357, endPoint x: 728, endPoint y: 357, distance: 36.2
click at [728, 357] on div "$80.00 $80.00" at bounding box center [910, 365] width 376 height 33
type input "$70.00"
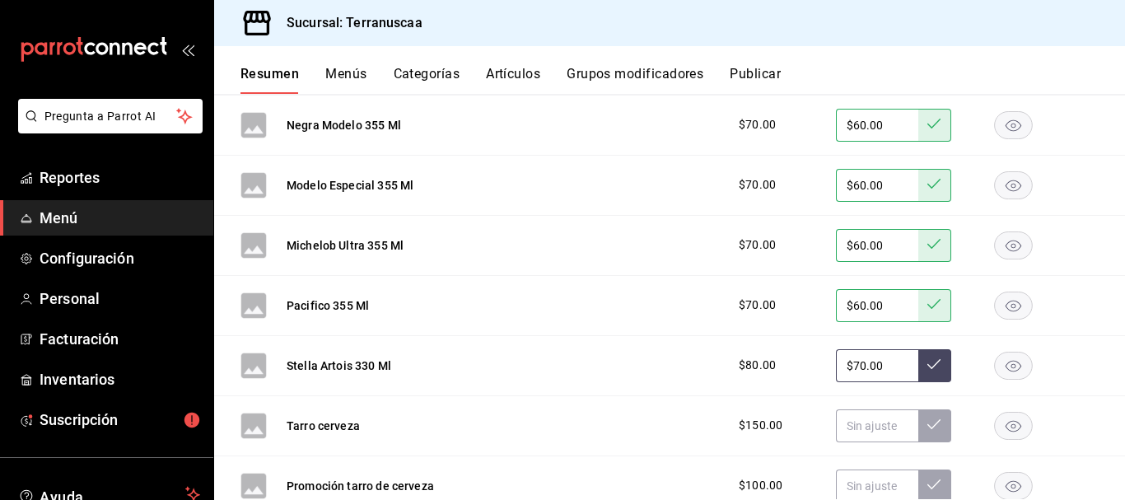
click at [927, 366] on icon at bounding box center [933, 363] width 13 height 13
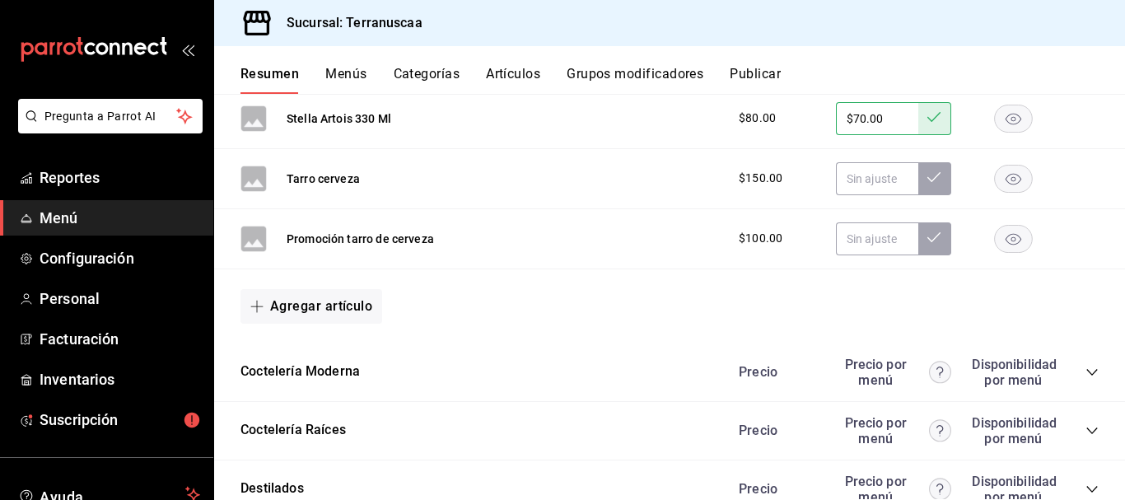
scroll to position [1964, 0]
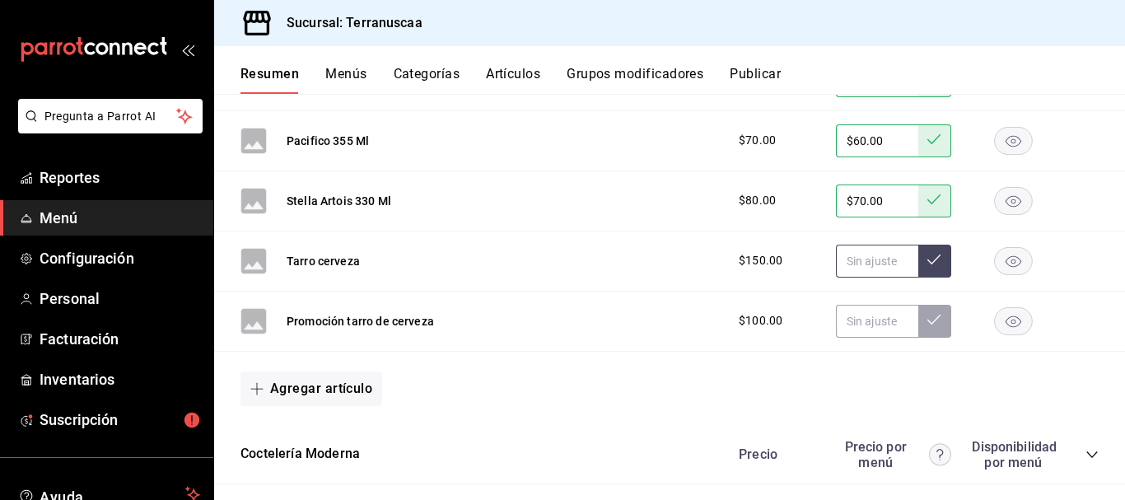
click at [852, 259] on input "text" at bounding box center [877, 261] width 82 height 33
type input "$110.00"
click at [927, 257] on icon at bounding box center [933, 259] width 13 height 13
click at [927, 259] on icon at bounding box center [933, 259] width 13 height 13
drag, startPoint x: 898, startPoint y: 260, endPoint x: 564, endPoint y: 264, distance: 334.4
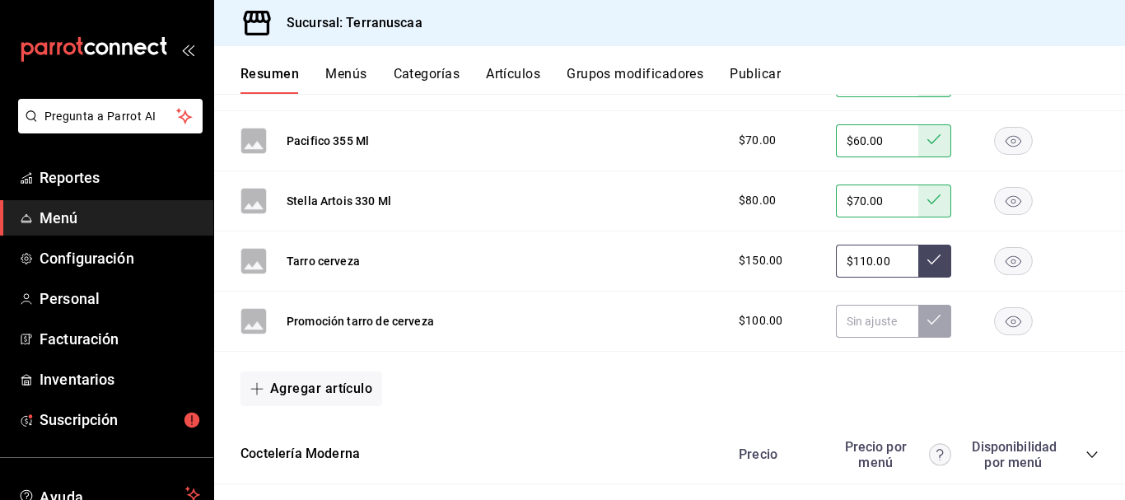
click at [566, 263] on div "Tarro cerveza $150.00 $110.00" at bounding box center [669, 261] width 911 height 60
click at [927, 254] on icon at bounding box center [933, 259] width 13 height 13
click at [1015, 257] on rect "button" at bounding box center [1014, 260] width 38 height 27
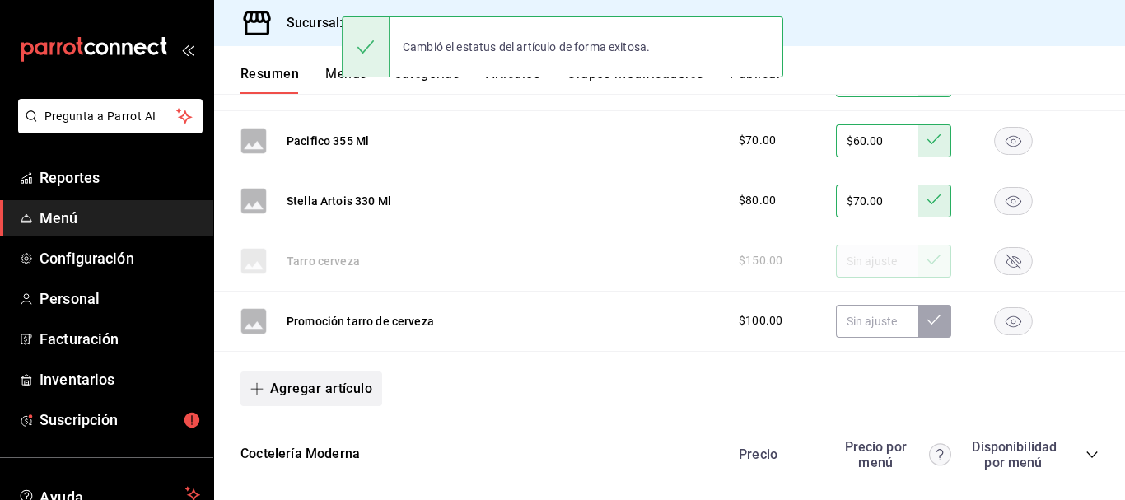
click at [341, 380] on button "Agregar artículo" at bounding box center [311, 388] width 142 height 35
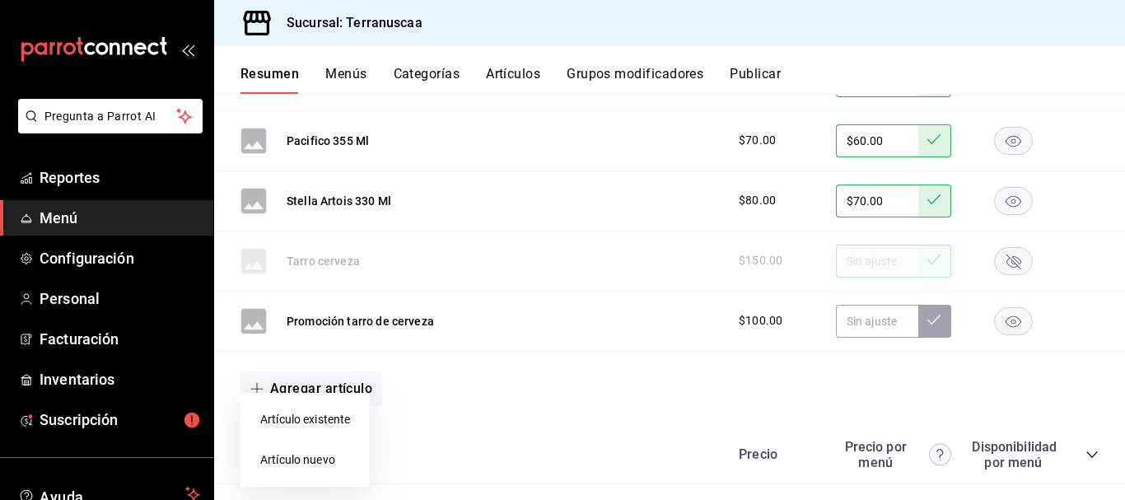
click at [290, 455] on li "Artículo nuevo" at bounding box center [304, 460] width 129 height 40
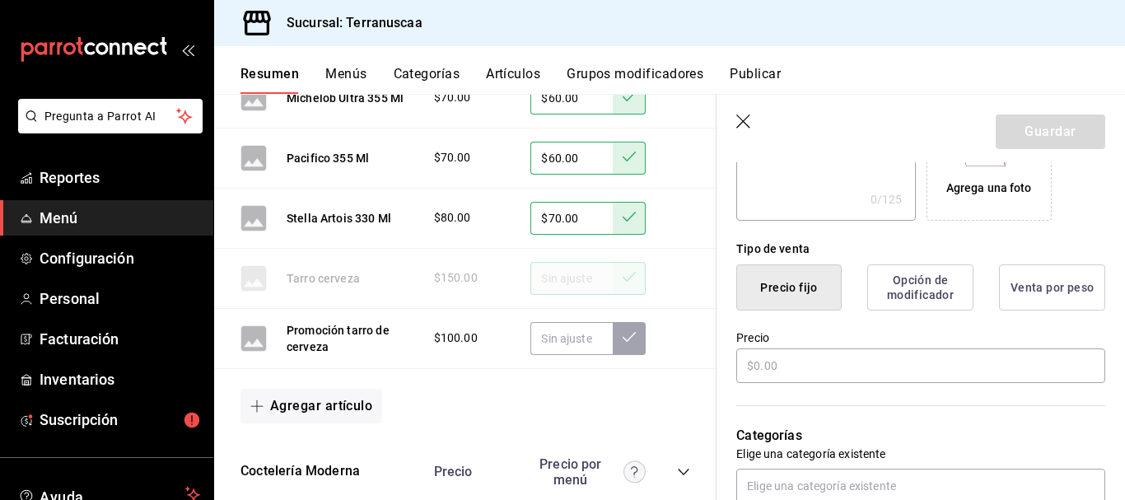
scroll to position [412, 0]
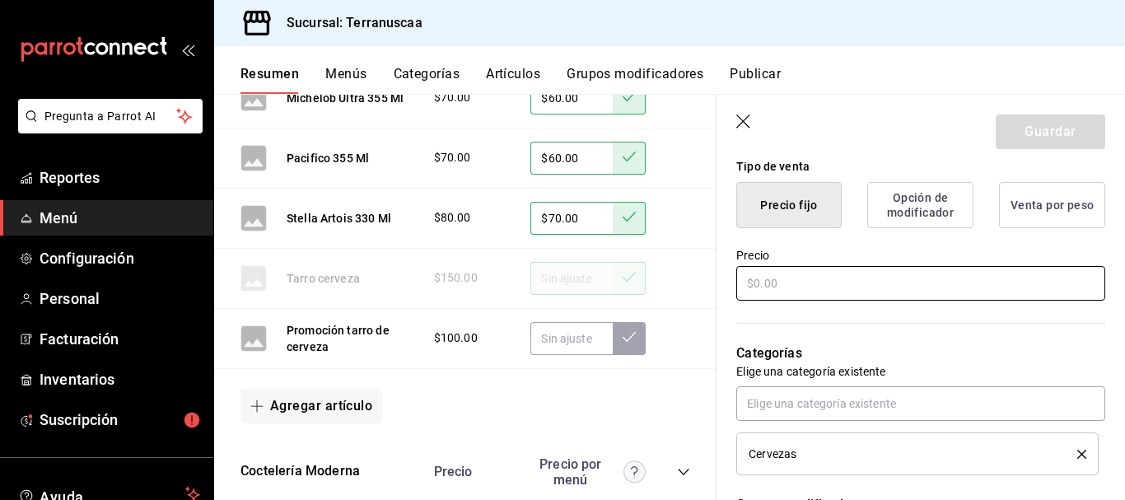
type input "Tarro corona 1L"
click at [832, 286] on input "text" at bounding box center [920, 283] width 369 height 35
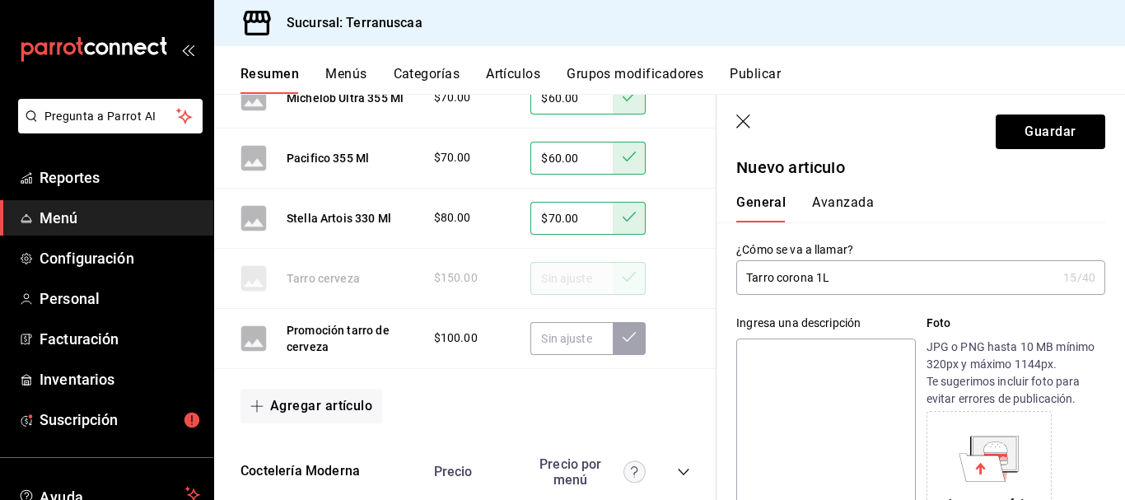
scroll to position [0, 0]
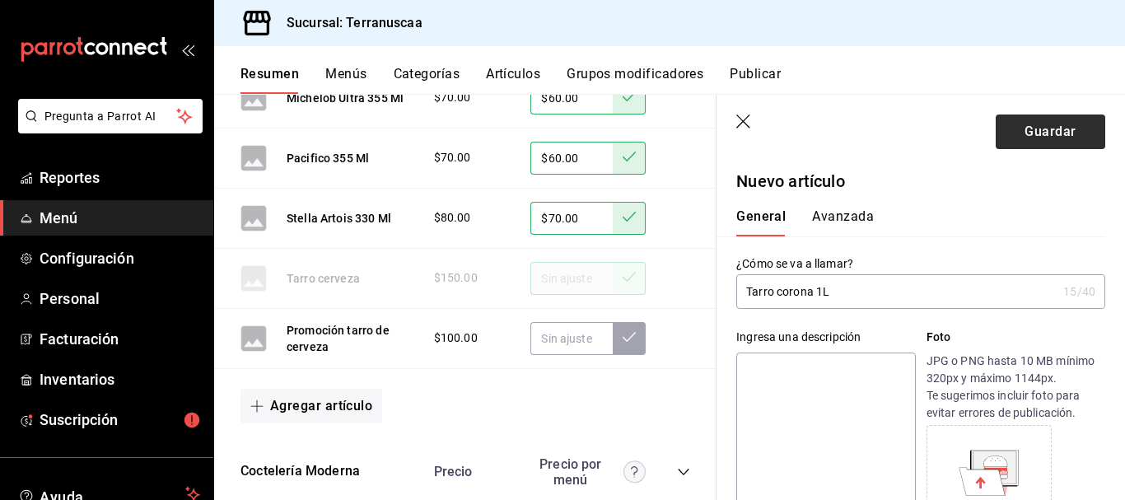
type input "$110.00"
click at [1031, 134] on button "Guardar" at bounding box center [1051, 131] width 110 height 35
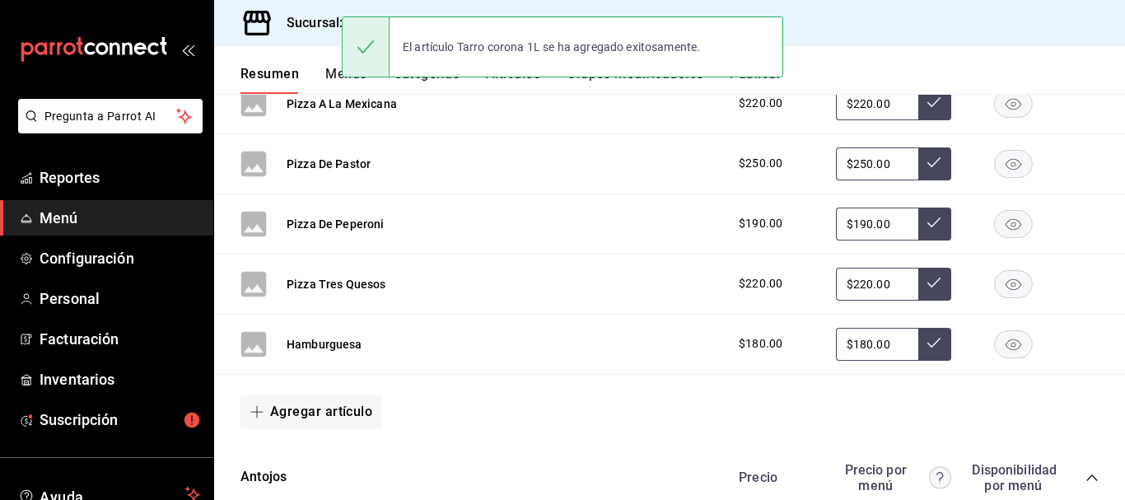
scroll to position [523, 0]
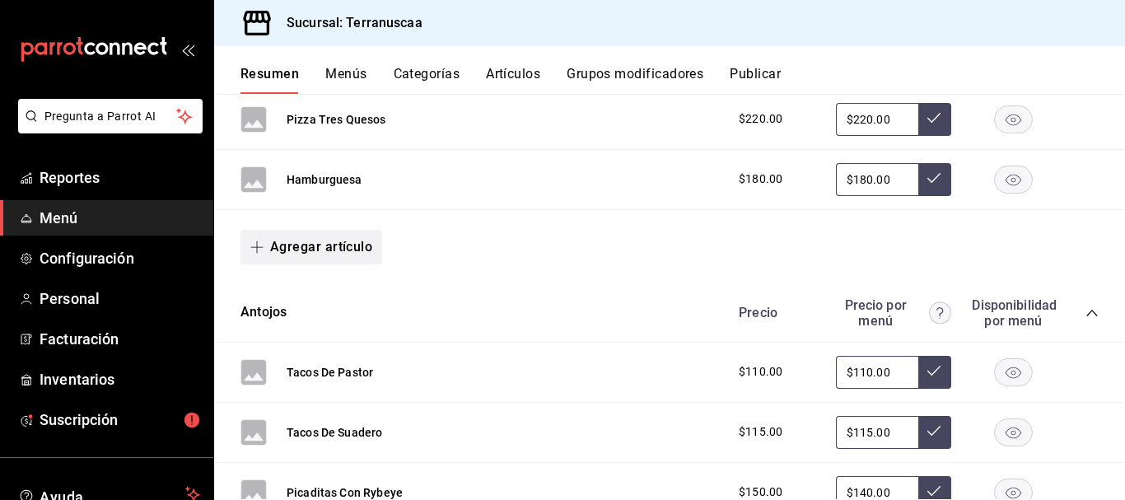
click at [350, 248] on button "Agregar artículo" at bounding box center [311, 247] width 142 height 35
click at [616, 320] on div at bounding box center [562, 250] width 1125 height 500
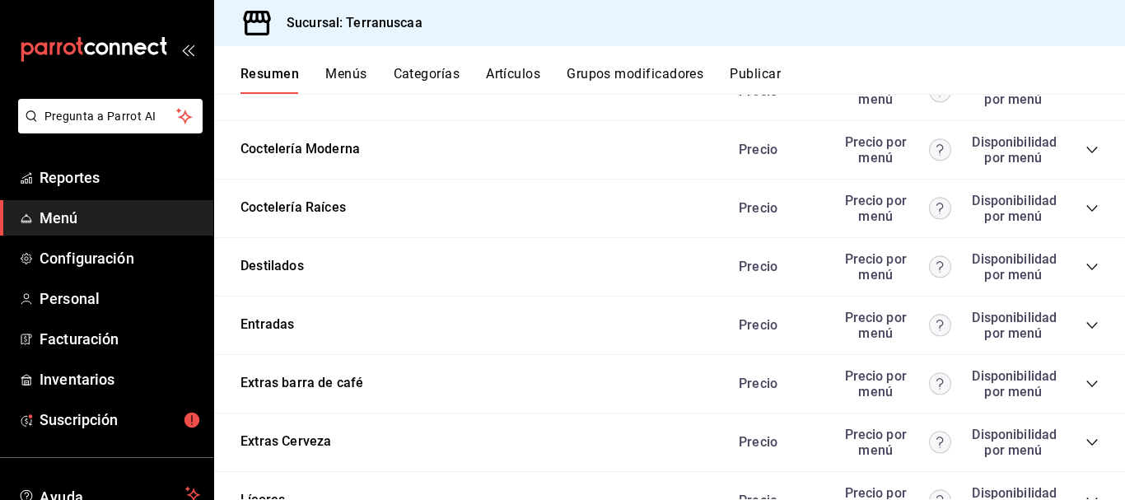
scroll to position [1429, 0]
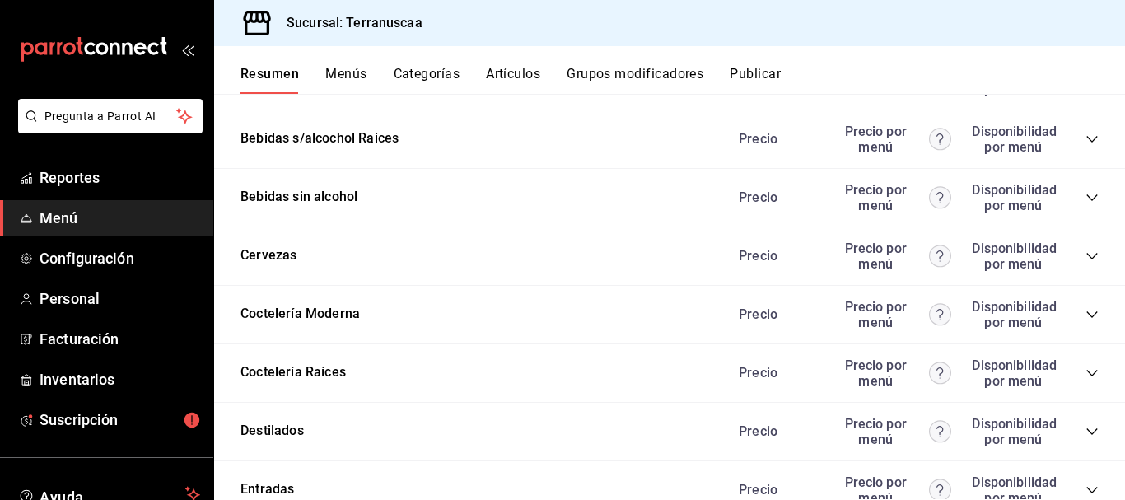
click at [1071, 258] on div "Precio Precio por menú Disponibilidad por menú" at bounding box center [910, 255] width 376 height 31
click at [1085, 250] on icon "collapse-category-row" at bounding box center [1091, 256] width 13 height 13
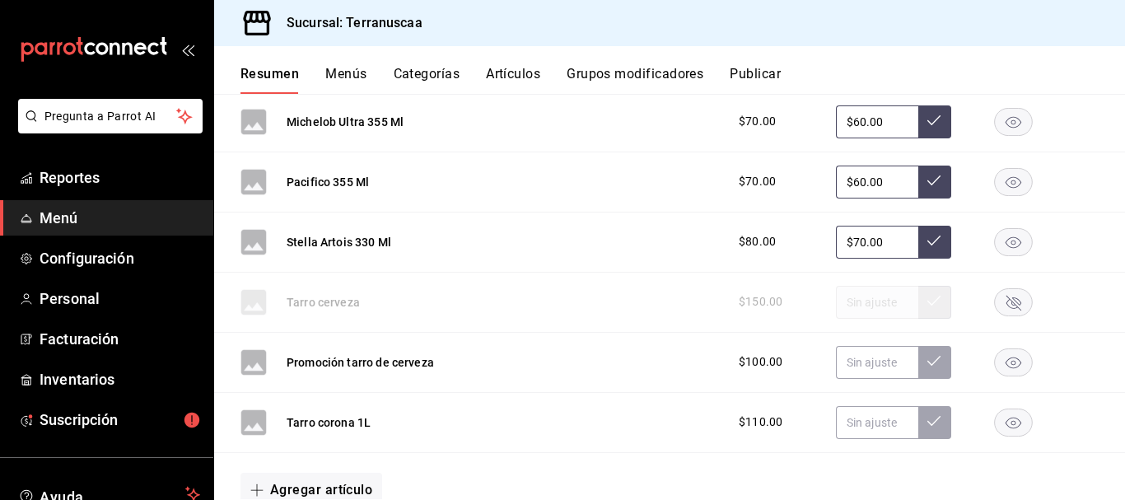
scroll to position [2005, 0]
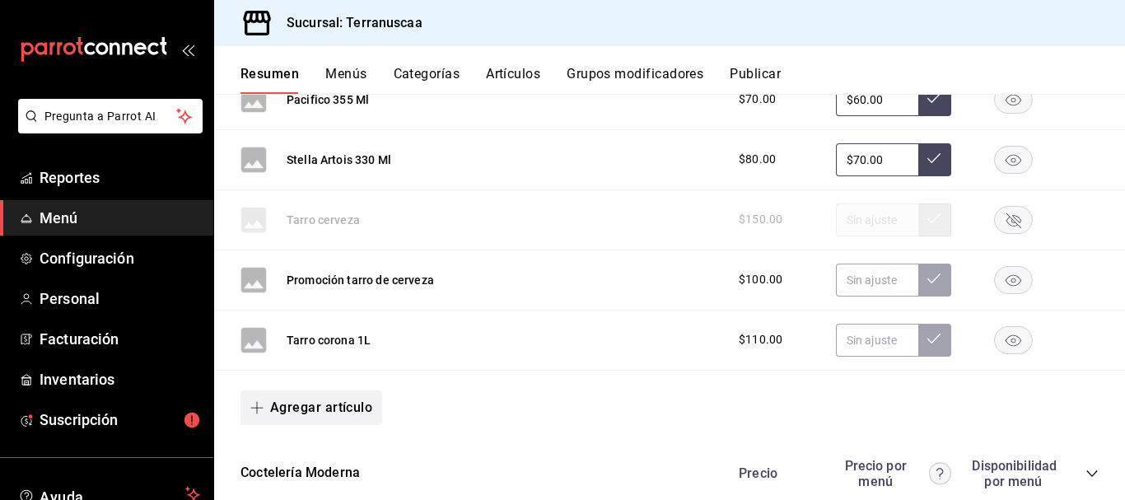
click at [287, 405] on button "Agregar artículo" at bounding box center [311, 407] width 142 height 35
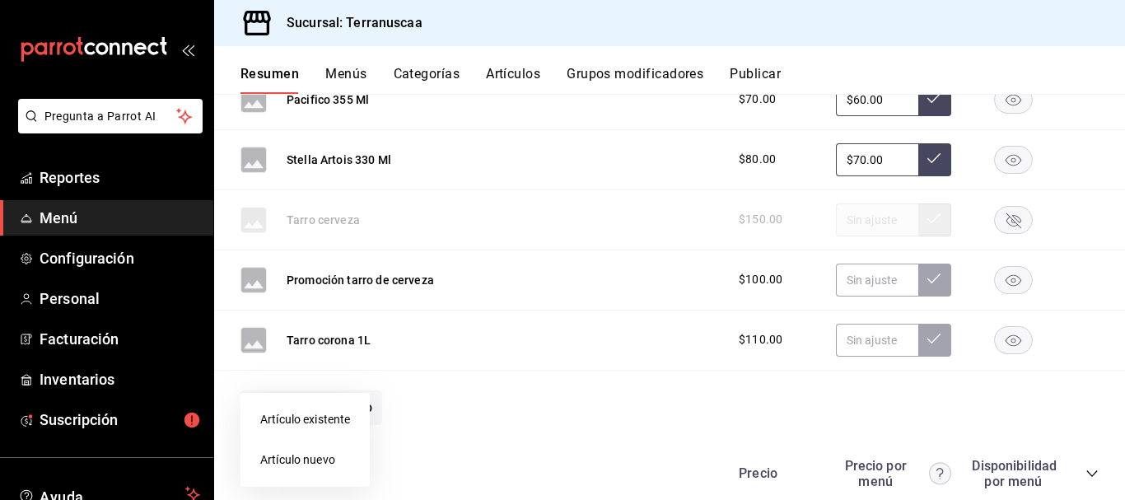
click at [282, 454] on li "Artículo nuevo" at bounding box center [304, 460] width 129 height 40
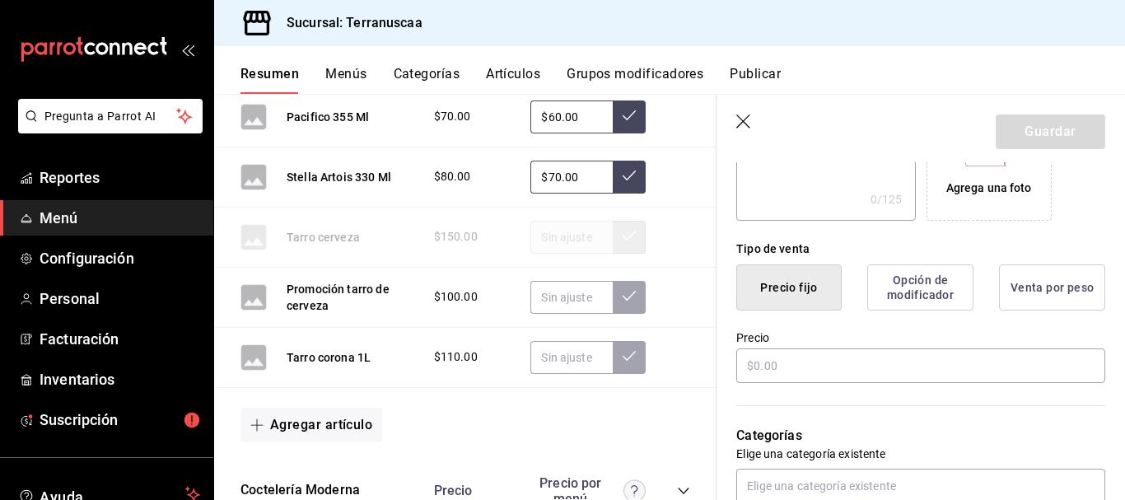
scroll to position [494, 0]
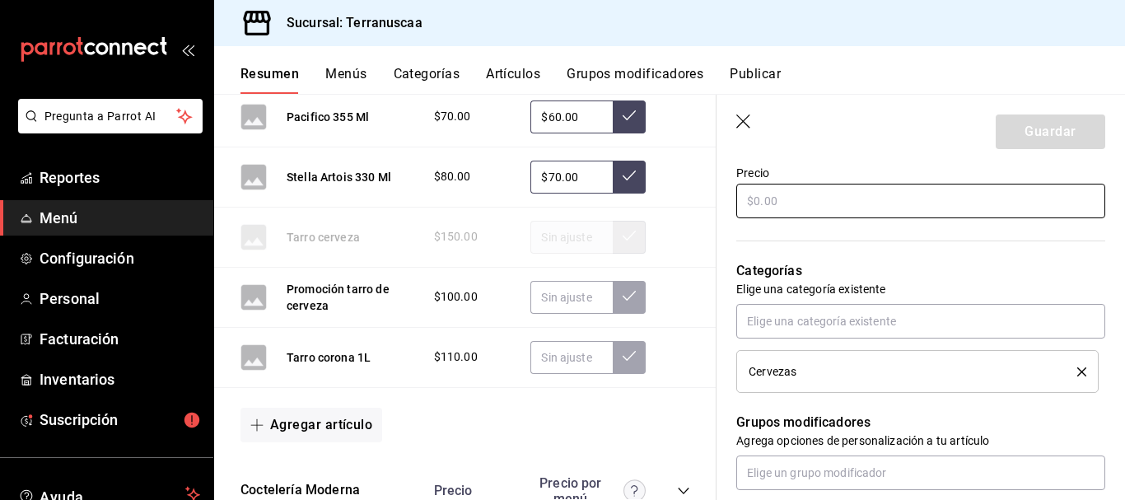
type input "Tarro victoria 1L"
click at [798, 191] on input "text" at bounding box center [920, 201] width 369 height 35
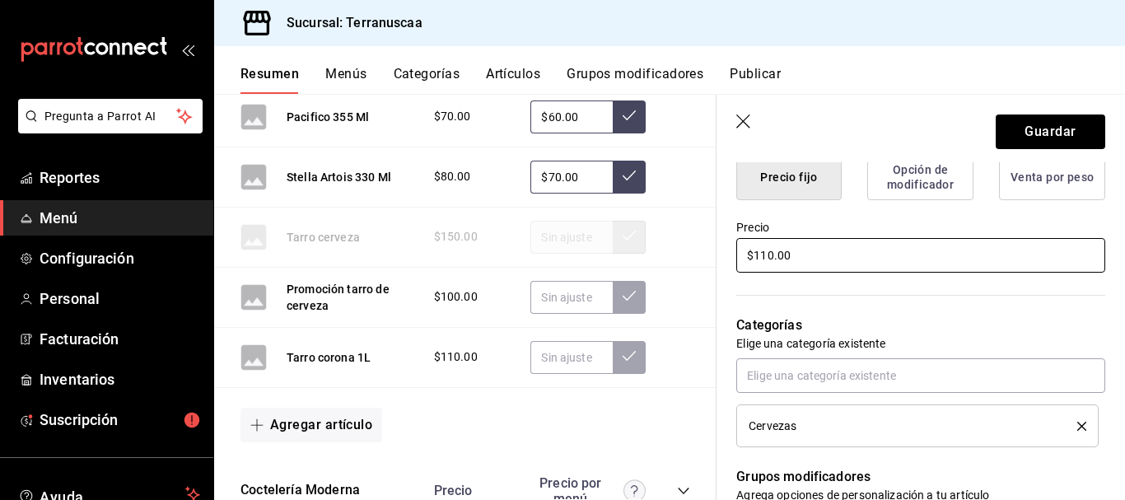
scroll to position [329, 0]
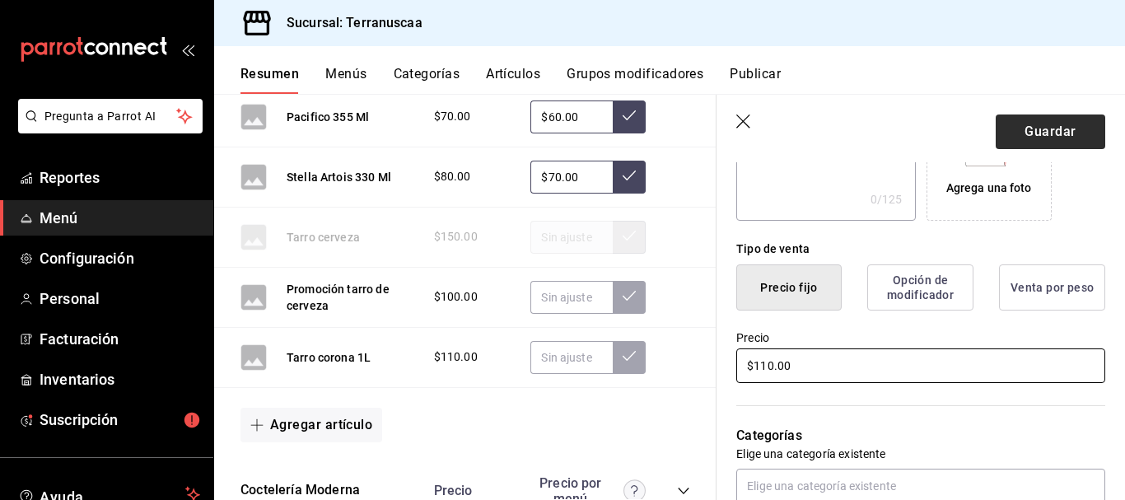
type input "$110.00"
click at [1057, 133] on button "Guardar" at bounding box center [1051, 131] width 110 height 35
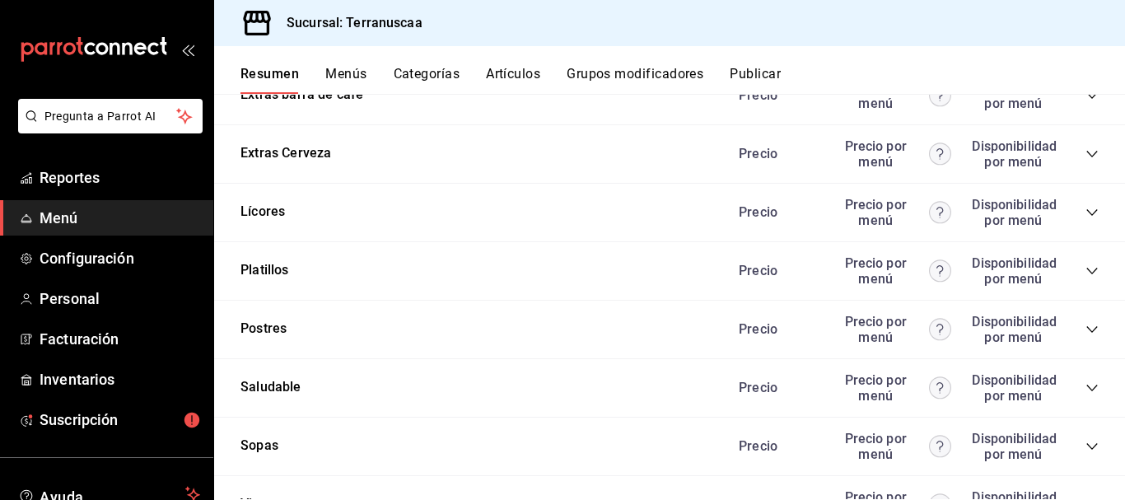
scroll to position [1799, 0]
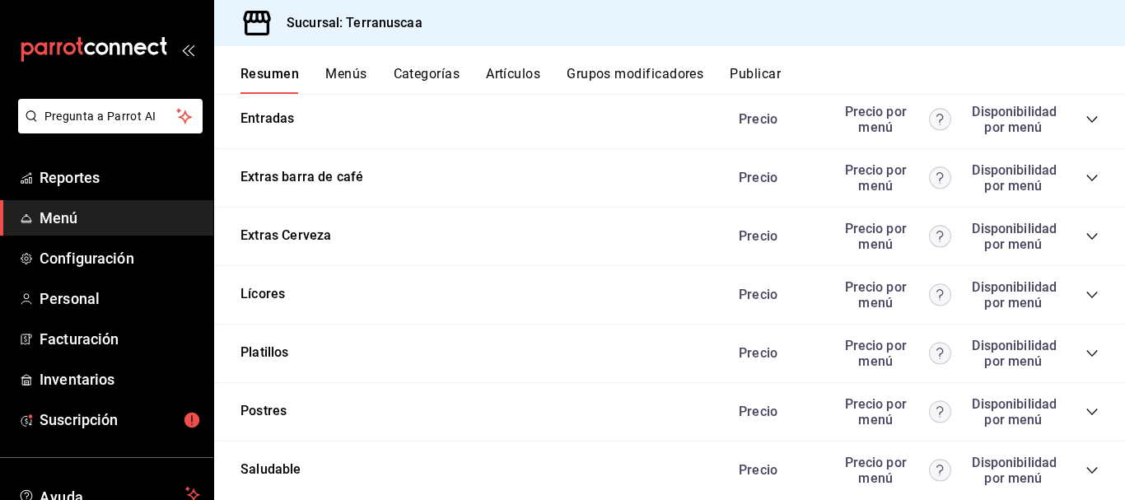
click at [1085, 235] on icon "collapse-category-row" at bounding box center [1091, 236] width 13 height 13
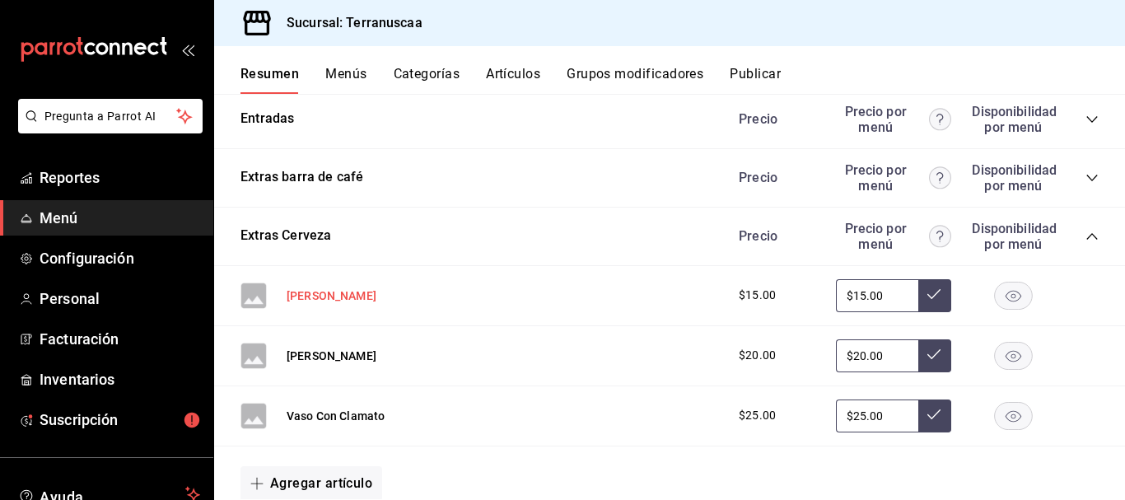
click at [307, 297] on button "[PERSON_NAME]" at bounding box center [332, 295] width 90 height 16
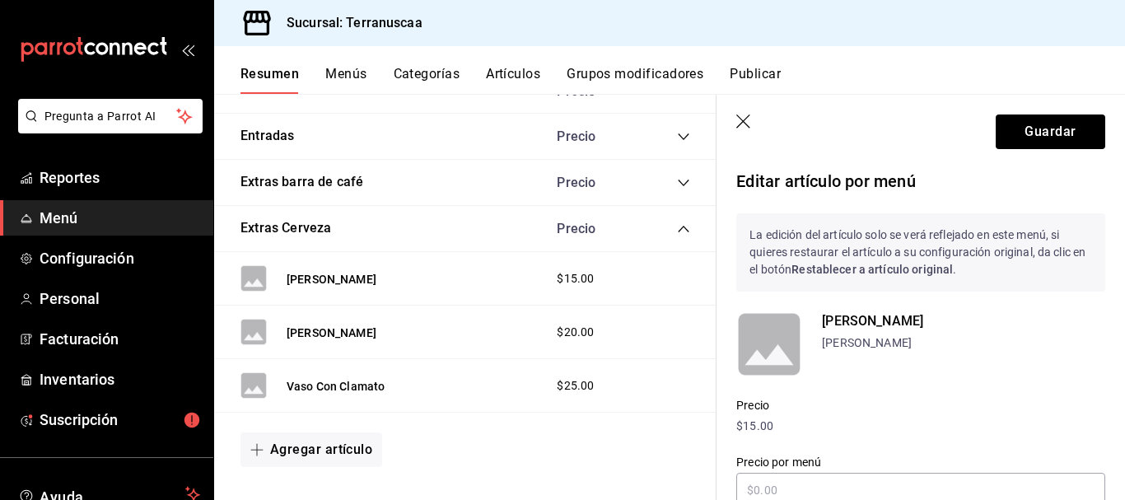
click at [746, 126] on icon "button" at bounding box center [744, 122] width 16 height 16
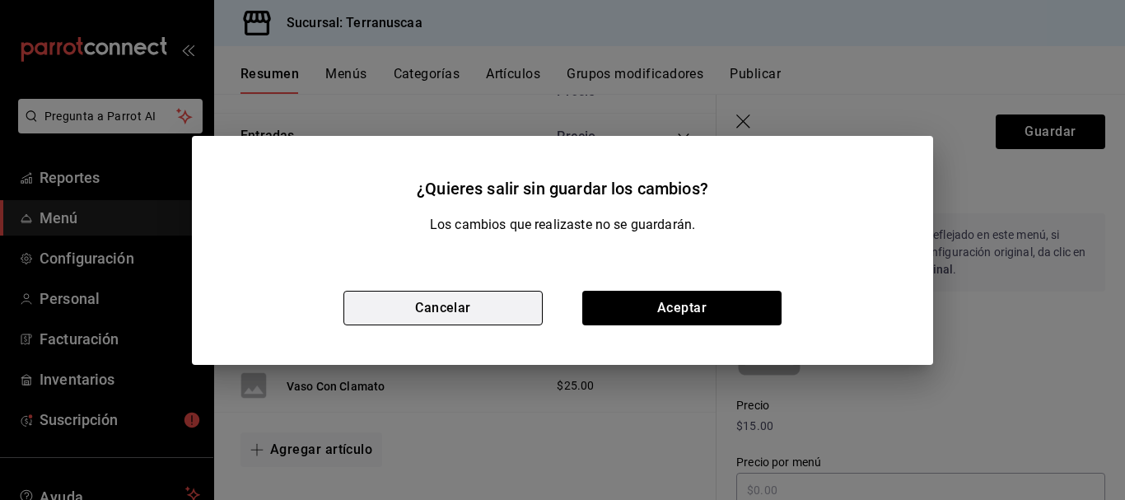
click at [498, 310] on button "Cancelar" at bounding box center [442, 308] width 199 height 35
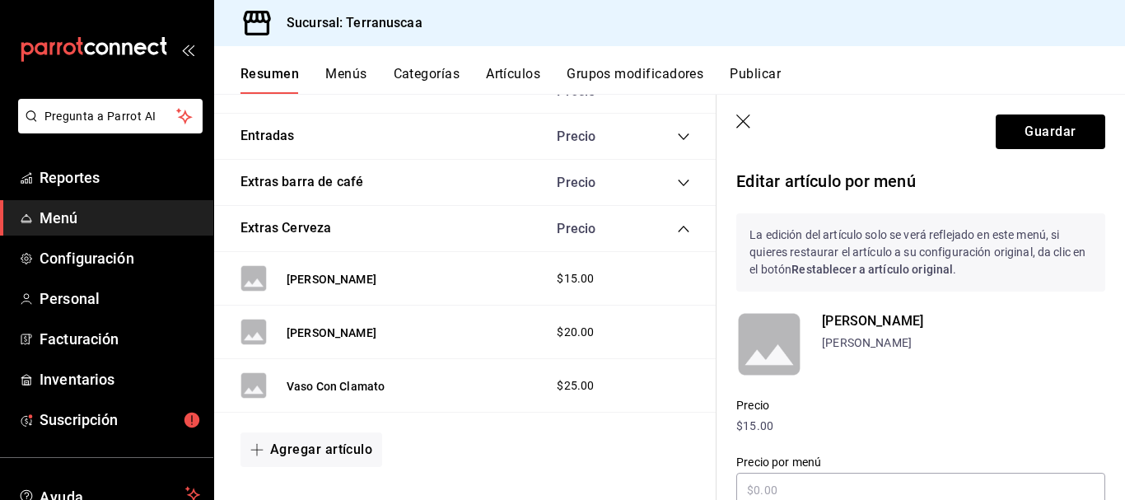
click at [734, 119] on header "Guardar" at bounding box center [920, 129] width 408 height 68
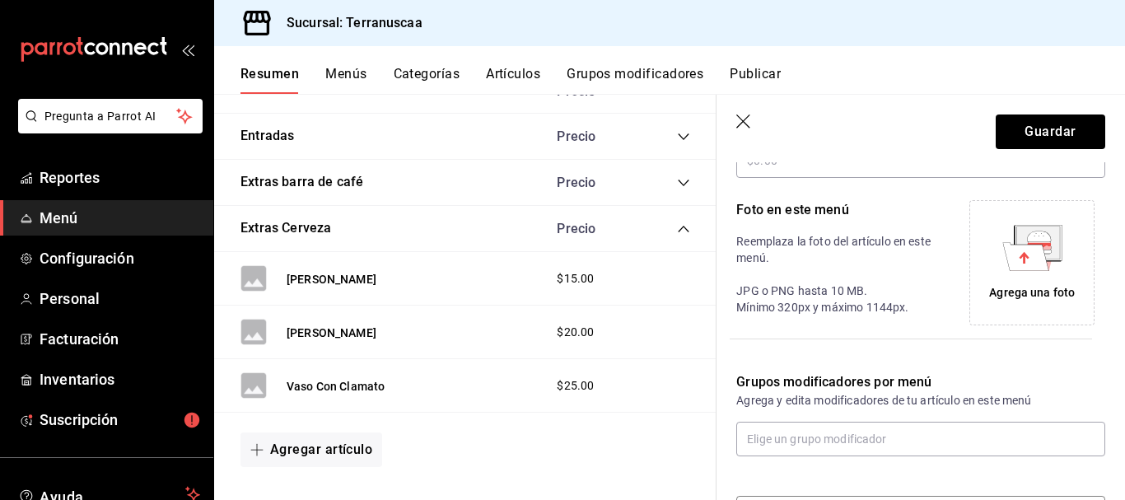
scroll to position [393, 0]
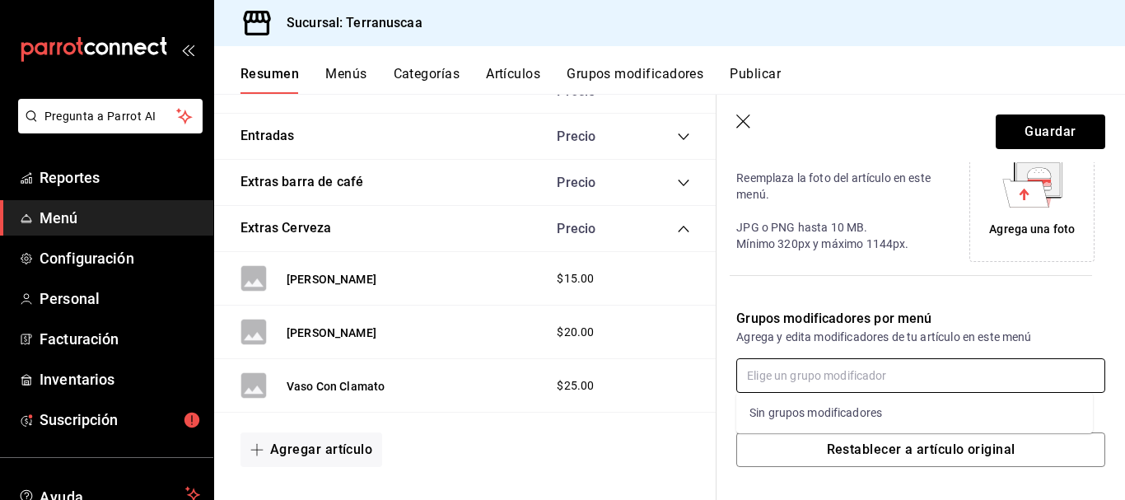
click at [823, 373] on input "text" at bounding box center [920, 375] width 369 height 35
click at [920, 324] on p "Grupos modificadores por menú" at bounding box center [920, 319] width 369 height 20
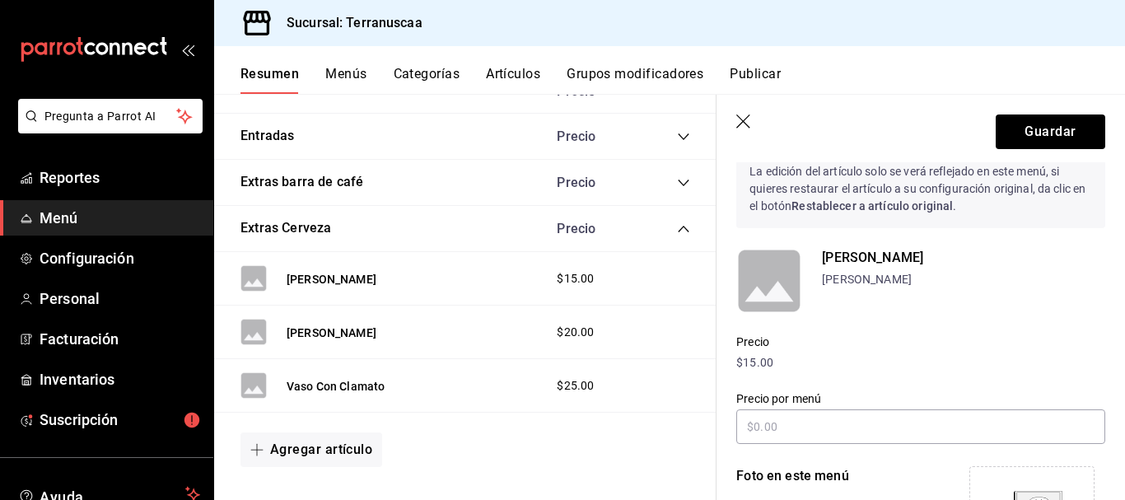
scroll to position [0, 0]
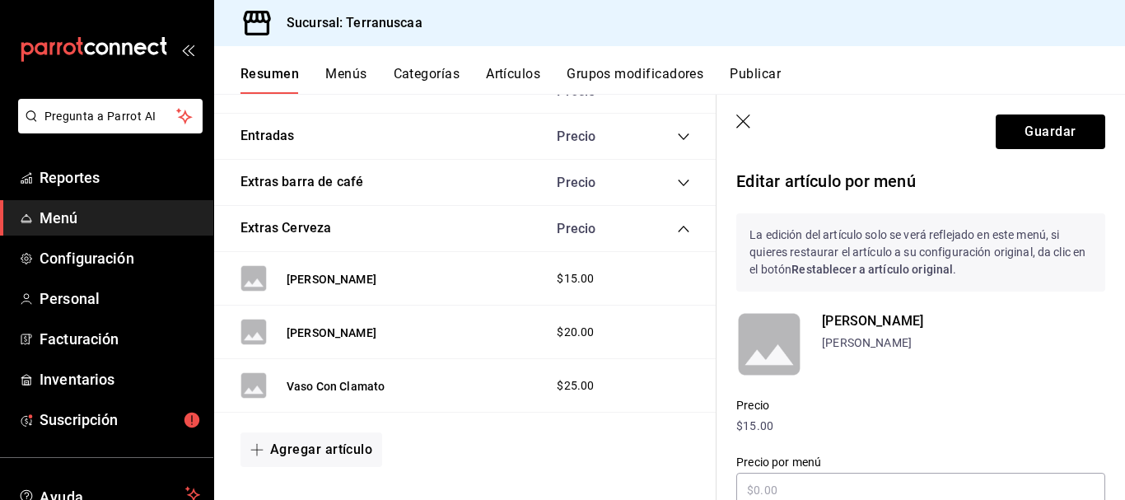
click at [740, 116] on icon "button" at bounding box center [744, 122] width 16 height 16
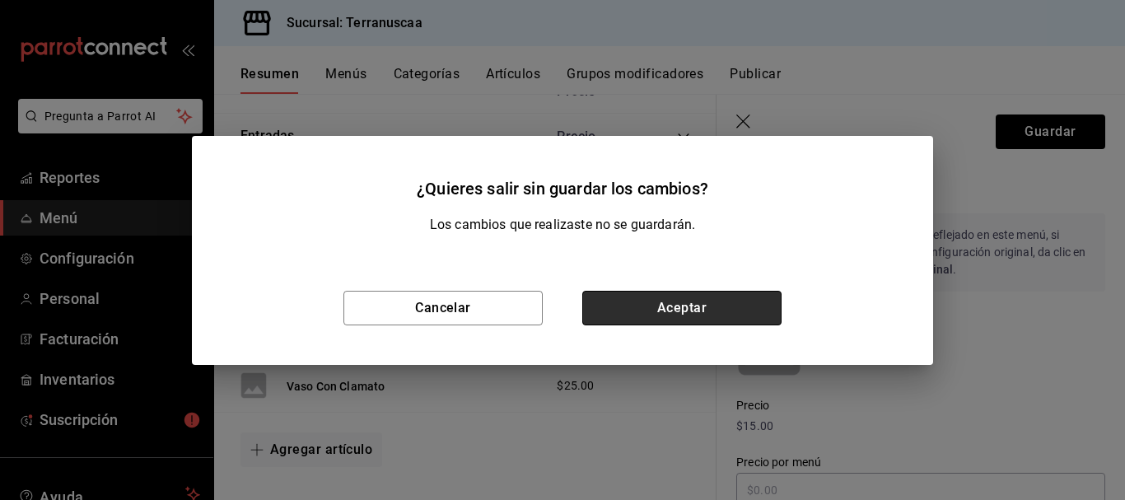
click at [669, 303] on button "Aceptar" at bounding box center [681, 308] width 199 height 35
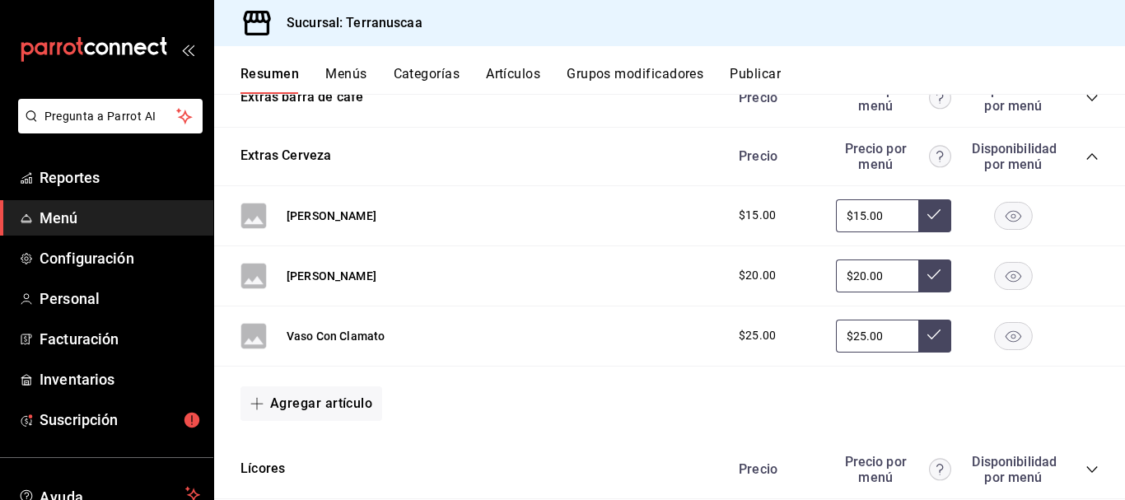
scroll to position [1873, 0]
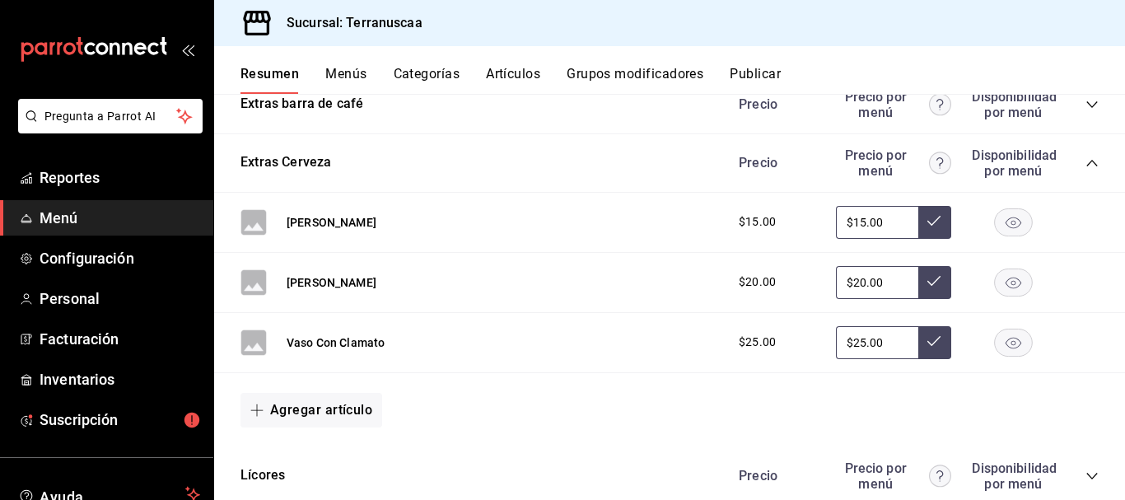
click at [526, 70] on button "Artículos" at bounding box center [513, 80] width 54 height 28
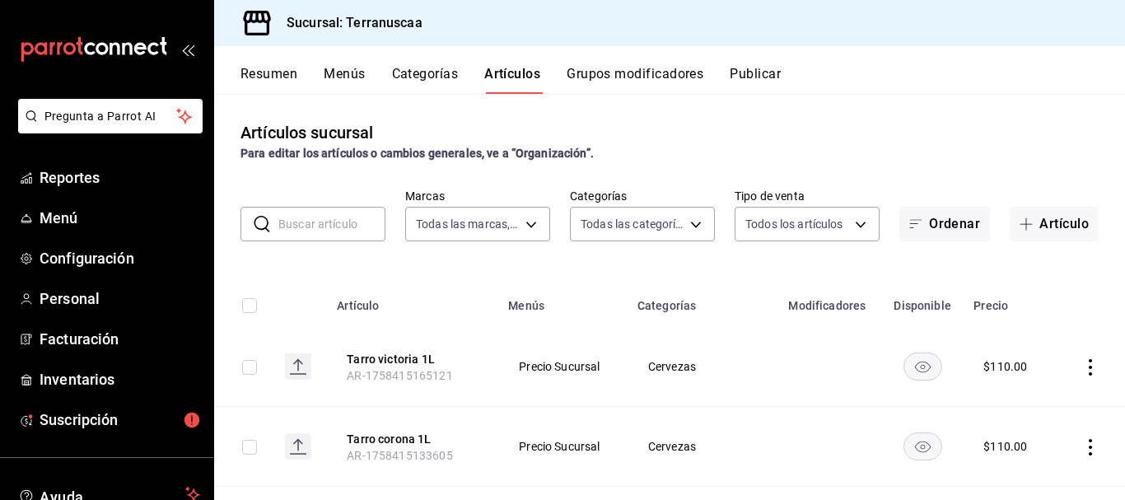
type input "7476e3e2-d244-4597-b12d-b3b71ed1ec9f"
type input "d88445c6-7d5c-4f81-b724-46a463f71153,7dc682ef-6bf6-4a13-ae40-ffe98c4fc492,06438…"
click at [338, 215] on input "text" at bounding box center [331, 224] width 107 height 33
type input "Vaso"
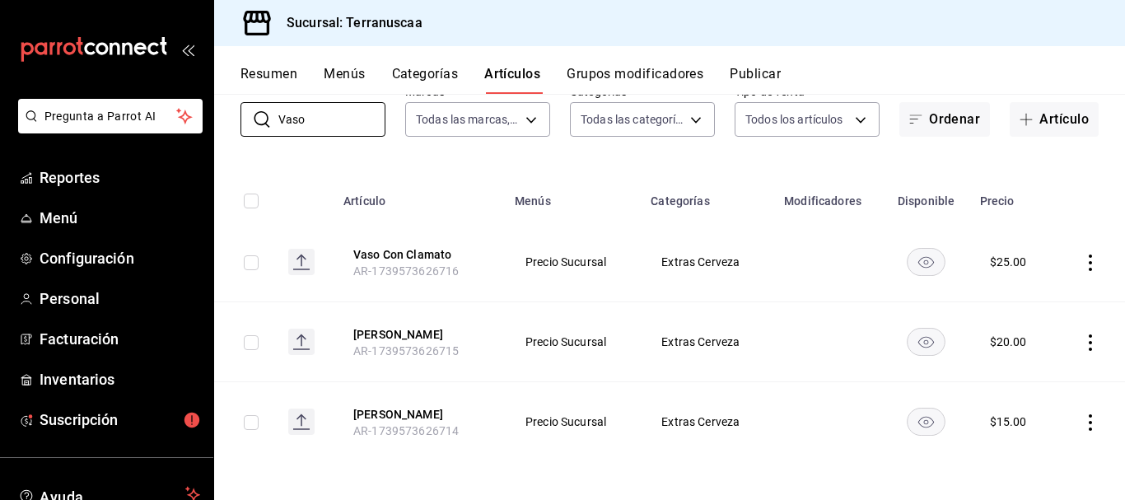
scroll to position [106, 0]
click at [1082, 257] on icon "actions" at bounding box center [1090, 261] width 16 height 16
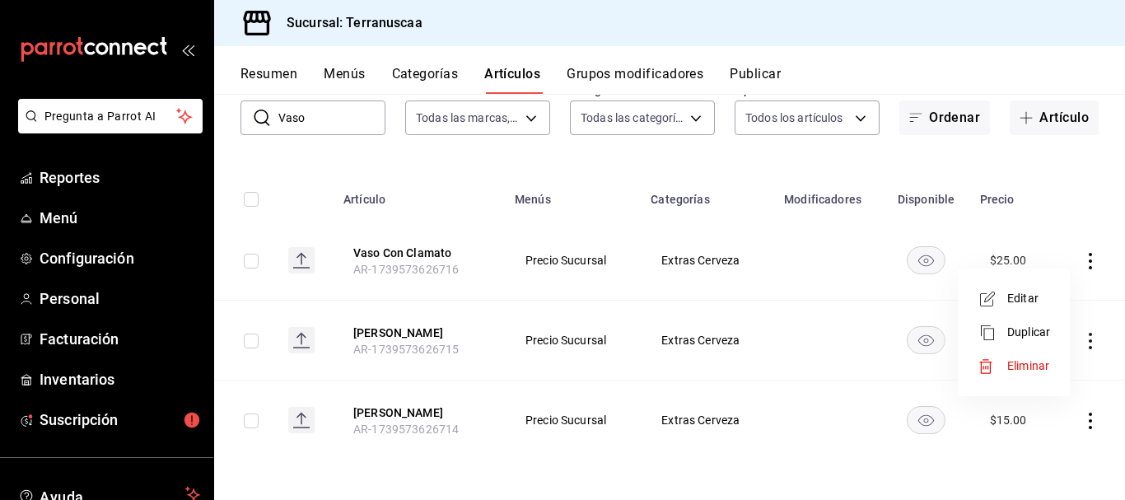
click at [1041, 298] on span "Editar" at bounding box center [1028, 298] width 43 height 17
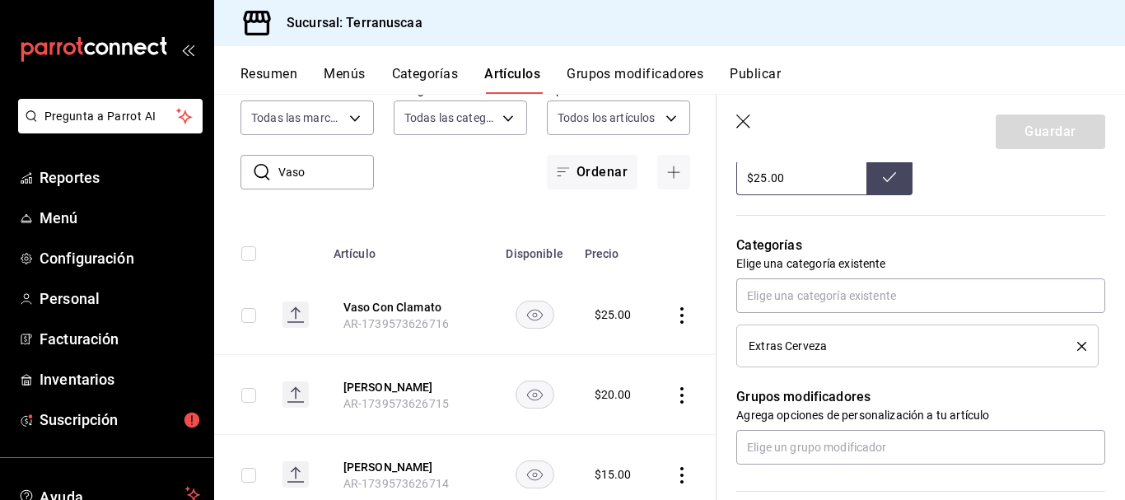
scroll to position [659, 0]
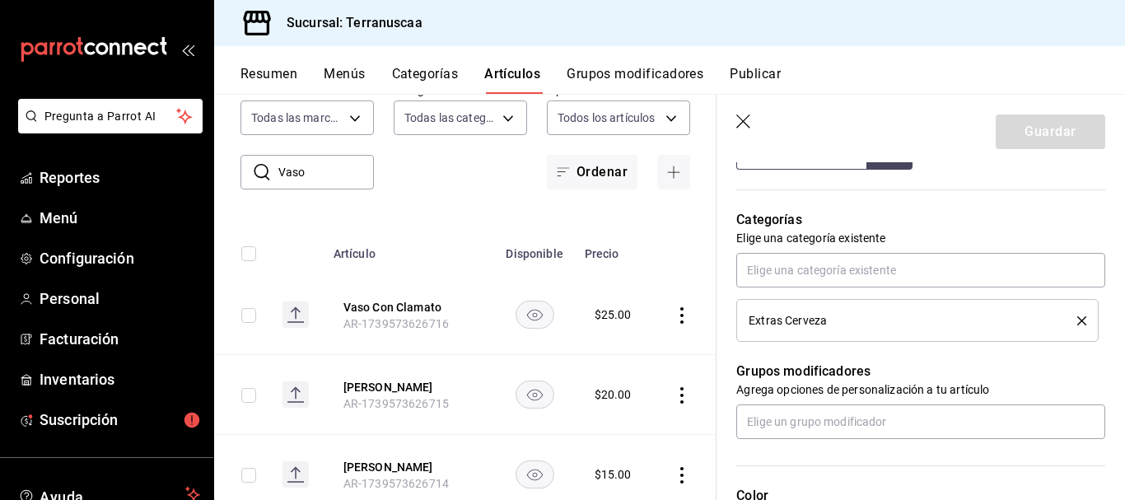
click at [863, 315] on div "Extras Cerveza" at bounding box center [901, 321] width 304 height 12
click at [1077, 320] on icon "delete" at bounding box center [1081, 320] width 9 height 9
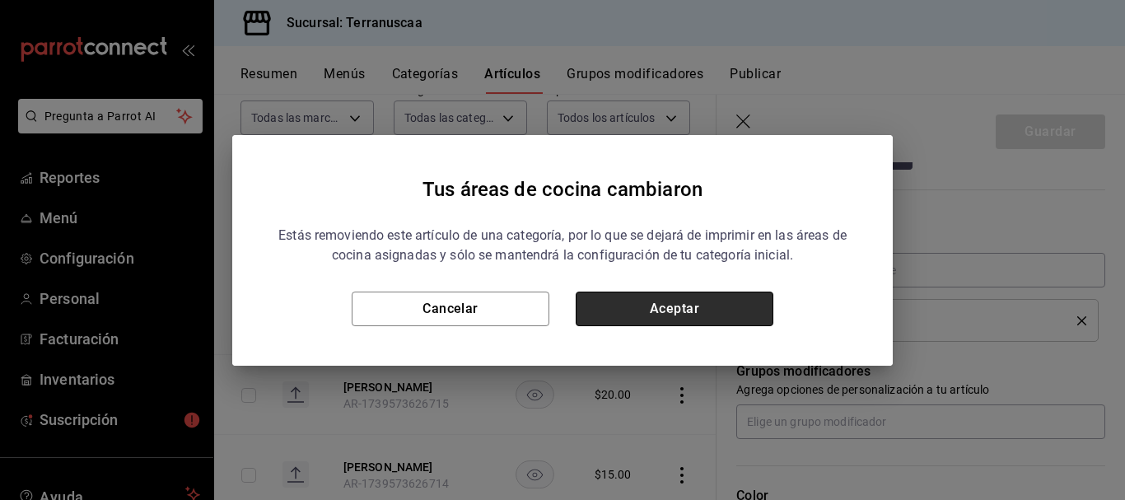
click at [727, 296] on button "Aceptar" at bounding box center [675, 309] width 198 height 35
type textarea "x"
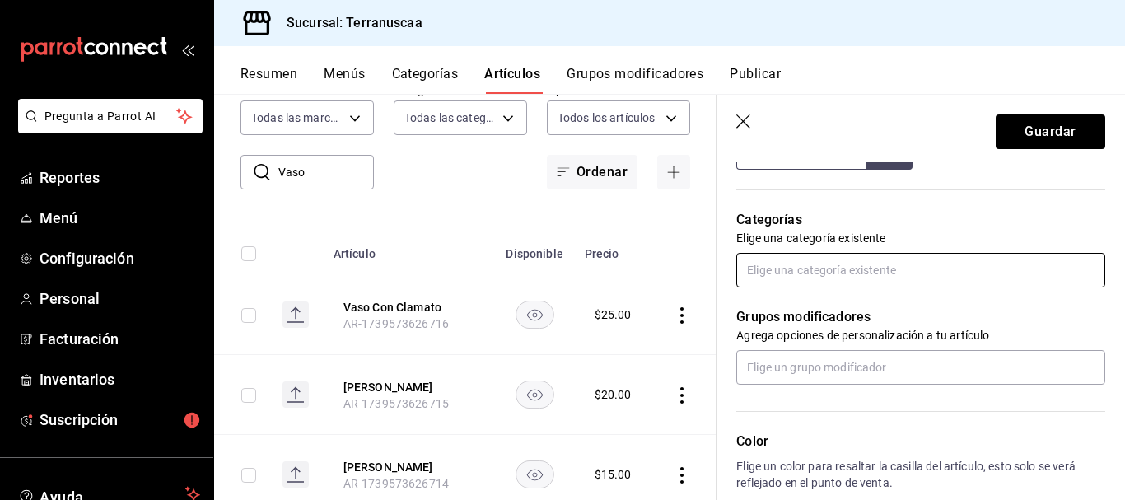
click at [834, 275] on input "text" at bounding box center [920, 270] width 369 height 35
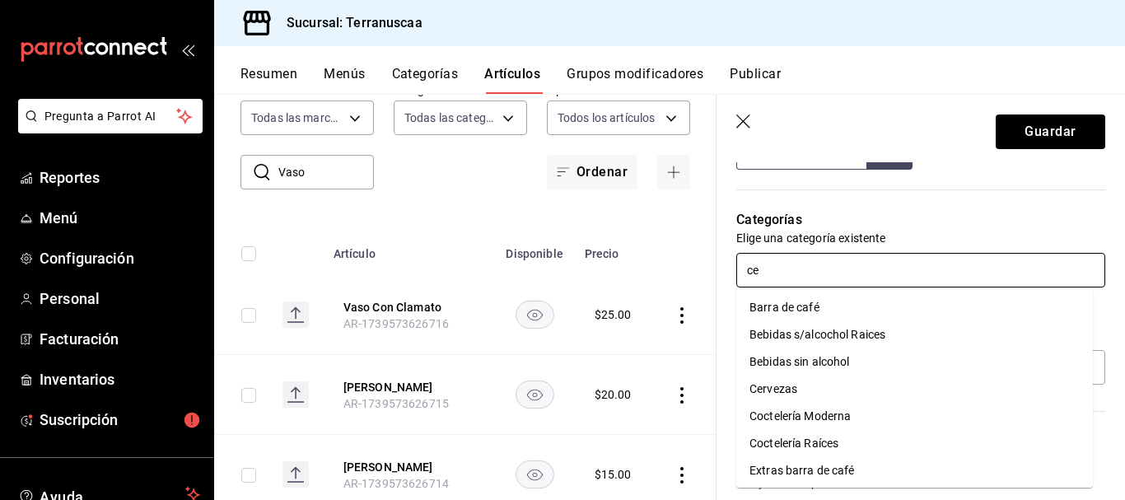
type input "cer"
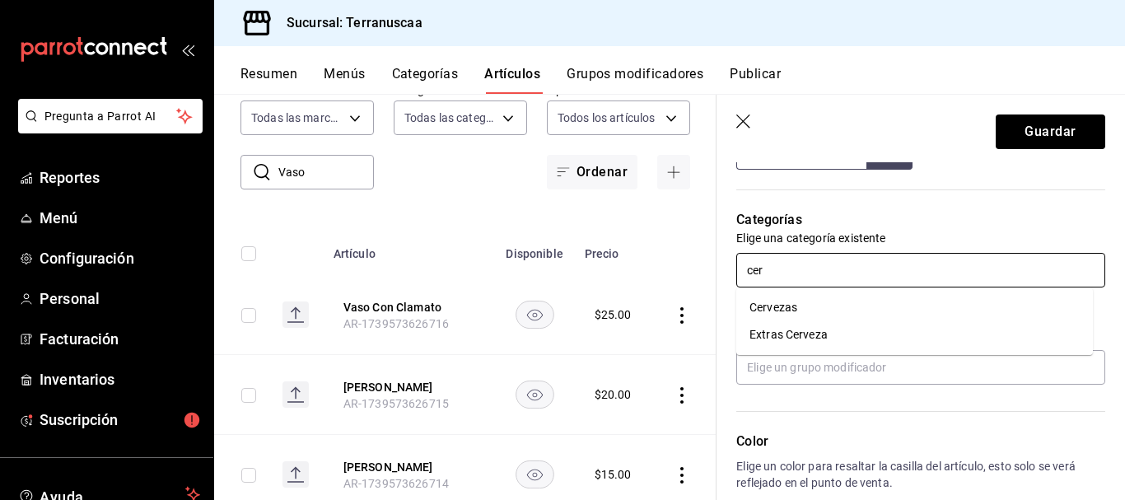
click at [794, 309] on li "Cervezas" at bounding box center [914, 307] width 357 height 27
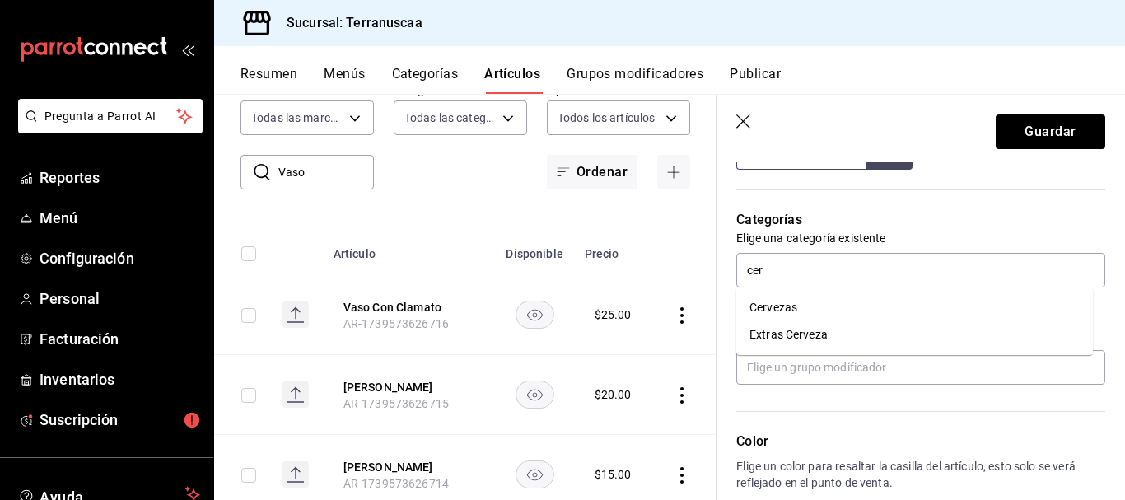
type textarea "x"
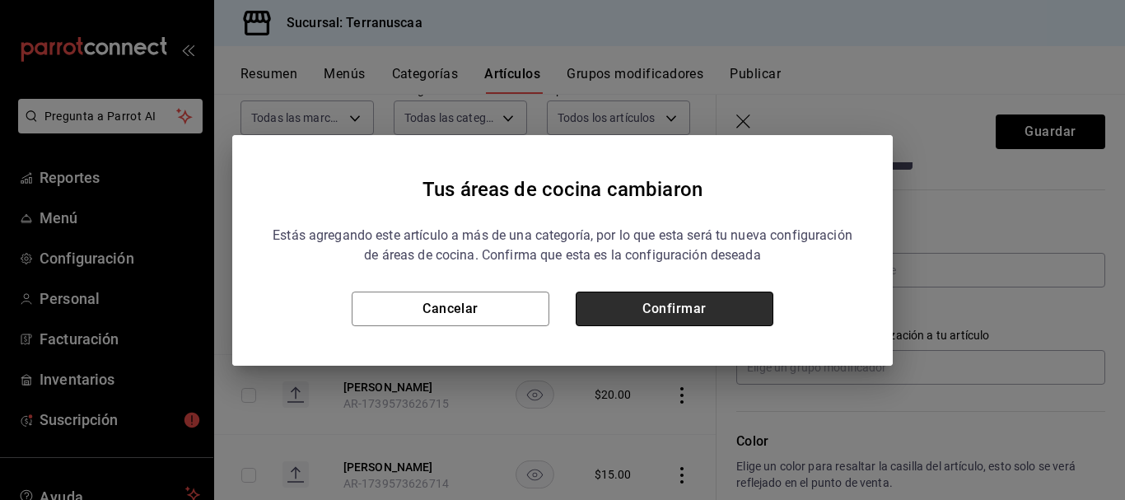
click at [672, 316] on button "Confirmar" at bounding box center [675, 309] width 198 height 35
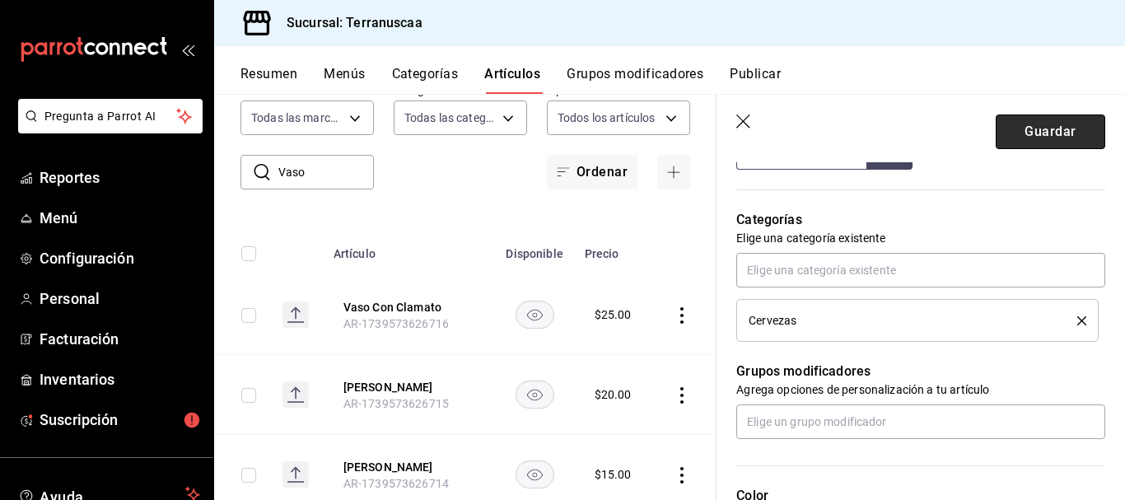
click at [1045, 132] on button "Guardar" at bounding box center [1051, 131] width 110 height 35
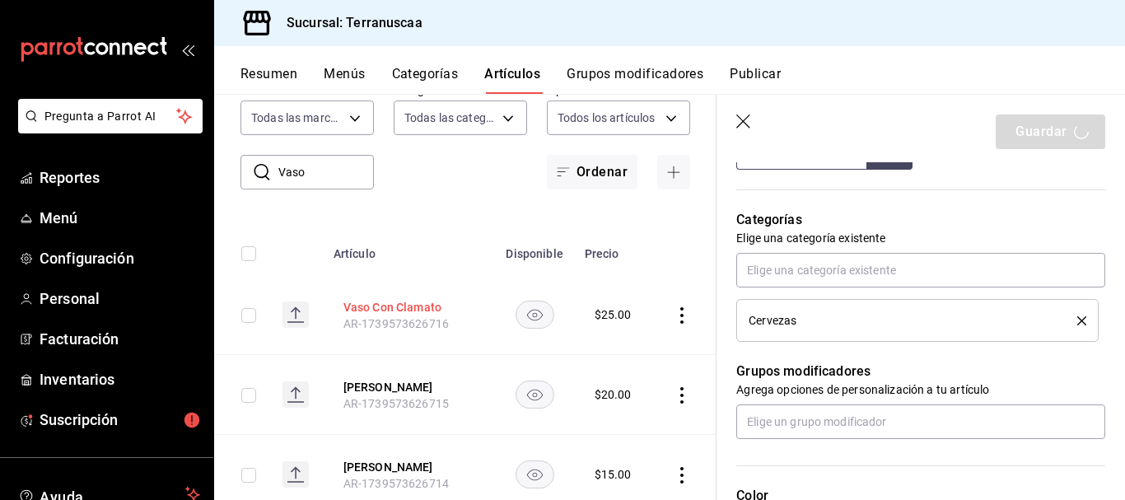
type textarea "x"
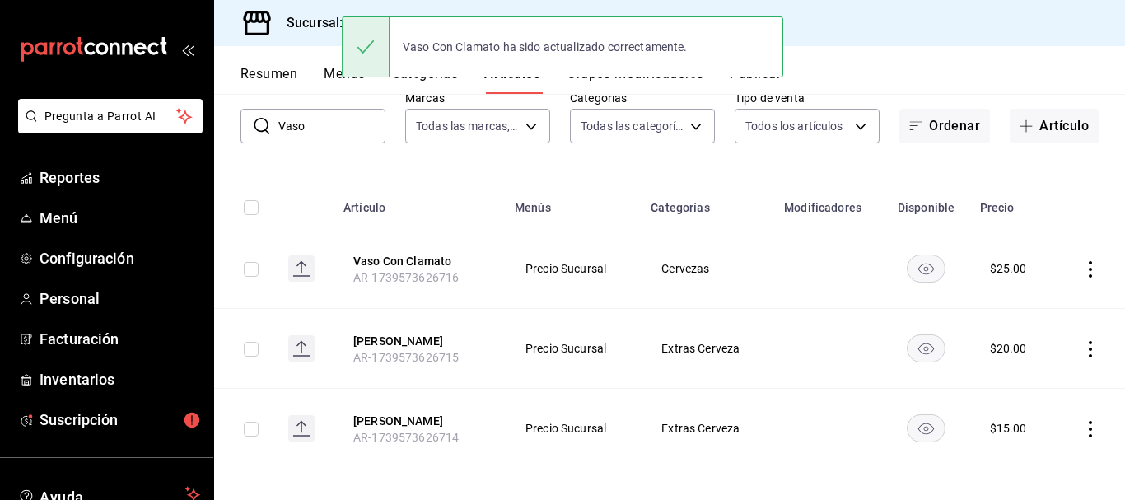
scroll to position [106, 0]
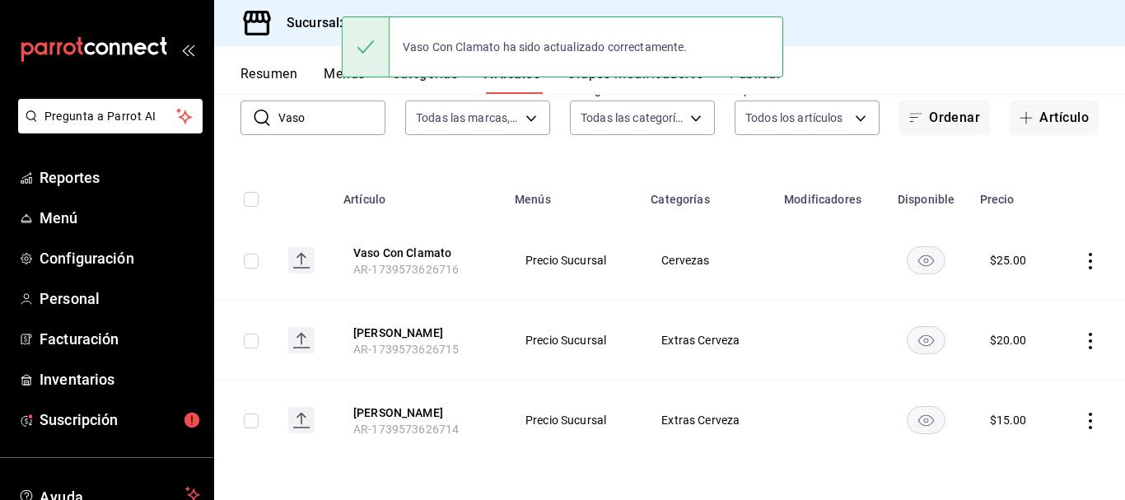
click at [1082, 343] on icon "actions" at bounding box center [1090, 341] width 16 height 16
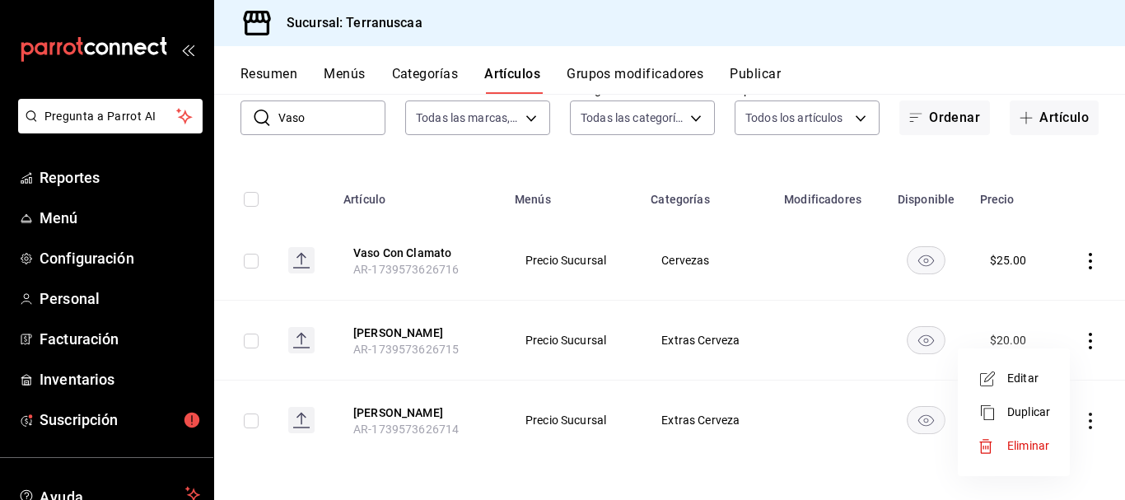
click at [734, 335] on div at bounding box center [562, 250] width 1125 height 500
click at [704, 342] on body "Pregunta a Parrot AI Reportes Menú Configuración Personal Facturación Inventari…" at bounding box center [562, 250] width 1125 height 500
click at [1082, 338] on icon "actions" at bounding box center [1090, 341] width 16 height 16
click at [1028, 372] on span "Editar" at bounding box center [1028, 378] width 43 height 17
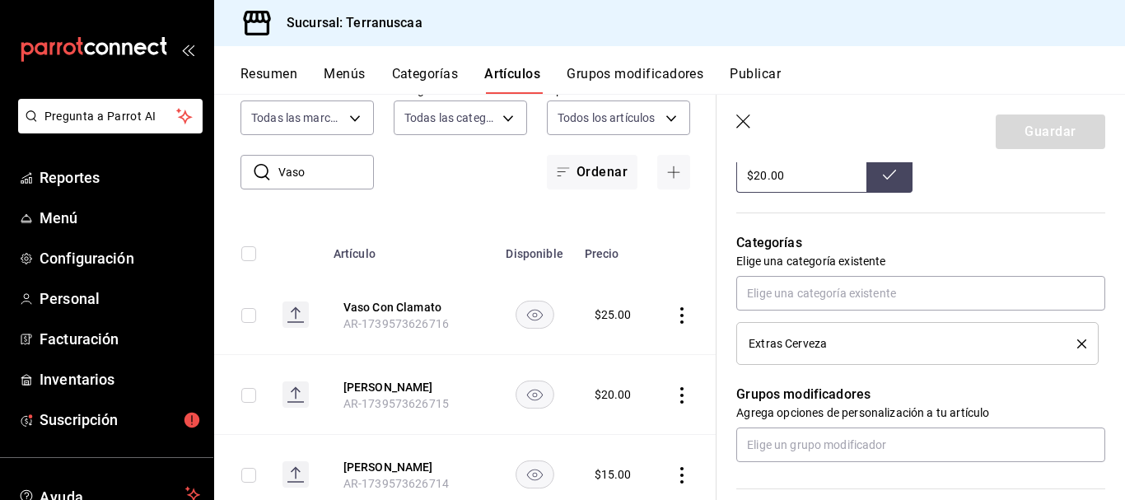
scroll to position [659, 0]
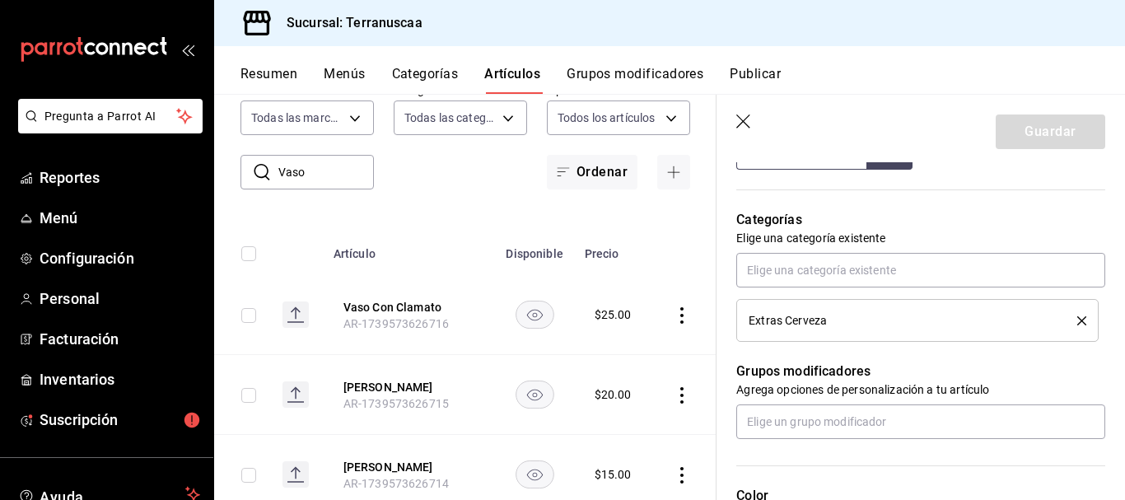
click at [1077, 316] on icon "delete" at bounding box center [1081, 320] width 9 height 9
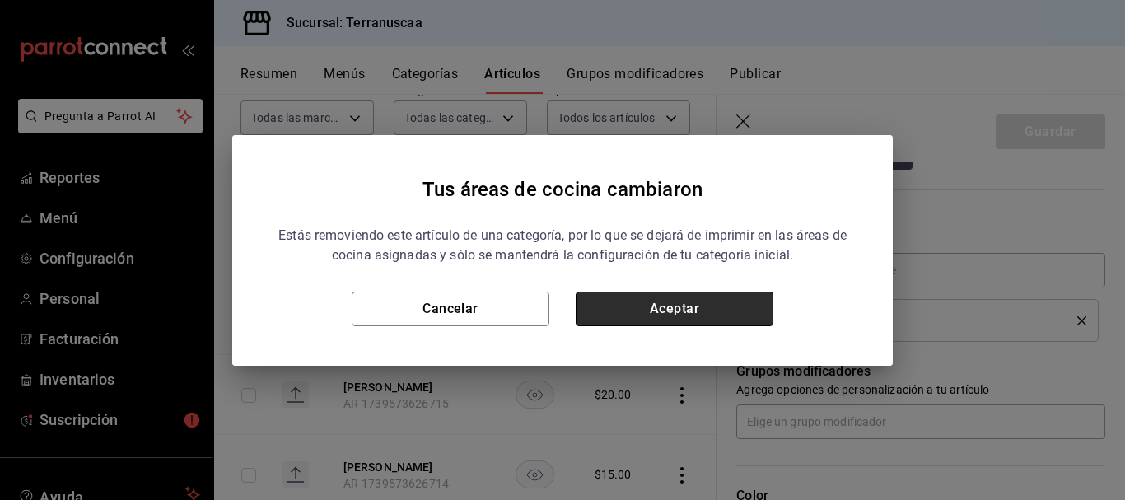
click at [652, 306] on button "Aceptar" at bounding box center [675, 309] width 198 height 35
type textarea "x"
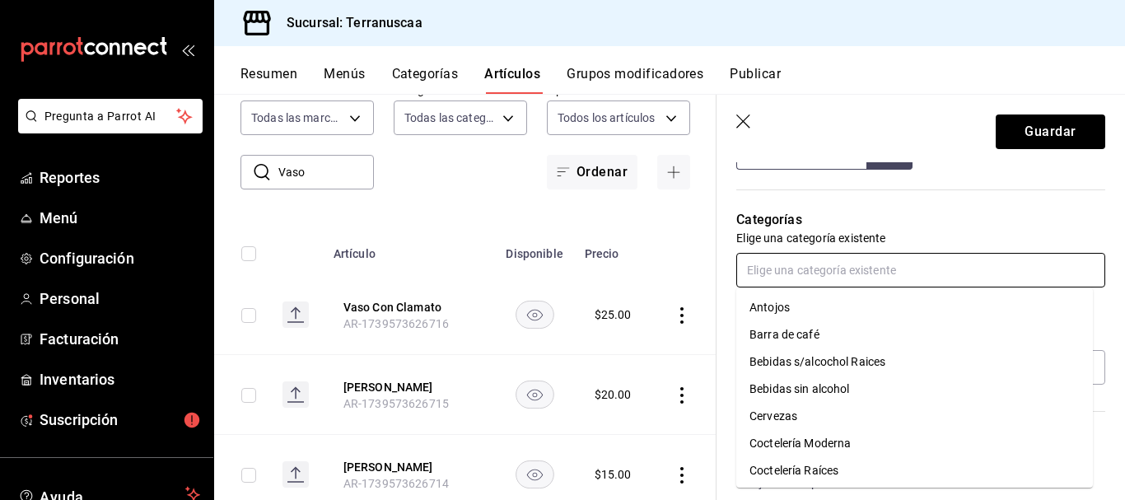
click at [786, 278] on input "text" at bounding box center [920, 270] width 369 height 35
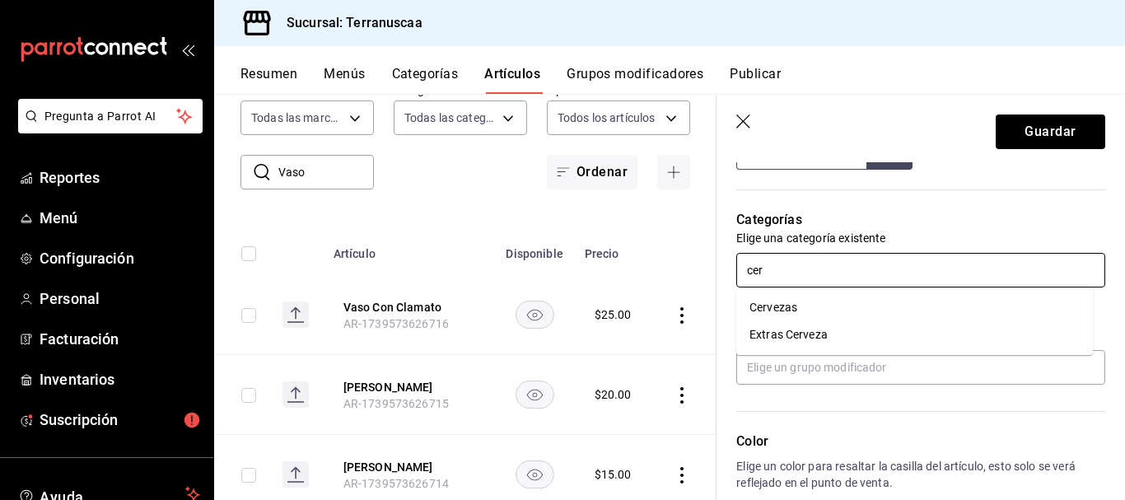
type input "cerv"
click at [793, 293] on ul "Cervezas Extras Cerveza" at bounding box center [914, 321] width 357 height 68
click at [793, 306] on li "Cervezas" at bounding box center [914, 307] width 357 height 27
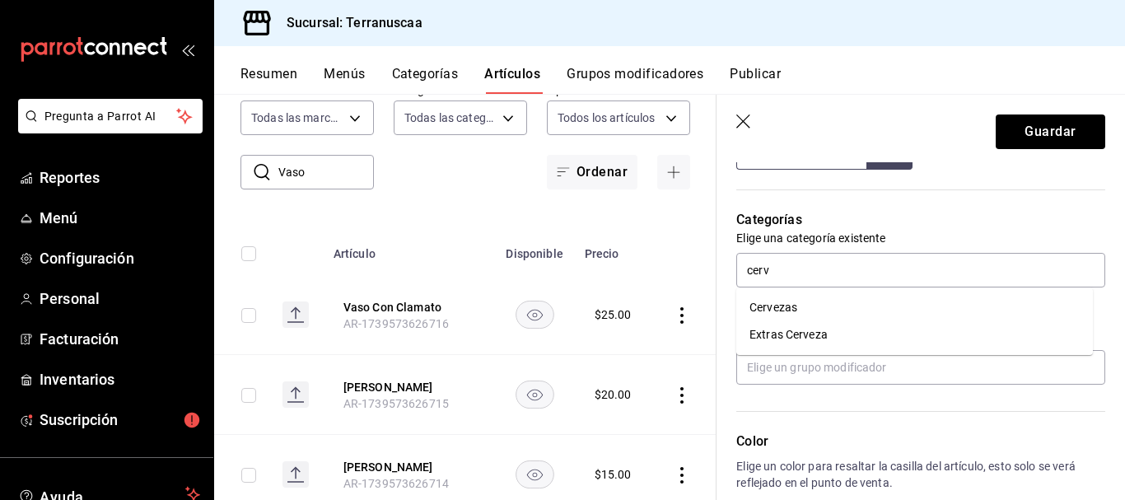
type textarea "x"
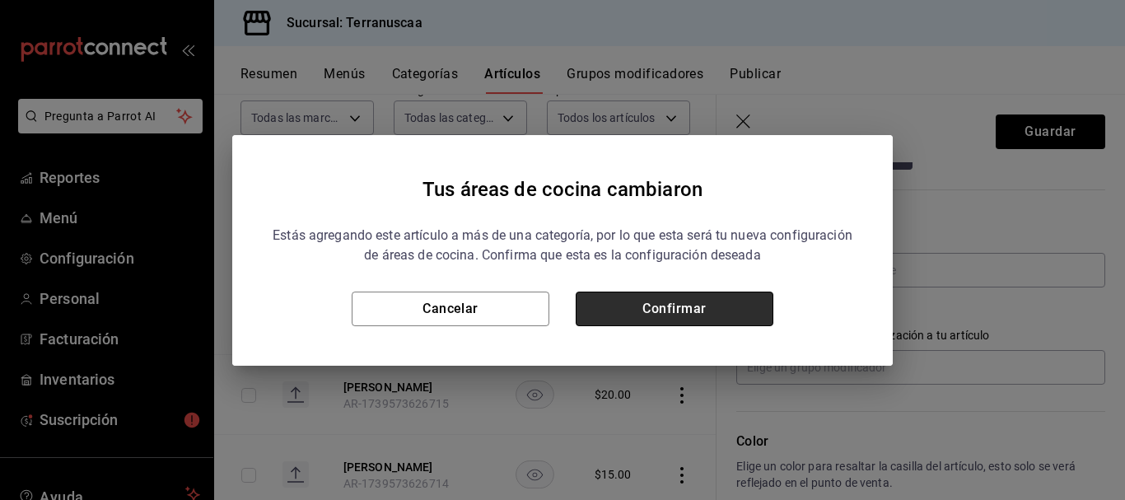
click at [721, 312] on button "Confirmar" at bounding box center [675, 309] width 198 height 35
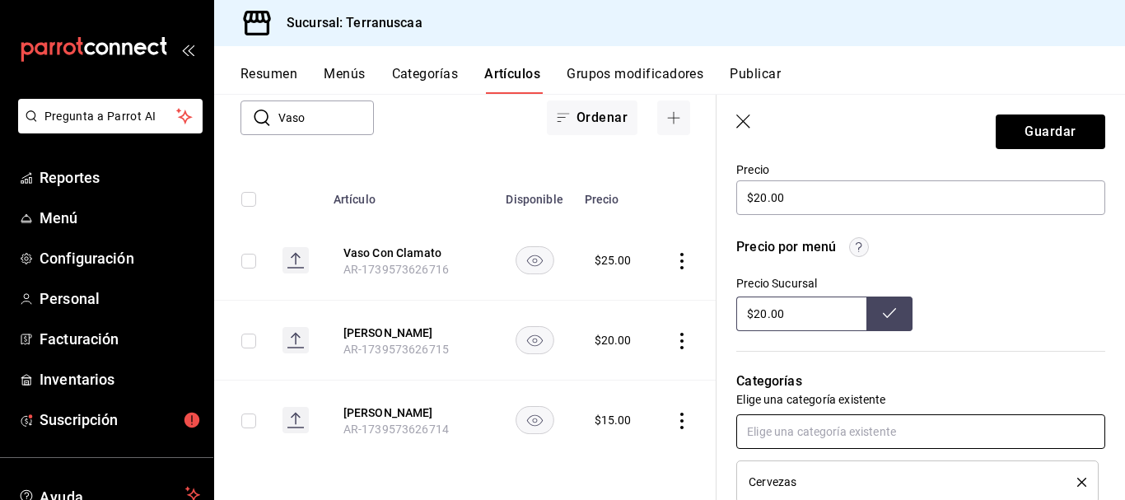
scroll to position [494, 0]
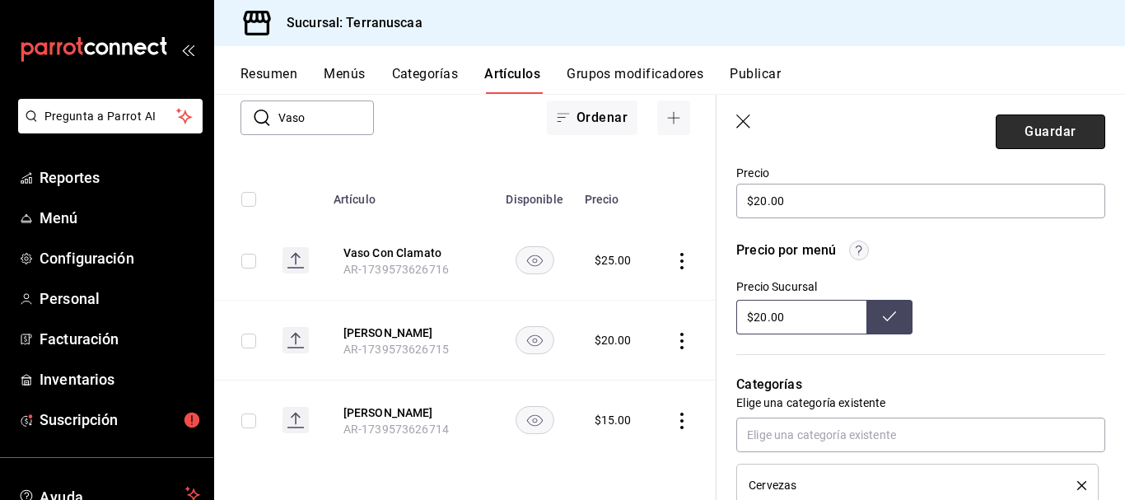
click at [1019, 133] on button "Guardar" at bounding box center [1051, 131] width 110 height 35
type textarea "x"
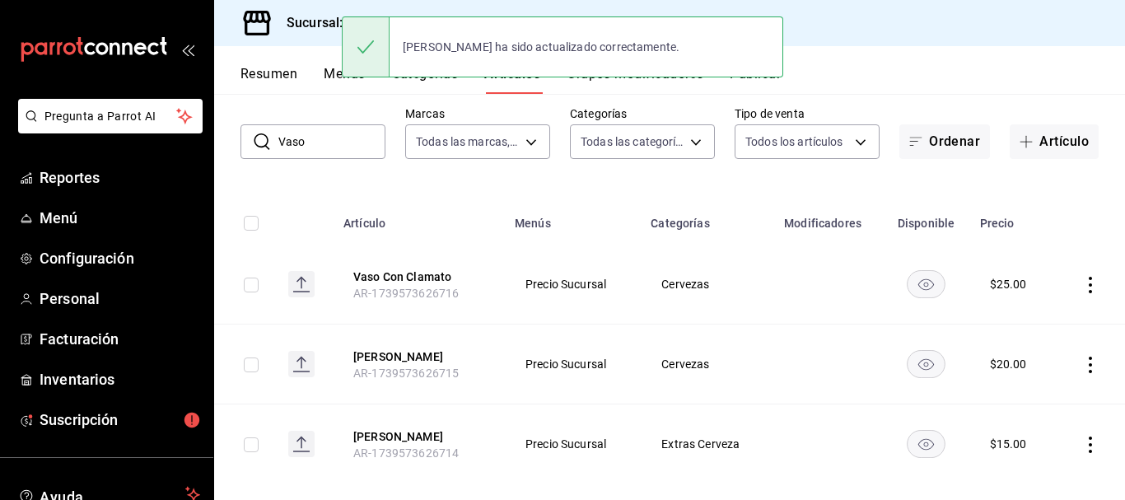
scroll to position [106, 0]
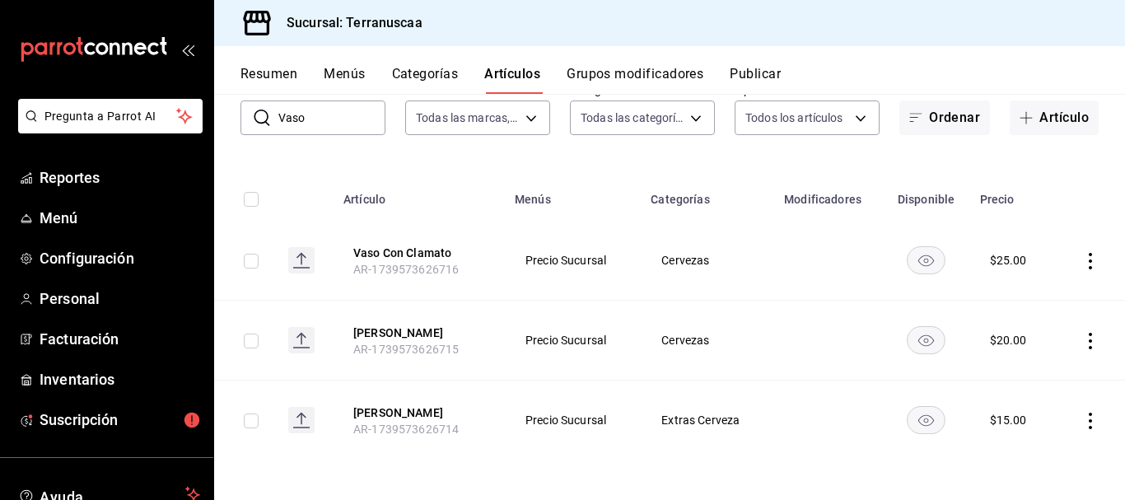
click at [1082, 254] on icon "actions" at bounding box center [1090, 261] width 16 height 16
click at [1024, 293] on span "Editar" at bounding box center [1028, 298] width 43 height 17
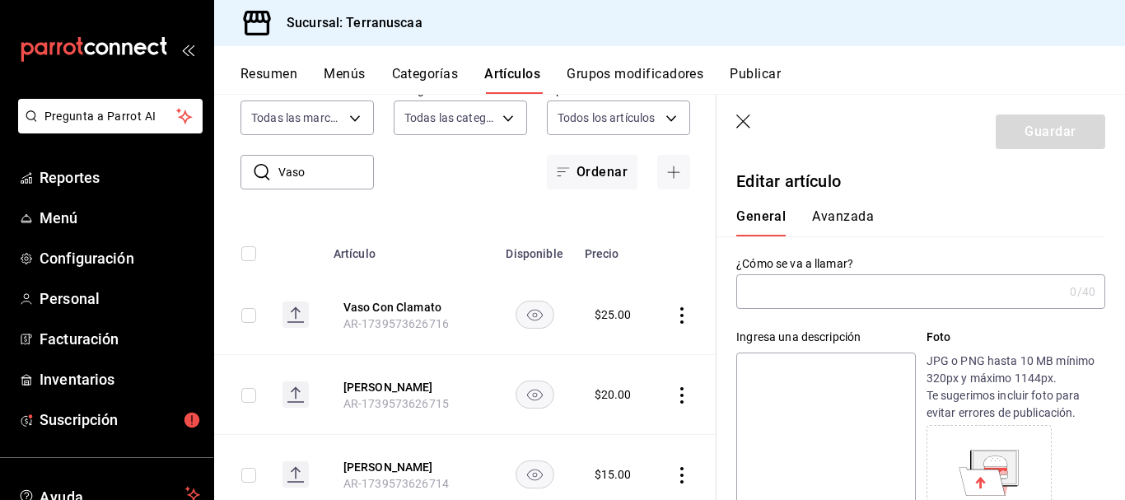
type input "Vaso Con Clamato"
type textarea "Vaso Con Clamato"
type textarea "x"
type input "AR-1739573626716"
type textarea "x"
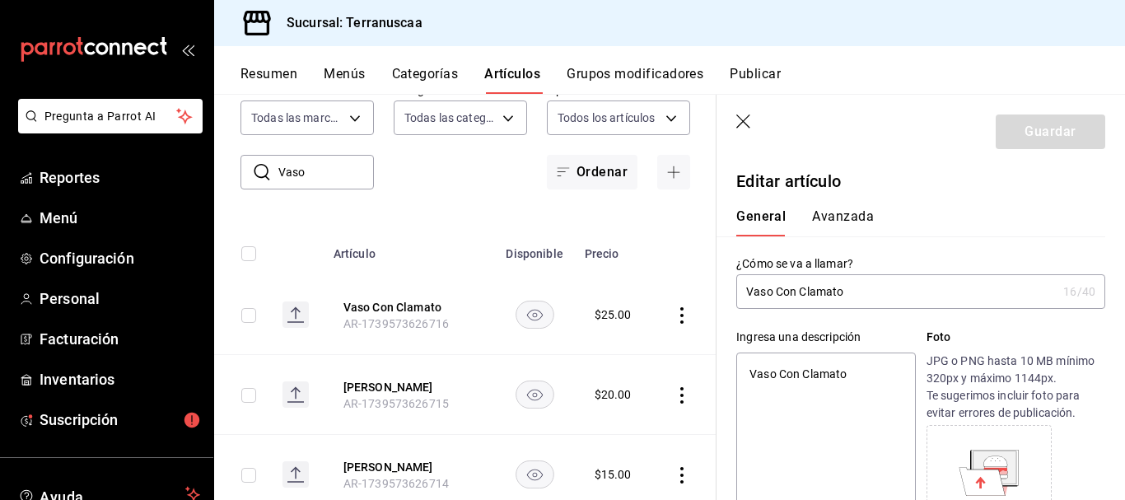
type input "$25.00"
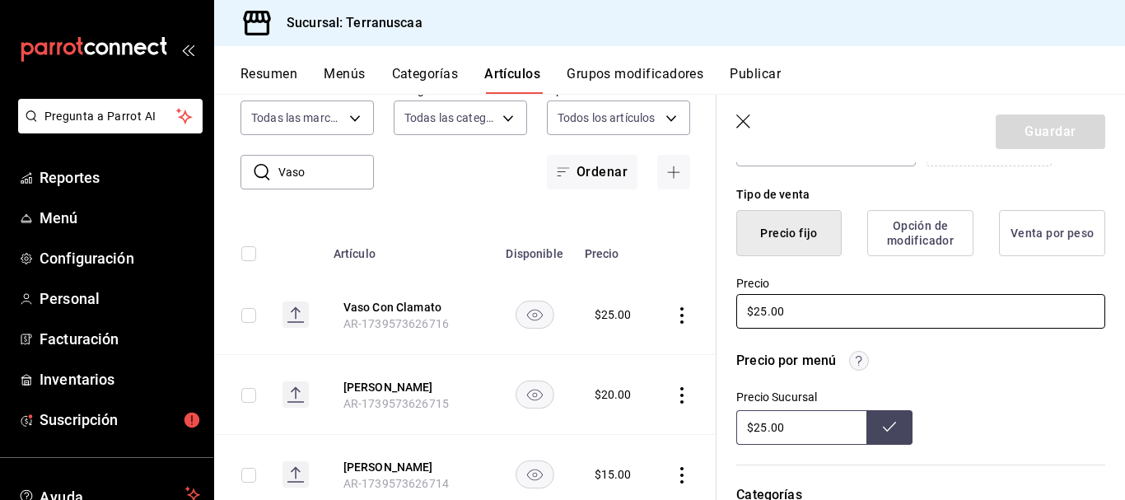
scroll to position [412, 0]
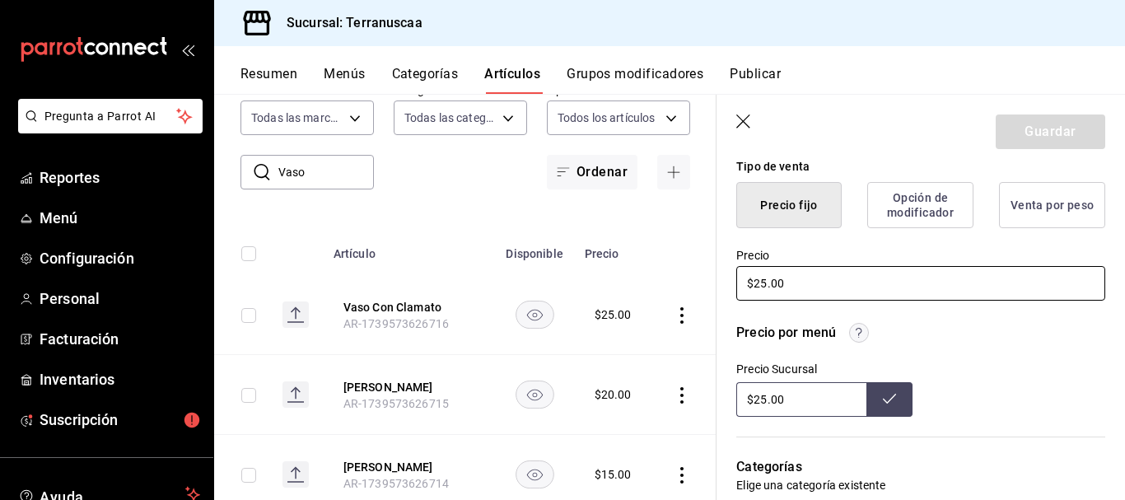
drag, startPoint x: 814, startPoint y: 296, endPoint x: 457, endPoint y: 287, distance: 356.7
click at [504, 285] on main "Artículos sucursal Para editar los artículos o cambios generales, ve a “Organiz…" at bounding box center [669, 297] width 911 height 406
type textarea "x"
type input "$3.00"
type textarea "x"
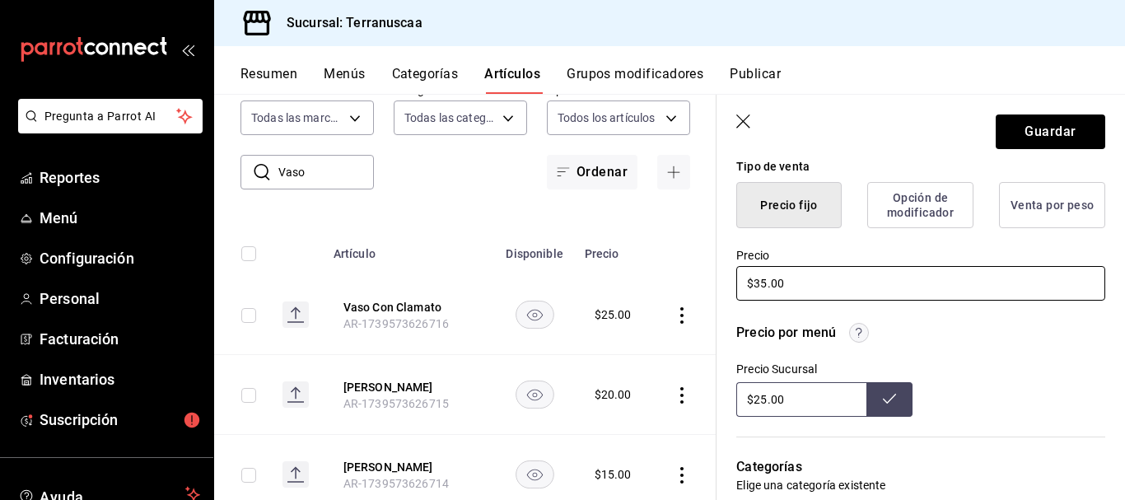
type input "$35.00"
drag, startPoint x: 800, startPoint y: 386, endPoint x: 411, endPoint y: 386, distance: 389.5
click at [411, 386] on main "Artículos sucursal Para editar los artículos o cambios generales, ve a “Organiz…" at bounding box center [669, 297] width 911 height 406
type input "$35.00"
click at [898, 395] on button at bounding box center [889, 399] width 46 height 35
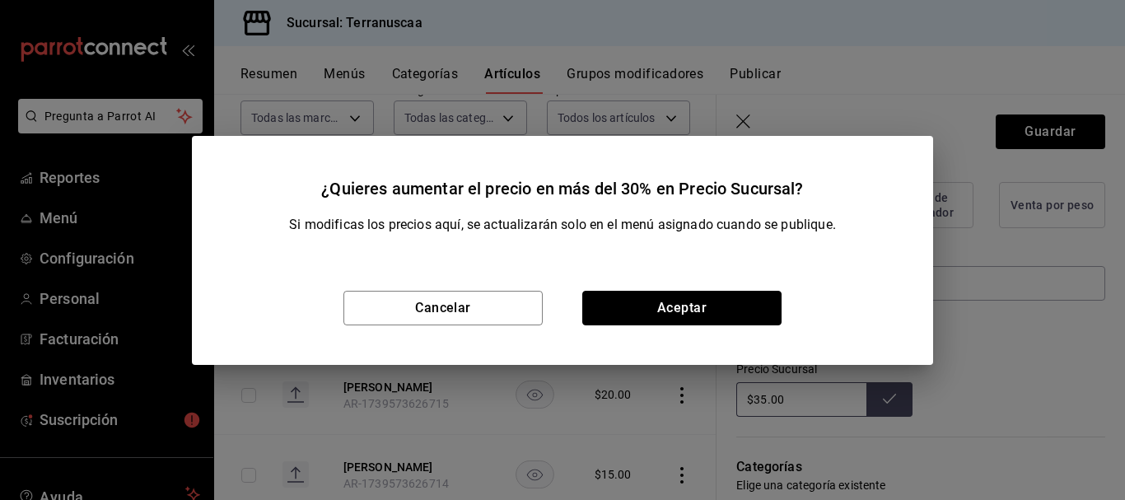
click at [750, 321] on button "Aceptar" at bounding box center [681, 308] width 199 height 35
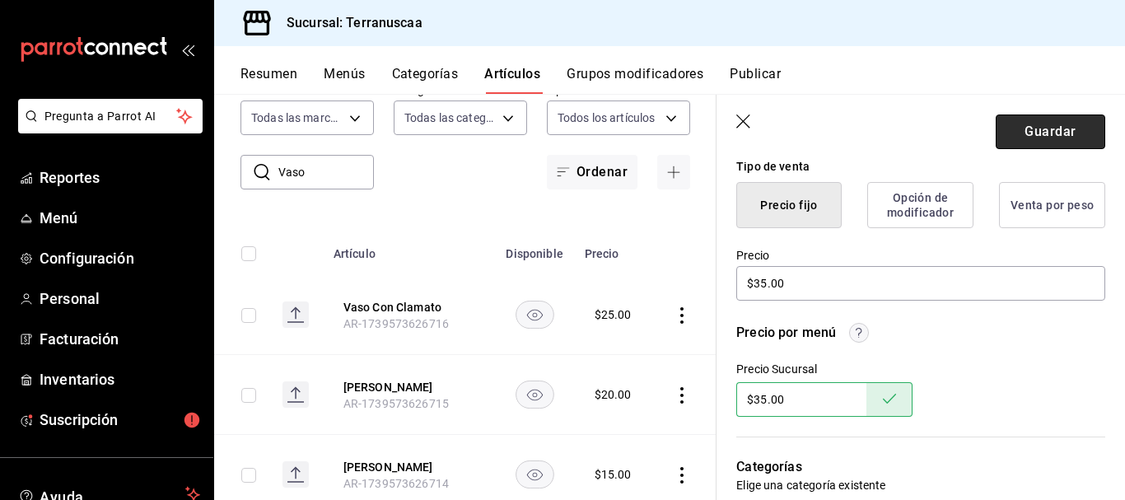
click at [1048, 137] on button "Guardar" at bounding box center [1051, 131] width 110 height 35
type textarea "x"
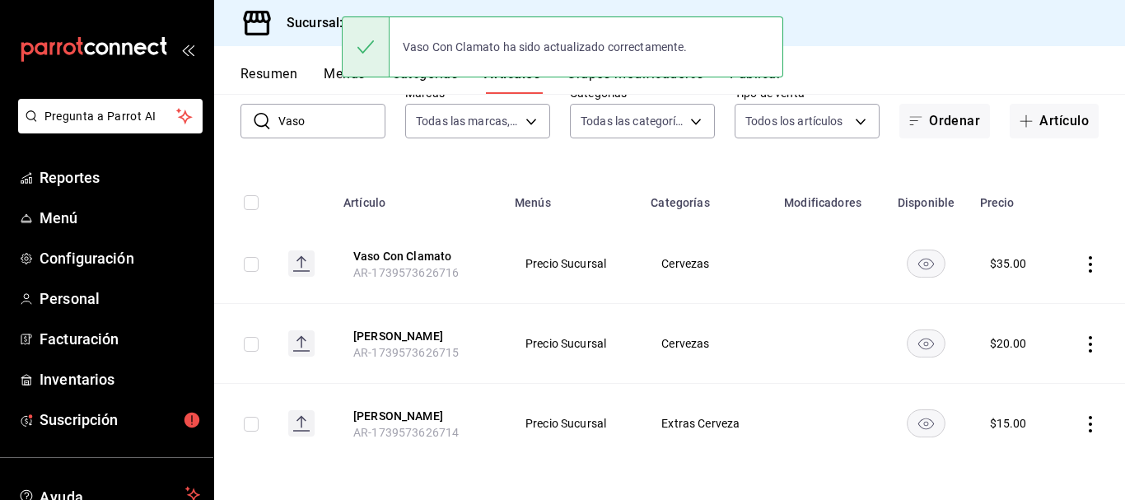
scroll to position [106, 0]
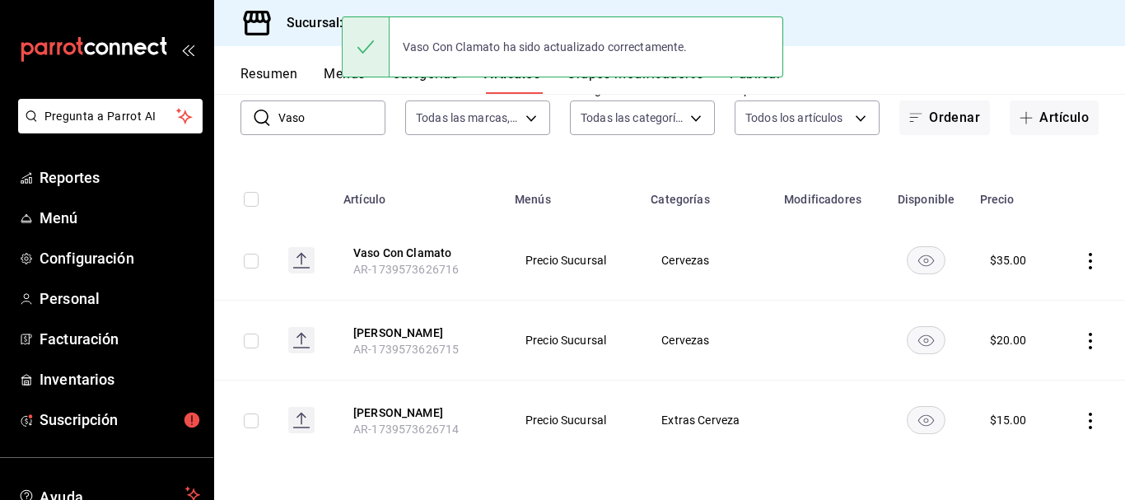
click at [1082, 341] on icon "actions" at bounding box center [1090, 341] width 16 height 16
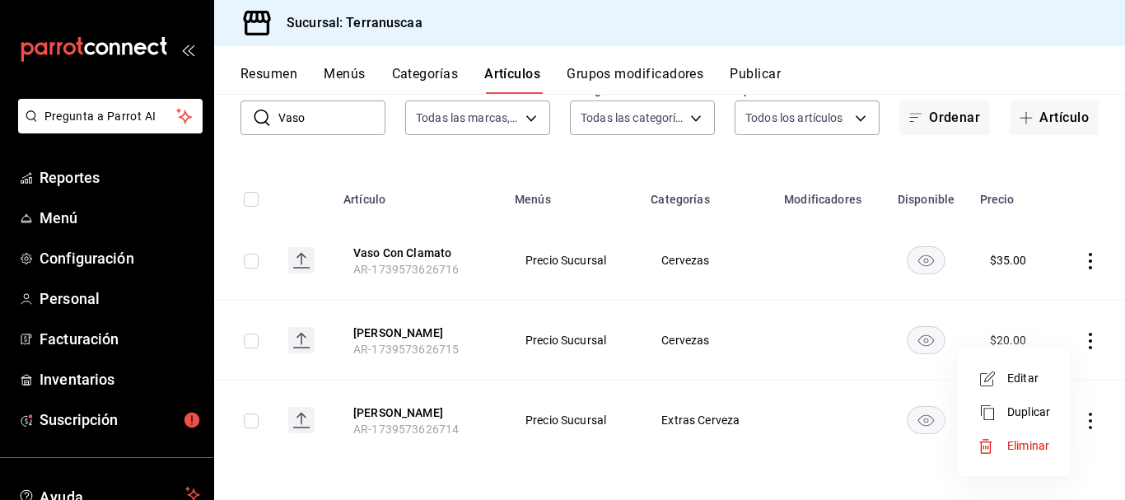
click at [1027, 374] on span "Editar" at bounding box center [1028, 378] width 43 height 17
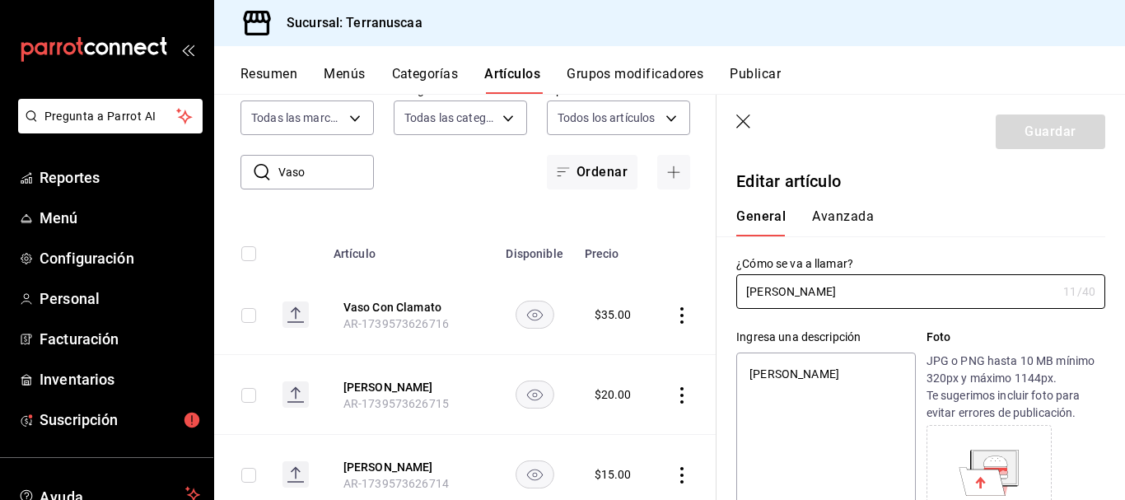
type textarea "x"
type input "$20.00"
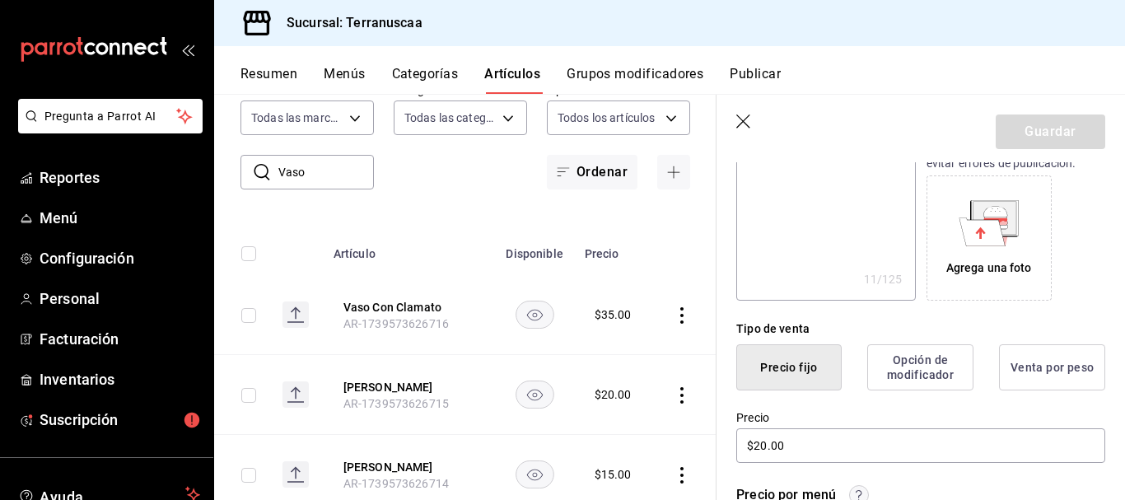
scroll to position [329, 0]
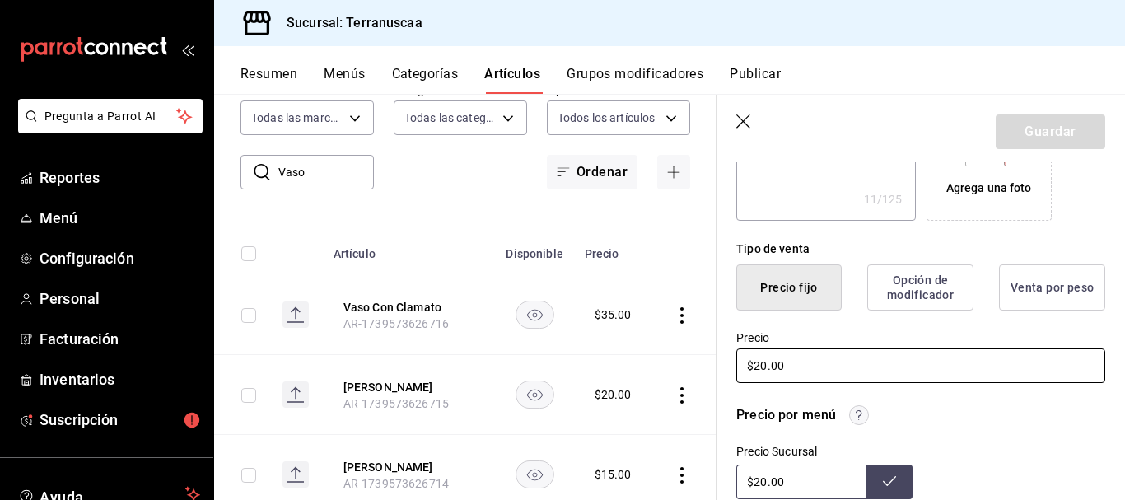
drag, startPoint x: 828, startPoint y: 364, endPoint x: 440, endPoint y: 365, distance: 388.7
click at [434, 365] on main "Artículos sucursal Para editar los artículos o cambios generales, ve a “Organiz…" at bounding box center [669, 297] width 911 height 406
type textarea "x"
type input "$2.00"
type textarea "x"
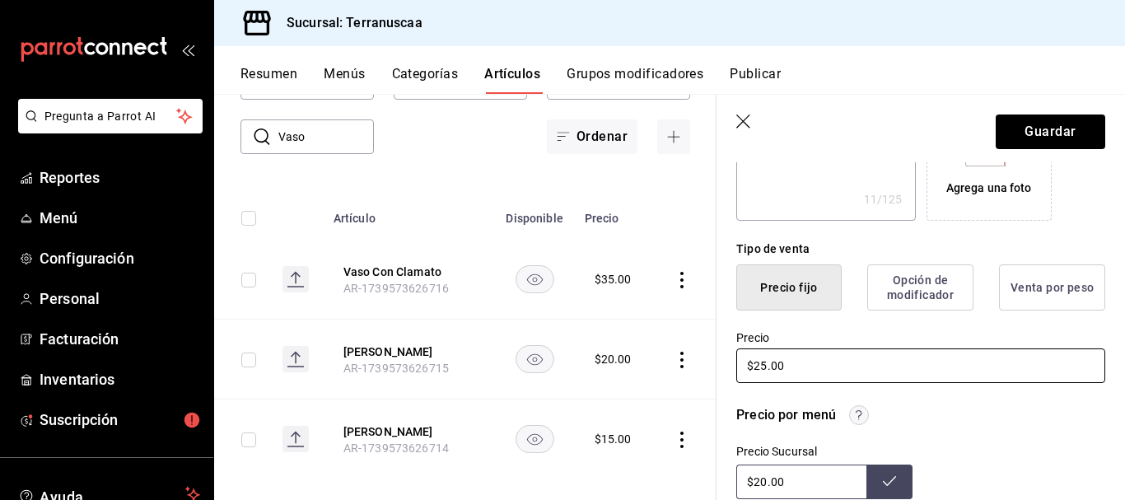
scroll to position [173, 0]
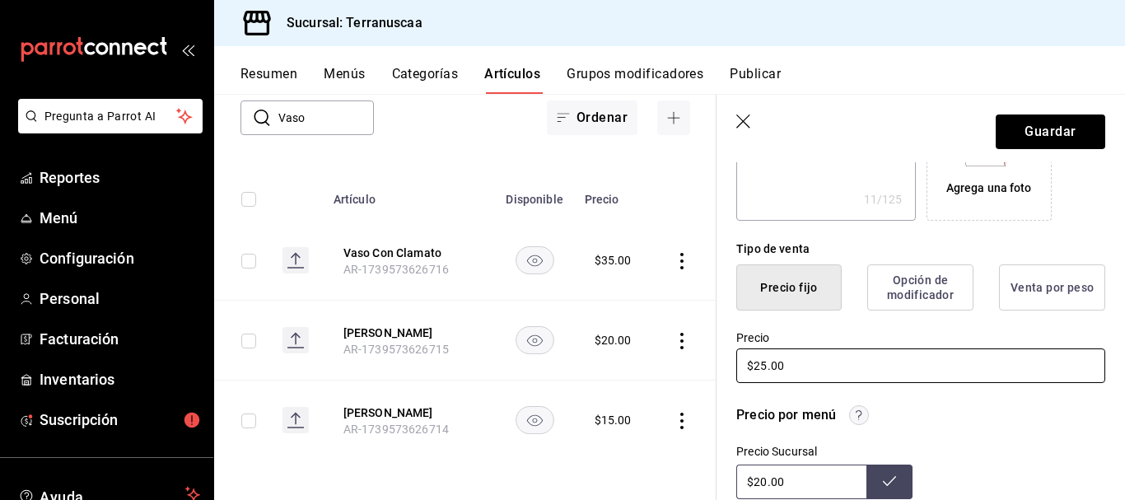
type input "$25.00"
drag, startPoint x: 802, startPoint y: 474, endPoint x: 469, endPoint y: 462, distance: 333.8
click at [473, 462] on main "Artículos sucursal Para editar los artículos o cambios generales, ve a “Organiz…" at bounding box center [669, 297] width 911 height 406
type input "$25.00"
click at [887, 479] on icon at bounding box center [889, 480] width 13 height 13
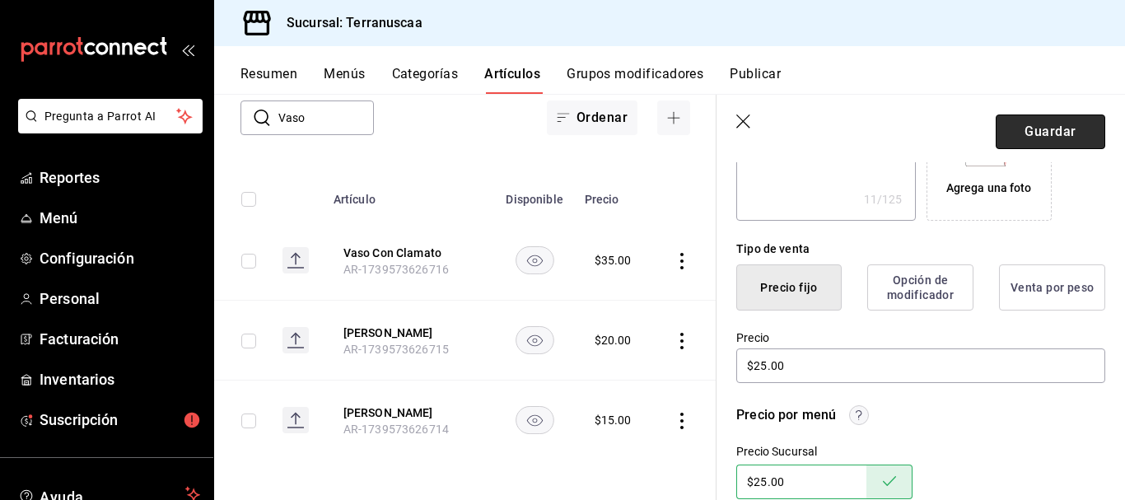
click at [1038, 124] on button "Guardar" at bounding box center [1051, 131] width 110 height 35
type textarea "x"
type input "AR-1758415409640"
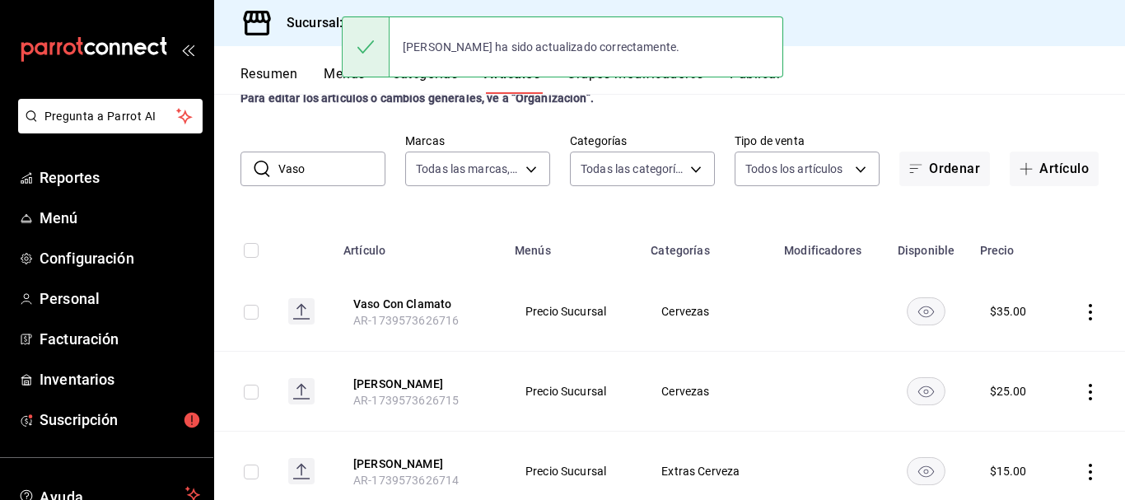
scroll to position [106, 0]
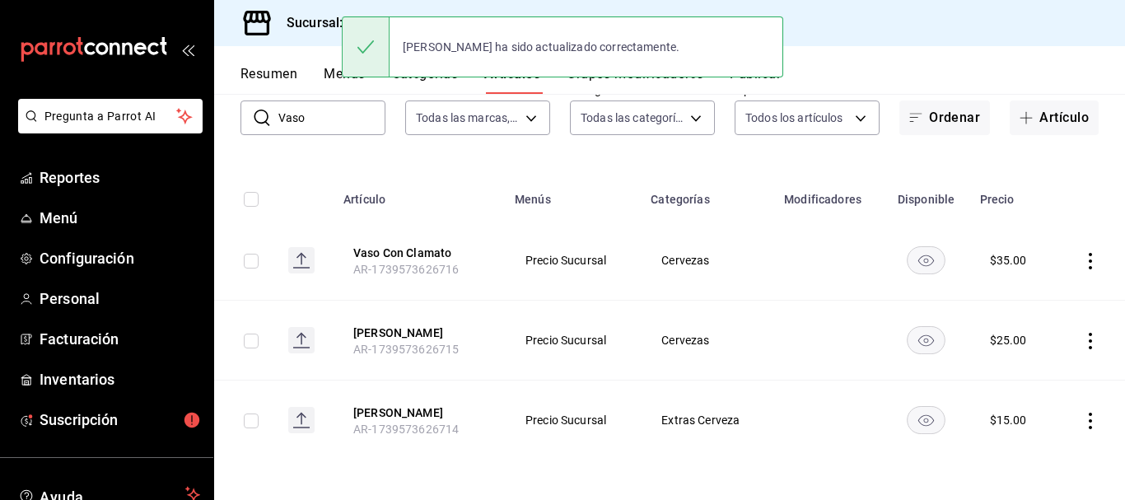
click at [1082, 418] on icon "actions" at bounding box center [1090, 421] width 16 height 16
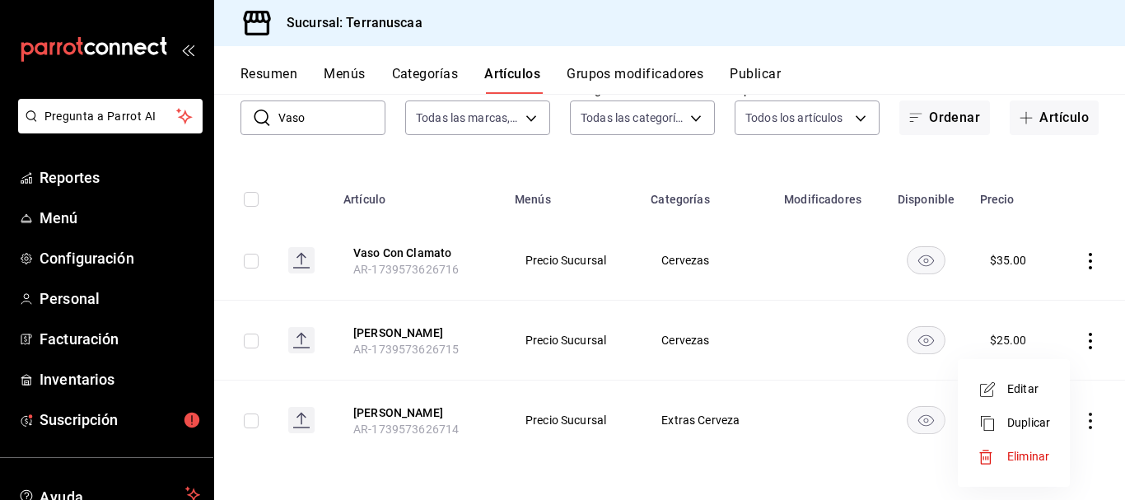
click at [1036, 387] on span "Editar" at bounding box center [1028, 388] width 43 height 17
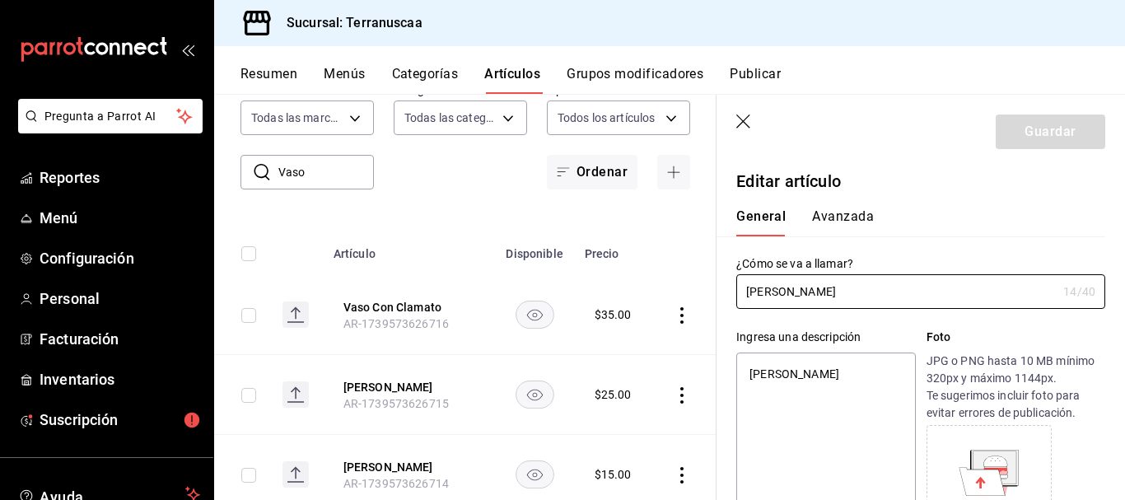
type textarea "x"
type input "$15.00"
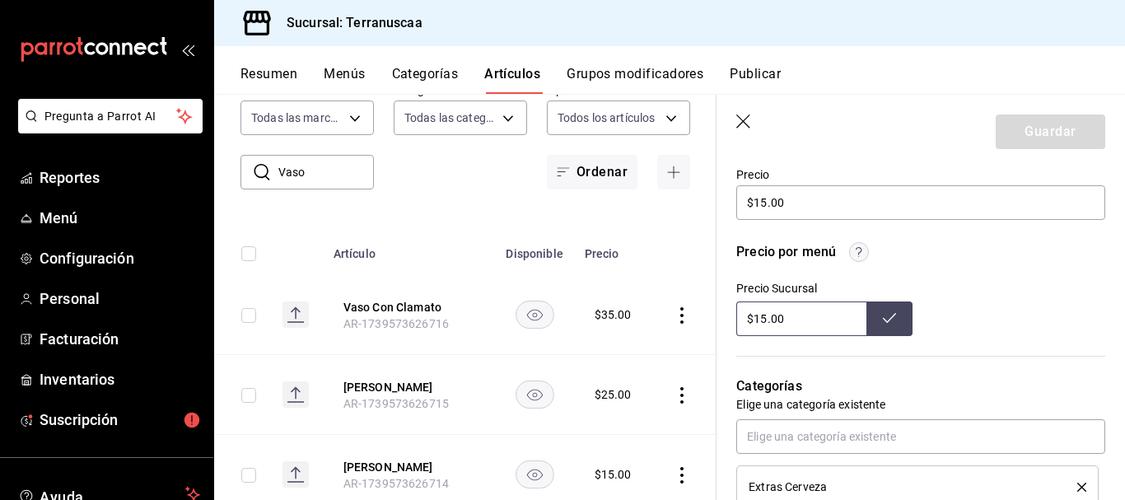
scroll to position [494, 0]
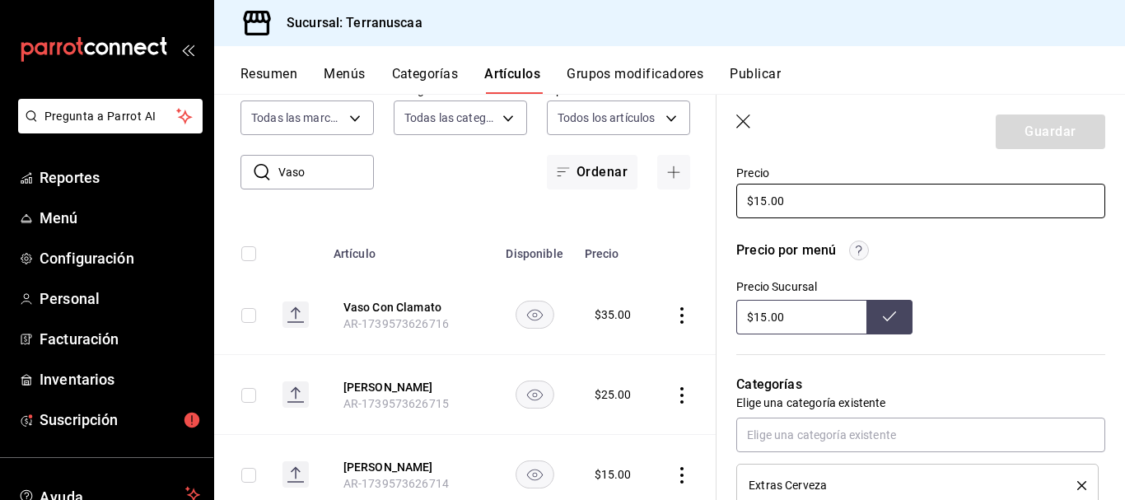
drag, startPoint x: 808, startPoint y: 208, endPoint x: 429, endPoint y: 169, distance: 380.9
click at [430, 170] on main "Artículos sucursal Para editar los artículos o cambios generales, ve a “Organiz…" at bounding box center [669, 297] width 911 height 406
type textarea "x"
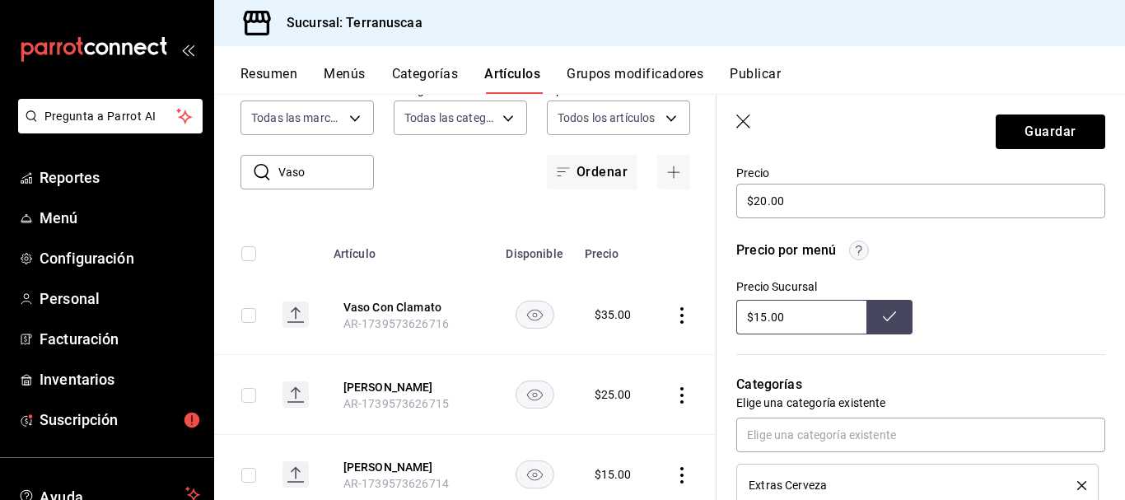
drag, startPoint x: 815, startPoint y: 315, endPoint x: 364, endPoint y: 329, distance: 451.5
click at [385, 318] on main "Artículos sucursal Para editar los artículos o cambios generales, ve a “Organiz…" at bounding box center [669, 297] width 911 height 406
click at [900, 324] on button at bounding box center [889, 317] width 46 height 35
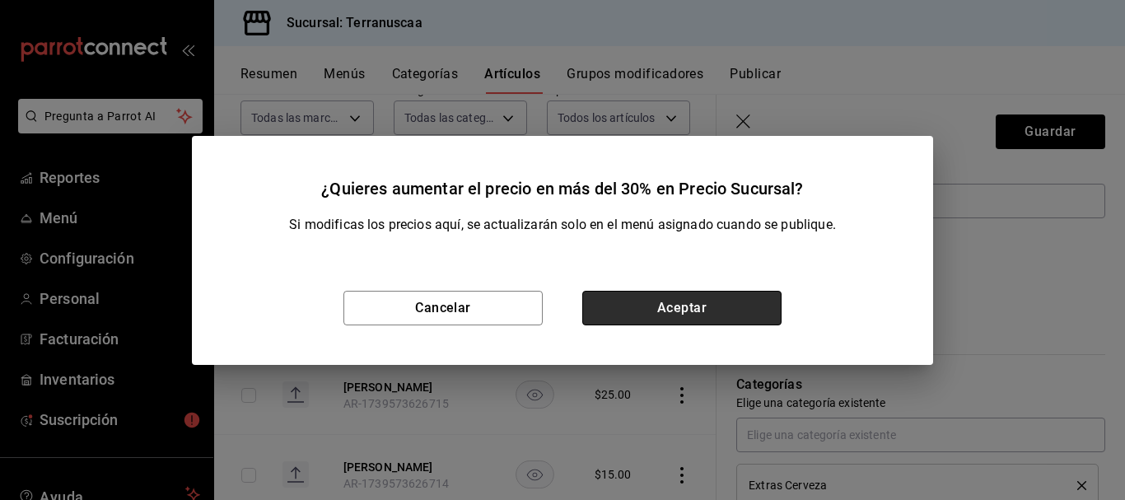
click at [674, 320] on button "Aceptar" at bounding box center [681, 308] width 199 height 35
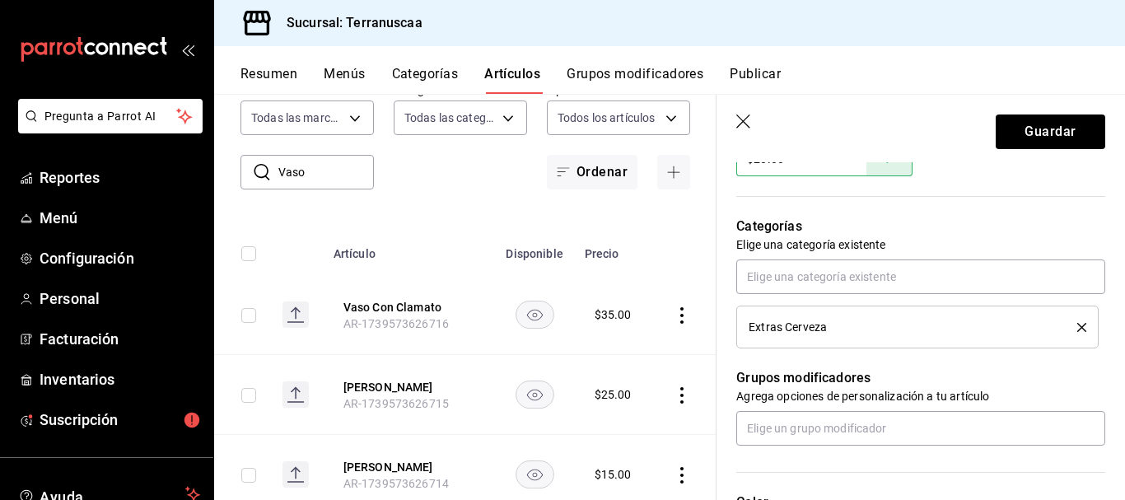
scroll to position [659, 0]
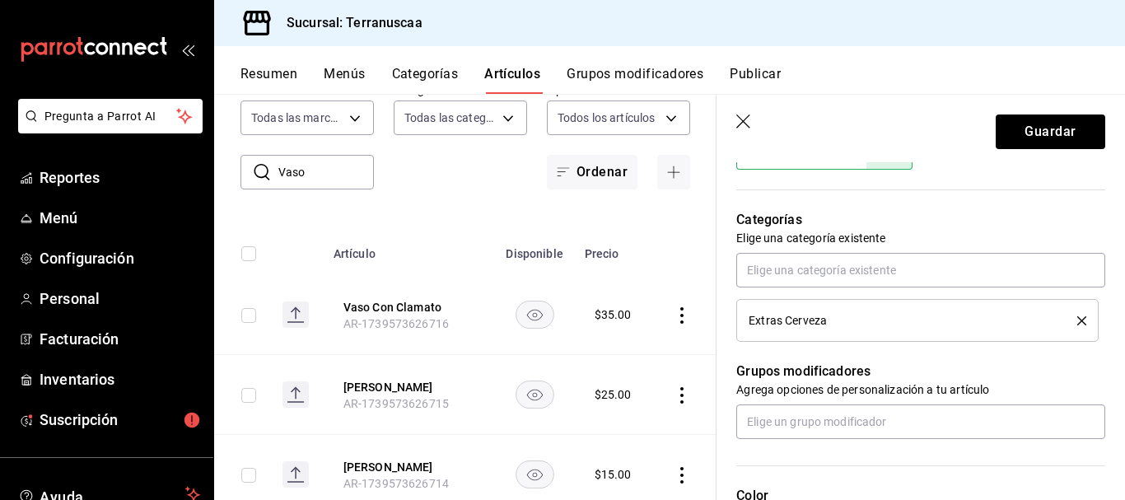
click at [1069, 314] on div "Extras Cerveza" at bounding box center [918, 320] width 338 height 18
click at [1077, 318] on icon "delete" at bounding box center [1081, 320] width 9 height 9
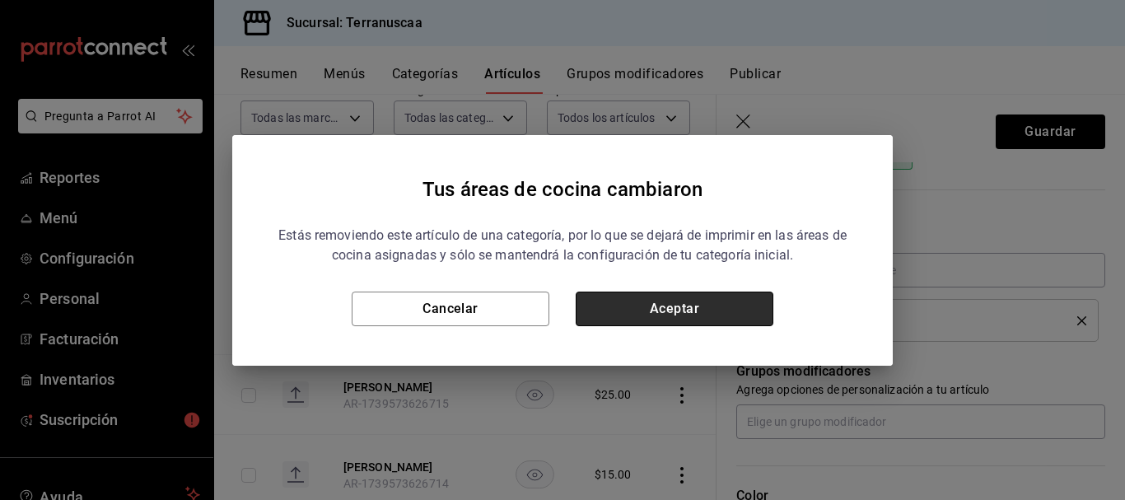
click at [723, 292] on button "Aceptar" at bounding box center [675, 309] width 198 height 35
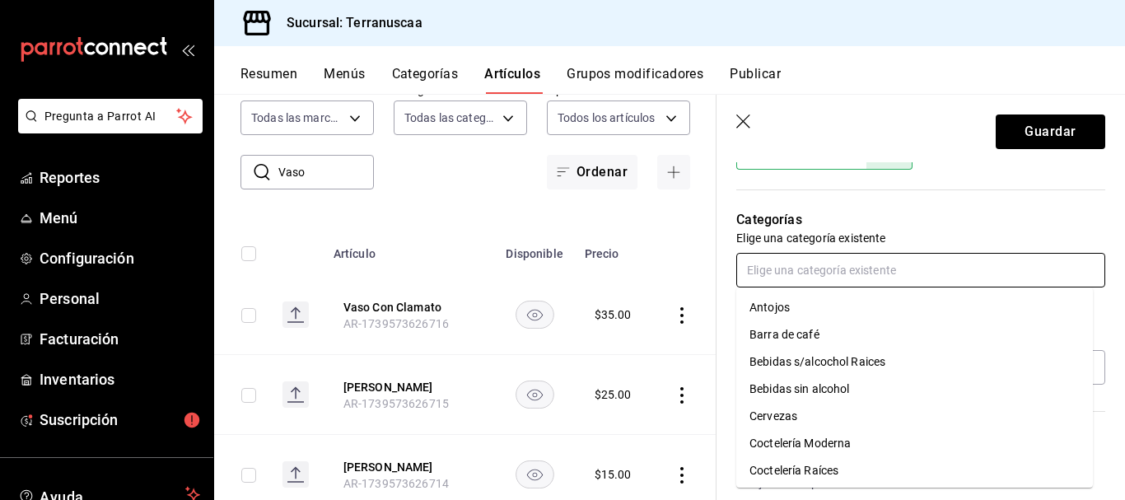
click at [796, 270] on input "text" at bounding box center [920, 270] width 369 height 35
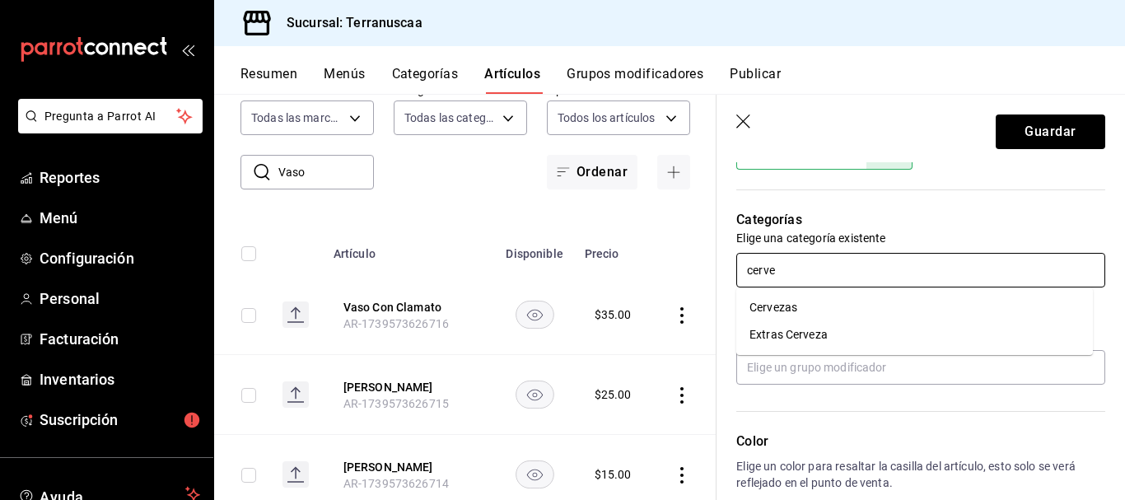
click at [805, 314] on li "Cervezas" at bounding box center [914, 307] width 357 height 27
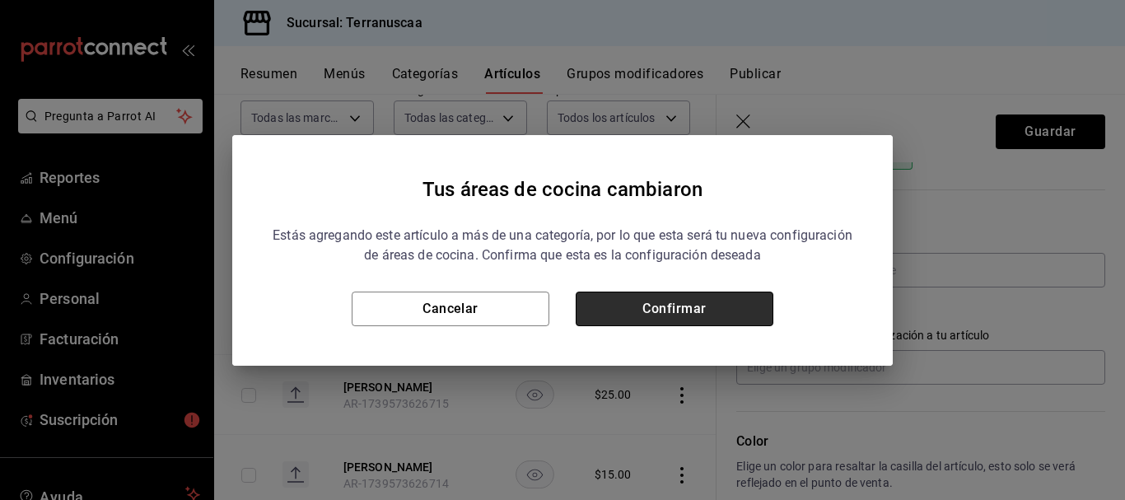
click at [696, 314] on button "Confirmar" at bounding box center [675, 309] width 198 height 35
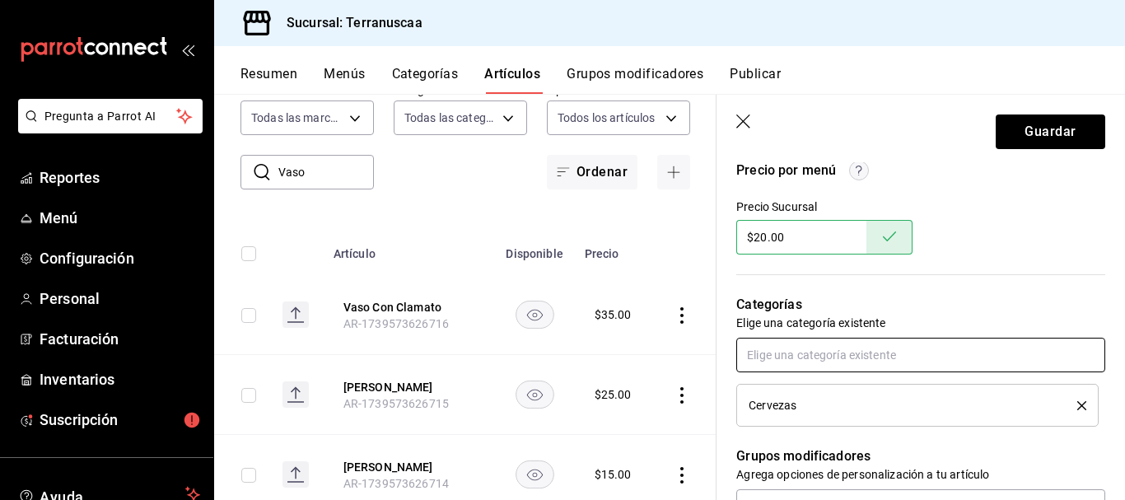
scroll to position [408, 0]
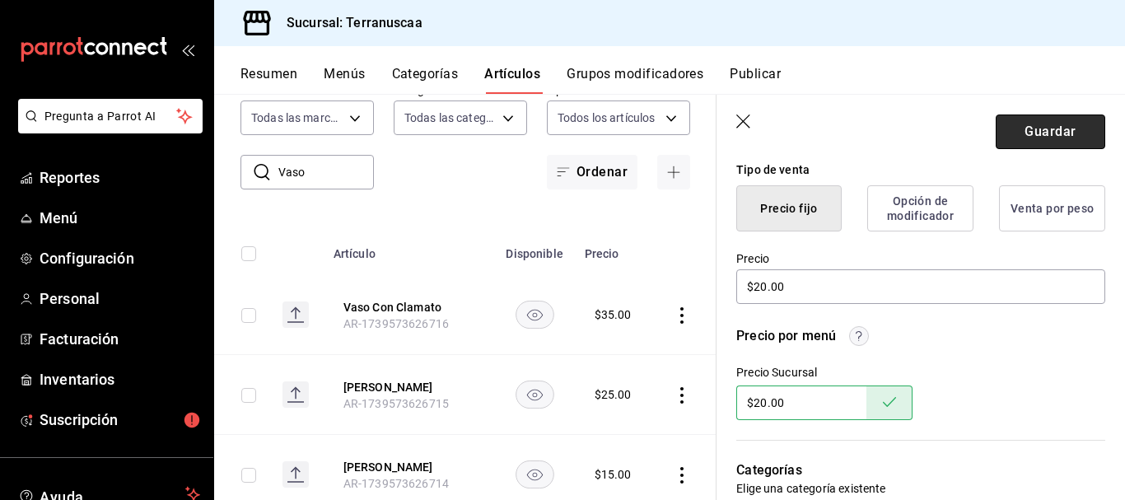
click at [1026, 133] on button "Guardar" at bounding box center [1051, 131] width 110 height 35
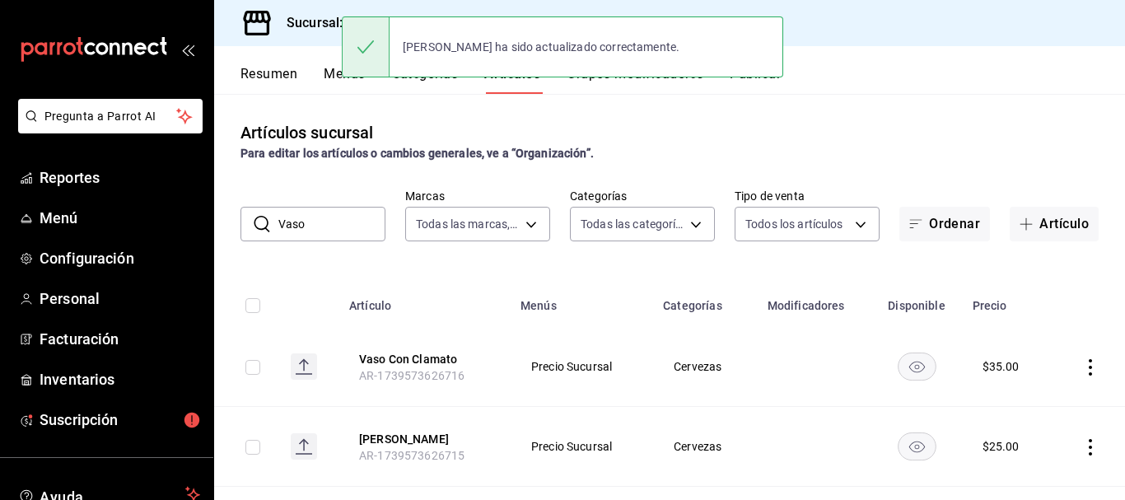
click at [441, 80] on div "[PERSON_NAME] ha sido actualizado correctamente." at bounding box center [562, 47] width 441 height 71
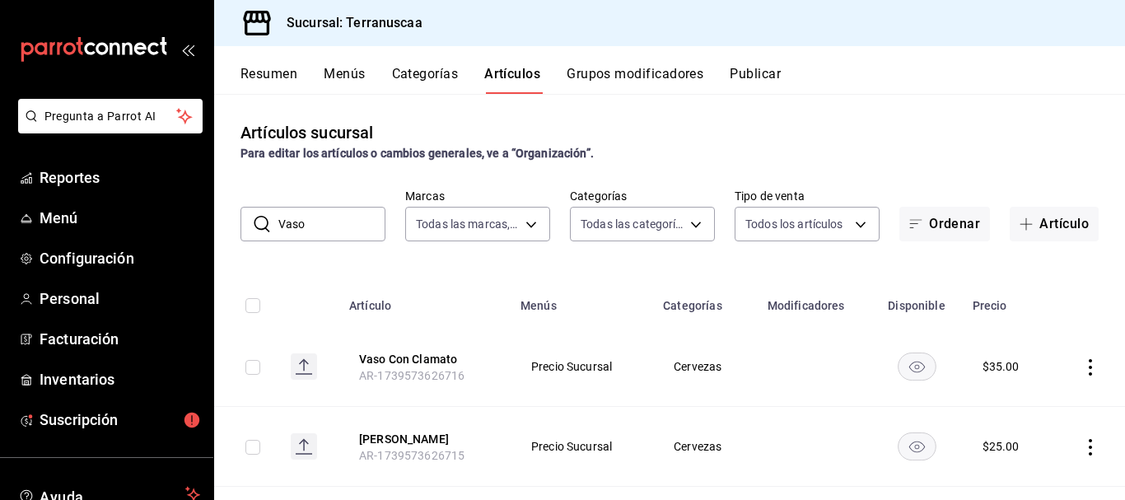
click at [423, 75] on button "Categorías" at bounding box center [425, 80] width 67 height 28
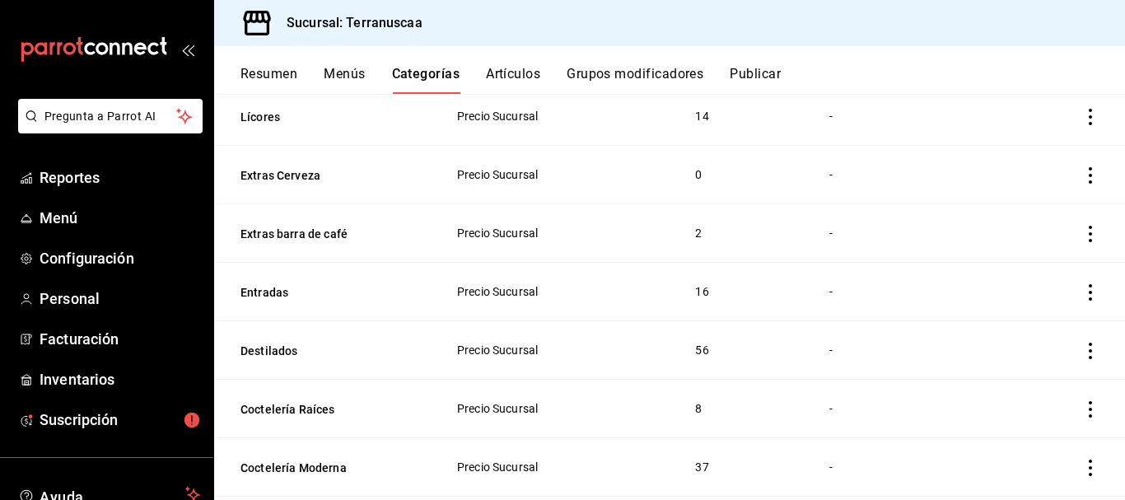
scroll to position [440, 0]
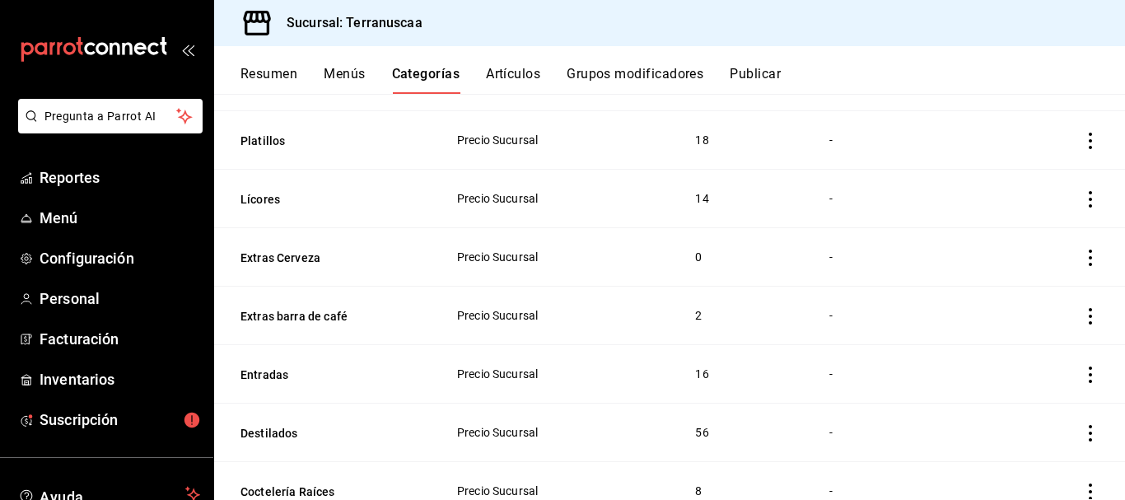
click at [1082, 259] on icon "actions" at bounding box center [1090, 258] width 16 height 16
click at [1017, 358] on span "Eliminar" at bounding box center [1028, 363] width 42 height 13
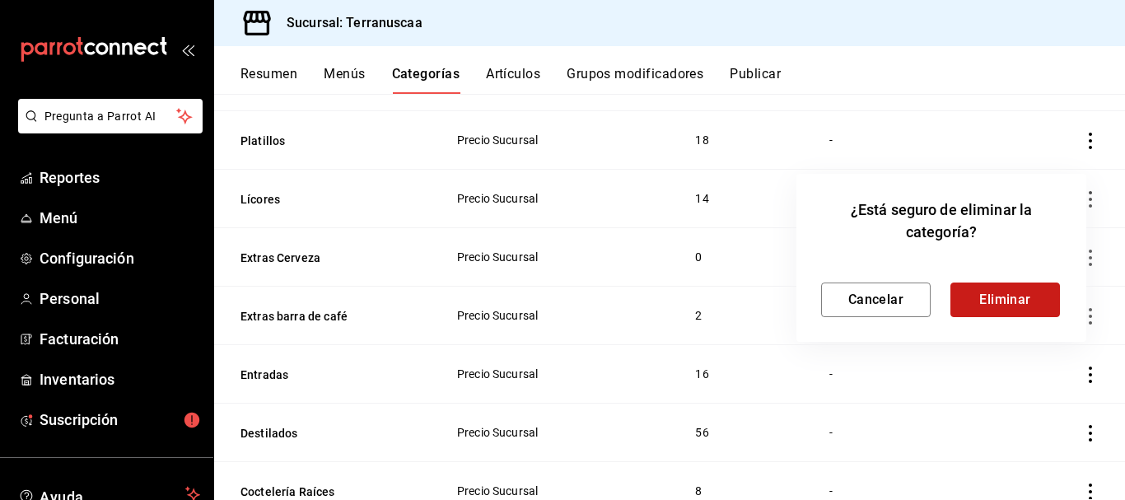
click at [1020, 302] on button "Eliminar" at bounding box center [1005, 299] width 110 height 35
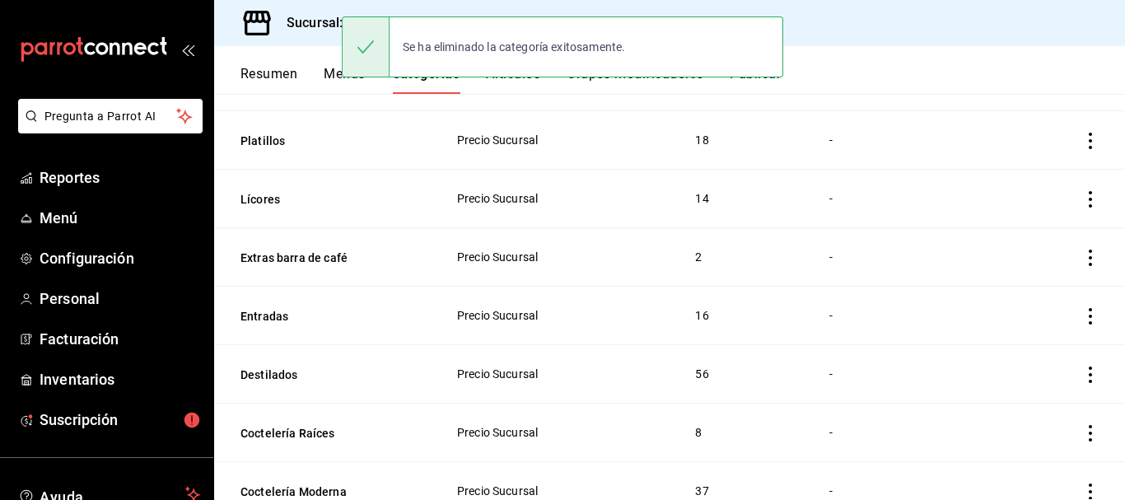
scroll to position [604, 0]
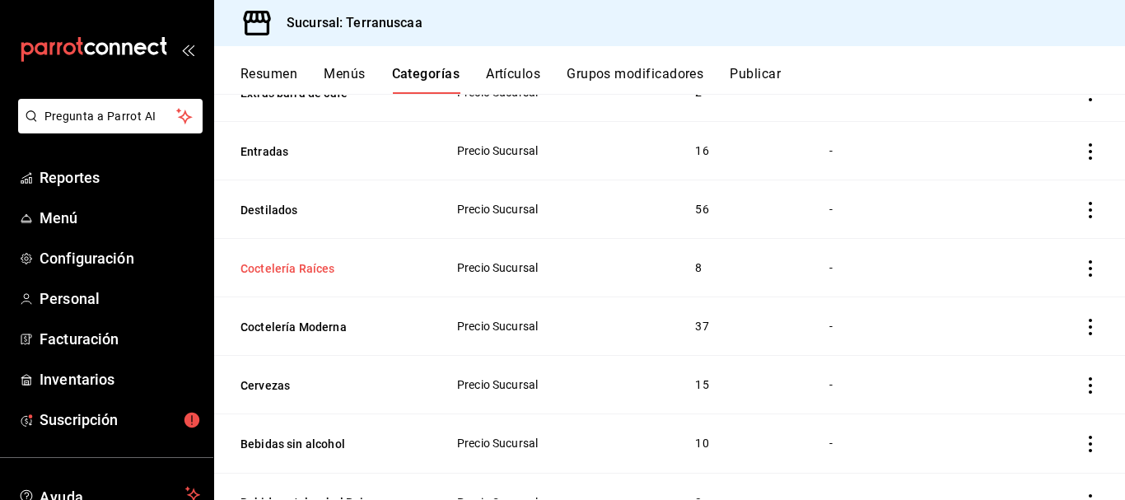
click at [310, 268] on button "Coctelería Raíces" at bounding box center [322, 268] width 165 height 16
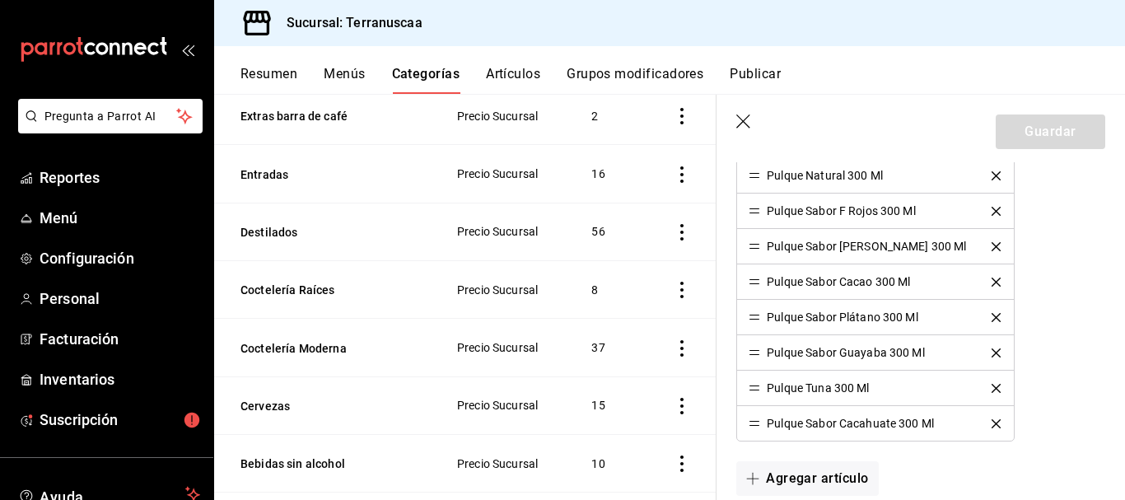
scroll to position [329, 0]
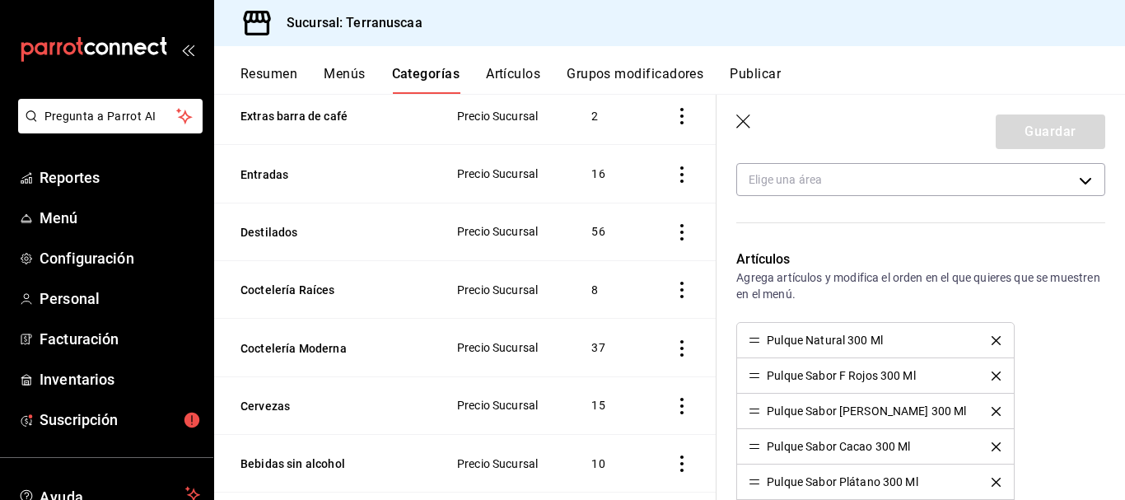
click at [980, 344] on button "delete" at bounding box center [996, 340] width 32 height 9
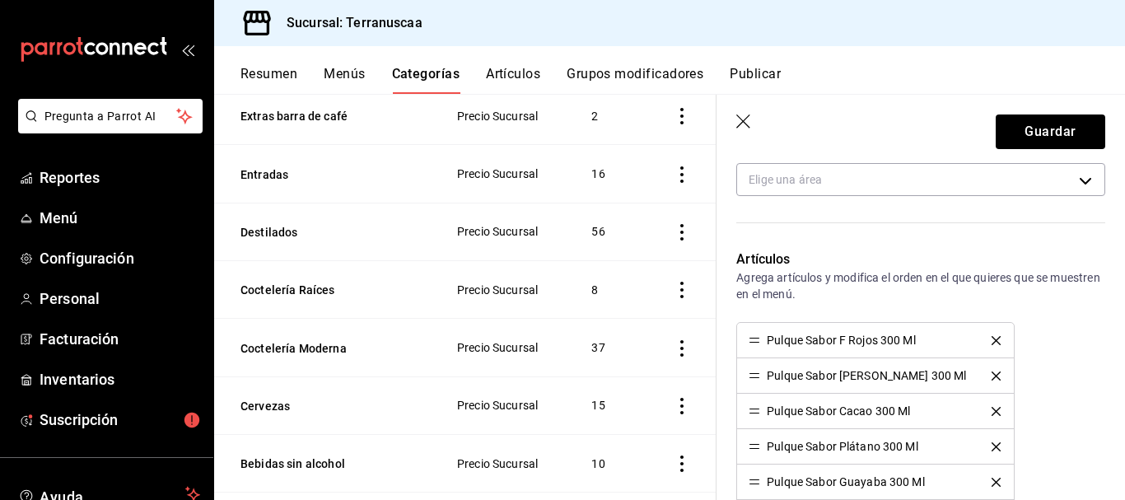
click at [992, 373] on icon "delete" at bounding box center [996, 375] width 9 height 9
click at [972, 336] on icon "delete" at bounding box center [976, 340] width 9 height 9
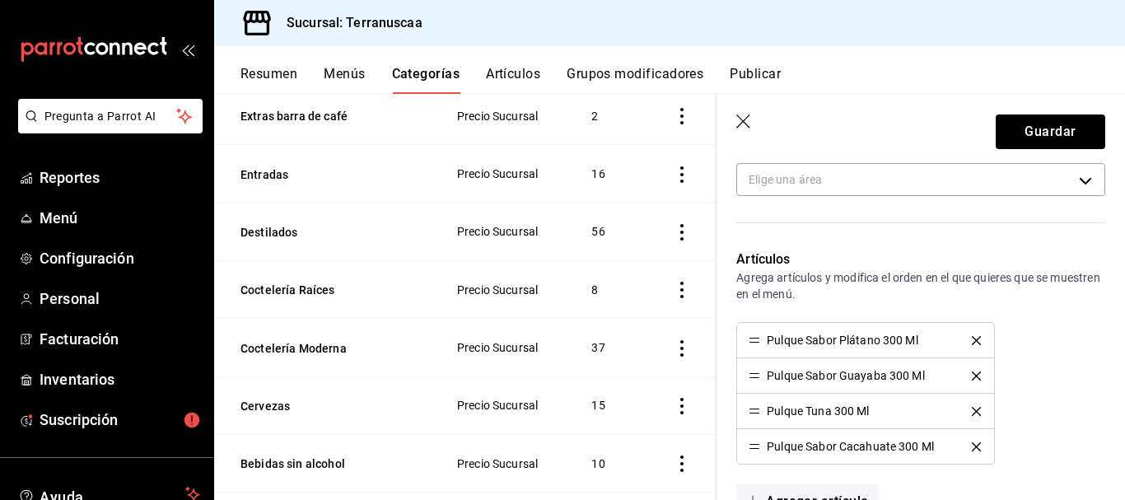
click at [972, 336] on icon "delete" at bounding box center [976, 340] width 9 height 9
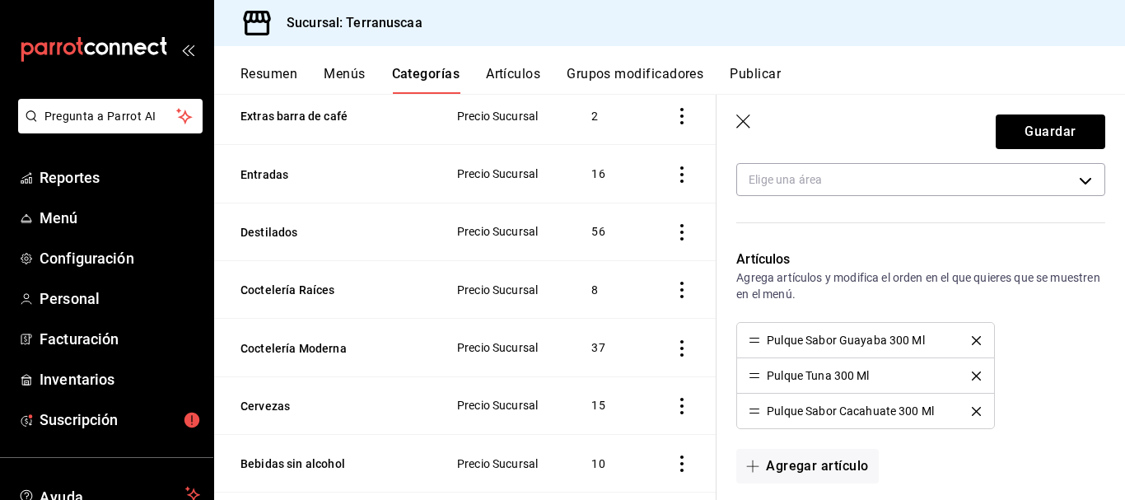
click at [972, 336] on icon "delete" at bounding box center [976, 340] width 9 height 9
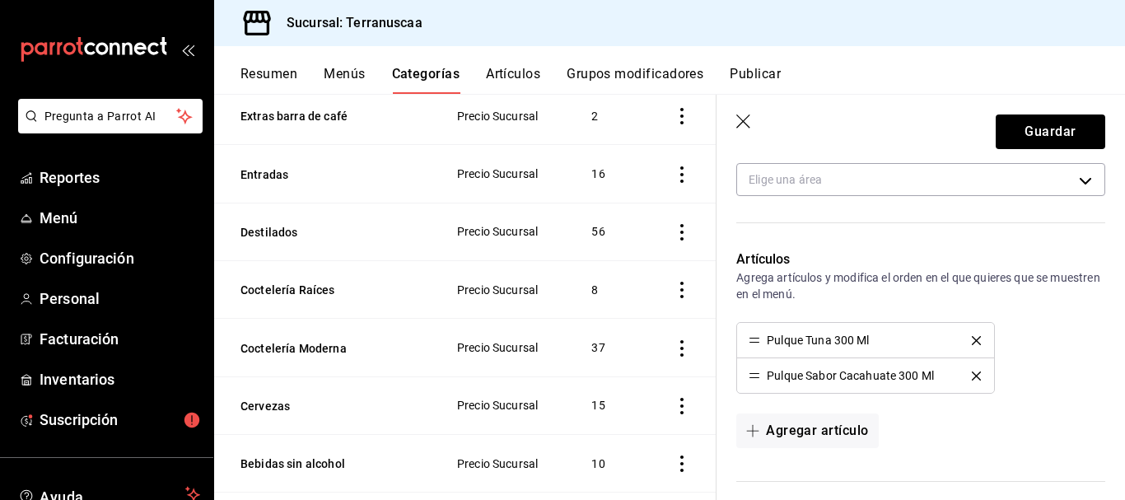
click at [972, 336] on icon "delete" at bounding box center [976, 340] width 9 height 9
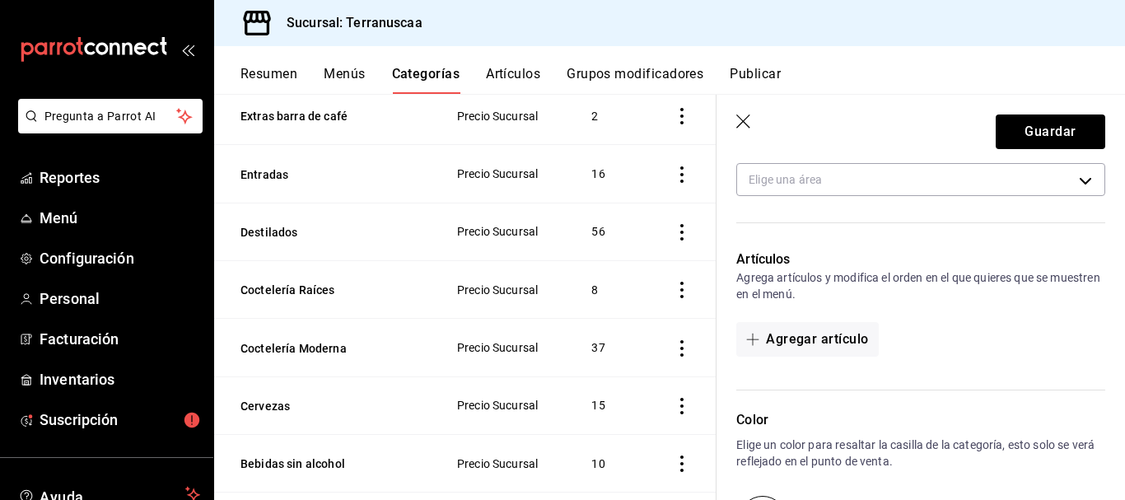
click at [970, 336] on div "Agregar artículo" at bounding box center [920, 339] width 369 height 35
click at [1062, 124] on button "Guardar" at bounding box center [1051, 131] width 110 height 35
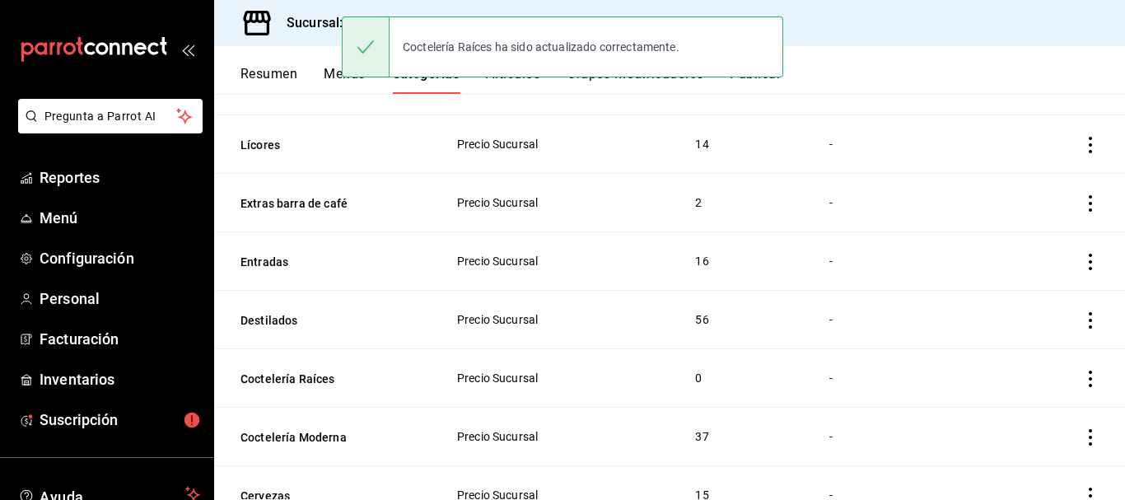
scroll to position [576, 0]
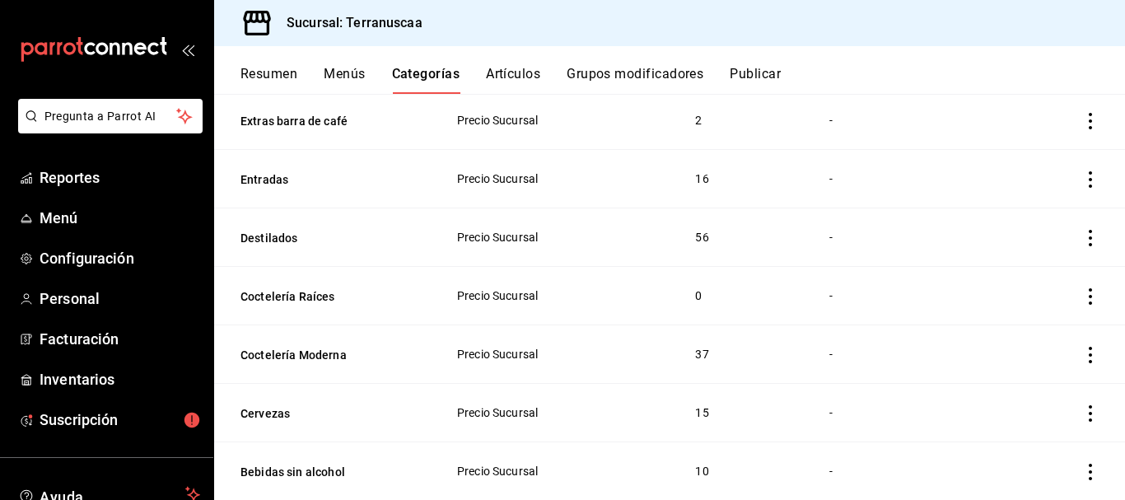
click at [1082, 294] on icon "actions" at bounding box center [1090, 296] width 16 height 16
click at [1020, 394] on span "Eliminar" at bounding box center [1028, 402] width 43 height 17
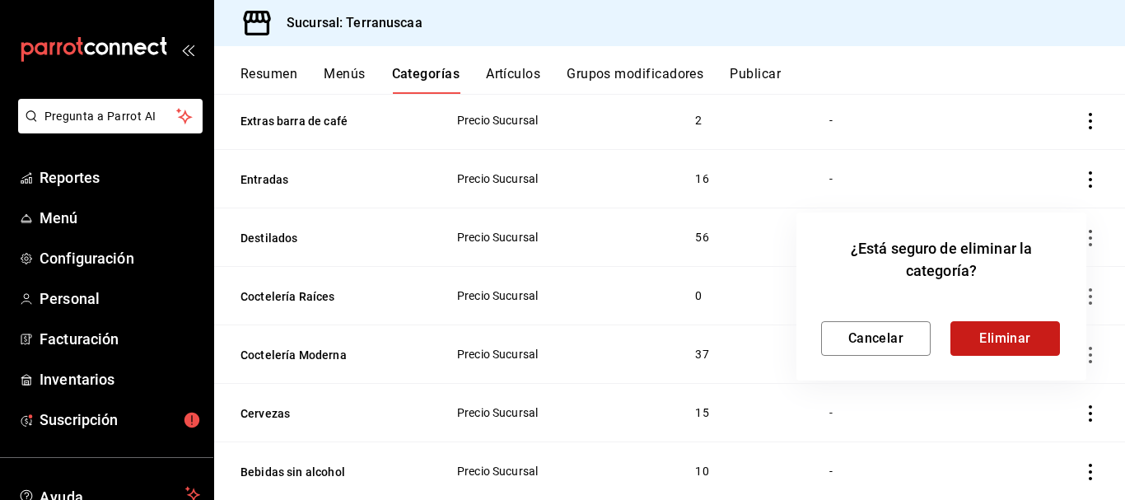
click at [1003, 342] on button "Eliminar" at bounding box center [1005, 338] width 110 height 35
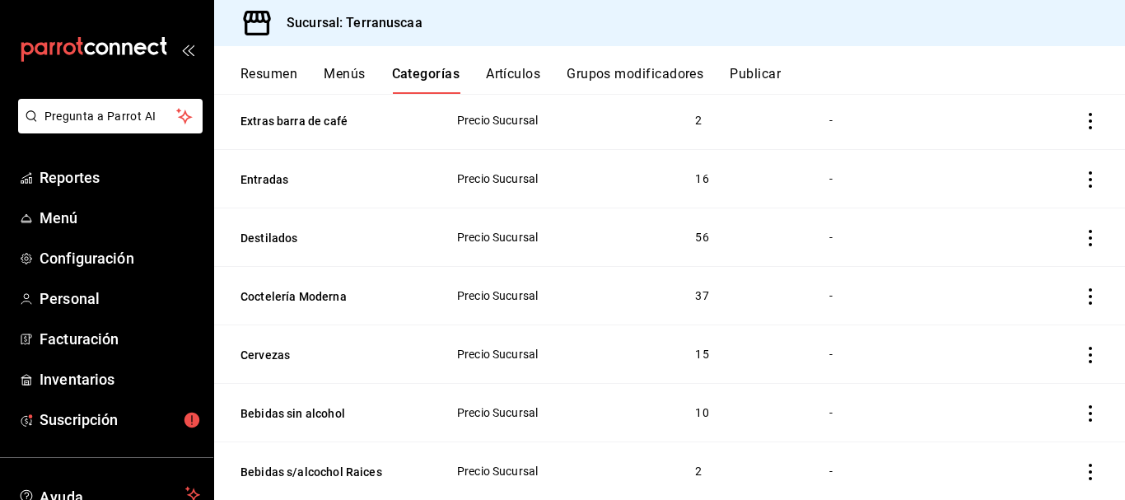
scroll to position [494, 0]
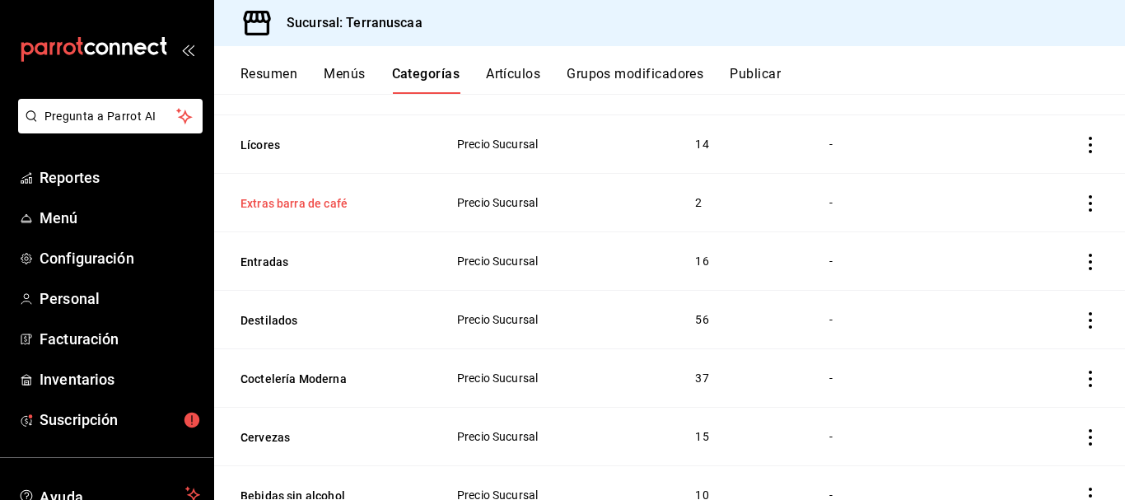
click at [343, 206] on button "Extras barra de café" at bounding box center [322, 203] width 165 height 16
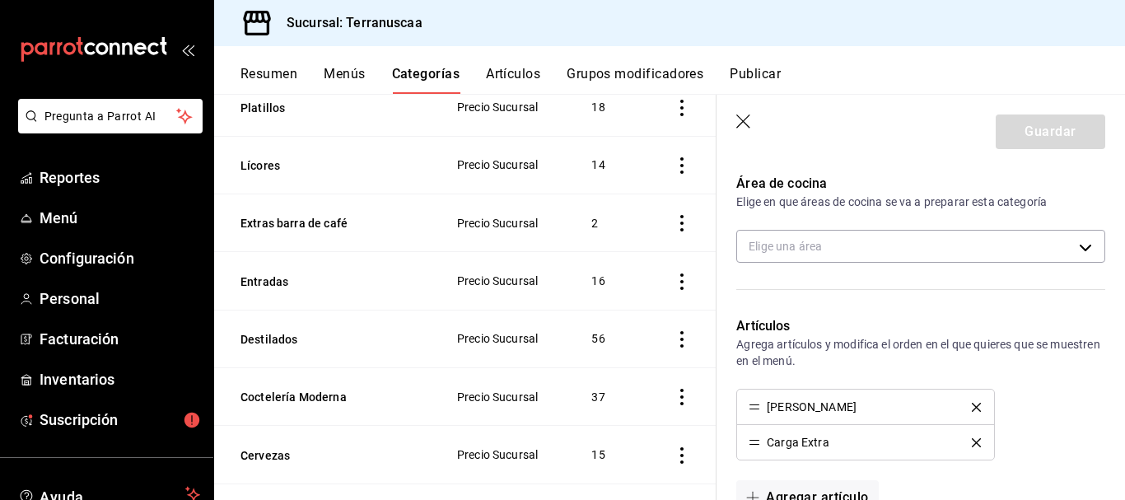
scroll to position [247, 0]
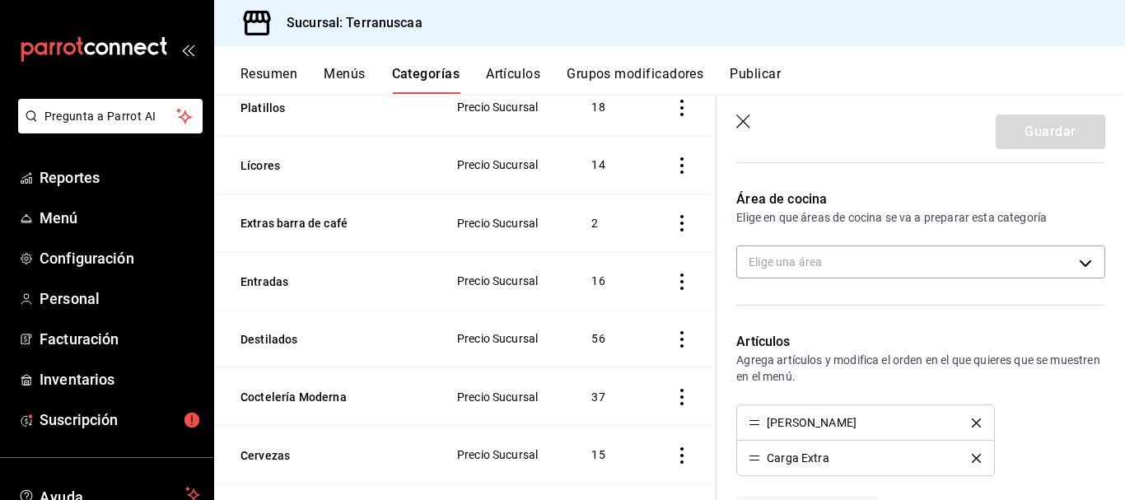
click at [749, 122] on icon "button" at bounding box center [744, 122] width 16 height 16
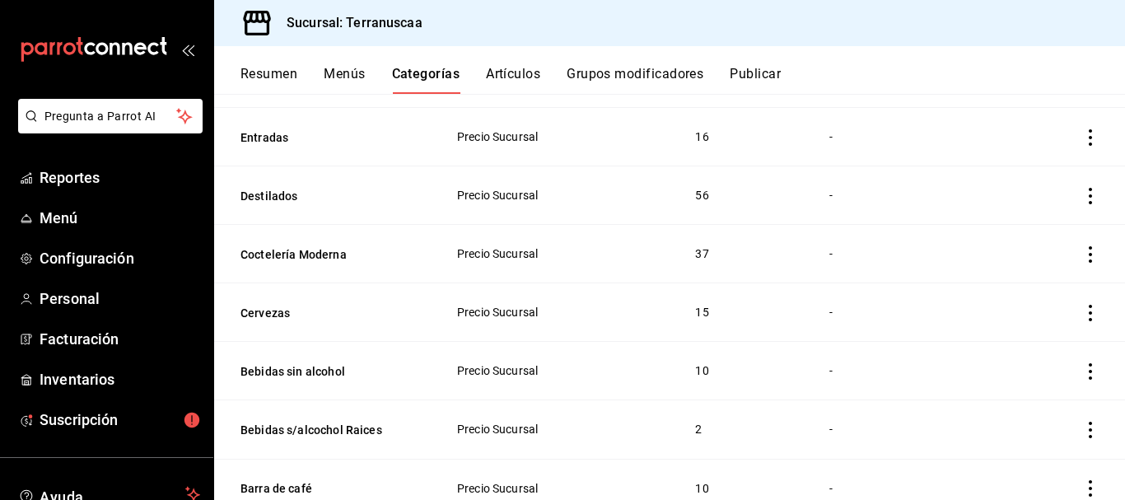
scroll to position [710, 0]
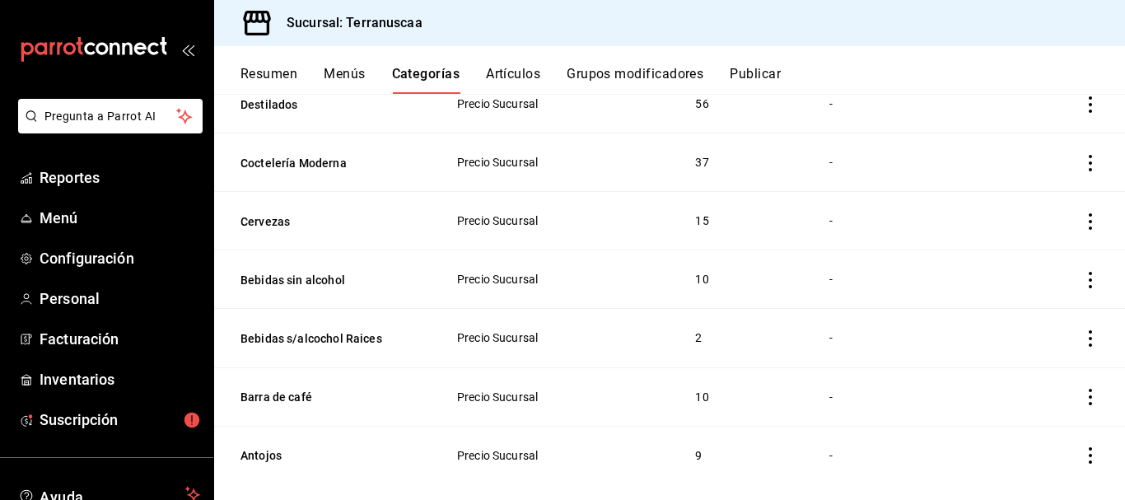
click at [268, 70] on button "Resumen" at bounding box center [268, 80] width 57 height 28
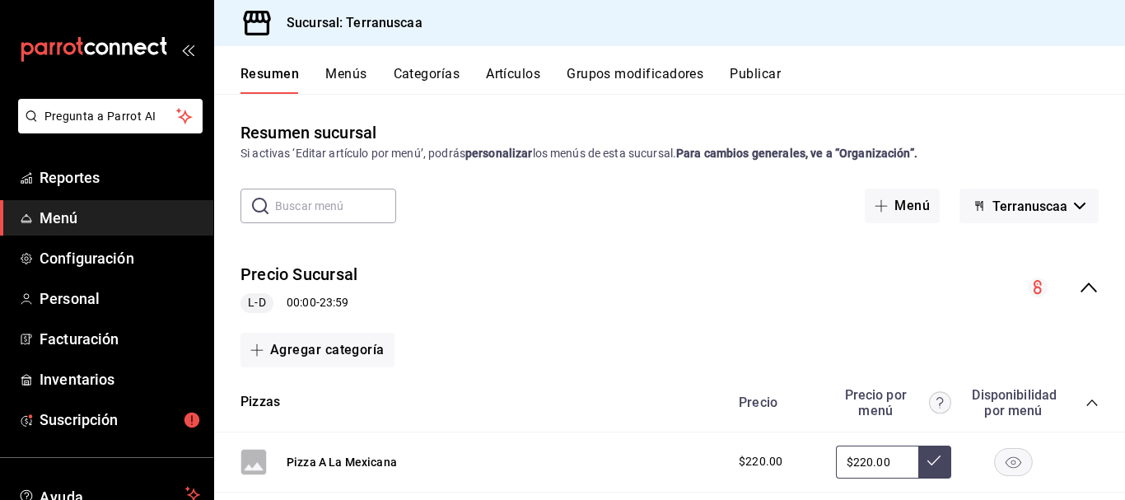
click at [1086, 285] on div "Precio Sucursal L-D 00:00 - 23:59" at bounding box center [669, 288] width 911 height 77
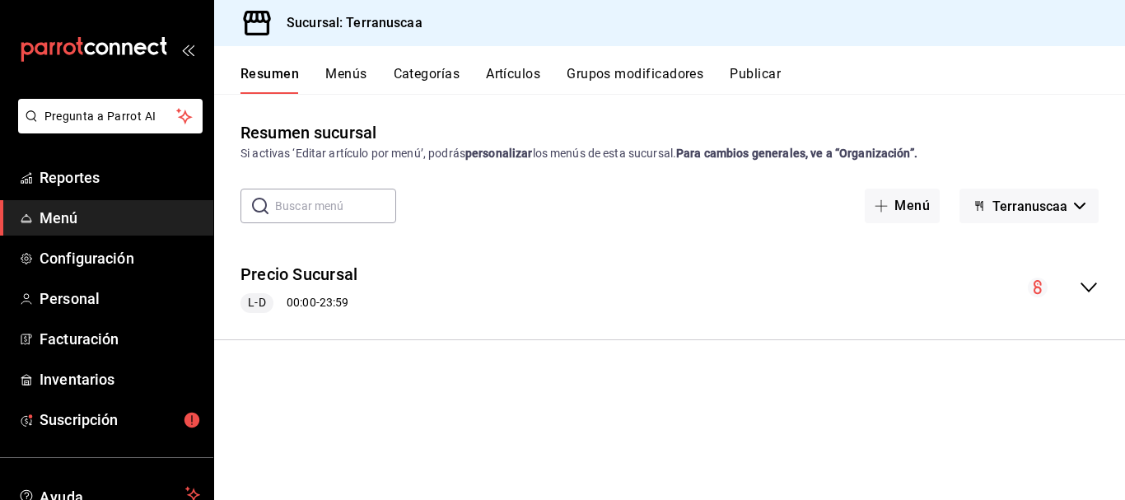
click at [1095, 287] on icon "collapse-menu-row" at bounding box center [1089, 288] width 20 height 20
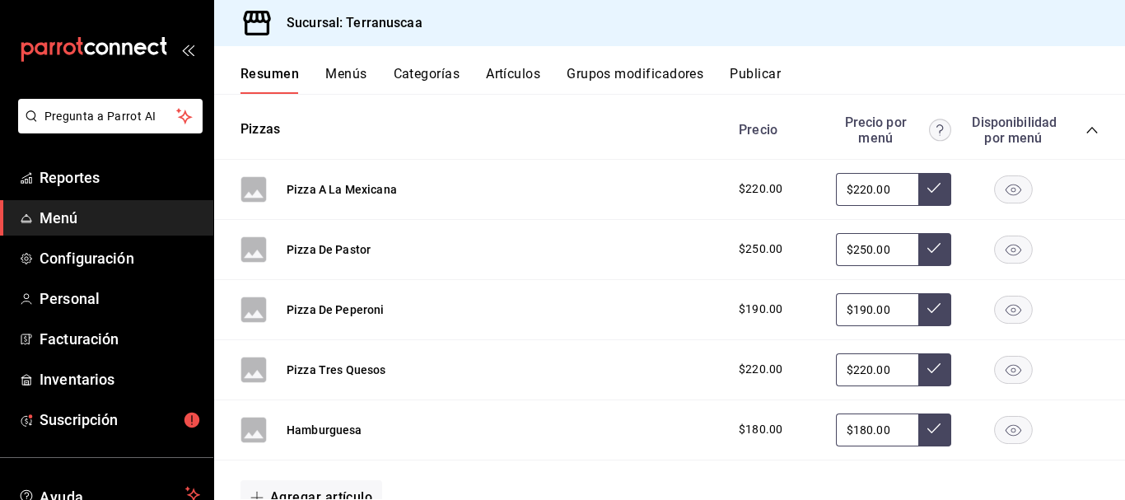
scroll to position [165, 0]
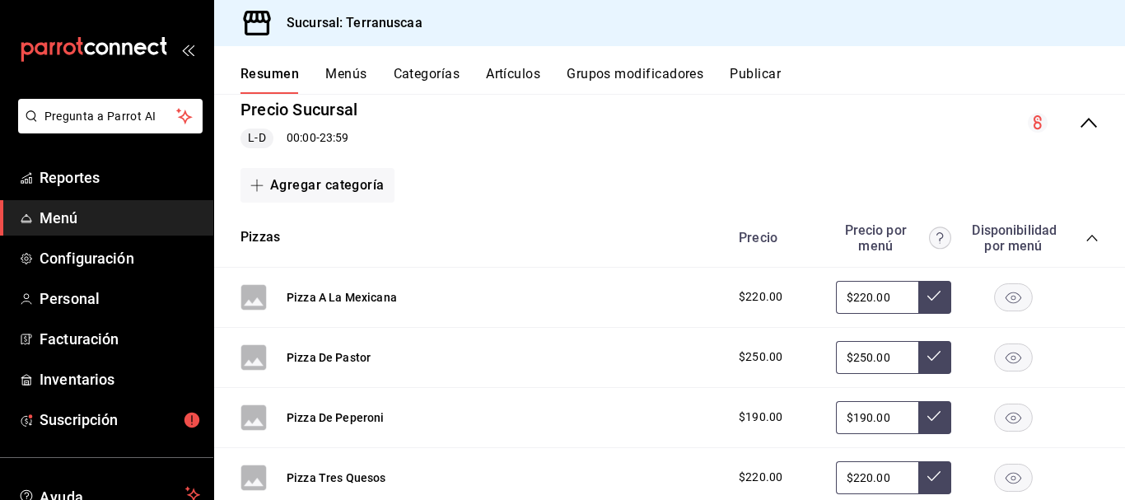
click at [1085, 238] on icon "collapse-category-row" at bounding box center [1091, 237] width 13 height 13
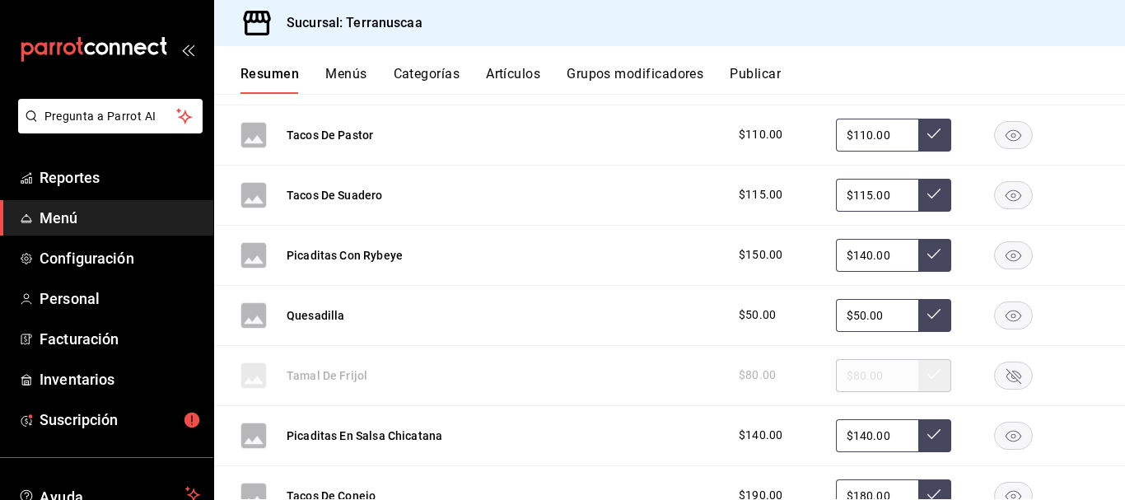
scroll to position [247, 0]
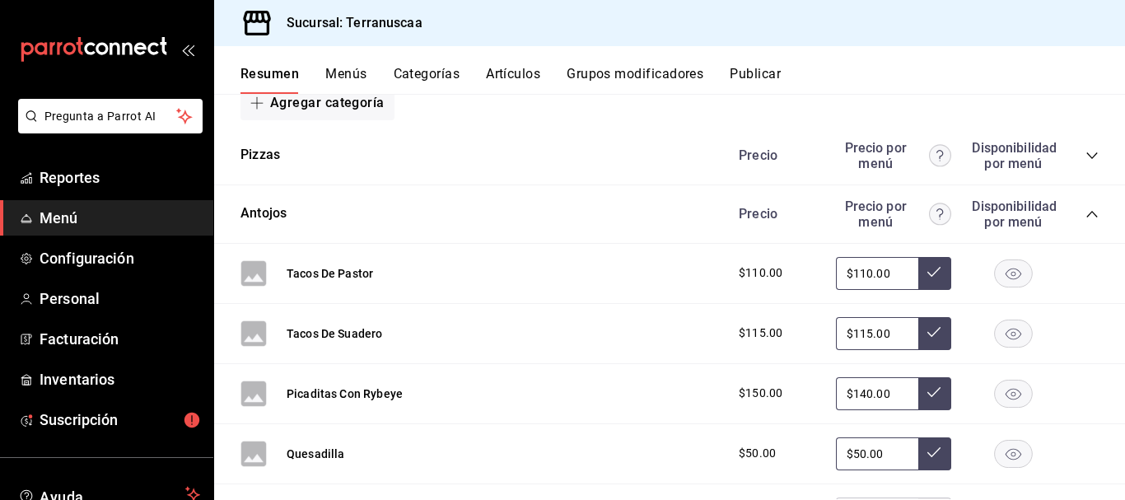
click at [1085, 214] on icon "collapse-category-row" at bounding box center [1091, 214] width 13 height 13
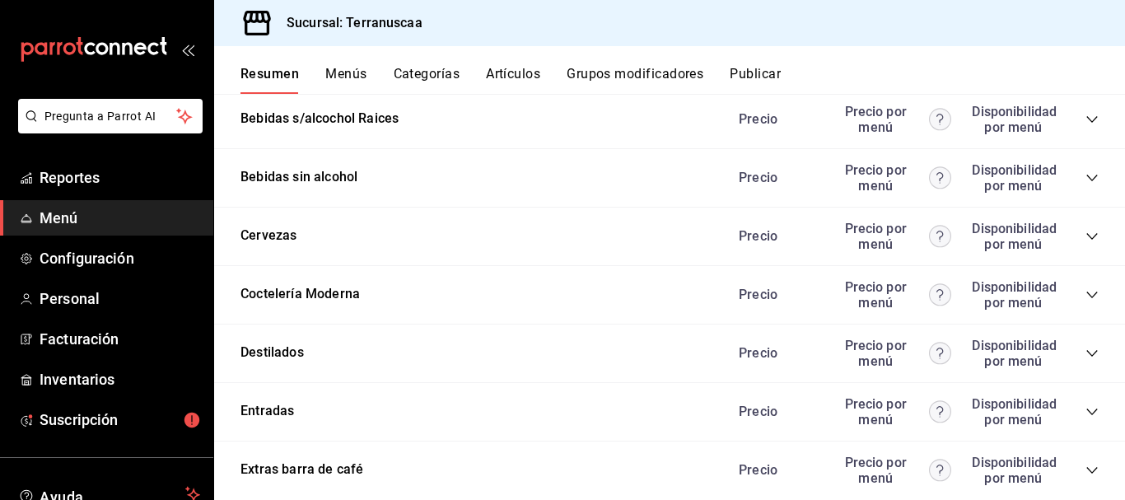
scroll to position [446, 0]
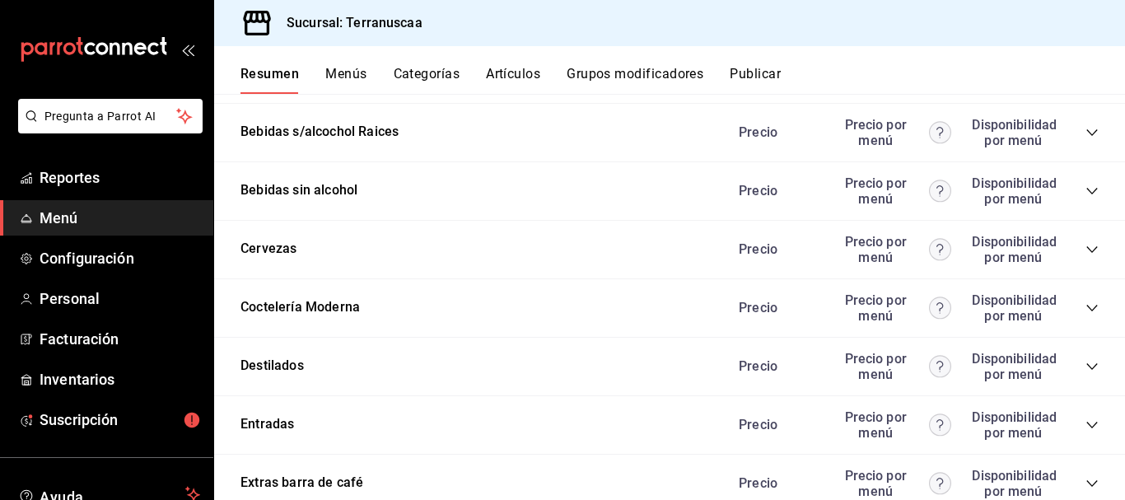
click at [1085, 187] on icon "collapse-category-row" at bounding box center [1091, 190] width 13 height 13
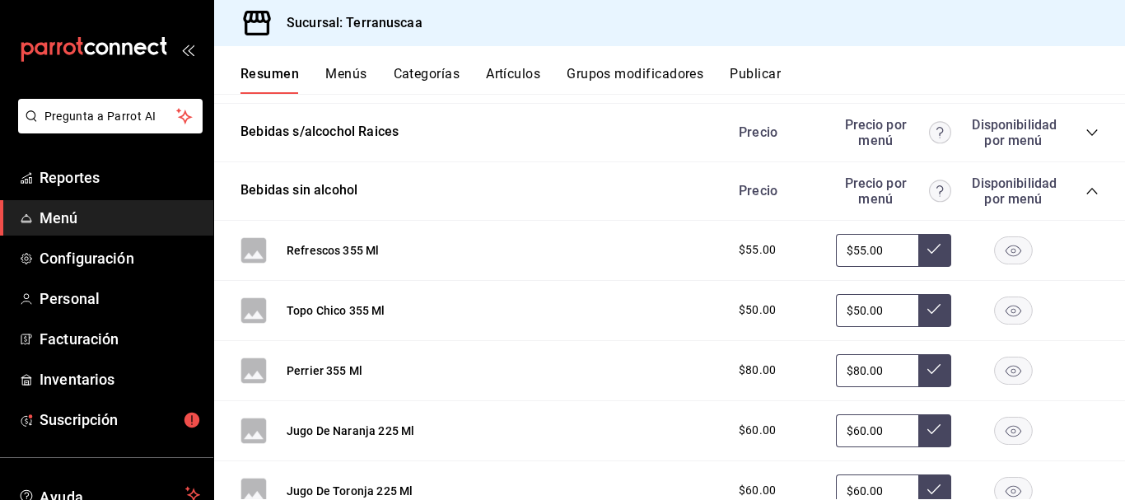
scroll to position [528, 0]
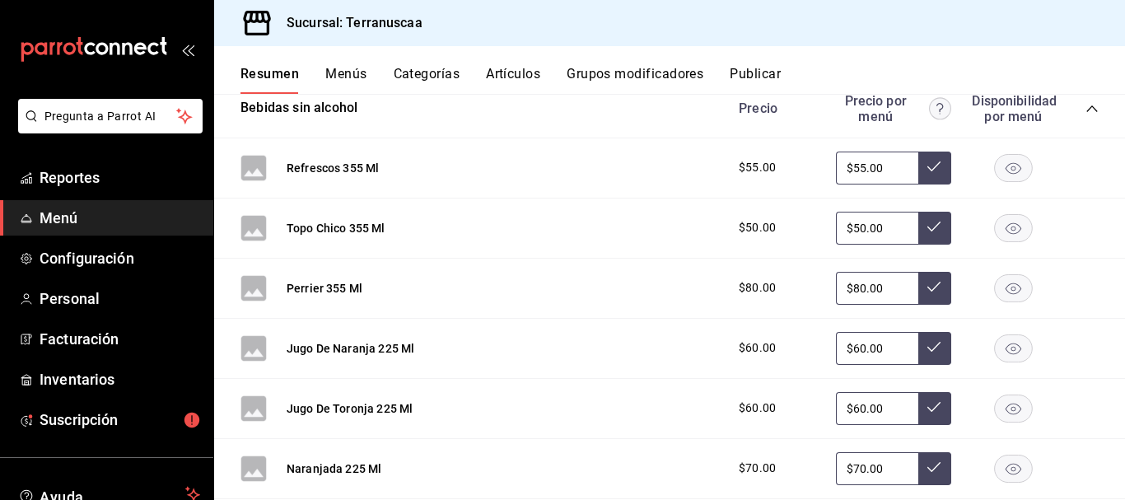
drag, startPoint x: 881, startPoint y: 170, endPoint x: 584, endPoint y: 164, distance: 297.4
click at [584, 164] on div "Refrescos 355 Ml $55.00 $55.00" at bounding box center [669, 168] width 911 height 60
click at [647, 194] on div "Refrescos 355 Ml $55.00 $55.00" at bounding box center [669, 168] width 911 height 60
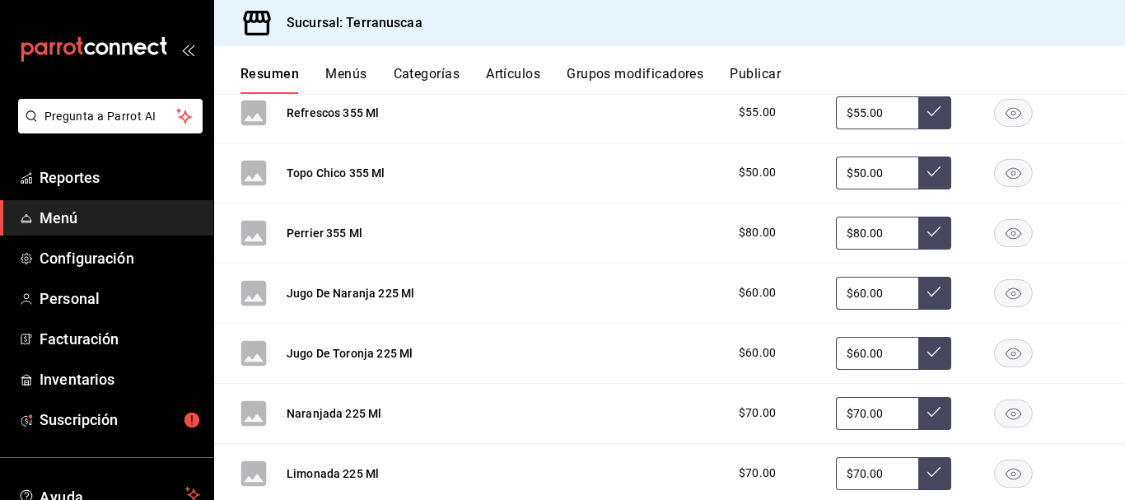
scroll to position [610, 0]
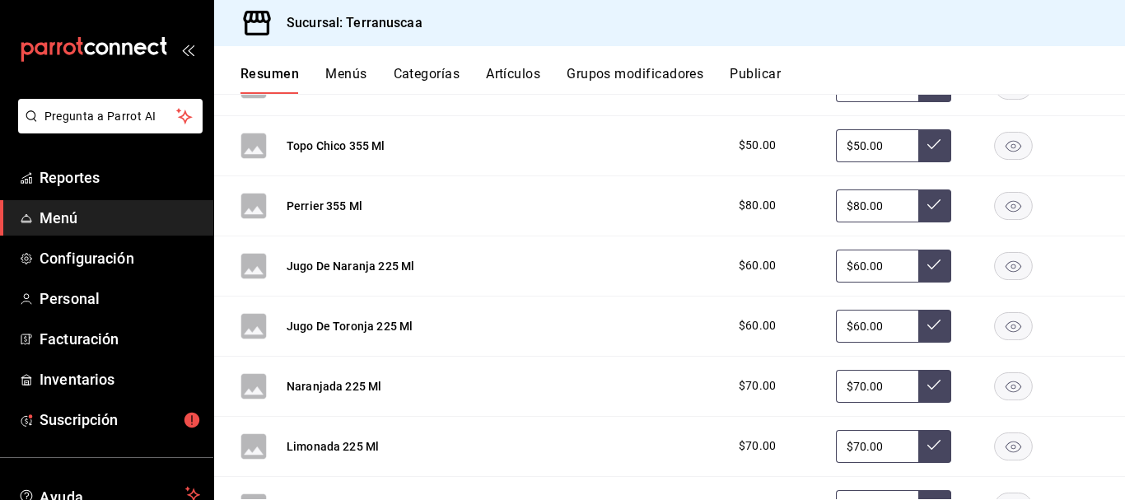
drag, startPoint x: 875, startPoint y: 150, endPoint x: 753, endPoint y: 142, distance: 122.2
click at [767, 142] on div "$50.00 $50.00" at bounding box center [910, 145] width 376 height 33
type input "$45.00"
click at [927, 147] on icon at bounding box center [933, 144] width 13 height 13
drag, startPoint x: 879, startPoint y: 207, endPoint x: 768, endPoint y: 207, distance: 110.4
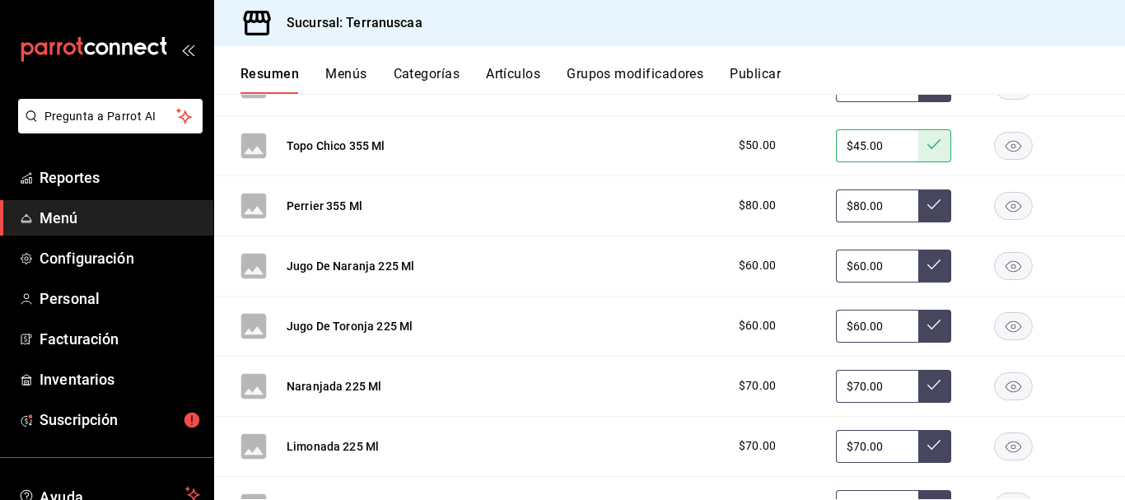
click at [800, 207] on div "$80.00 $80.00" at bounding box center [910, 205] width 376 height 33
type input "$75.00"
click at [918, 202] on button at bounding box center [934, 205] width 33 height 33
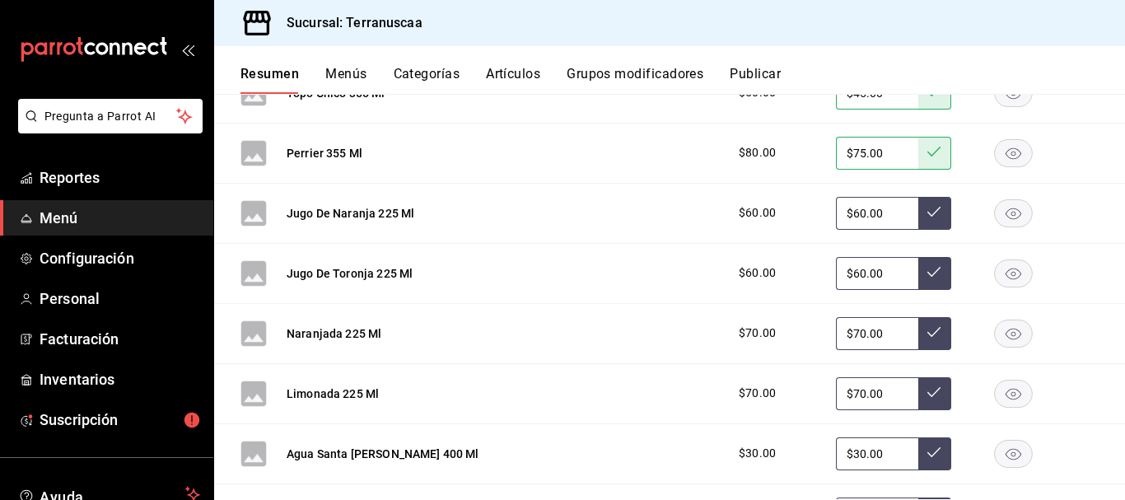
scroll to position [693, 0]
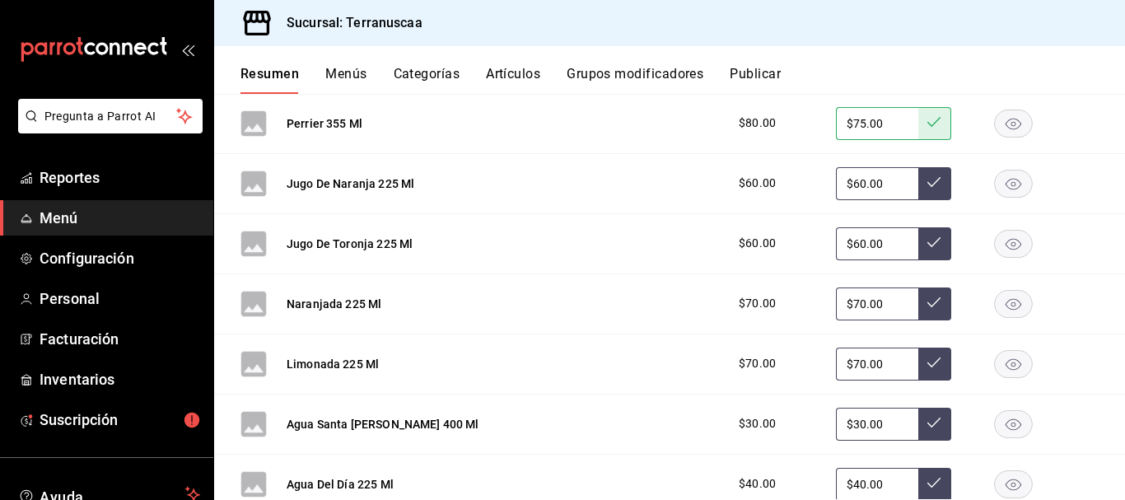
drag, startPoint x: 880, startPoint y: 179, endPoint x: 613, endPoint y: 169, distance: 267.0
click at [619, 170] on div "Jugo De Naranja 225 Ml $60.00 $60.00" at bounding box center [669, 184] width 911 height 60
type input "$55.00"
click at [927, 189] on icon at bounding box center [933, 181] width 13 height 13
click at [570, 249] on div "Jugo De Toronja 225 Ml $60.00 $60.00" at bounding box center [669, 244] width 911 height 60
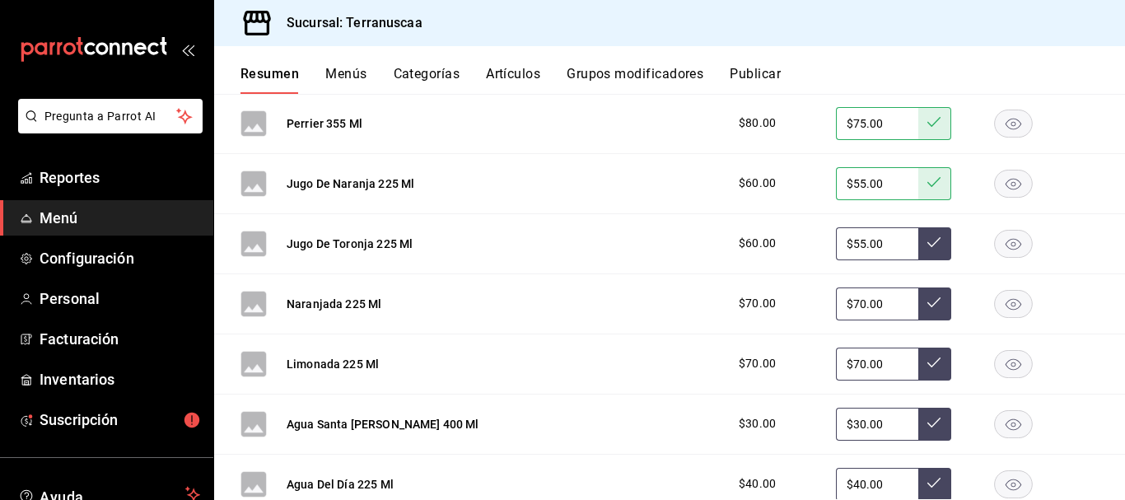
type input "$55.00"
click at [918, 240] on button at bounding box center [934, 243] width 33 height 33
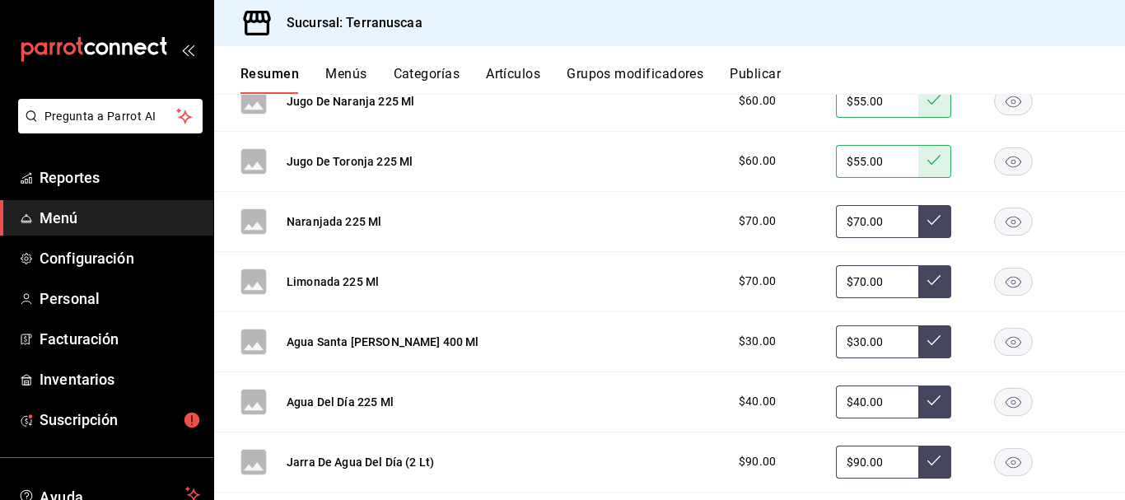
drag, startPoint x: 879, startPoint y: 226, endPoint x: 626, endPoint y: 212, distance: 253.2
click at [626, 212] on div "Naranjada 225 Ml $70.00 $70.00" at bounding box center [669, 222] width 911 height 60
type input "$65.00"
click at [918, 223] on button at bounding box center [934, 221] width 33 height 33
drag, startPoint x: 889, startPoint y: 275, endPoint x: 436, endPoint y: 302, distance: 454.6
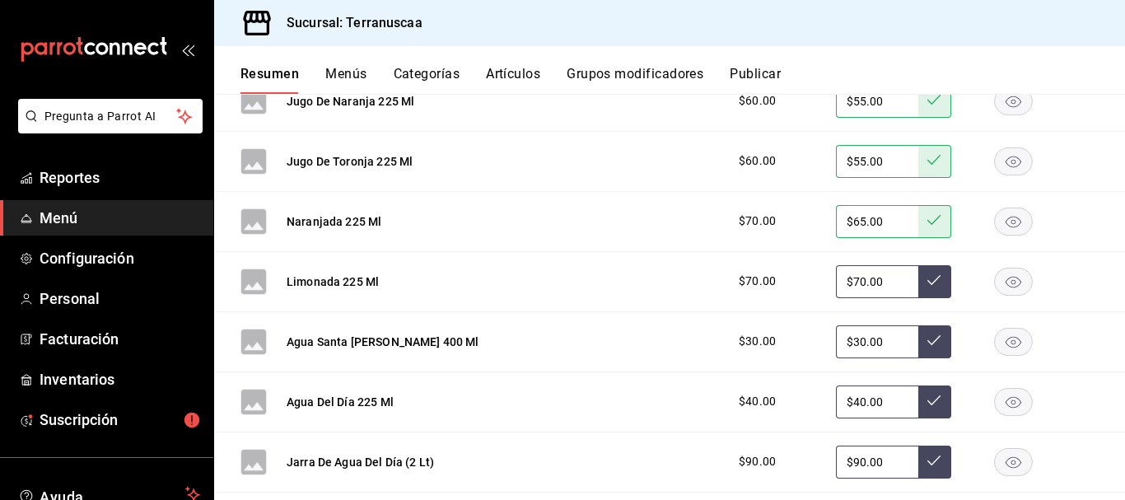
click at [436, 302] on div "Limonada 225 Ml $70.00 $70.00" at bounding box center [669, 282] width 911 height 60
type input "$65.00"
click at [927, 283] on icon at bounding box center [933, 279] width 13 height 13
drag, startPoint x: 890, startPoint y: 341, endPoint x: 427, endPoint y: 344, distance: 463.7
click at [700, 352] on div "Agua Santa María 400 Ml $30.00 $30.00" at bounding box center [669, 342] width 911 height 60
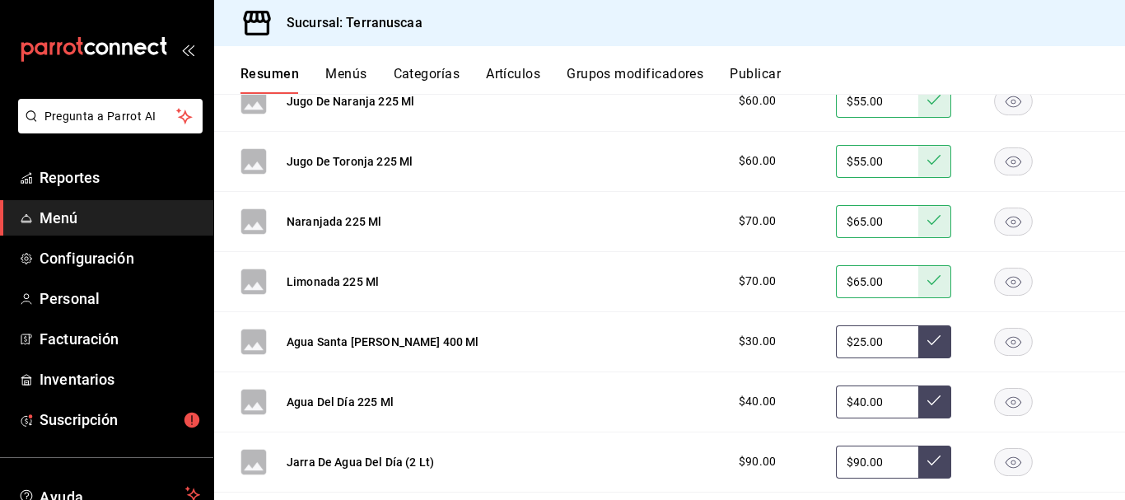
drag, startPoint x: 950, startPoint y: 341, endPoint x: 921, endPoint y: 339, distance: 28.9
click at [945, 339] on div "$30.00 $25.00" at bounding box center [910, 341] width 376 height 33
click at [927, 338] on icon at bounding box center [933, 340] width 13 height 13
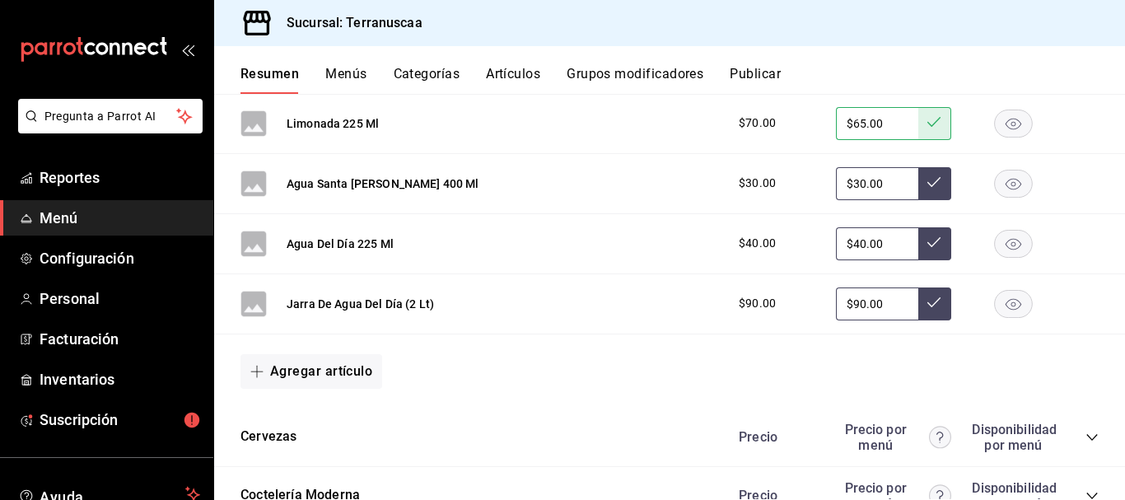
scroll to position [940, 0]
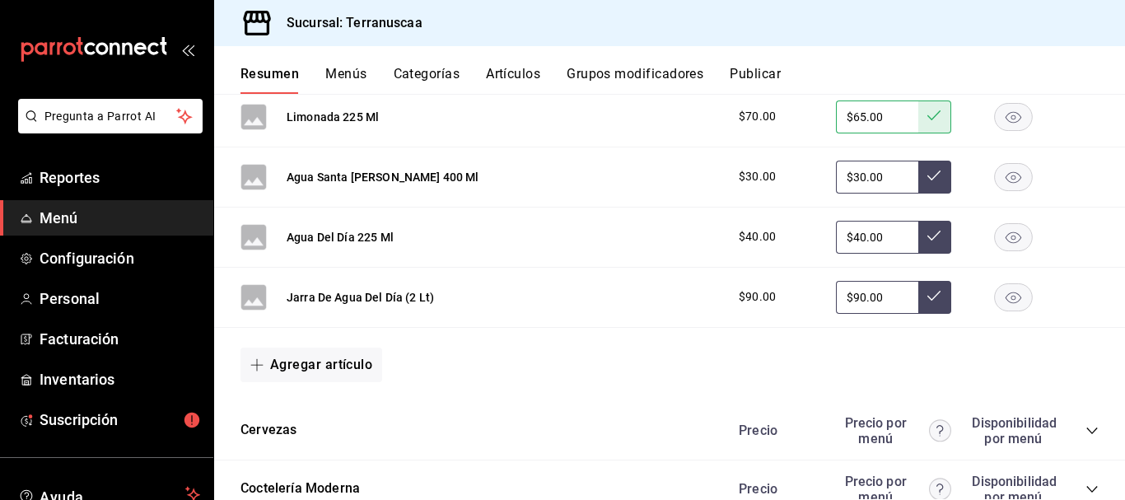
drag, startPoint x: 819, startPoint y: 172, endPoint x: 614, endPoint y: 175, distance: 204.3
click at [632, 174] on div "Agua Santa María 400 Ml $30.00 $30.00" at bounding box center [669, 177] width 911 height 60
type input "$25.00"
click at [929, 180] on button at bounding box center [934, 177] width 33 height 33
drag, startPoint x: 877, startPoint y: 235, endPoint x: 636, endPoint y: 230, distance: 241.4
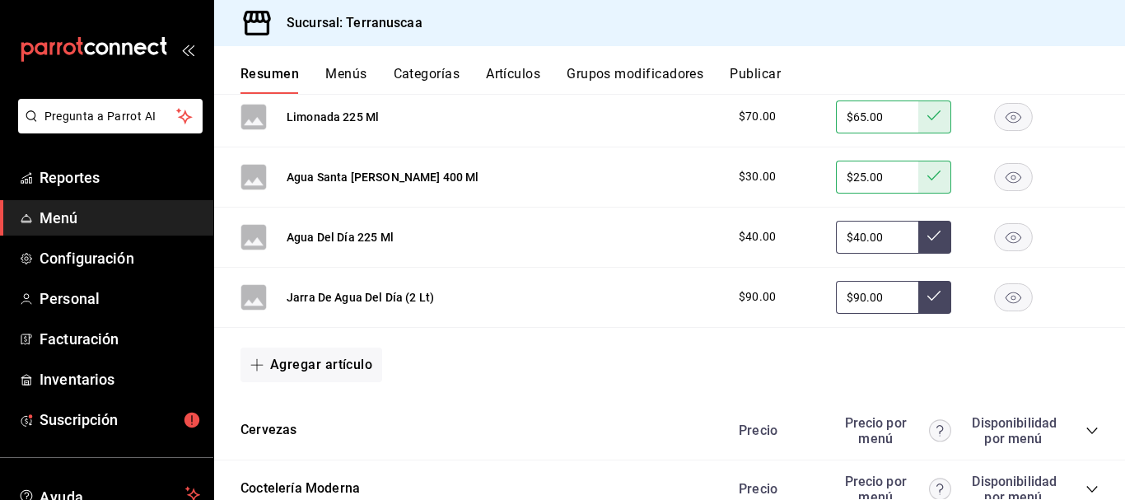
click at [658, 227] on div "Agua Del Día 225 Ml $40.00 $40.00" at bounding box center [669, 238] width 911 height 60
type input "$35.00"
click at [933, 235] on button at bounding box center [934, 237] width 33 height 33
drag, startPoint x: 882, startPoint y: 295, endPoint x: 464, endPoint y: 277, distance: 417.9
click at [474, 278] on div "Jarra De Agua Del Día (2 Lt) $90.00 $90.00" at bounding box center [669, 298] width 911 height 60
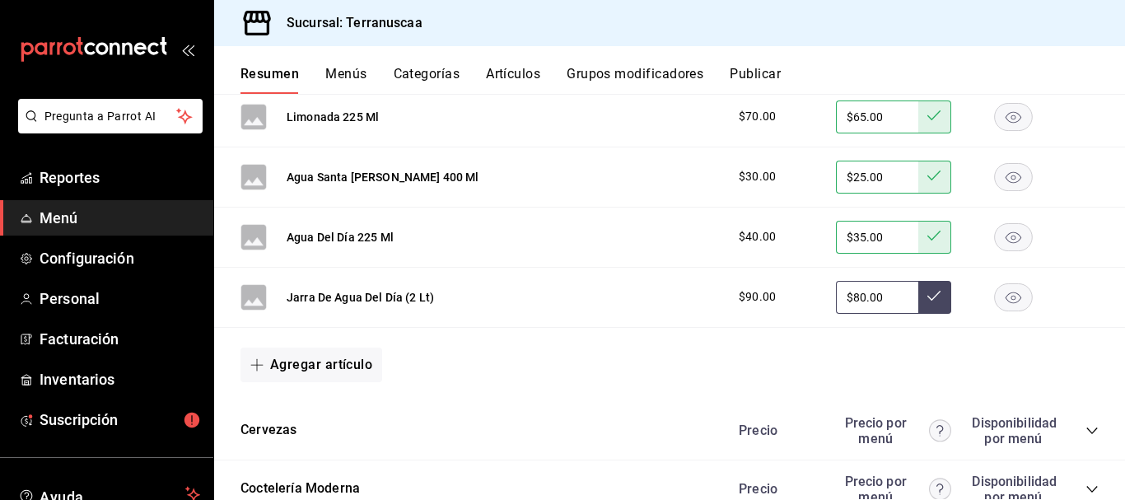
type input "$80.00"
click at [927, 301] on icon at bounding box center [933, 295] width 13 height 13
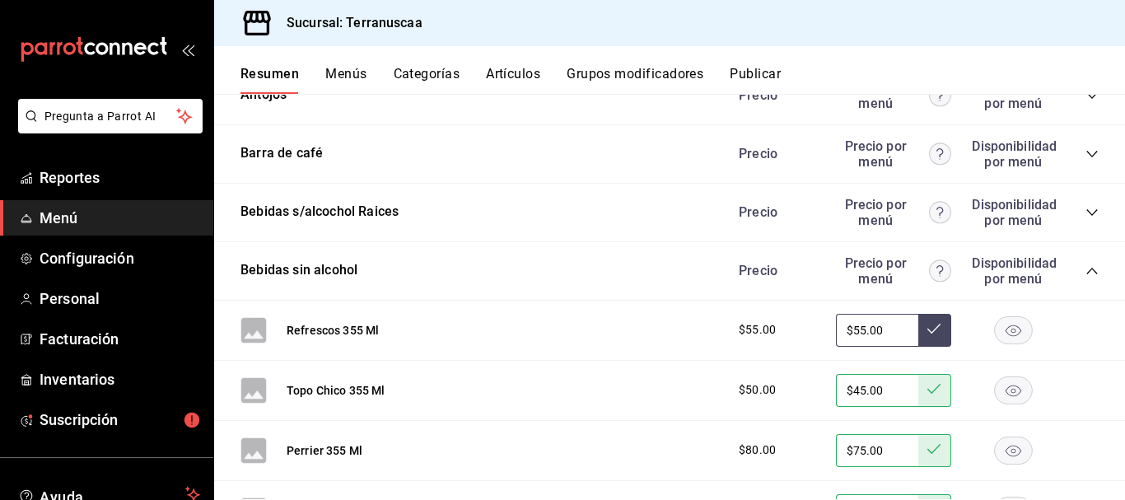
scroll to position [281, 0]
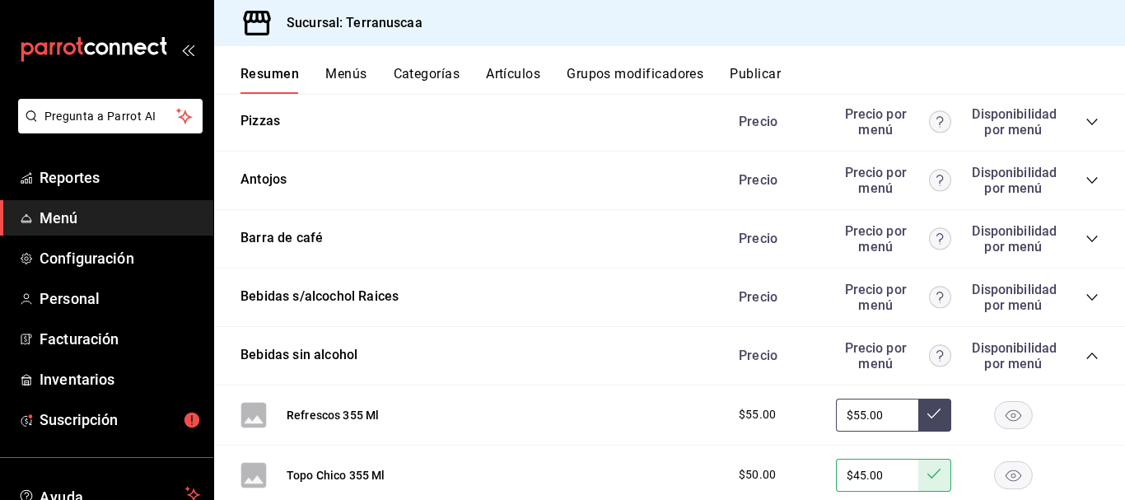
click at [1085, 350] on icon "collapse-category-row" at bounding box center [1091, 355] width 13 height 13
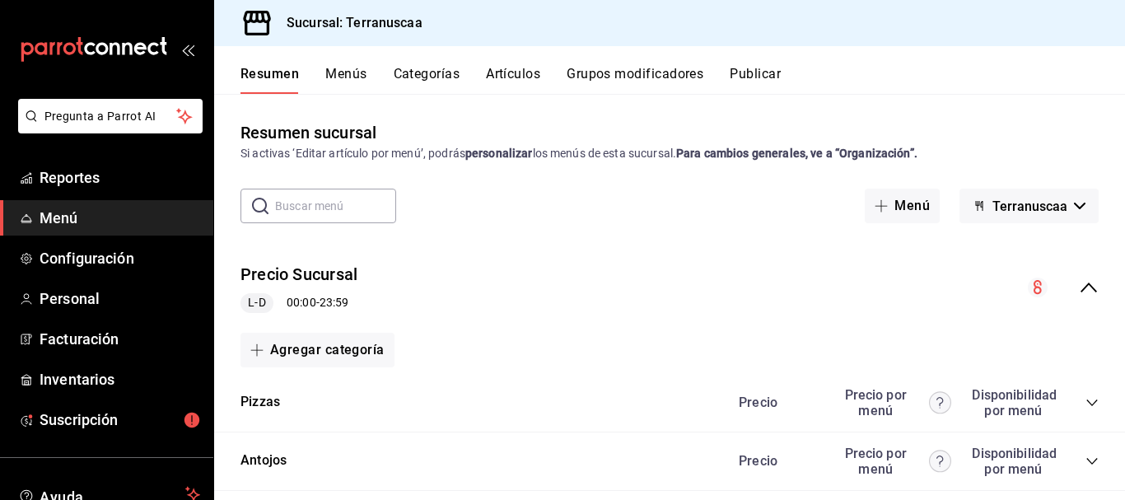
scroll to position [165, 0]
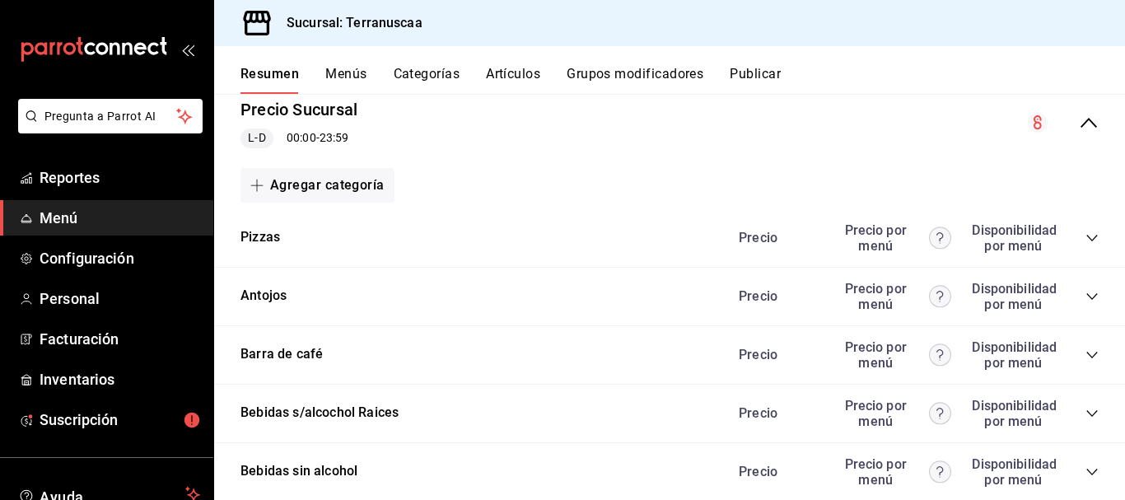
click at [1085, 355] on icon "collapse-category-row" at bounding box center [1091, 354] width 13 height 13
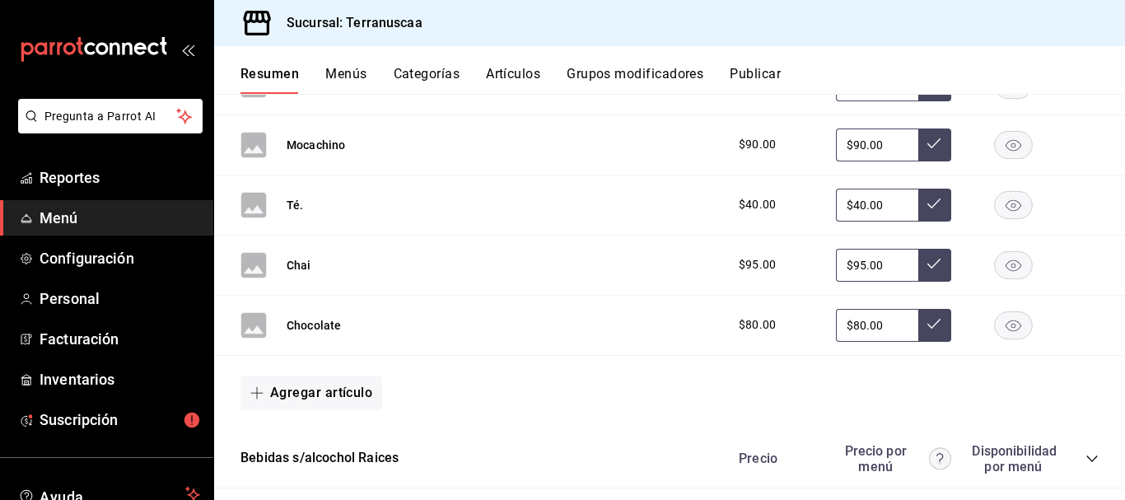
scroll to position [824, 0]
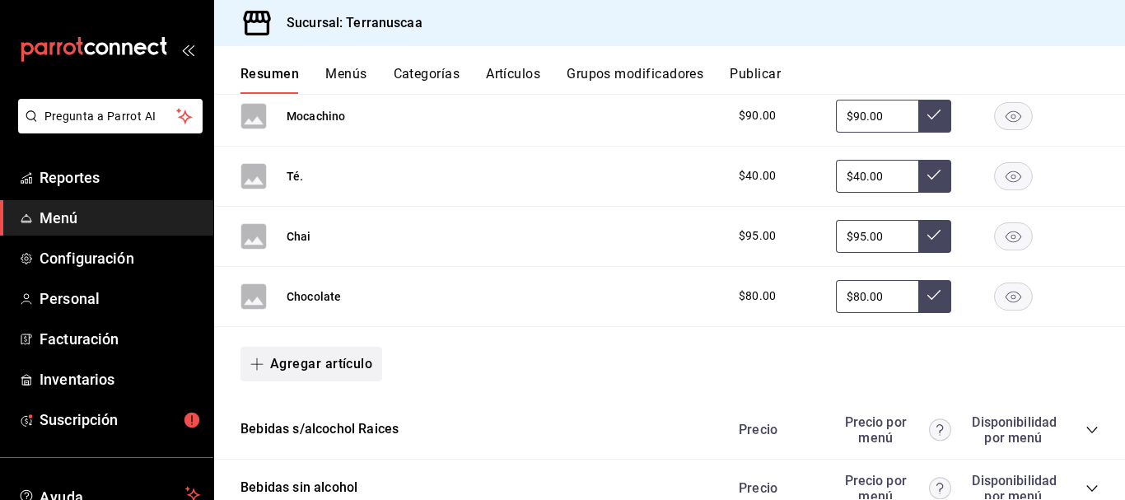
click at [281, 364] on button "Agregar artículo" at bounding box center [311, 364] width 142 height 35
click at [287, 442] on li "Artículo nuevo" at bounding box center [304, 448] width 129 height 40
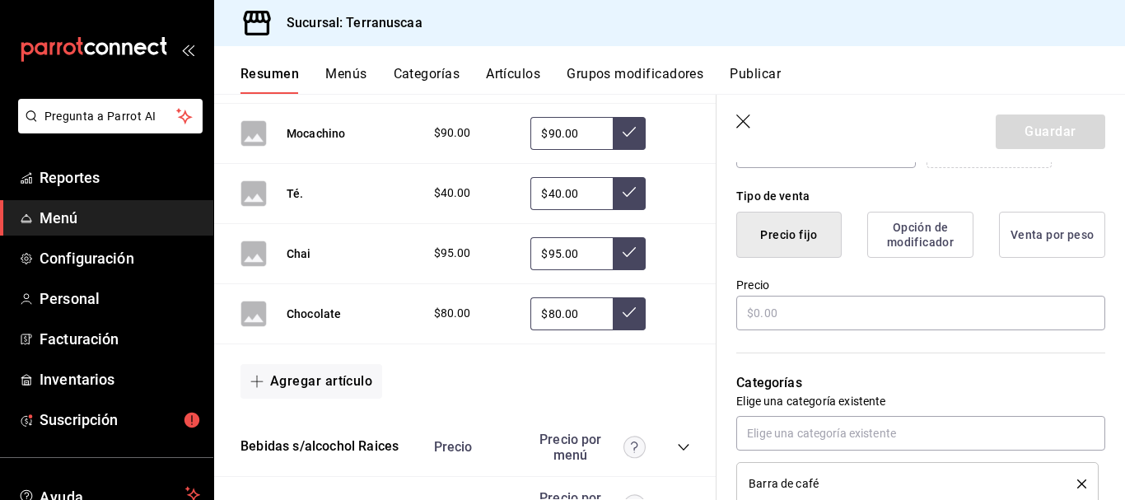
scroll to position [412, 0]
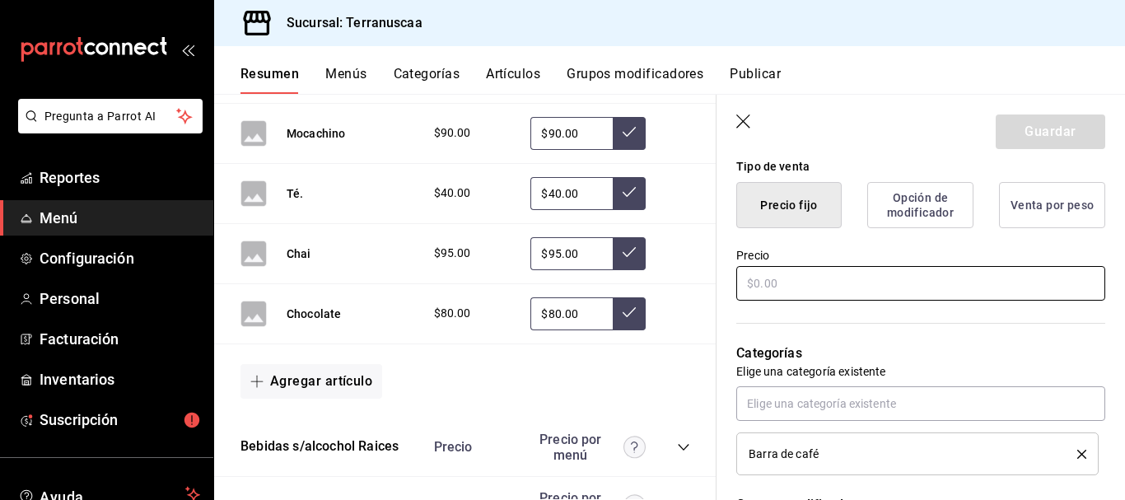
type input "Matcha"
click at [796, 275] on input "text" at bounding box center [920, 283] width 369 height 35
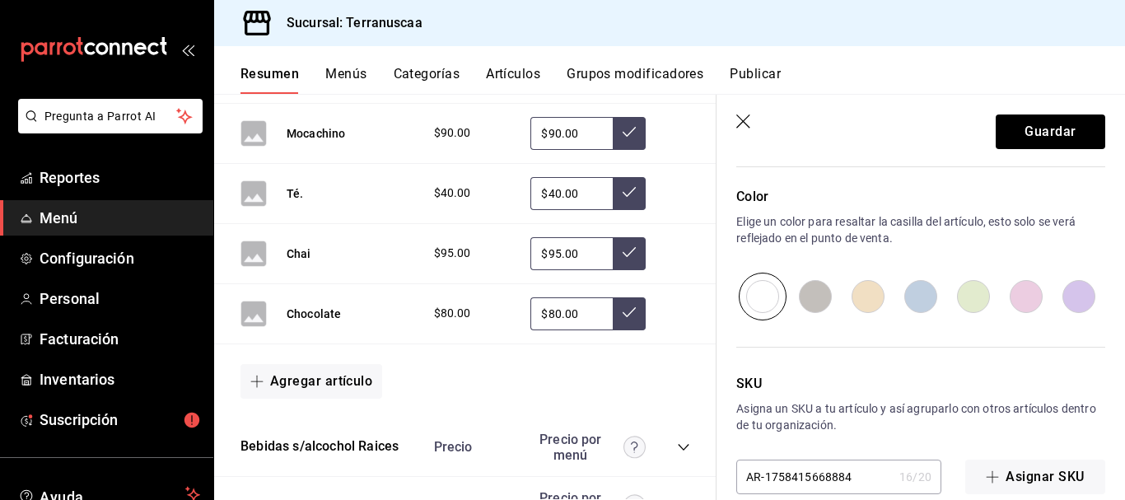
scroll to position [871, 0]
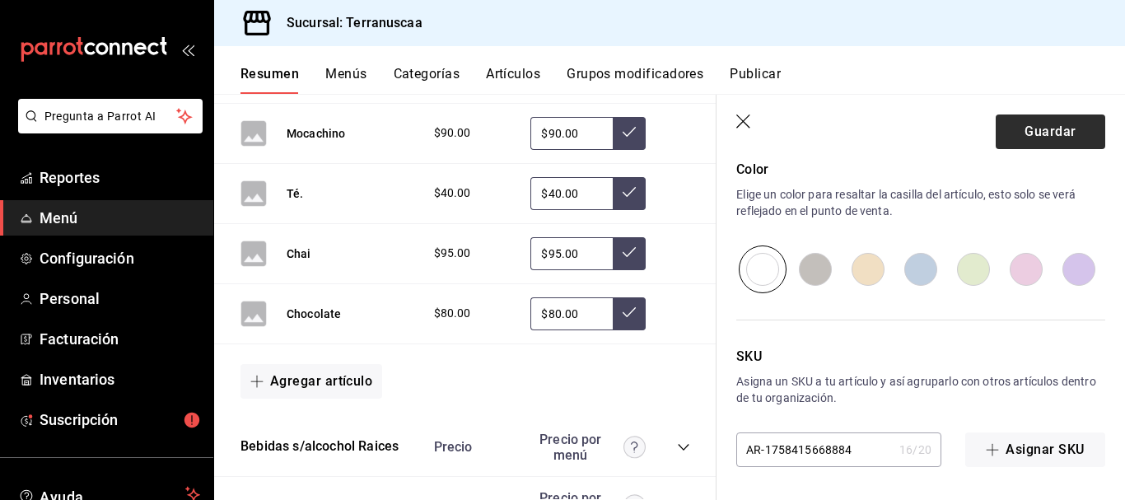
type input "$95.00"
click at [1034, 130] on button "Guardar" at bounding box center [1051, 131] width 110 height 35
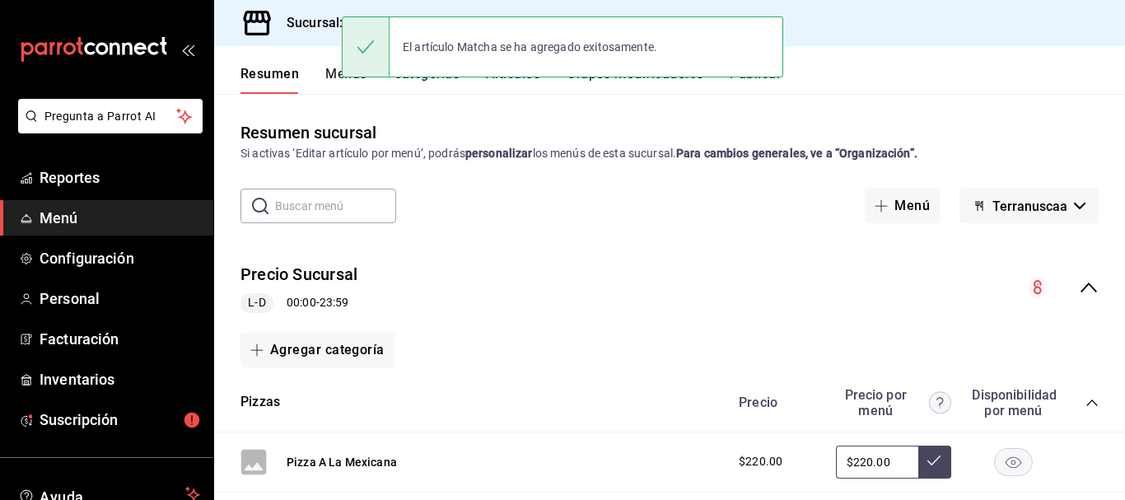
click at [588, 166] on div "Resumen sucursal Si activas ‘Editar artículo por menú’, podrás personalizar los…" at bounding box center [669, 309] width 911 height 379
click at [516, 80] on div "El artículo Matcha se ha agregado exitosamente." at bounding box center [562, 47] width 441 height 71
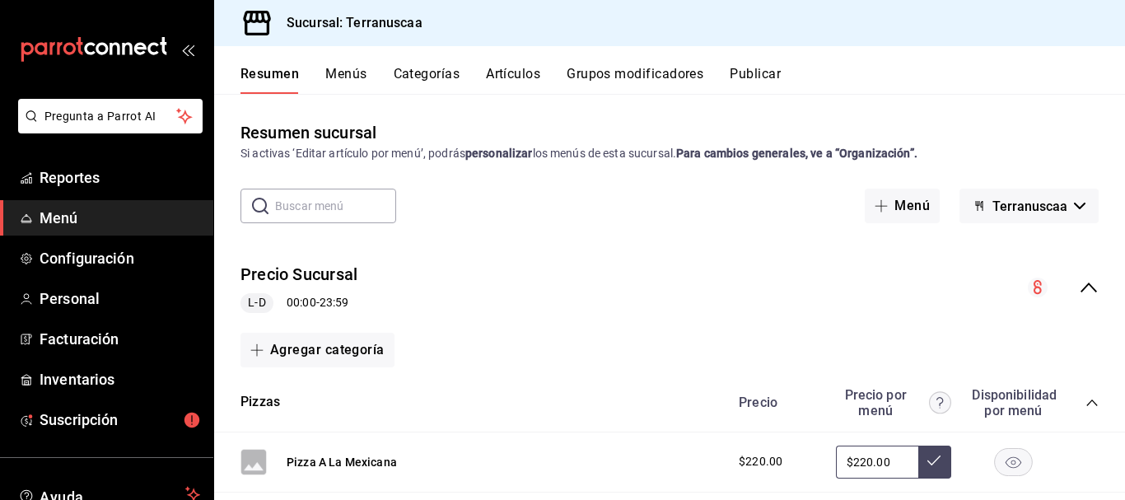
click at [508, 72] on button "Artículos" at bounding box center [513, 80] width 54 height 28
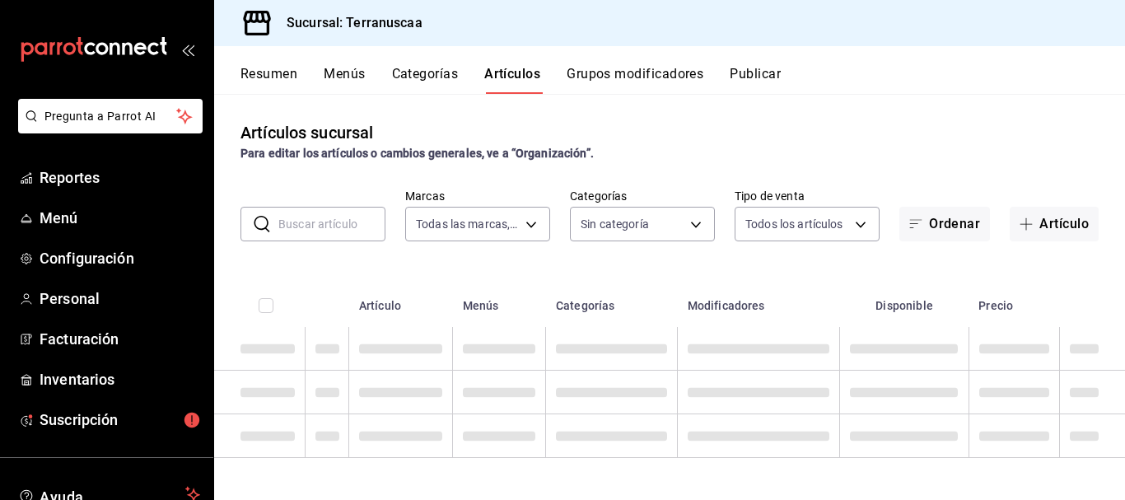
type input "7476e3e2-d244-4597-b12d-b3b71ed1ec9f"
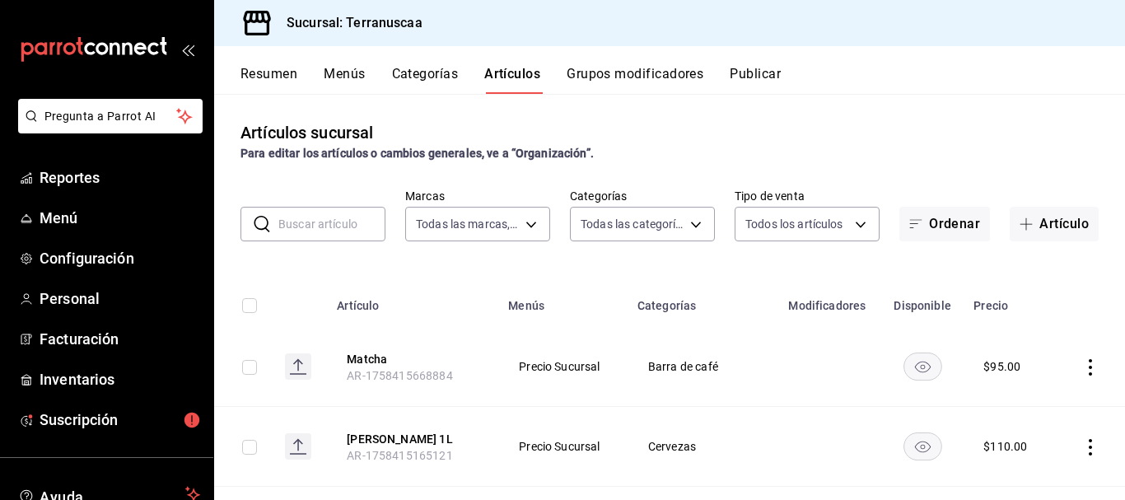
type input "d88445c6-7d5c-4f81-b724-46a463f71153,7dc682ef-6bf6-4a13-ae40-ffe98c4fc492,06438…"
click at [289, 231] on input "text" at bounding box center [331, 224] width 107 height 33
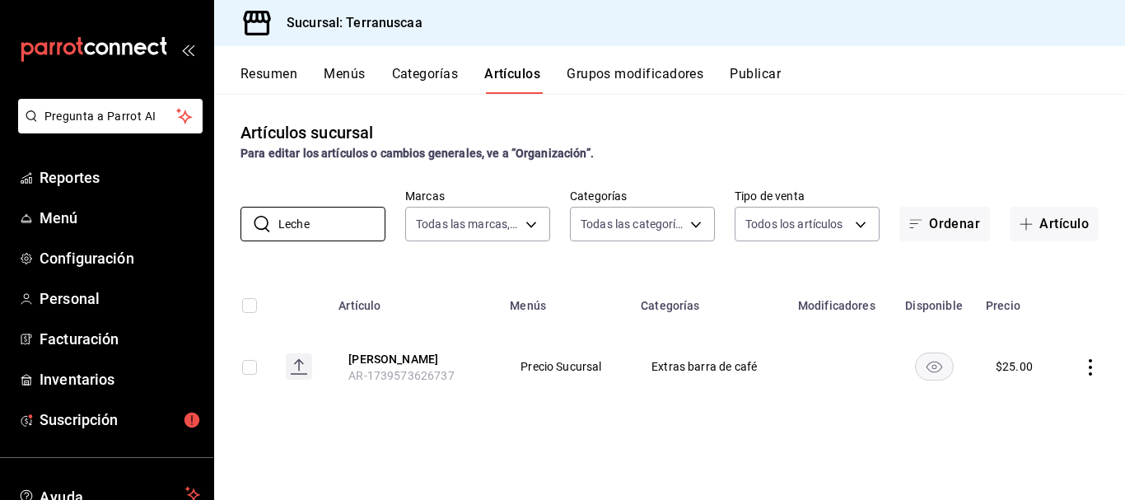
type input "Leche"
click at [1087, 362] on icon "actions" at bounding box center [1090, 367] width 16 height 16
click at [1043, 388] on span "Editar" at bounding box center [1041, 388] width 43 height 17
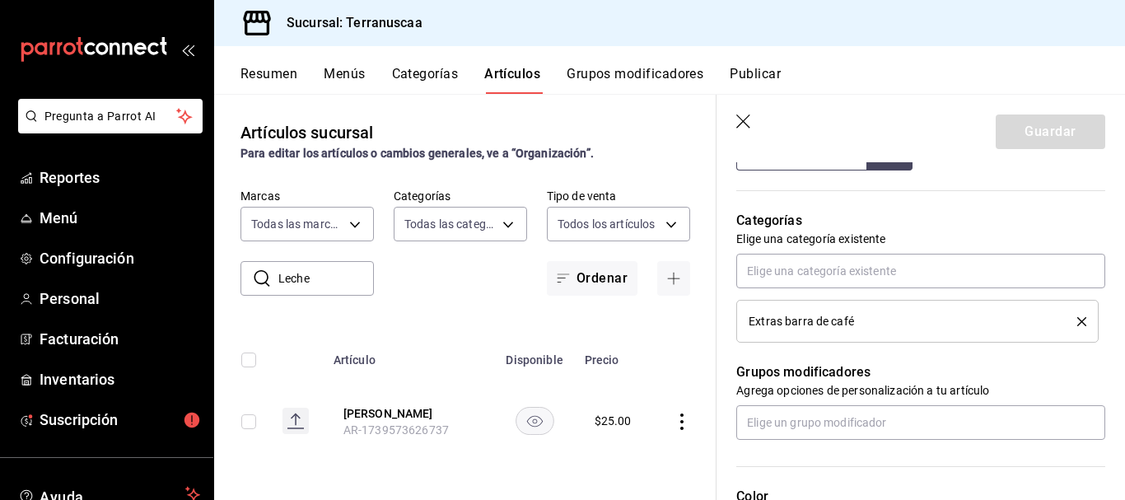
scroll to position [659, 0]
click at [1066, 320] on button "delete" at bounding box center [1076, 320] width 21 height 9
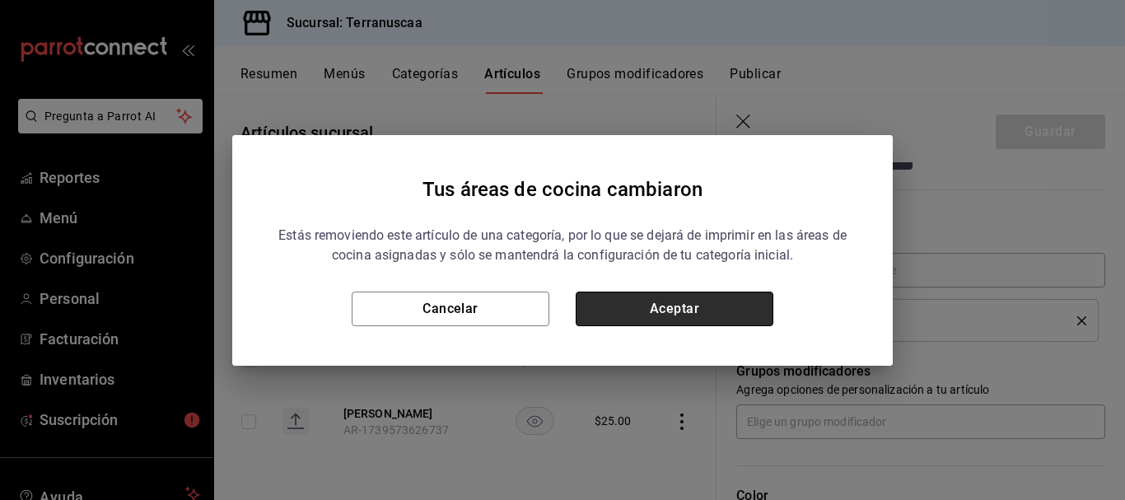
click at [611, 296] on button "Aceptar" at bounding box center [675, 309] width 198 height 35
type textarea "x"
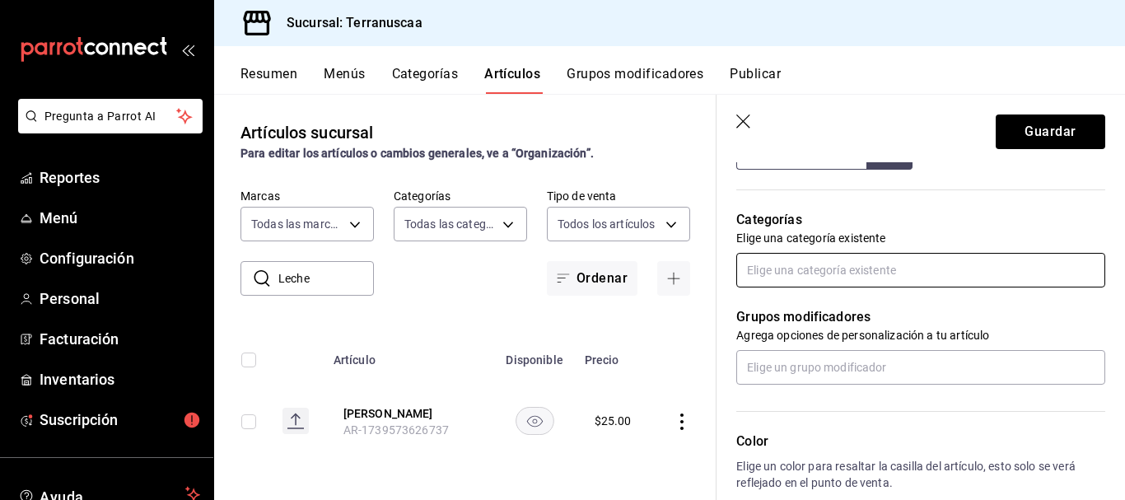
click at [768, 276] on input "text" at bounding box center [920, 270] width 369 height 35
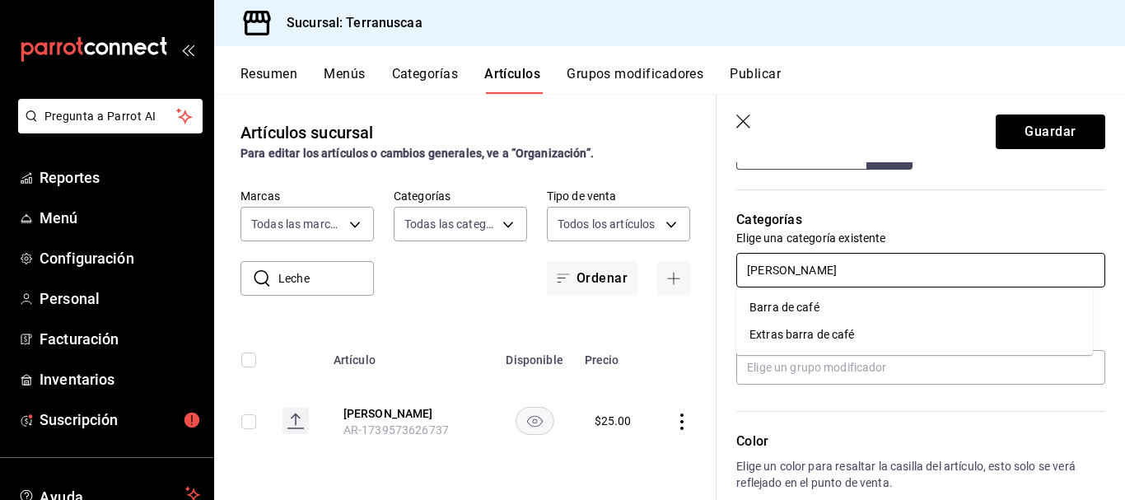
type input "Barra"
click at [787, 305] on li "Barra de café" at bounding box center [914, 307] width 357 height 27
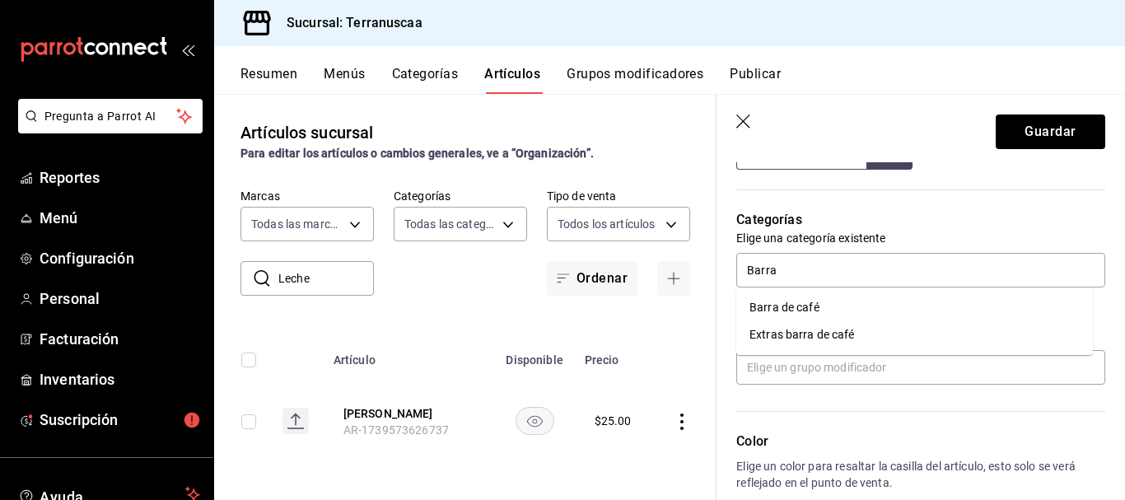
type textarea "x"
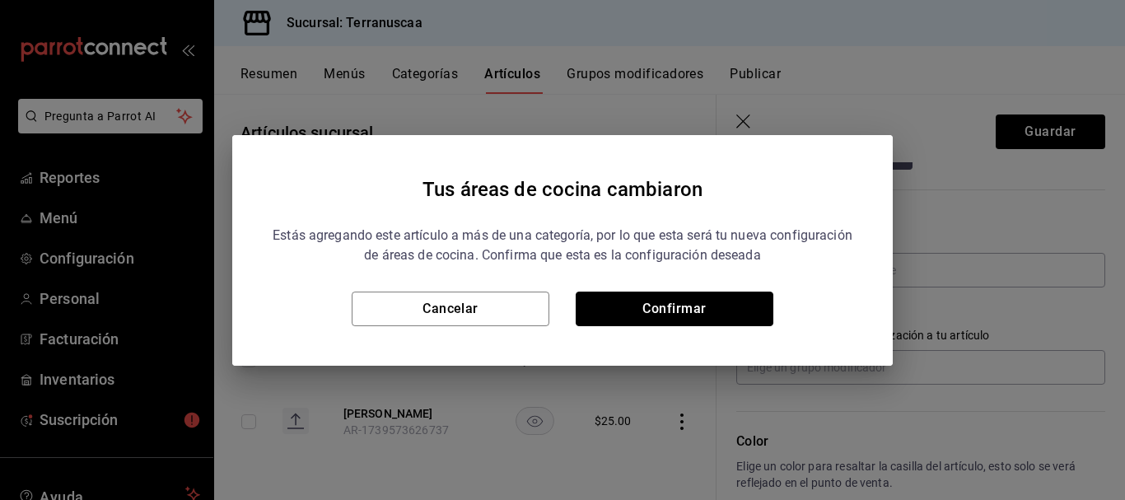
click at [728, 319] on button "Confirmar" at bounding box center [675, 309] width 198 height 35
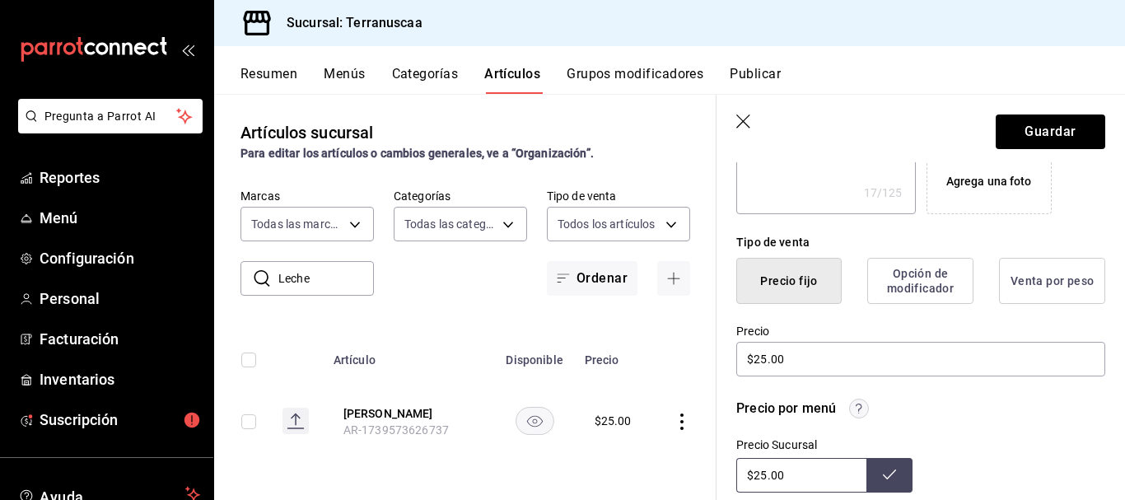
scroll to position [326, 0]
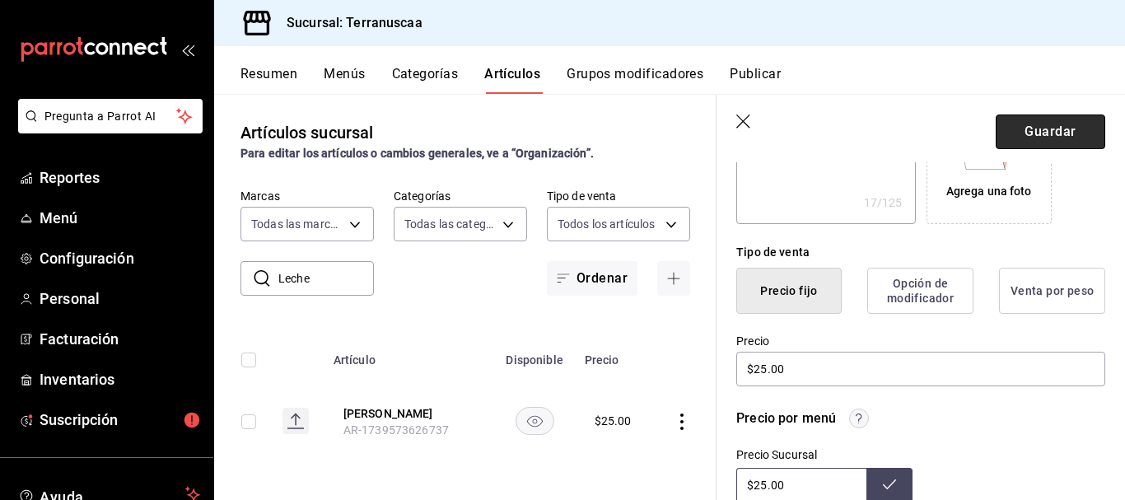
click at [1017, 119] on button "Guardar" at bounding box center [1051, 131] width 110 height 35
type textarea "x"
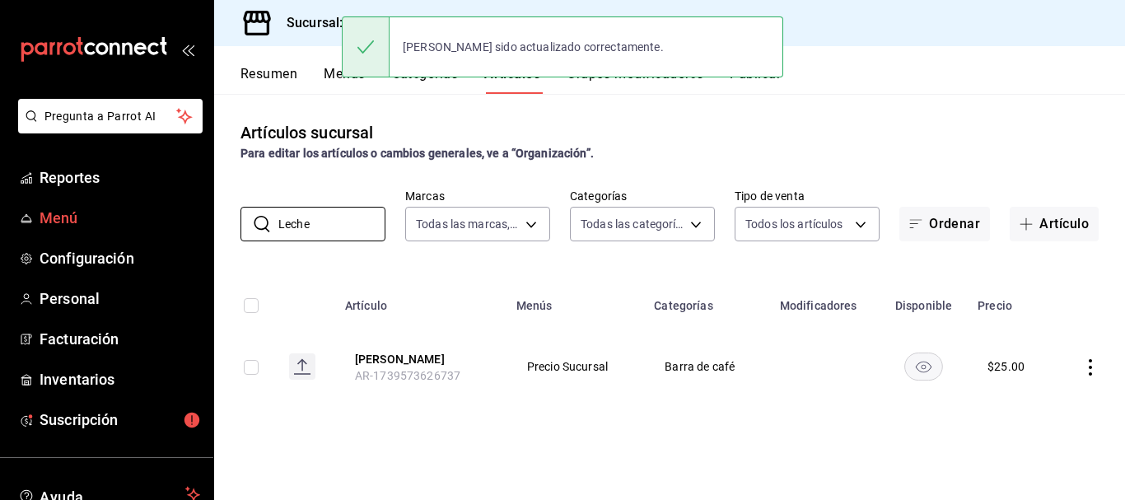
drag, startPoint x: 333, startPoint y: 231, endPoint x: 0, endPoint y: 229, distance: 332.7
click at [0, 229] on div "Pregunta a Parrot AI Reportes Menú Configuración Personal Facturación Inventari…" at bounding box center [562, 250] width 1125 height 500
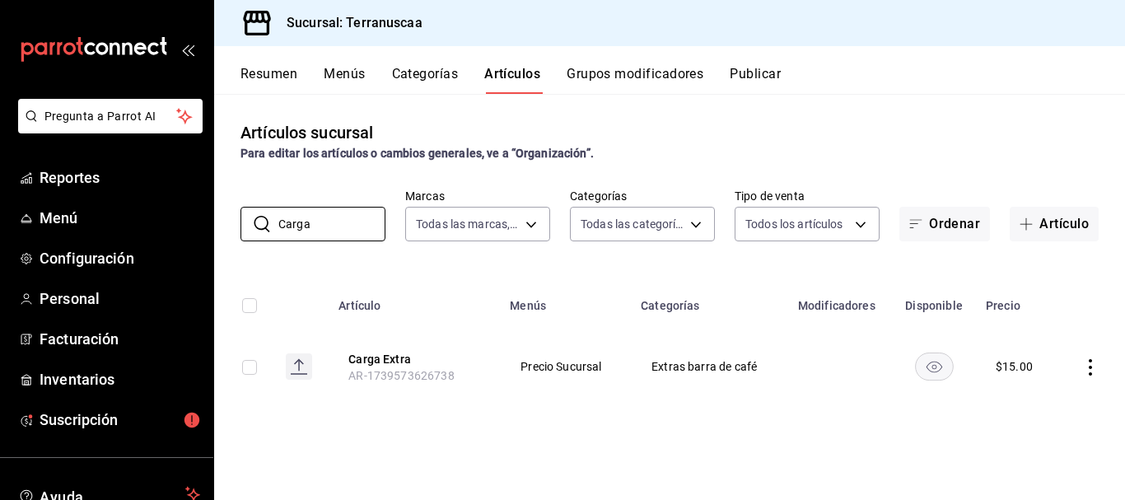
type input "Carga"
click at [1087, 362] on icon "actions" at bounding box center [1090, 367] width 16 height 16
click at [1052, 389] on span "Editar" at bounding box center [1041, 388] width 43 height 17
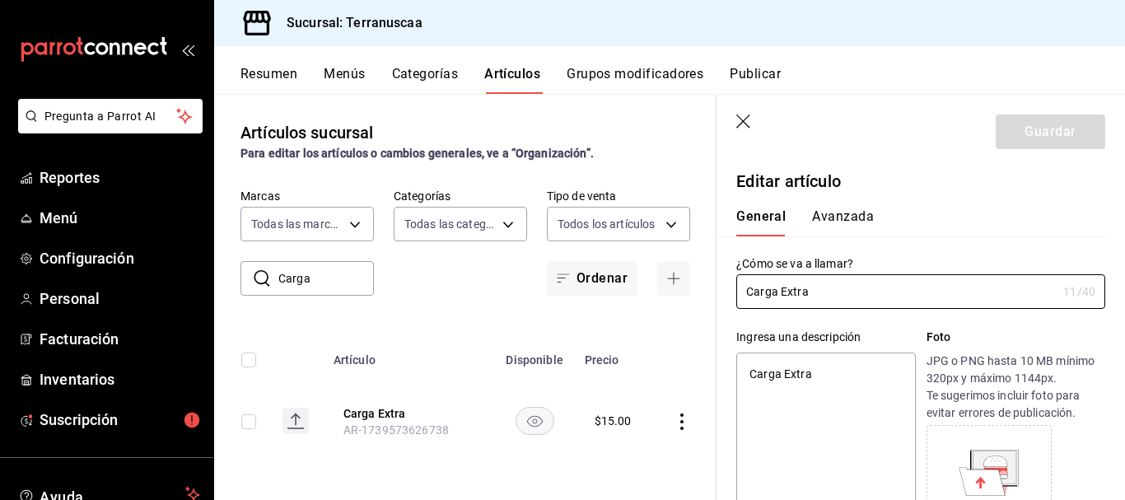
type textarea "x"
type input "$15.00"
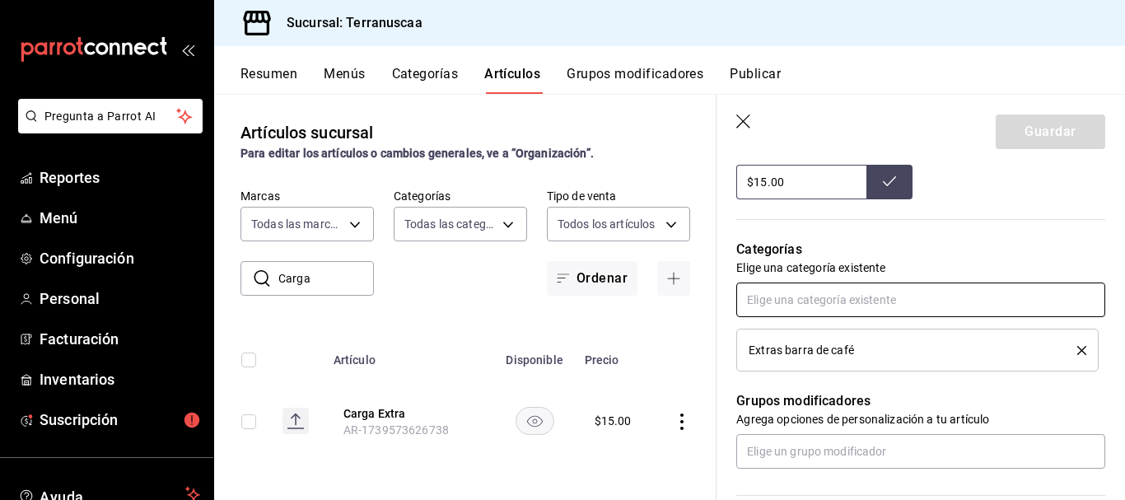
scroll to position [741, 0]
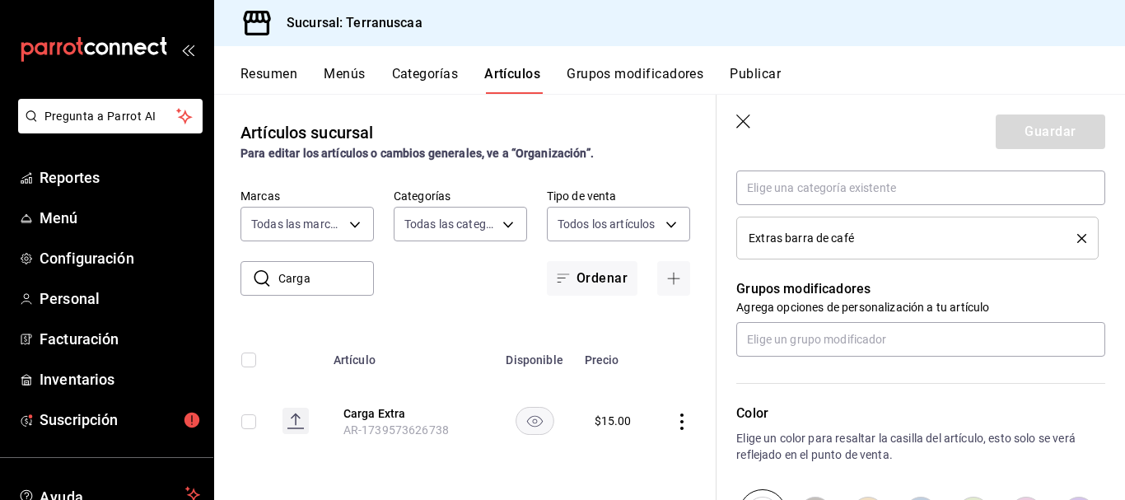
click at [1077, 237] on icon "delete" at bounding box center [1081, 238] width 9 height 9
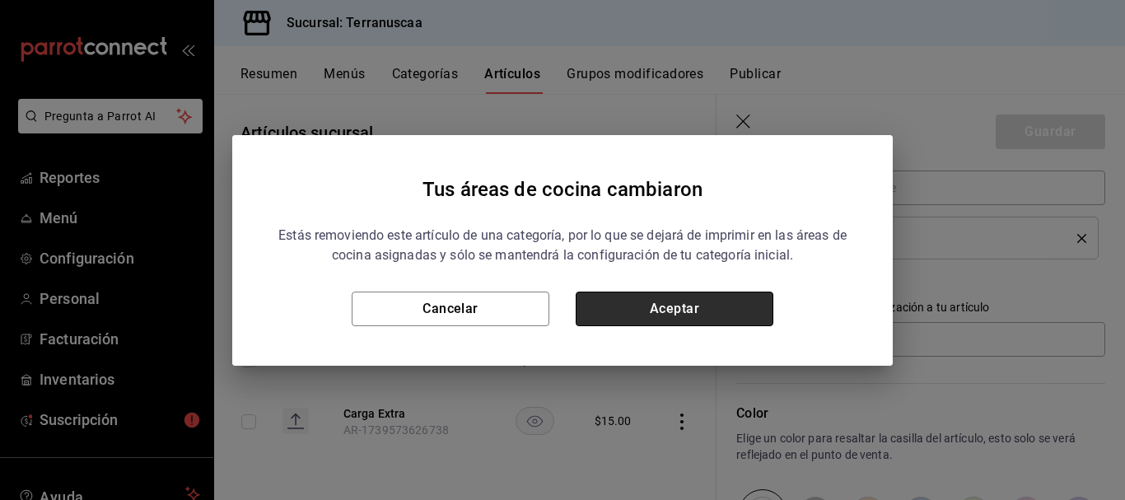
click at [717, 303] on button "Aceptar" at bounding box center [675, 309] width 198 height 35
type textarea "x"
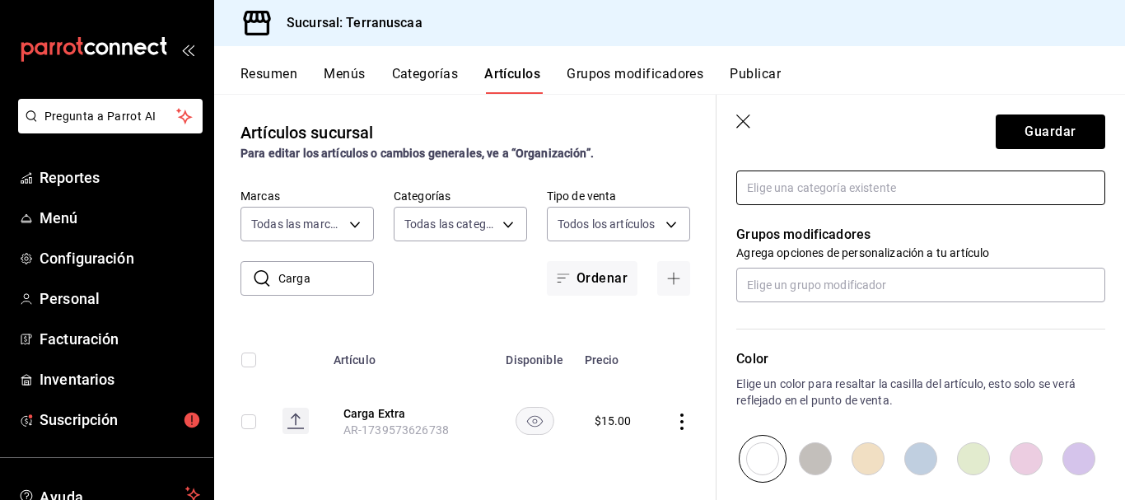
click at [808, 198] on input "text" at bounding box center [920, 187] width 369 height 35
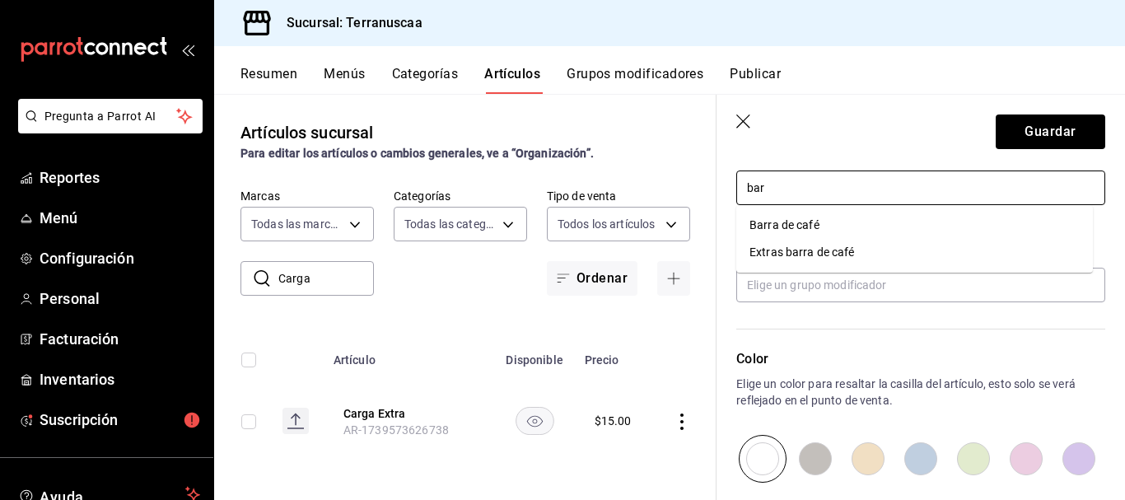
type input "barr"
click at [815, 222] on li "Barra de café" at bounding box center [914, 225] width 357 height 27
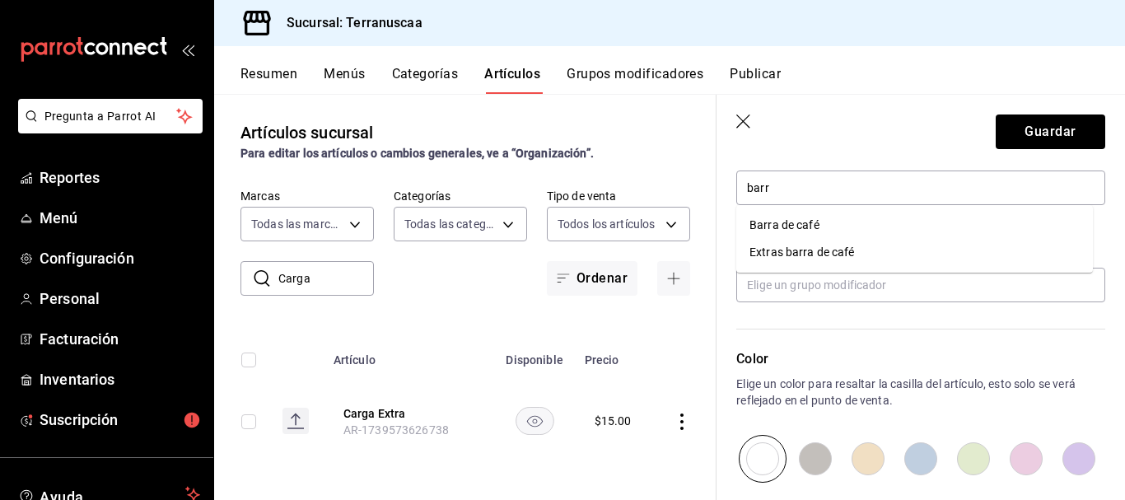
type textarea "x"
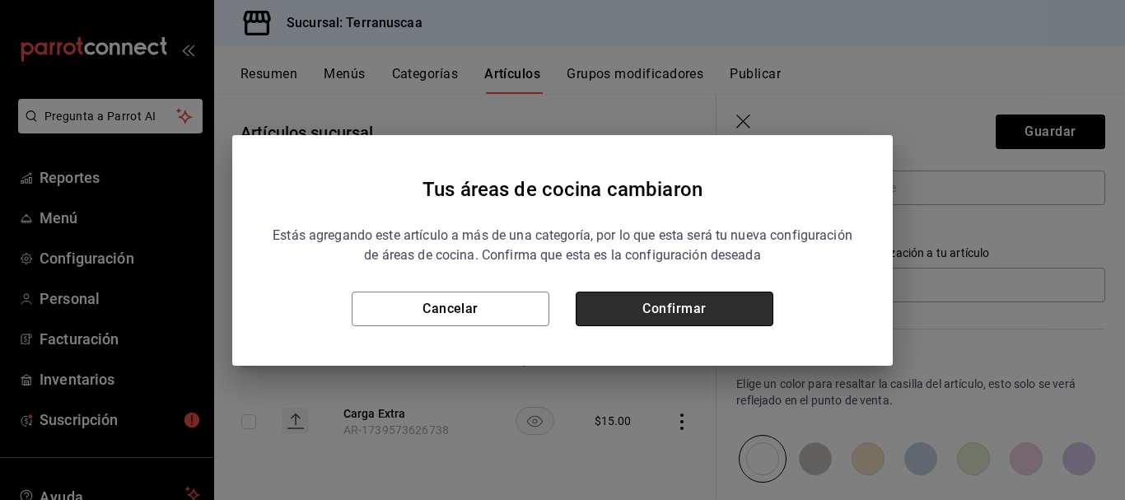
click at [728, 301] on button "Confirmar" at bounding box center [675, 309] width 198 height 35
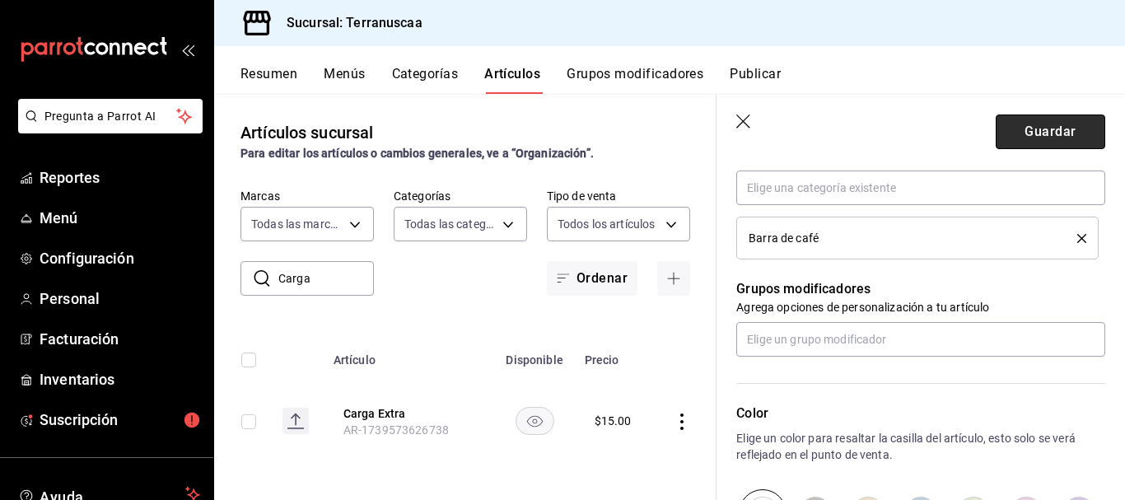
click at [1038, 139] on button "Guardar" at bounding box center [1051, 131] width 110 height 35
type textarea "x"
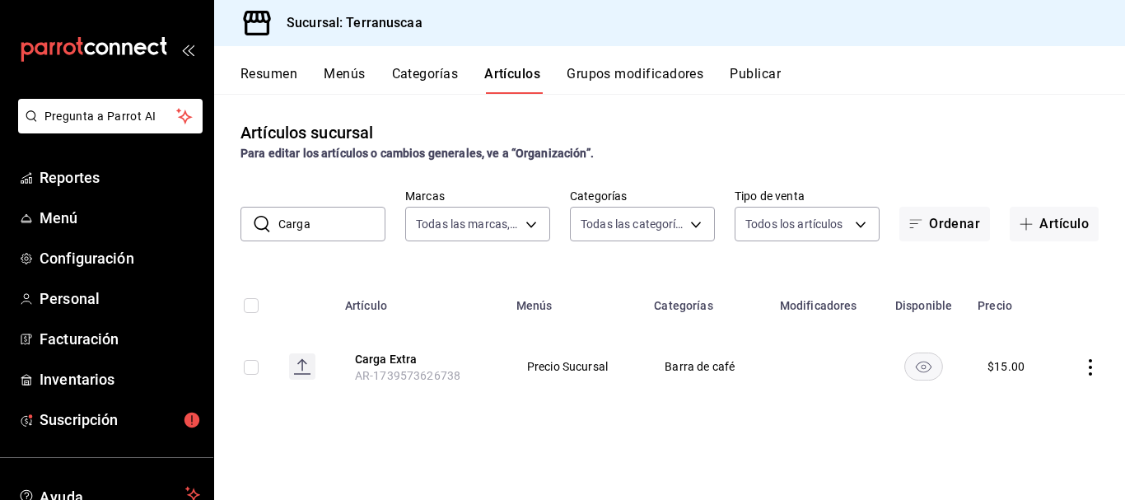
click at [273, 77] on button "Resumen" at bounding box center [268, 80] width 57 height 28
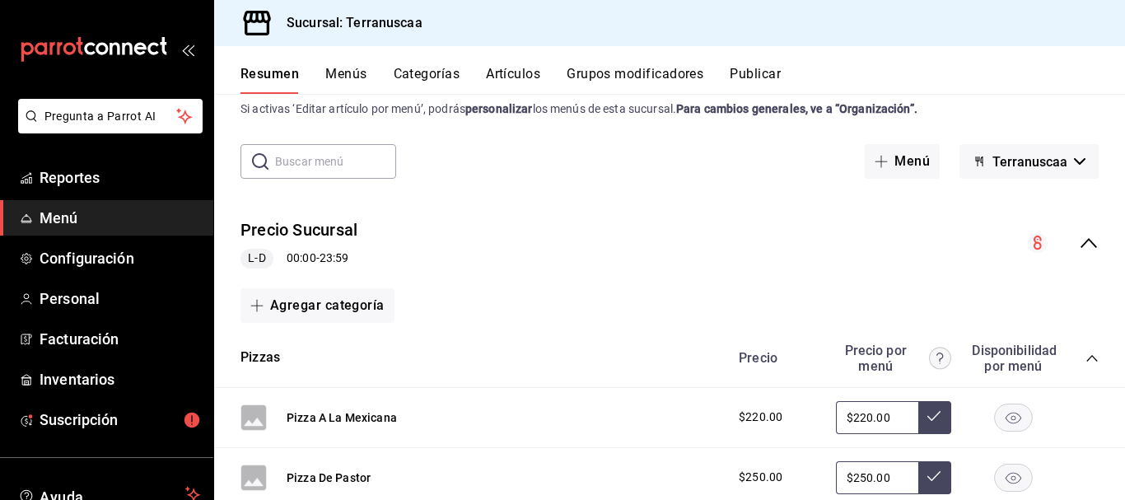
scroll to position [82, 0]
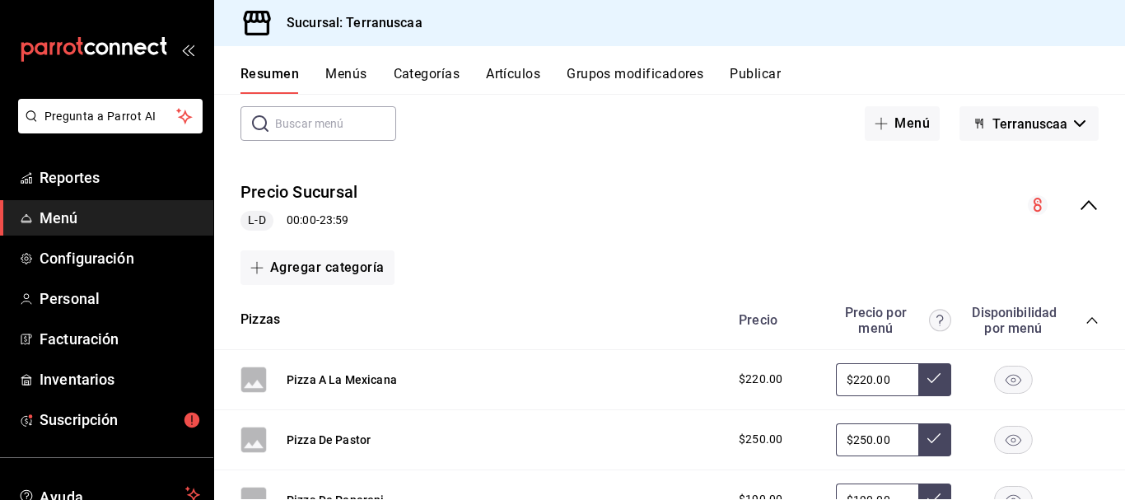
click at [1079, 198] on icon "collapse-menu-row" at bounding box center [1089, 205] width 20 height 20
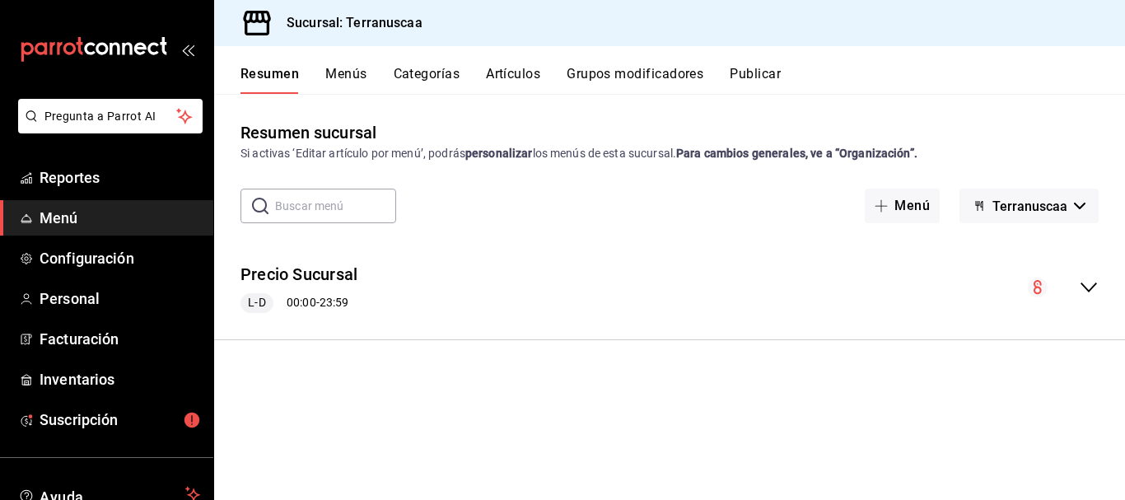
scroll to position [0, 0]
click at [1089, 285] on icon "collapse-menu-row" at bounding box center [1089, 288] width 20 height 20
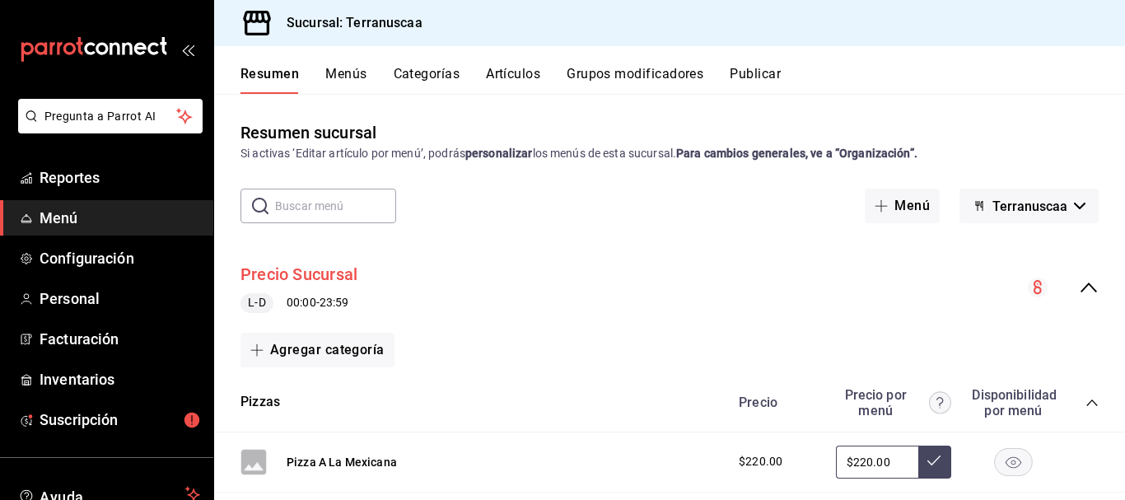
click at [325, 275] on button "Precio Sucursal" at bounding box center [298, 275] width 117 height 24
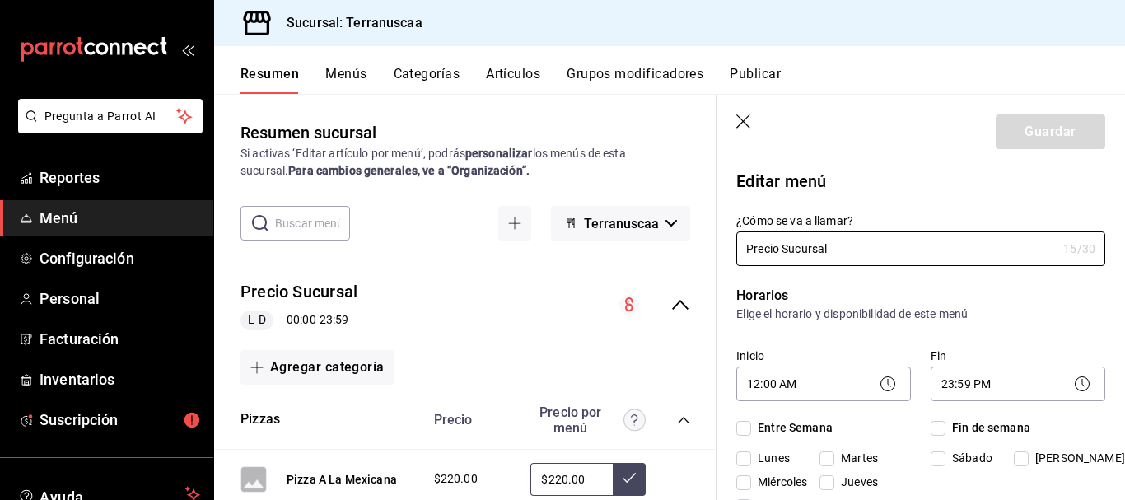
checkbox input "true"
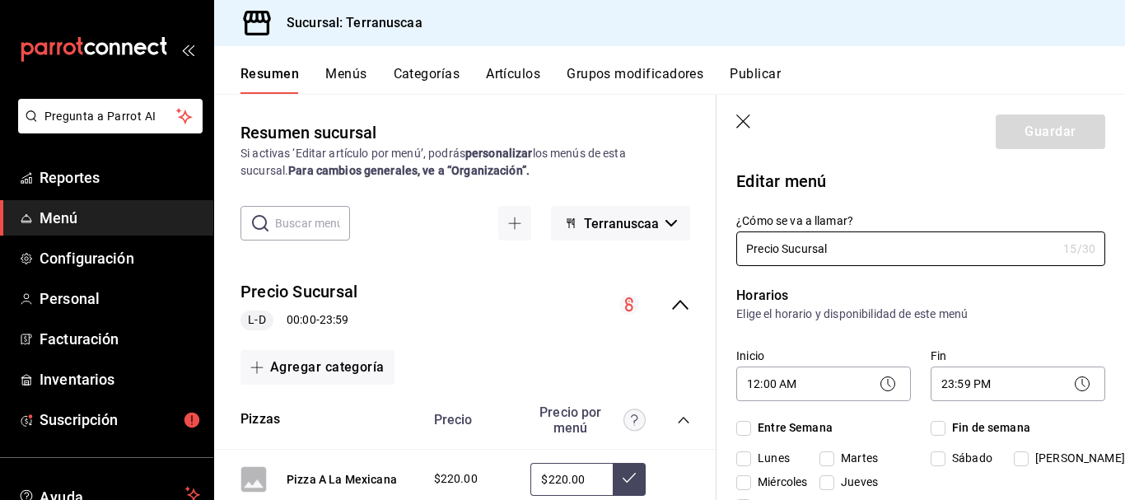
checkbox input "true"
drag, startPoint x: 845, startPoint y: 251, endPoint x: 339, endPoint y: 222, distance: 506.5
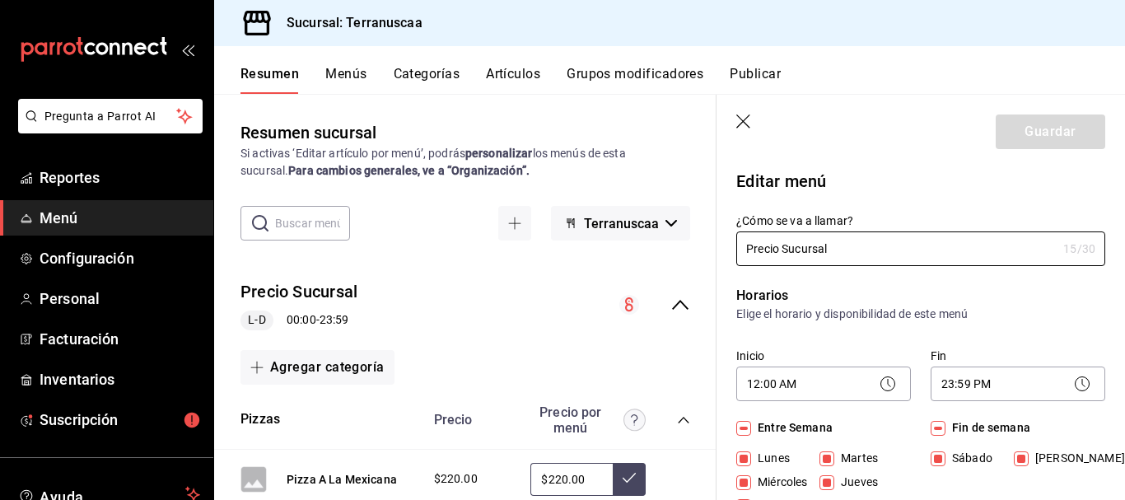
click at [353, 222] on main "Resumen sucursal Si activas ‘Editar artículo por menú’, podrás personalizar los…" at bounding box center [669, 297] width 911 height 406
type input "t"
type input "Terranuscaa Plaza Victoria"
click at [1046, 140] on button "Guardar" at bounding box center [1051, 131] width 110 height 35
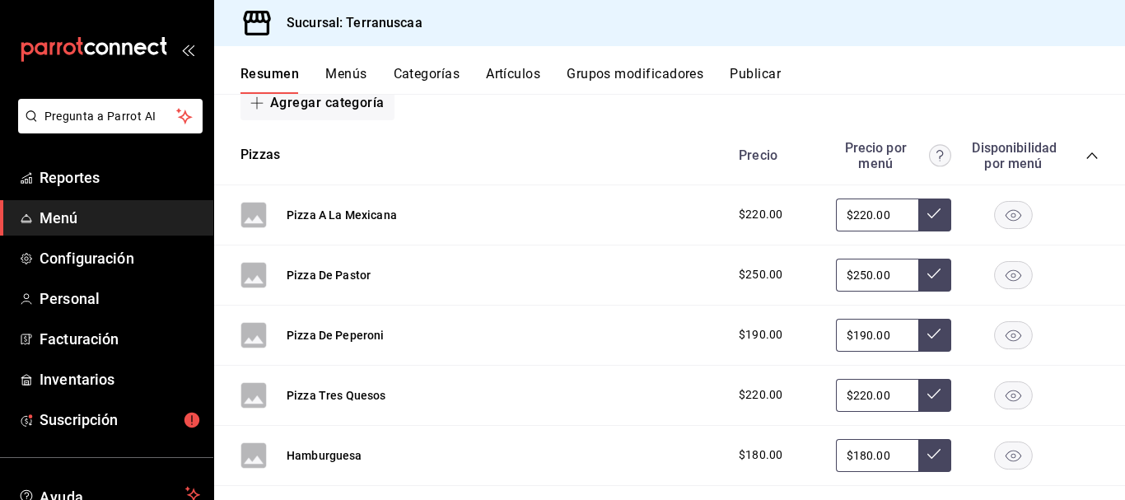
scroll to position [165, 0]
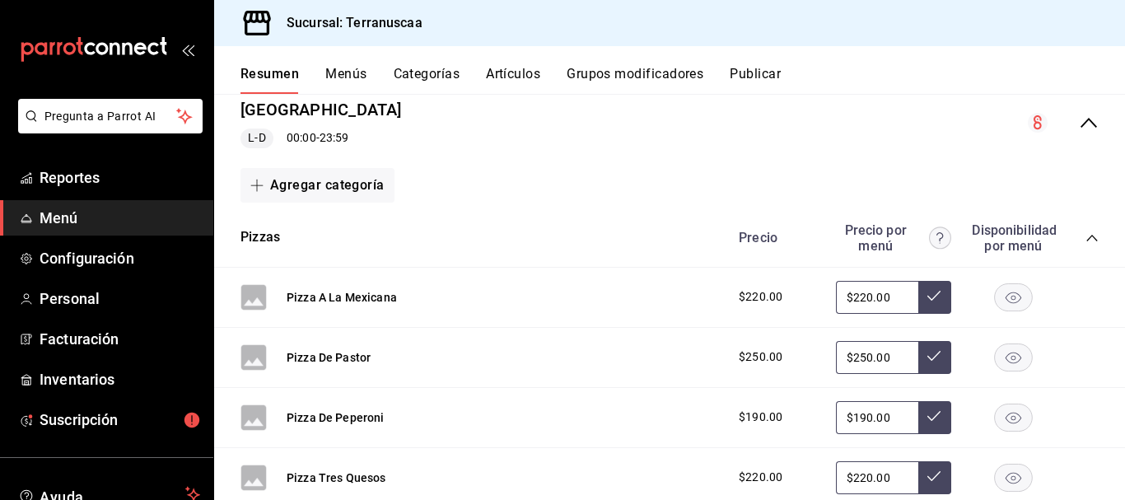
click at [1085, 242] on icon "collapse-category-row" at bounding box center [1091, 237] width 13 height 13
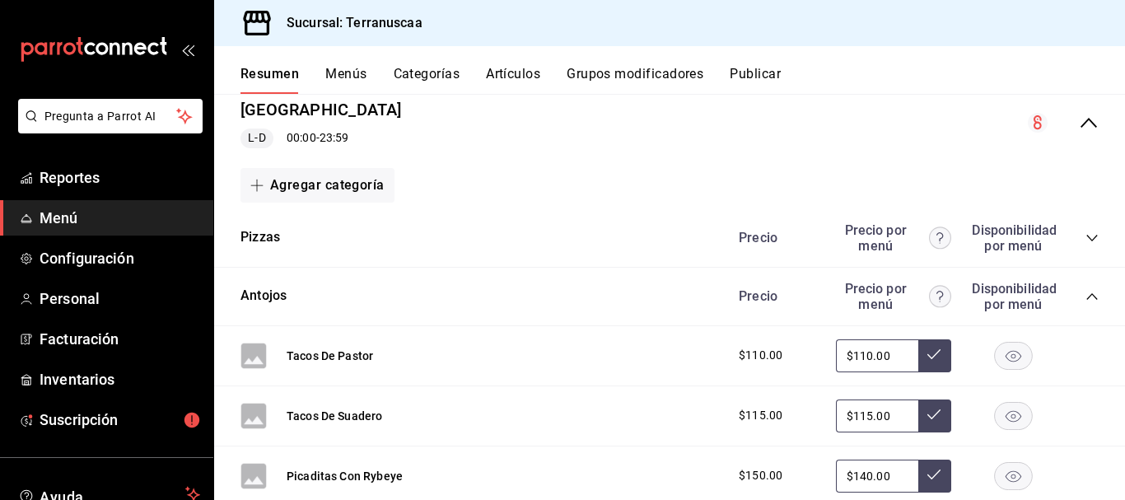
click at [1085, 296] on icon "collapse-category-row" at bounding box center [1091, 296] width 13 height 13
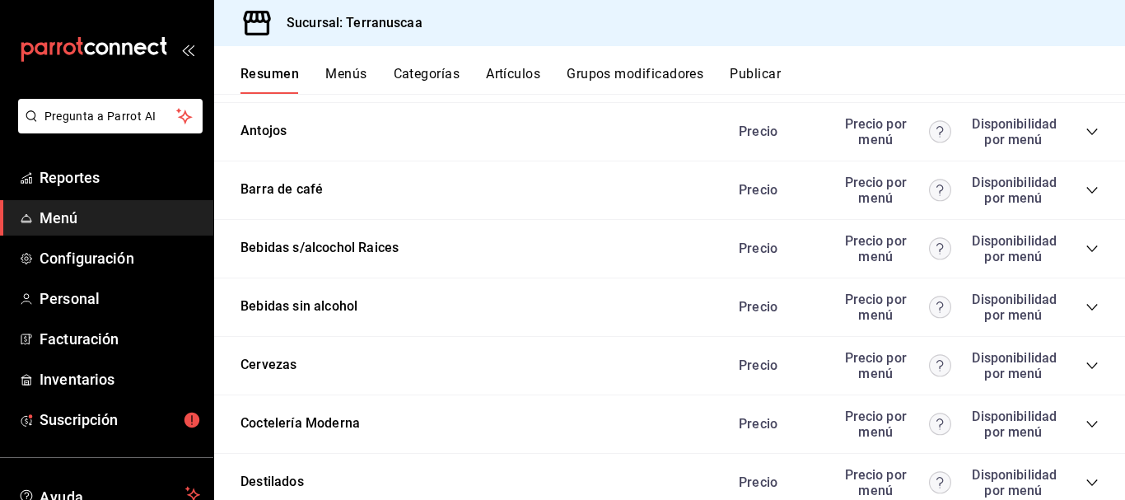
scroll to position [247, 0]
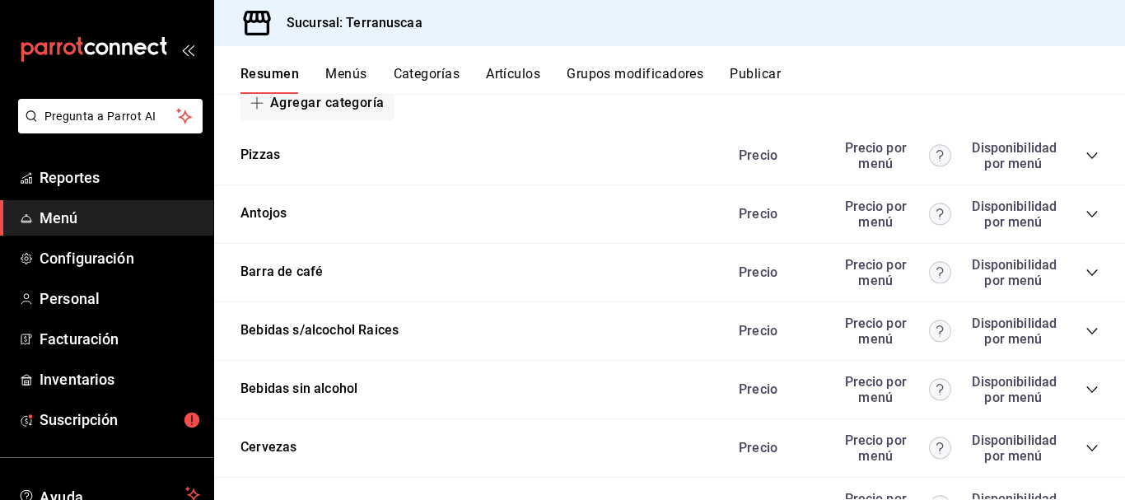
click at [414, 78] on button "Categorías" at bounding box center [427, 80] width 67 height 28
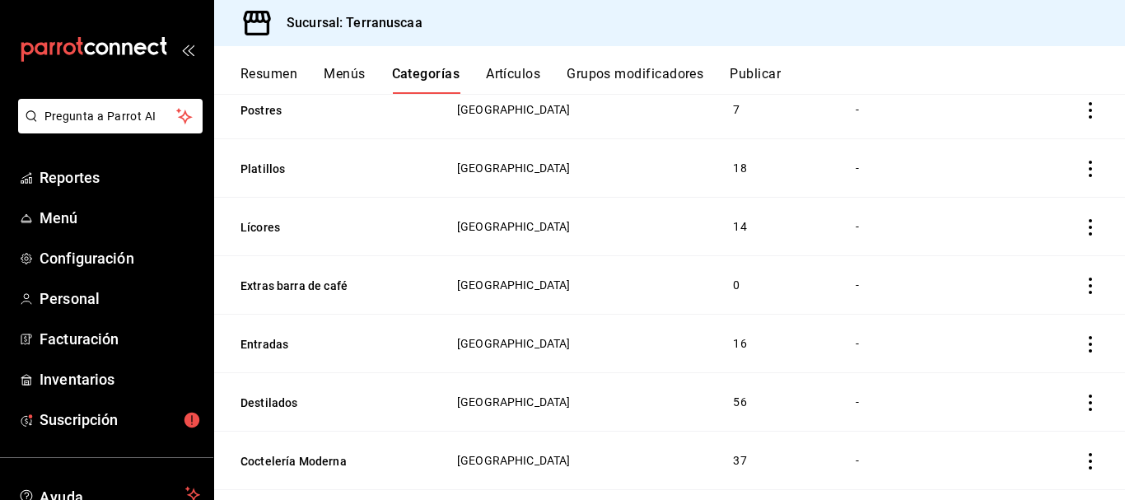
scroll to position [494, 0]
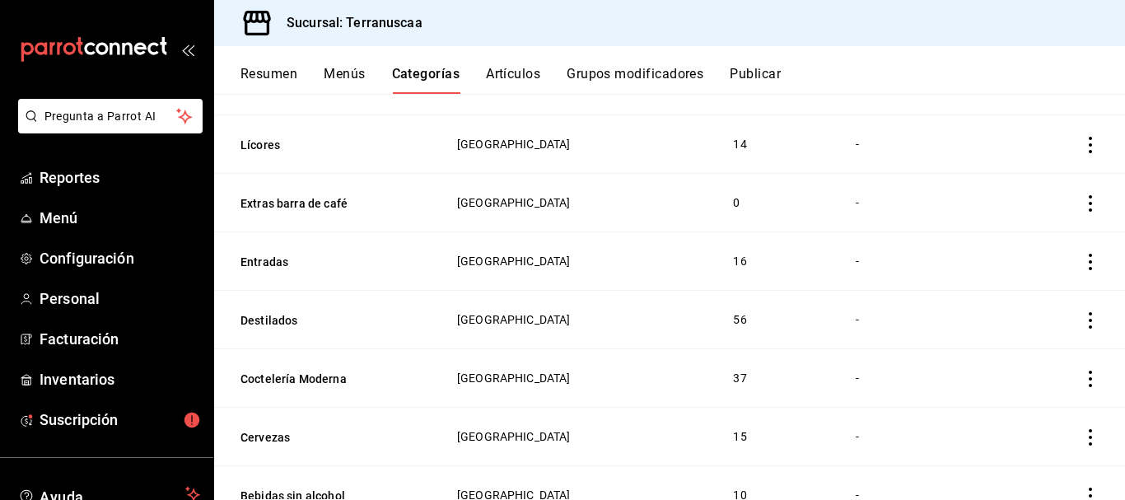
click at [1082, 205] on icon "actions" at bounding box center [1090, 203] width 16 height 16
click at [1017, 303] on span "Eliminar" at bounding box center [1028, 308] width 42 height 13
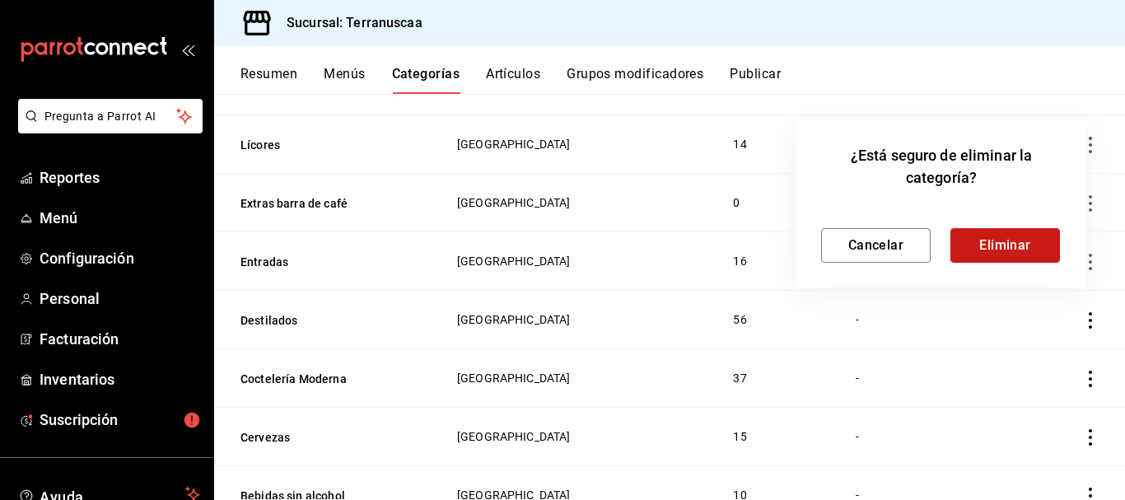
click at [1006, 249] on button "Eliminar" at bounding box center [1005, 245] width 110 height 35
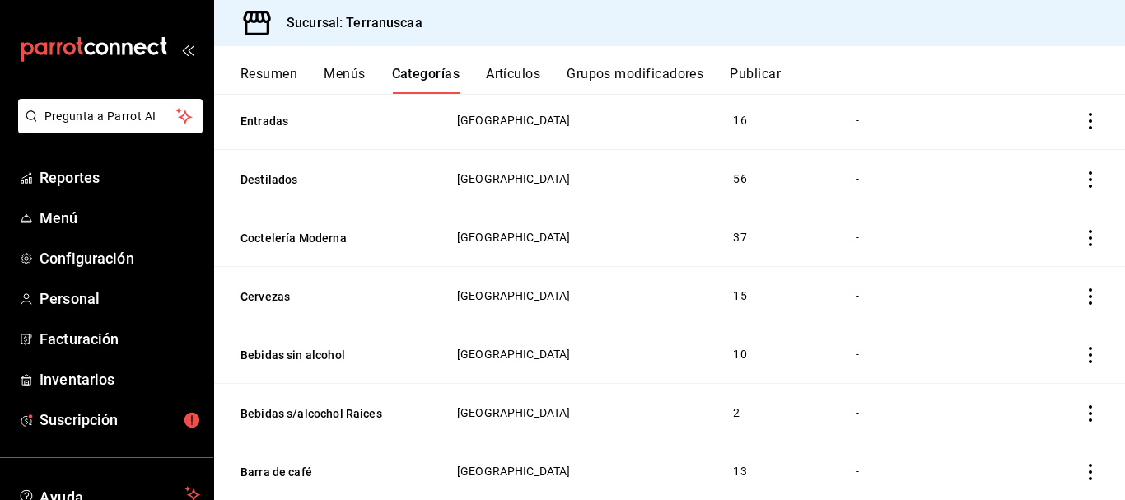
scroll to position [659, 0]
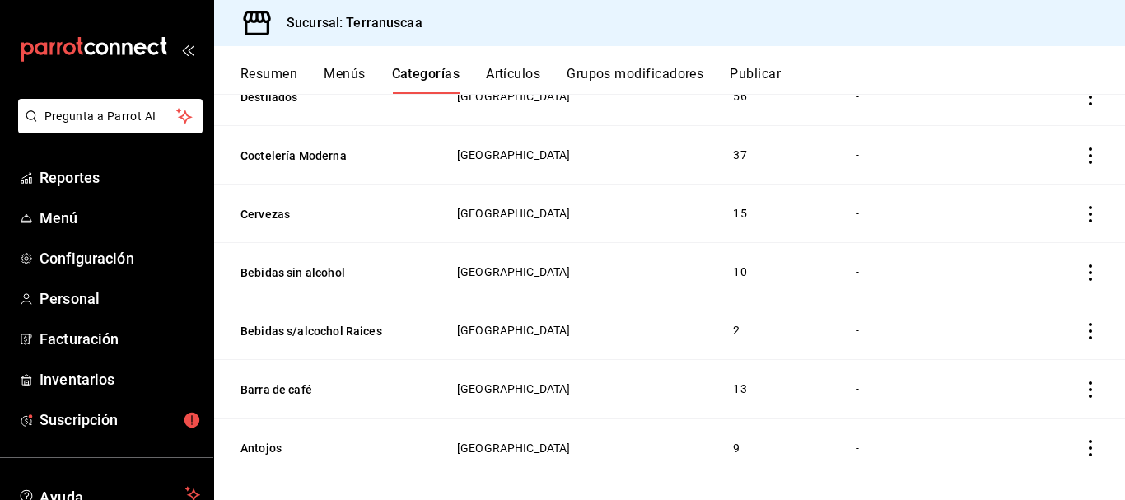
click at [1081, 146] on td "categoriesTable" at bounding box center [1069, 155] width 112 height 58
click at [1082, 152] on icon "actions" at bounding box center [1090, 155] width 16 height 16
click at [1034, 203] on li "Editar" at bounding box center [1013, 194] width 99 height 34
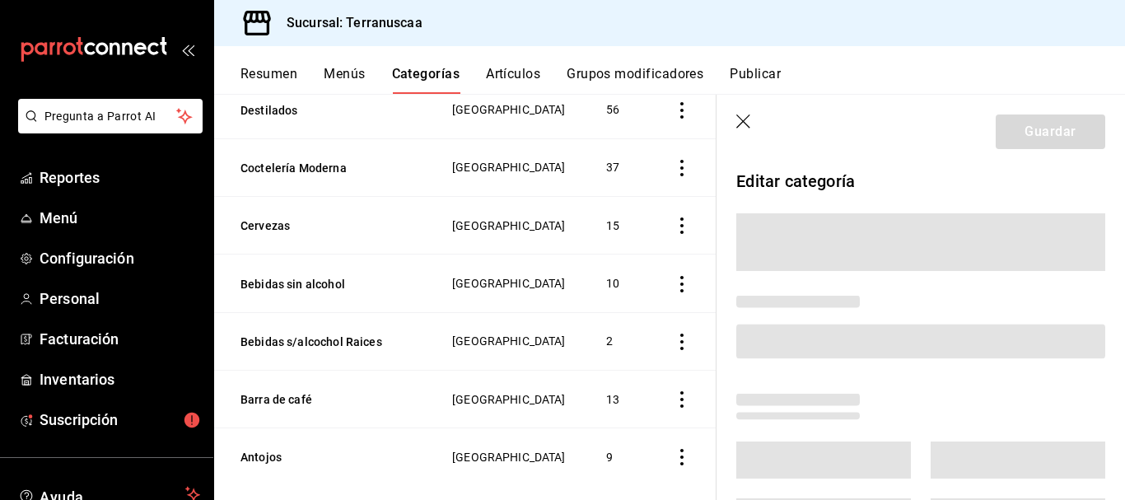
scroll to position [648, 0]
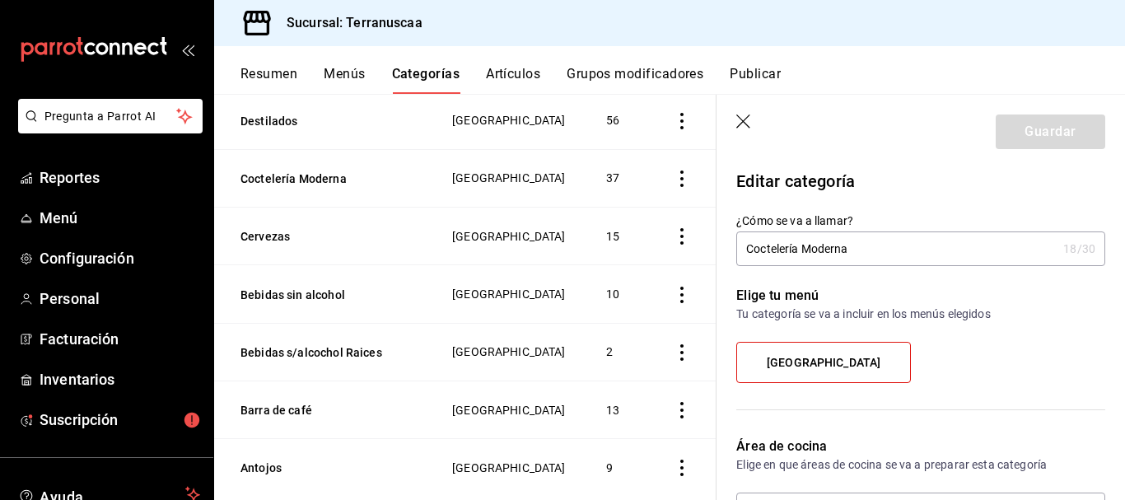
drag, startPoint x: 872, startPoint y: 249, endPoint x: 802, endPoint y: 254, distance: 70.2
click at [802, 254] on input "Coctelería Moderna" at bounding box center [896, 248] width 320 height 33
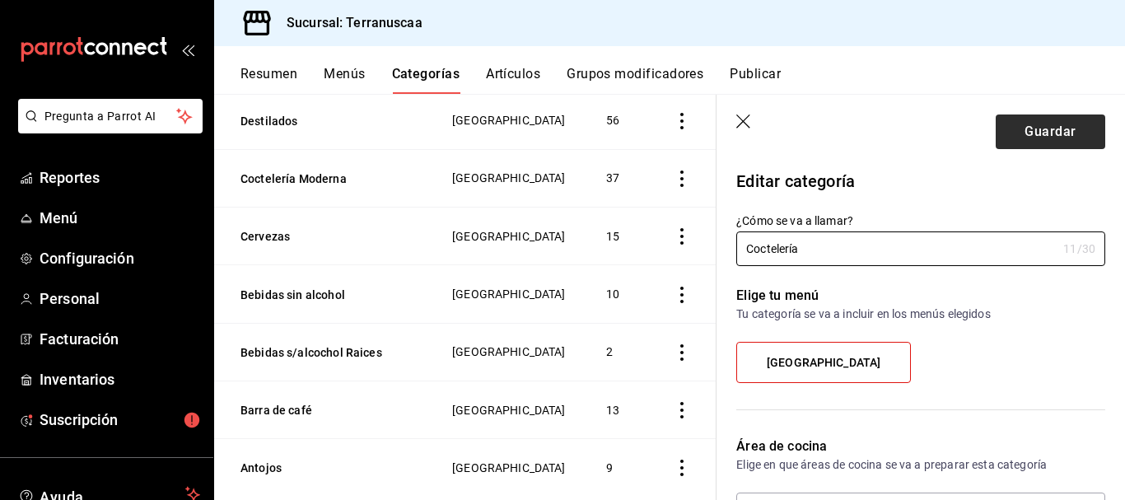
type input "Coctelería"
click at [1042, 142] on button "Guardar" at bounding box center [1051, 131] width 110 height 35
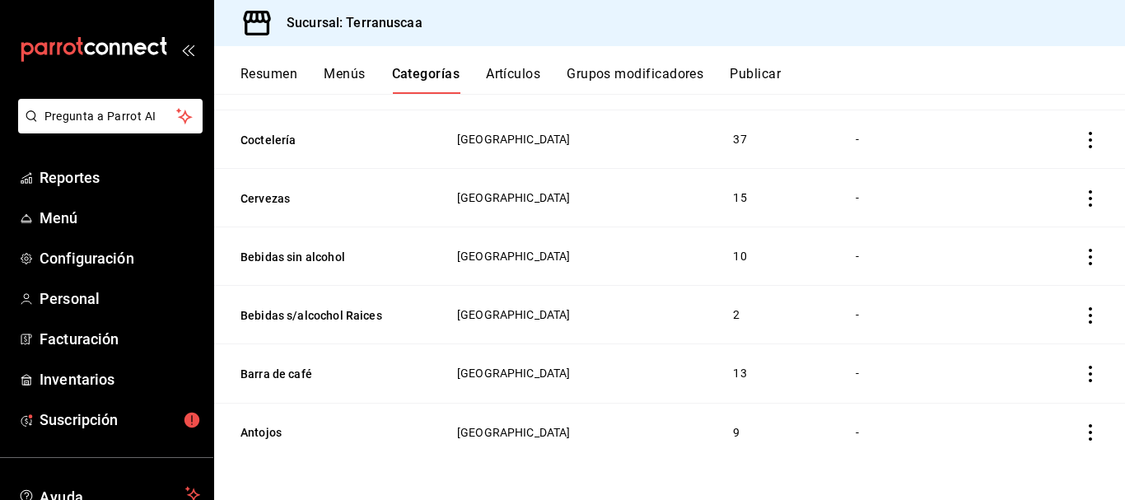
scroll to position [676, 0]
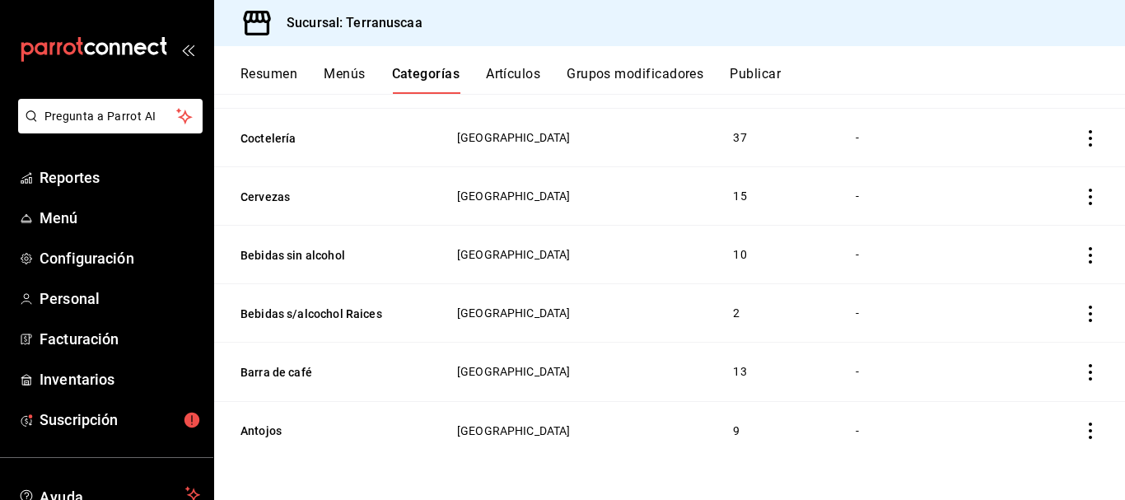
click at [1082, 315] on icon "actions" at bounding box center [1090, 314] width 16 height 16
click at [1026, 348] on span "Editar" at bounding box center [1028, 351] width 43 height 17
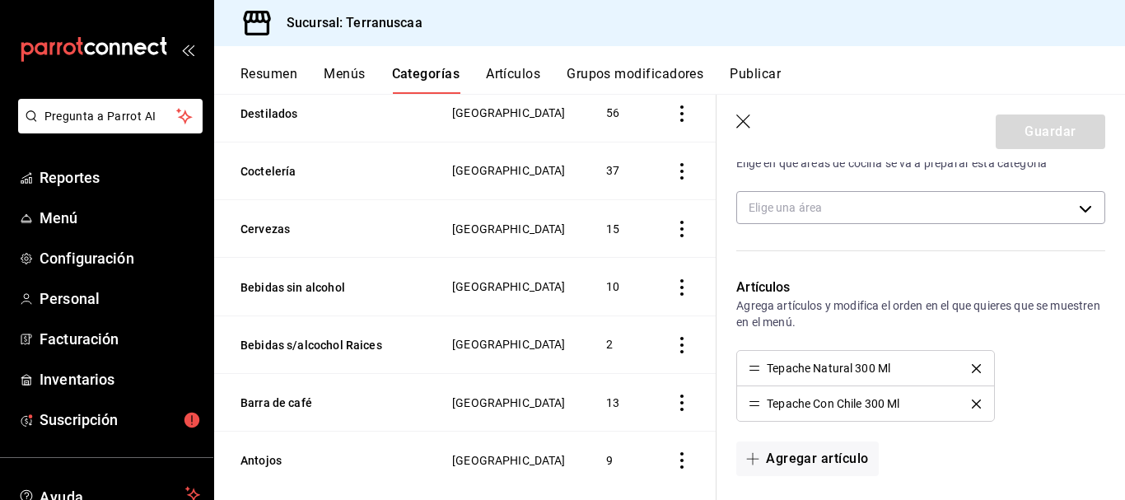
scroll to position [329, 0]
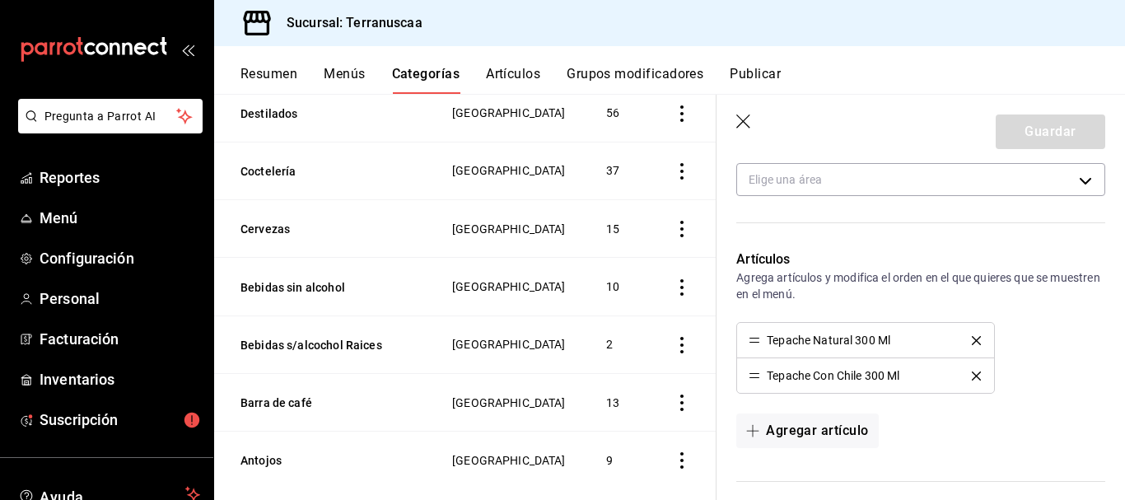
click at [972, 339] on icon "delete" at bounding box center [976, 340] width 9 height 9
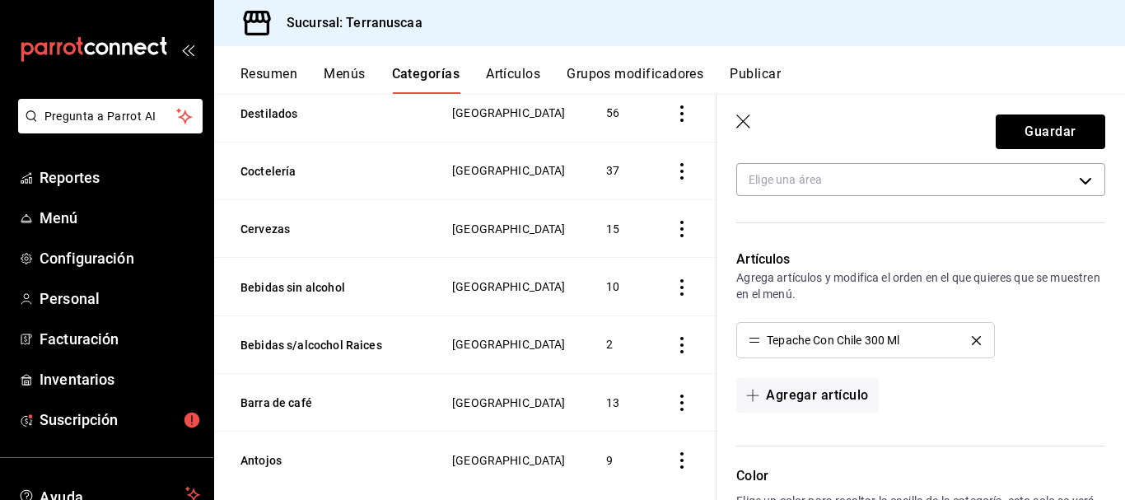
click at [972, 338] on icon "delete" at bounding box center [976, 340] width 9 height 9
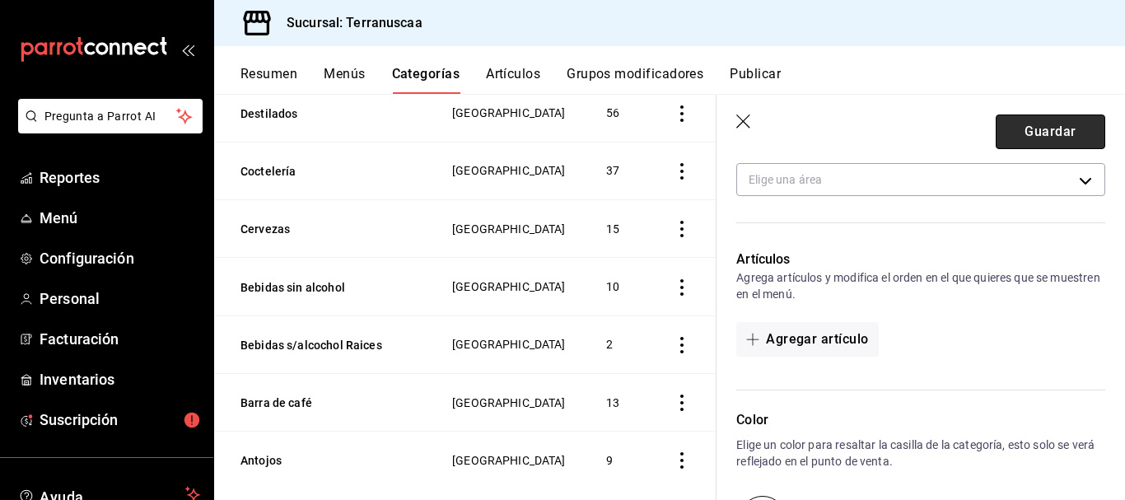
click at [1057, 136] on button "Guardar" at bounding box center [1051, 131] width 110 height 35
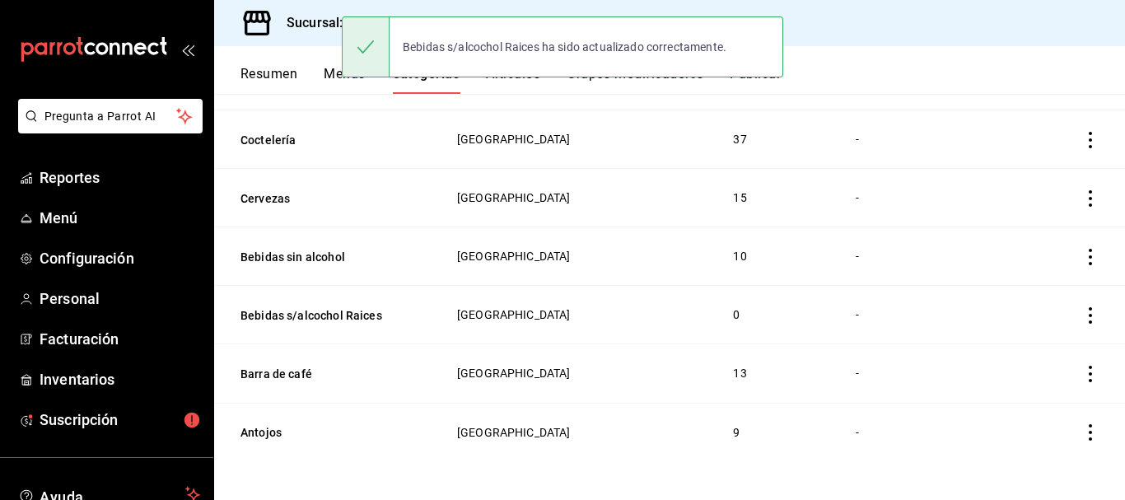
scroll to position [676, 0]
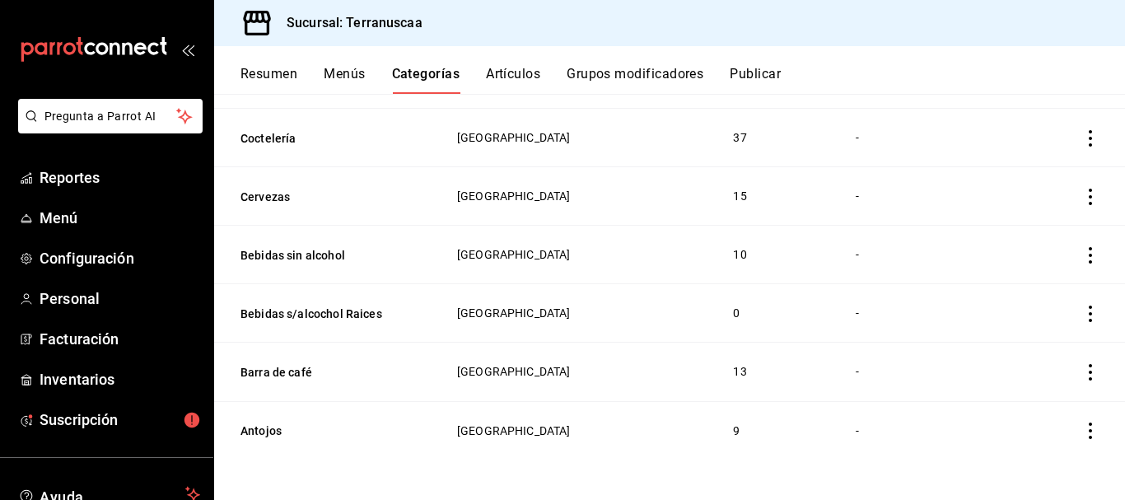
click at [1082, 306] on icon "actions" at bounding box center [1090, 314] width 16 height 16
click at [1023, 418] on span "Eliminar" at bounding box center [1028, 419] width 42 height 13
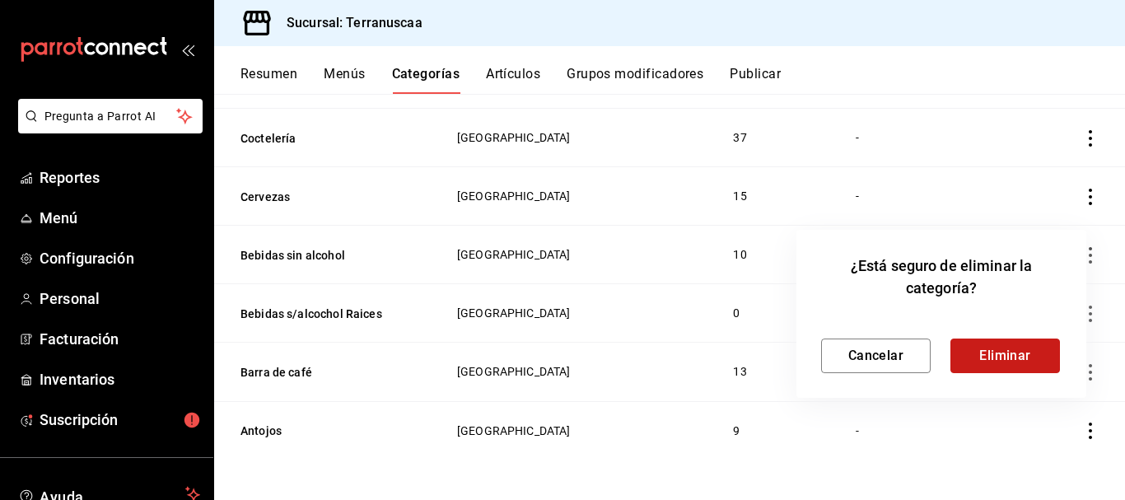
click at [1015, 350] on button "Eliminar" at bounding box center [1005, 355] width 110 height 35
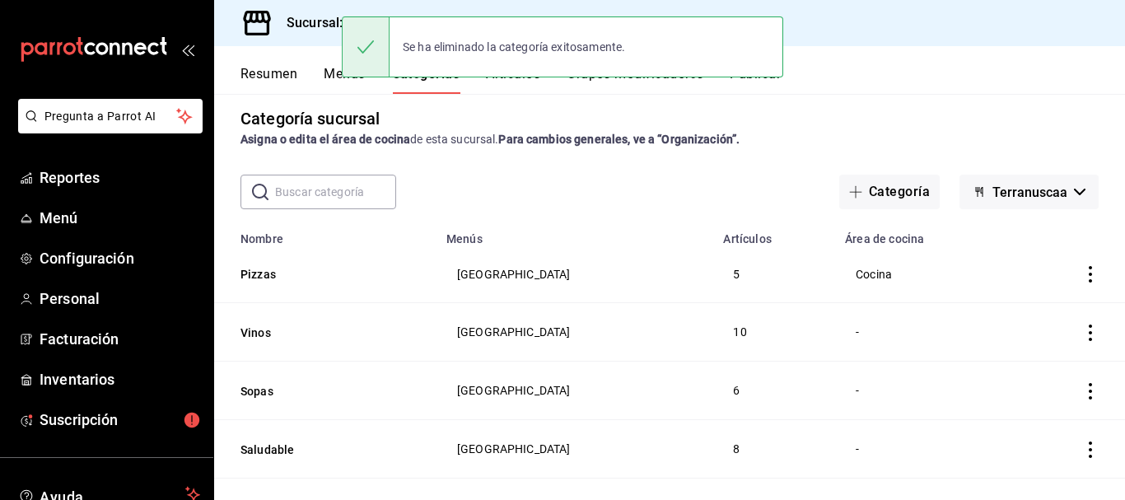
scroll to position [0, 0]
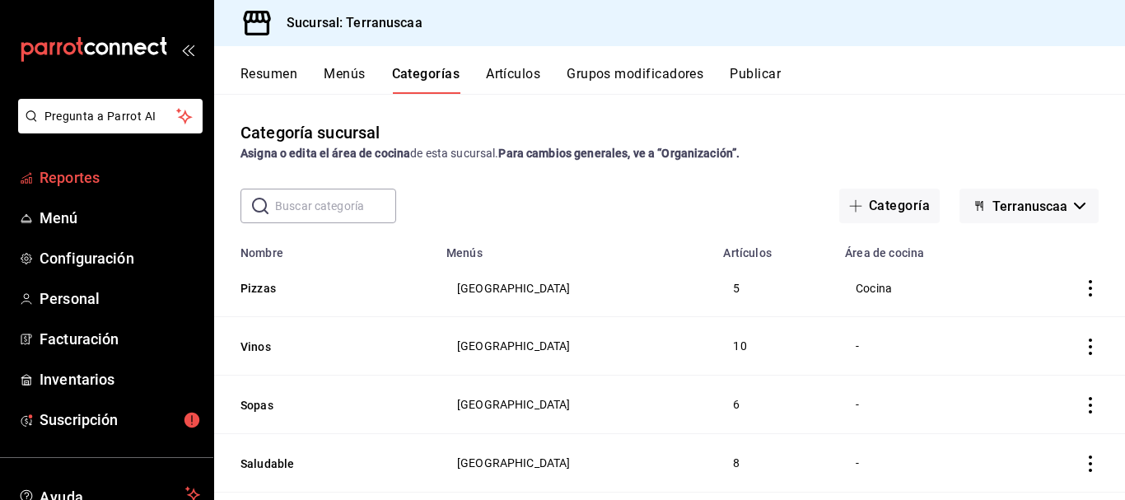
click at [103, 182] on span "Reportes" at bounding box center [120, 177] width 161 height 22
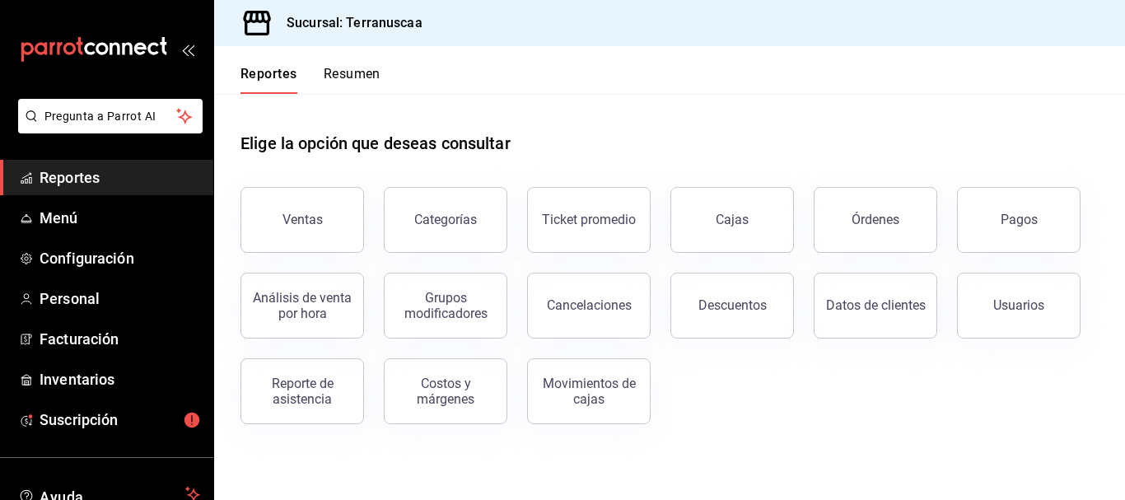
click at [91, 175] on span "Reportes" at bounding box center [120, 177] width 161 height 22
click at [114, 177] on span "Reportes" at bounding box center [120, 177] width 161 height 22
click at [81, 178] on span "Reportes" at bounding box center [120, 177] width 161 height 22
click at [96, 173] on span "Reportes" at bounding box center [120, 177] width 161 height 22
